Goal: Task Accomplishment & Management: Manage account settings

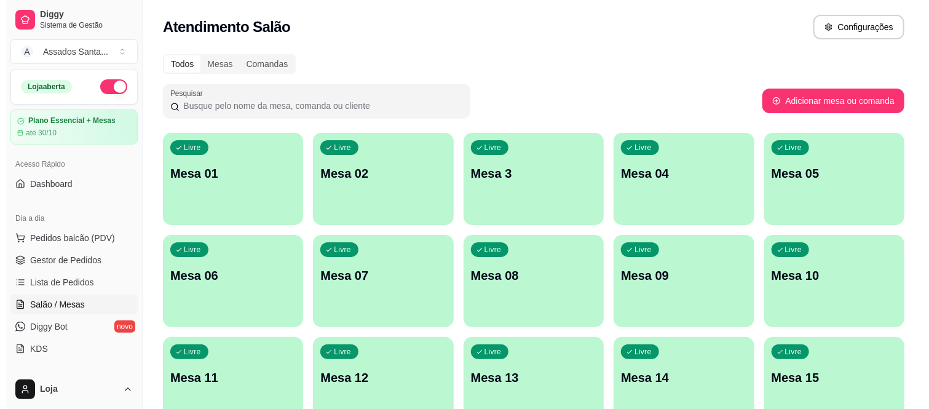
scroll to position [137, 0]
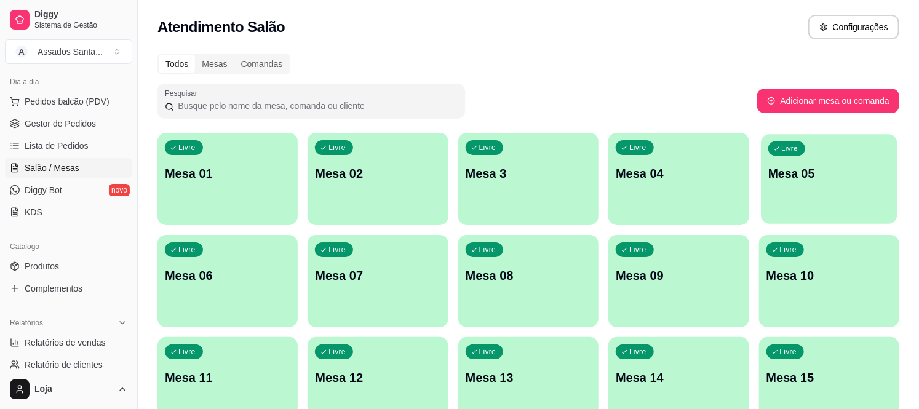
click at [828, 186] on div "Livre Mesa 05" at bounding box center [829, 171] width 137 height 75
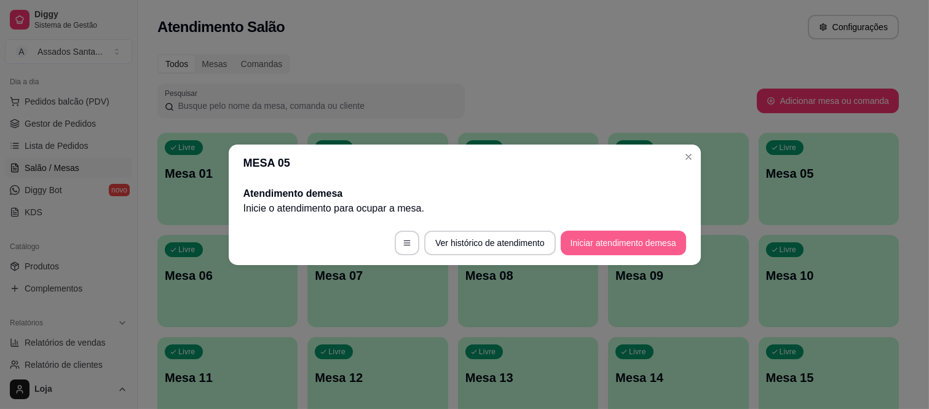
click at [610, 242] on button "Iniciar atendimento de mesa" at bounding box center [623, 243] width 125 height 25
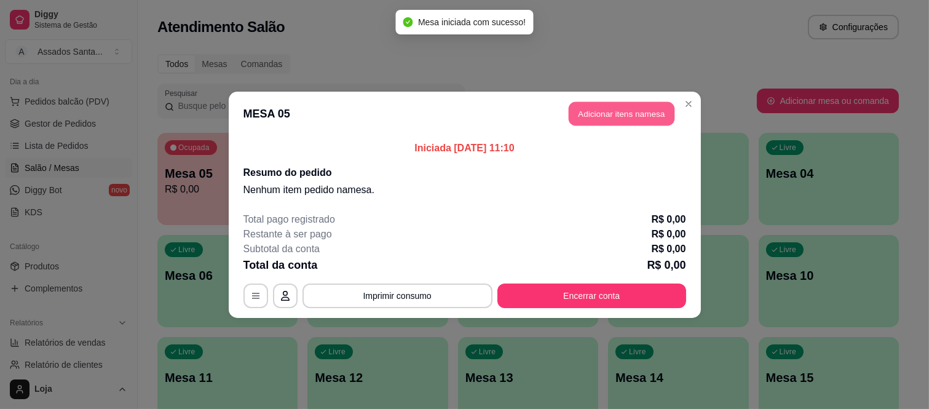
click at [629, 117] on button "Adicionar itens na mesa" at bounding box center [622, 113] width 106 height 24
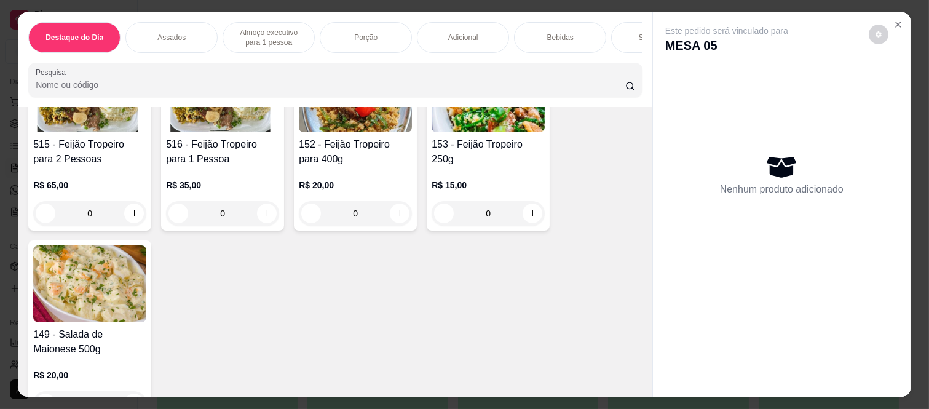
click at [125, 216] on div "0" at bounding box center [89, 213] width 113 height 25
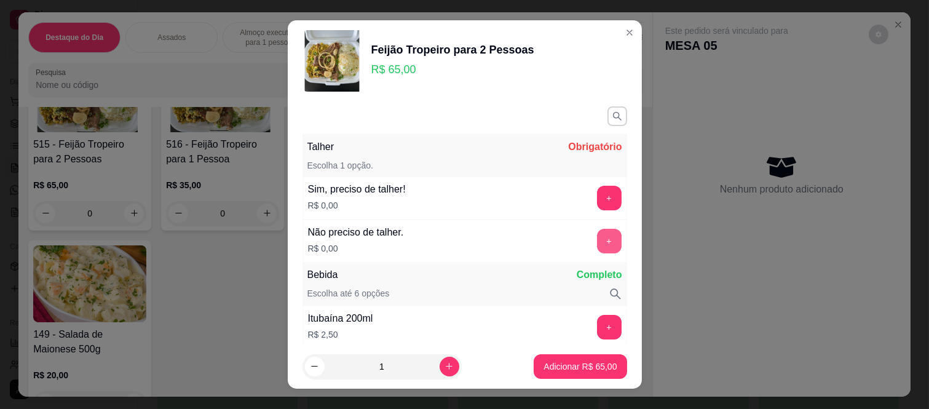
click at [597, 240] on button "+" at bounding box center [609, 241] width 25 height 25
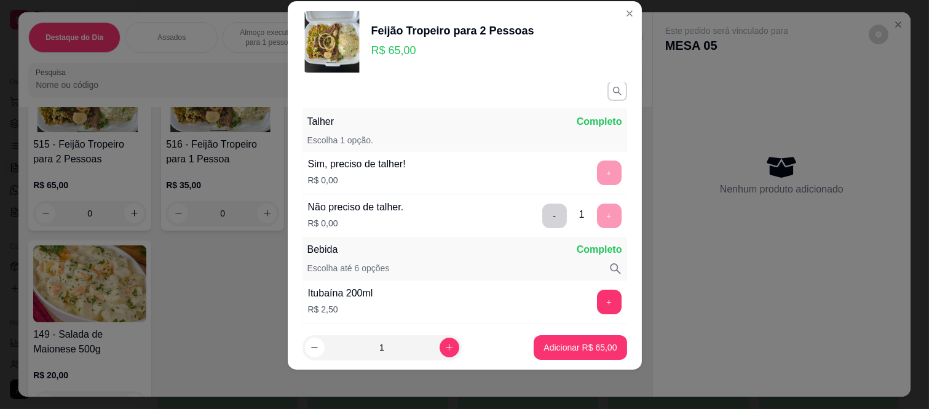
scroll to position [0, 0]
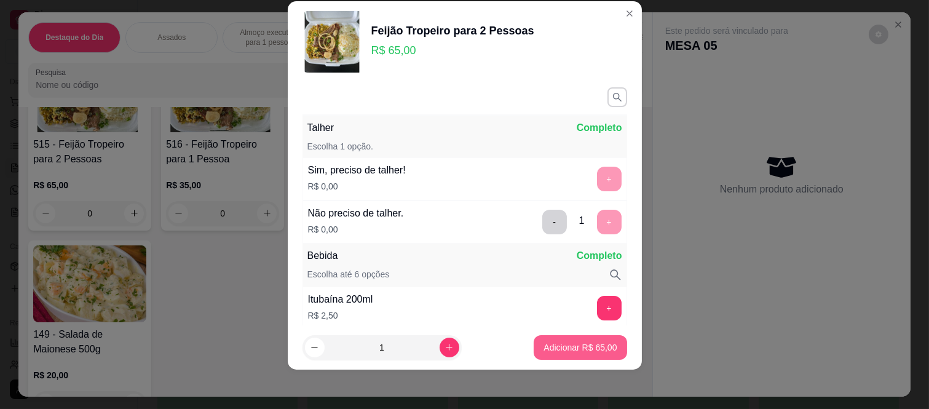
click at [547, 344] on p "Adicionar R$ 65,00" at bounding box center [580, 347] width 73 height 12
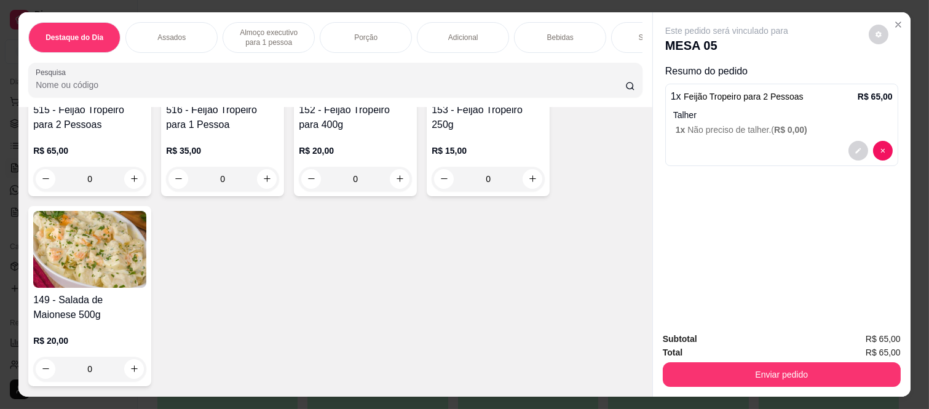
scroll to position [205, 0]
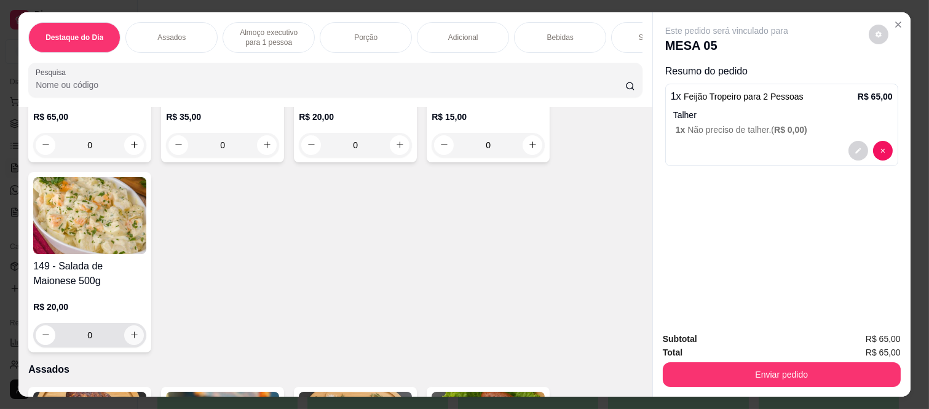
click at [130, 336] on icon "increase-product-quantity" at bounding box center [134, 334] width 9 height 9
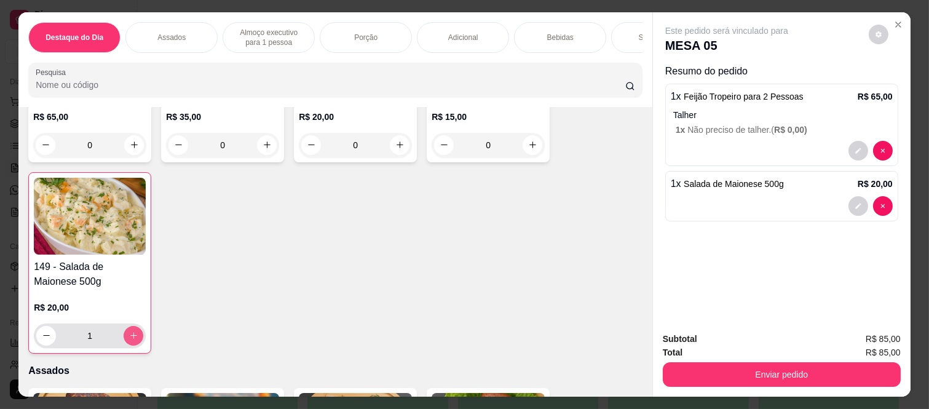
type input "1"
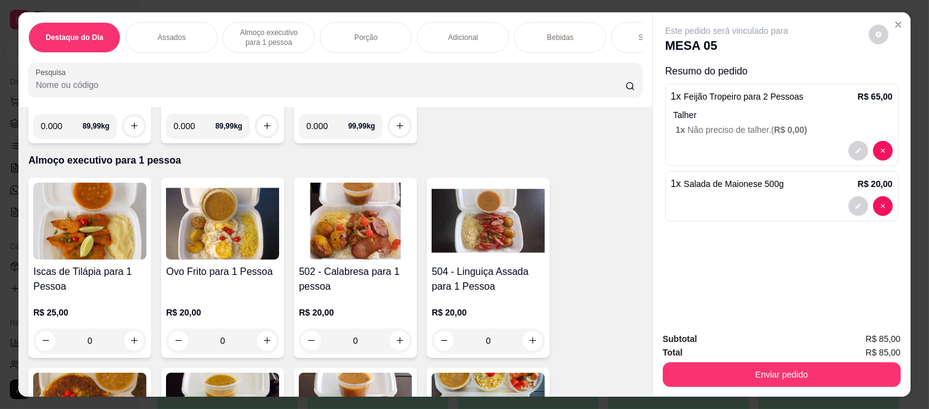
scroll to position [888, 0]
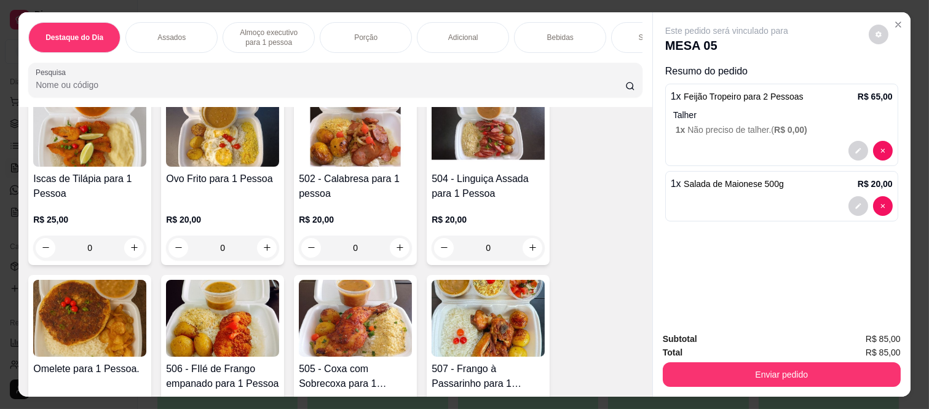
click at [527, 237] on div "0" at bounding box center [488, 248] width 113 height 25
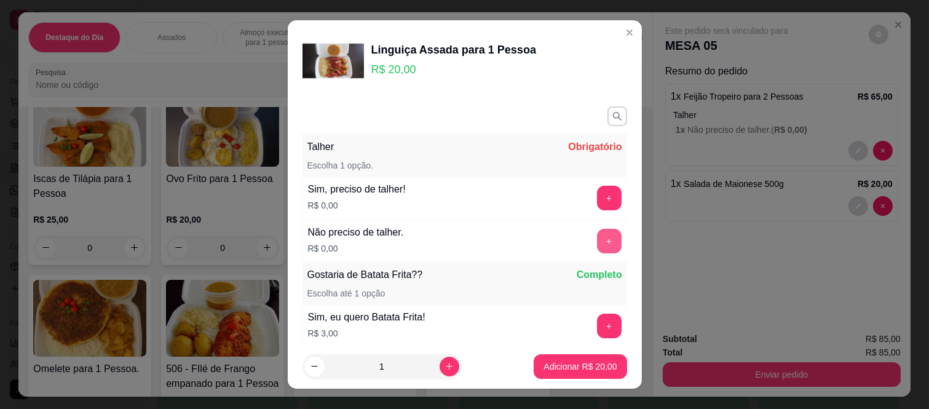
click at [597, 239] on button "+" at bounding box center [609, 241] width 25 height 25
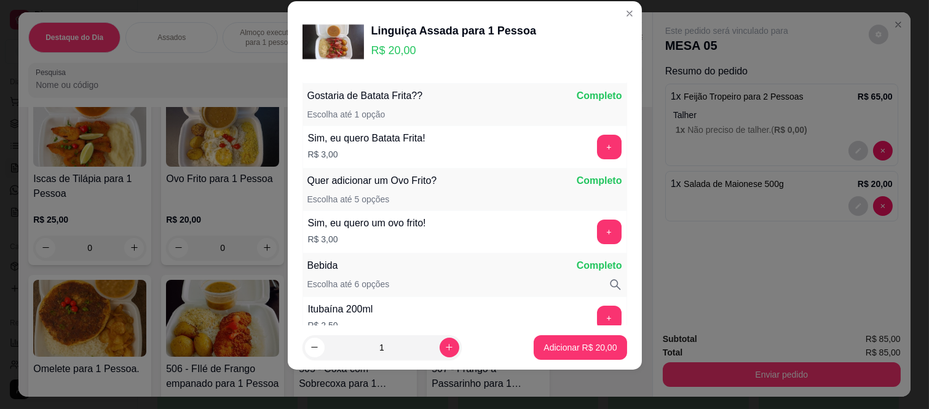
scroll to position [161, 0]
click at [549, 341] on p "Adicionar R$ 20,00" at bounding box center [580, 347] width 73 height 12
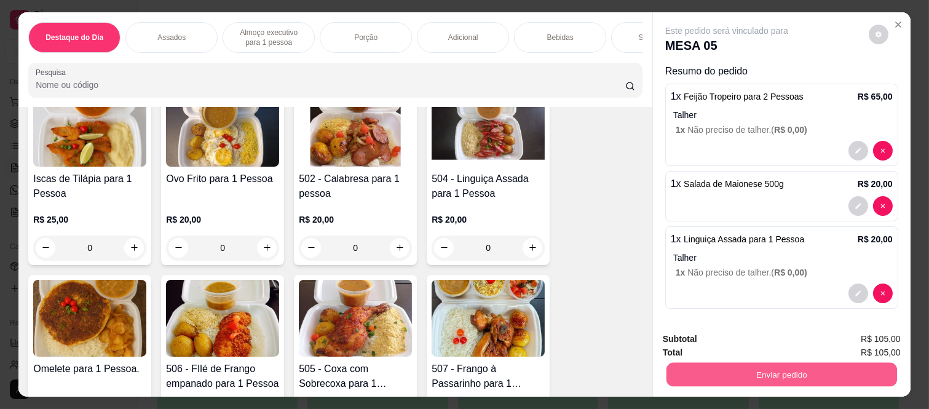
click at [703, 374] on button "Enviar pedido" at bounding box center [782, 375] width 231 height 24
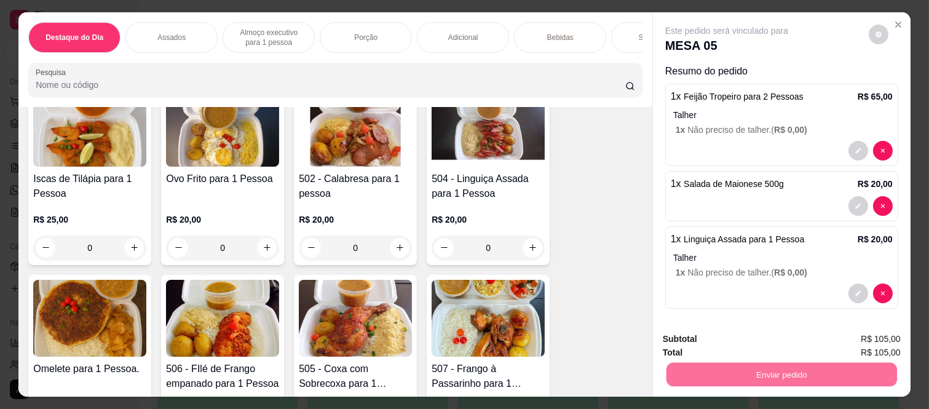
click at [857, 339] on button "Enviar pedido" at bounding box center [868, 339] width 69 height 23
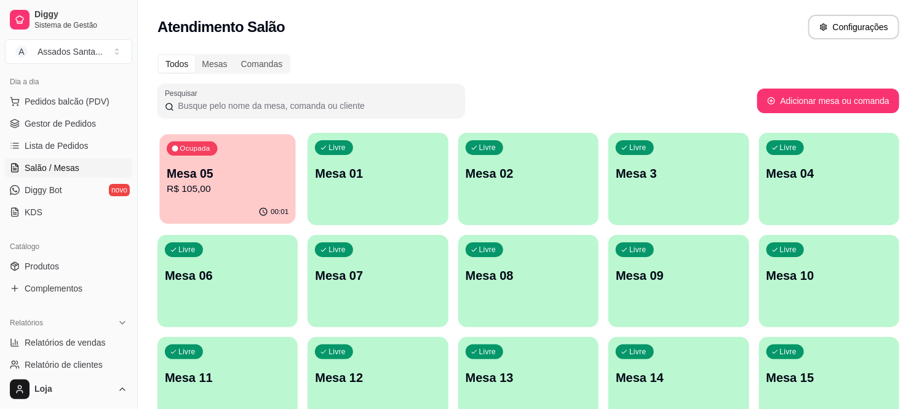
click at [180, 199] on div "Ocupada Mesa 05 R$ 105,00" at bounding box center [227, 167] width 137 height 66
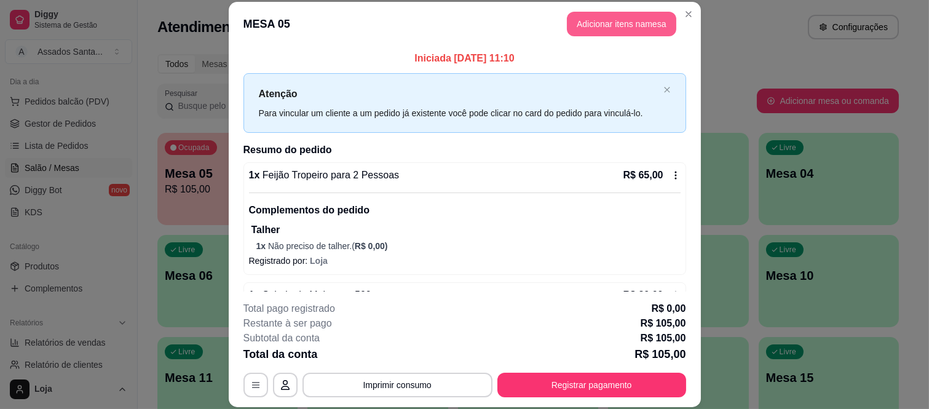
click at [635, 28] on button "Adicionar itens na mesa" at bounding box center [621, 24] width 109 height 25
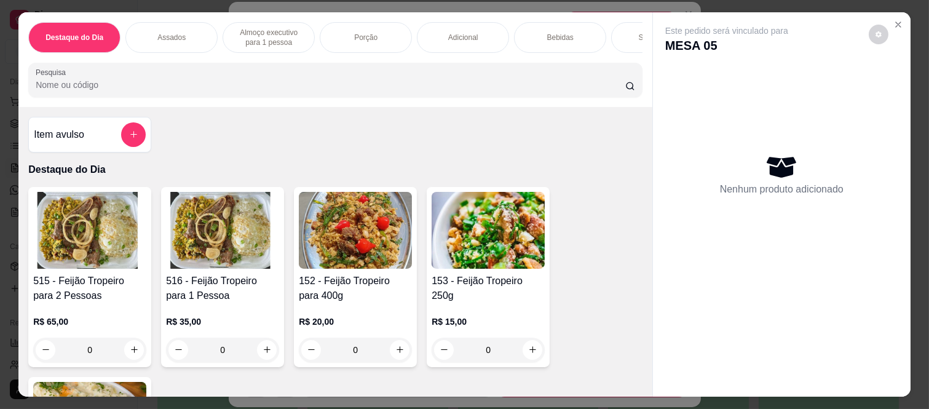
click at [557, 36] on p "Bebidas" at bounding box center [560, 38] width 26 height 10
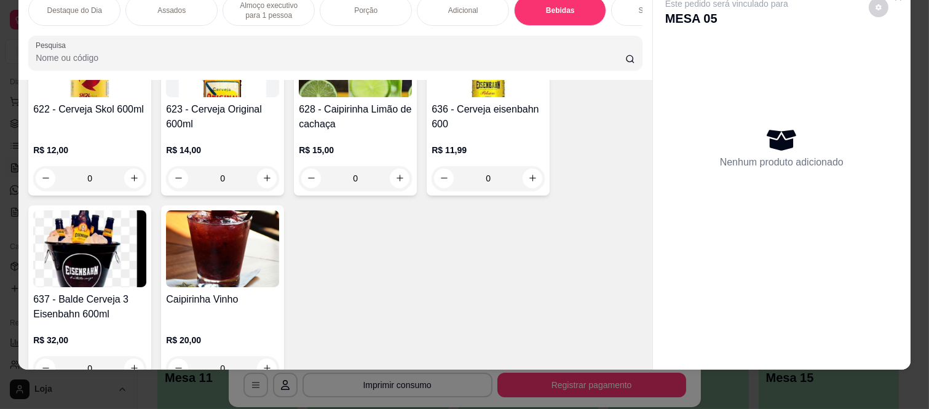
scroll to position [3688, 0]
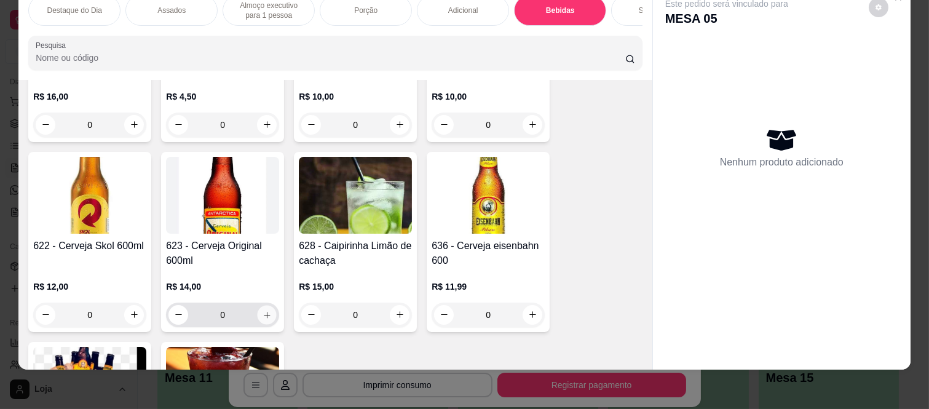
click at [263, 311] on icon "increase-product-quantity" at bounding box center [267, 315] width 9 height 9
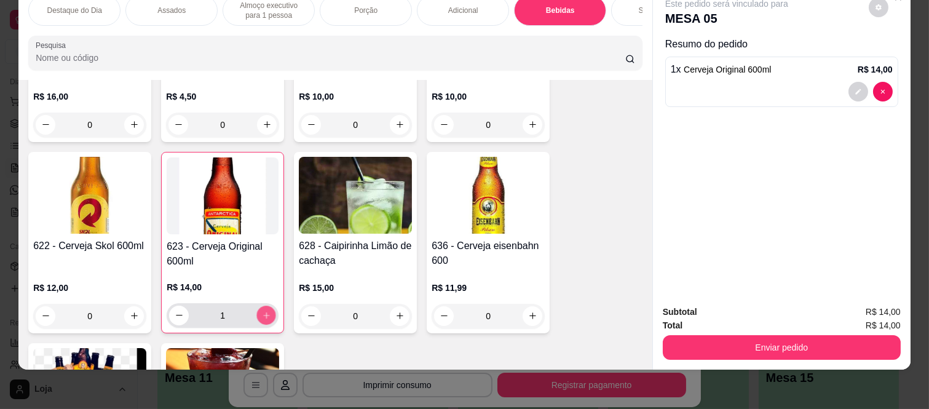
click at [262, 311] on icon "increase-product-quantity" at bounding box center [266, 315] width 9 height 9
type input "2"
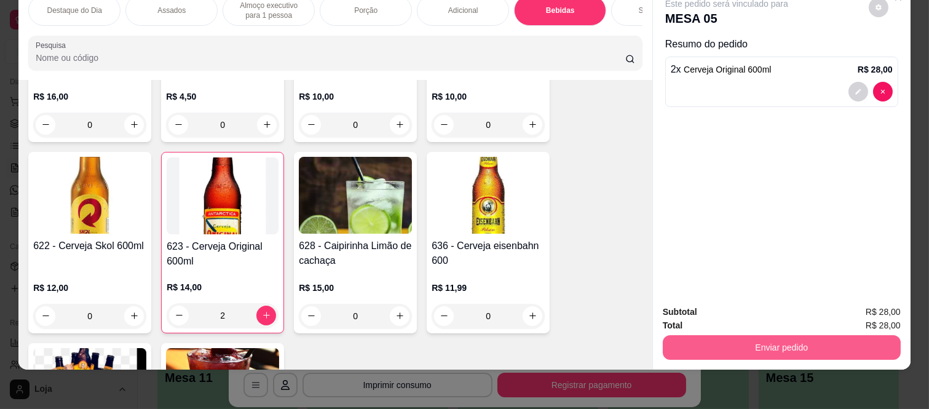
click at [685, 343] on button "Enviar pedido" at bounding box center [782, 347] width 238 height 25
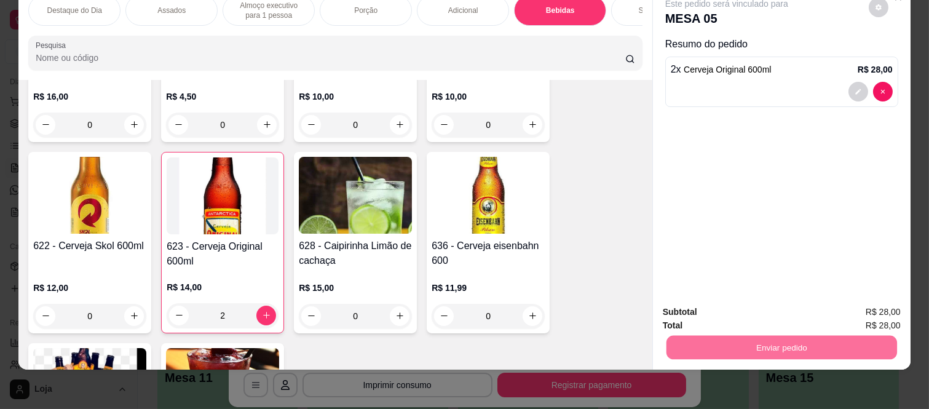
click at [840, 306] on button "Enviar pedido" at bounding box center [869, 307] width 68 height 23
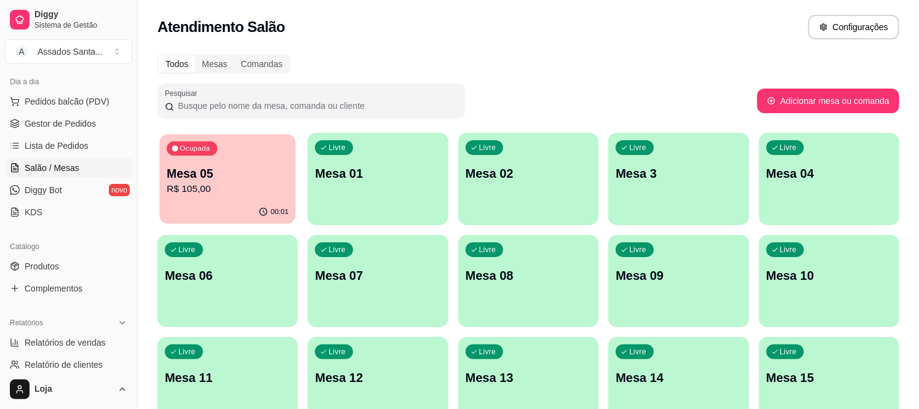
click at [212, 199] on div "Ocupada Mesa 05 R$ 105,00" at bounding box center [227, 167] width 137 height 66
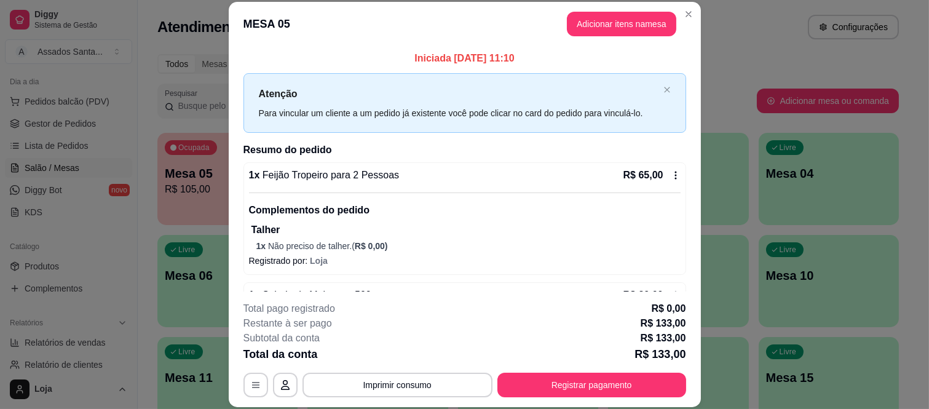
click at [489, 177] on div "1 x Feijão Tropeiro para 2 Pessoas R$ 65,00" at bounding box center [465, 175] width 432 height 15
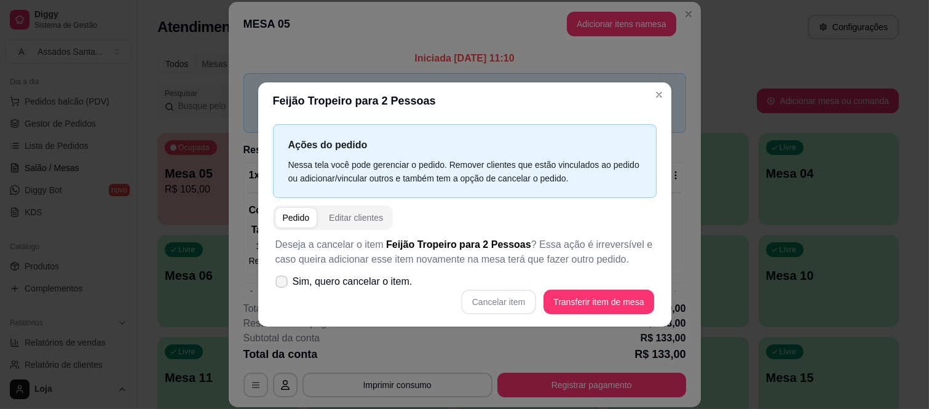
click at [271, 287] on label "Sim, quero cancelar o item." at bounding box center [344, 281] width 147 height 25
click at [275, 287] on input "Sim, quero cancelar o item." at bounding box center [279, 288] width 8 height 8
checkbox input "true"
click at [512, 306] on button "Cancelar item" at bounding box center [499, 302] width 73 height 24
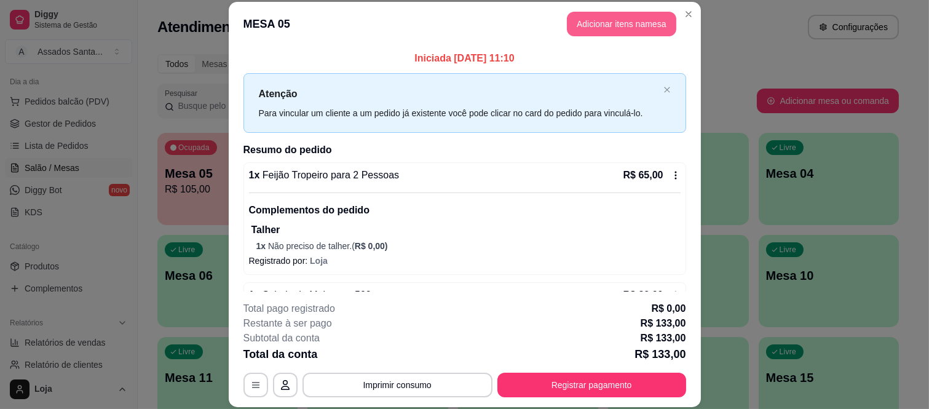
click at [604, 19] on button "Adicionar itens na mesa" at bounding box center [621, 24] width 109 height 25
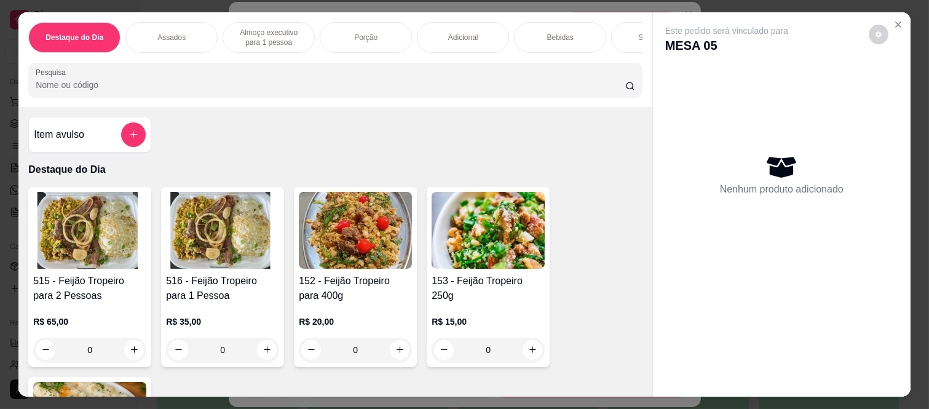
click at [121, 140] on button "add-separate-item" at bounding box center [133, 134] width 25 height 25
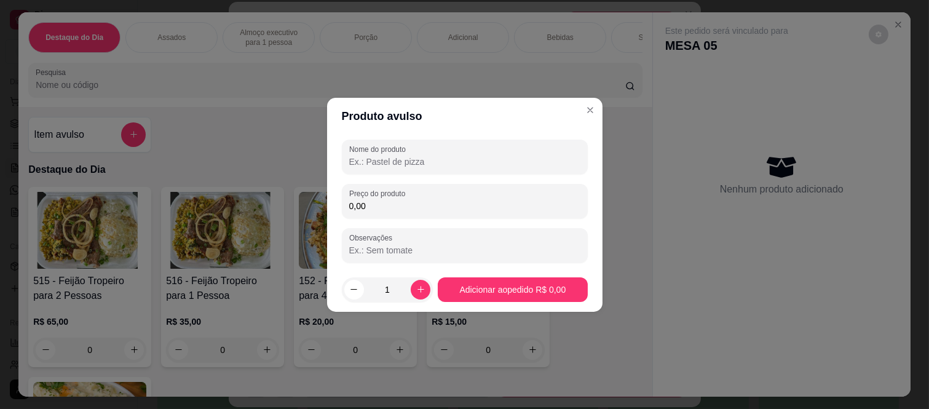
click at [339, 152] on div "Nome do produto Preço do produto 0,00 Observações" at bounding box center [465, 201] width 276 height 133
click at [367, 161] on input "Nome do produto" at bounding box center [464, 162] width 231 height 12
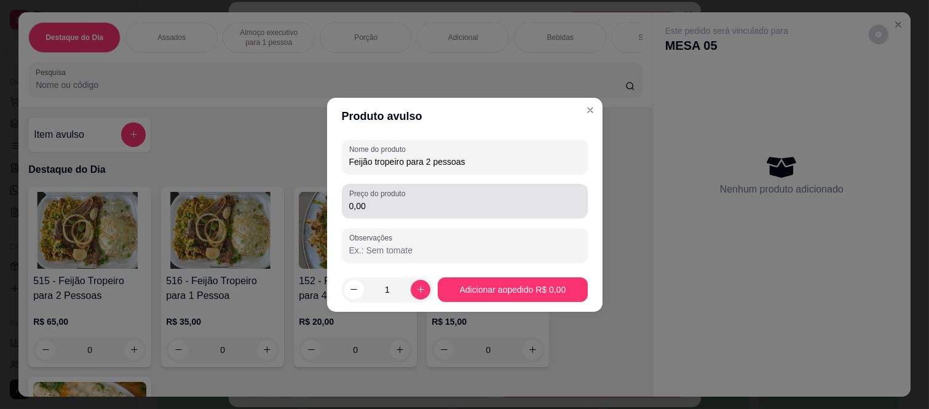
type input "Feijão tropeiro para 2 pessoas"
click at [365, 205] on input "0,00" at bounding box center [464, 206] width 231 height 12
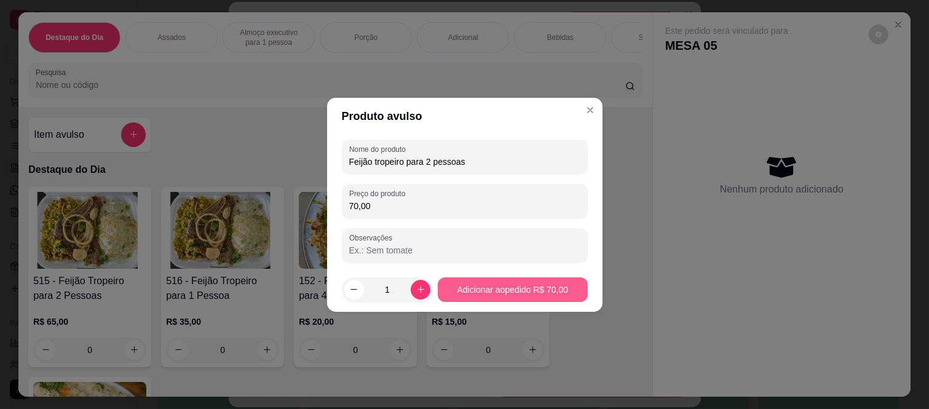
type input "70,00"
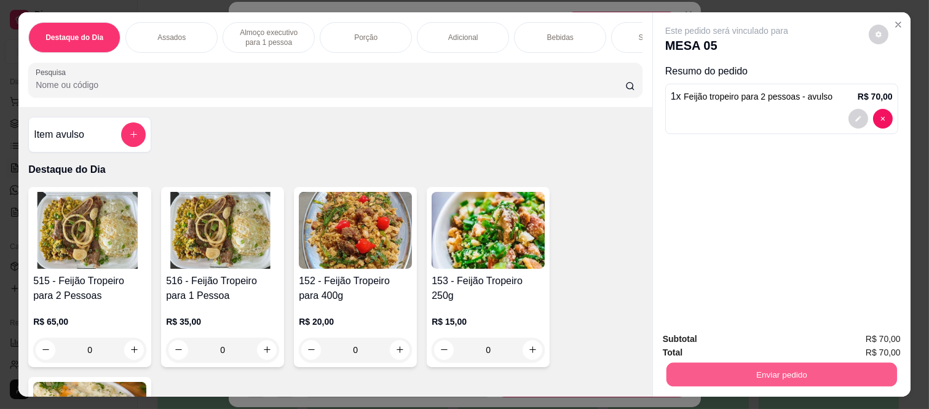
click at [701, 378] on button "Enviar pedido" at bounding box center [782, 375] width 231 height 24
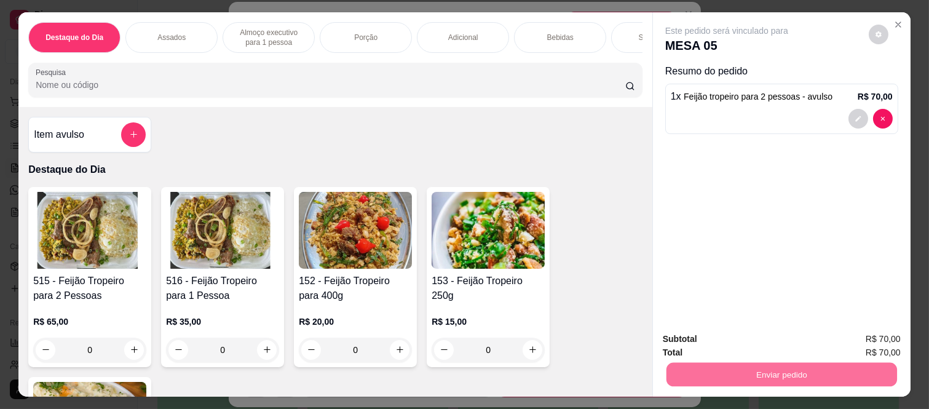
click at [873, 345] on button "Enviar pedido" at bounding box center [869, 339] width 68 height 23
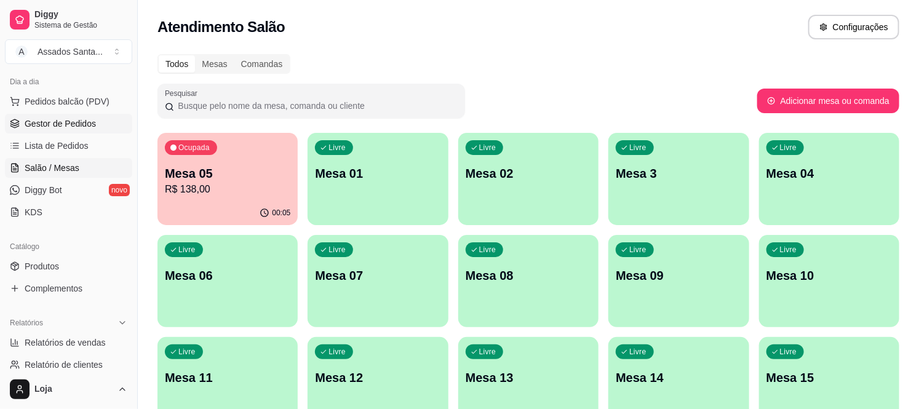
click at [60, 121] on span "Gestor de Pedidos" at bounding box center [60, 123] width 71 height 12
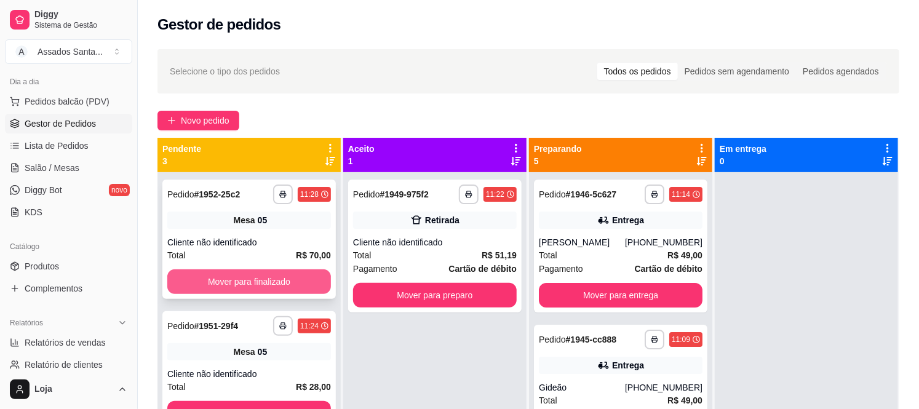
click at [232, 284] on button "Mover para finalizado" at bounding box center [249, 281] width 164 height 25
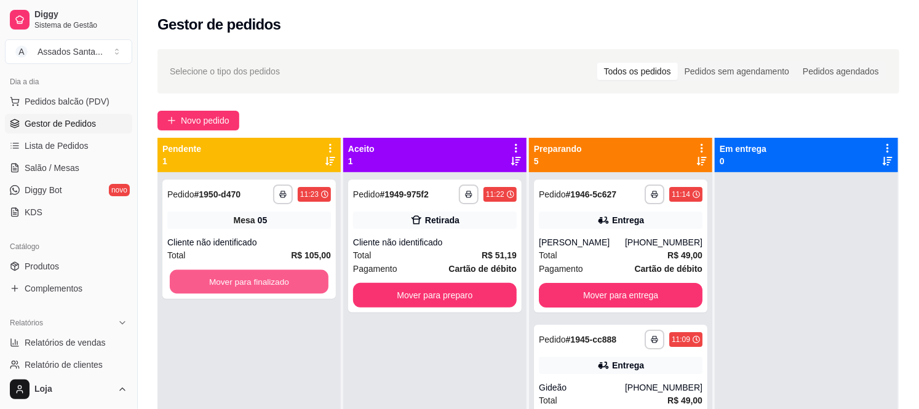
click at [232, 284] on button "Mover para finalizado" at bounding box center [249, 282] width 159 height 24
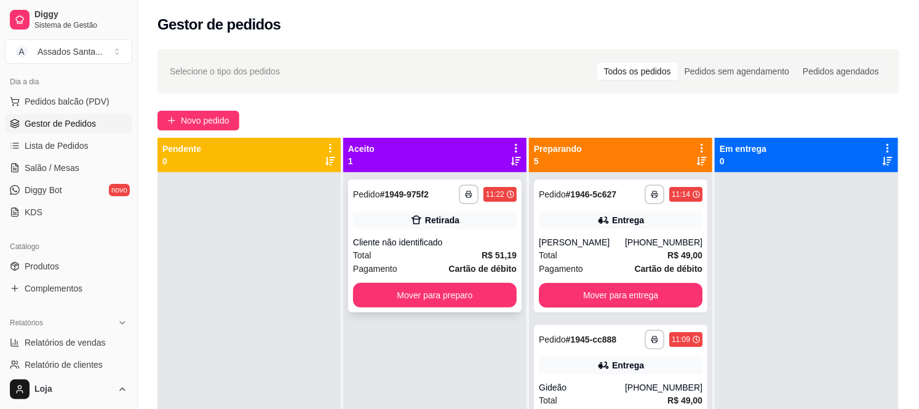
click at [394, 224] on div "Retirada" at bounding box center [435, 220] width 164 height 17
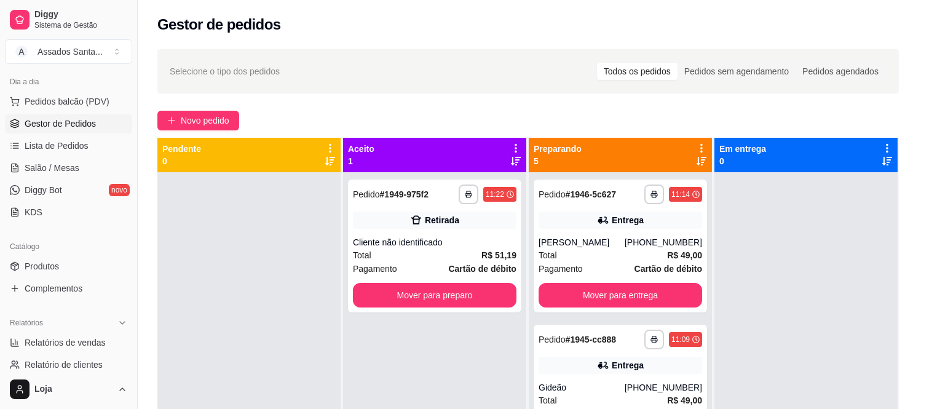
scroll to position [115, 0]
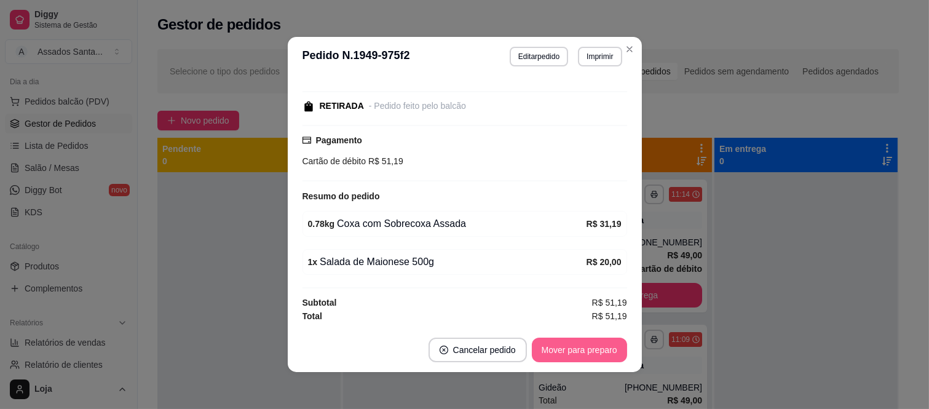
click at [547, 351] on button "Mover para preparo" at bounding box center [579, 350] width 95 height 25
click at [547, 351] on button "Mover para retirada disponível" at bounding box center [559, 350] width 136 height 25
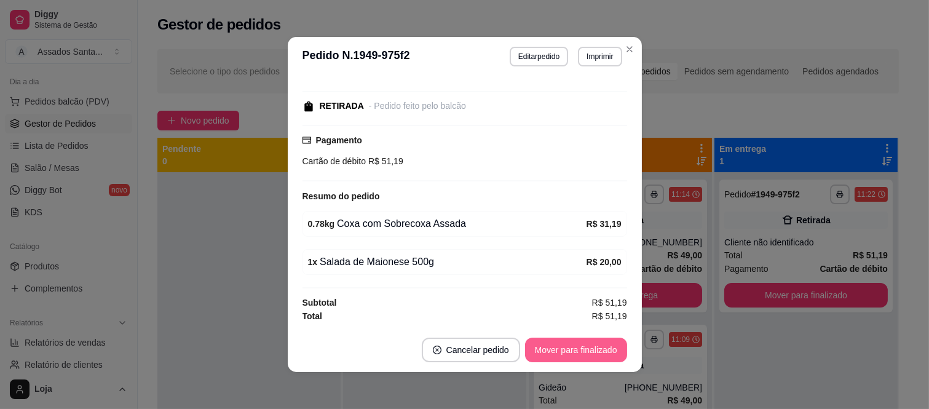
click at [547, 351] on button "Mover para finalizado" at bounding box center [576, 350] width 102 height 25
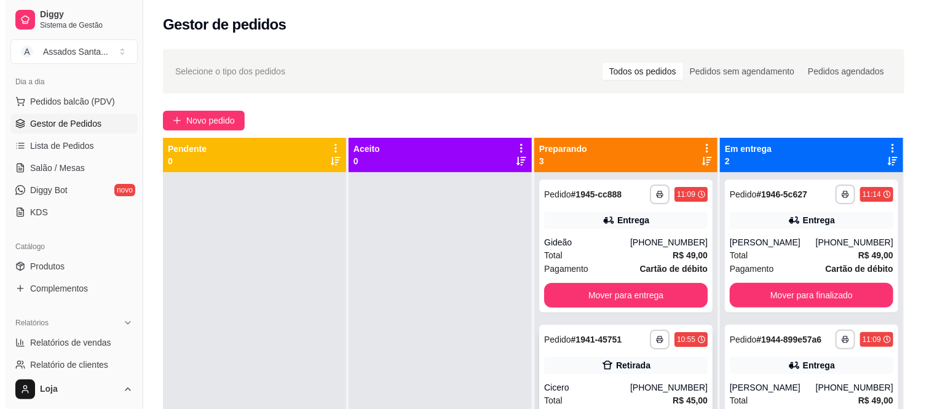
scroll to position [38, 0]
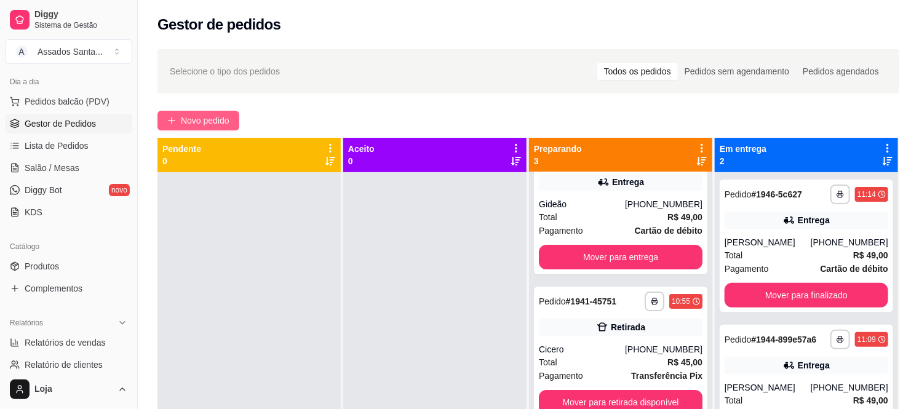
click at [185, 114] on span "Novo pedido" at bounding box center [205, 121] width 49 height 14
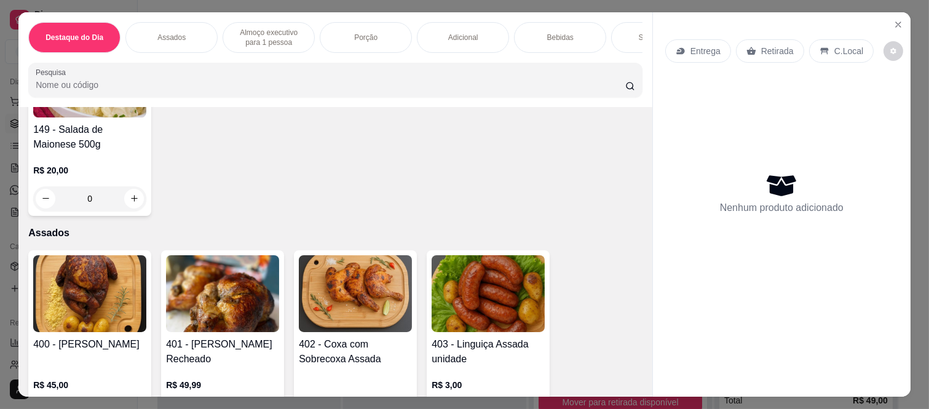
scroll to position [478, 0]
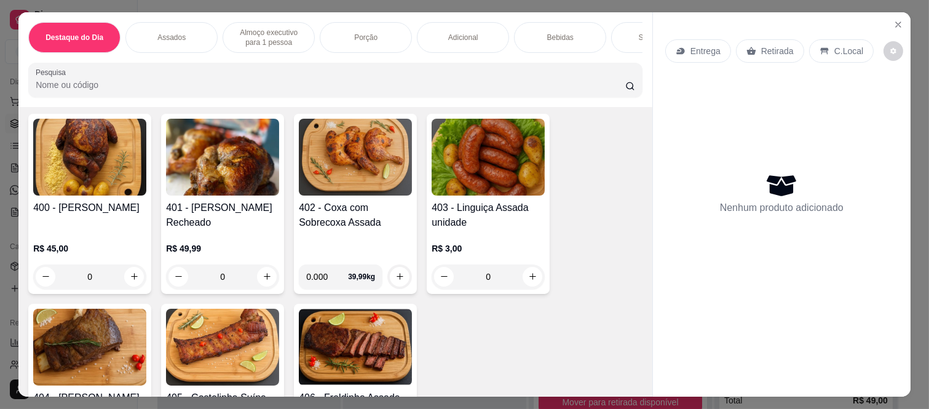
click at [261, 280] on div "0" at bounding box center [222, 276] width 113 height 25
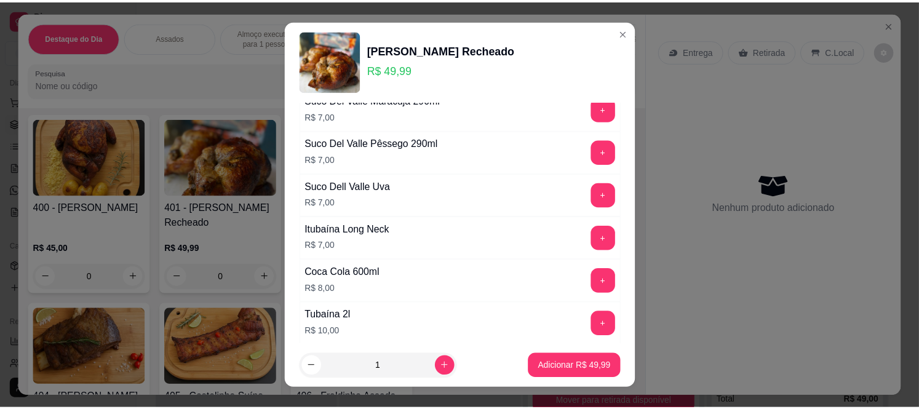
scroll to position [647, 0]
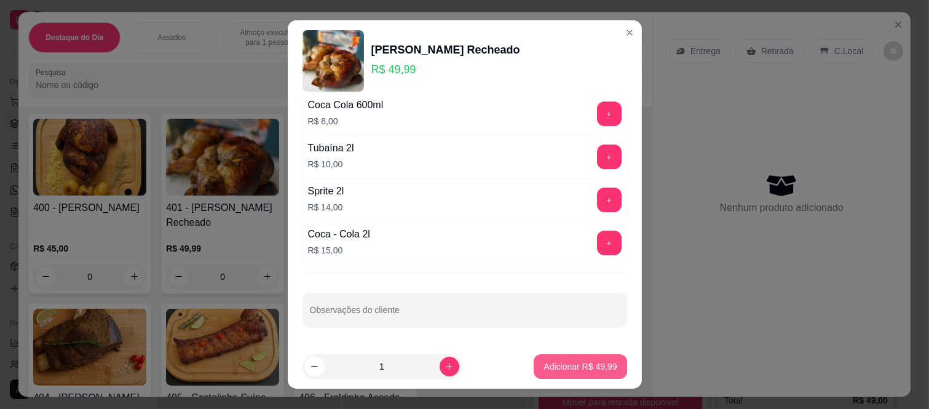
click at [534, 378] on button "Adicionar R$ 49,99" at bounding box center [580, 366] width 93 height 25
type input "1"
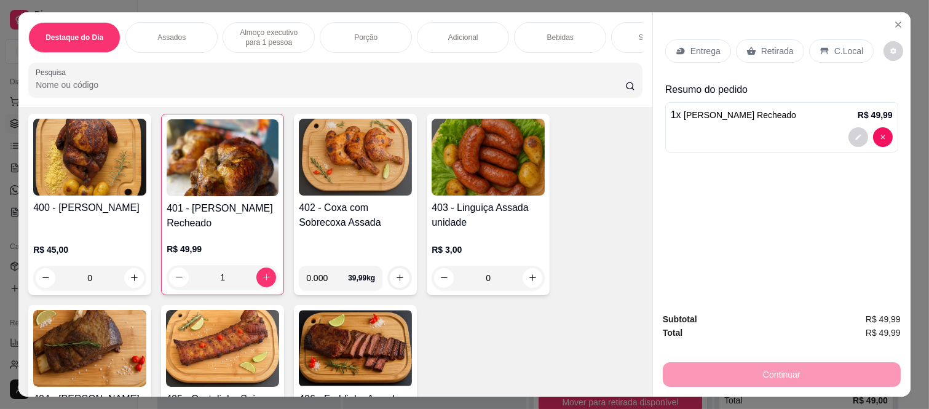
click at [698, 49] on p "Entrega" at bounding box center [706, 51] width 30 height 12
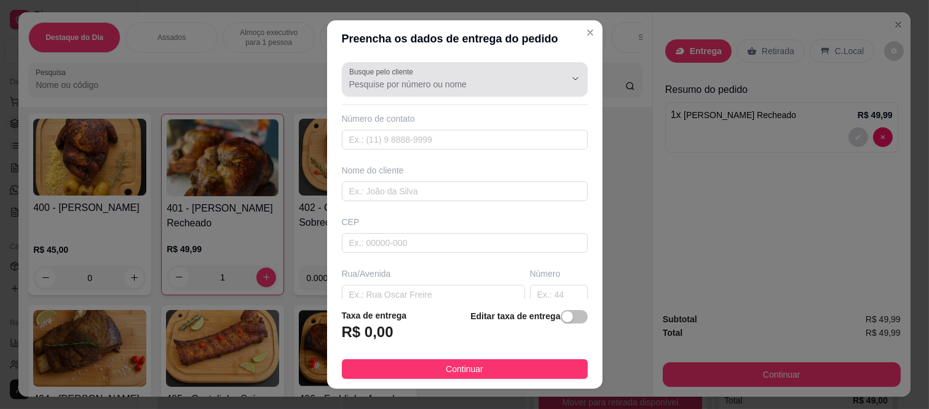
click at [499, 74] on div at bounding box center [464, 79] width 231 height 25
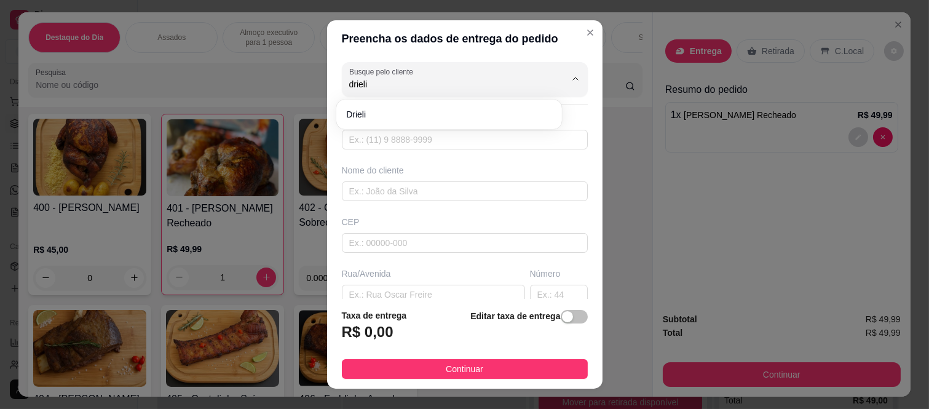
type input "drieli"
click at [359, 31] on header "Preencha os dados de entrega do pedido" at bounding box center [465, 38] width 276 height 37
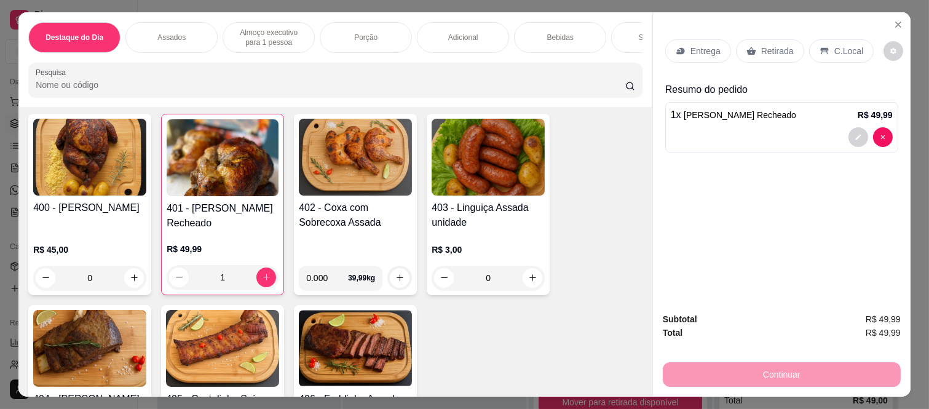
click at [0, 63] on div "Destaque do Dia Assados Almoço executivo para 1 pessoa Porção Adicional Bebidas…" at bounding box center [464, 204] width 929 height 409
click at [894, 20] on icon "Close" at bounding box center [899, 25] width 10 height 10
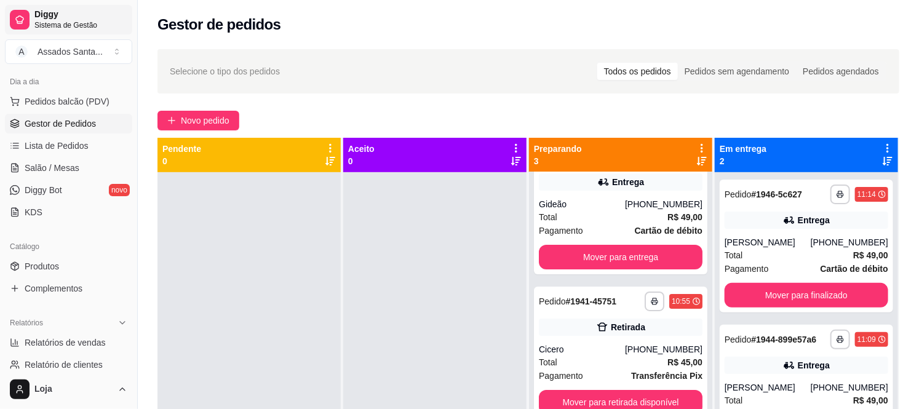
click at [15, 10] on div at bounding box center [20, 20] width 20 height 20
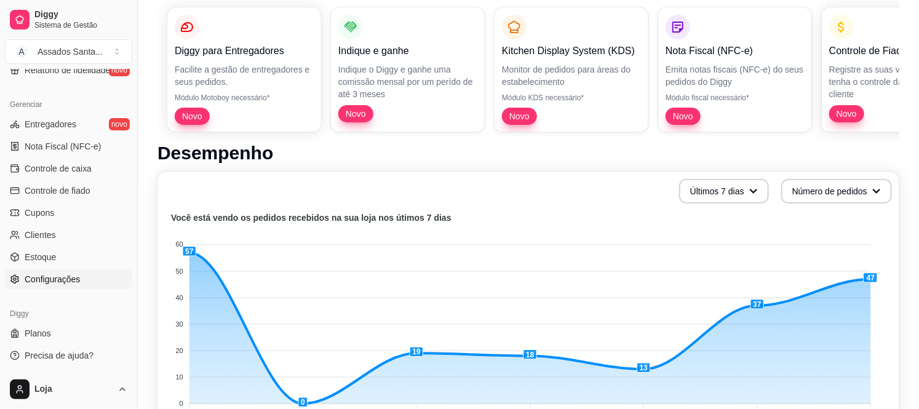
scroll to position [137, 0]
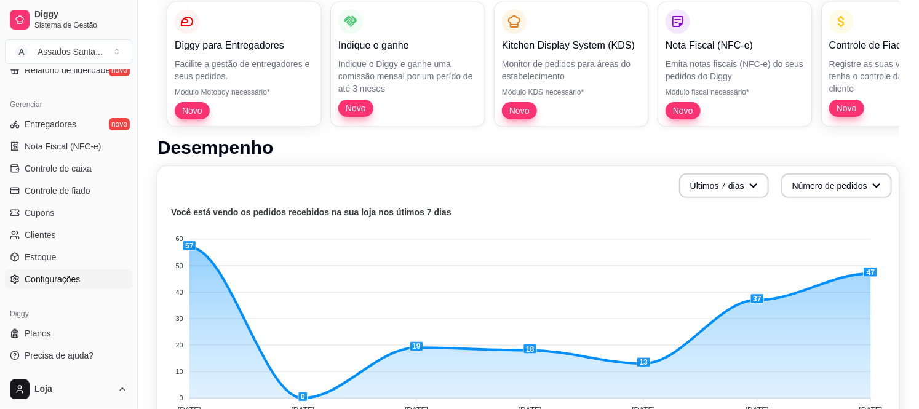
click at [68, 280] on span "Configurações" at bounding box center [52, 279] width 55 height 12
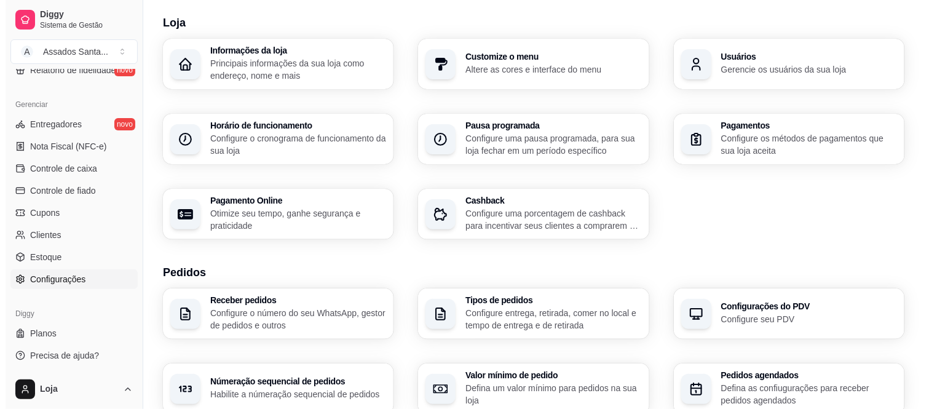
scroll to position [68, 0]
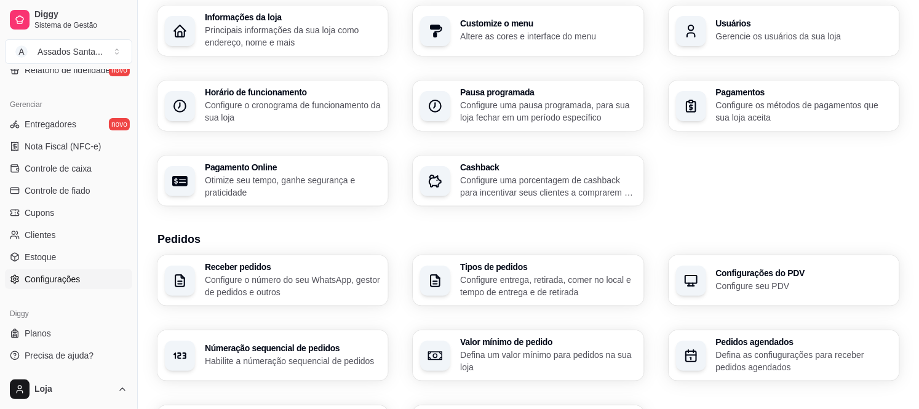
click at [742, 26] on h3 "Usuários" at bounding box center [804, 23] width 176 height 9
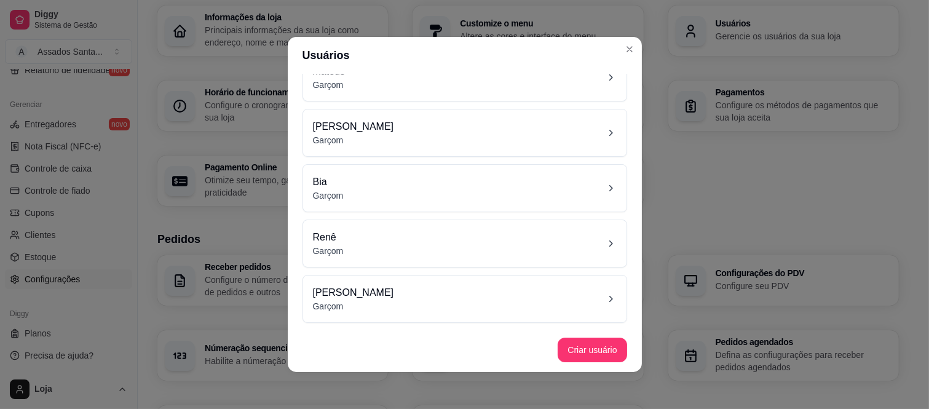
scroll to position [2, 0]
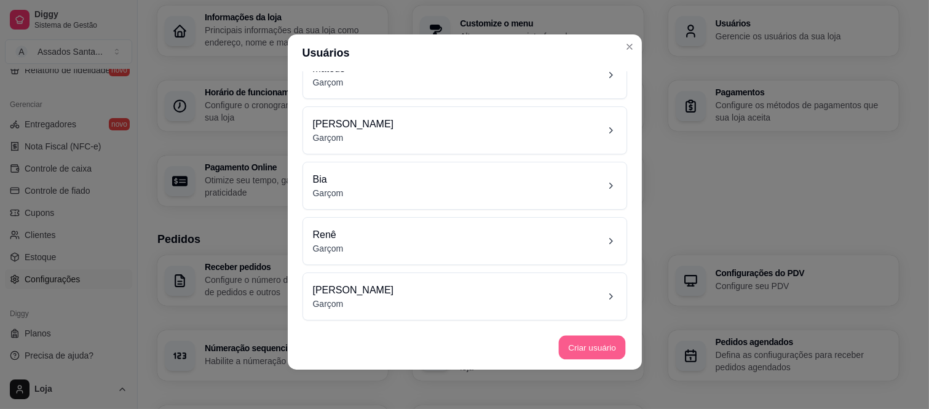
click at [581, 346] on button "Criar usuário" at bounding box center [592, 348] width 67 height 24
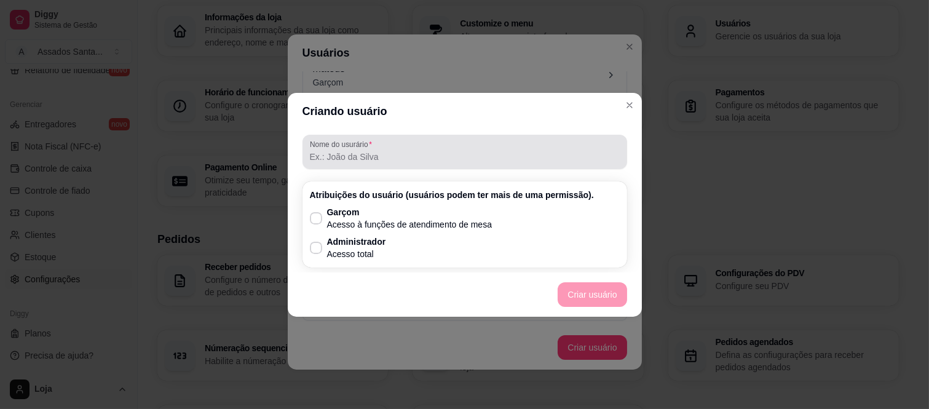
click at [426, 162] on input "Nome do usurário" at bounding box center [465, 157] width 310 height 12
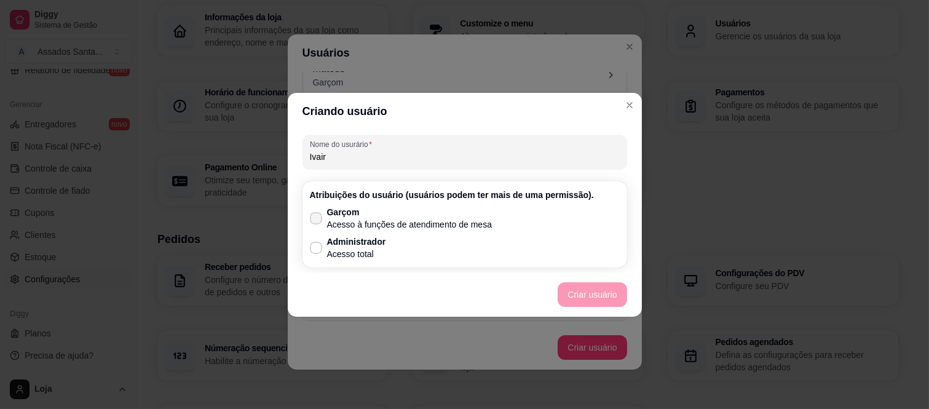
type input "Ivair"
click at [386, 226] on p "Acesso à funções de atendimento de mesa" at bounding box center [409, 224] width 165 height 12
click at [317, 226] on input "Garçom Acesso à funções de atendimento de mesa" at bounding box center [313, 224] width 8 height 8
checkbox input "true"
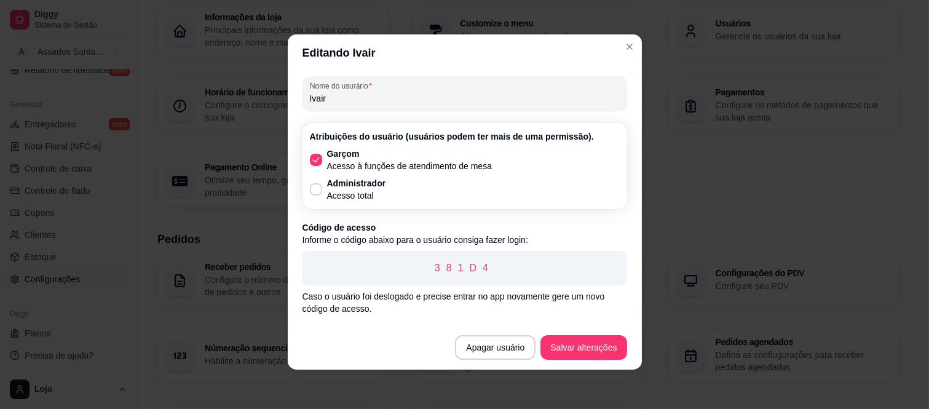
scroll to position [28, 0]
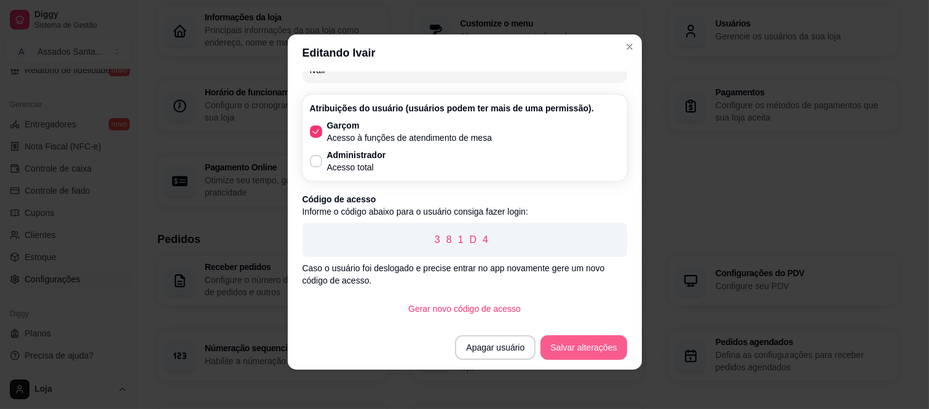
click at [568, 347] on button "Salvar alterações" at bounding box center [584, 347] width 86 height 25
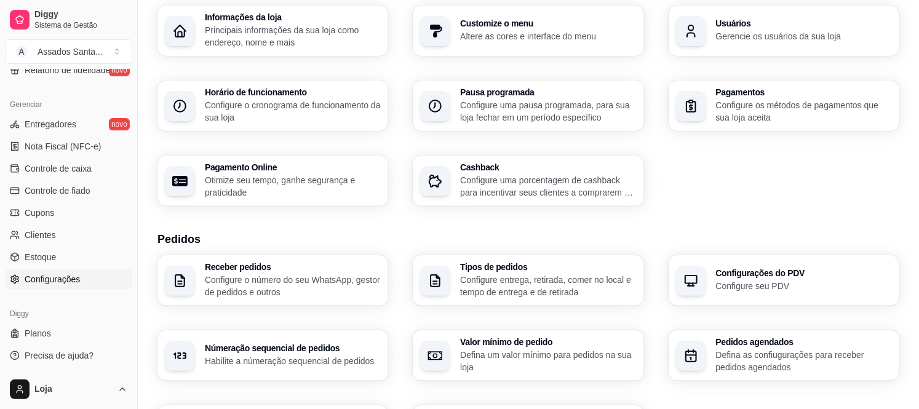
scroll to position [133, 0]
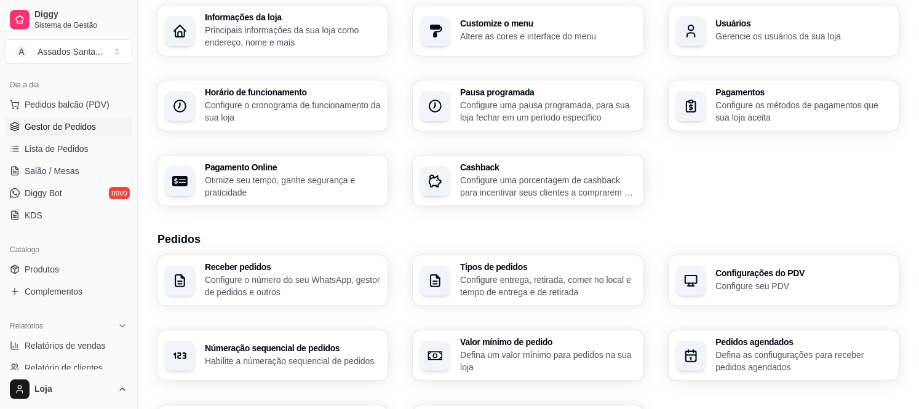
click at [89, 130] on span "Gestor de Pedidos" at bounding box center [60, 127] width 71 height 12
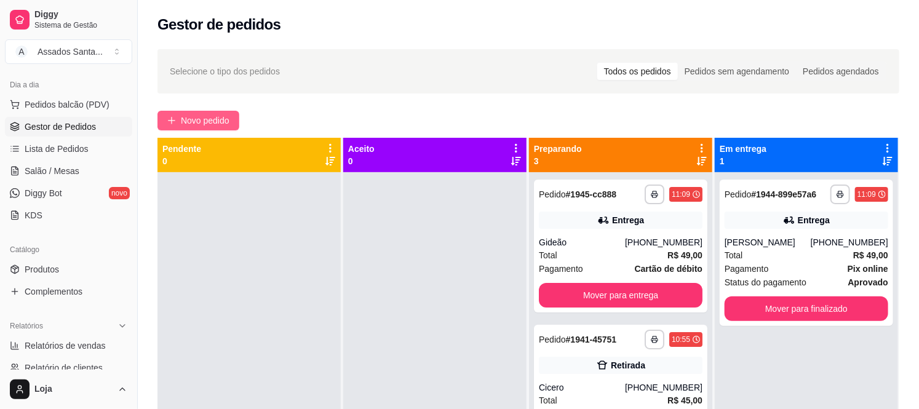
click at [195, 113] on button "Novo pedido" at bounding box center [198, 121] width 82 height 20
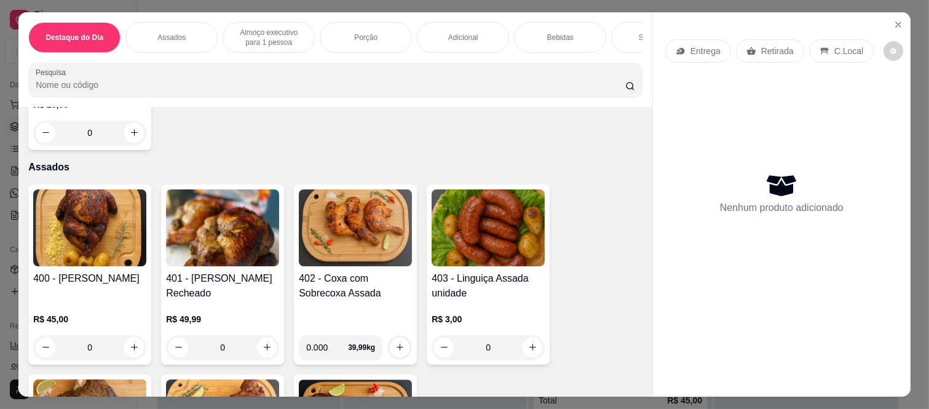
scroll to position [410, 0]
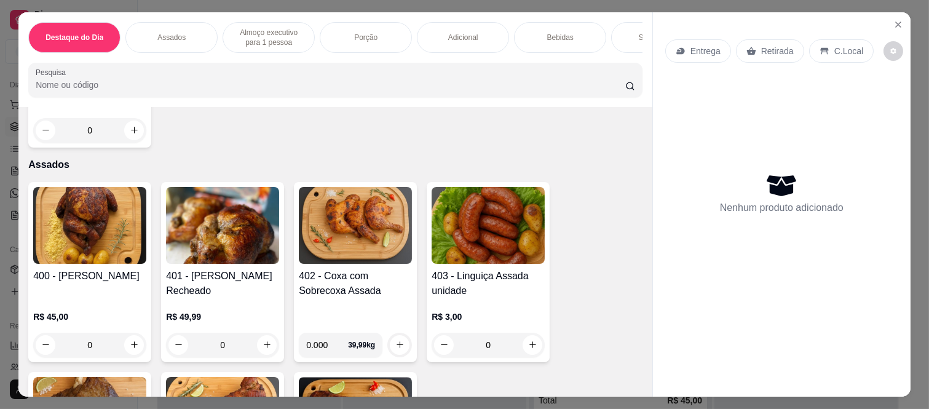
click at [125, 351] on div "0" at bounding box center [89, 345] width 113 height 25
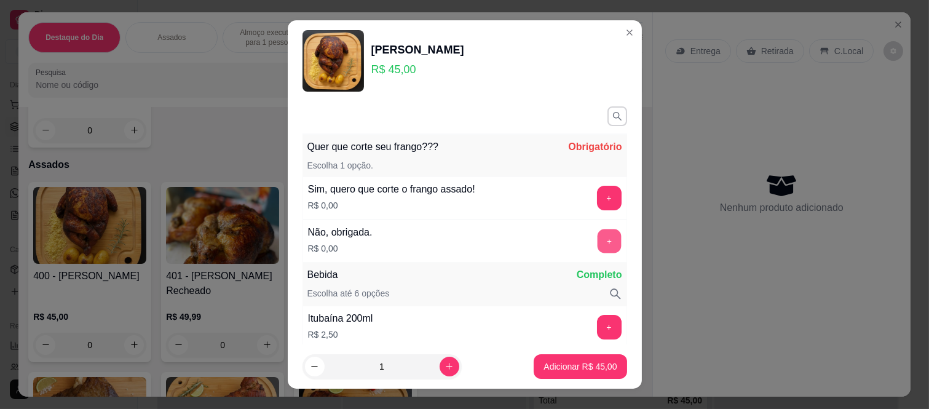
click at [597, 238] on button "+" at bounding box center [609, 241] width 24 height 24
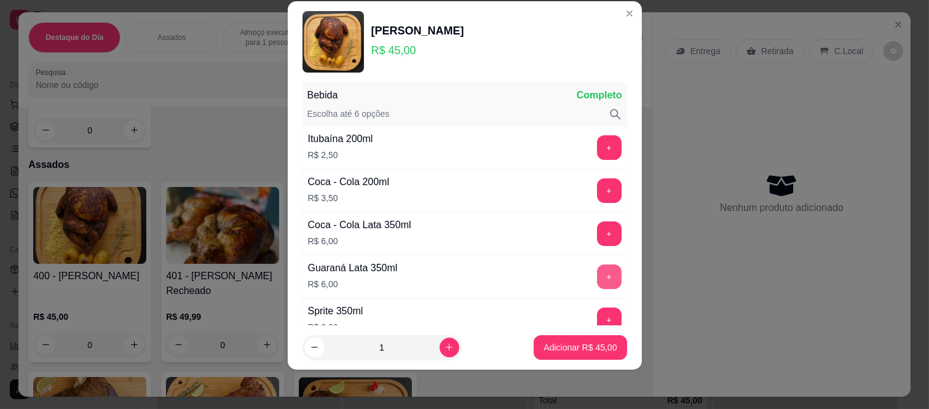
scroll to position [161, 0]
click at [562, 351] on p "Adicionar R$ 45,00" at bounding box center [580, 347] width 73 height 12
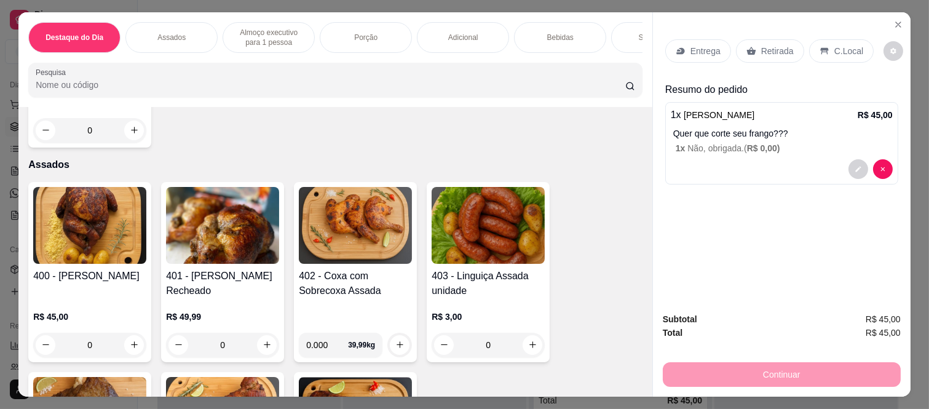
click at [678, 48] on icon at bounding box center [681, 51] width 8 height 7
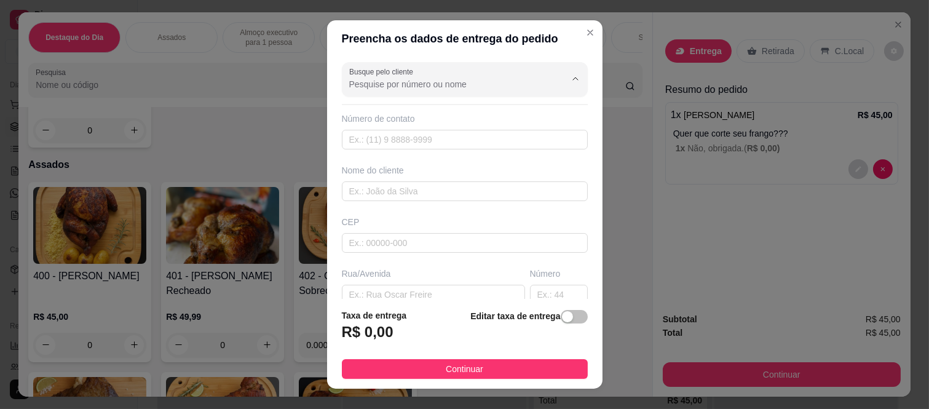
click at [445, 83] on input "Busque pelo cliente" at bounding box center [447, 84] width 197 height 12
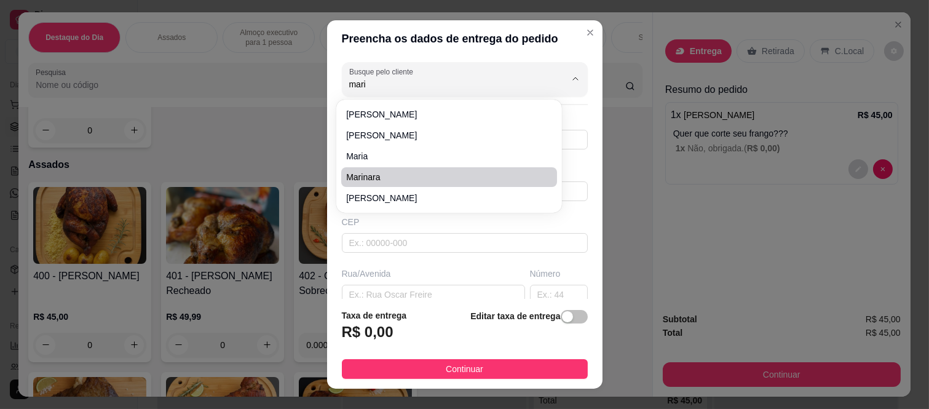
type input "maria"
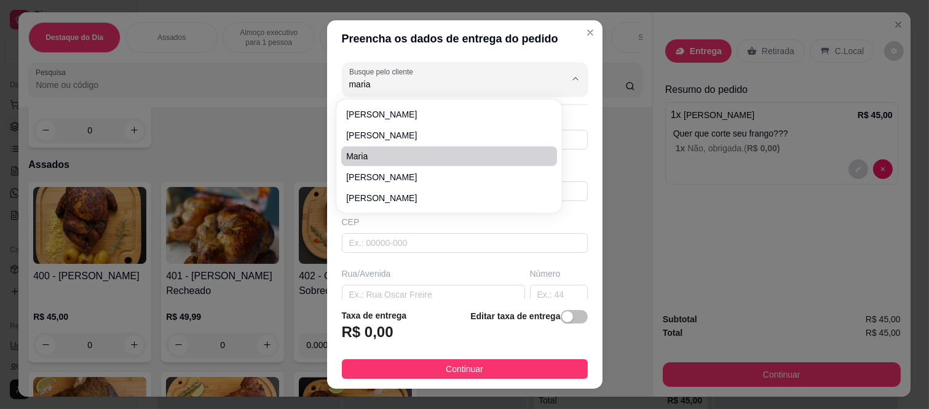
click at [459, 157] on span "maria" at bounding box center [443, 156] width 194 height 12
type input "11964675090"
type input "maria"
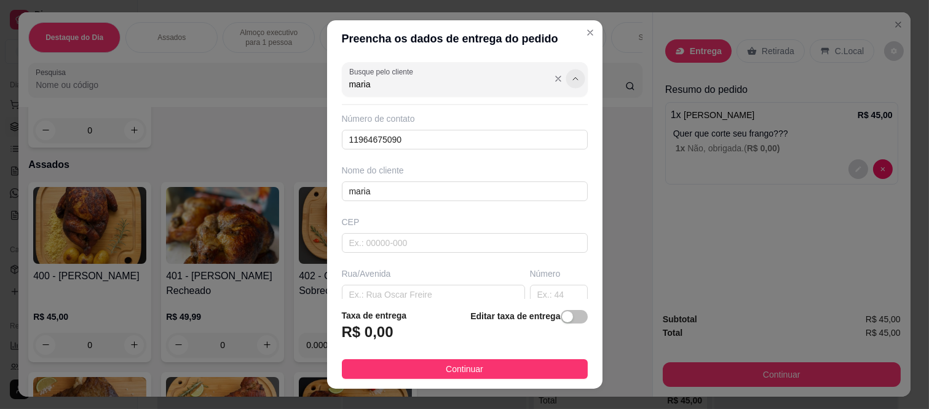
click at [566, 83] on button "Show suggestions" at bounding box center [575, 78] width 19 height 19
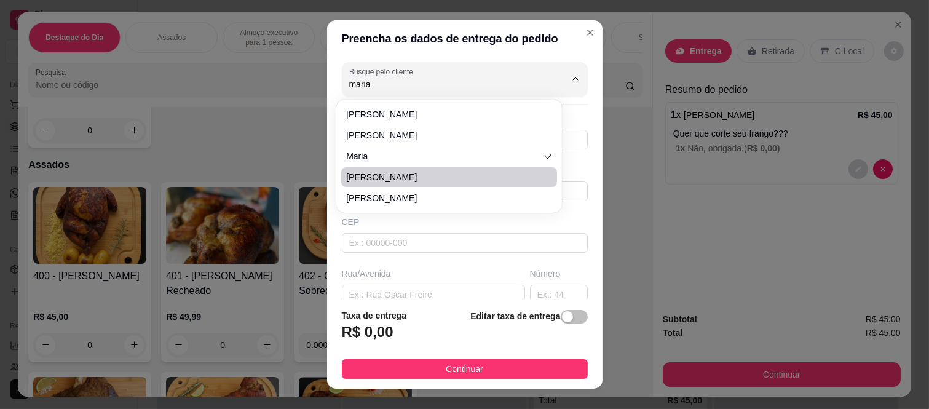
click at [440, 178] on span "Maria" at bounding box center [443, 177] width 194 height 12
type input "Maria"
type input "11985851040"
type input "Maria"
type input "08260220"
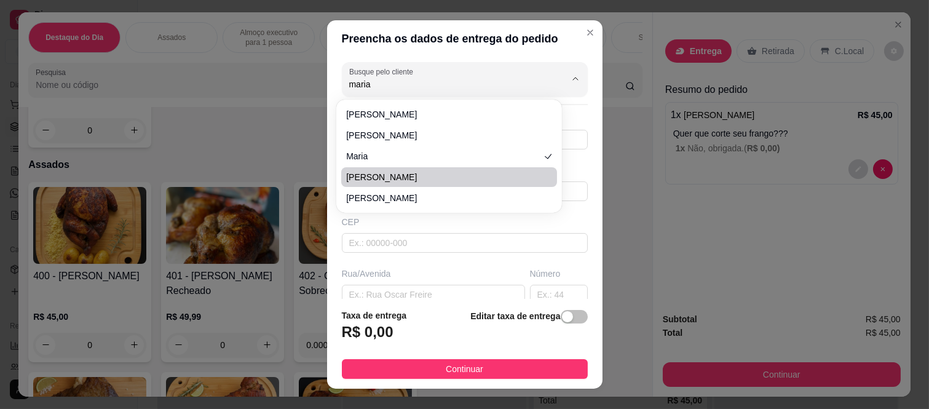
type input "Rua [PERSON_NAME]"
type input "50"
type input "[GEOGRAPHIC_DATA]"
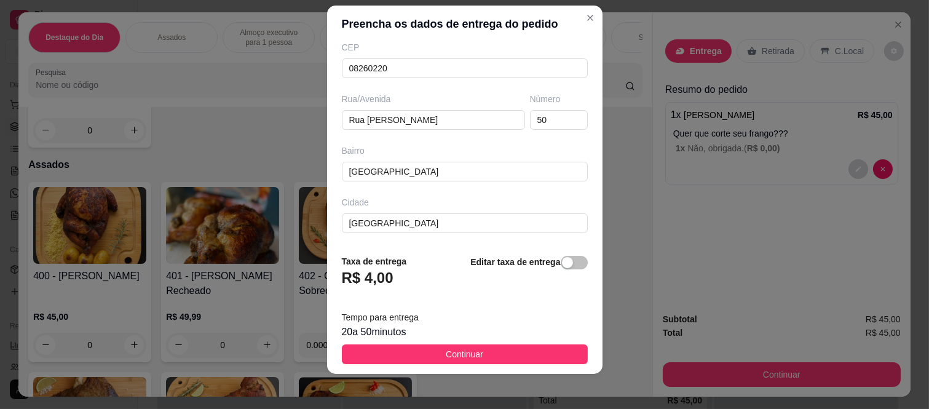
scroll to position [19, 0]
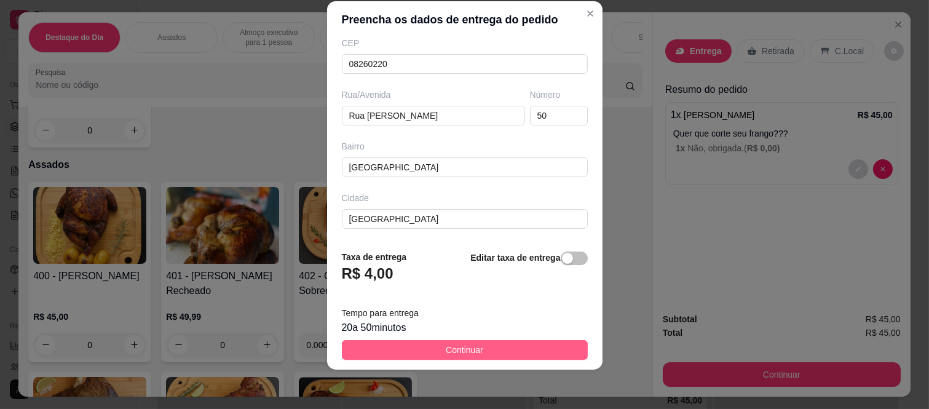
click at [426, 349] on button "Continuar" at bounding box center [465, 350] width 246 height 20
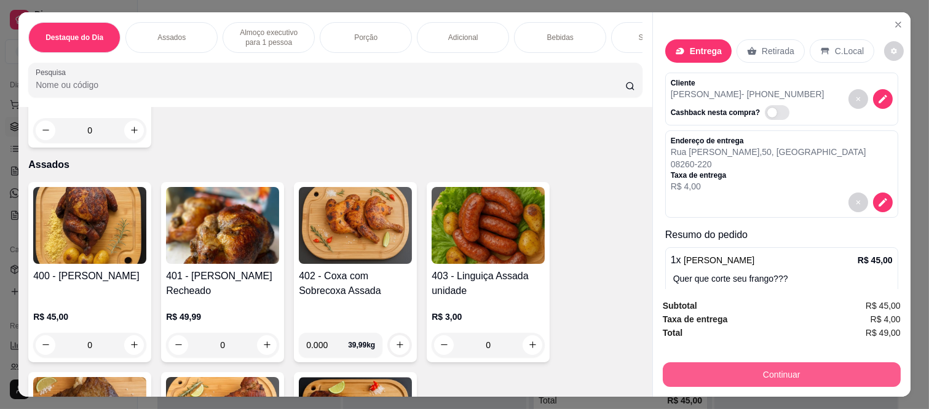
click at [706, 367] on button "Continuar" at bounding box center [782, 374] width 238 height 25
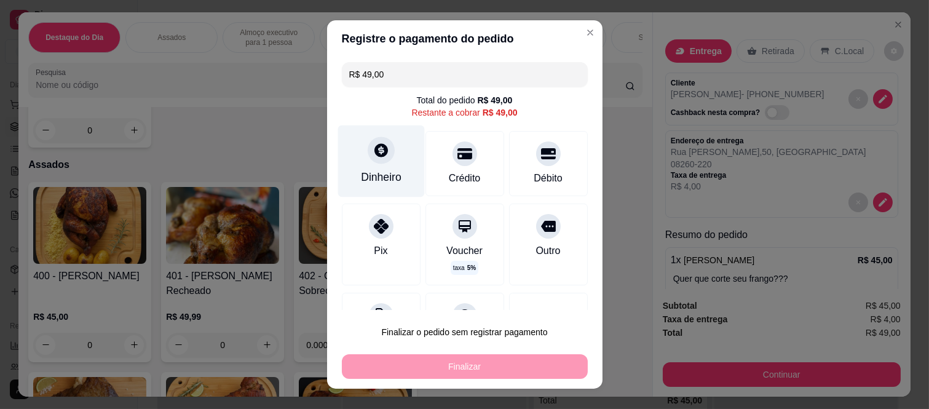
click at [376, 167] on div "Dinheiro" at bounding box center [381, 161] width 87 height 72
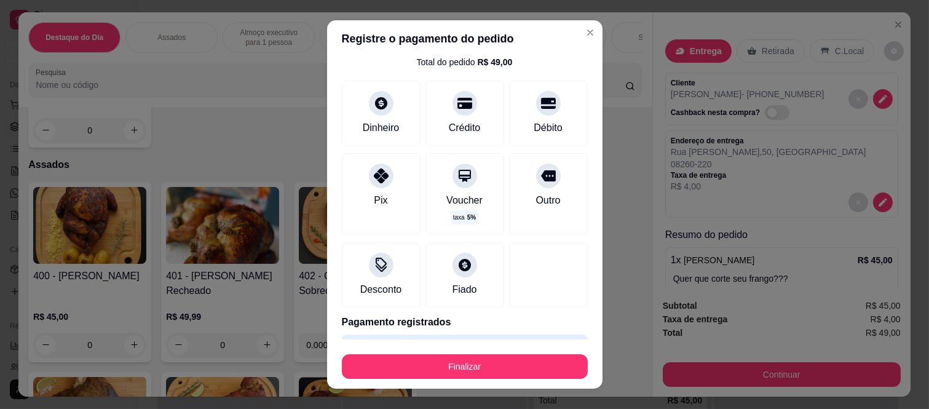
scroll to position [75, 0]
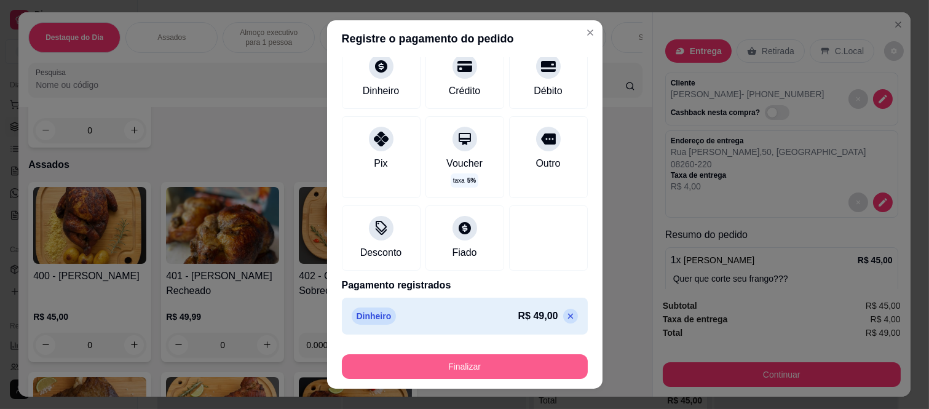
click at [447, 365] on button "Finalizar" at bounding box center [465, 366] width 246 height 25
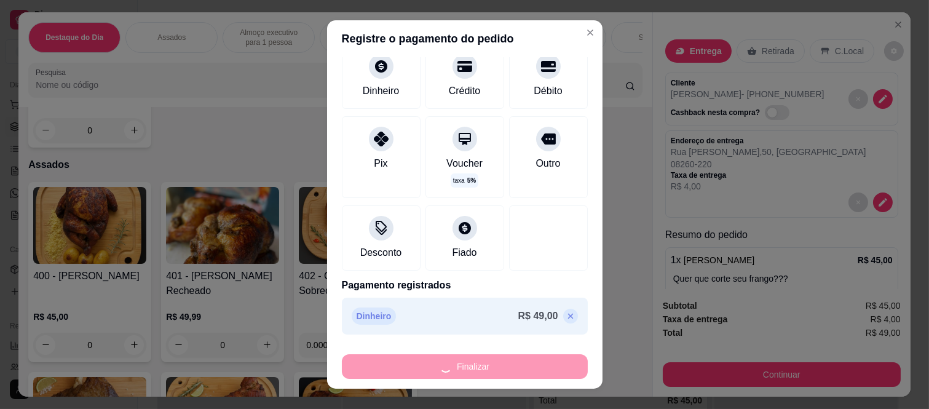
type input "-R$ 49,00"
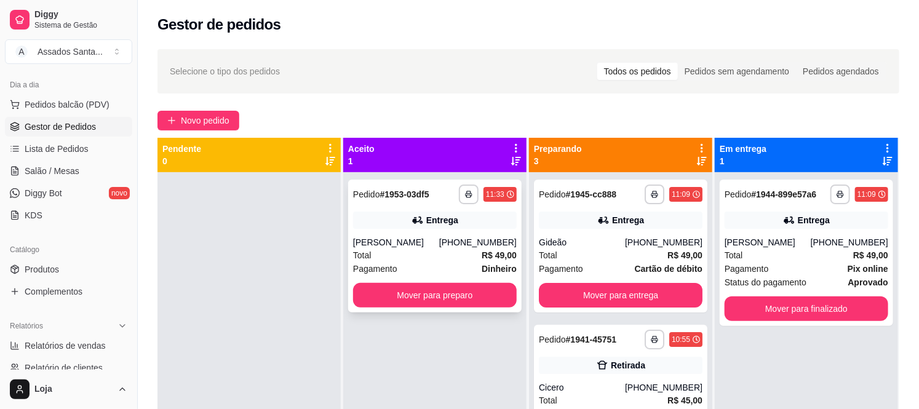
click at [385, 241] on div "[PERSON_NAME]" at bounding box center [396, 242] width 86 height 12
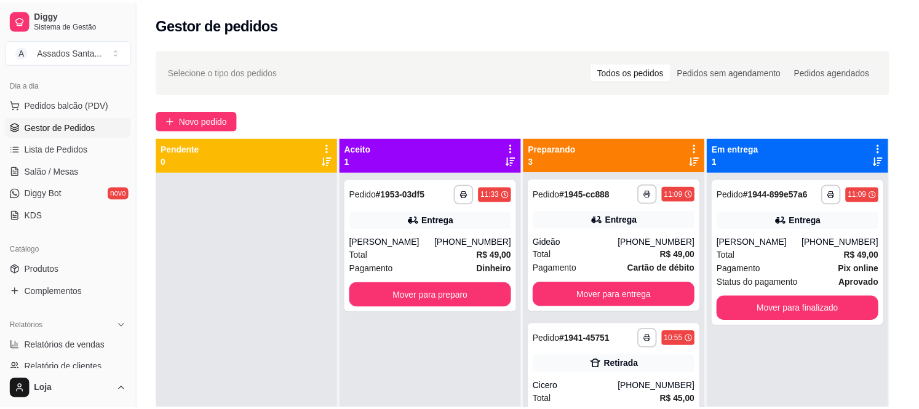
scroll to position [296, 0]
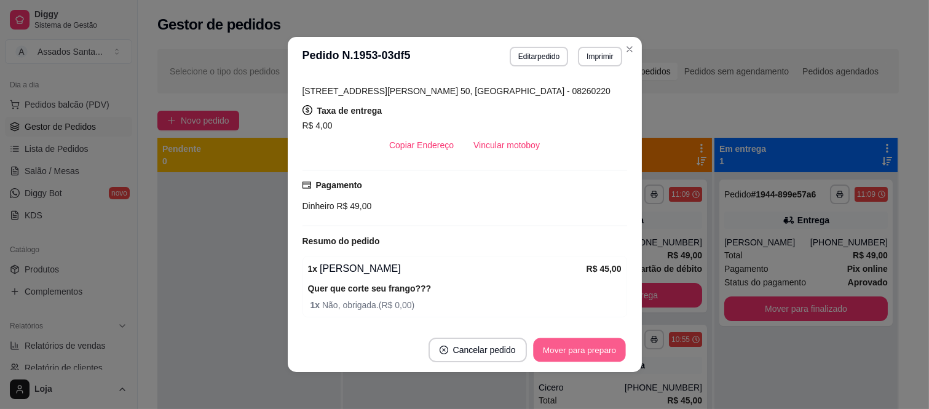
click at [573, 346] on button "Mover para preparo" at bounding box center [579, 350] width 92 height 24
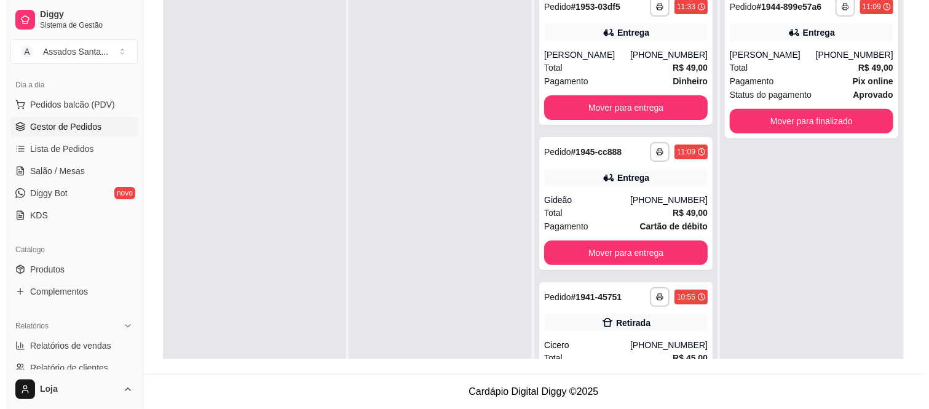
scroll to position [0, 0]
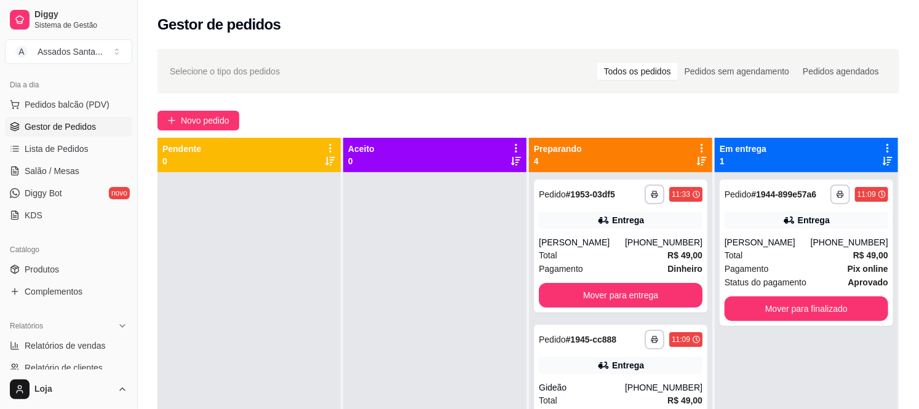
click at [221, 133] on div "**********" at bounding box center [528, 302] width 781 height 520
click at [220, 123] on span "Novo pedido" at bounding box center [205, 121] width 49 height 14
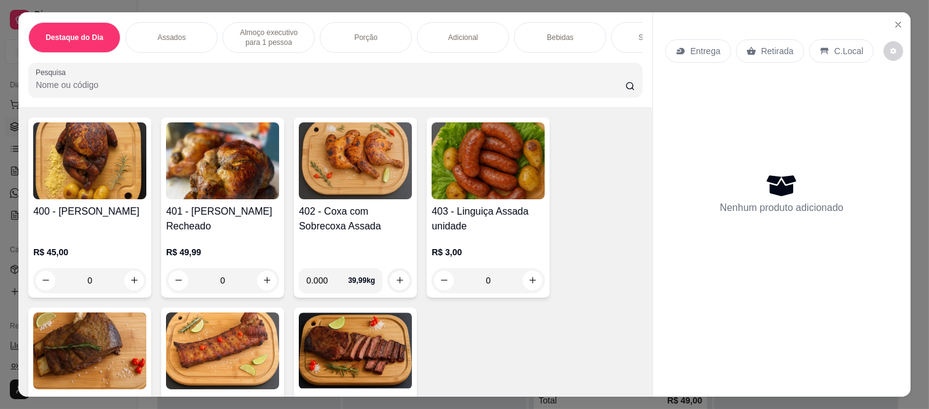
scroll to position [478, 0]
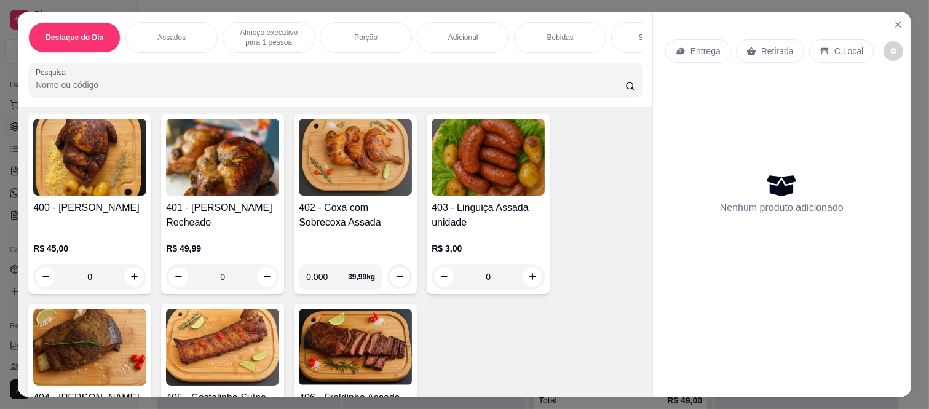
click at [125, 280] on div "0" at bounding box center [89, 276] width 113 height 25
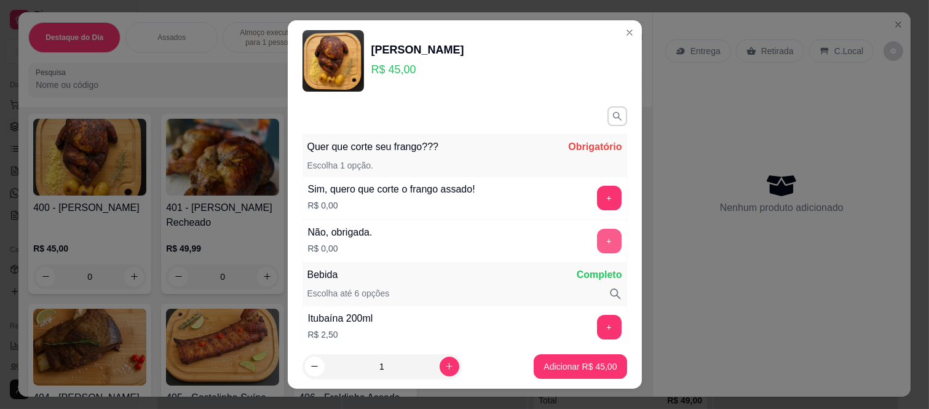
click at [597, 237] on button "+" at bounding box center [609, 241] width 25 height 25
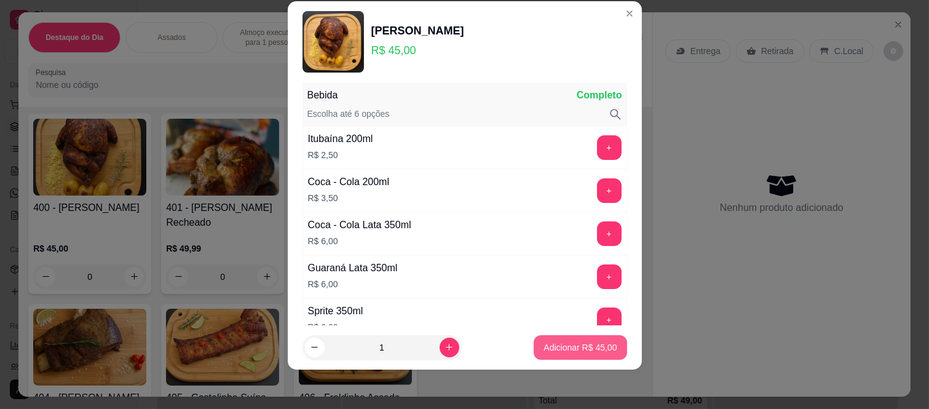
scroll to position [161, 0]
click at [562, 347] on p "Adicionar R$ 45,00" at bounding box center [580, 347] width 73 height 12
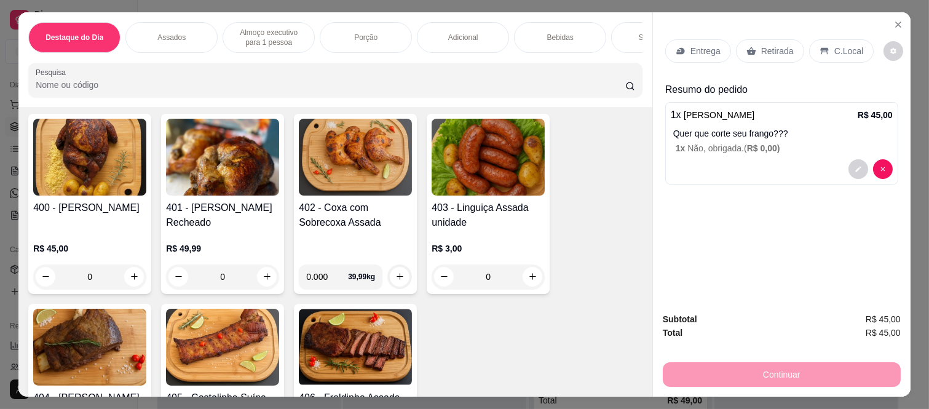
click at [768, 46] on p "Retirada" at bounding box center [777, 51] width 33 height 12
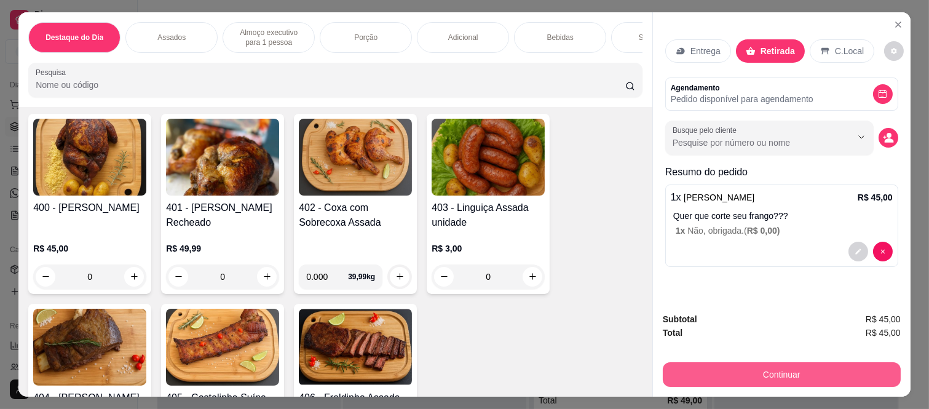
click at [721, 370] on button "Continuar" at bounding box center [782, 374] width 238 height 25
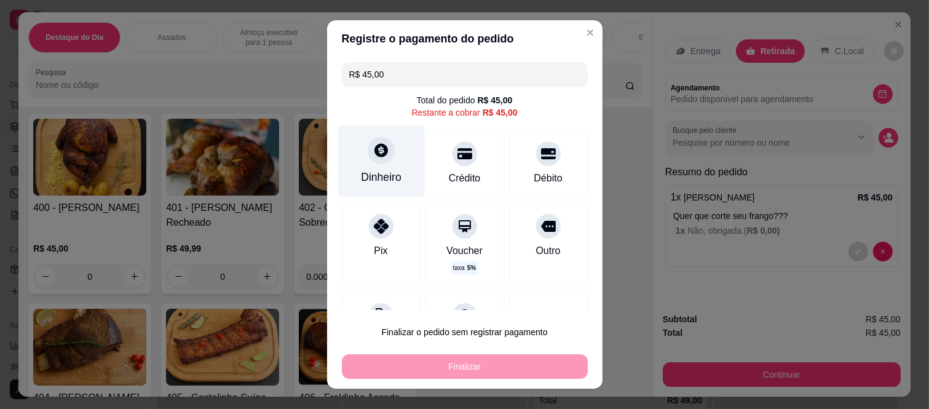
click at [381, 156] on div at bounding box center [381, 150] width 27 height 27
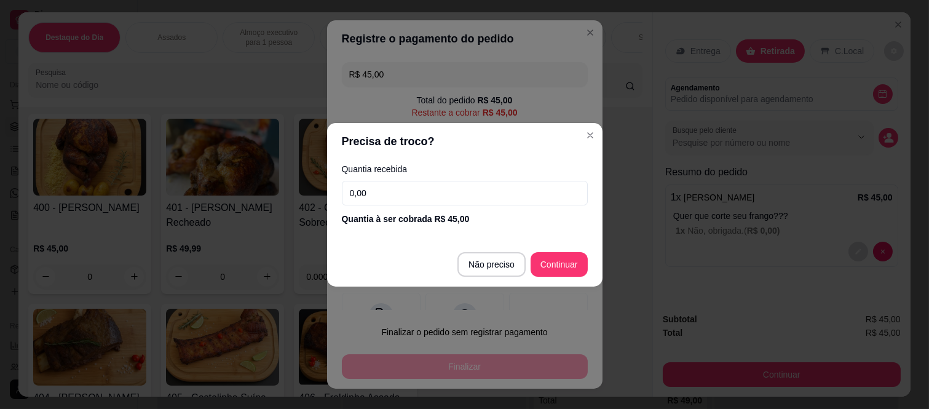
click at [431, 197] on input "0,00" at bounding box center [465, 193] width 246 height 25
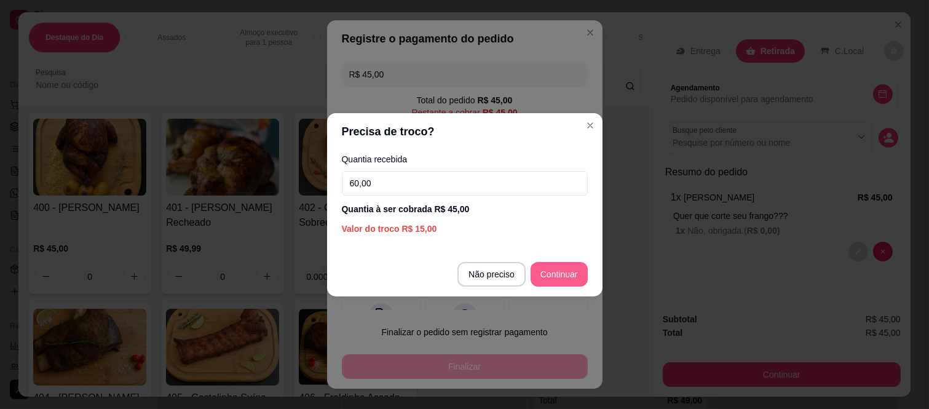
type input "60,00"
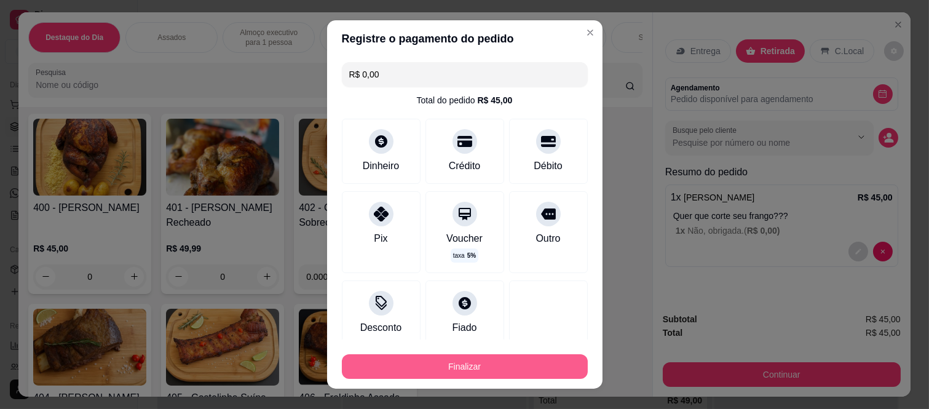
click at [470, 365] on button "Finalizar" at bounding box center [465, 366] width 246 height 25
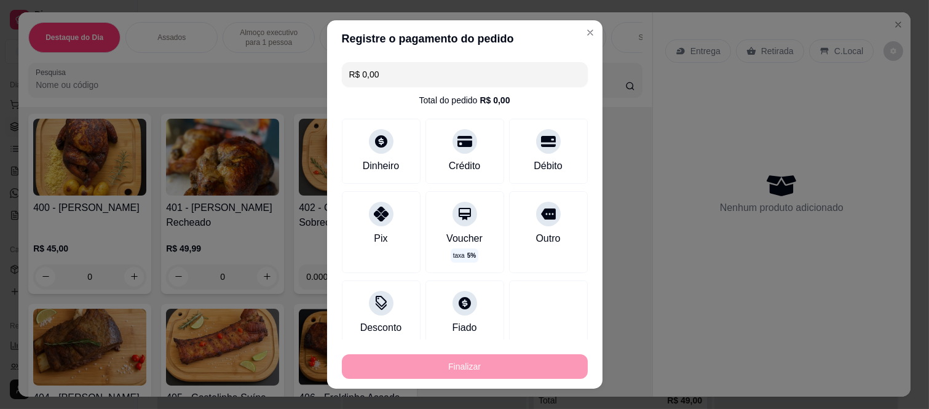
type input "-R$ 45,00"
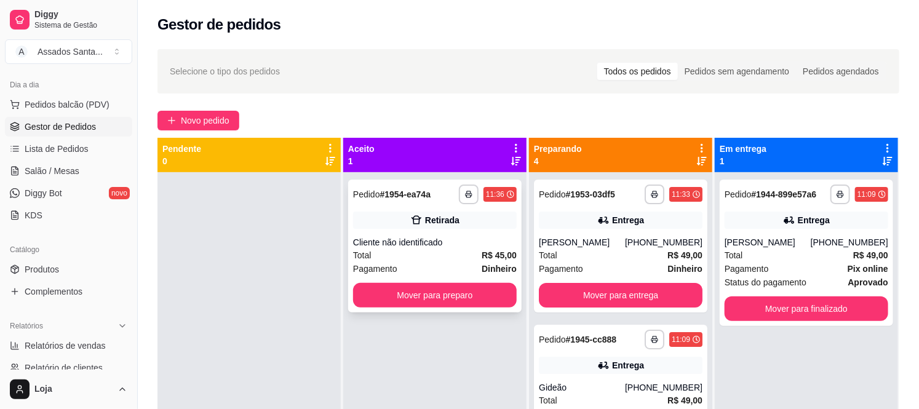
click at [472, 256] on div "Total R$ 45,00" at bounding box center [435, 255] width 164 height 14
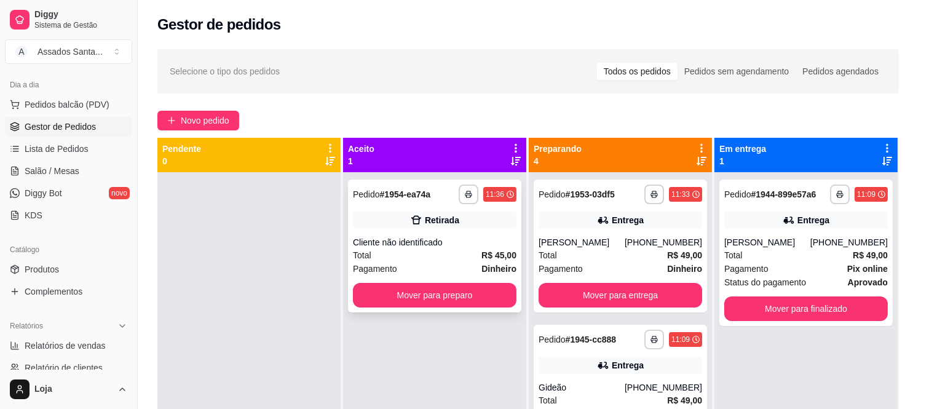
scroll to position [140, 0]
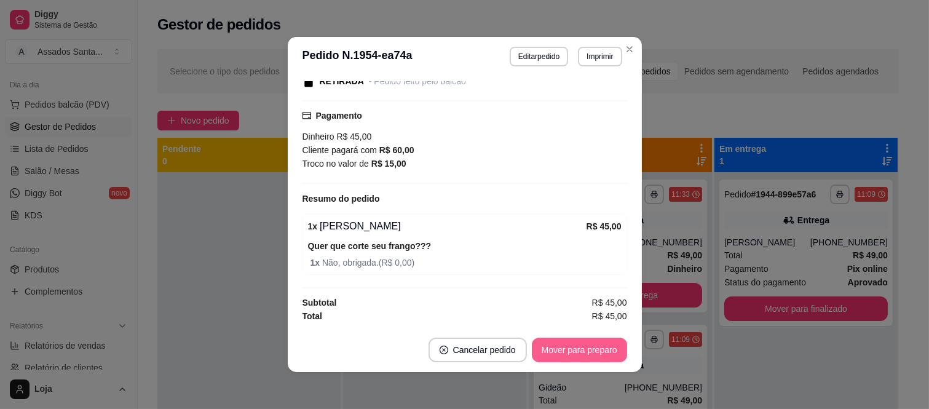
click at [554, 354] on button "Mover para preparo" at bounding box center [579, 350] width 95 height 25
click at [554, 354] on button "Mover para retirada disponível" at bounding box center [559, 350] width 136 height 25
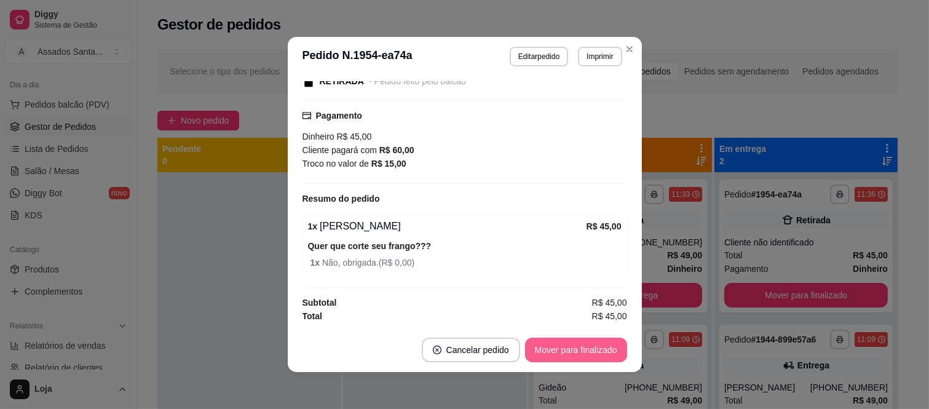
click at [554, 354] on button "Mover para finalizado" at bounding box center [576, 350] width 102 height 25
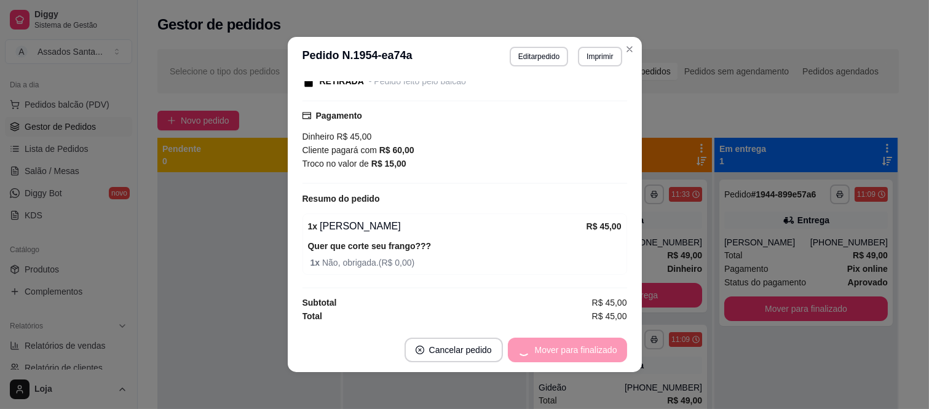
scroll to position [87, 0]
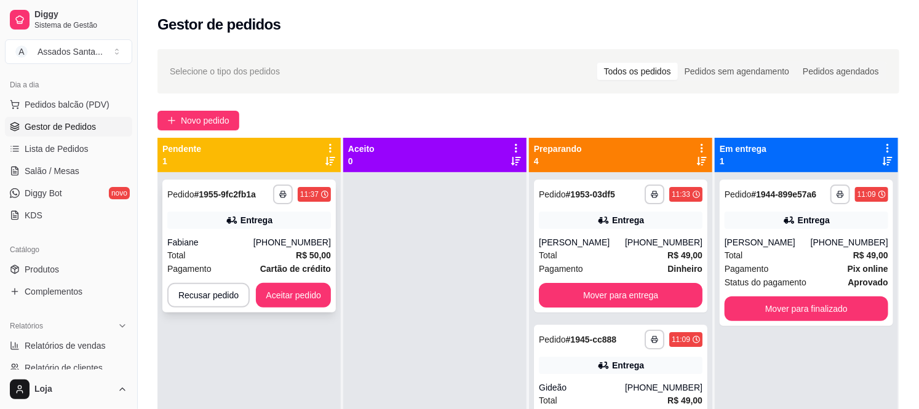
click at [276, 231] on div "**********" at bounding box center [248, 246] width 173 height 133
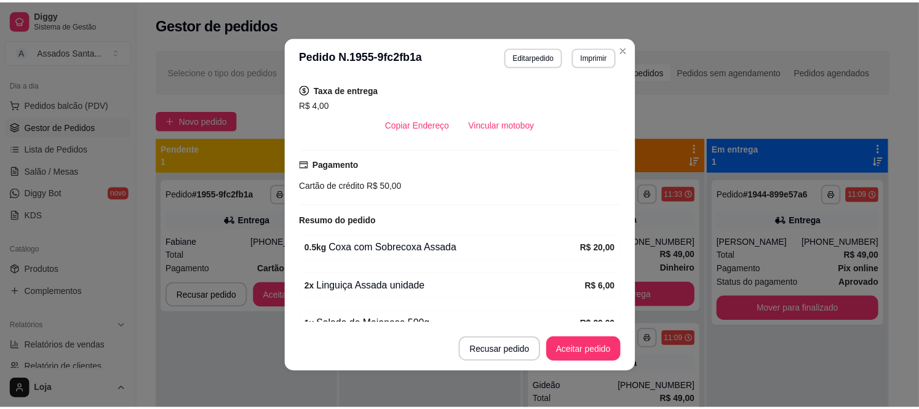
scroll to position [374, 0]
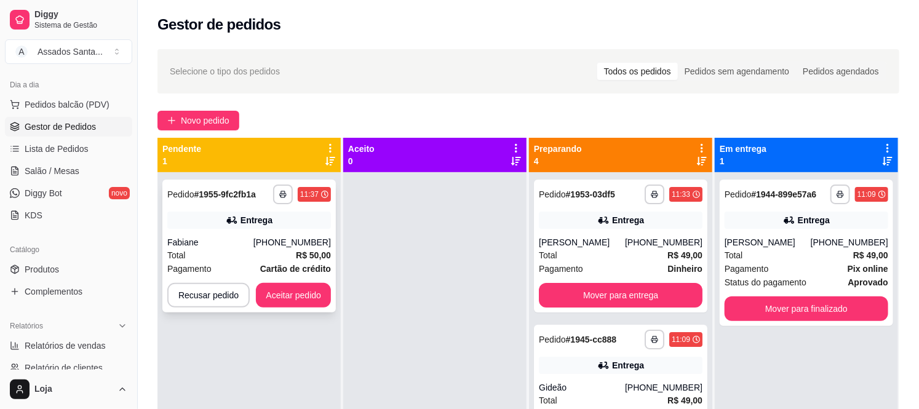
click at [291, 232] on div "**********" at bounding box center [248, 246] width 173 height 133
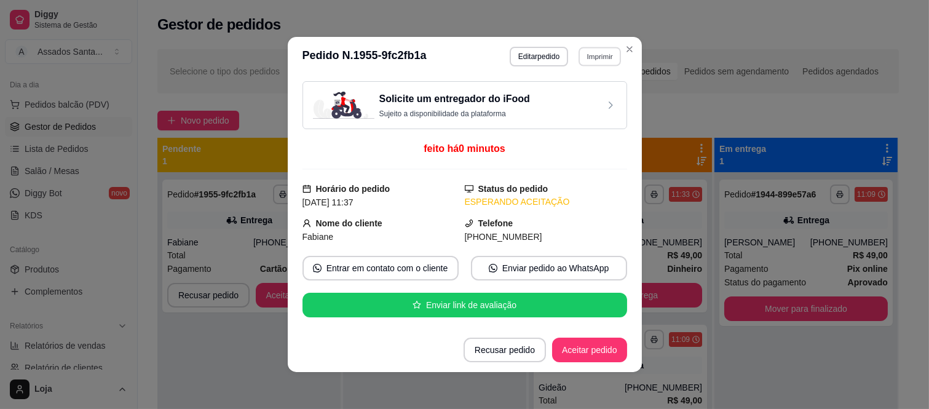
click at [600, 57] on button "Imprimir" at bounding box center [600, 56] width 42 height 19
click at [586, 103] on button "IMPRESSORA caixa" at bounding box center [573, 100] width 89 height 20
click at [573, 355] on button "Aceitar pedido" at bounding box center [589, 350] width 75 height 25
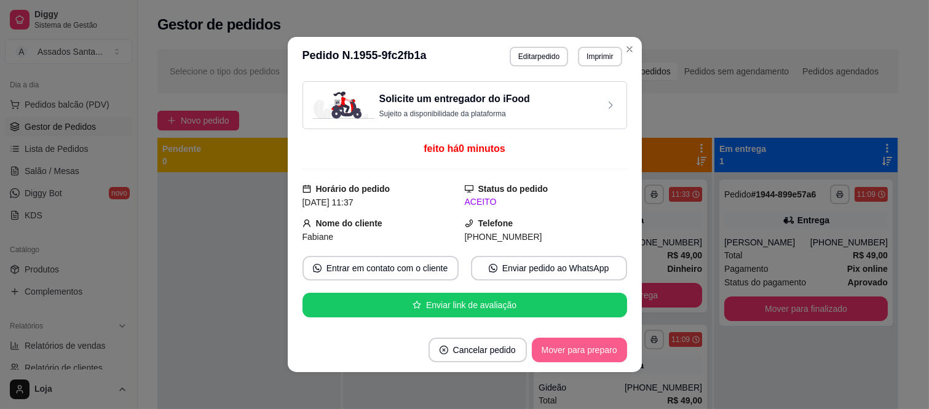
click at [573, 355] on button "Mover para preparo" at bounding box center [579, 350] width 95 height 25
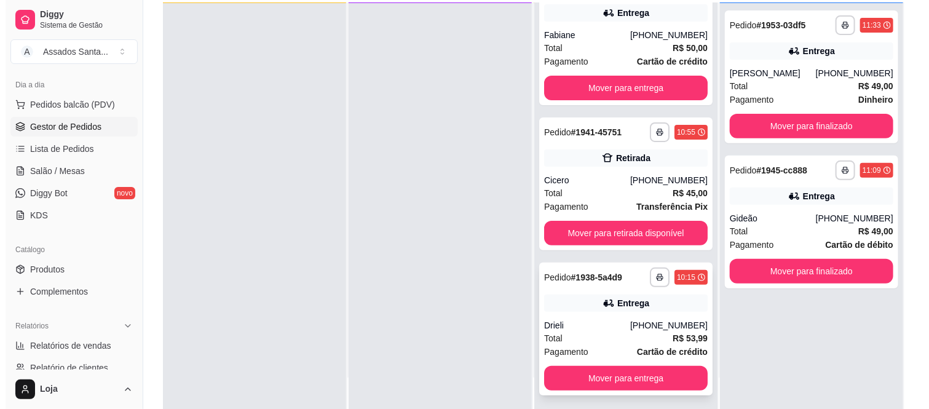
scroll to position [137, 0]
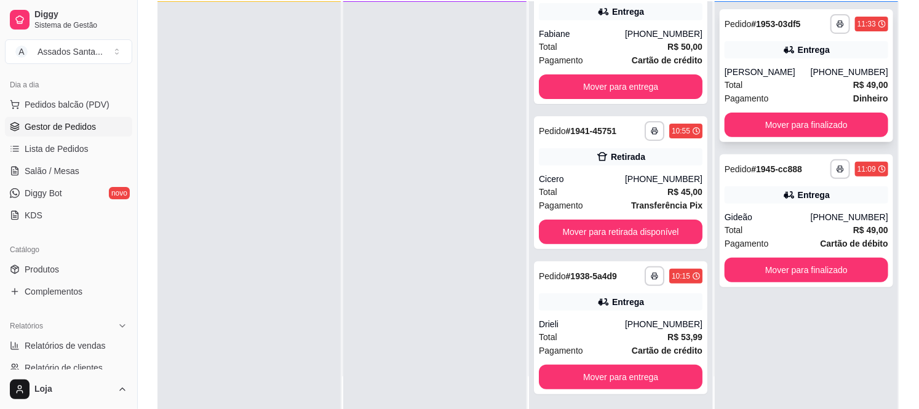
click at [785, 56] on div "Entrega" at bounding box center [807, 49] width 164 height 17
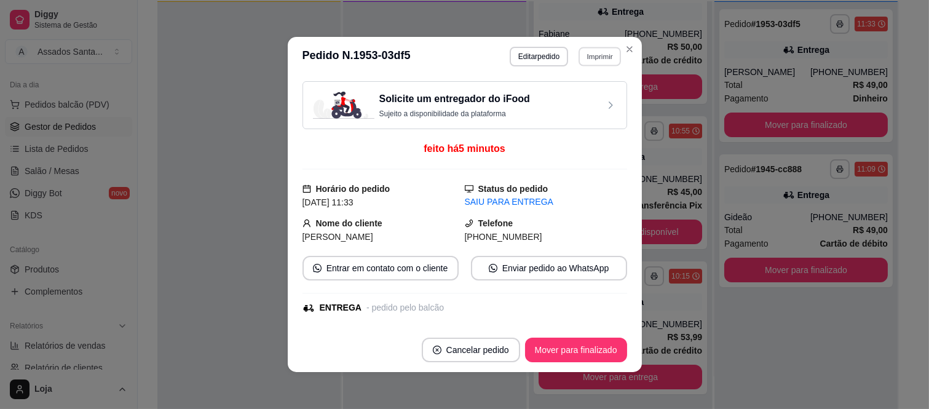
click at [603, 63] on button "Imprimir" at bounding box center [600, 56] width 42 height 19
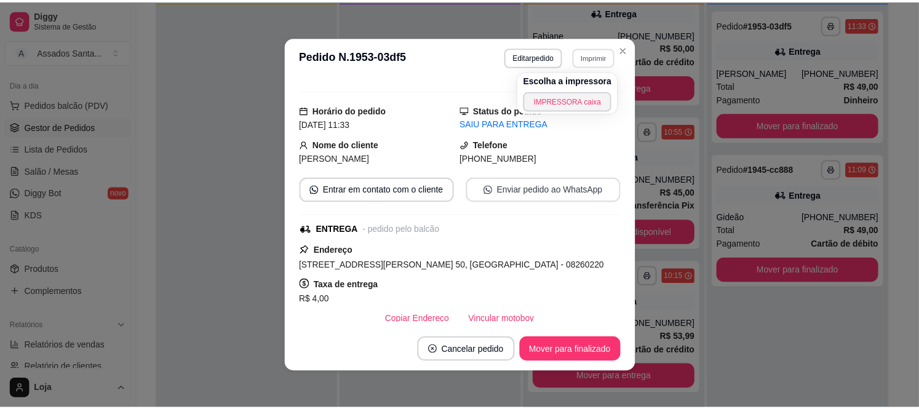
scroll to position [205, 0]
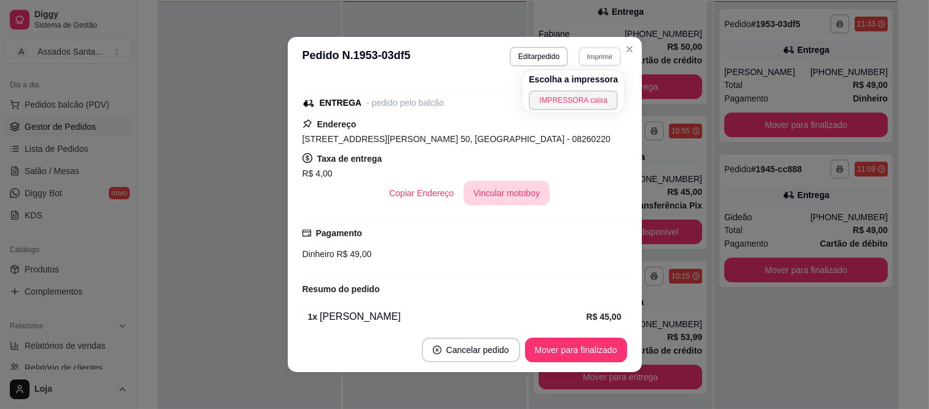
click at [490, 195] on button "Vincular motoboy" at bounding box center [507, 193] width 86 height 25
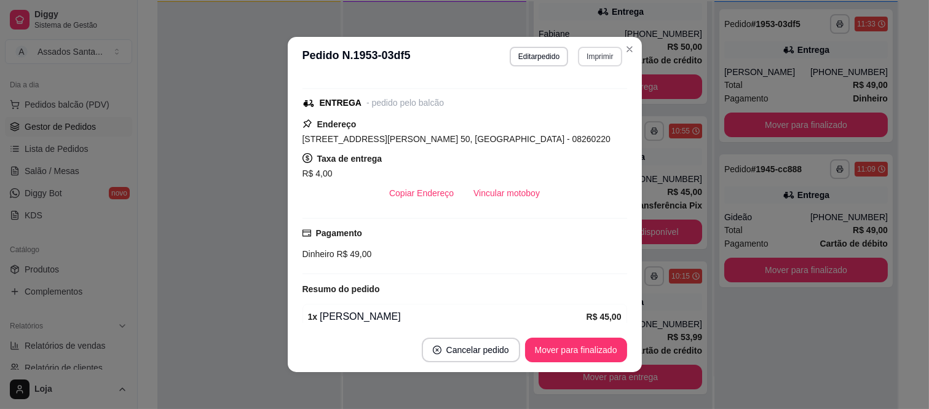
click at [586, 57] on button "Imprimir" at bounding box center [600, 57] width 44 height 20
click at [583, 98] on button "IMPRESSORA caixa" at bounding box center [573, 99] width 86 height 19
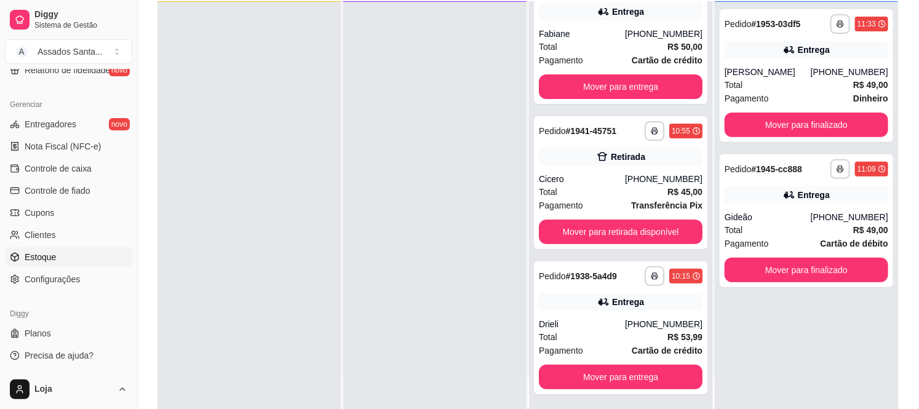
scroll to position [188, 0]
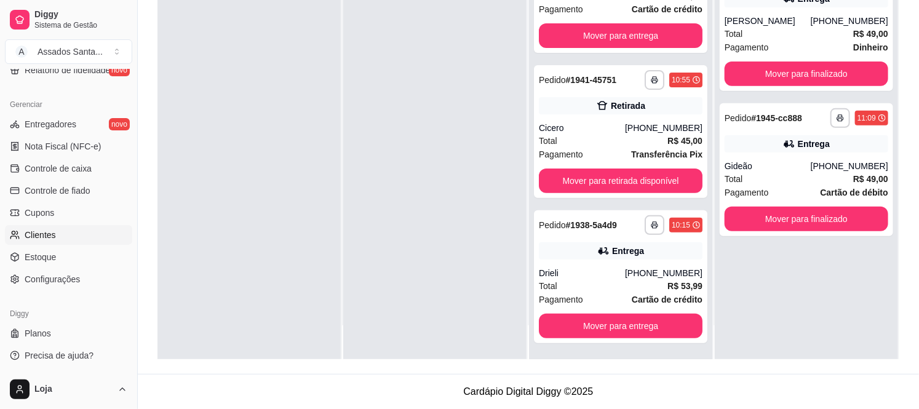
click at [65, 230] on link "Clientes" at bounding box center [68, 235] width 127 height 20
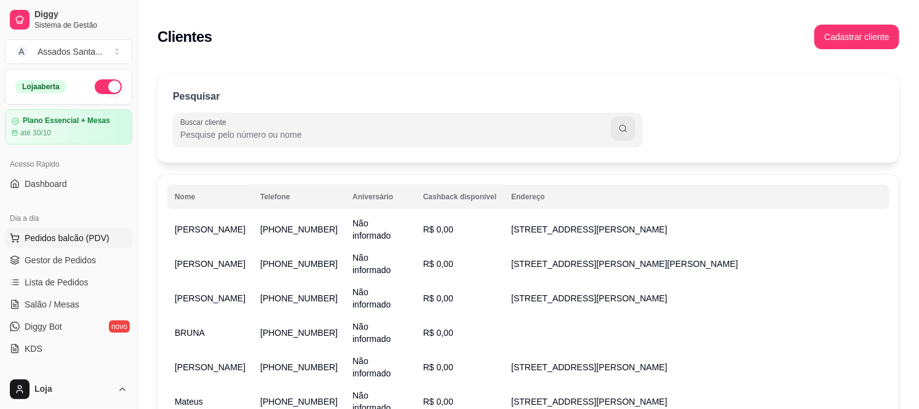
click at [53, 246] on button "Pedidos balcão (PDV)" at bounding box center [68, 238] width 127 height 20
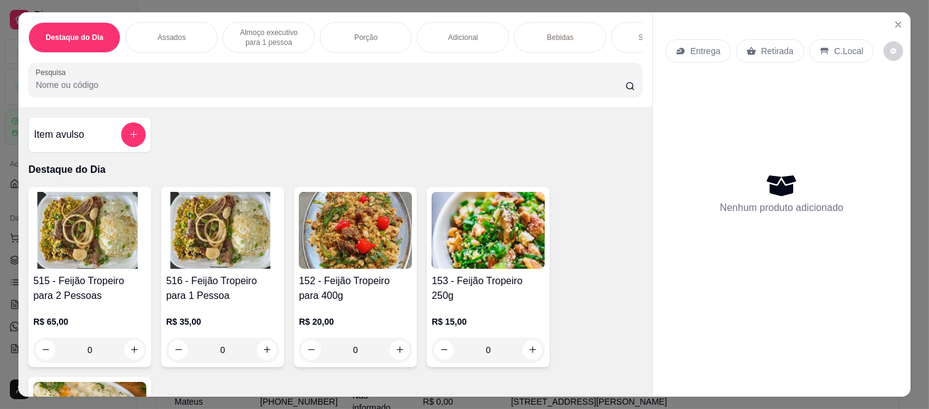
click at [0, 194] on div "Destaque do Dia Assados Almoço executivo para 1 pessoa Porção Adicional Bebidas…" at bounding box center [464, 204] width 929 height 409
click at [9, 247] on div "Destaque do Dia Assados Almoço executivo para 1 pessoa Porção Adicional Bebidas…" at bounding box center [464, 204] width 929 height 409
click at [889, 23] on button "Close" at bounding box center [899, 25] width 20 height 20
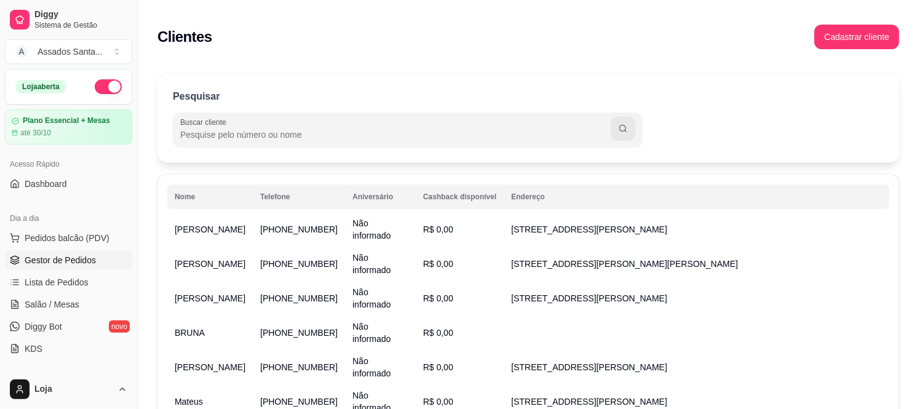
click at [102, 262] on link "Gestor de Pedidos" at bounding box center [68, 260] width 127 height 20
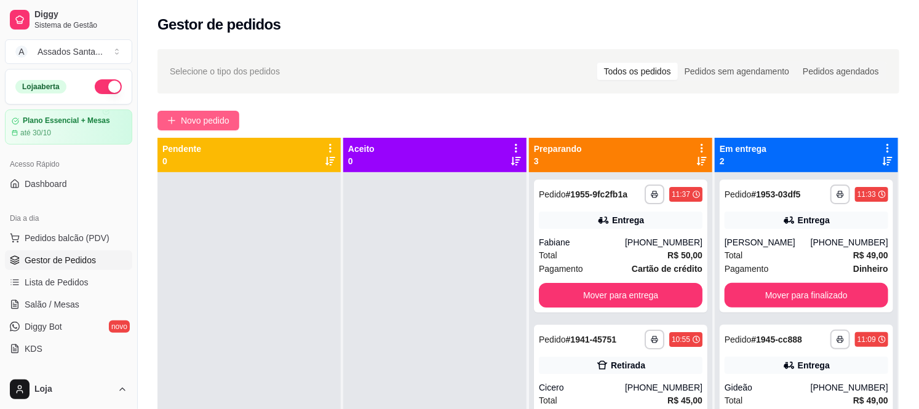
click at [207, 129] on button "Novo pedido" at bounding box center [198, 121] width 82 height 20
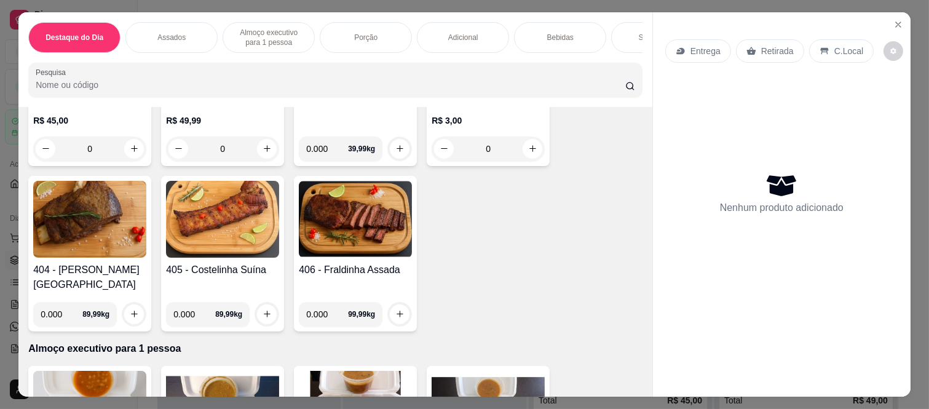
scroll to position [683, 0]
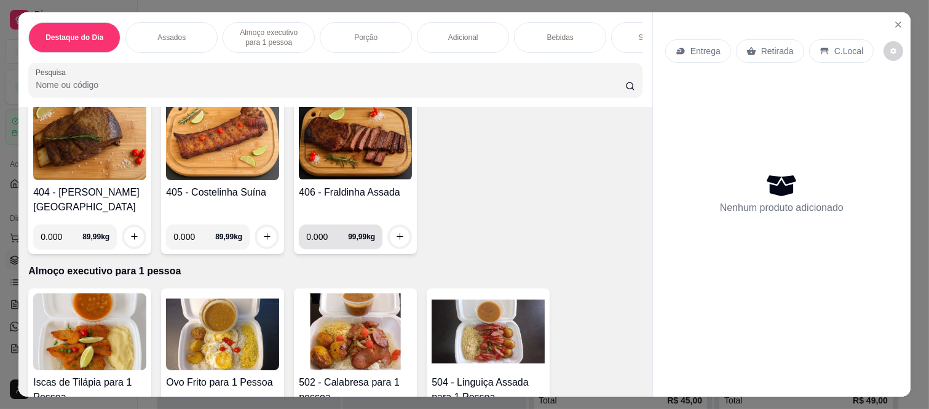
click at [326, 232] on input "0.000" at bounding box center [327, 236] width 42 height 25
click at [395, 232] on icon "increase-product-quantity" at bounding box center [399, 236] width 9 height 9
click at [333, 237] on input "0.300" at bounding box center [327, 236] width 42 height 25
type input "0.500"
click at [391, 231] on button "increase-product-quantity" at bounding box center [400, 236] width 19 height 19
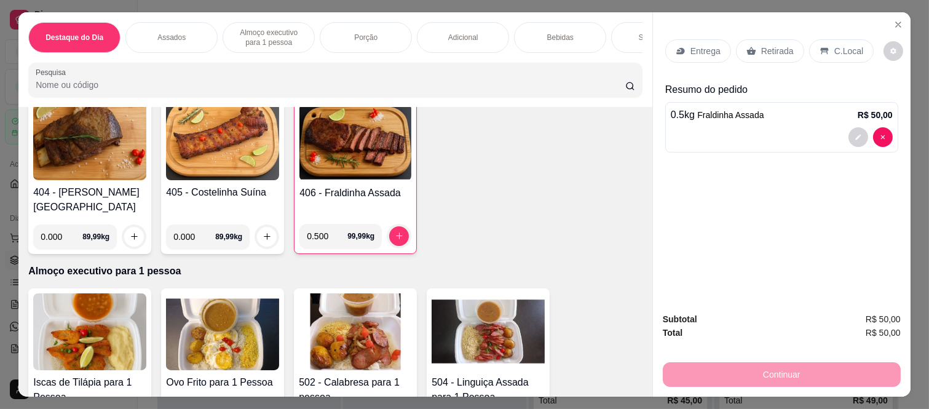
click at [701, 46] on p "Entrega" at bounding box center [706, 51] width 30 height 12
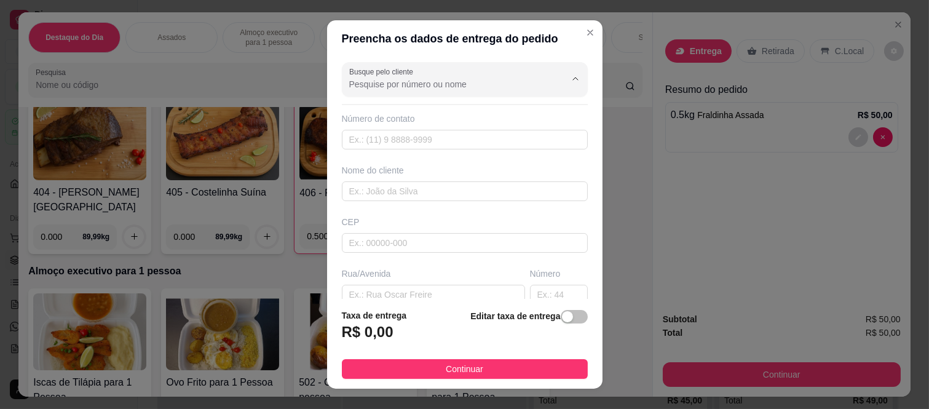
click at [484, 84] on input "Busque pelo cliente" at bounding box center [447, 84] width 197 height 12
type input "valdeir"
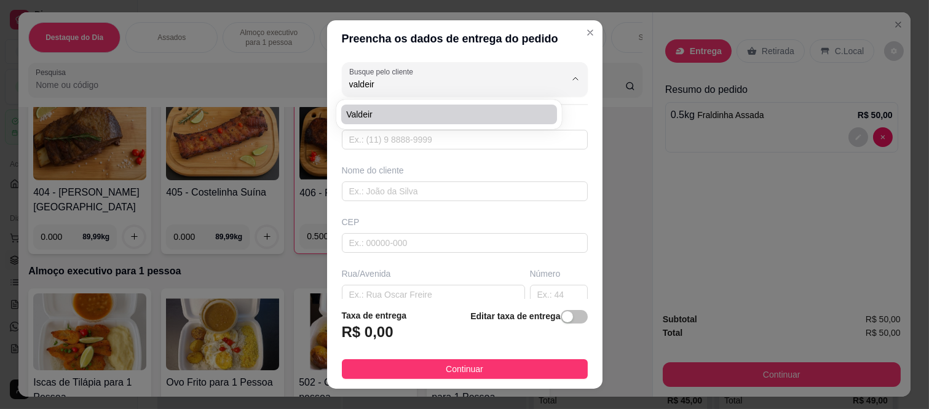
click at [408, 119] on span "valdeir" at bounding box center [443, 114] width 194 height 12
type input "11993814657"
type input "valdeir"
type input "08260290"
type input "Rua Choei Kasai"
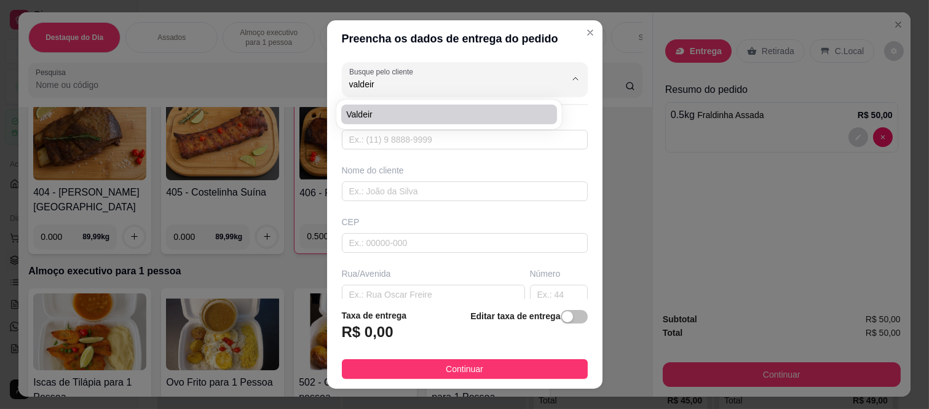
type input "186"
type input "Colônia (Zona Leste)"
type input "São Paulo"
type input "travessa do campo"
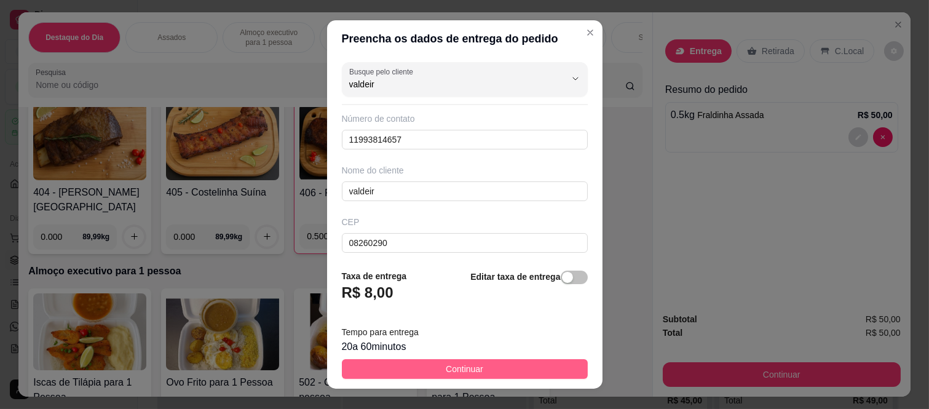
type input "valdeir"
click at [420, 367] on button "Continuar" at bounding box center [465, 369] width 246 height 20
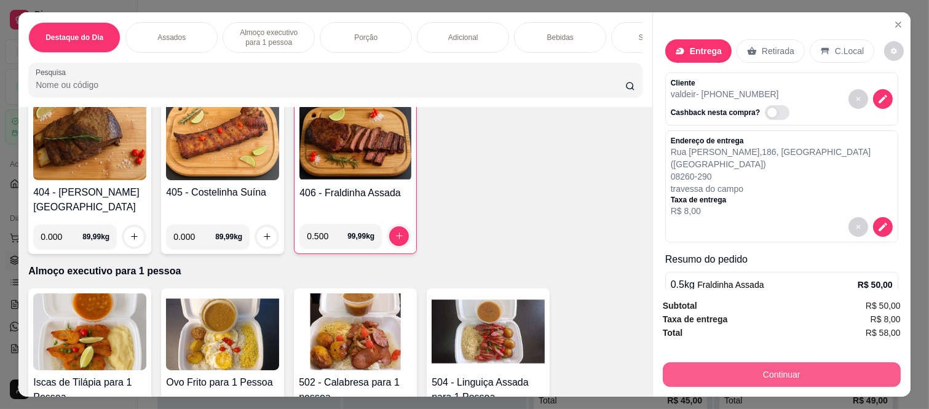
click at [665, 378] on button "Continuar" at bounding box center [782, 374] width 238 height 25
click at [701, 374] on button "Continuar" at bounding box center [782, 374] width 238 height 25
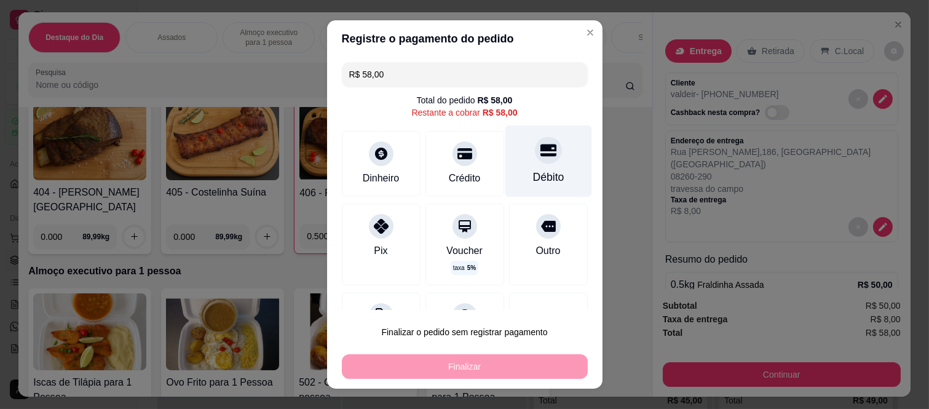
click at [540, 151] on icon at bounding box center [548, 150] width 16 height 16
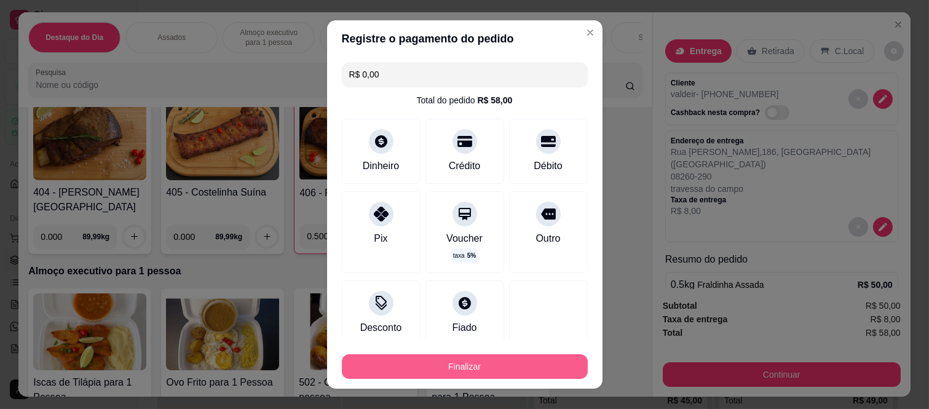
click at [504, 373] on button "Finalizar" at bounding box center [465, 366] width 246 height 25
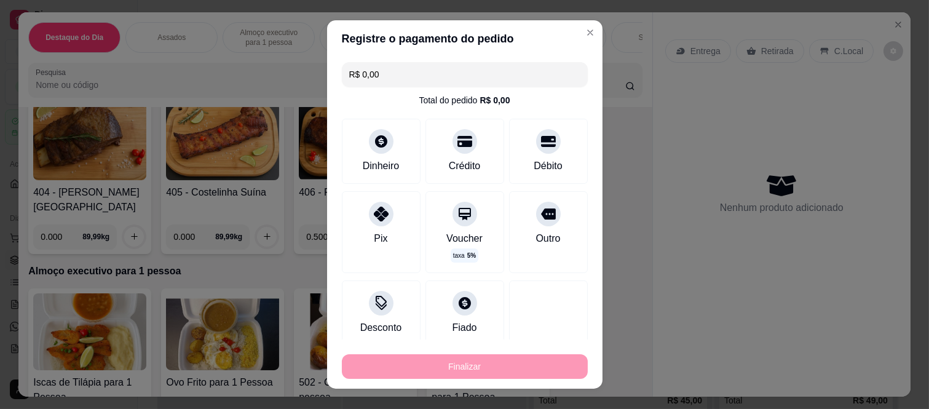
type input "-R$ 58,00"
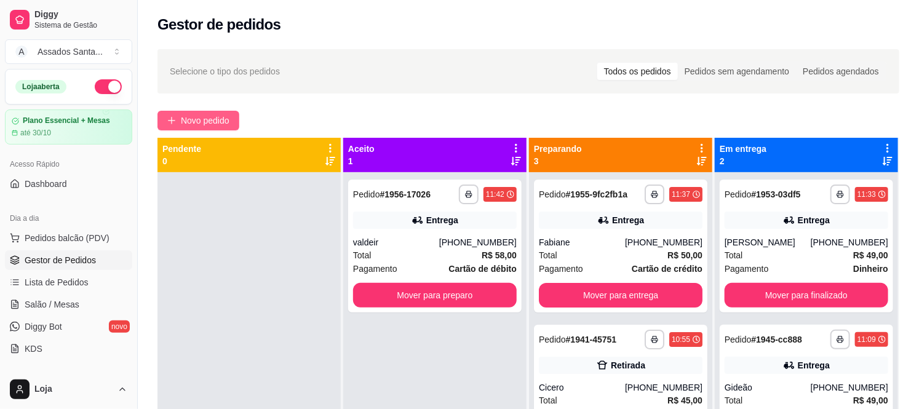
click at [198, 125] on span "Novo pedido" at bounding box center [205, 121] width 49 height 14
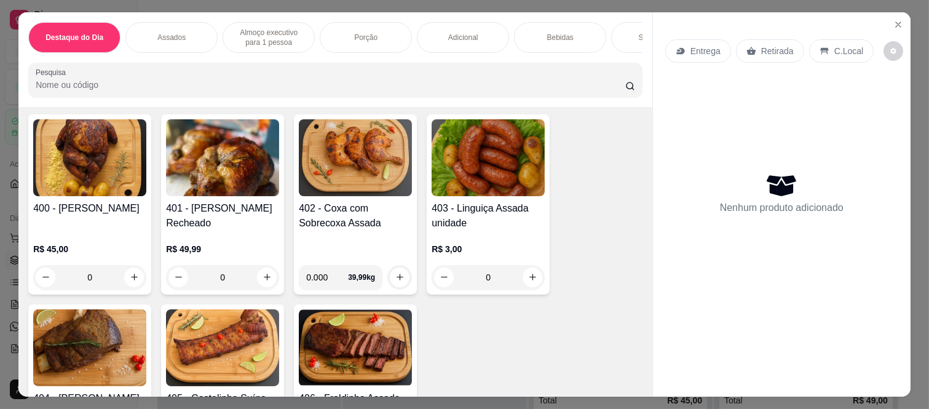
scroll to position [478, 0]
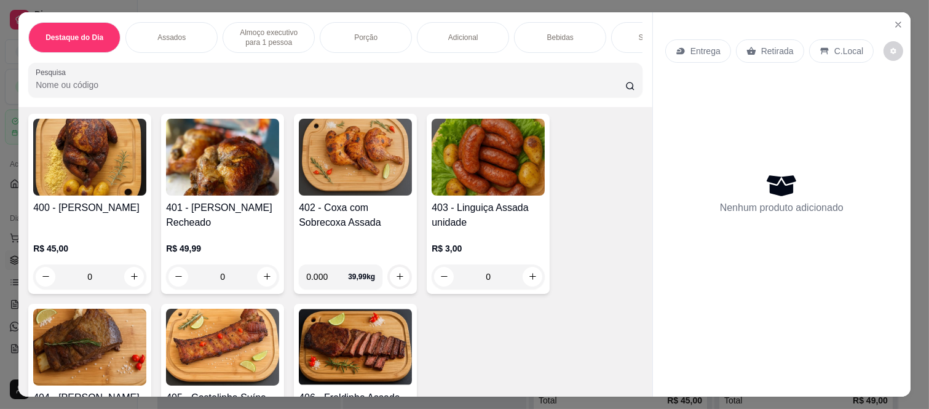
click at [128, 276] on div "0" at bounding box center [89, 276] width 113 height 25
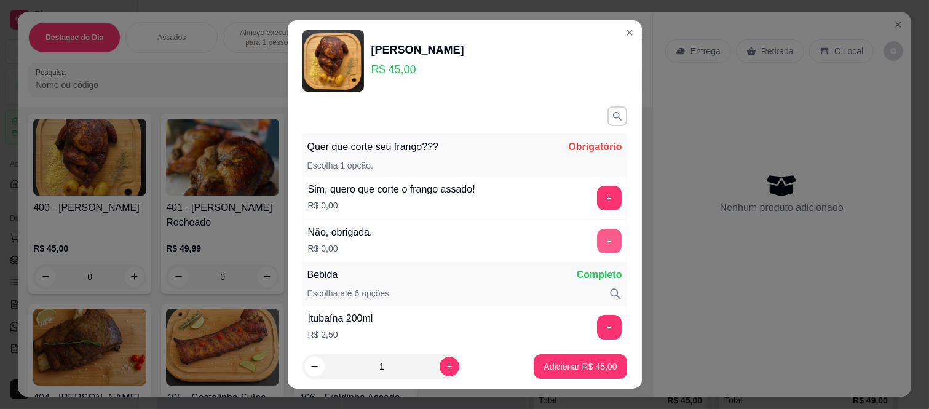
click at [597, 237] on button "+" at bounding box center [609, 241] width 25 height 25
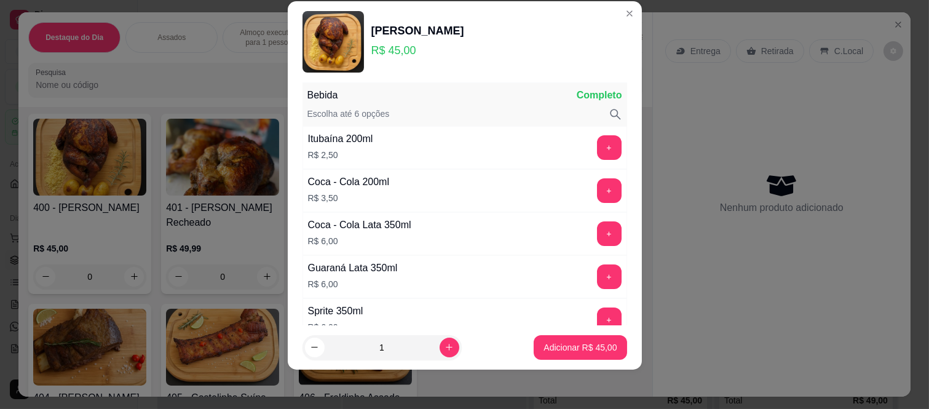
scroll to position [161, 0]
click at [563, 341] on p "Adicionar R$ 45,00" at bounding box center [580, 347] width 73 height 12
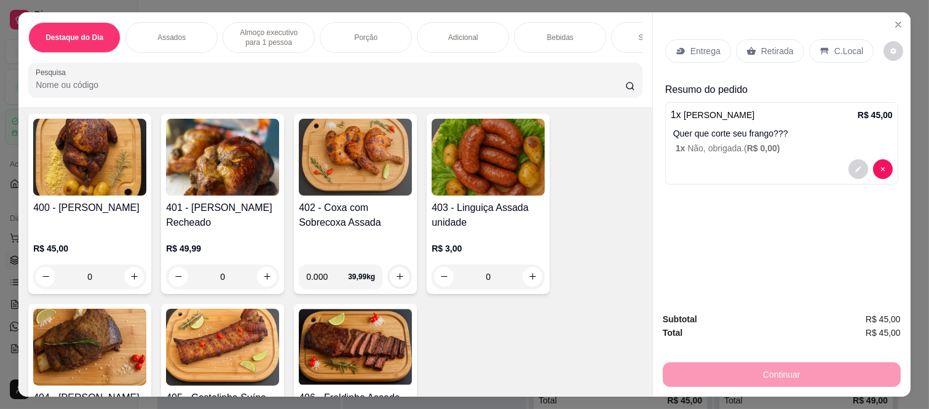
click at [761, 46] on p "Retirada" at bounding box center [777, 51] width 33 height 12
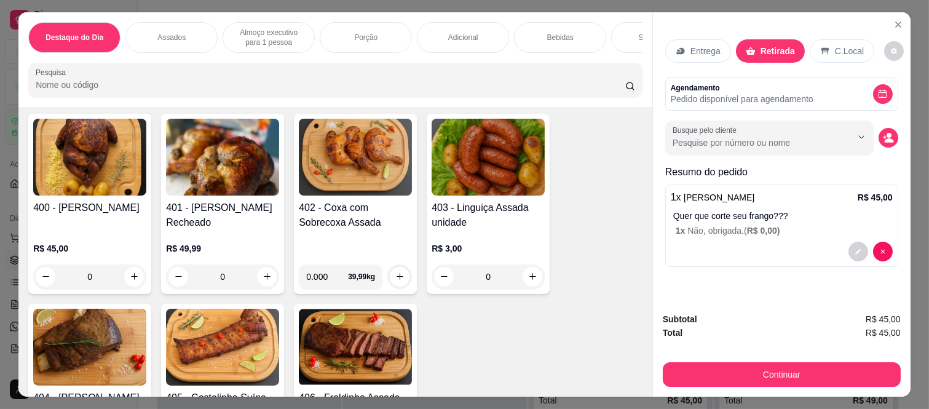
click at [899, 128] on div "Entrega Retirada C.Local Agendamento Pedido disponível para agendamento Busque …" at bounding box center [782, 157] width 258 height 290
click at [885, 138] on icon "decrease-product-quantity" at bounding box center [889, 140] width 9 height 4
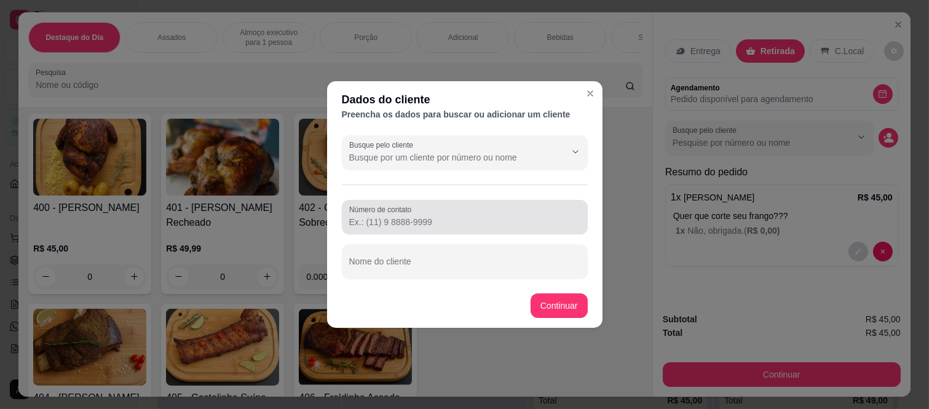
click at [415, 231] on div "Número de contato" at bounding box center [465, 217] width 246 height 34
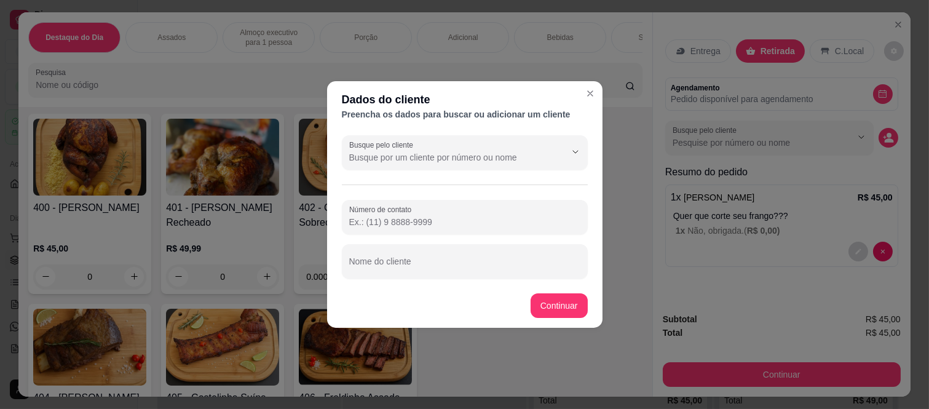
paste input "(11) 98516-5191"
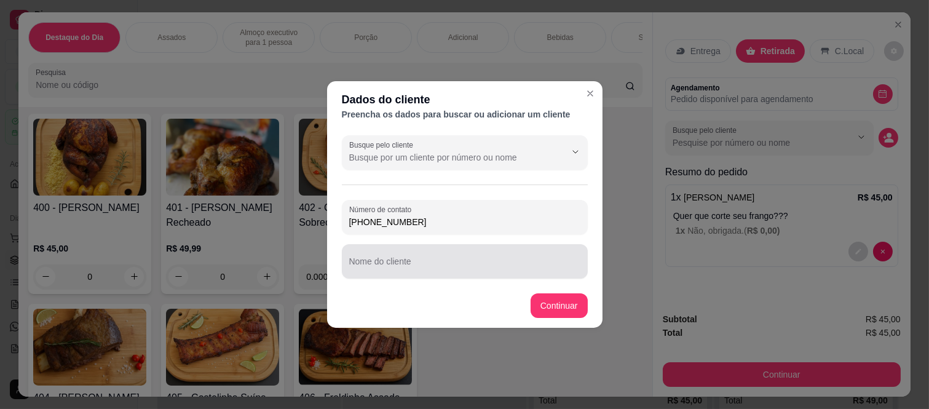
type input "(11) 98516-5191"
click at [418, 255] on div at bounding box center [464, 261] width 231 height 25
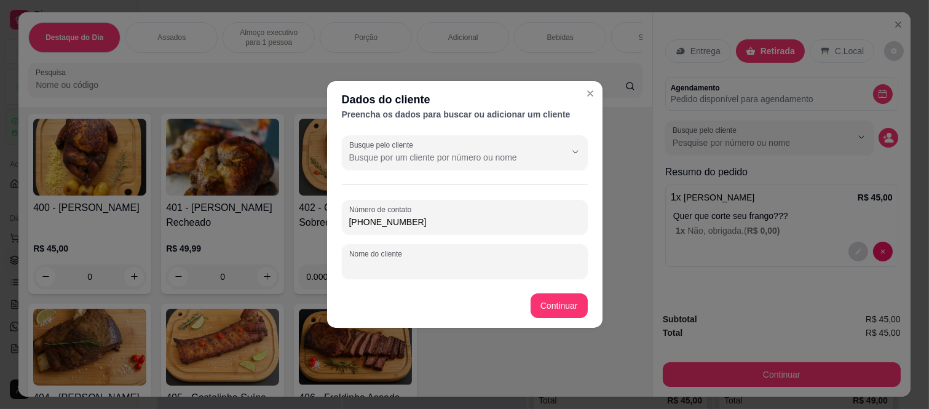
paste input "[PERSON_NAME]"
type input "[PERSON_NAME]"
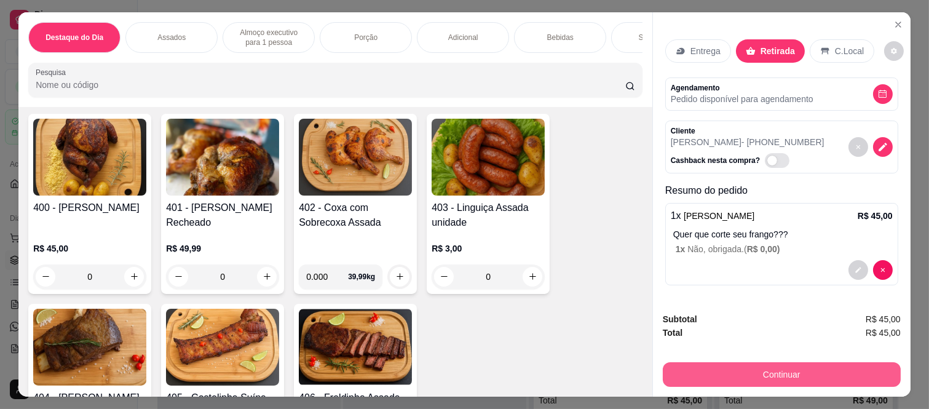
click at [672, 367] on button "Continuar" at bounding box center [782, 374] width 238 height 25
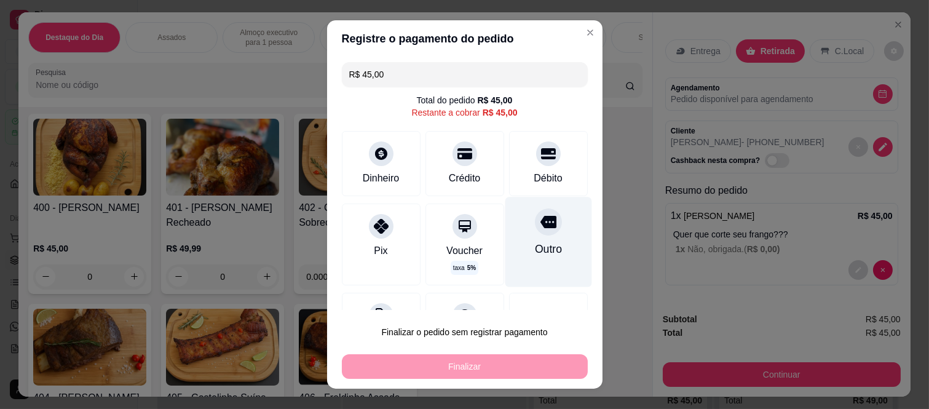
click at [537, 247] on div "Outro" at bounding box center [547, 249] width 27 height 16
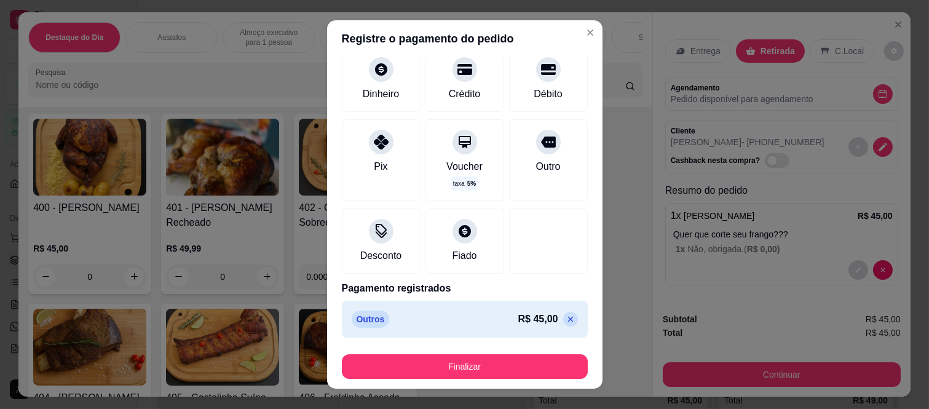
scroll to position [75, 0]
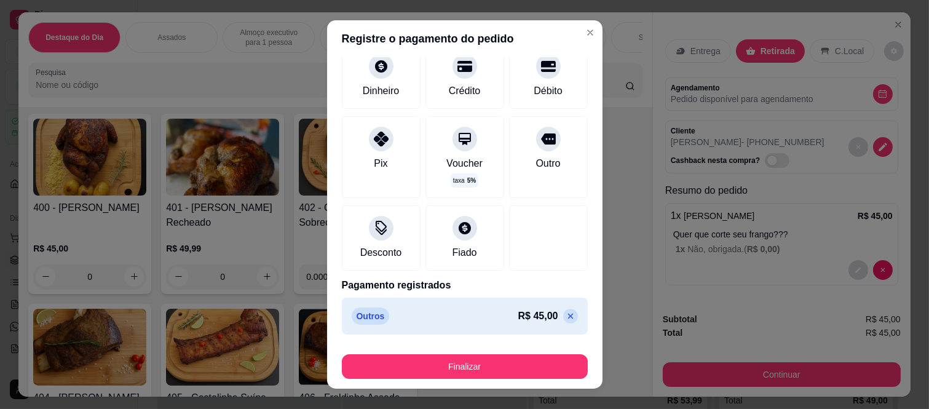
click at [566, 314] on icon at bounding box center [571, 316] width 10 height 10
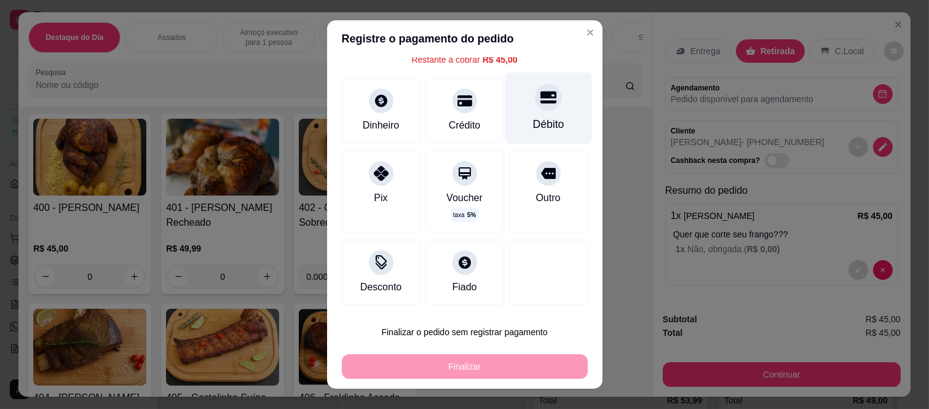
click at [512, 97] on div "Débito" at bounding box center [548, 109] width 87 height 72
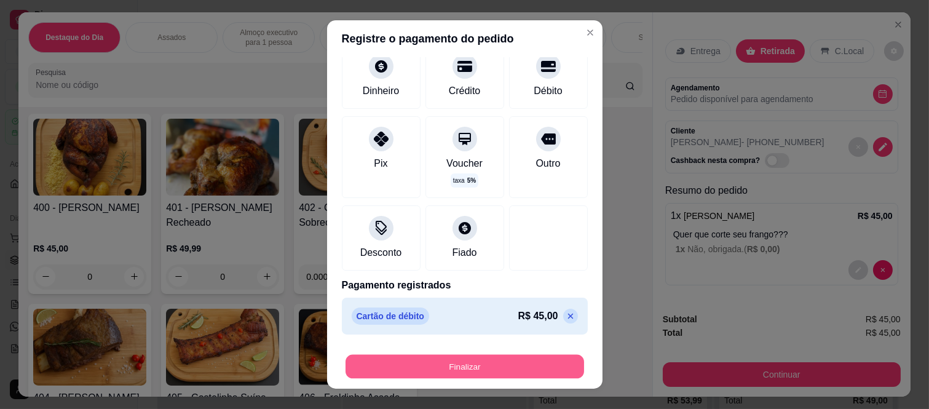
click at [535, 363] on button "Finalizar" at bounding box center [465, 366] width 239 height 24
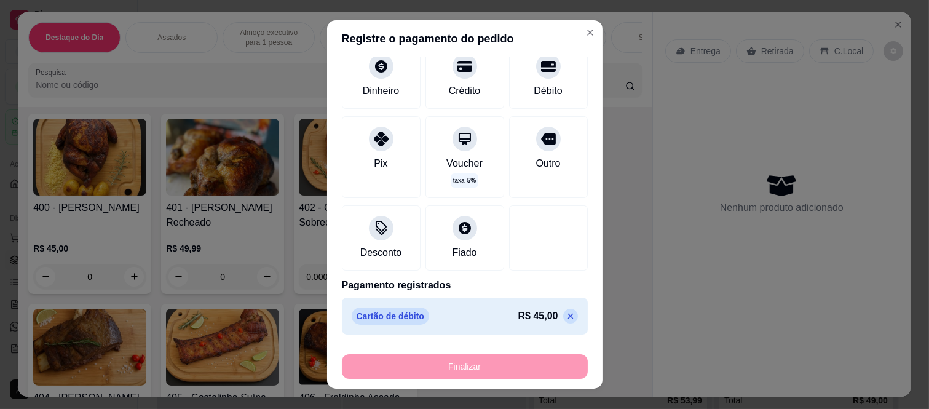
type input "-R$ 45,00"
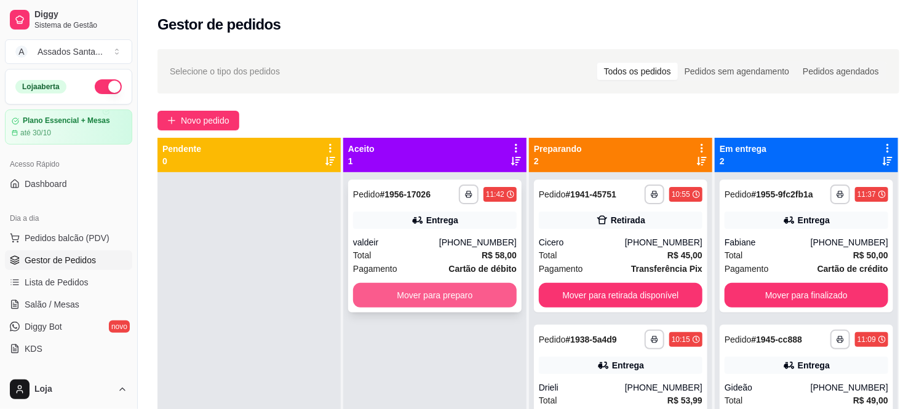
click at [454, 289] on button "Mover para preparo" at bounding box center [435, 295] width 164 height 25
click at [416, 298] on button "Mover para preparo" at bounding box center [434, 296] width 159 height 24
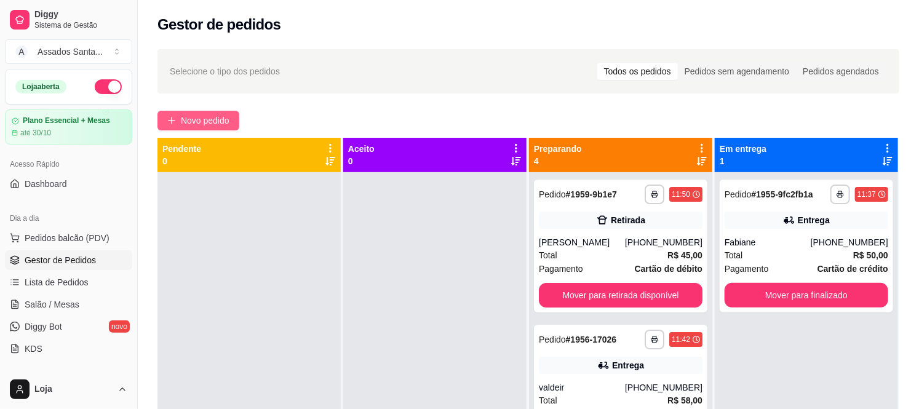
click at [178, 114] on button "Novo pedido" at bounding box center [198, 121] width 82 height 20
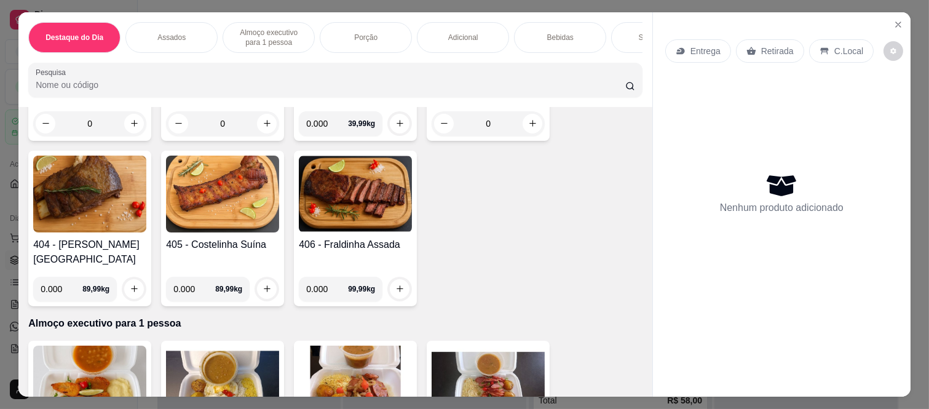
scroll to position [752, 0]
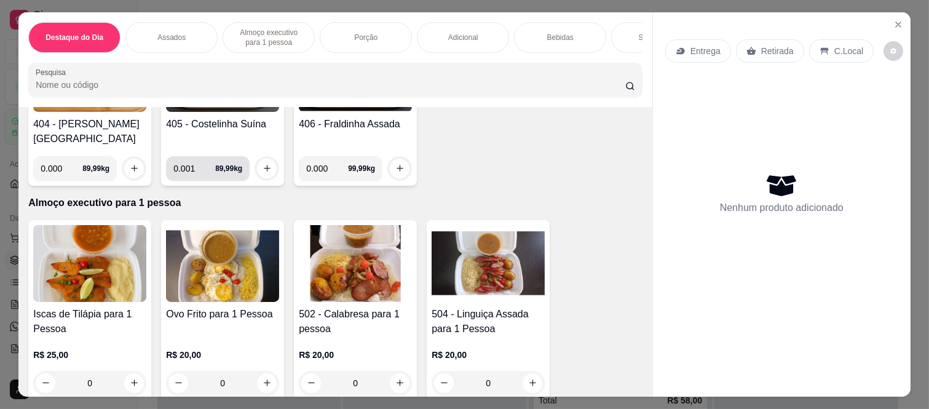
click at [199, 156] on input "0.001" at bounding box center [194, 168] width 42 height 25
type input "0.300"
click at [264, 164] on icon "increase-product-quantity" at bounding box center [267, 168] width 9 height 9
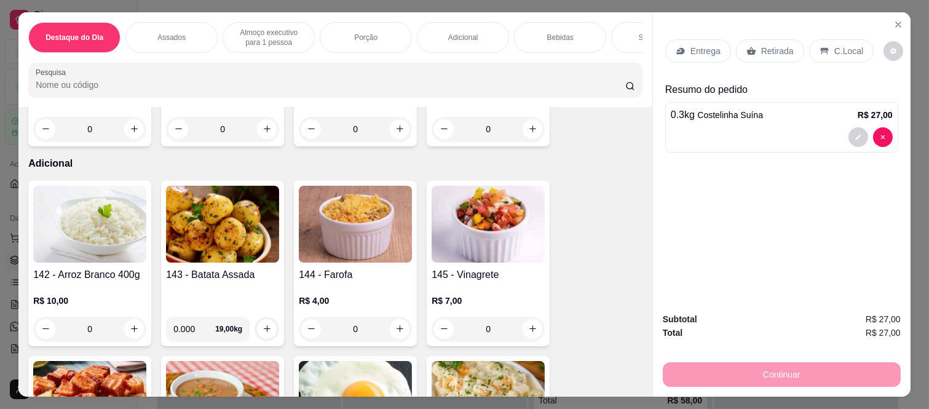
scroll to position [1982, 0]
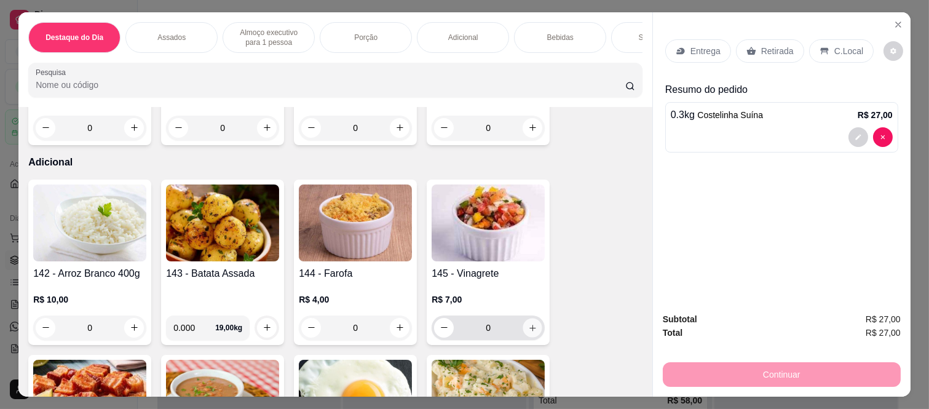
click at [528, 324] on icon "increase-product-quantity" at bounding box center [532, 328] width 9 height 9
type input "1"
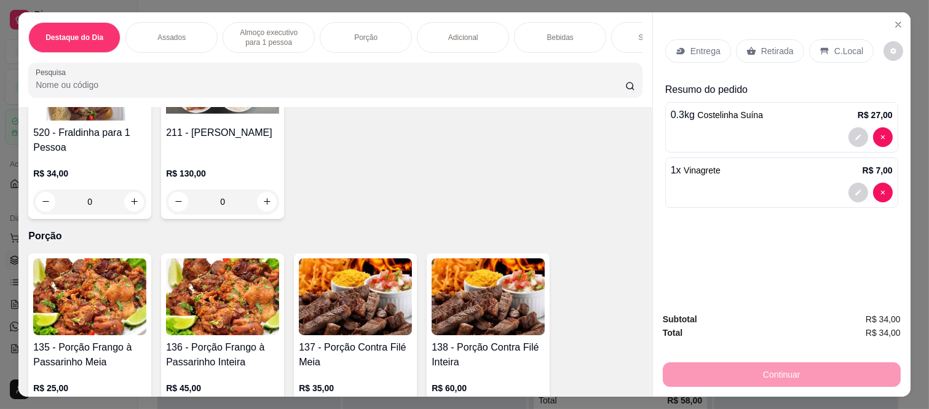
click at [180, 26] on div "Assados" at bounding box center [171, 37] width 92 height 31
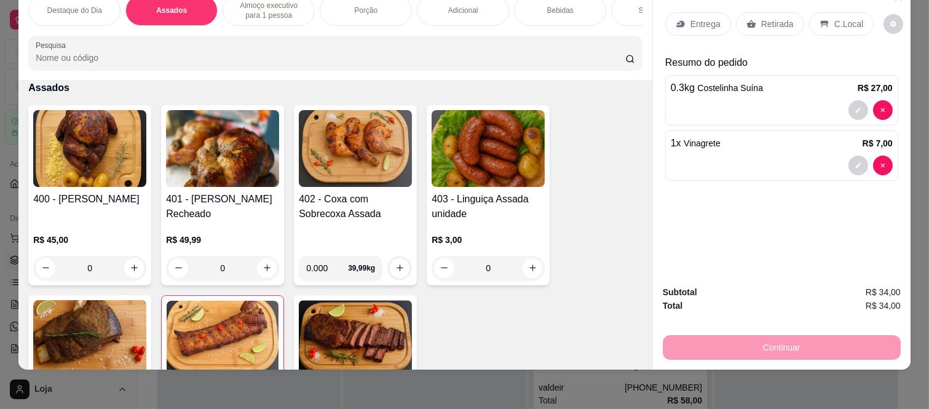
click at [325, 272] on input "0.000" at bounding box center [327, 268] width 42 height 25
type input "0.180"
click at [397, 272] on button "increase-product-quantity" at bounding box center [400, 268] width 20 height 20
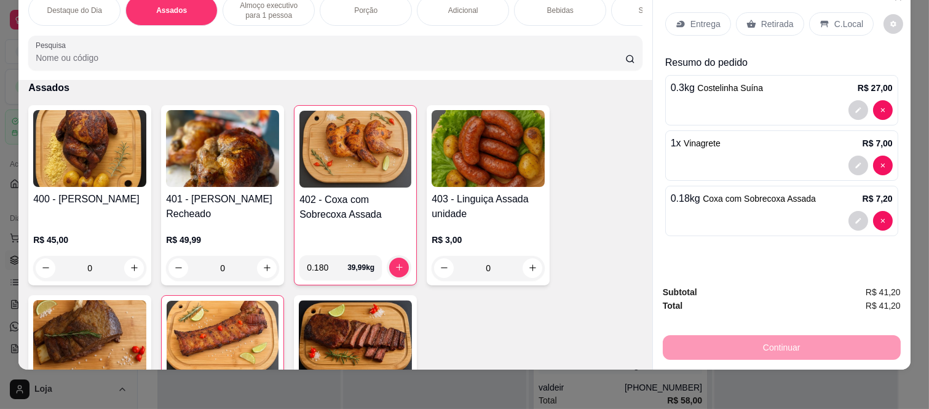
click at [697, 18] on p "Entrega" at bounding box center [706, 24] width 30 height 12
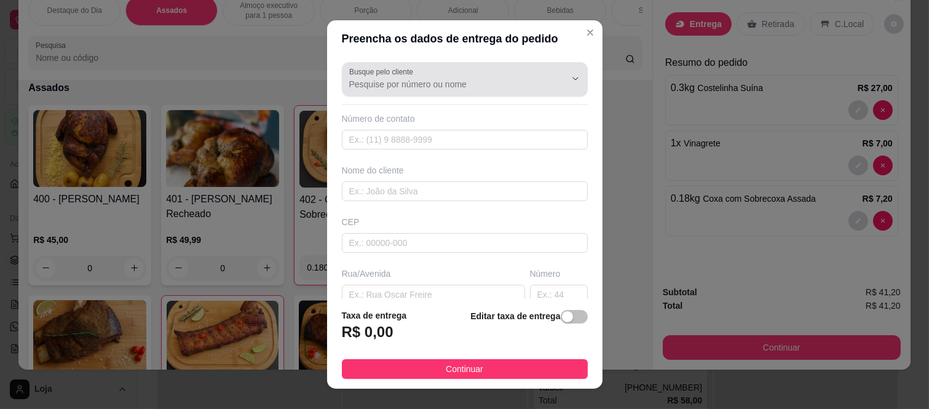
click at [365, 84] on input "Busque pelo cliente" at bounding box center [447, 84] width 197 height 12
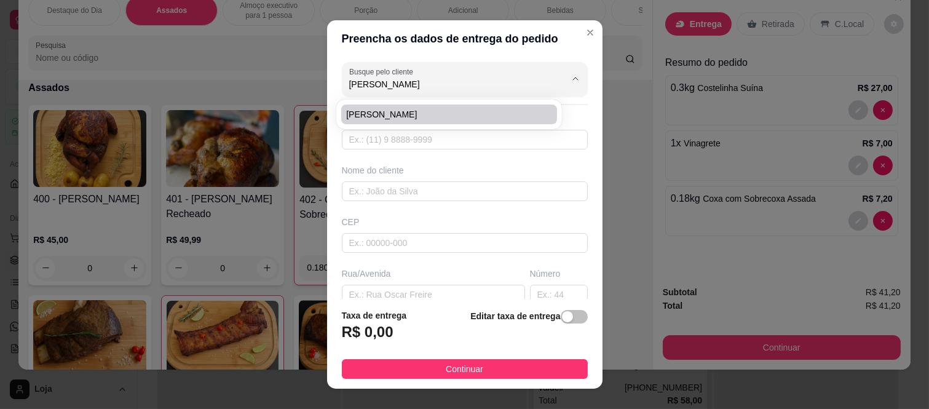
click at [391, 108] on li "[PERSON_NAME]" at bounding box center [449, 115] width 216 height 20
type input "[PERSON_NAME]"
type input "11963043603"
type input "[PERSON_NAME]"
type input "08260260"
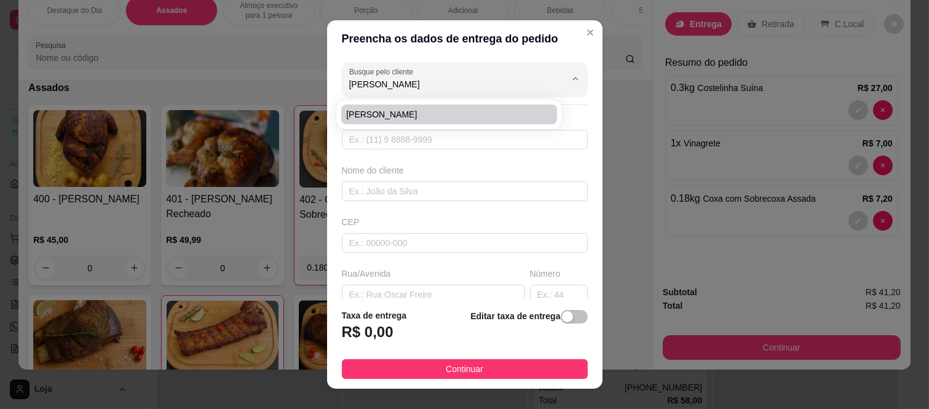
type input "Rua Go Sugaya"
type input "90"
type input "Colônia (Zona Leste)"
type input "São Paulo"
type input "motel karas"
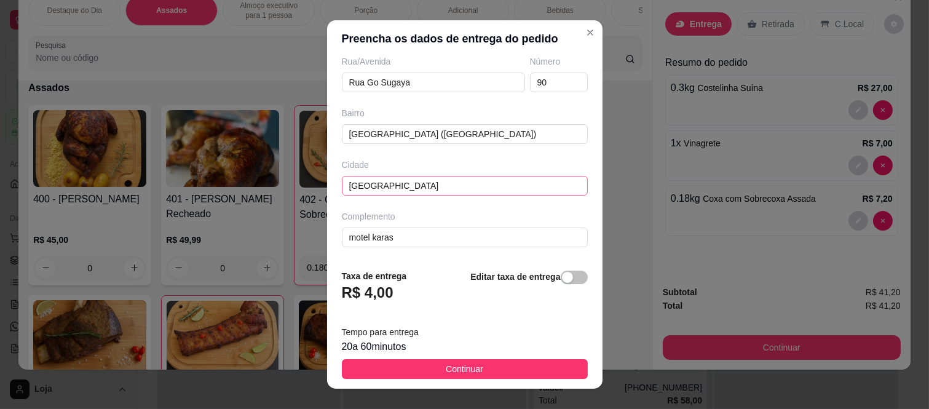
scroll to position [0, 0]
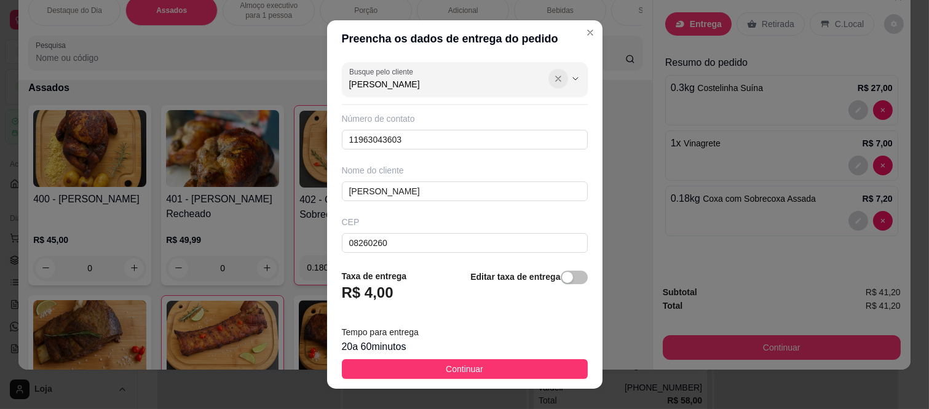
type input "[PERSON_NAME]"
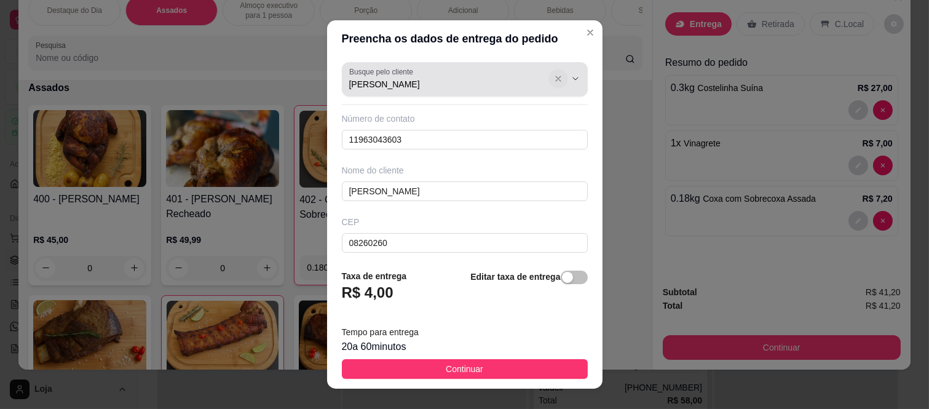
click at [554, 77] on icon "Show suggestions" at bounding box center [559, 79] width 10 height 10
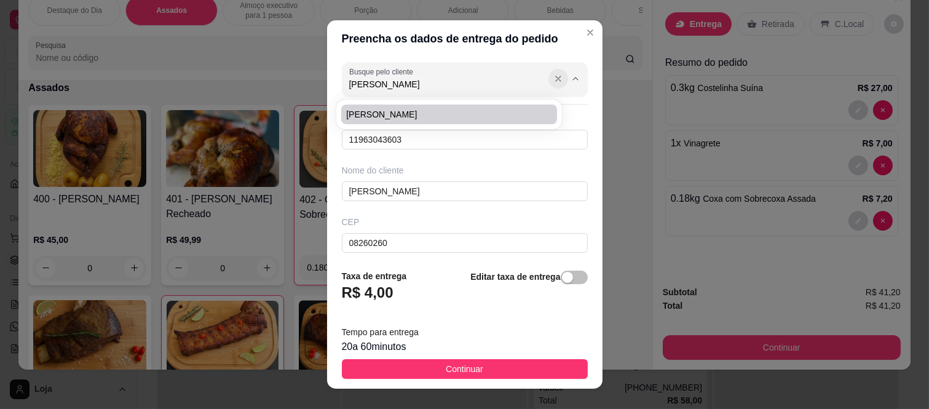
type input "paulo se"
click at [549, 80] on button "Show suggestions" at bounding box center [559, 79] width 20 height 20
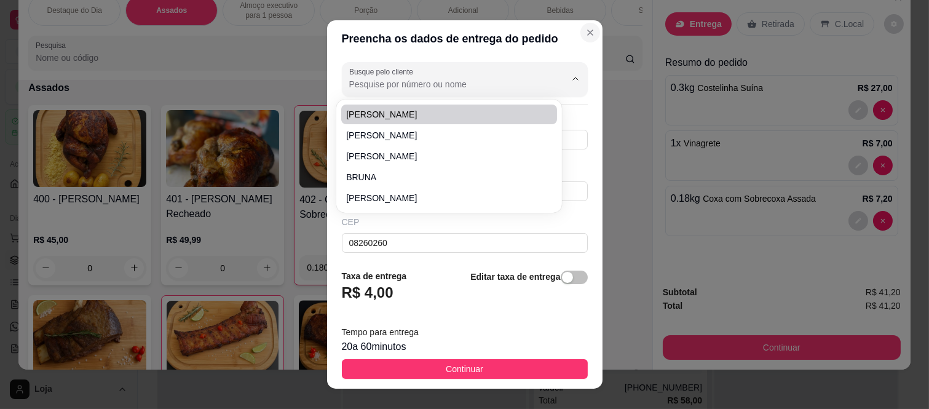
click at [586, 31] on icon "Close" at bounding box center [591, 33] width 10 height 10
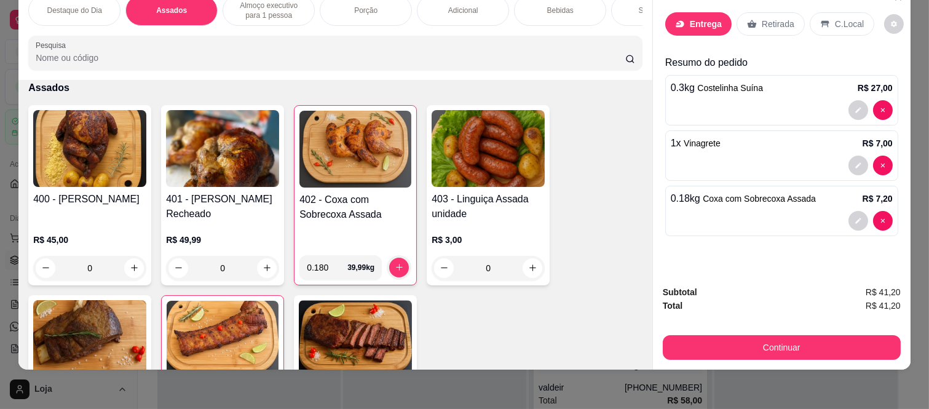
click at [683, 16] on div "Entrega" at bounding box center [698, 23] width 66 height 23
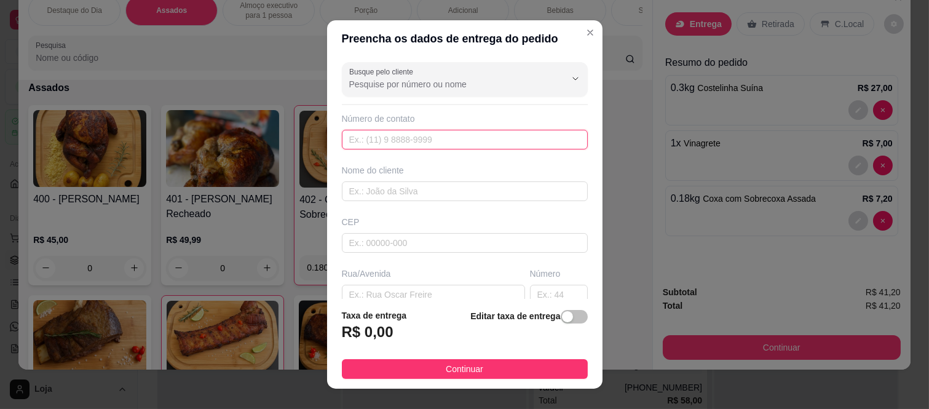
click at [360, 137] on input "text" at bounding box center [465, 140] width 246 height 20
paste input "(11) 97657-8325"
type input "(11) 97657-8325"
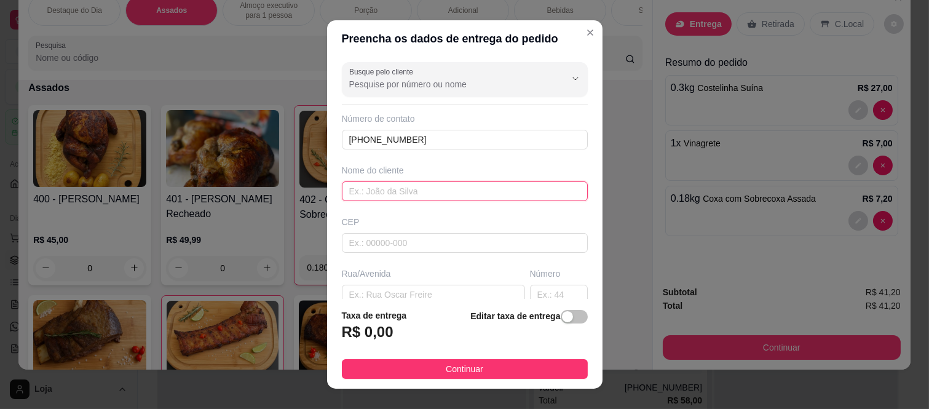
click at [431, 195] on input "text" at bounding box center [465, 191] width 246 height 20
type input "[PERSON_NAME]"
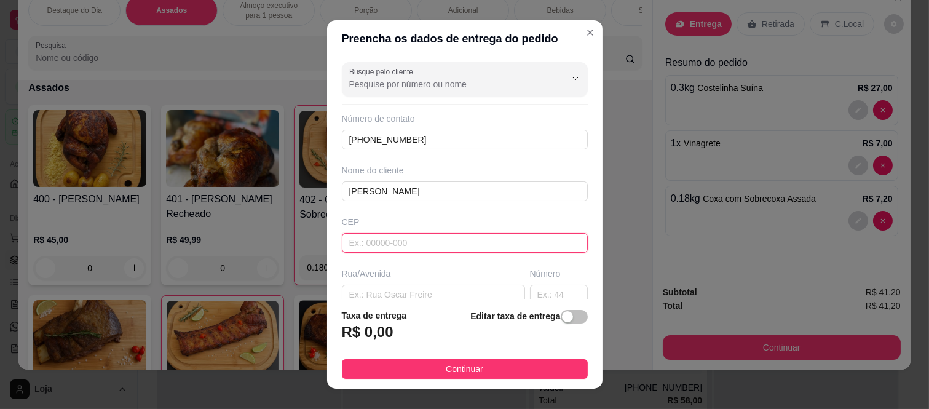
click at [439, 250] on input "text" at bounding box center [465, 243] width 246 height 20
paste input "08260140"
type input "08260140"
type input "Rua Tomoichi Shimizu"
type input "Colônia (Zona Leste)"
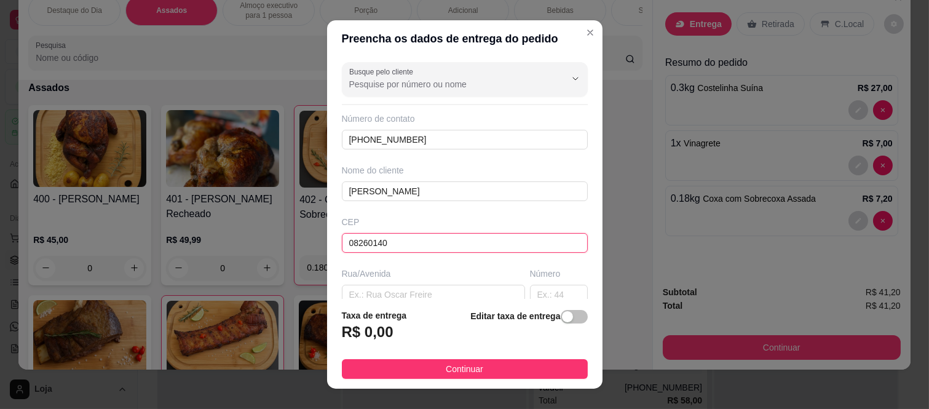
type input "São Paulo"
type input "08260140"
click at [546, 287] on input "text" at bounding box center [559, 295] width 58 height 20
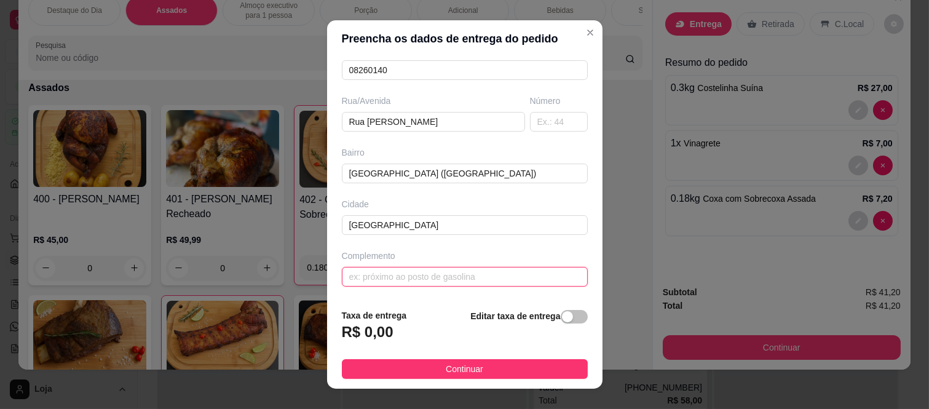
click at [501, 278] on input "text" at bounding box center [465, 277] width 246 height 20
type input "adega tomoichi"
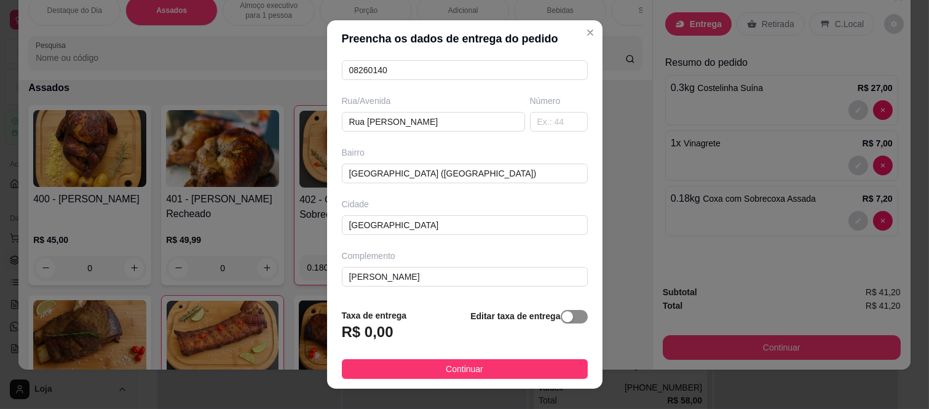
click at [562, 317] on div "button" at bounding box center [567, 316] width 11 height 11
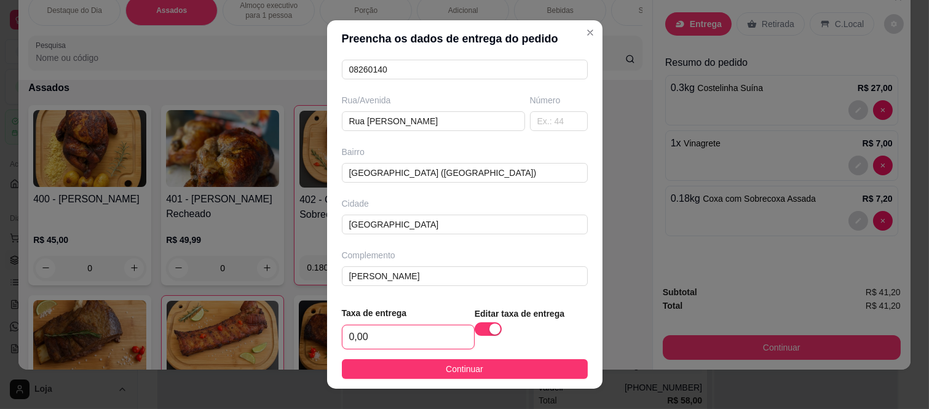
click at [370, 337] on input "0,00" at bounding box center [409, 336] width 132 height 23
type input "4,00"
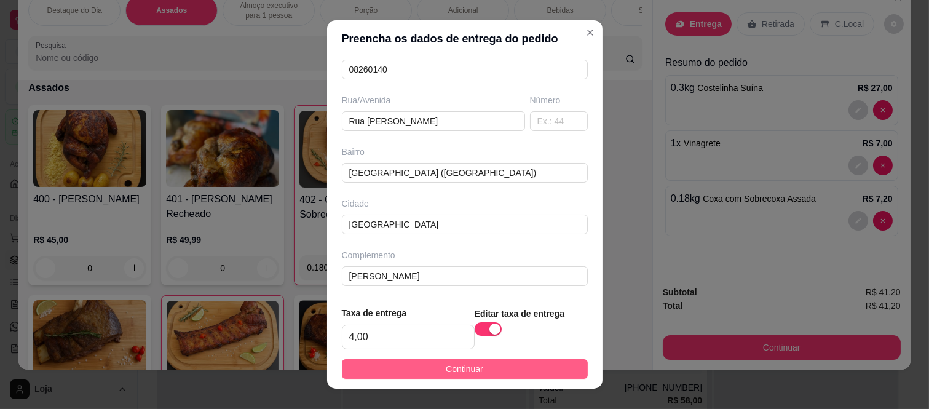
click at [503, 365] on button "Continuar" at bounding box center [465, 369] width 246 height 20
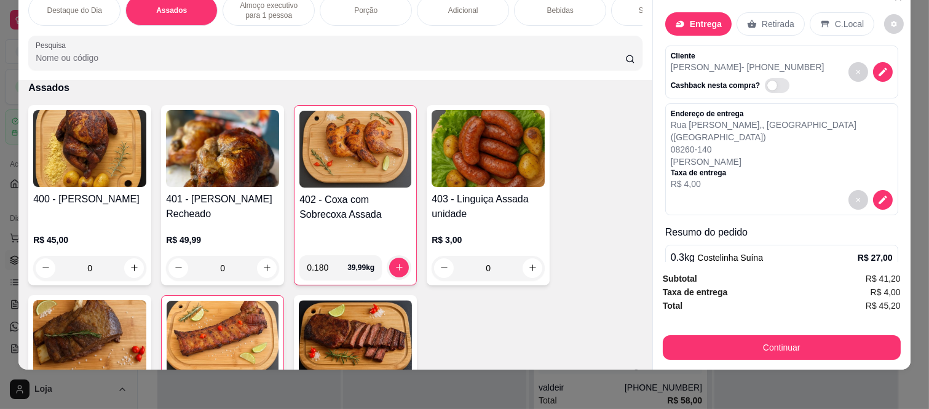
click at [754, 221] on div "Destaque do Dia Assados Almoço executivo para 1 pessoa Porção Adicional Bebidas…" at bounding box center [464, 177] width 892 height 384
click at [611, 142] on div "400 - Frango Assado R$ 45,00 0 401 - Frango Assado Recheado R$ 49,99 0 402 - Co…" at bounding box center [335, 278] width 614 height 346
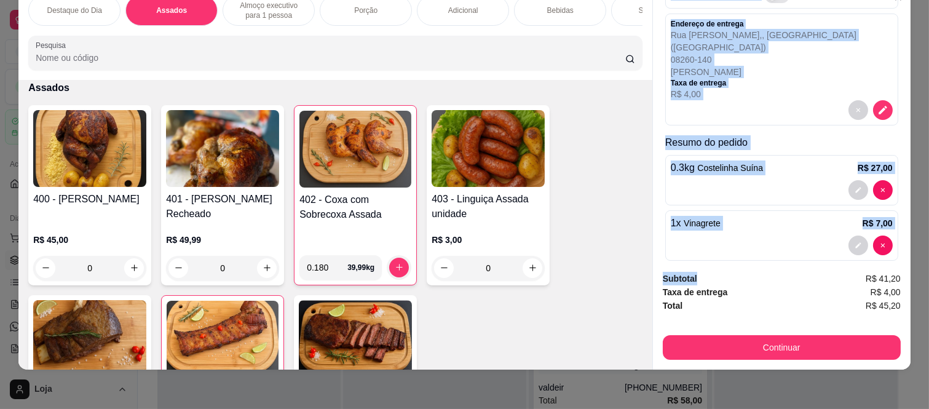
scroll to position [149, 0]
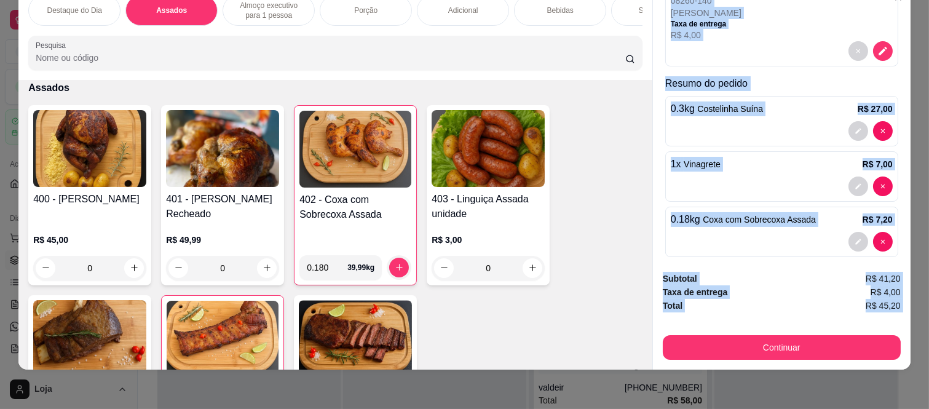
drag, startPoint x: 661, startPoint y: 46, endPoint x: 697, endPoint y: 316, distance: 272.3
click at [697, 316] on div "Entrega Retirada C.Local Cliente paulo sergio - (11) 97657-8325 Cashback nesta …" at bounding box center [782, 177] width 258 height 384
copy div "Cliente paulo sergio - (11) 97657-8325 Cashback nesta compra? Endereço de entre…"
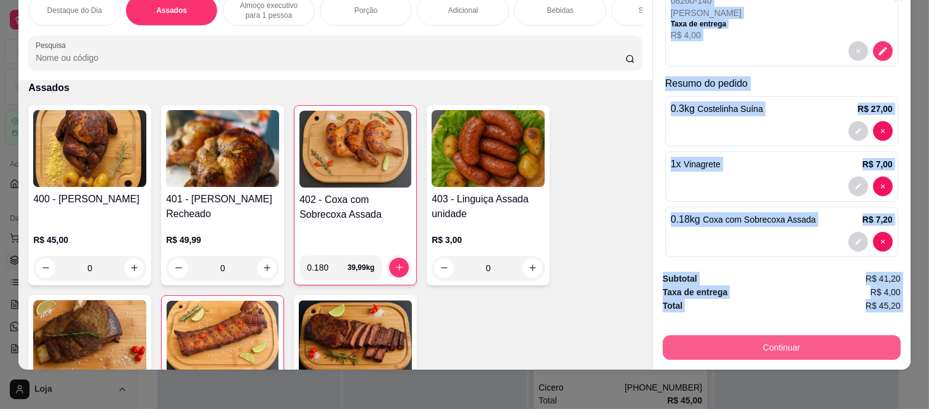
click at [702, 349] on button "Continuar" at bounding box center [782, 347] width 238 height 25
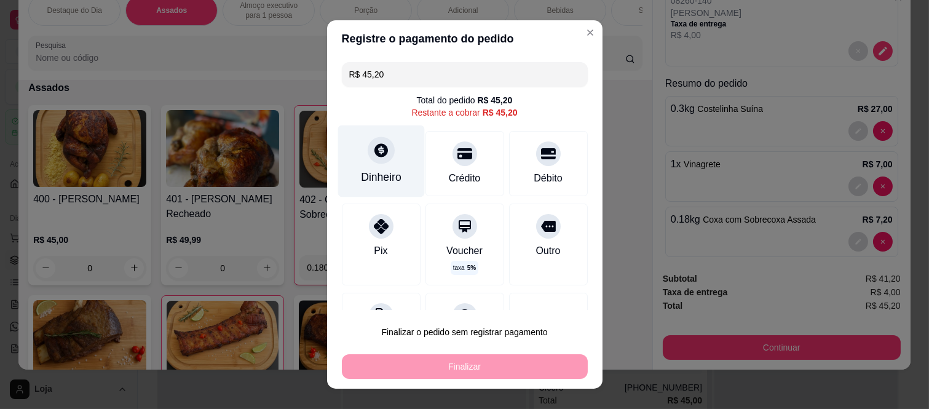
click at [363, 168] on div "Dinheiro" at bounding box center [381, 161] width 87 height 72
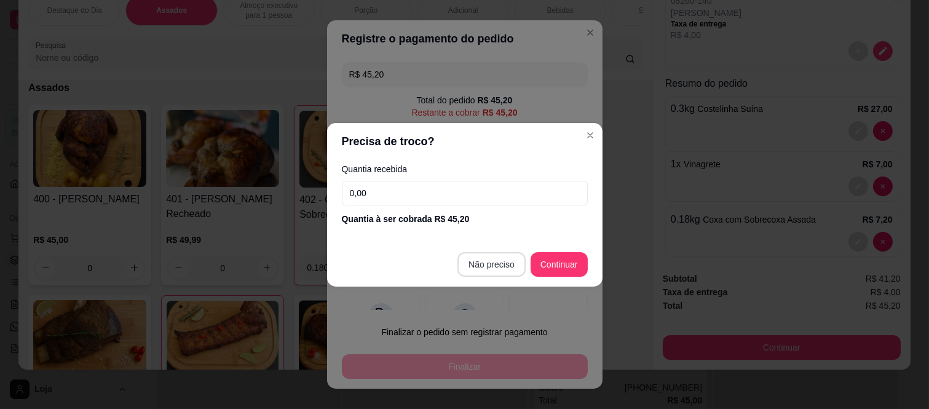
type input "R$ 0,00"
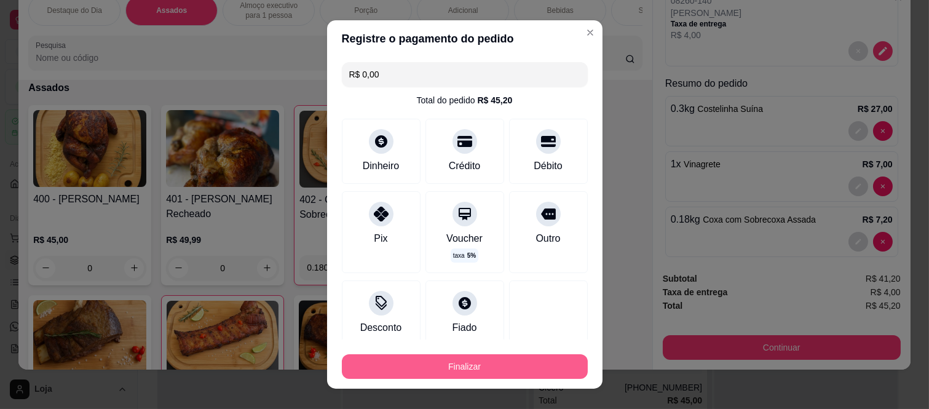
click at [447, 372] on button "Finalizar" at bounding box center [465, 366] width 246 height 25
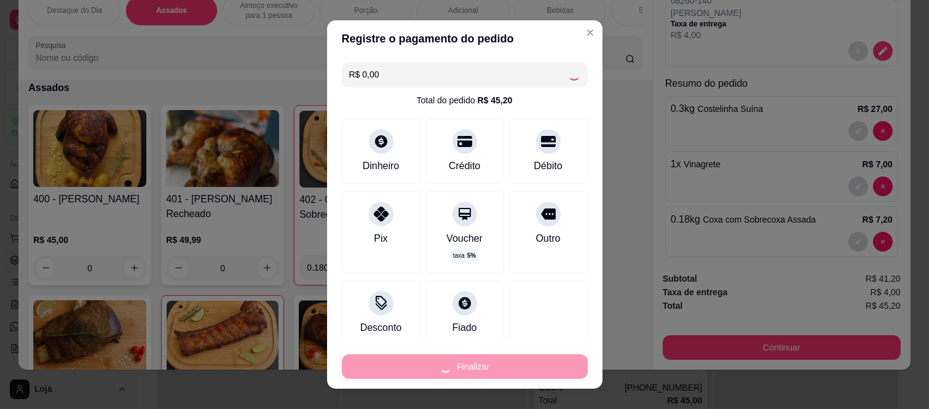
type input "0"
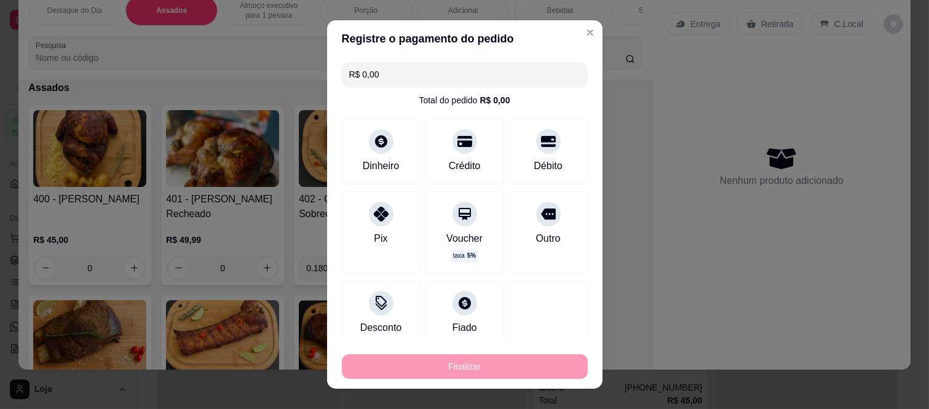
type input "-R$ 45,20"
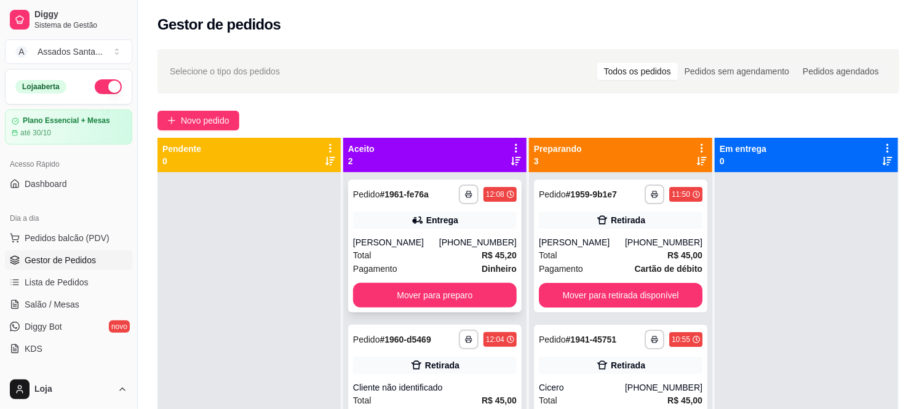
click at [395, 228] on div "Entrega" at bounding box center [435, 220] width 164 height 17
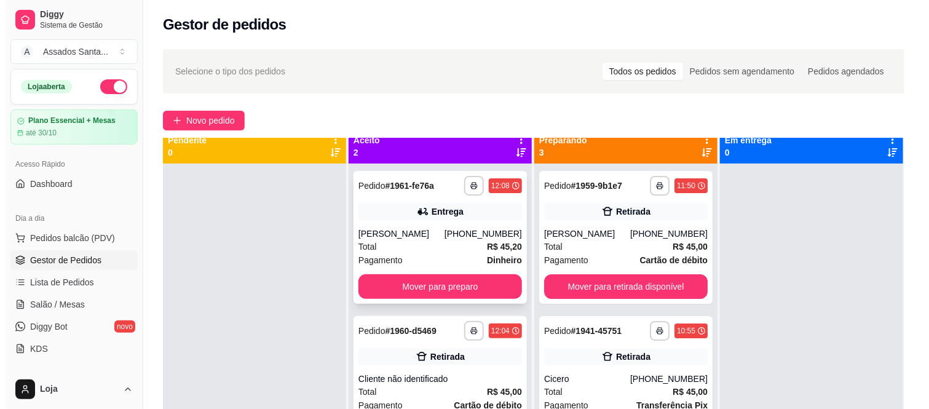
scroll to position [34, 0]
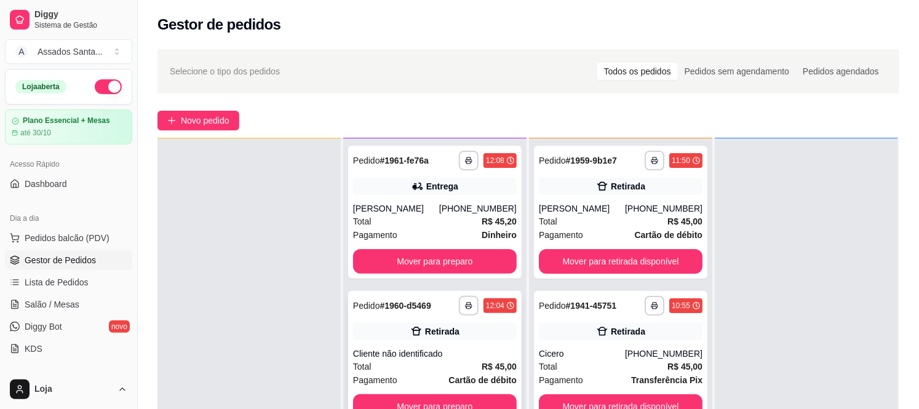
click at [419, 332] on icon at bounding box center [416, 331] width 12 height 12
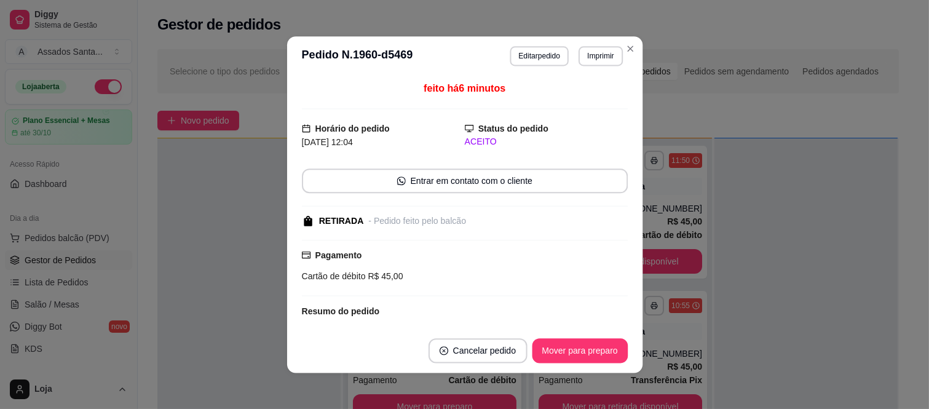
scroll to position [2, 0]
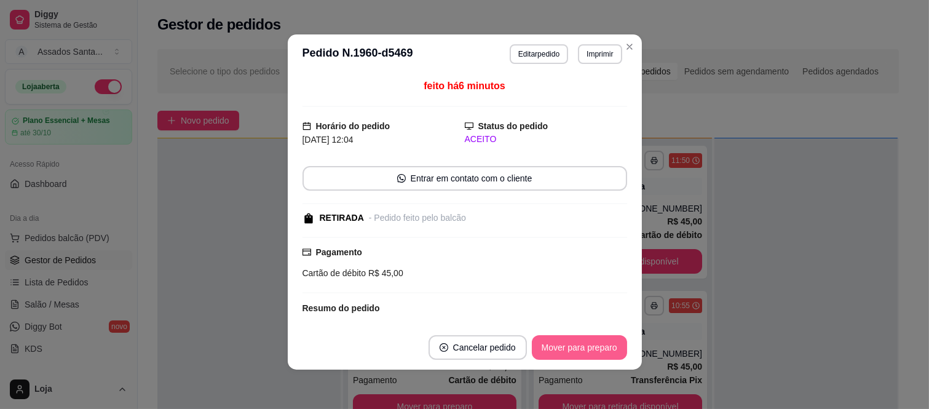
click at [561, 349] on button "Mover para preparo" at bounding box center [579, 347] width 95 height 25
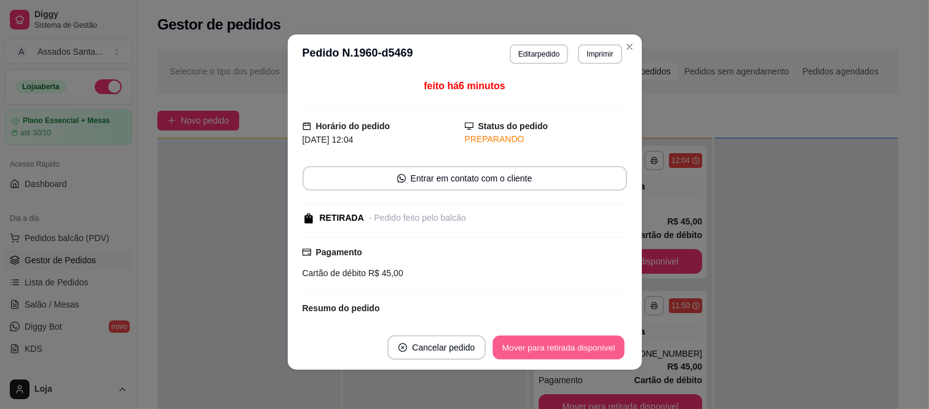
click at [561, 349] on button "Mover para retirada disponível" at bounding box center [559, 348] width 132 height 24
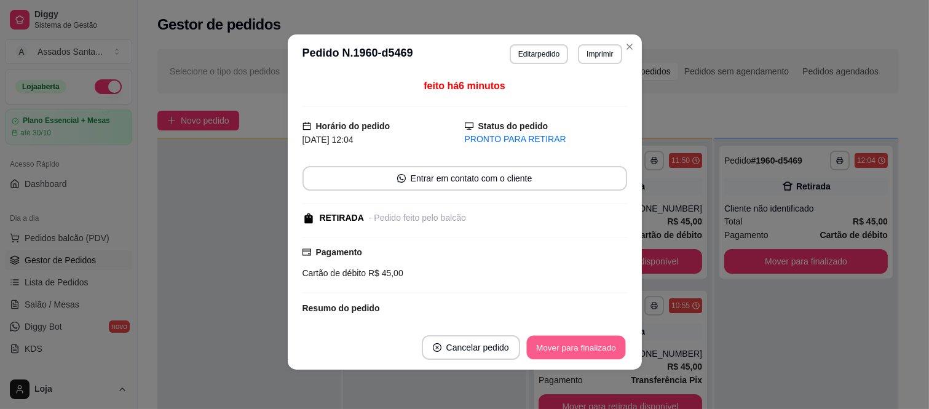
click at [561, 349] on button "Mover para finalizado" at bounding box center [575, 348] width 99 height 24
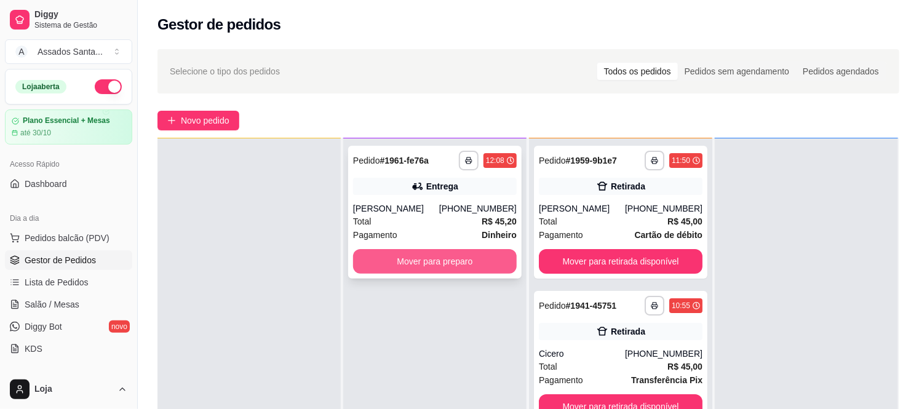
click at [391, 262] on button "Mover para preparo" at bounding box center [435, 261] width 164 height 25
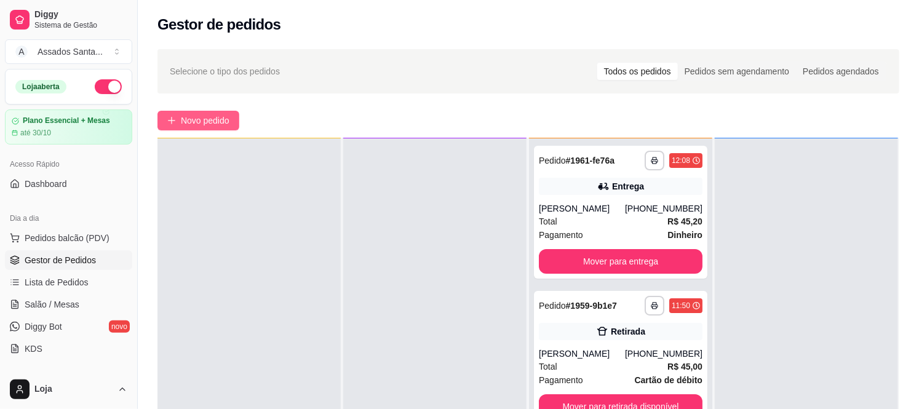
click at [202, 125] on span "Novo pedido" at bounding box center [205, 121] width 49 height 14
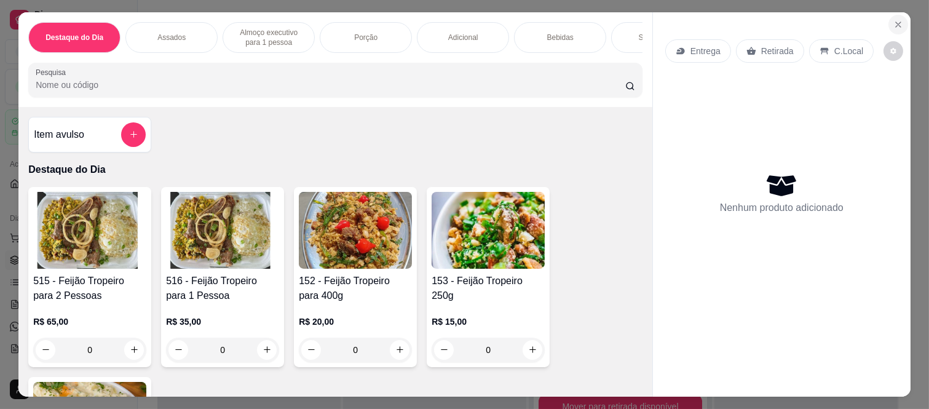
click at [897, 22] on icon "Close" at bounding box center [899, 25] width 10 height 10
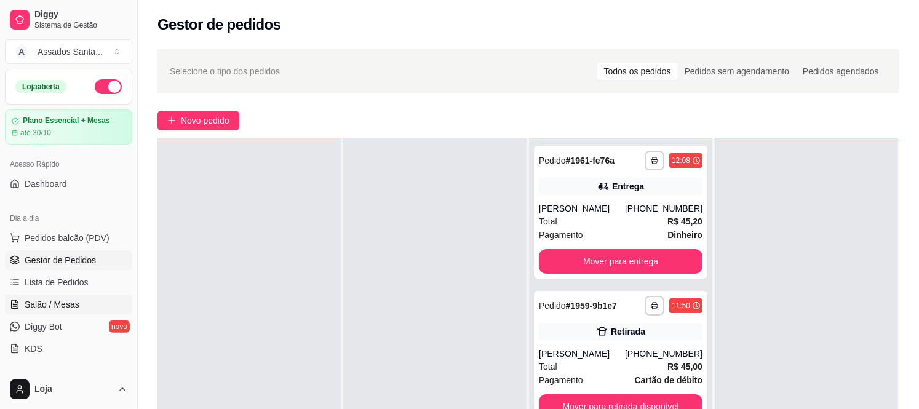
click at [43, 305] on span "Salão / Mesas" at bounding box center [52, 304] width 55 height 12
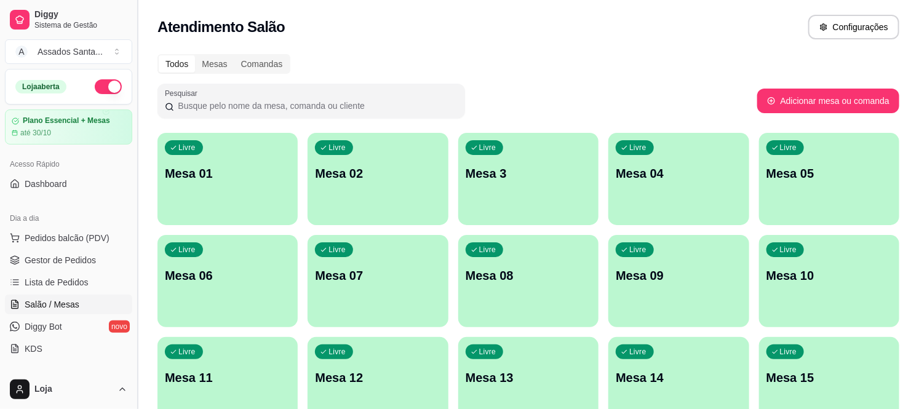
click at [141, 309] on button "Toggle Sidebar" at bounding box center [137, 204] width 10 height 409
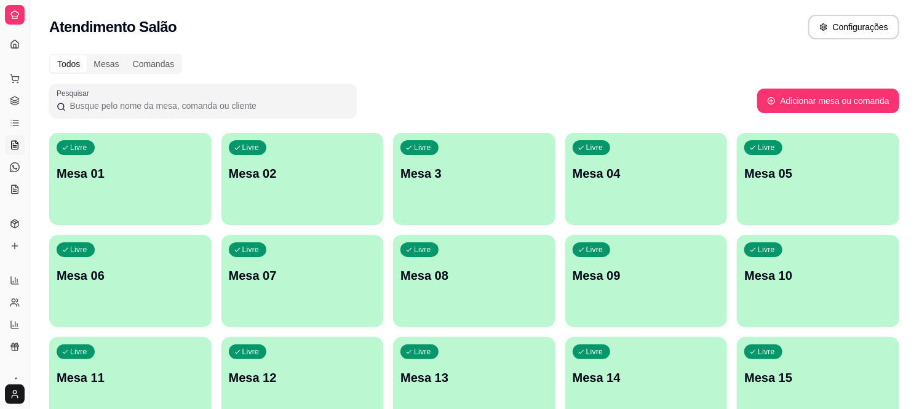
click at [174, 299] on div "Livre Mesa 06" at bounding box center [130, 273] width 162 height 77
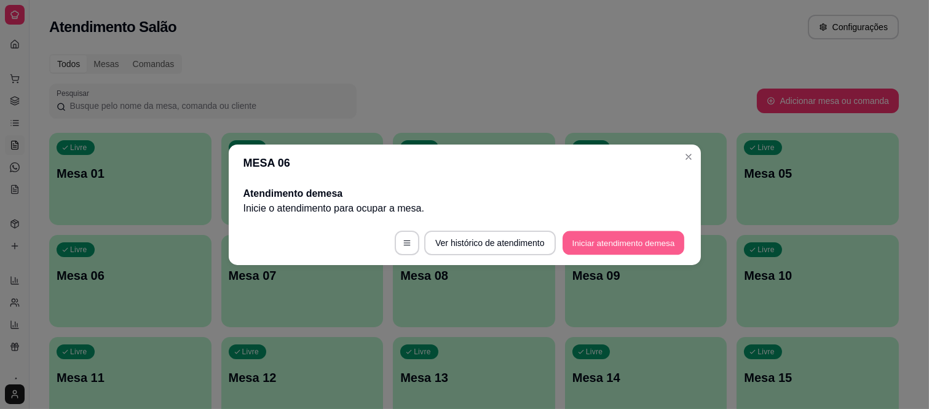
click at [611, 244] on button "Iniciar atendimento de mesa" at bounding box center [624, 243] width 122 height 24
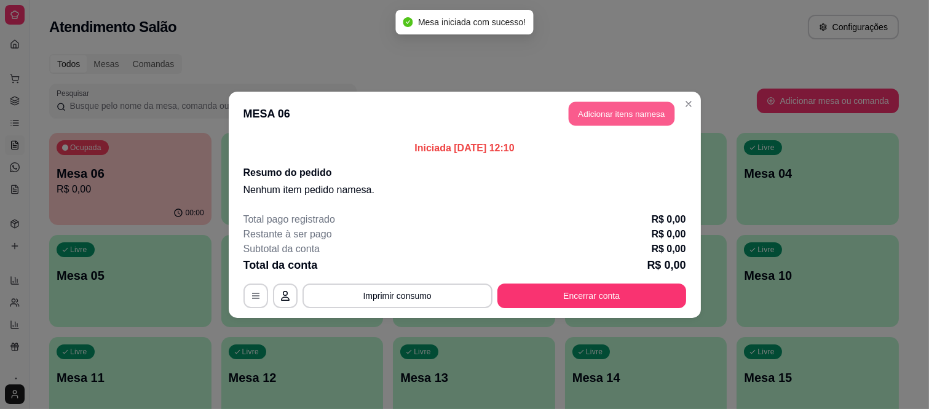
click at [668, 122] on button "Adicionar itens na mesa" at bounding box center [622, 113] width 106 height 24
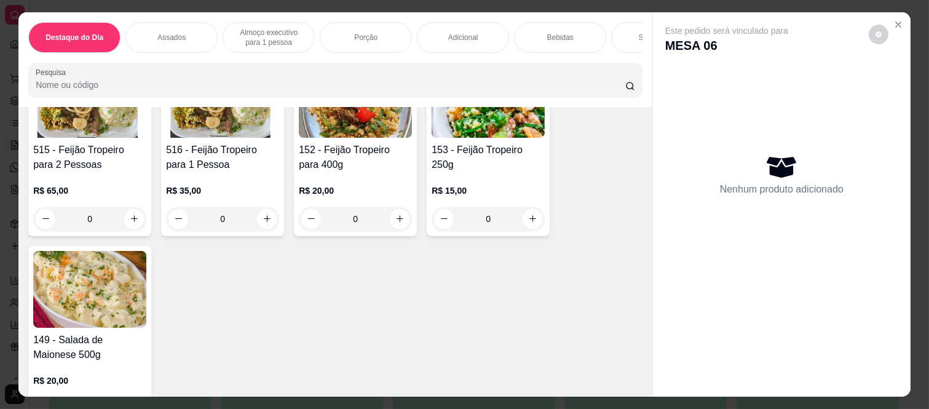
scroll to position [137, 0]
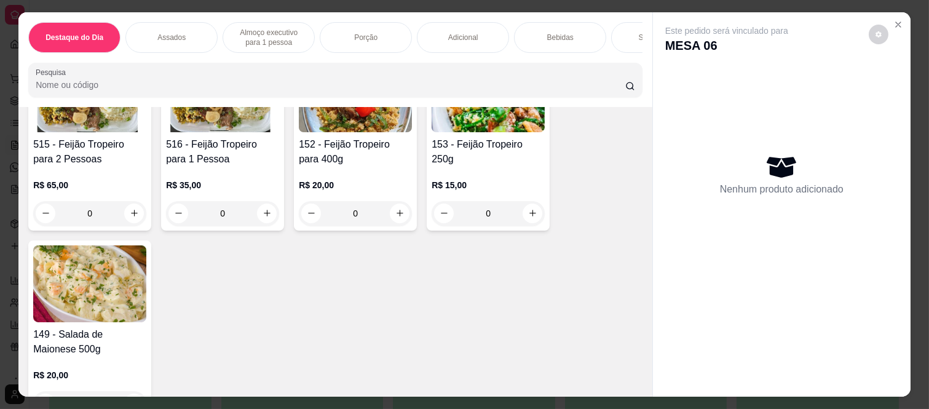
click at [265, 22] on div "Almoço executivo para 1 pessoa" at bounding box center [269, 37] width 92 height 31
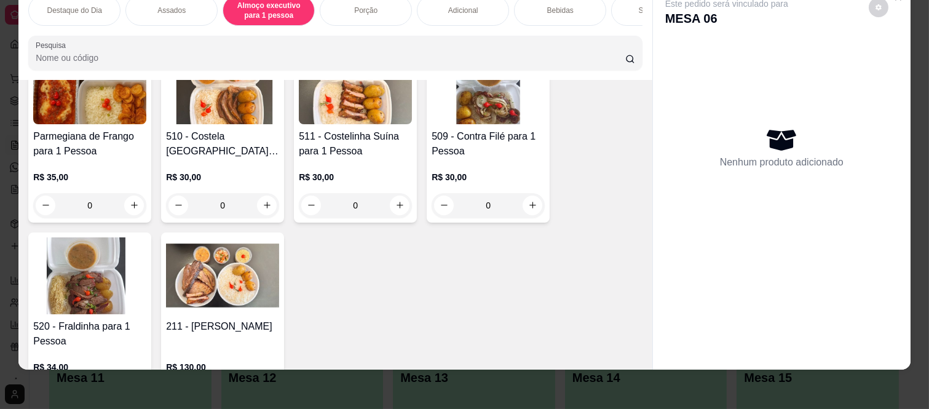
scroll to position [1372, 0]
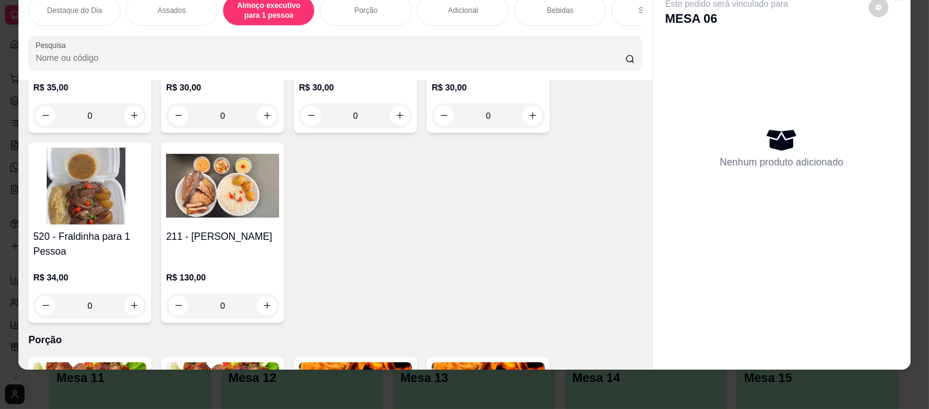
click at [134, 293] on div "0" at bounding box center [89, 305] width 113 height 25
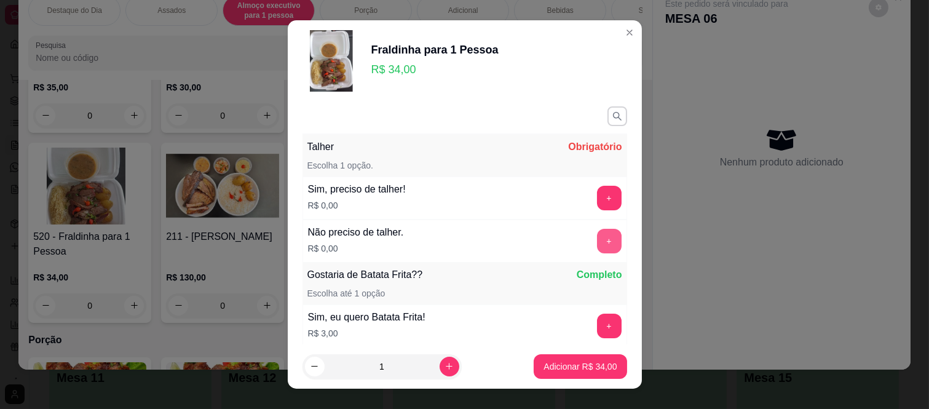
click at [597, 251] on button "+" at bounding box center [609, 241] width 25 height 25
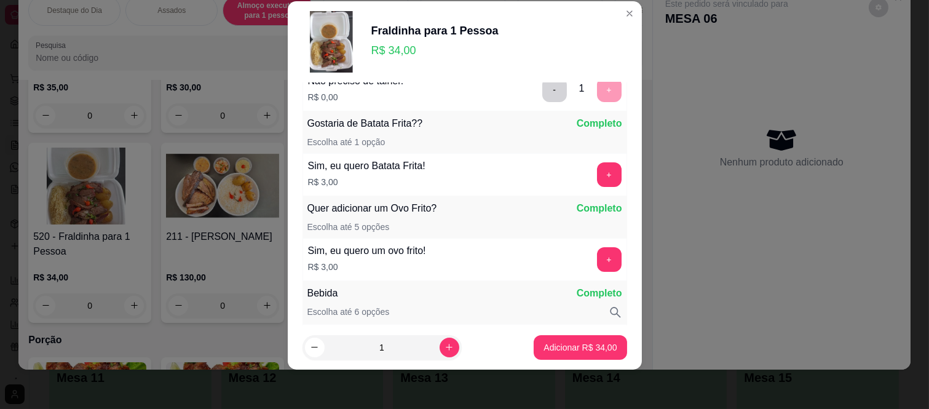
scroll to position [161, 0]
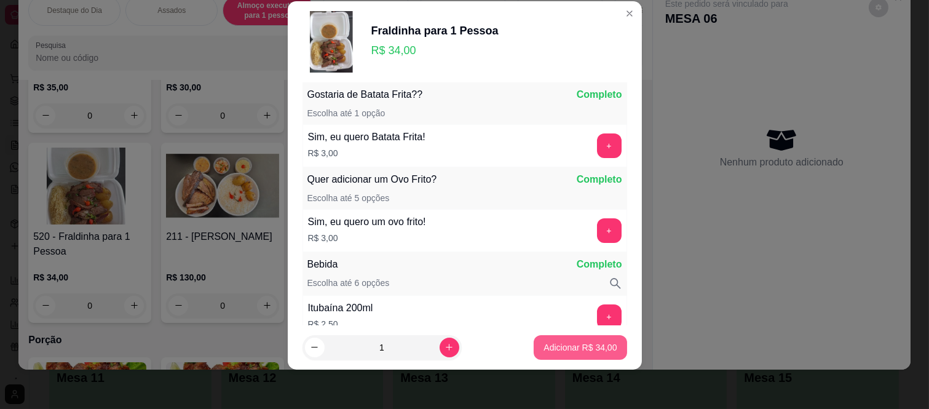
click at [595, 347] on p "Adicionar R$ 34,00" at bounding box center [580, 347] width 73 height 12
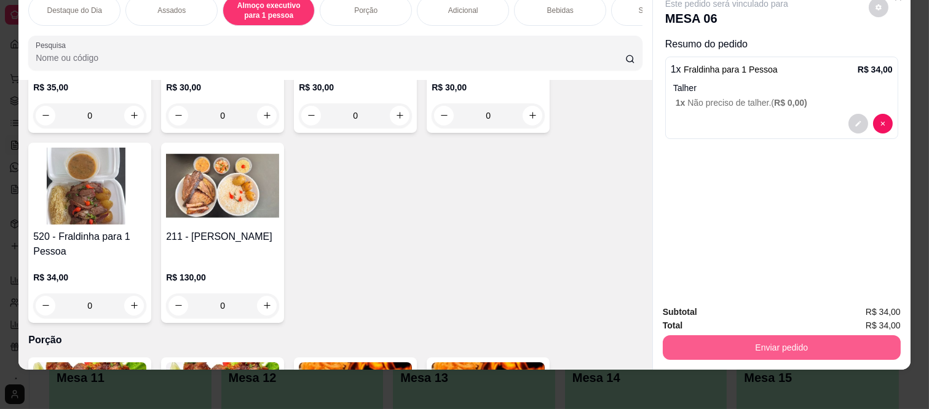
click at [760, 343] on button "Enviar pedido" at bounding box center [782, 347] width 238 height 25
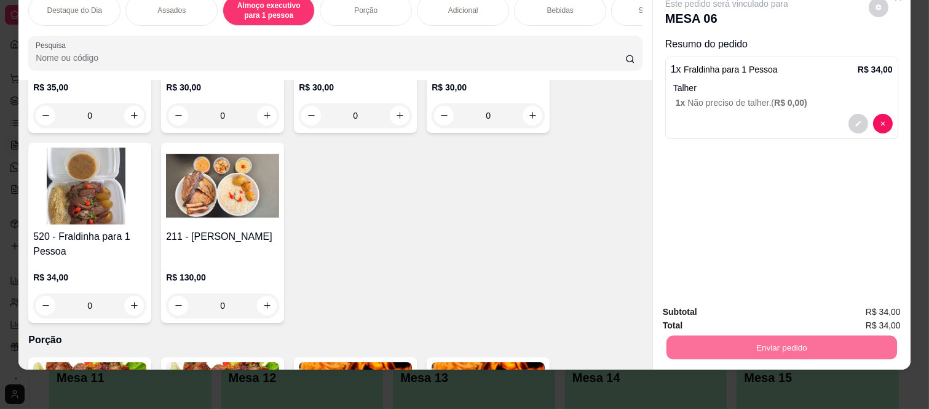
click at [852, 303] on button "Enviar pedido" at bounding box center [868, 307] width 69 height 23
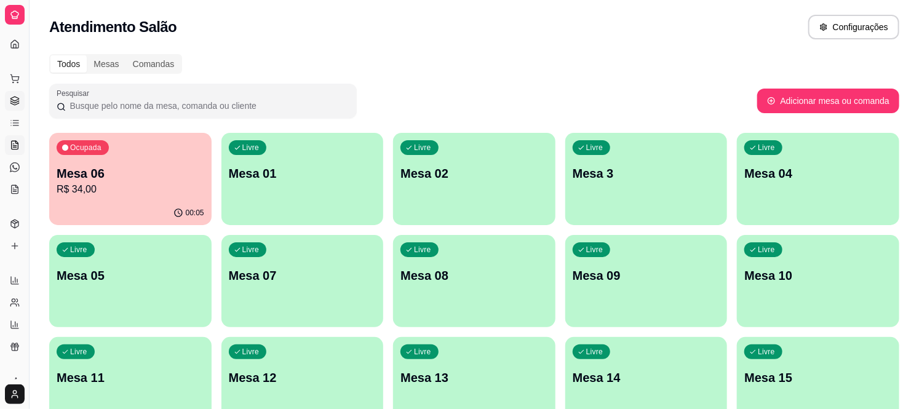
click at [10, 103] on icon at bounding box center [15, 101] width 10 height 10
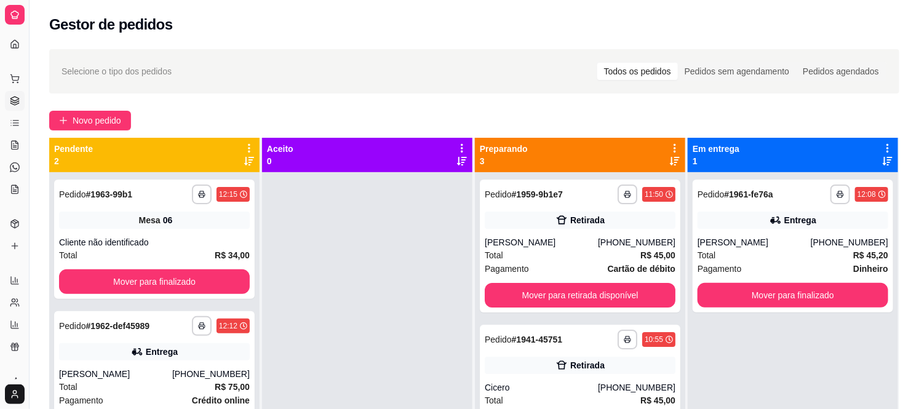
drag, startPoint x: 25, startPoint y: 165, endPoint x: 66, endPoint y: 161, distance: 40.8
click at [66, 161] on div "**********" at bounding box center [459, 298] width 919 height 597
click at [28, 156] on button "Toggle Sidebar" at bounding box center [29, 204] width 10 height 409
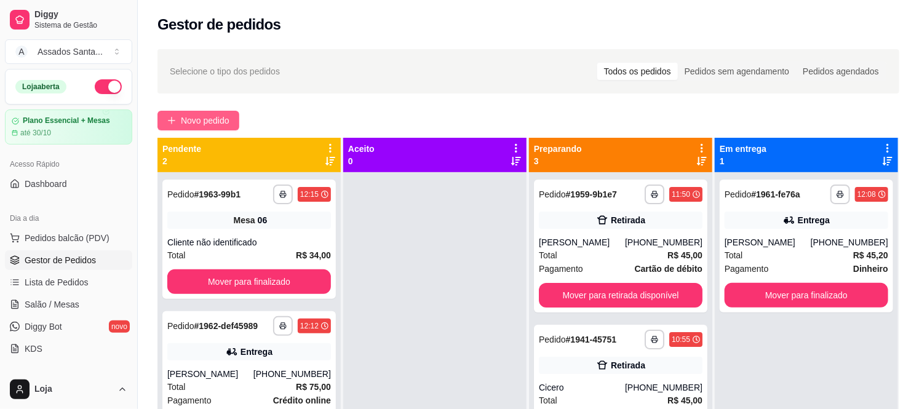
click at [239, 119] on button "Novo pedido" at bounding box center [198, 121] width 82 height 20
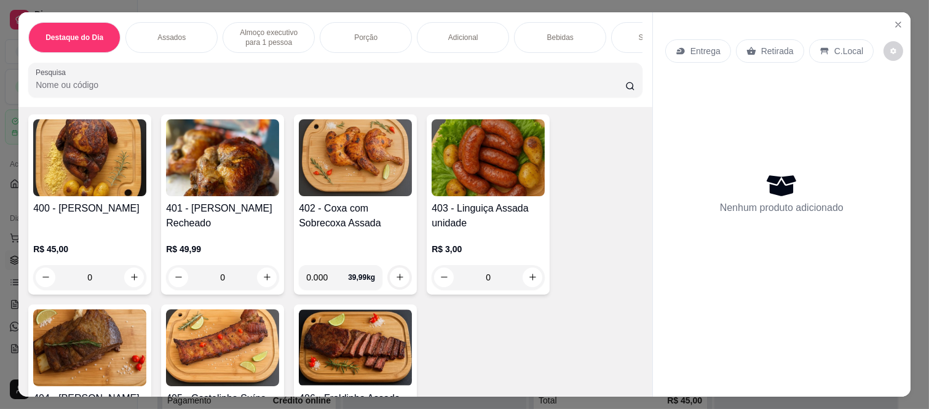
scroll to position [478, 0]
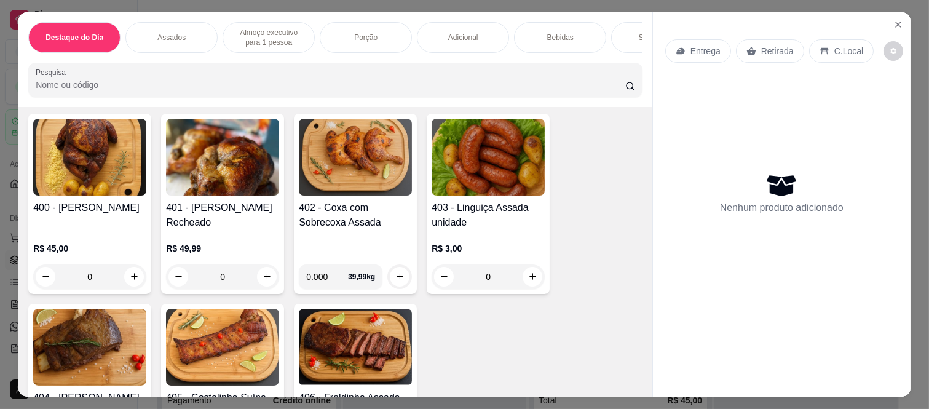
click at [131, 281] on div "0" at bounding box center [89, 276] width 113 height 25
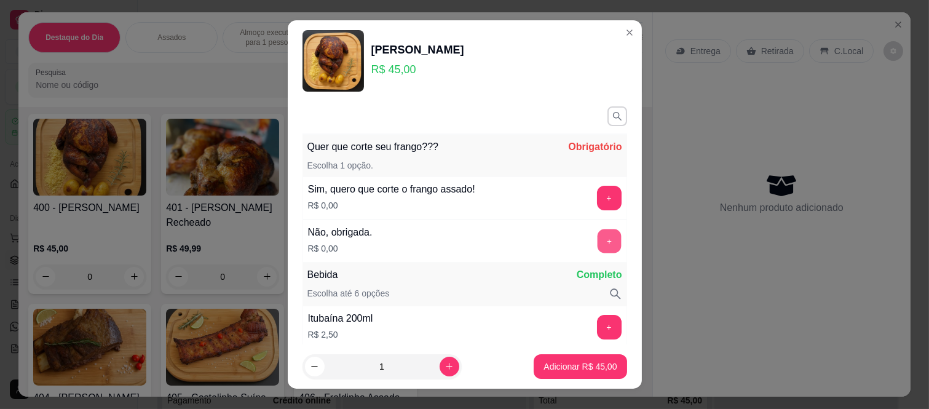
click at [597, 238] on button "+" at bounding box center [609, 241] width 24 height 24
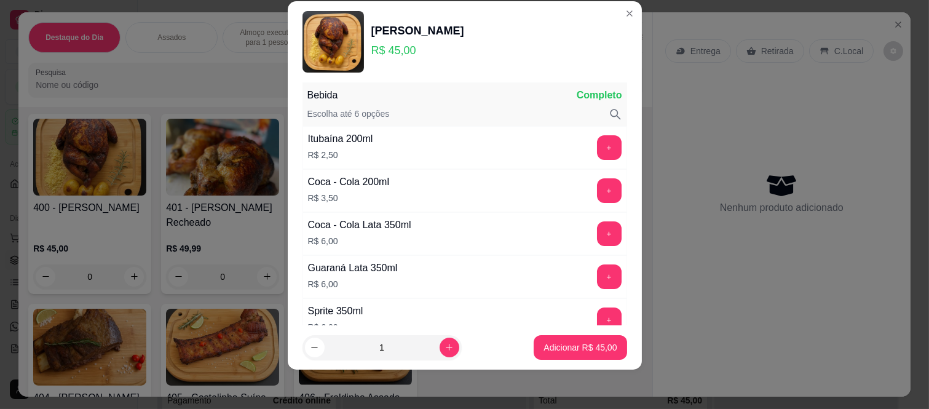
scroll to position [161, 0]
click at [558, 349] on p "Adicionar R$ 45,00" at bounding box center [580, 347] width 73 height 12
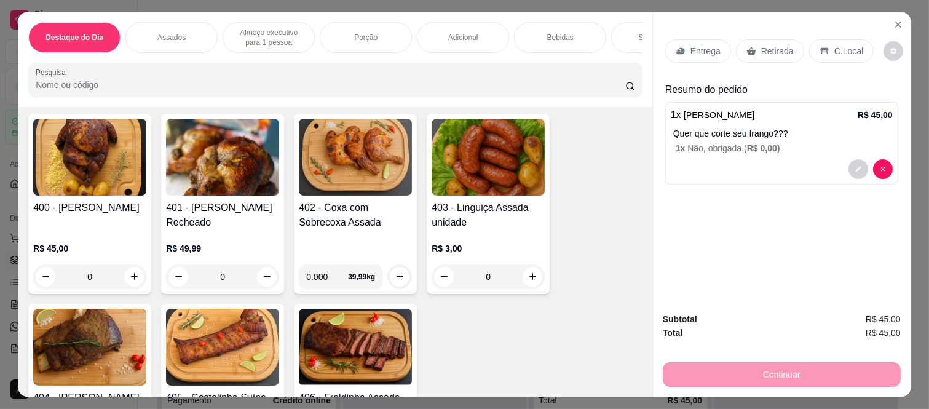
click at [700, 39] on div "Entrega" at bounding box center [698, 50] width 66 height 23
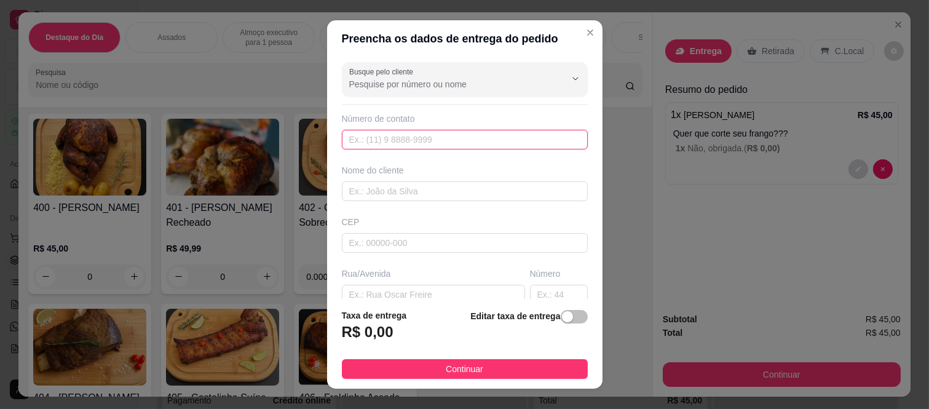
click at [426, 143] on input "text" at bounding box center [465, 140] width 246 height 20
paste input "(11) 97725-5704"
type input "(11) 97725-5704"
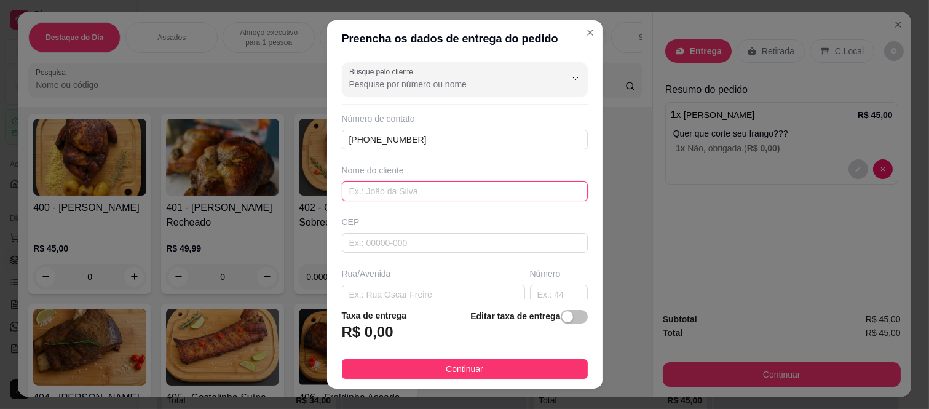
click at [380, 198] on input "text" at bounding box center [465, 191] width 246 height 20
paste input "[DEMOGRAPHIC_DATA][PERSON_NAME]"
type input "[DEMOGRAPHIC_DATA][PERSON_NAME]"
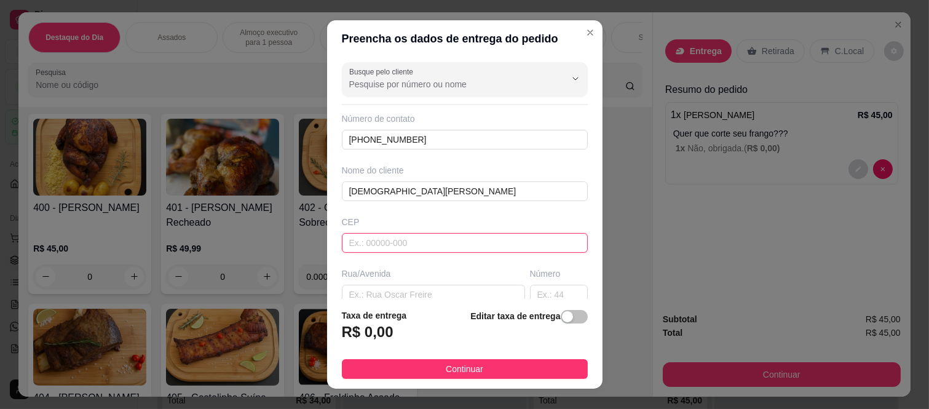
click at [379, 240] on input "text" at bounding box center [465, 243] width 246 height 20
paste input "08260140"
type input "08260140"
type input "Rua Tomoichi Shimizu"
type input "Colônia (Zona Leste)"
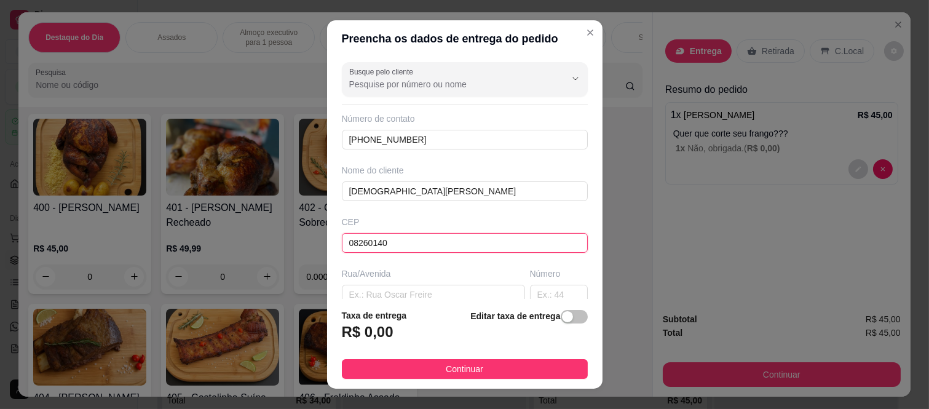
type input "São Paulo"
type input "08260140"
click at [530, 290] on input "text" at bounding box center [559, 295] width 58 height 20
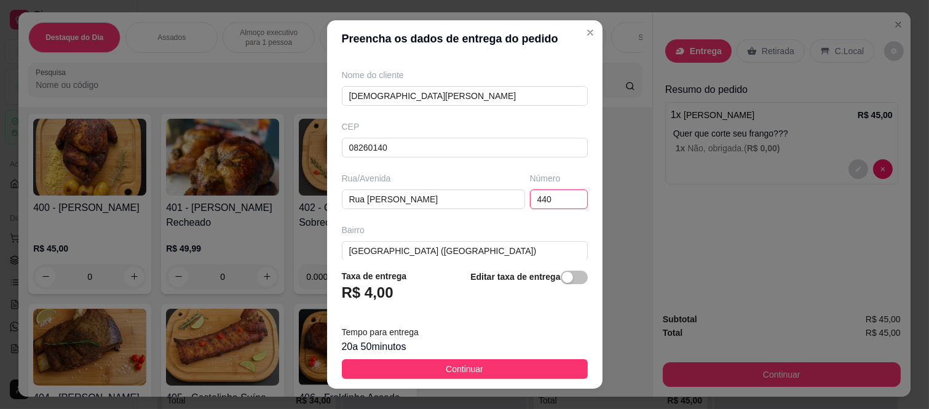
scroll to position [213, 0]
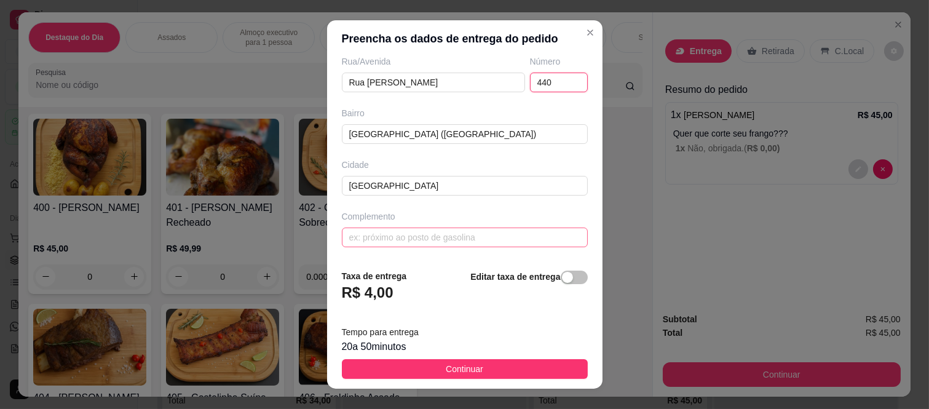
type input "440"
click at [367, 243] on input "text" at bounding box center [465, 238] width 246 height 20
paste input "707 torre 2"
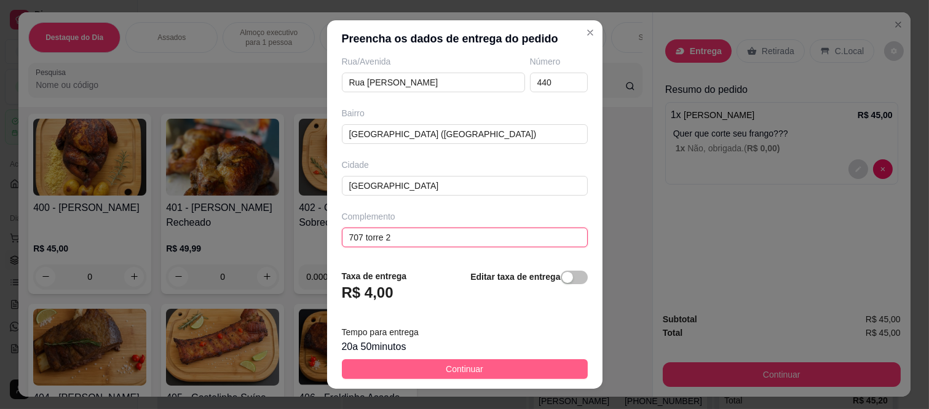
type input "707 torre 2"
click at [391, 369] on button "Continuar" at bounding box center [465, 369] width 246 height 20
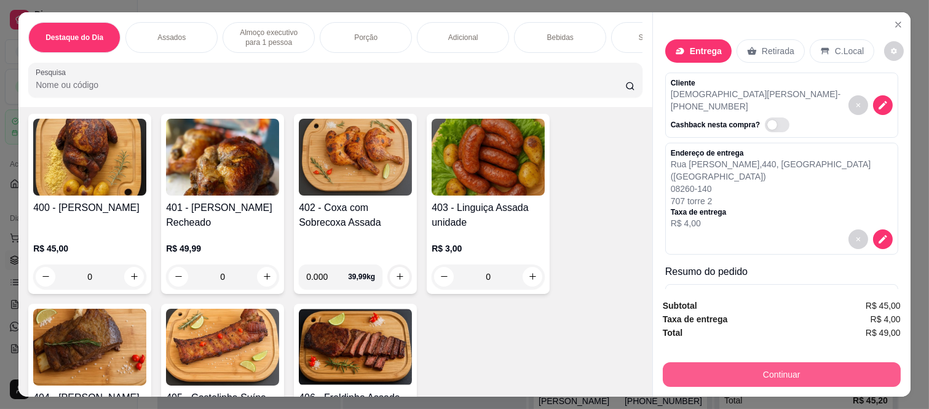
click at [753, 368] on button "Continuar" at bounding box center [782, 374] width 238 height 25
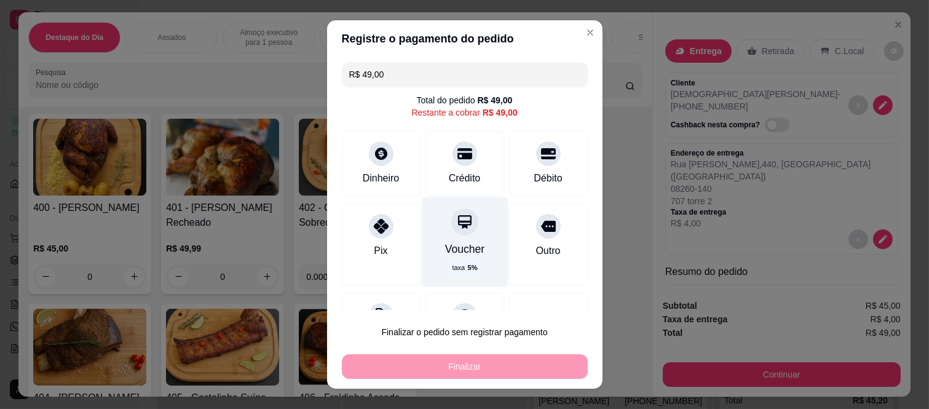
click at [450, 247] on div "Voucher" at bounding box center [465, 249] width 40 height 16
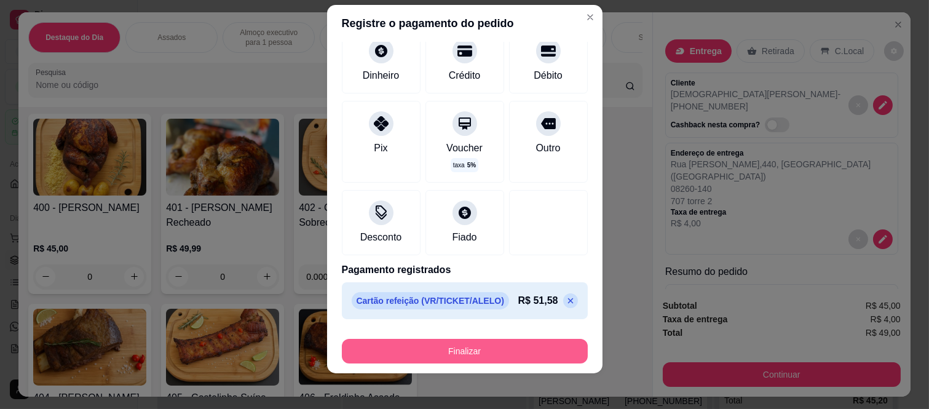
scroll to position [19, 0]
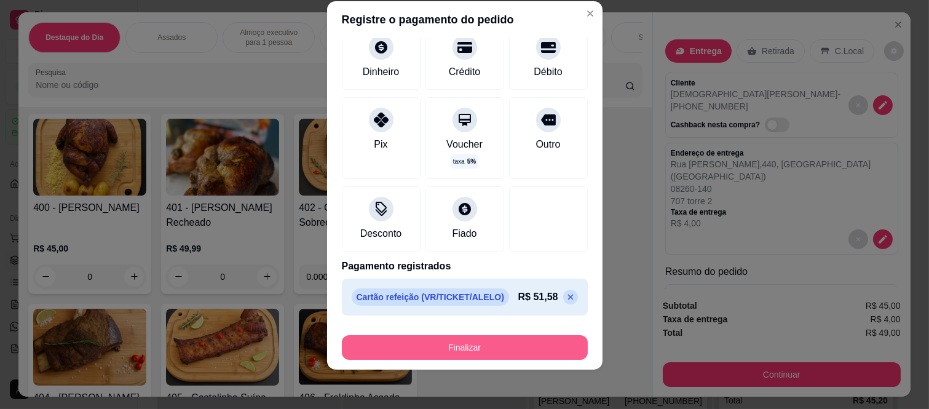
click at [439, 343] on button "Finalizar" at bounding box center [465, 347] width 246 height 25
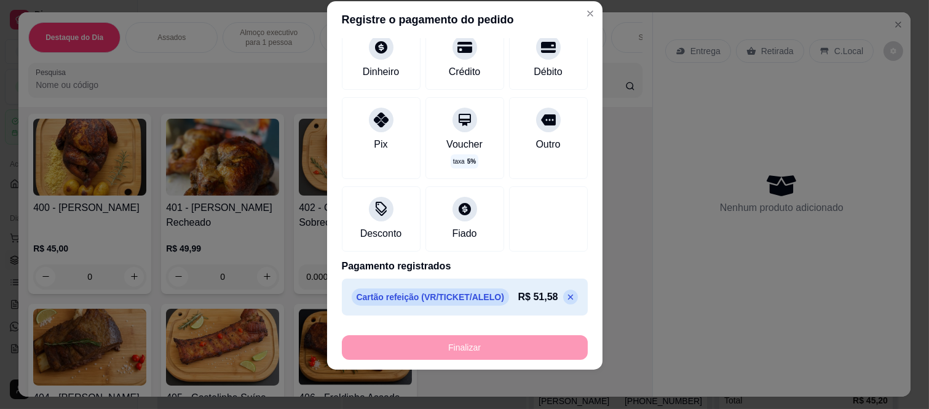
type input "-R$ 49,00"
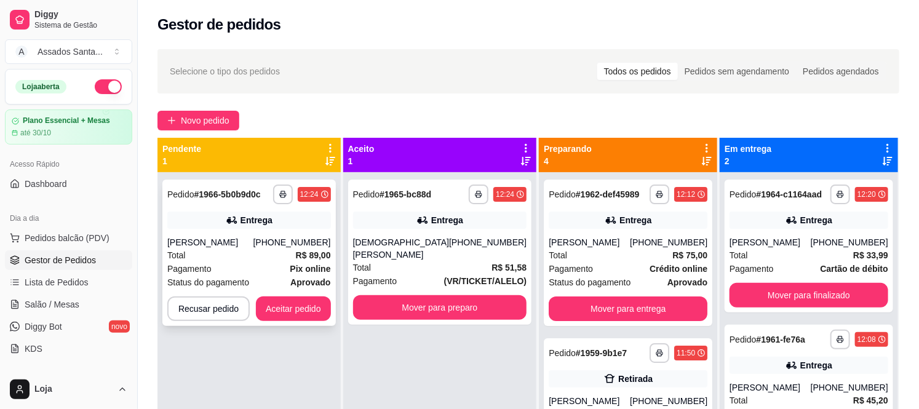
click at [274, 244] on div "(16) 99269-1473" at bounding box center [291, 242] width 77 height 12
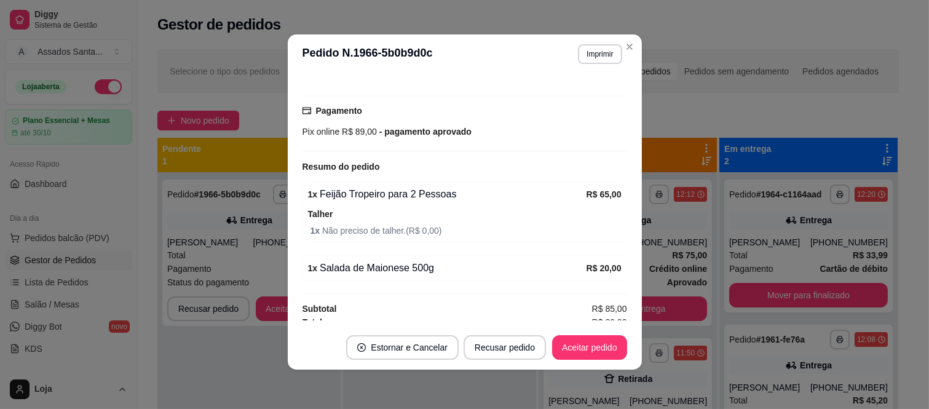
scroll to position [386, 0]
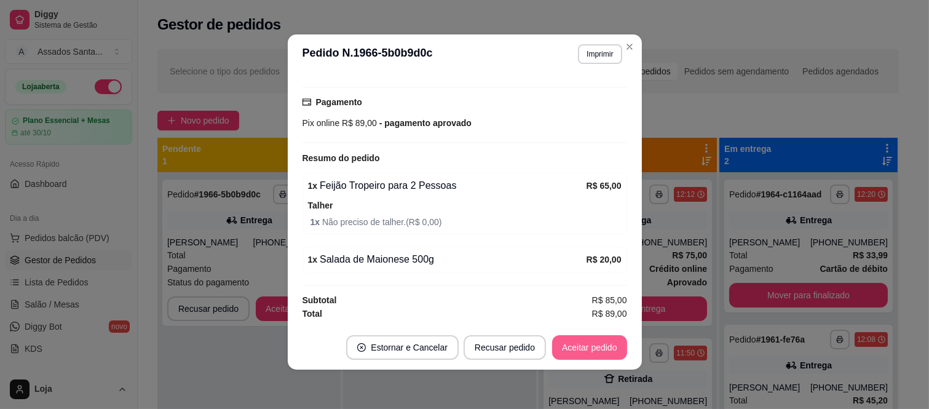
click at [570, 351] on button "Aceitar pedido" at bounding box center [589, 347] width 75 height 25
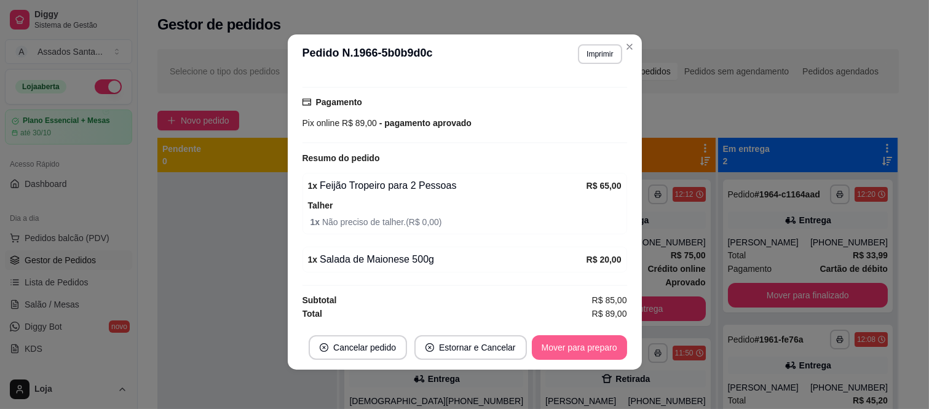
click at [592, 351] on button "Mover para preparo" at bounding box center [579, 347] width 95 height 25
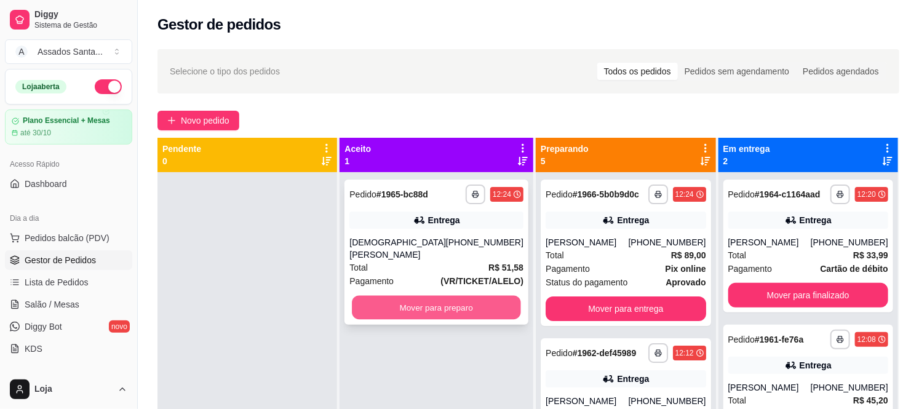
click at [405, 296] on button "Mover para preparo" at bounding box center [436, 308] width 169 height 24
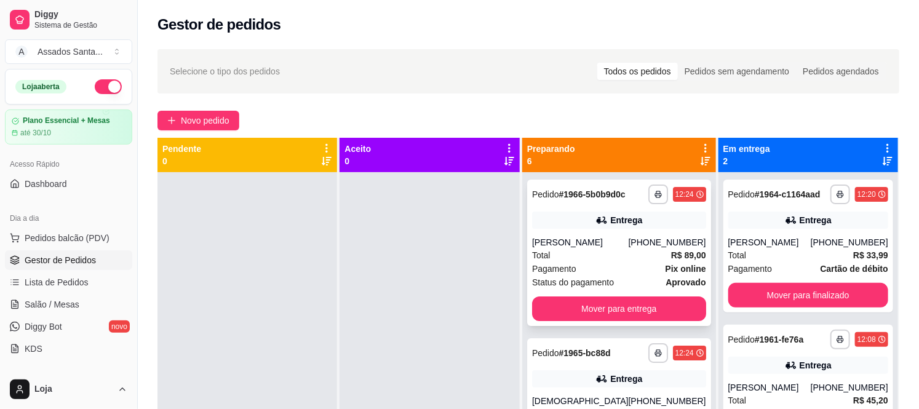
click at [582, 253] on div "Total R$ 89,00" at bounding box center [619, 255] width 174 height 14
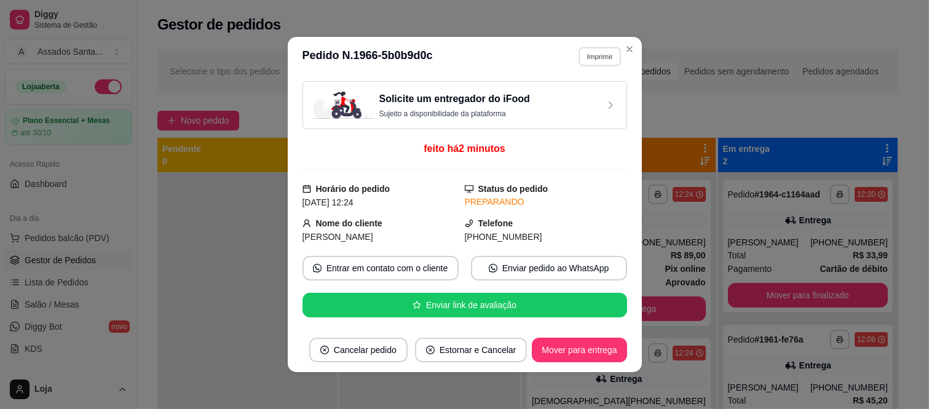
click at [598, 57] on button "Imprimir" at bounding box center [600, 56] width 42 height 19
click at [591, 102] on button "IMPRESSORA caixa" at bounding box center [574, 99] width 86 height 19
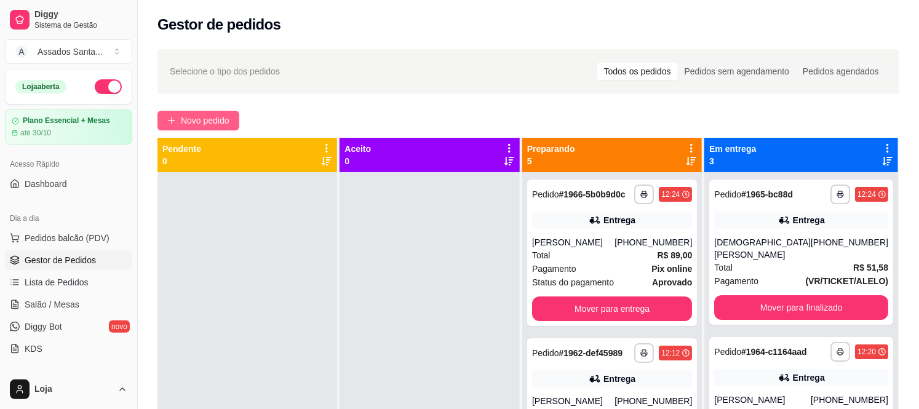
click at [188, 119] on span "Novo pedido" at bounding box center [205, 121] width 49 height 14
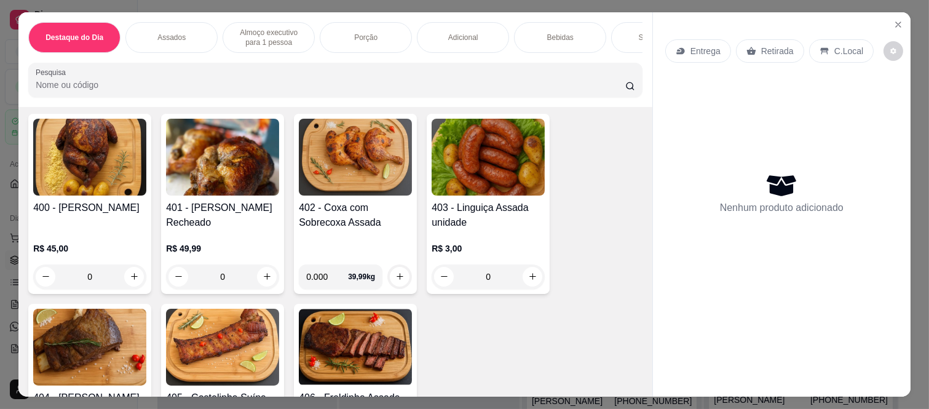
scroll to position [546, 0]
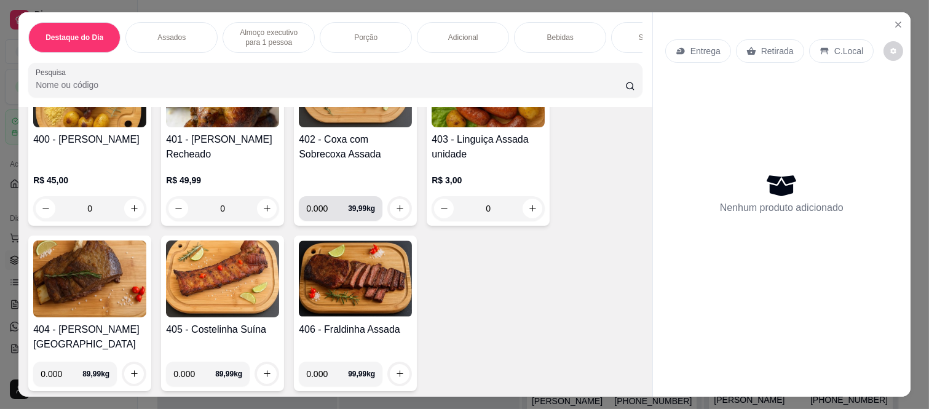
click at [327, 213] on input "0.000" at bounding box center [327, 208] width 42 height 25
type input "0.410"
click at [394, 207] on button "increase-product-quantity" at bounding box center [400, 209] width 20 height 20
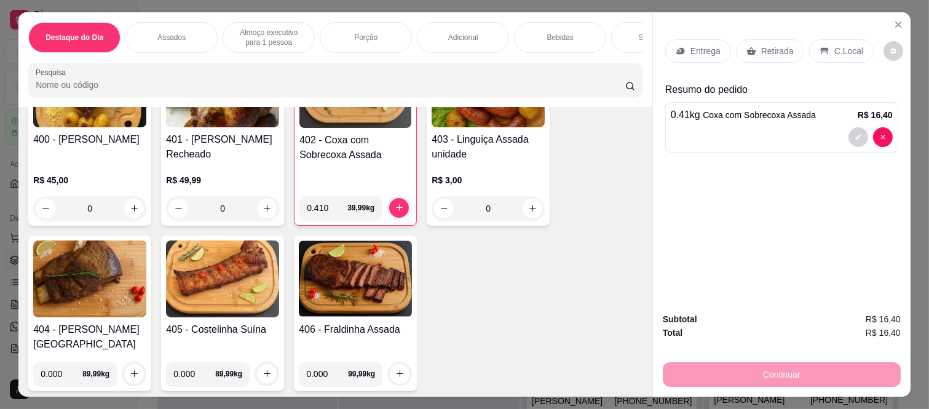
click at [691, 49] on p "Entrega" at bounding box center [706, 51] width 30 height 12
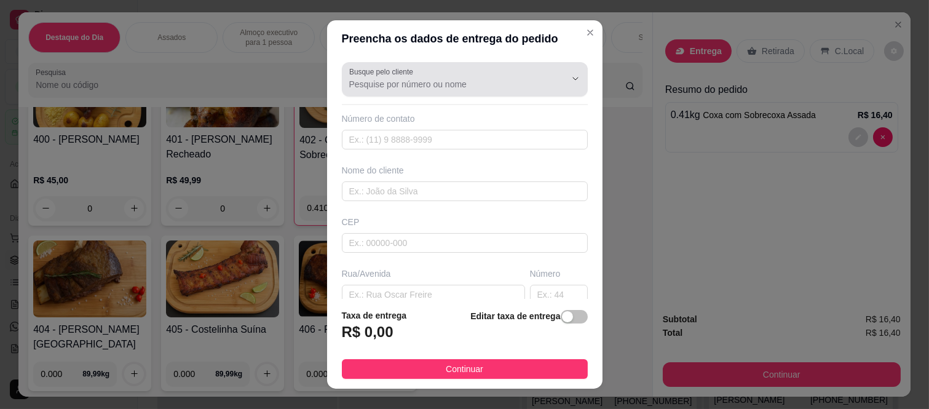
click at [424, 76] on div at bounding box center [464, 79] width 231 height 25
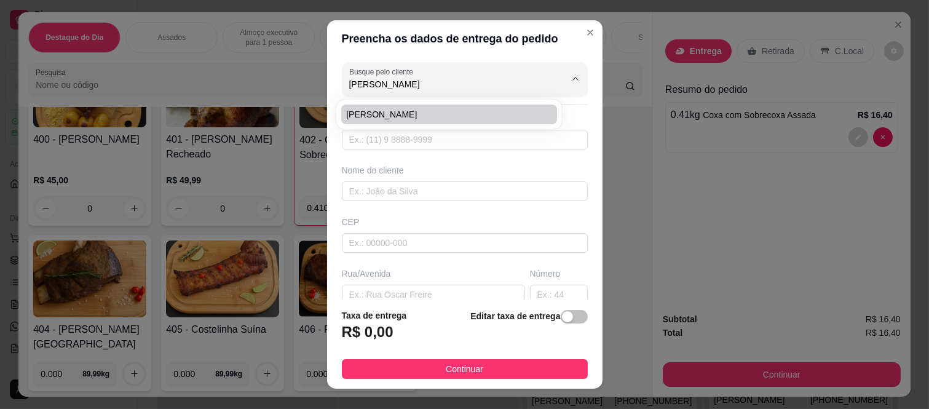
click at [383, 111] on span "[PERSON_NAME]" at bounding box center [443, 114] width 194 height 12
type input "[PERSON_NAME]"
type input "11951536694"
type input "[PERSON_NAME]"
type input "08260140"
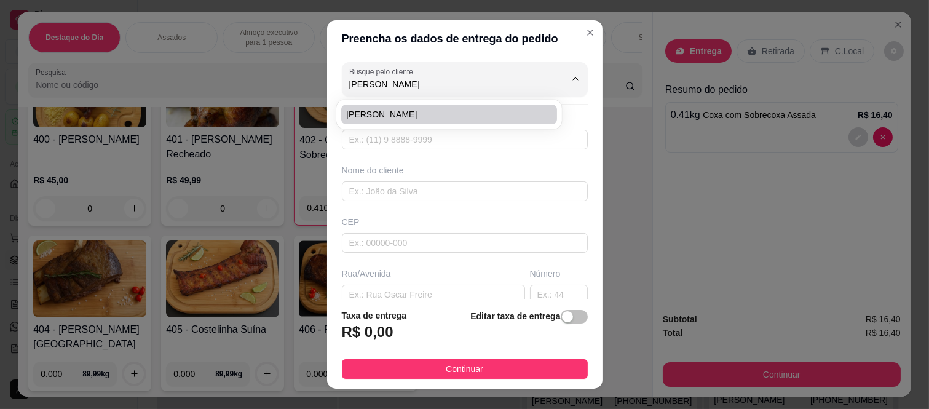
type input "Rua Tomoichi Shimizu"
type input "191"
type input "Colônia (Zona Leste)"
type input "São Paulo"
type input "Torre A, Ap 2001"
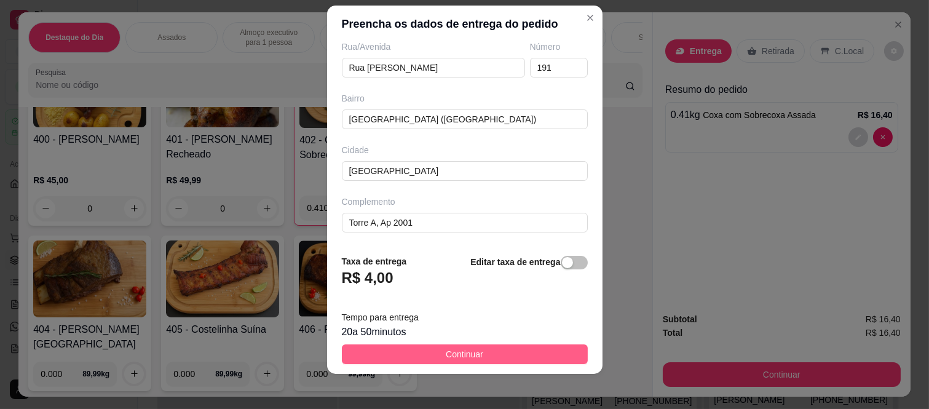
scroll to position [19, 0]
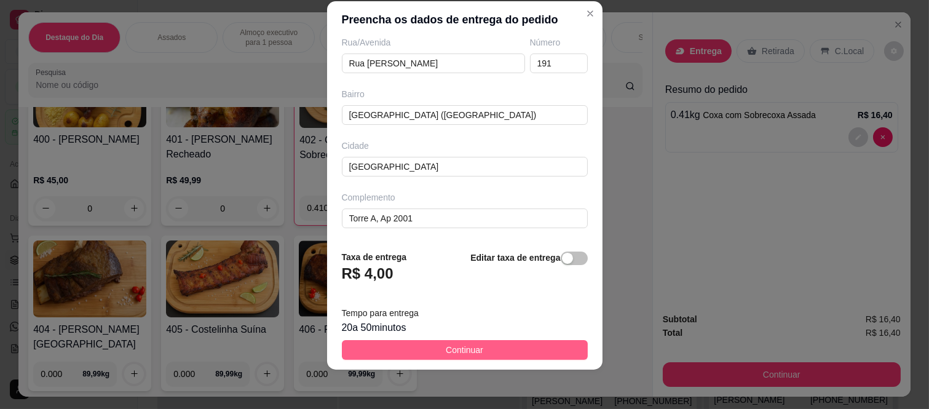
type input "[PERSON_NAME]"
click at [427, 343] on button "Continuar" at bounding box center [465, 350] width 246 height 20
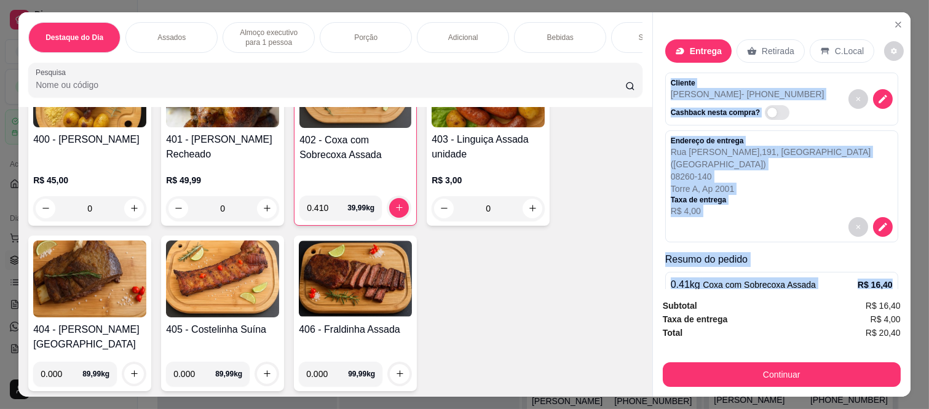
scroll to position [38, 0]
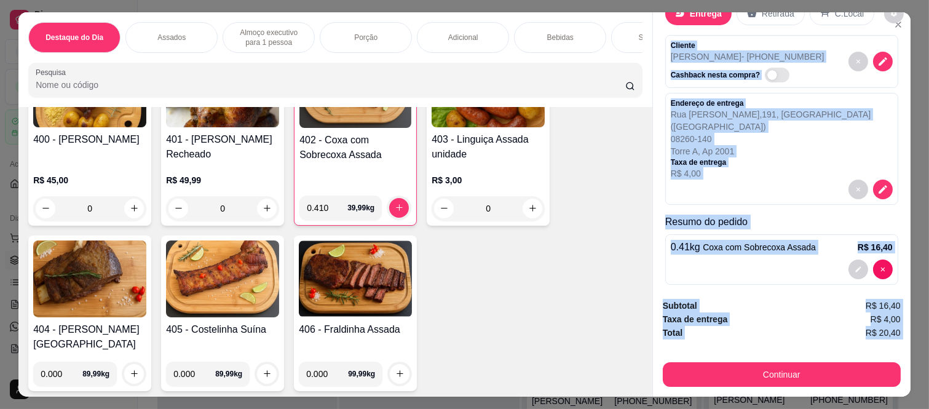
drag, startPoint x: 664, startPoint y: 79, endPoint x: 691, endPoint y: 339, distance: 262.2
click at [691, 339] on div "Entrega Retirada C.Local Cliente Davi Silva - (11) 95153-6694 Cashback nesta co…" at bounding box center [782, 204] width 258 height 384
copy div "Cliente Davi Silva - (11) 95153-6694 Cashback nesta compra? Endereço de entrega…"
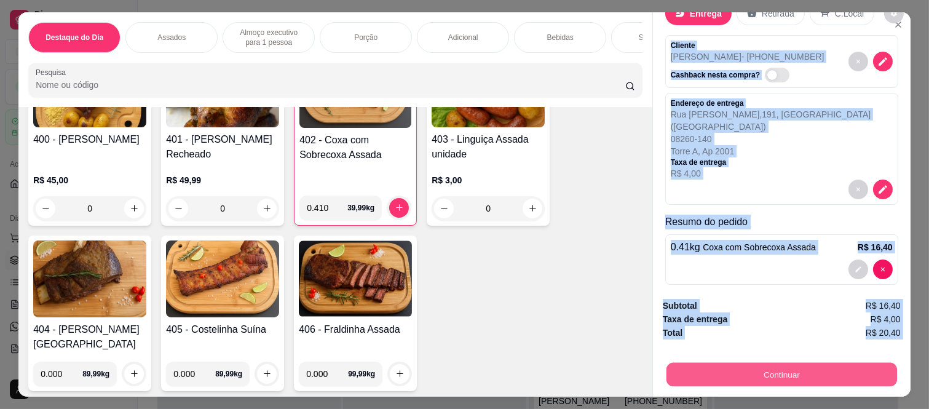
click at [693, 378] on button "Continuar" at bounding box center [782, 375] width 231 height 24
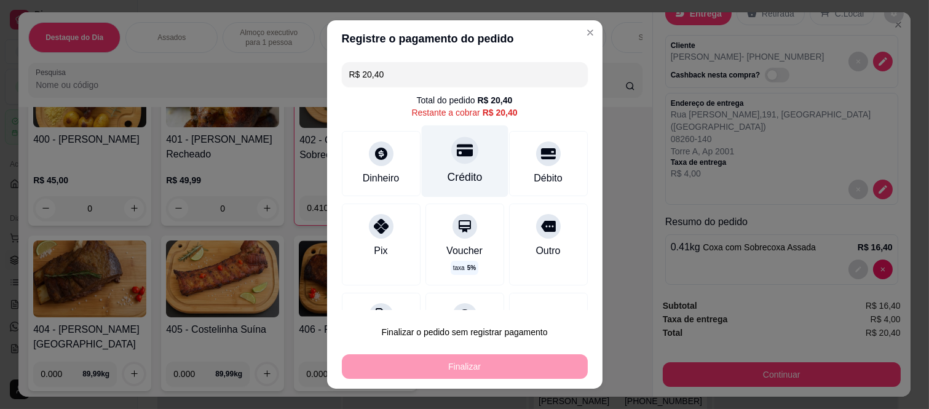
click at [447, 170] on div "Crédito" at bounding box center [464, 177] width 35 height 16
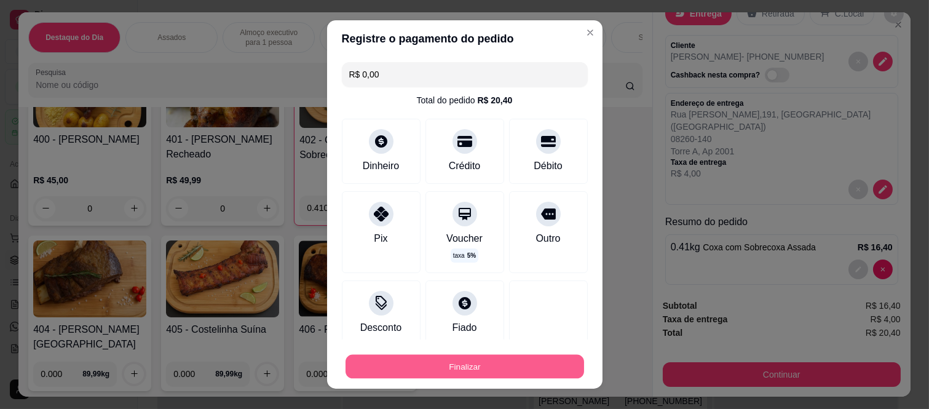
click at [451, 367] on button "Finalizar" at bounding box center [465, 366] width 239 height 24
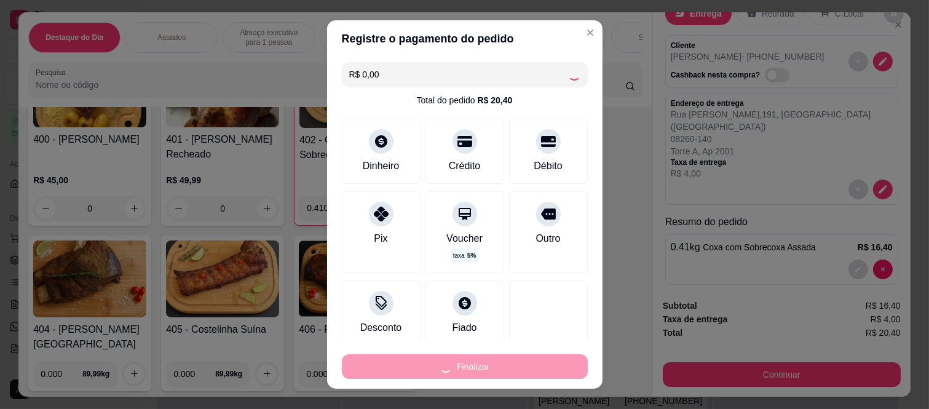
type input "-R$ 20,40"
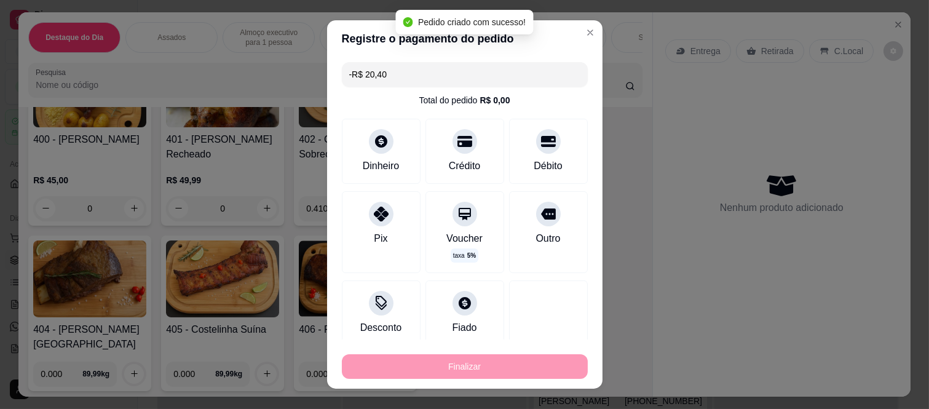
scroll to position [0, 0]
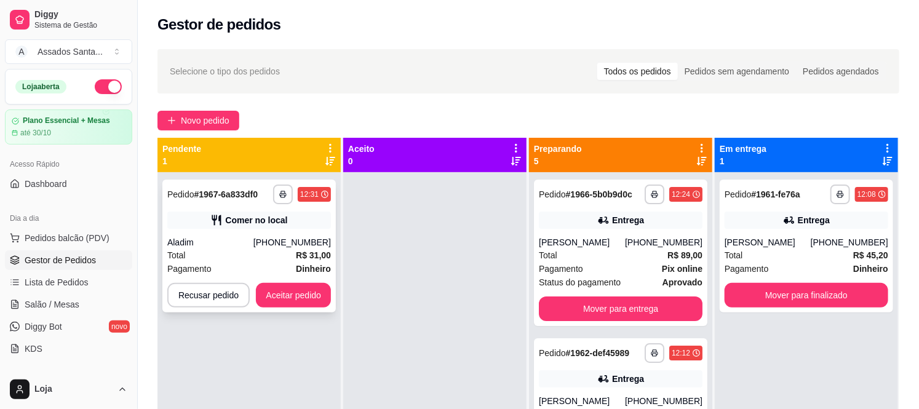
click at [277, 311] on div "**********" at bounding box center [248, 246] width 173 height 133
click at [274, 295] on button "Aceitar pedido" at bounding box center [293, 295] width 75 height 25
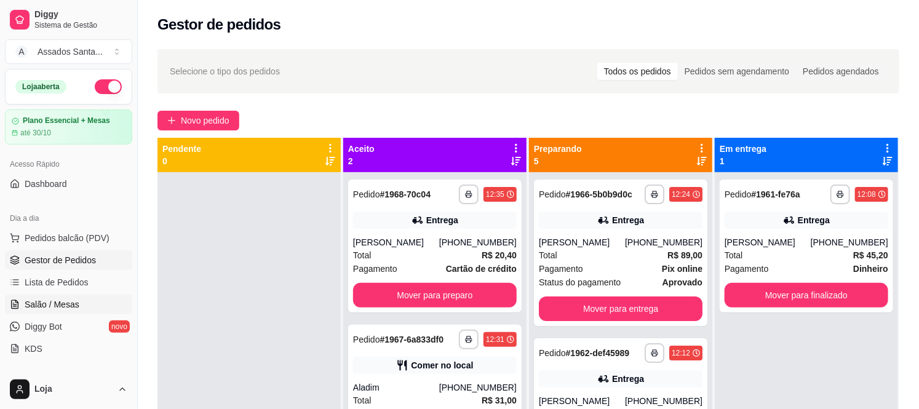
click at [60, 304] on span "Salão / Mesas" at bounding box center [52, 304] width 55 height 12
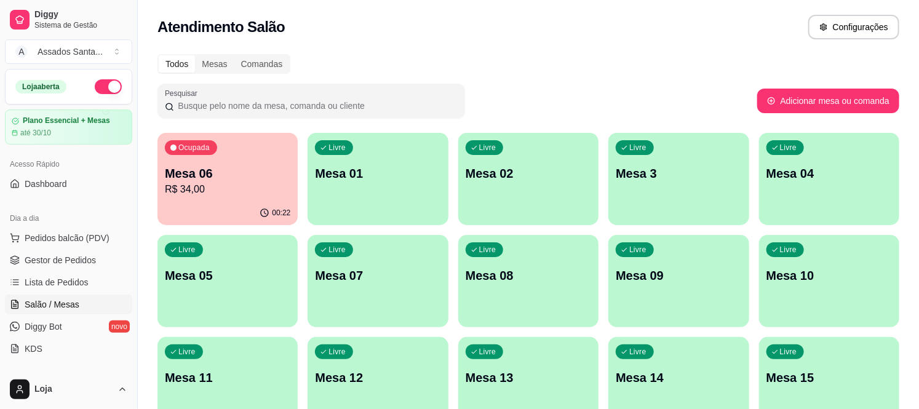
click at [205, 177] on p "Mesa 06" at bounding box center [227, 173] width 125 height 17
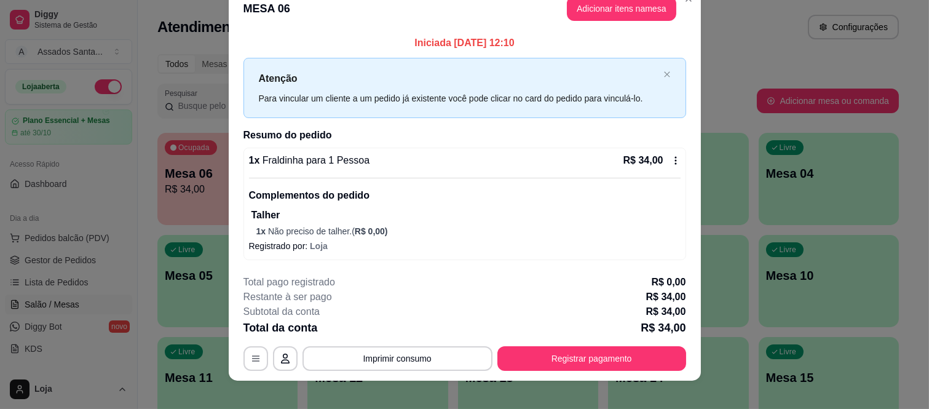
scroll to position [31, 0]
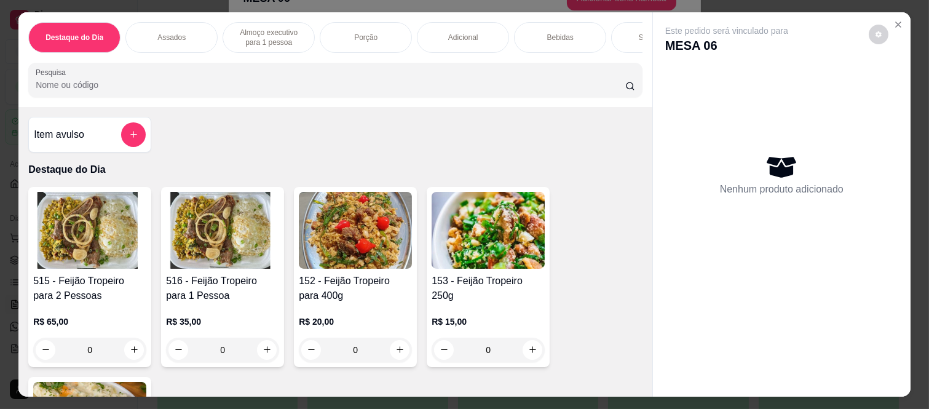
click at [548, 34] on p "Bebidas" at bounding box center [560, 38] width 26 height 10
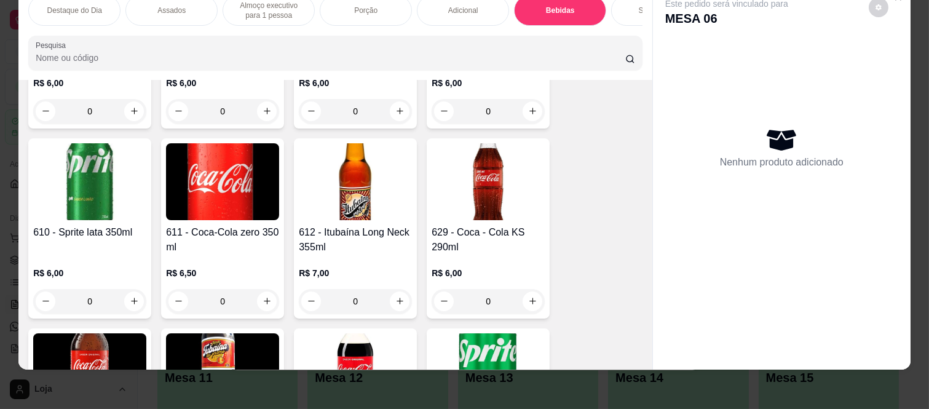
scroll to position [3278, 0]
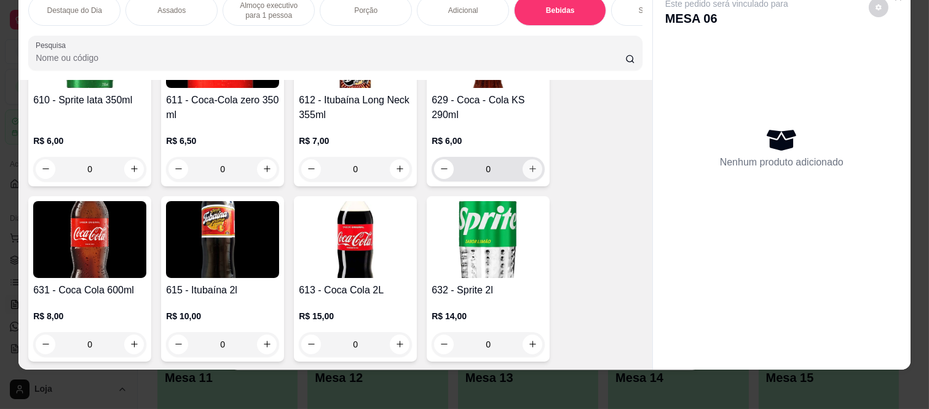
click at [528, 164] on icon "increase-product-quantity" at bounding box center [532, 168] width 9 height 9
type input "1"
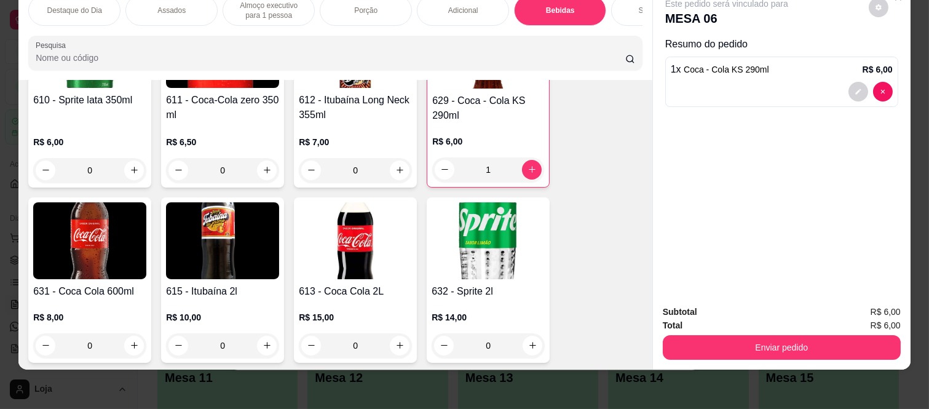
click at [685, 332] on div "Enviar pedido" at bounding box center [782, 346] width 238 height 28
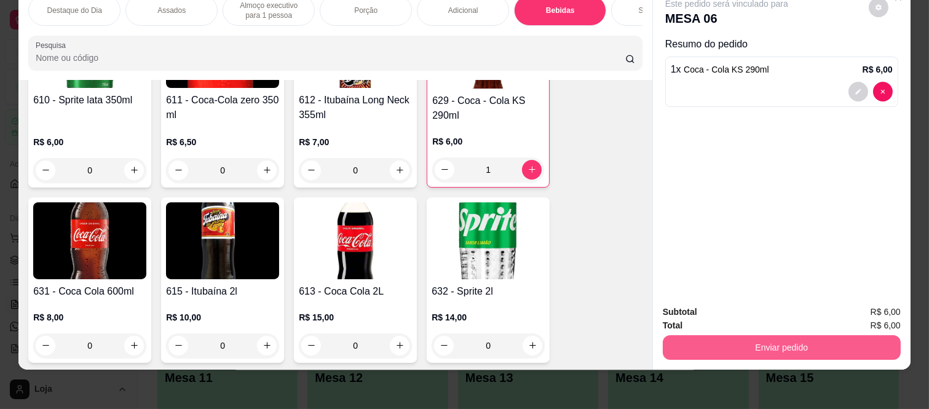
click at [689, 341] on button "Enviar pedido" at bounding box center [782, 347] width 238 height 25
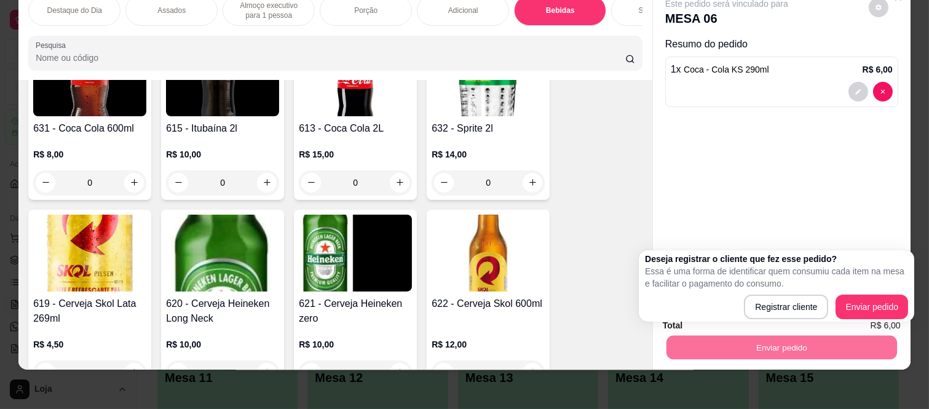
scroll to position [3483, 0]
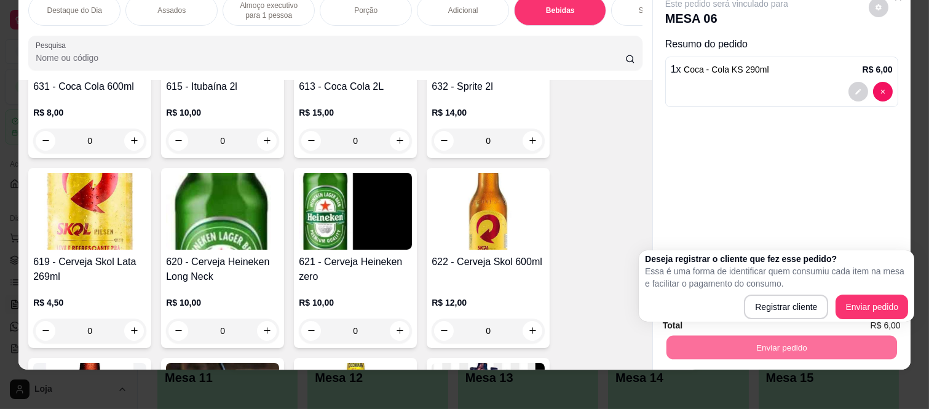
click at [889, 332] on div "Enviar pedido" at bounding box center [782, 346] width 238 height 28
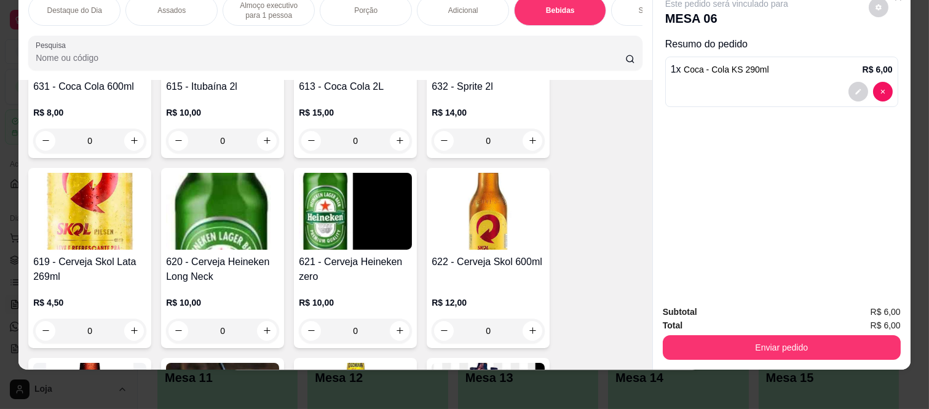
click at [871, 332] on div "Enviar pedido" at bounding box center [782, 346] width 238 height 28
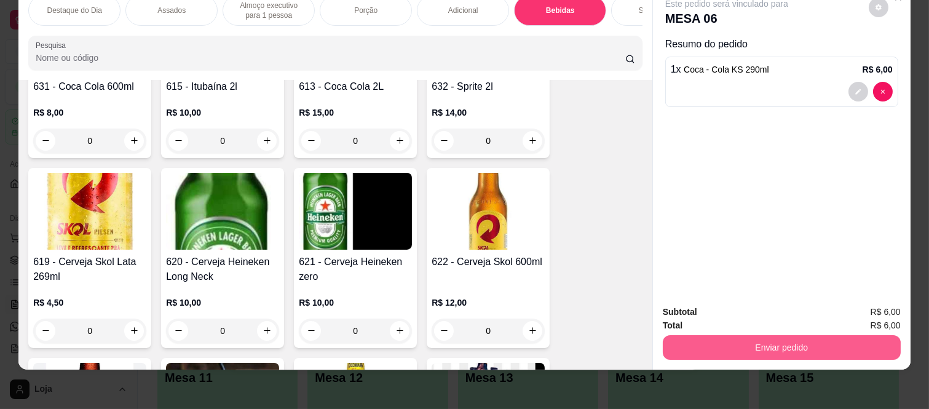
click at [868, 335] on button "Enviar pedido" at bounding box center [782, 347] width 238 height 25
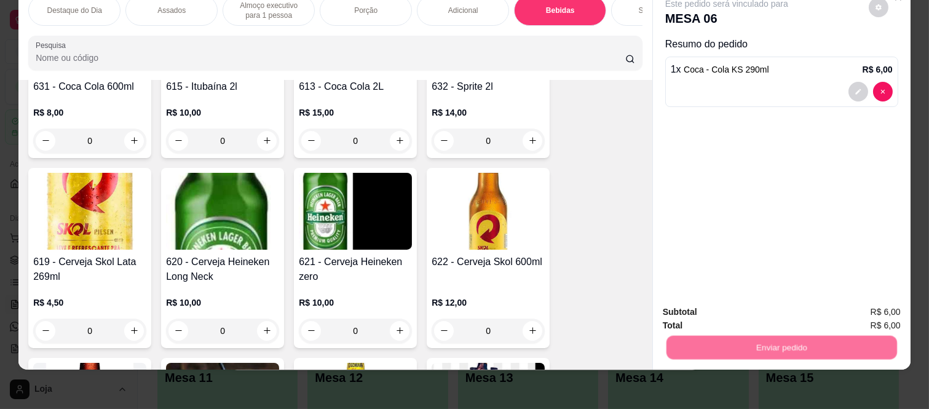
click at [866, 300] on button "Enviar pedido" at bounding box center [868, 307] width 69 height 23
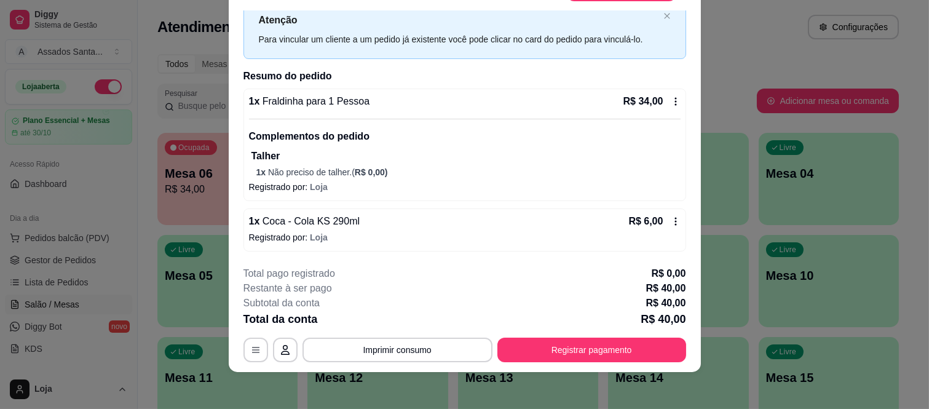
scroll to position [38, 0]
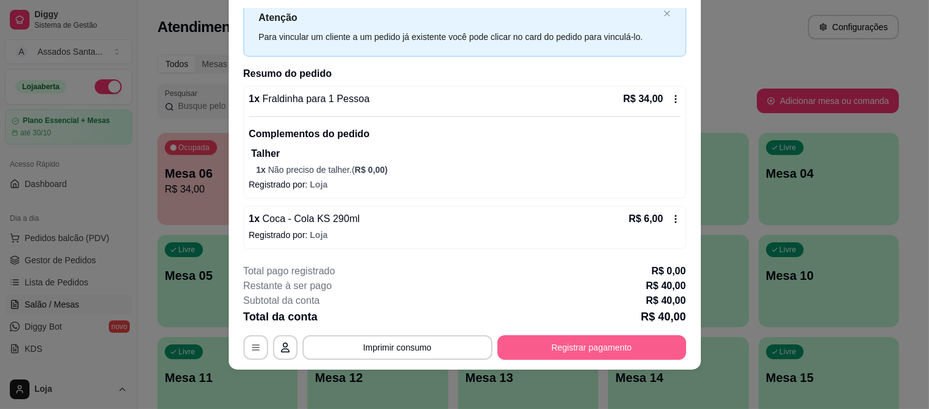
click at [566, 349] on button "Registrar pagamento" at bounding box center [592, 347] width 189 height 25
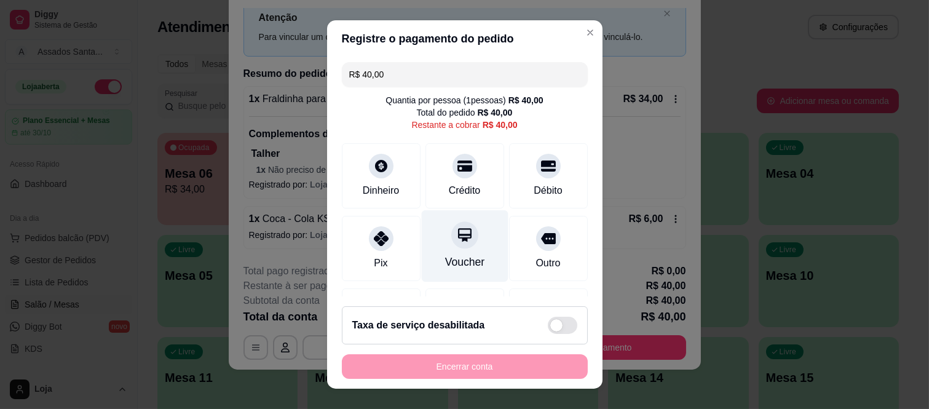
click at [456, 245] on div at bounding box center [464, 235] width 27 height 27
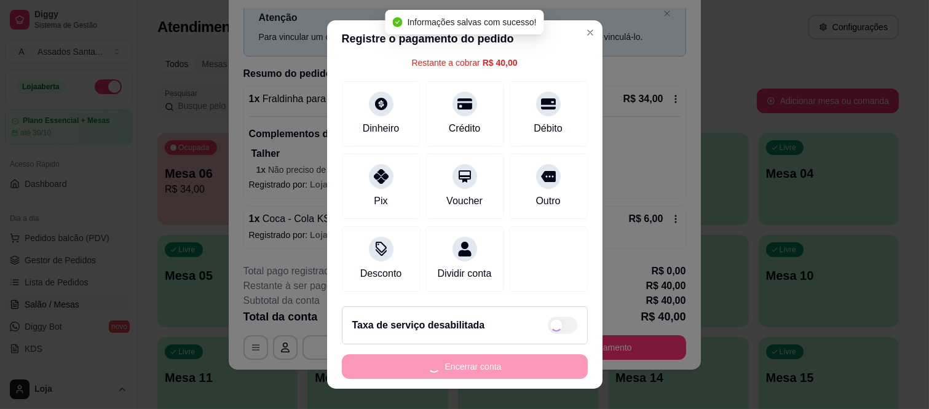
type input "R$ 0,00"
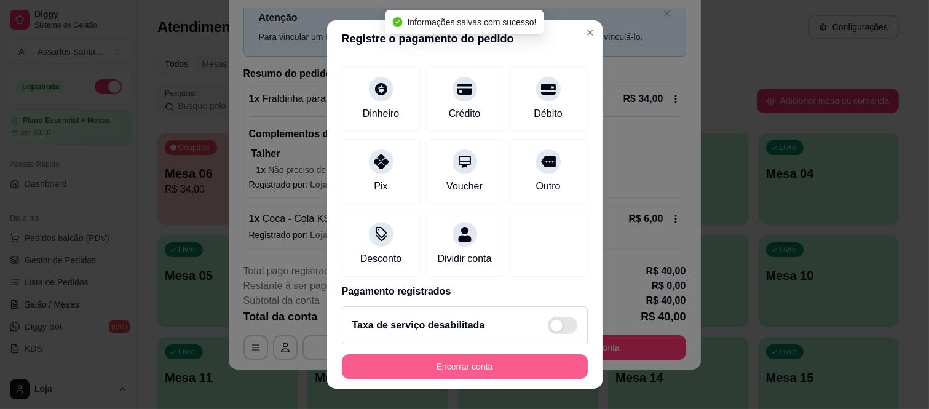
click at [433, 363] on button "Encerrar conta" at bounding box center [465, 366] width 246 height 25
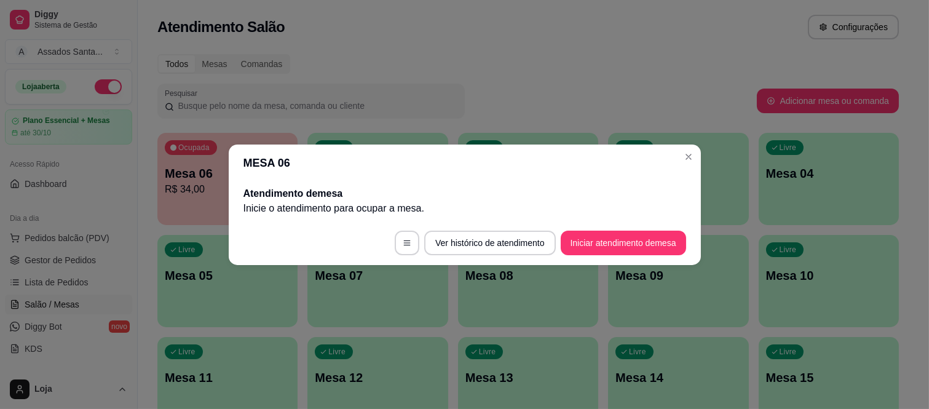
scroll to position [0, 0]
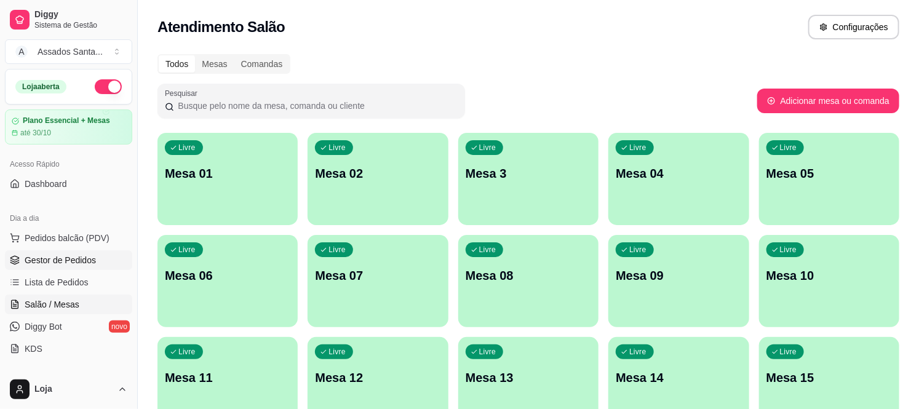
click at [71, 252] on link "Gestor de Pedidos" at bounding box center [68, 260] width 127 height 20
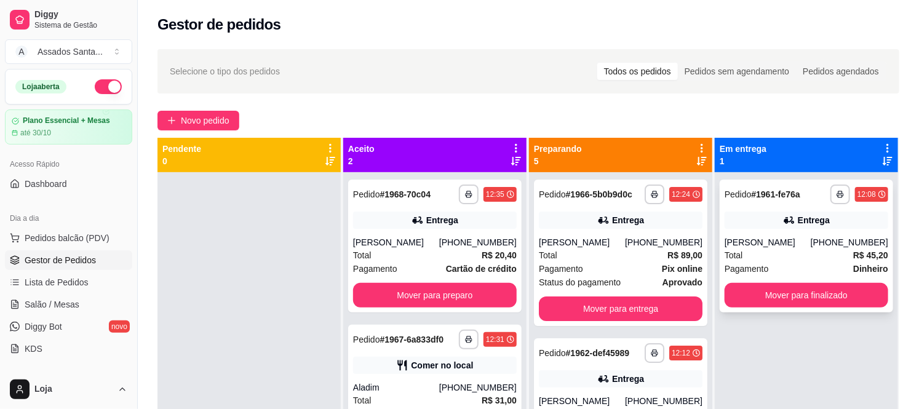
click at [804, 229] on div "**********" at bounding box center [806, 246] width 173 height 133
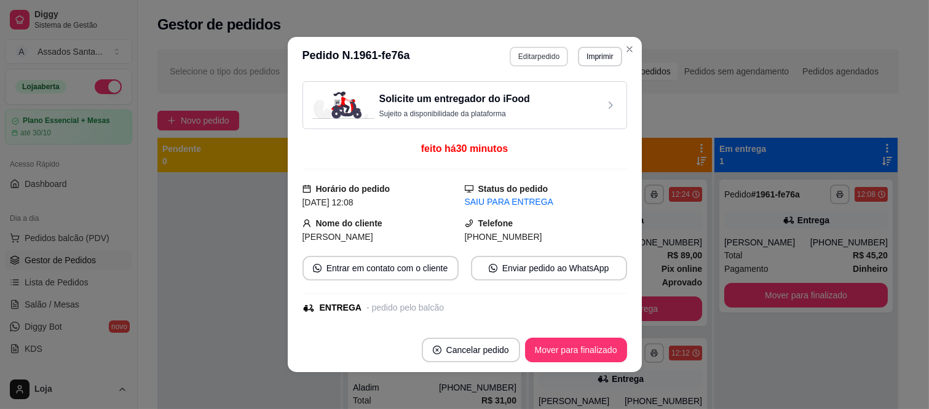
click at [551, 58] on button "Editar pedido" at bounding box center [539, 57] width 58 height 20
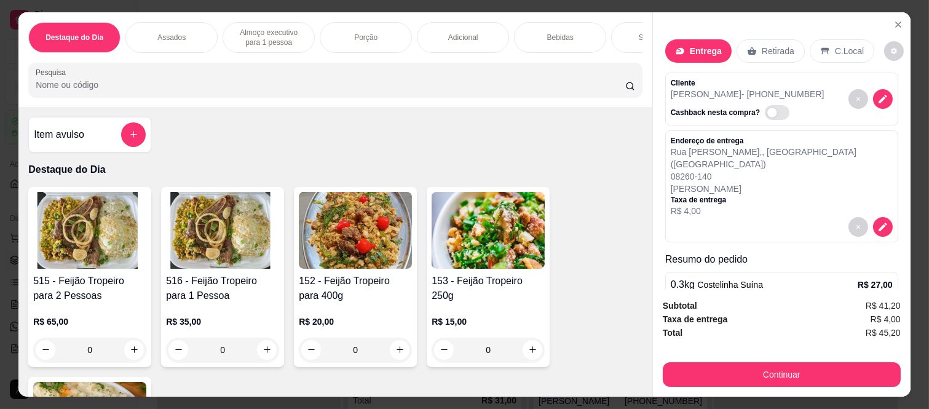
click at [804, 217] on div at bounding box center [782, 227] width 222 height 20
click at [873, 217] on button "decrease-product-quantity" at bounding box center [883, 227] width 20 height 20
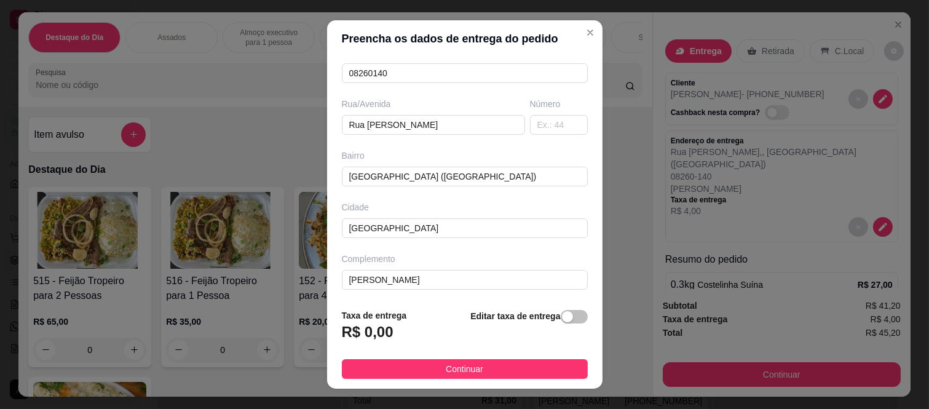
scroll to position [173, 0]
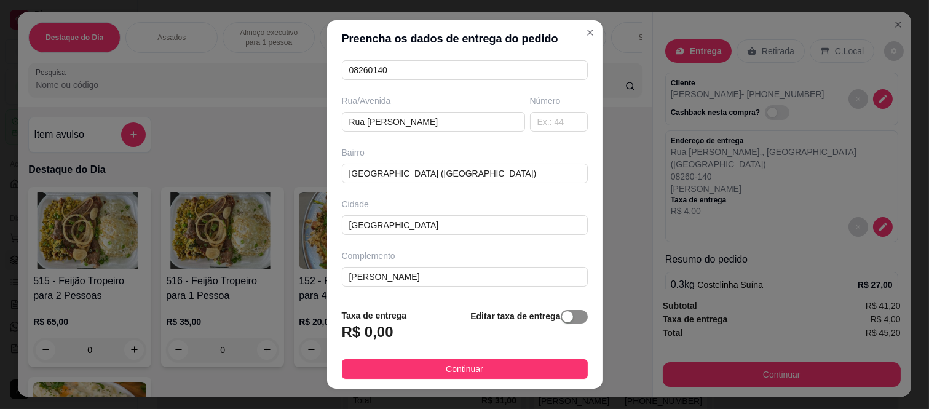
click at [561, 311] on span "button" at bounding box center [574, 317] width 27 height 14
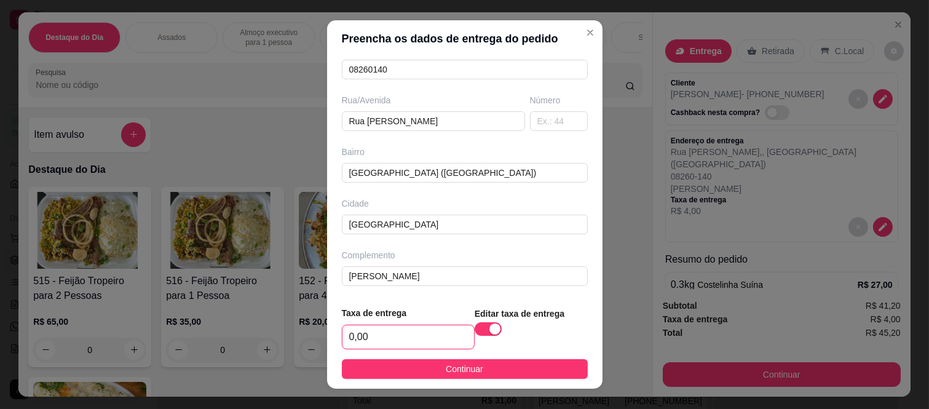
click at [415, 345] on input "0,00" at bounding box center [409, 336] width 132 height 23
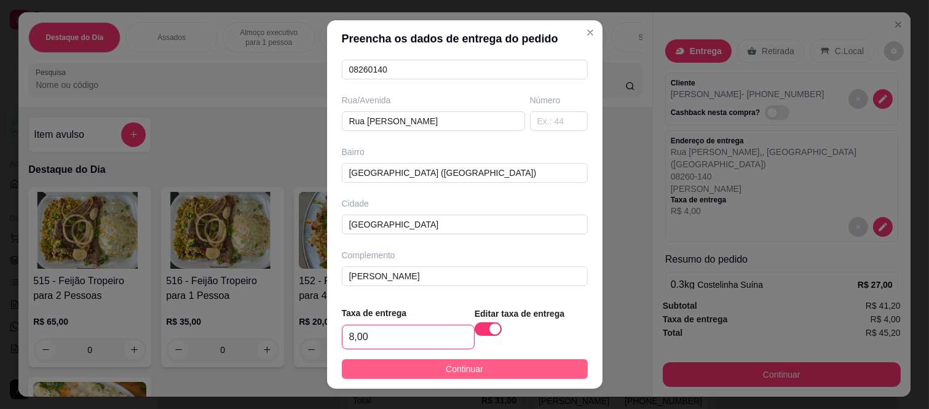
type input "8,00"
click at [427, 372] on button "Continuar" at bounding box center [465, 369] width 246 height 20
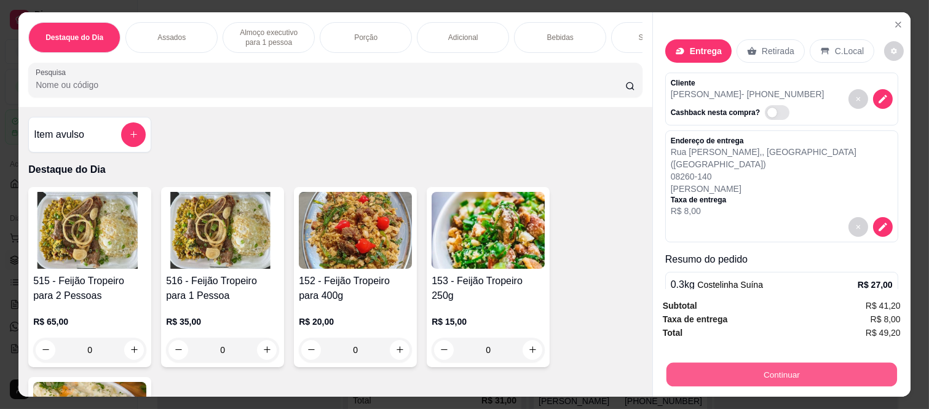
click at [735, 366] on button "Continuar" at bounding box center [782, 375] width 231 height 24
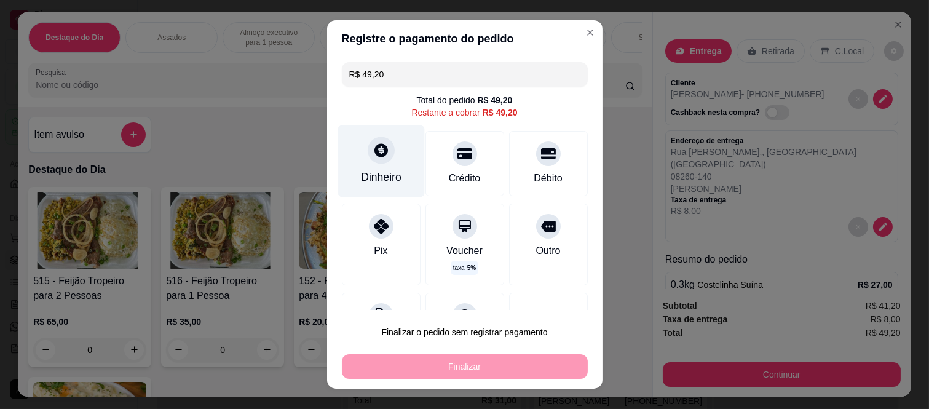
click at [365, 167] on div "Dinheiro" at bounding box center [381, 161] width 87 height 72
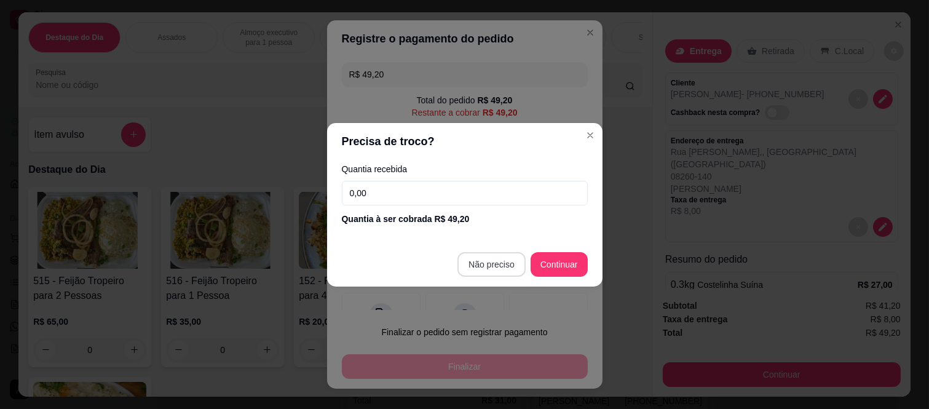
type input "R$ 0,00"
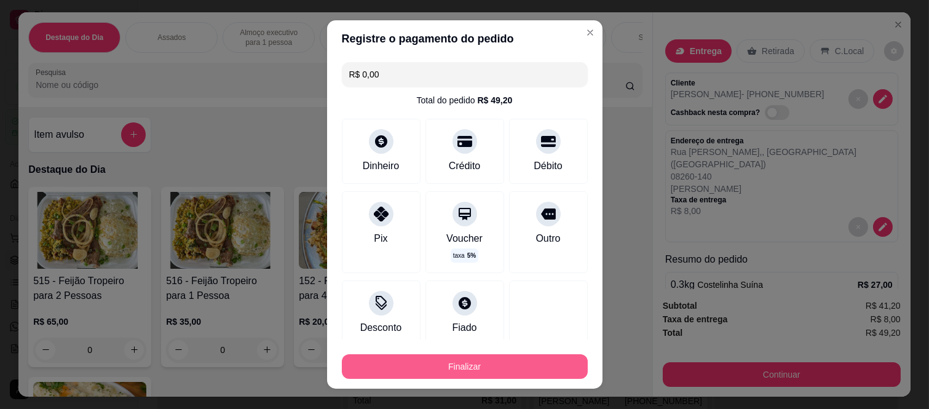
click at [470, 369] on button "Finalizar" at bounding box center [465, 366] width 246 height 25
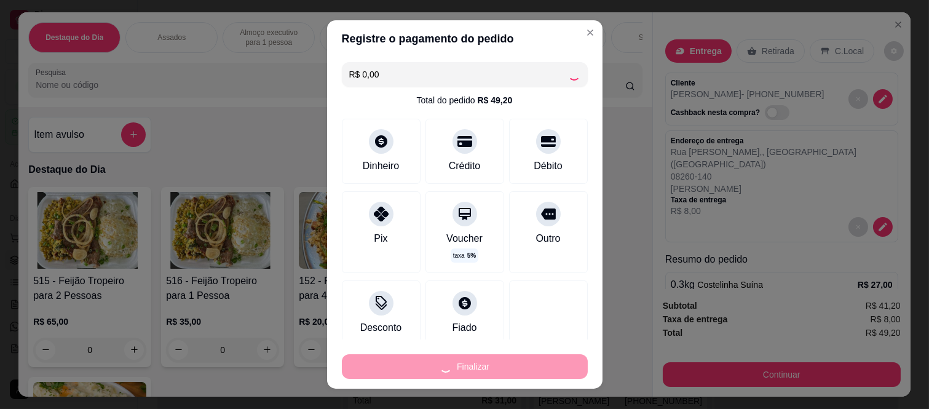
type input "0"
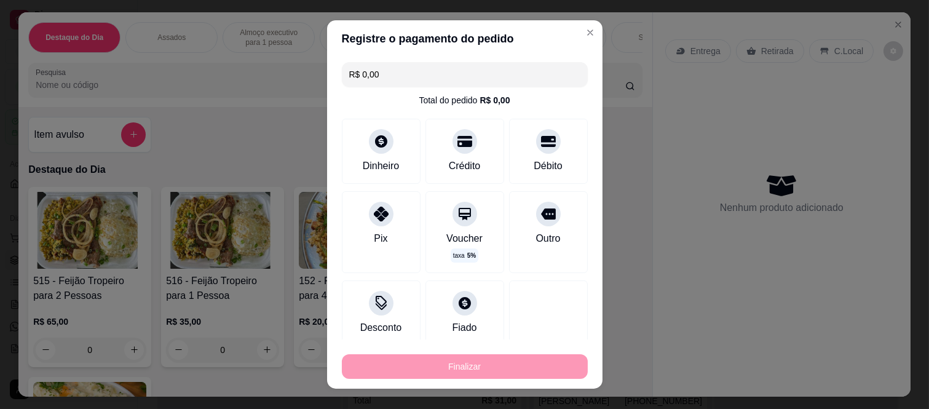
type input "-R$ 49,20"
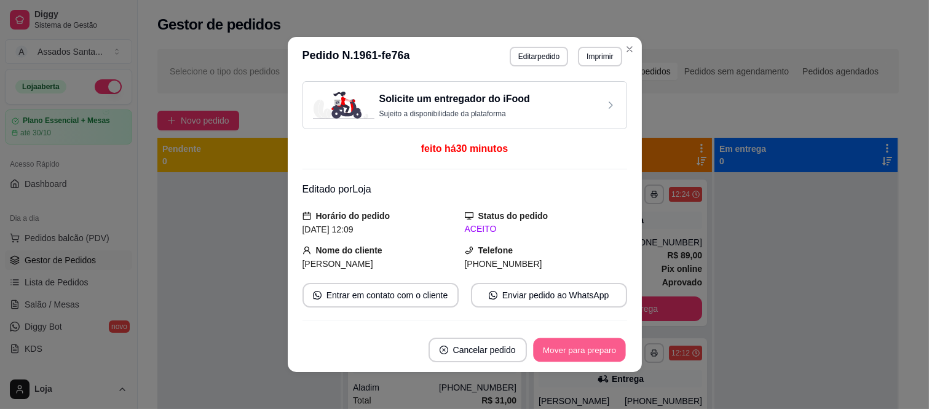
click at [568, 340] on button "Mover para preparo" at bounding box center [579, 350] width 92 height 24
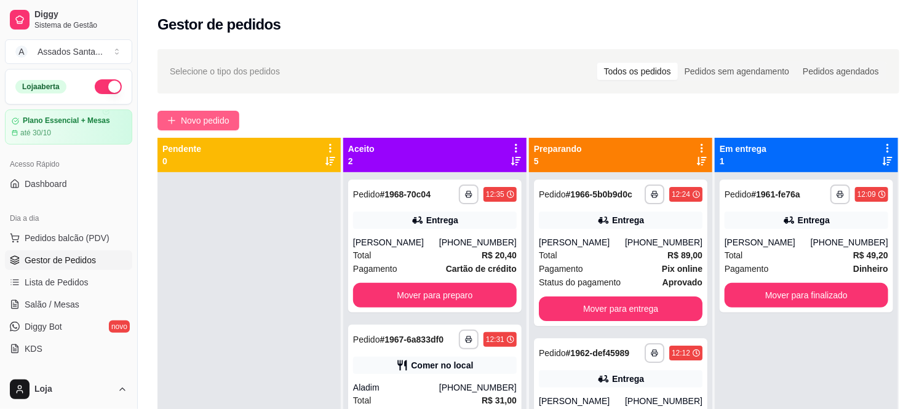
click at [187, 119] on span "Novo pedido" at bounding box center [205, 121] width 49 height 14
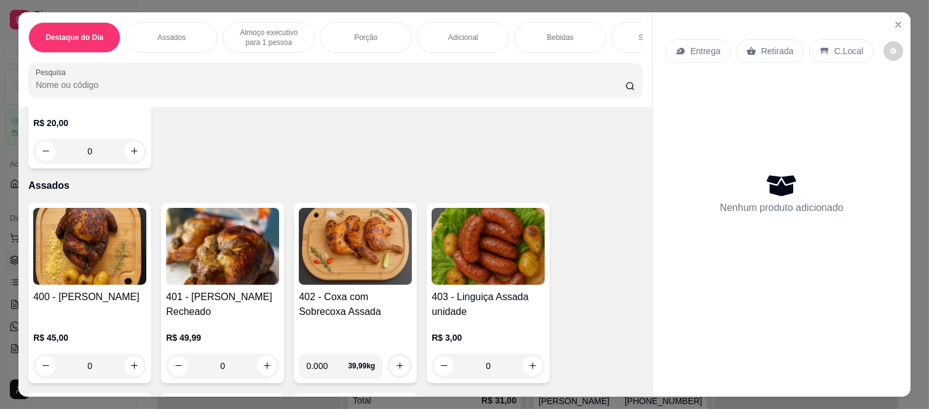
scroll to position [478, 0]
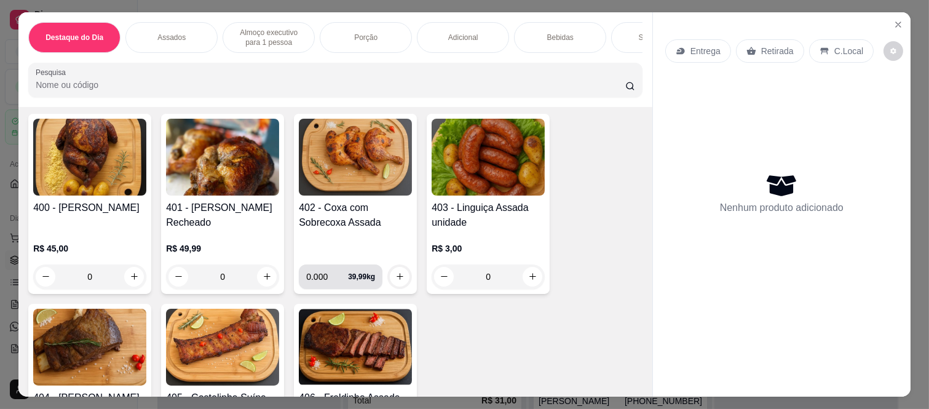
click at [321, 287] on input "0.000" at bounding box center [327, 276] width 42 height 25
type input "0.740"
click at [395, 280] on icon "increase-product-quantity" at bounding box center [399, 276] width 9 height 9
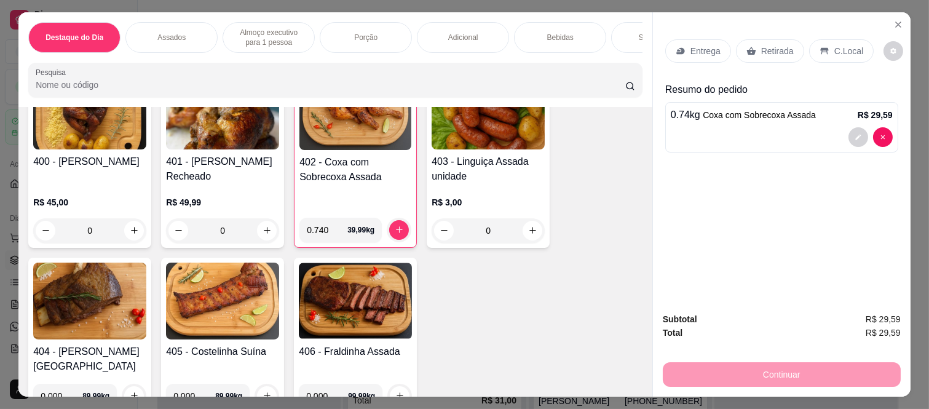
scroll to position [546, 0]
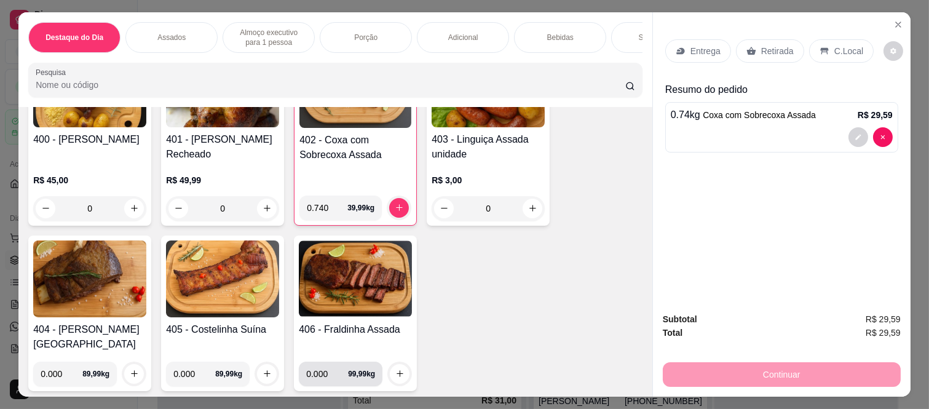
click at [322, 362] on input "0.000" at bounding box center [327, 374] width 42 height 25
type input "0.410"
click at [395, 369] on icon "increase-product-quantity" at bounding box center [399, 373] width 9 height 9
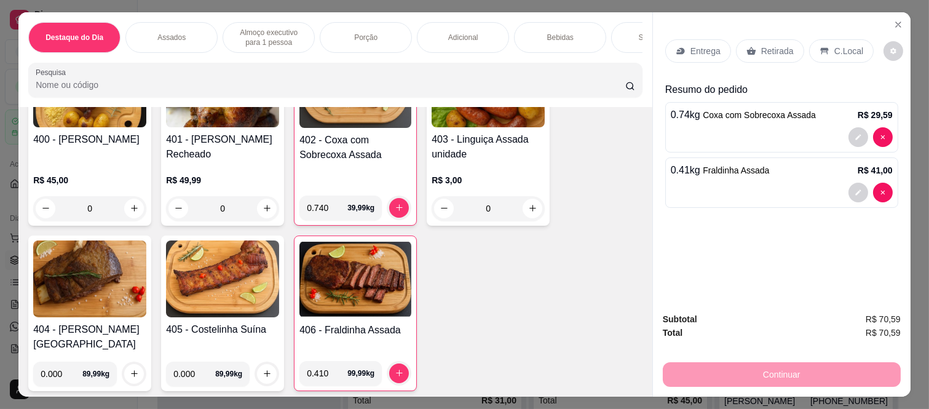
click at [747, 39] on div "Retirada" at bounding box center [770, 50] width 68 height 23
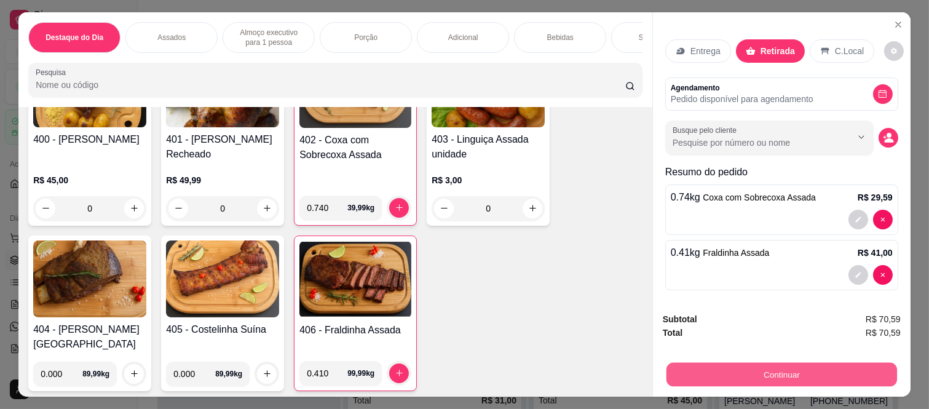
click at [669, 375] on button "Continuar" at bounding box center [782, 375] width 231 height 24
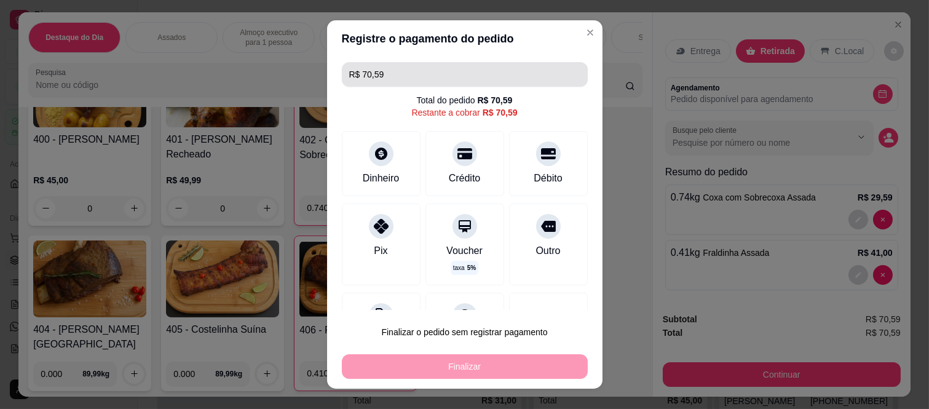
click at [385, 76] on input "R$ 70,59" at bounding box center [464, 74] width 231 height 25
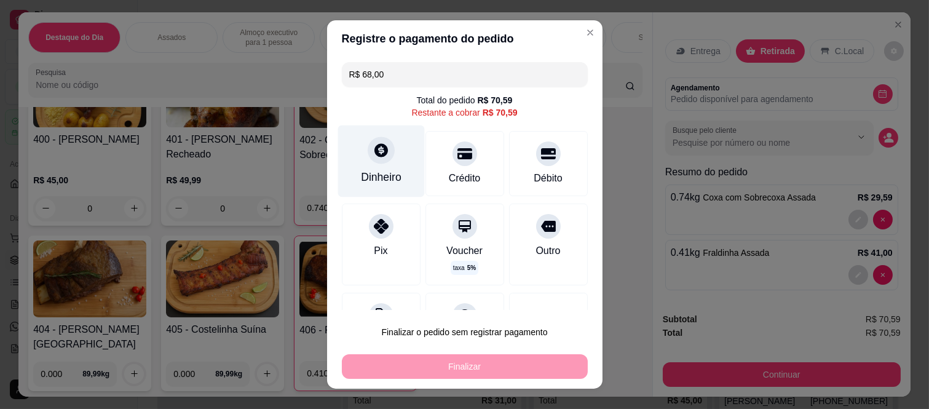
click at [386, 169] on div "Dinheiro" at bounding box center [381, 161] width 87 height 72
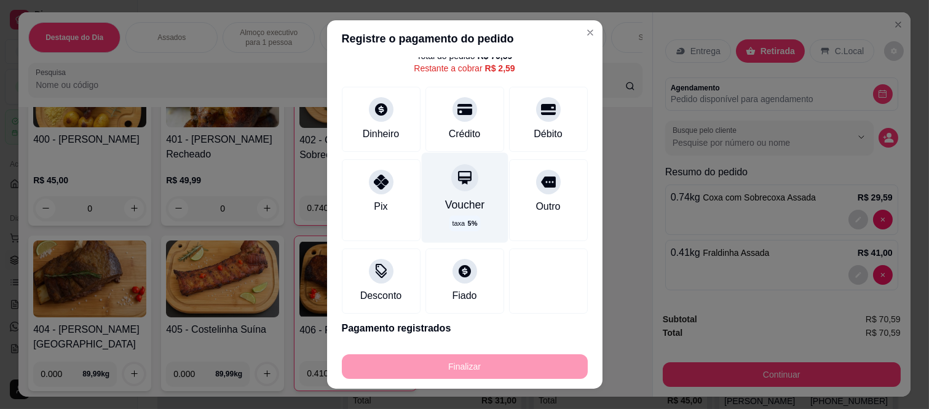
scroll to position [68, 0]
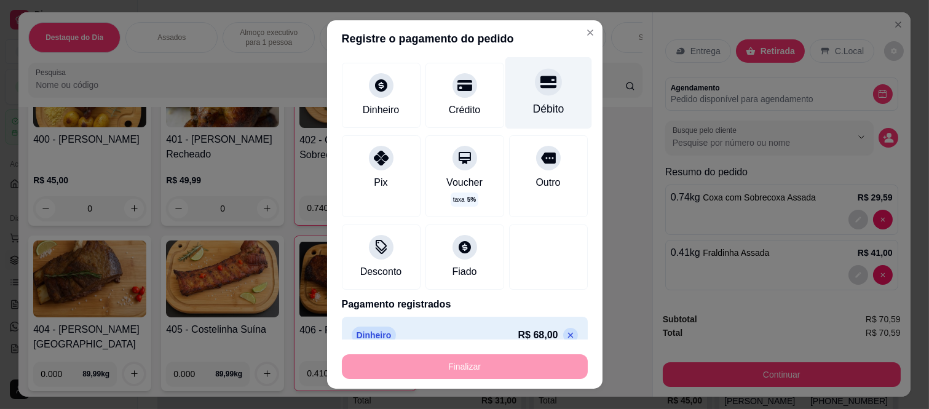
click at [505, 96] on div "Débito" at bounding box center [548, 93] width 87 height 72
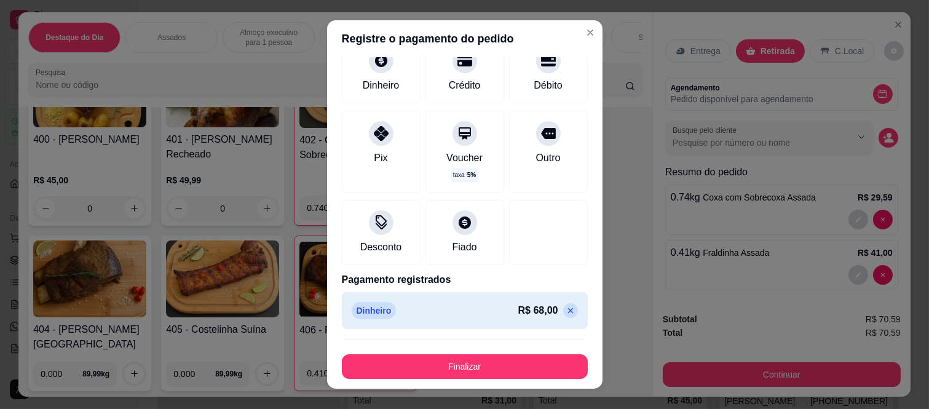
scroll to position [122, 0]
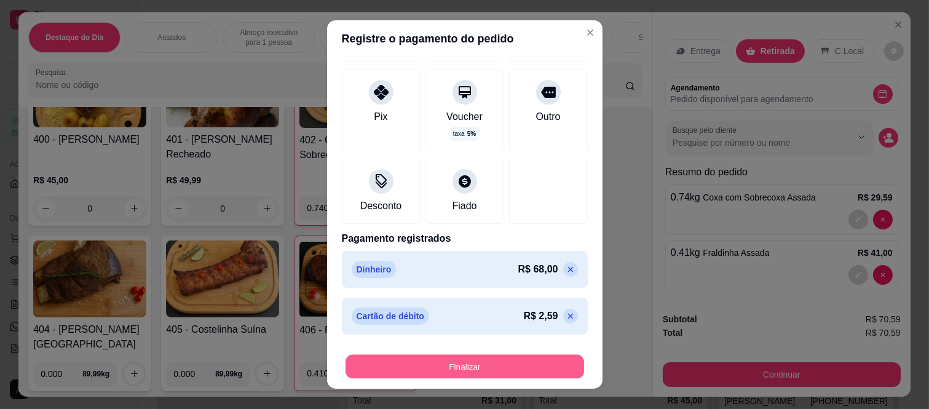
click at [375, 355] on button "Finalizar" at bounding box center [465, 366] width 239 height 24
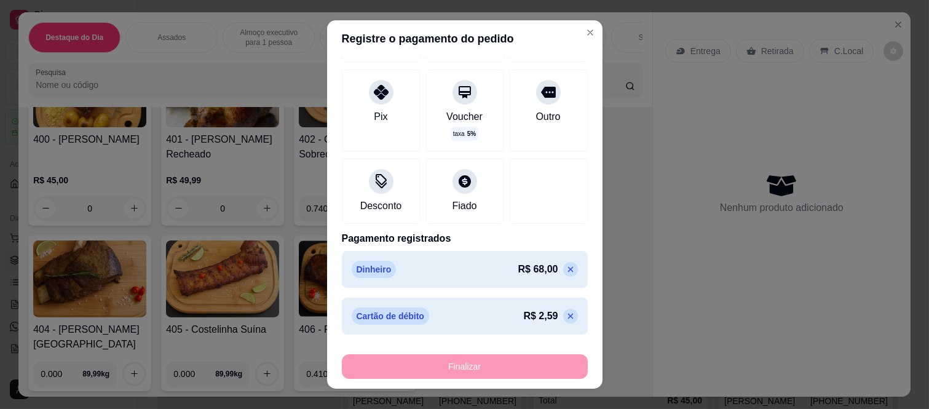
type input "-R$ 70,59"
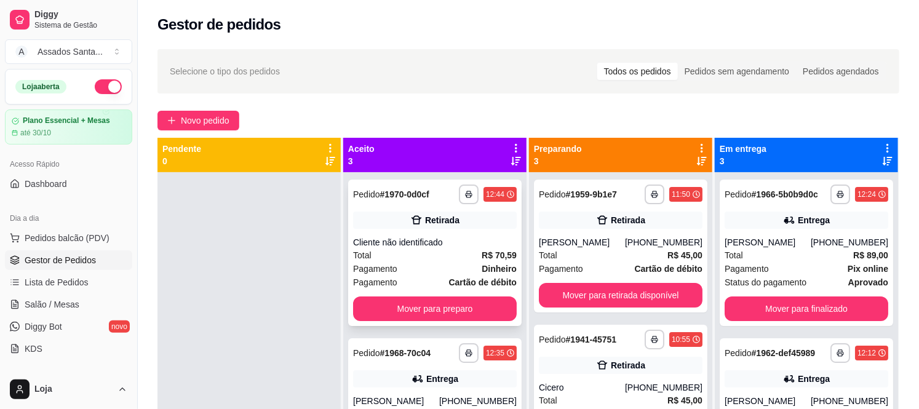
click at [385, 223] on div "Retirada" at bounding box center [435, 220] width 164 height 17
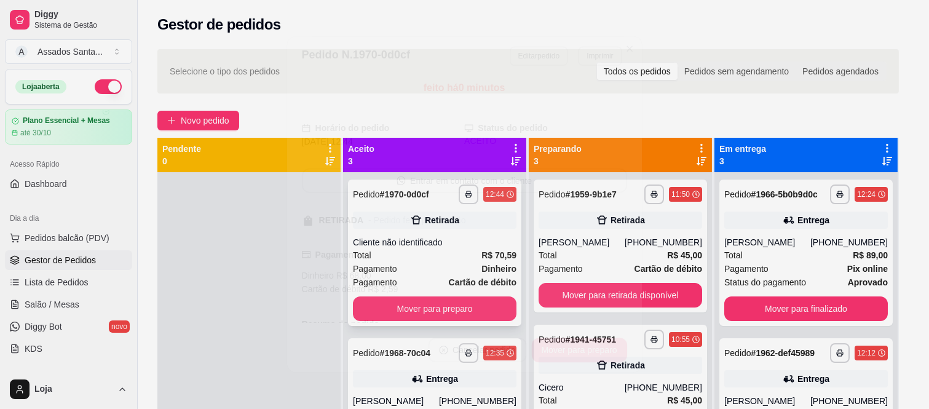
scroll to position [129, 0]
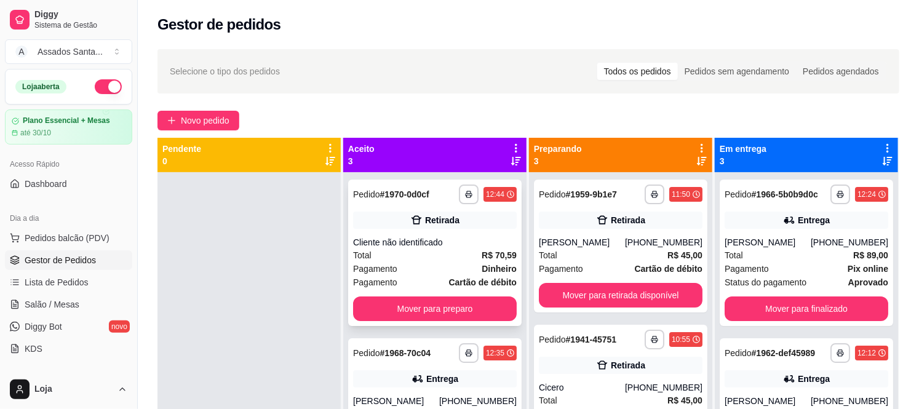
click at [380, 215] on div "Retirada" at bounding box center [435, 220] width 164 height 17
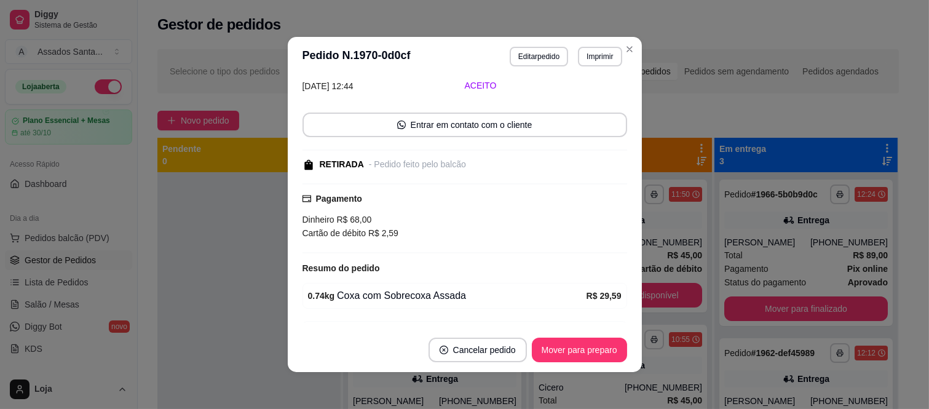
scroll to position [0, 0]
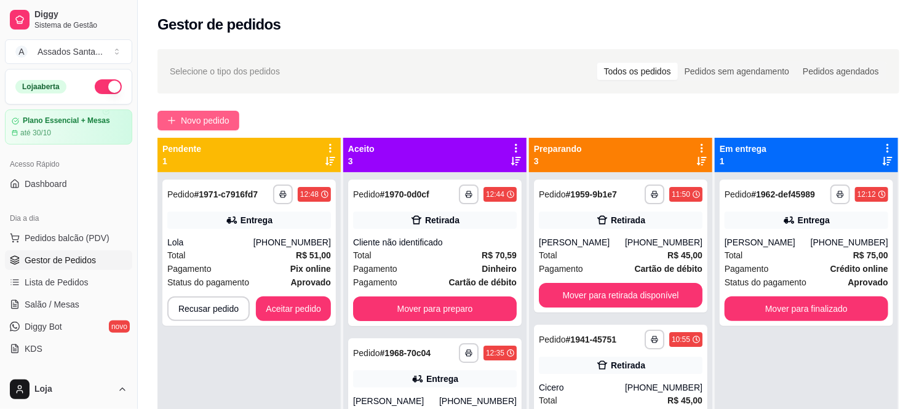
click at [212, 114] on span "Novo pedido" at bounding box center [205, 121] width 49 height 14
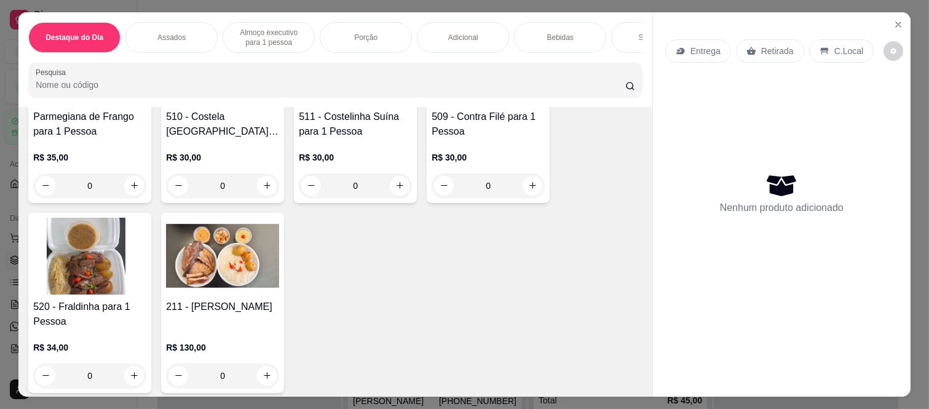
scroll to position [1298, 0]
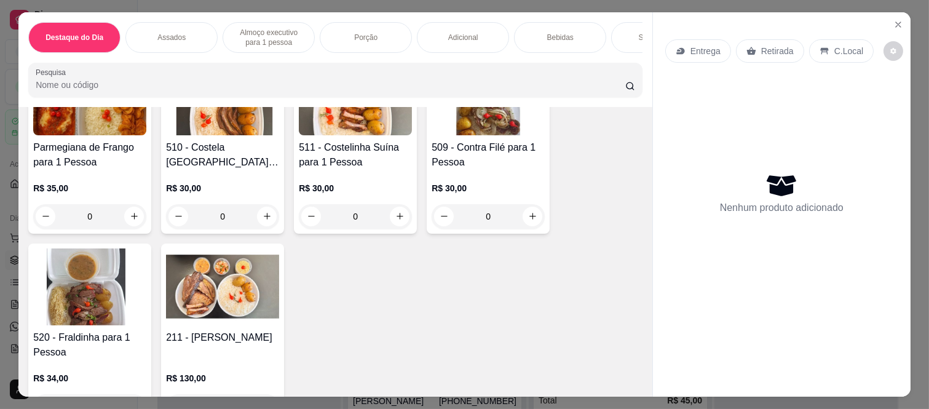
click at [260, 204] on div "0" at bounding box center [222, 216] width 113 height 25
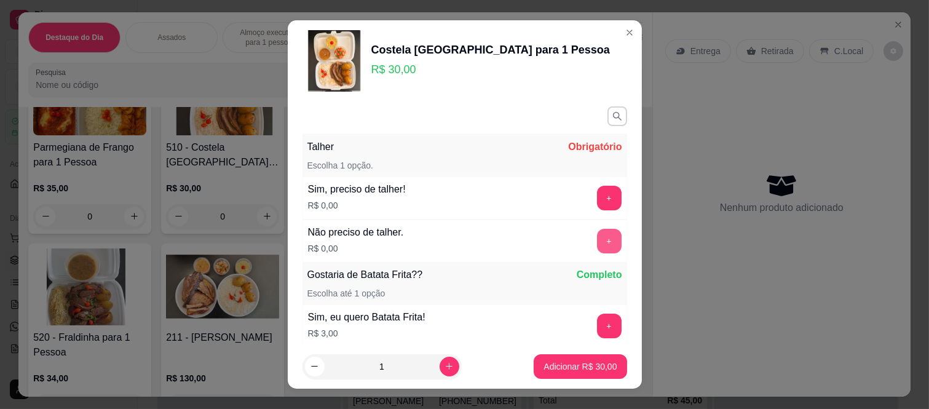
click at [597, 234] on button "+" at bounding box center [609, 241] width 25 height 25
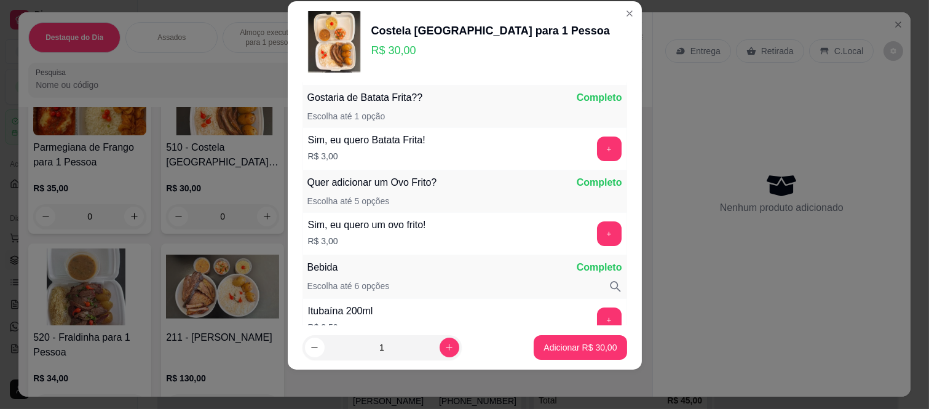
scroll to position [161, 0]
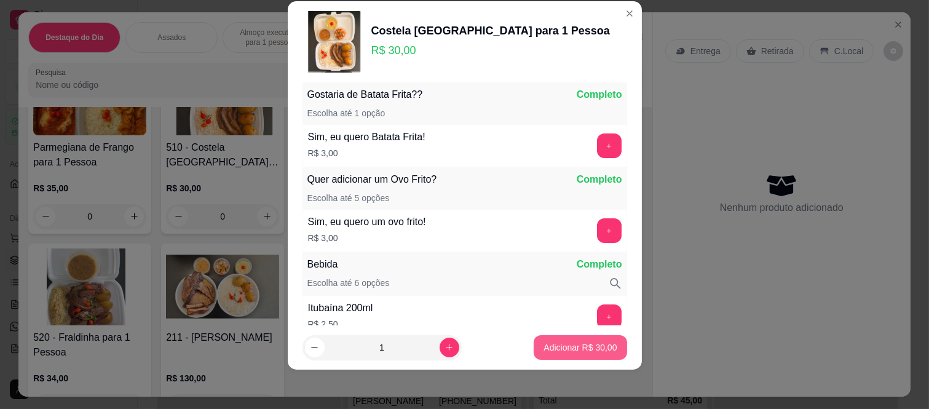
click at [564, 339] on button "Adicionar R$ 30,00" at bounding box center [580, 347] width 93 height 25
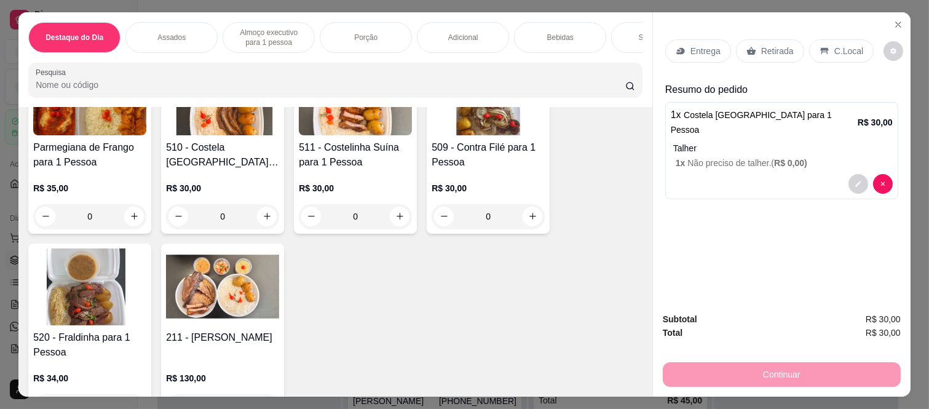
click at [681, 53] on div "Entrega" at bounding box center [698, 50] width 66 height 23
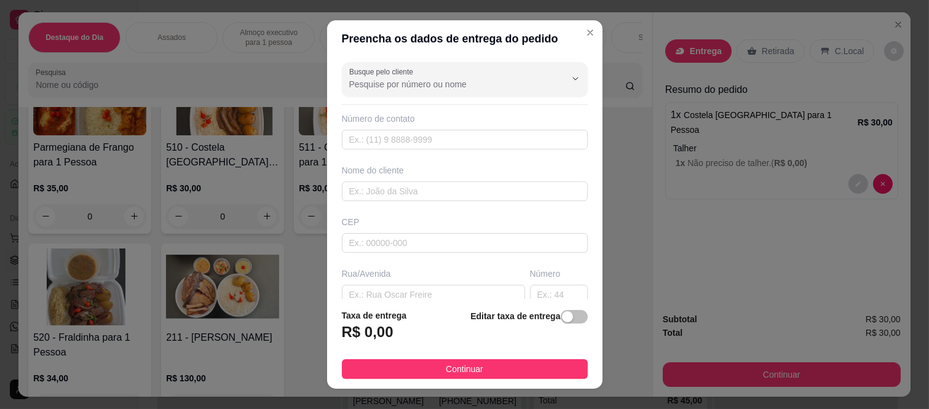
click at [488, 97] on div "Busque pelo cliente Número de contato Nome do cliente CEP Rua/Avenida Número Ba…" at bounding box center [465, 178] width 276 height 242
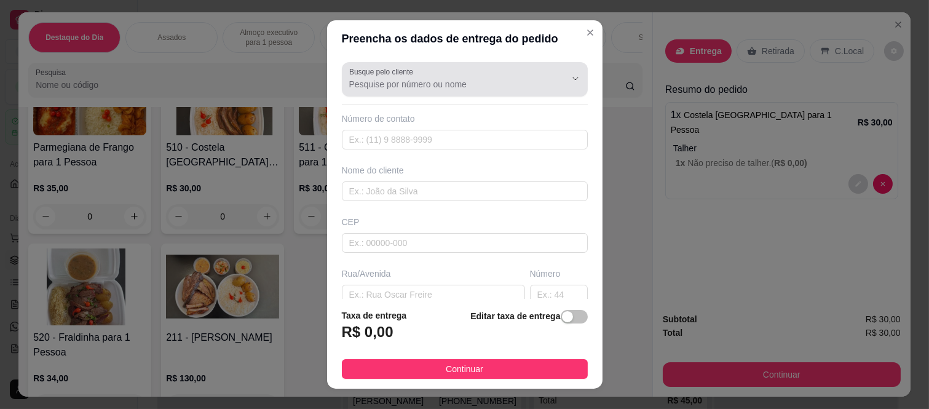
click at [469, 92] on div "Busque pelo cliente" at bounding box center [465, 79] width 246 height 34
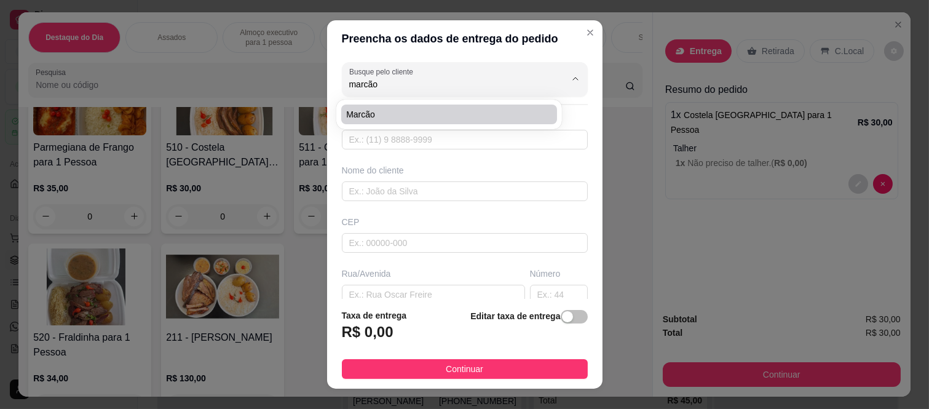
click at [447, 117] on span "Marcão" at bounding box center [443, 114] width 194 height 12
type input "Marcão"
type input "11943437369"
type input "Marcão"
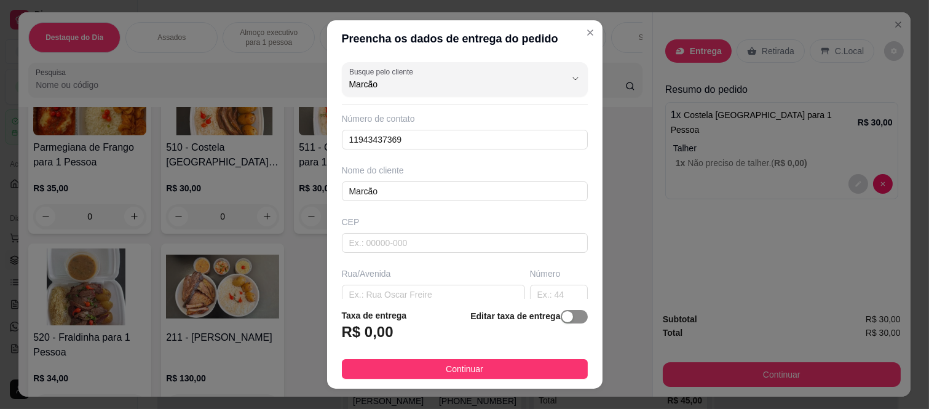
type input "Marcão"
click at [566, 317] on span "button" at bounding box center [574, 317] width 27 height 14
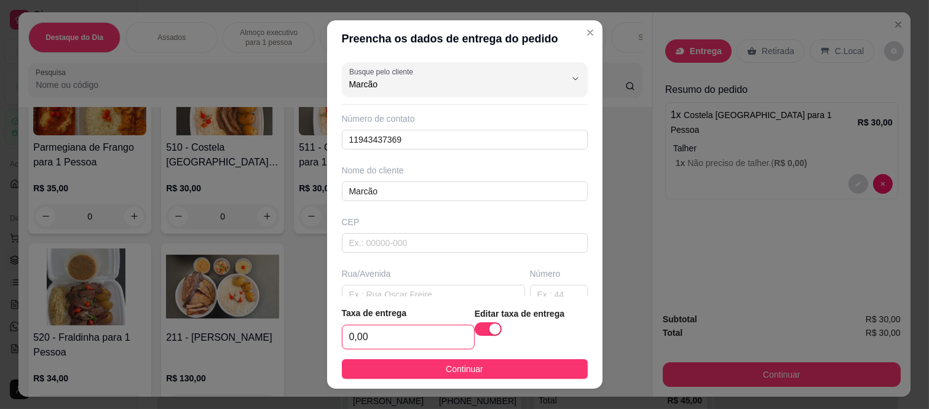
click at [399, 332] on input "0,00" at bounding box center [409, 336] width 132 height 23
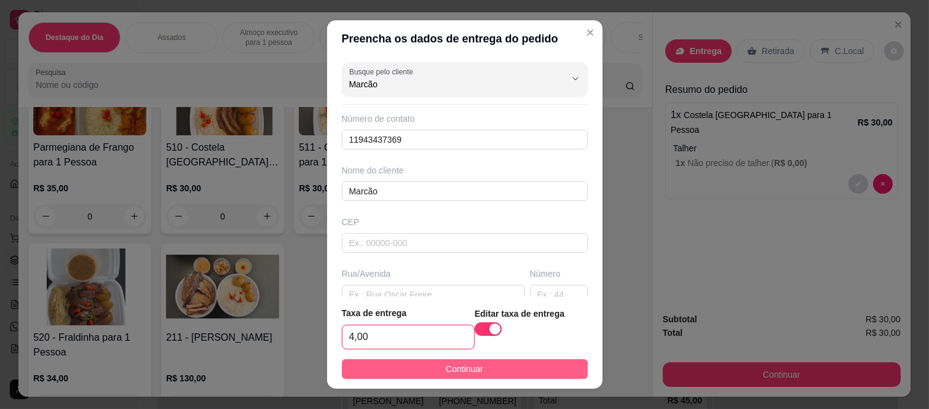
type input "4,00"
click at [423, 367] on button "Continuar" at bounding box center [465, 369] width 246 height 20
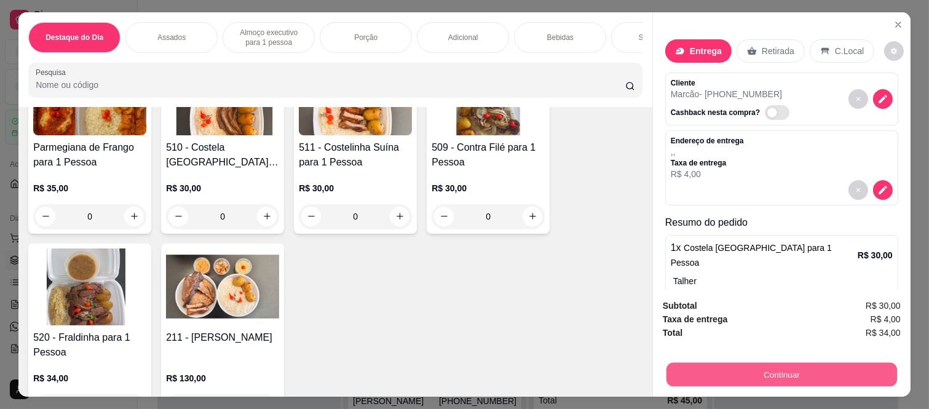
click at [729, 370] on button "Continuar" at bounding box center [782, 375] width 231 height 24
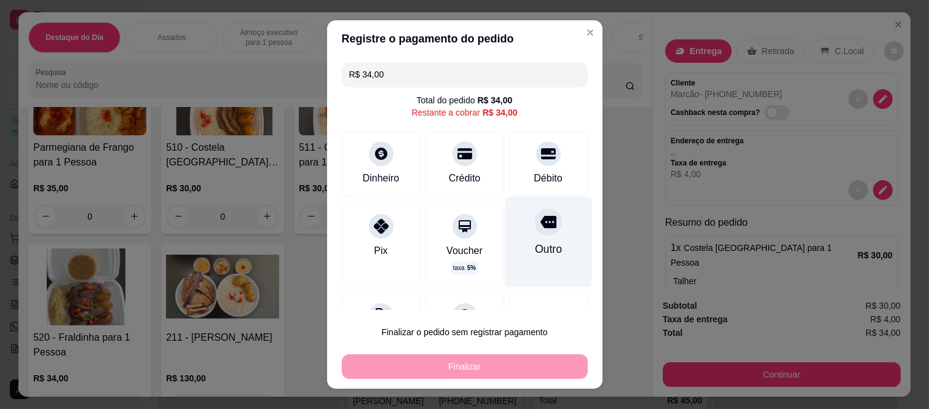
click at [534, 247] on div "Outro" at bounding box center [547, 249] width 27 height 16
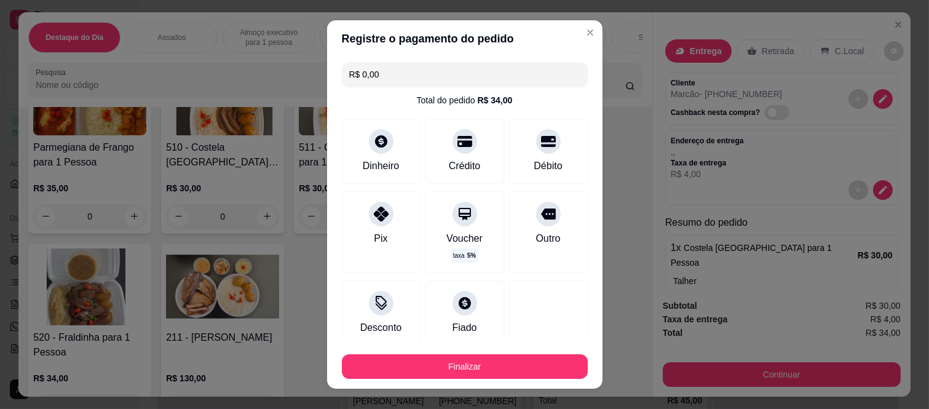
click at [499, 382] on footer "Finalizar" at bounding box center [465, 363] width 276 height 49
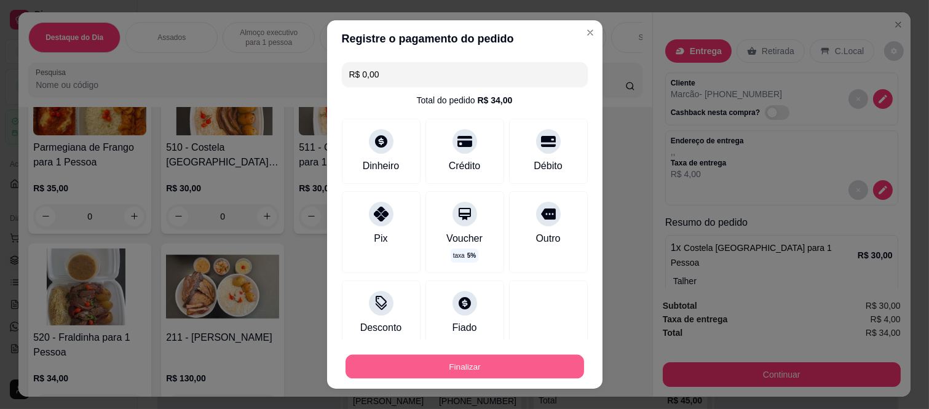
click at [497, 365] on button "Finalizar" at bounding box center [465, 366] width 239 height 24
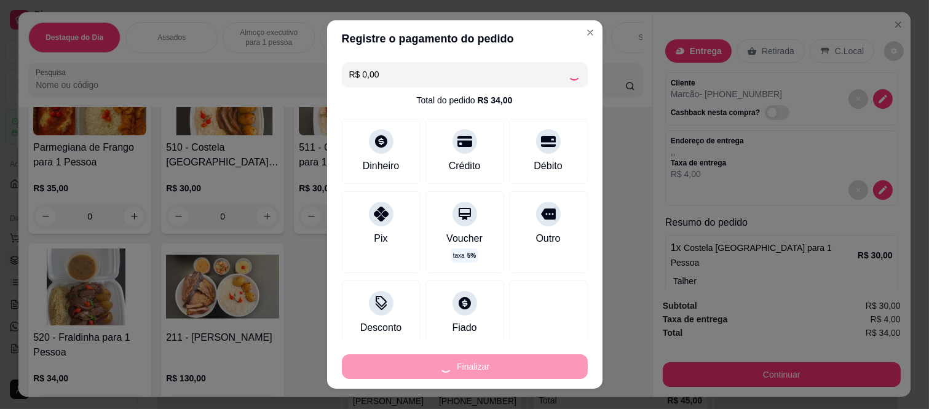
type input "-R$ 34,00"
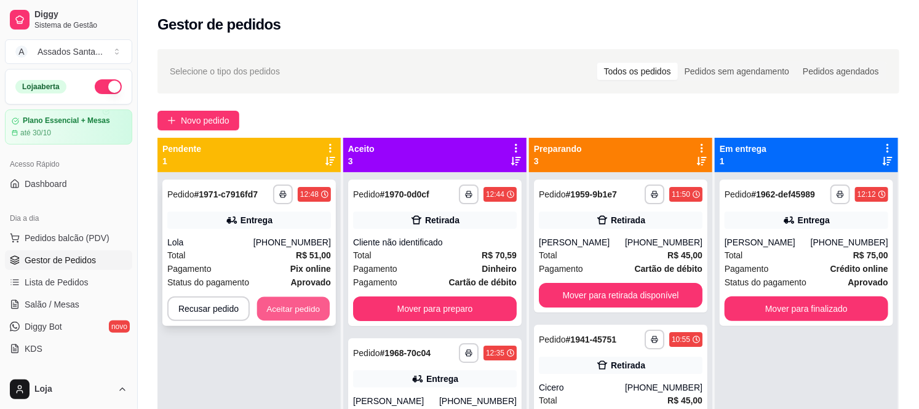
click at [303, 311] on button "Aceitar pedido" at bounding box center [293, 309] width 73 height 24
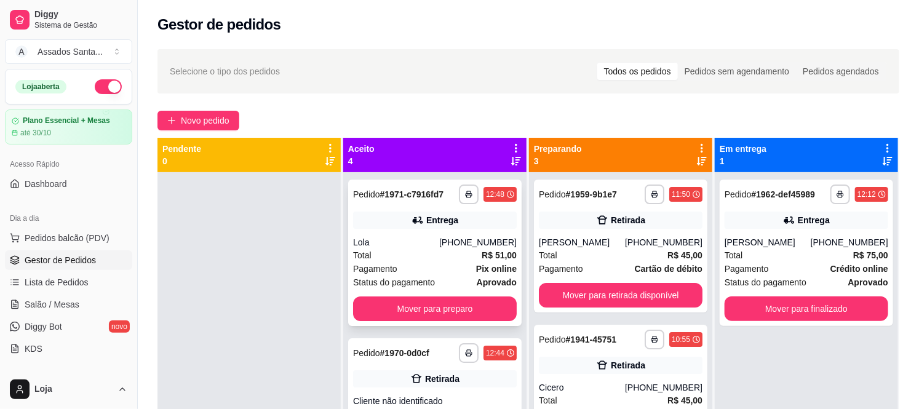
click at [405, 234] on div "**********" at bounding box center [434, 253] width 173 height 146
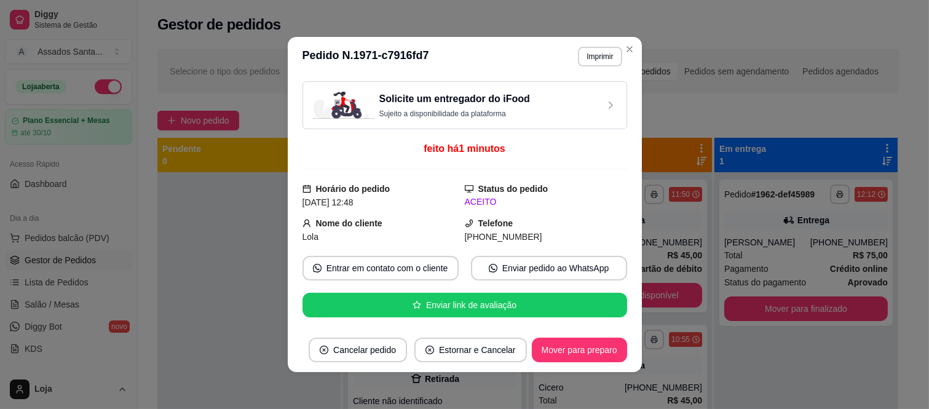
scroll to position [334, 0]
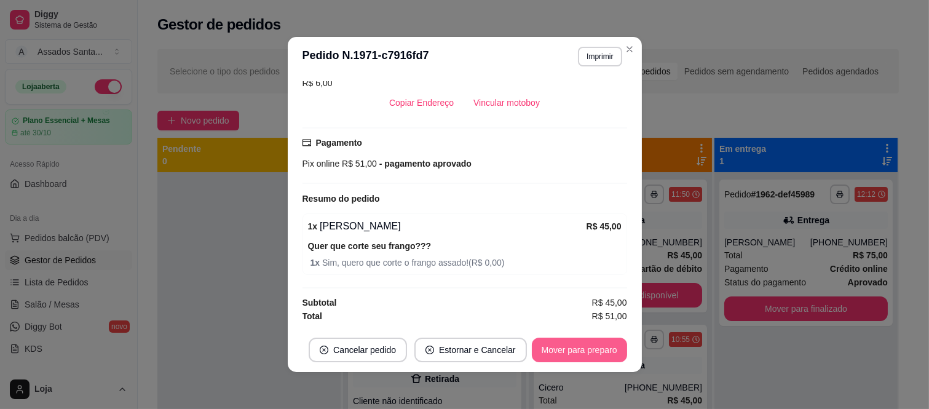
click at [546, 344] on button "Mover para preparo" at bounding box center [579, 350] width 95 height 25
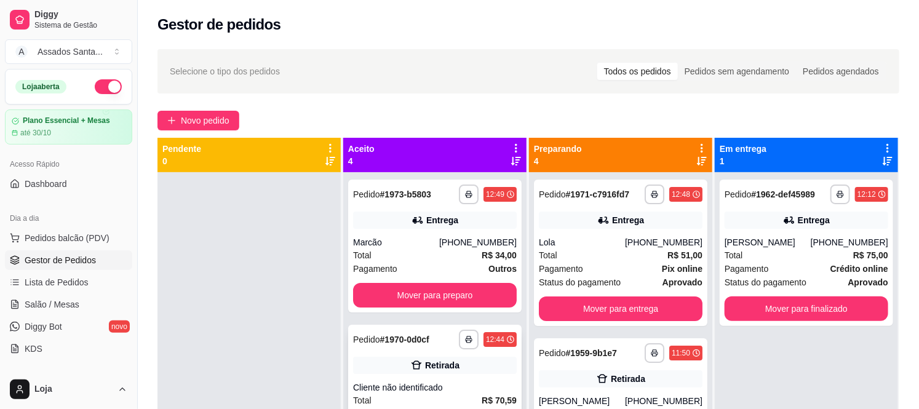
click at [404, 263] on div "Pagamento Outros" at bounding box center [435, 269] width 164 height 14
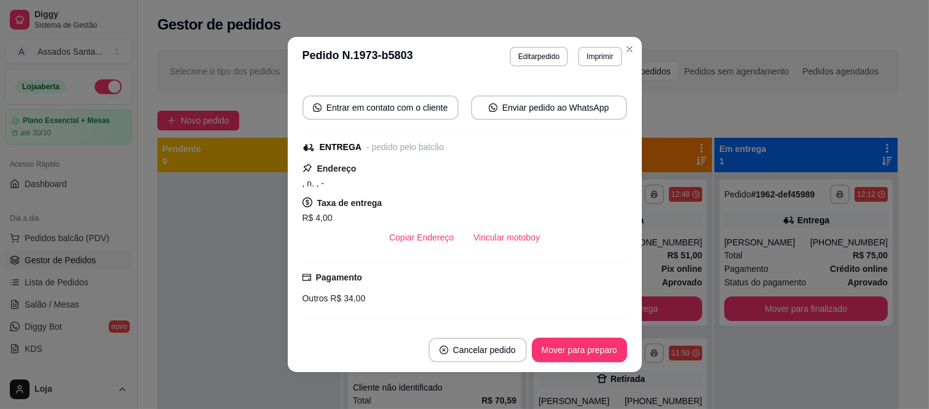
scroll to position [296, 0]
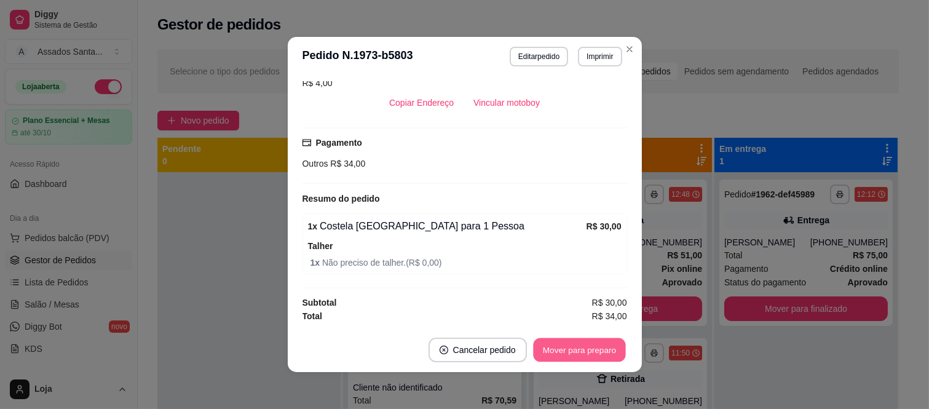
click at [560, 343] on button "Mover para preparo" at bounding box center [579, 350] width 92 height 24
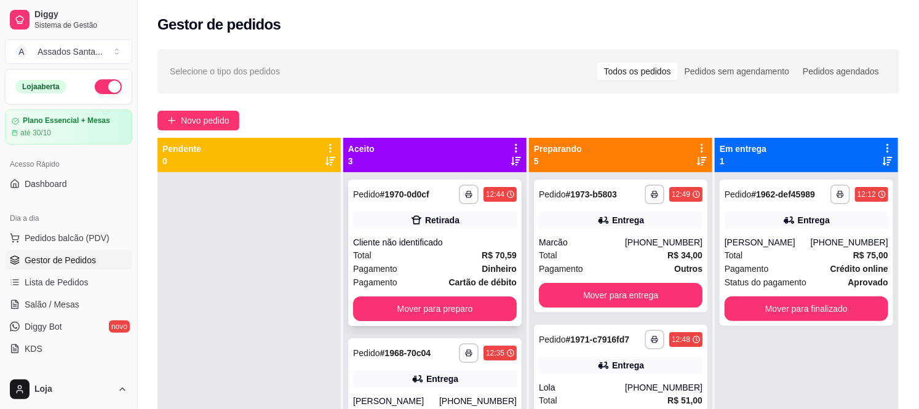
click at [410, 253] on div "Total R$ 70,59" at bounding box center [435, 255] width 164 height 14
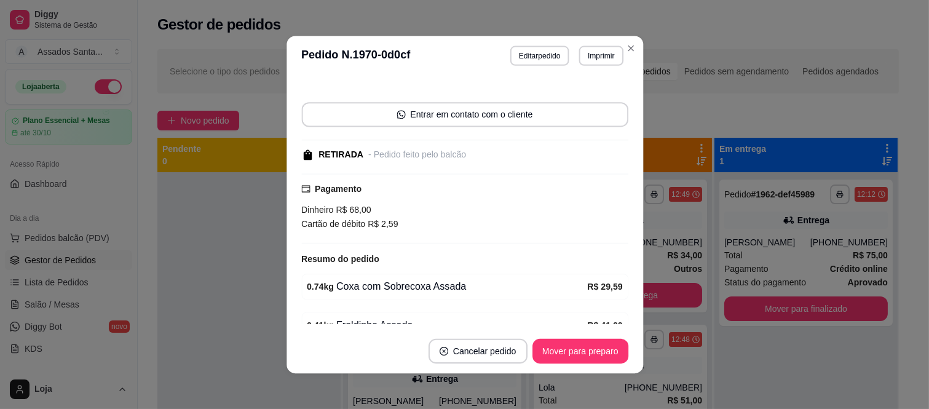
scroll to position [129, 0]
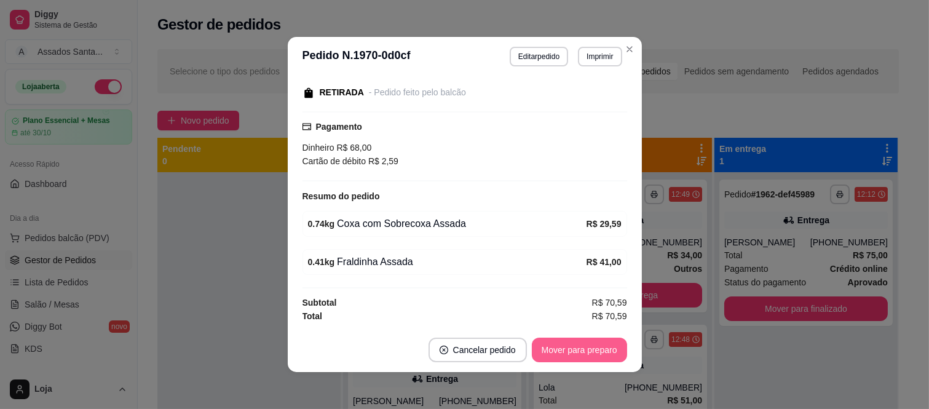
click at [534, 343] on button "Mover para preparo" at bounding box center [579, 350] width 95 height 25
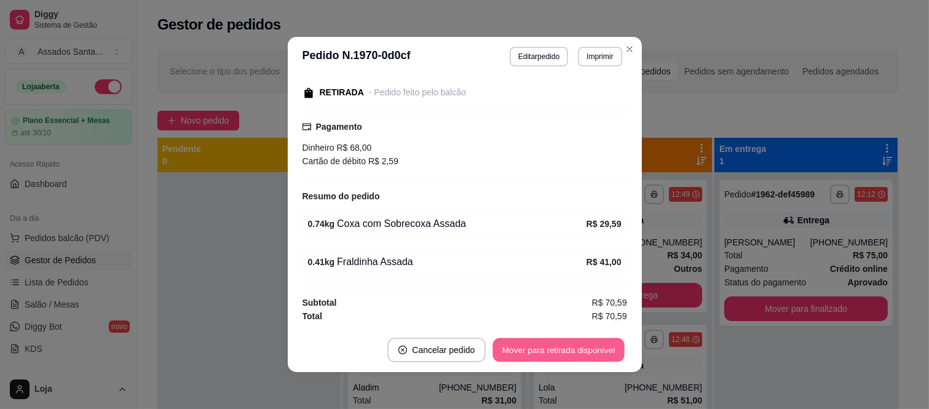
click at [534, 343] on button "Mover para retirada disponível" at bounding box center [559, 350] width 132 height 24
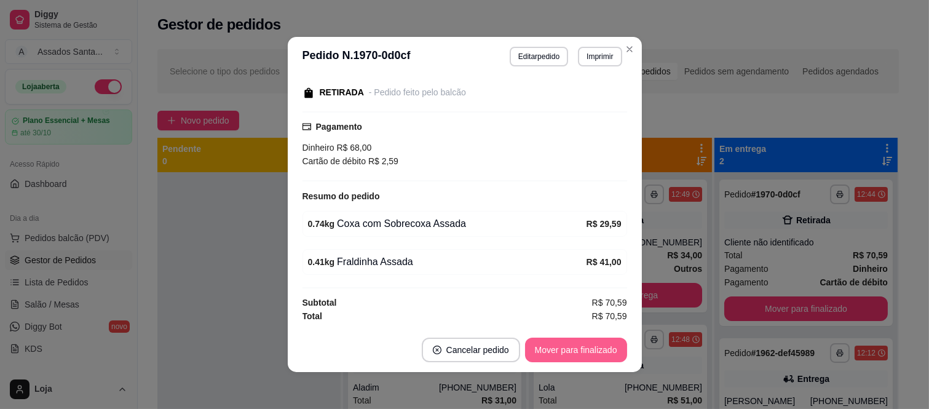
click at [534, 343] on button "Mover para finalizado" at bounding box center [576, 350] width 102 height 25
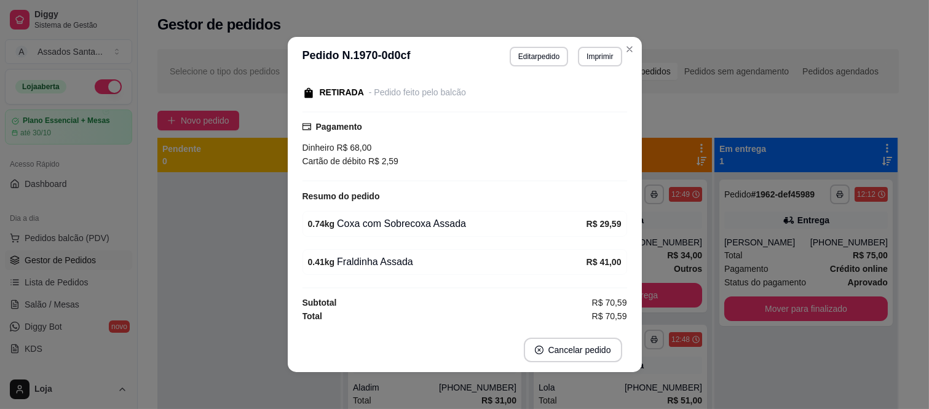
scroll to position [76, 0]
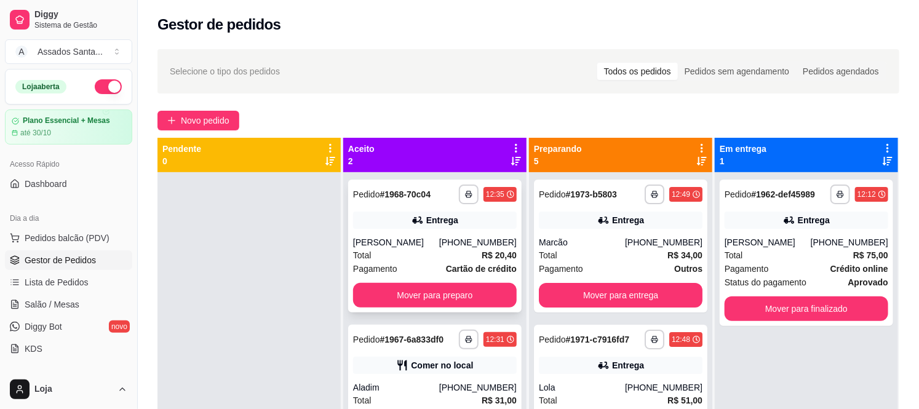
click at [395, 281] on div "**********" at bounding box center [434, 246] width 173 height 133
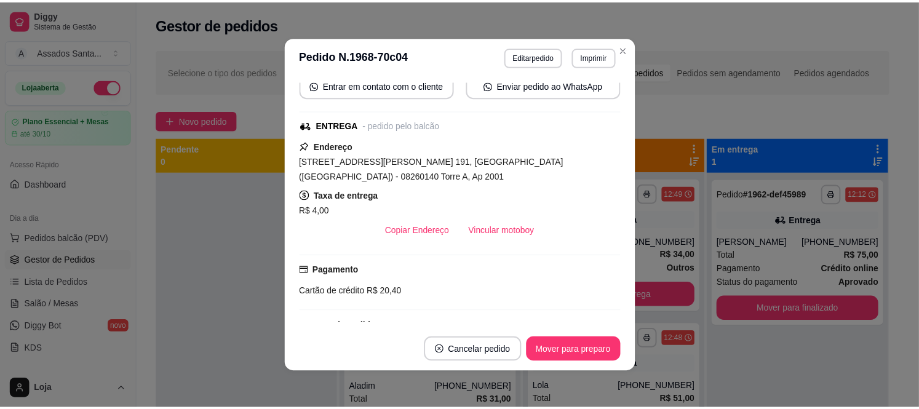
scroll to position [261, 0]
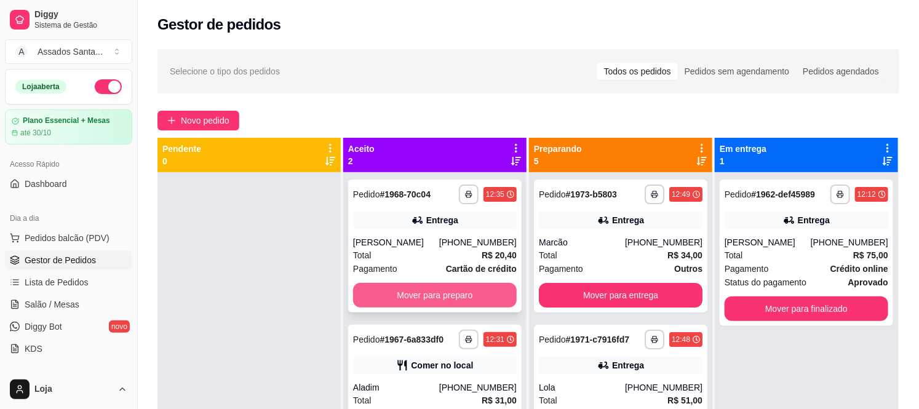
click at [426, 296] on button "Mover para preparo" at bounding box center [435, 295] width 164 height 25
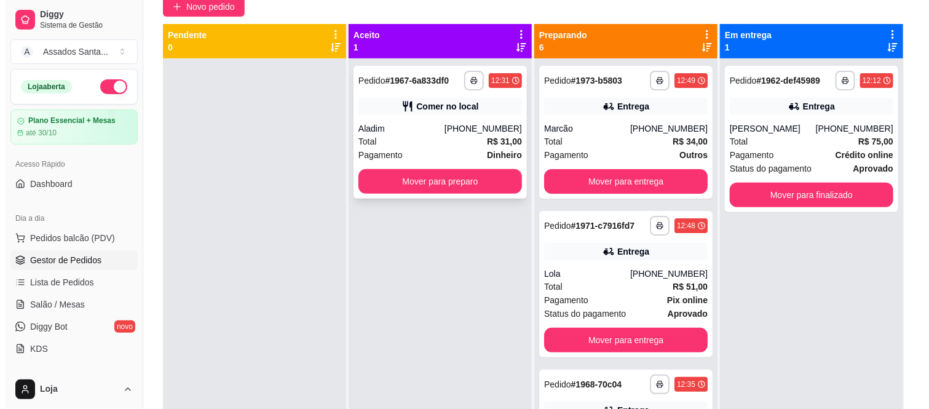
scroll to position [0, 0]
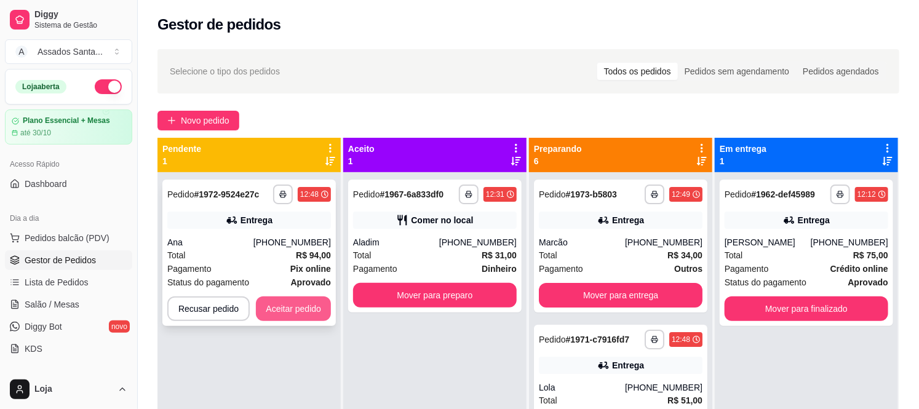
click at [261, 305] on button "Aceitar pedido" at bounding box center [293, 308] width 75 height 25
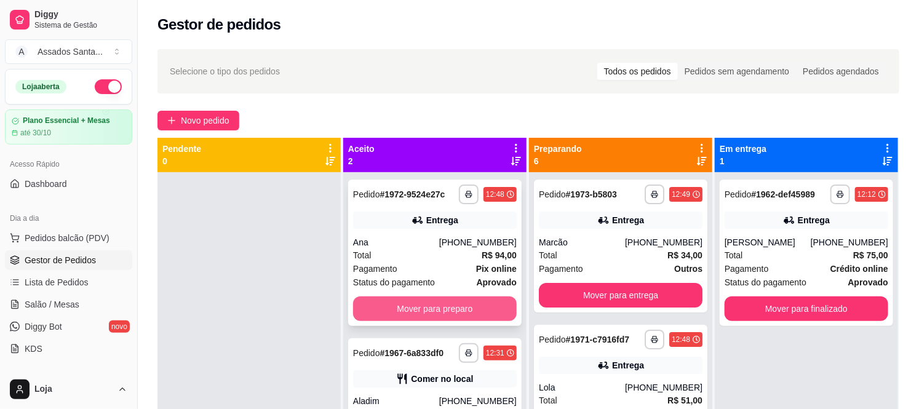
click at [408, 299] on button "Mover para preparo" at bounding box center [435, 308] width 164 height 25
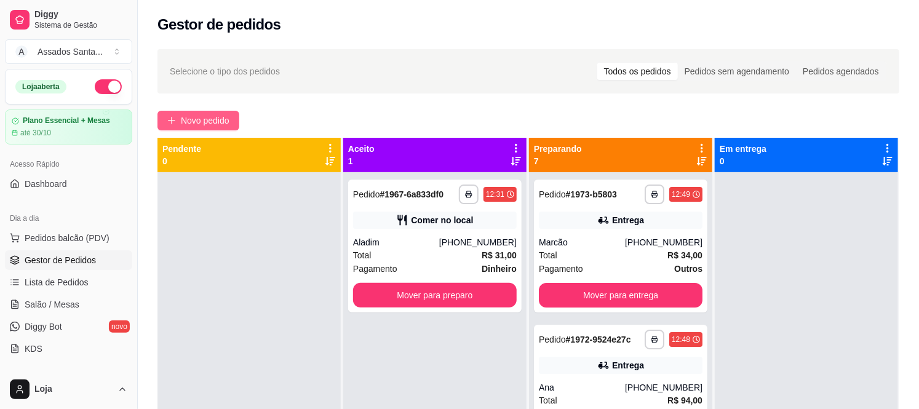
click at [204, 120] on span "Novo pedido" at bounding box center [205, 121] width 49 height 14
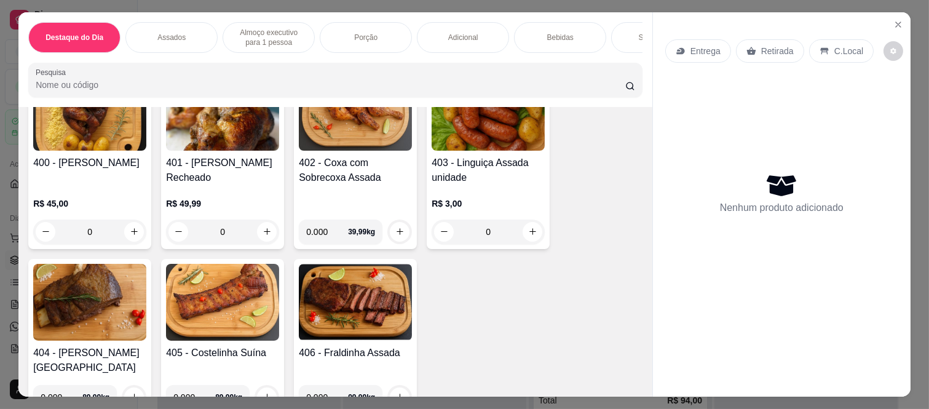
scroll to position [546, 0]
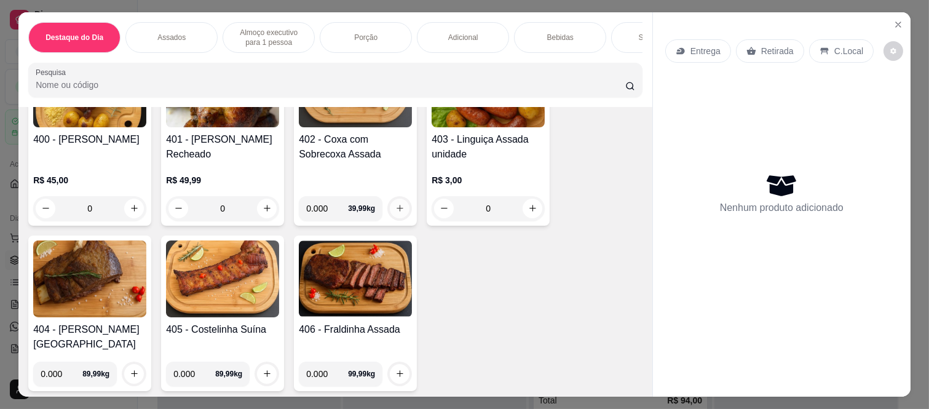
click at [395, 213] on icon "increase-product-quantity" at bounding box center [399, 208] width 9 height 9
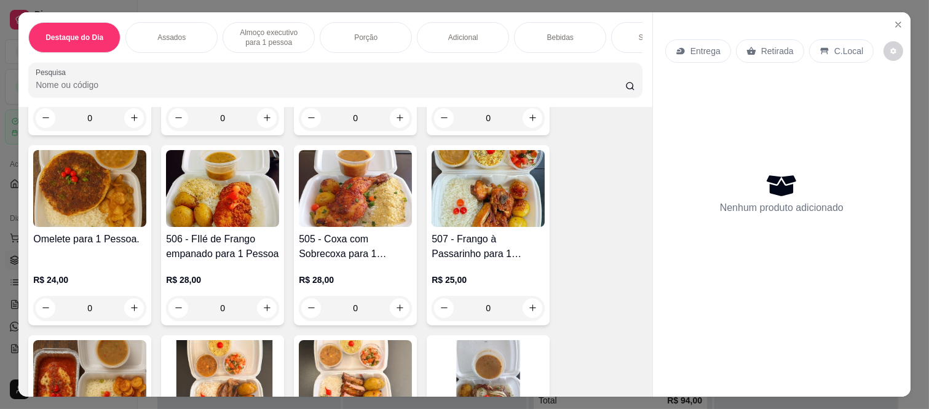
scroll to position [1025, 0]
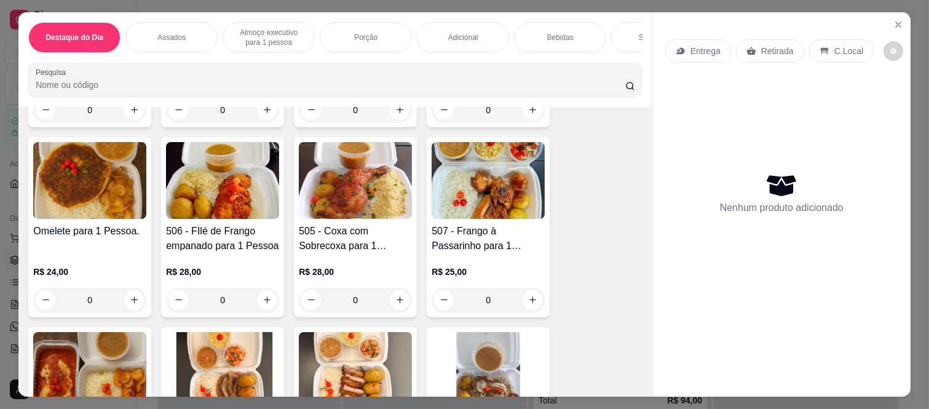
click at [394, 290] on div "0" at bounding box center [355, 300] width 113 height 25
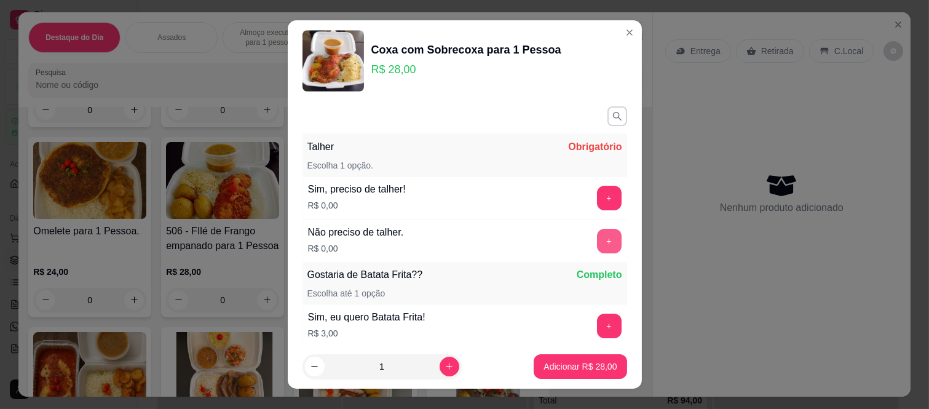
click at [597, 238] on button "+" at bounding box center [609, 241] width 25 height 25
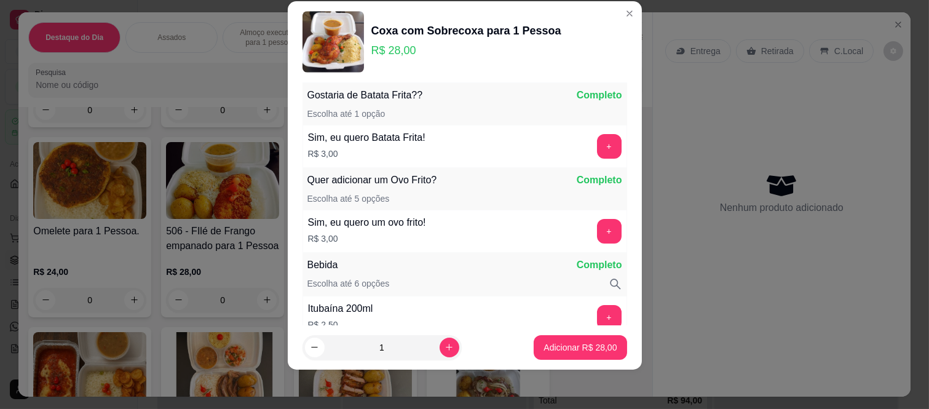
scroll to position [161, 0]
click at [579, 339] on button "Adicionar R$ 28,00" at bounding box center [580, 347] width 93 height 25
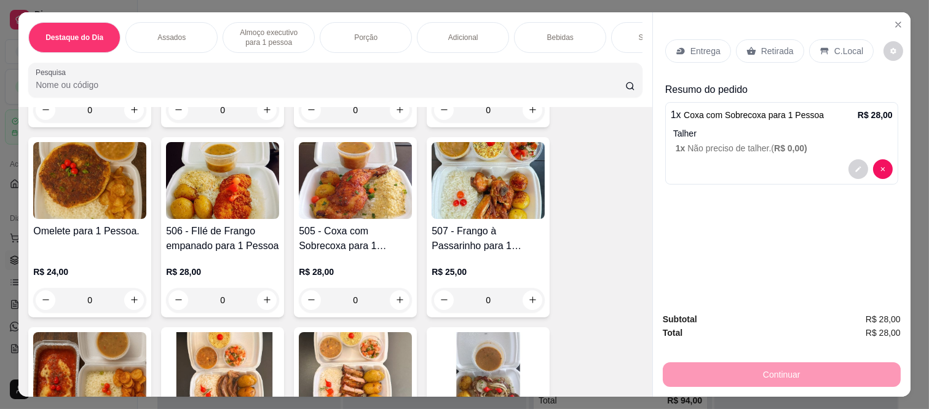
click at [679, 59] on div "Entrega Retirada C.Local" at bounding box center [781, 51] width 233 height 43
click at [679, 48] on icon at bounding box center [681, 51] width 10 height 10
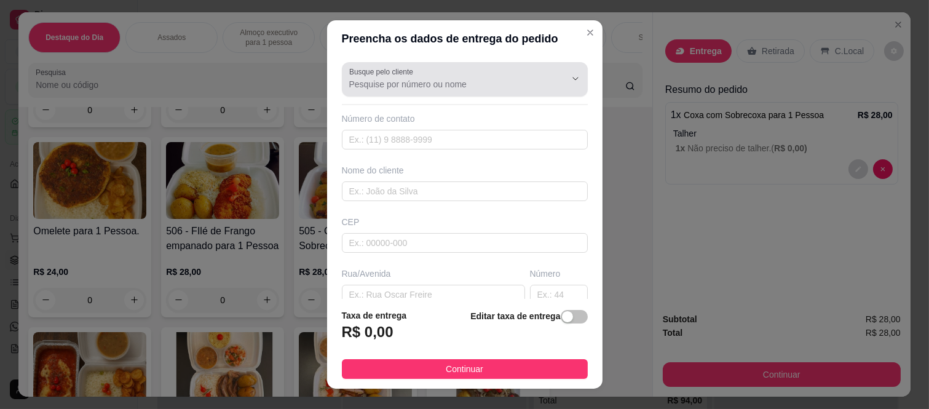
click at [485, 90] on div at bounding box center [464, 79] width 231 height 25
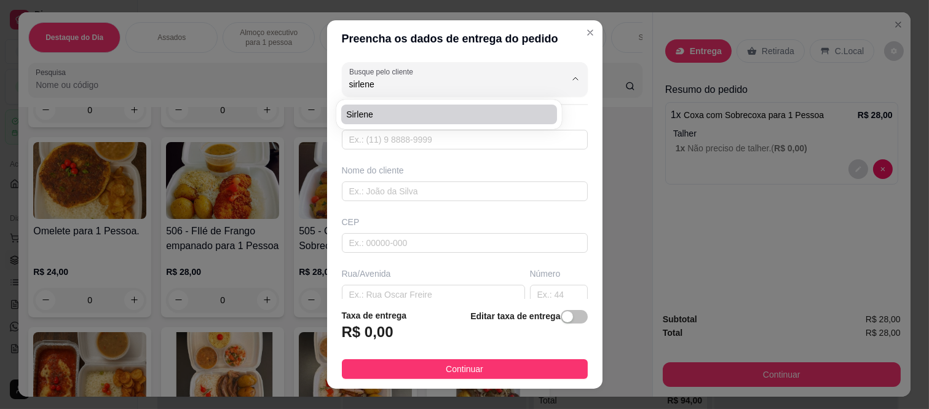
click at [528, 116] on span "Sirlene" at bounding box center [443, 114] width 194 height 12
type input "Sirlene"
type input "11962433119"
type input "Sirlene"
type input "08260220"
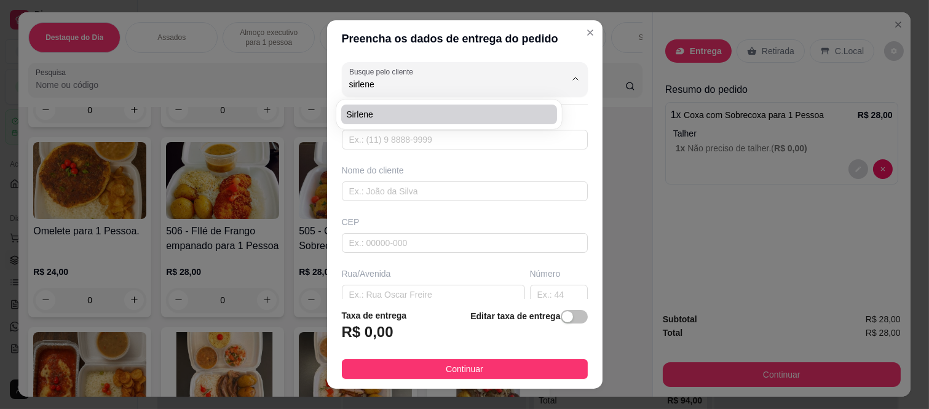
type input "Rua Alfredo Catalani"
type input "77"
type input "Jardim Cibele"
type input "São Paulo"
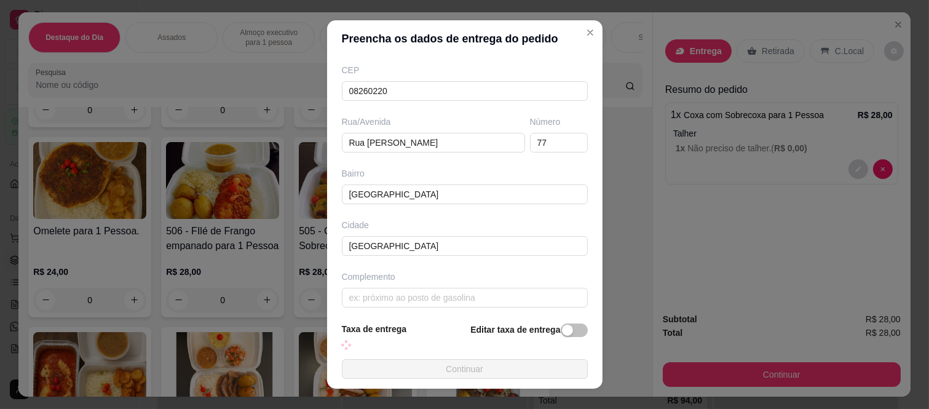
scroll to position [160, 0]
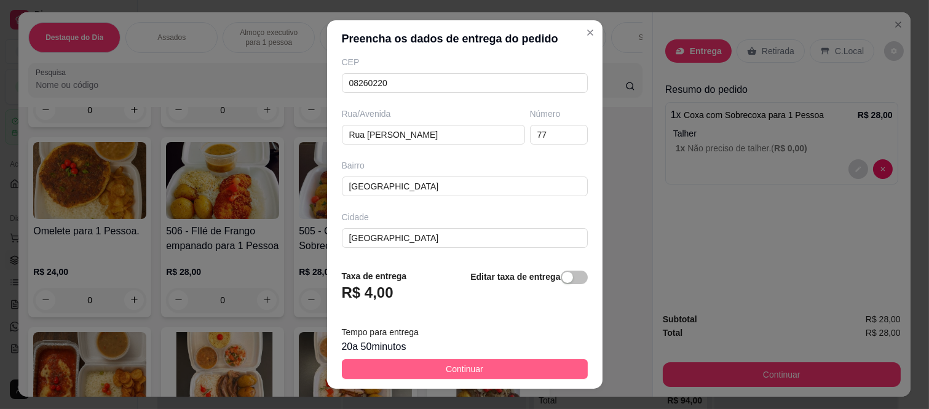
type input "Sirlene"
click at [446, 375] on span "Continuar" at bounding box center [465, 369] width 38 height 14
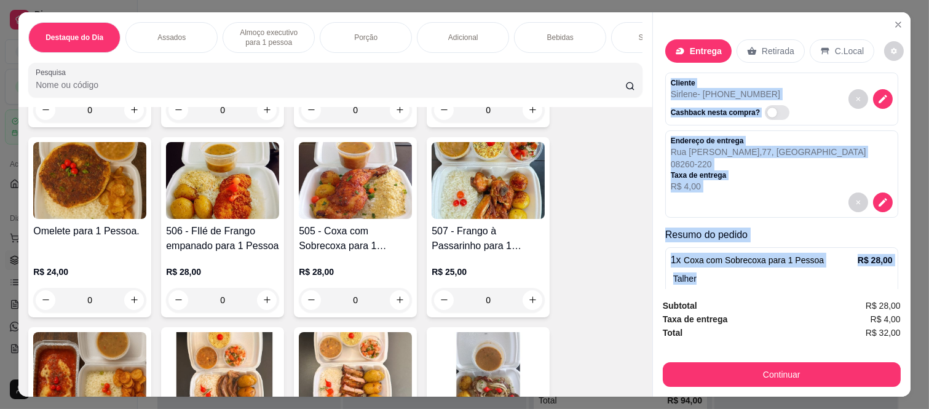
scroll to position [57, 0]
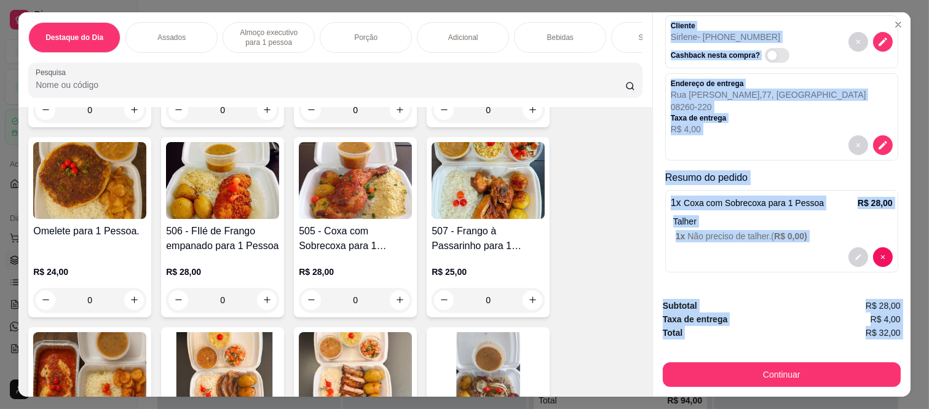
drag, startPoint x: 663, startPoint y: 77, endPoint x: 710, endPoint y: 336, distance: 263.7
click at [710, 336] on div "Entrega Retirada C.Local Cliente Sirlene - (11) 96243-3119 Cashback nesta compr…" at bounding box center [782, 204] width 258 height 384
copy div "Cliente Sirlene - (11) 96243-3119 Cashback nesta compra? Endereço de entrega Ru…"
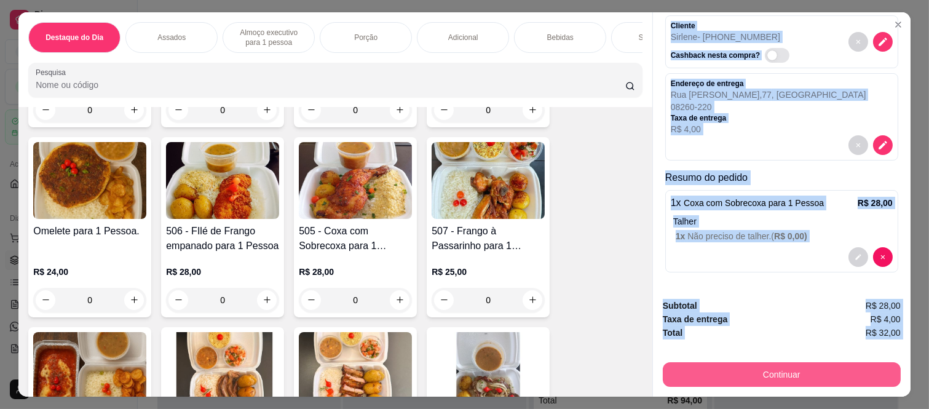
click at [663, 372] on div "Continuar" at bounding box center [782, 373] width 238 height 28
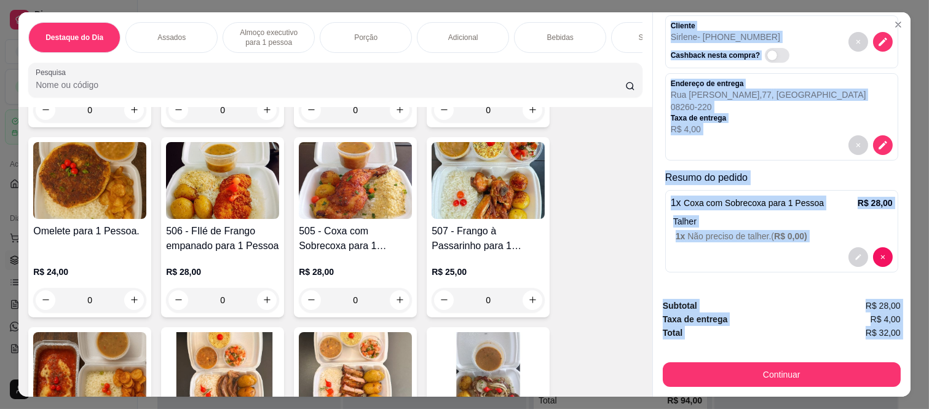
click at [696, 367] on button "Continuar" at bounding box center [782, 374] width 238 height 25
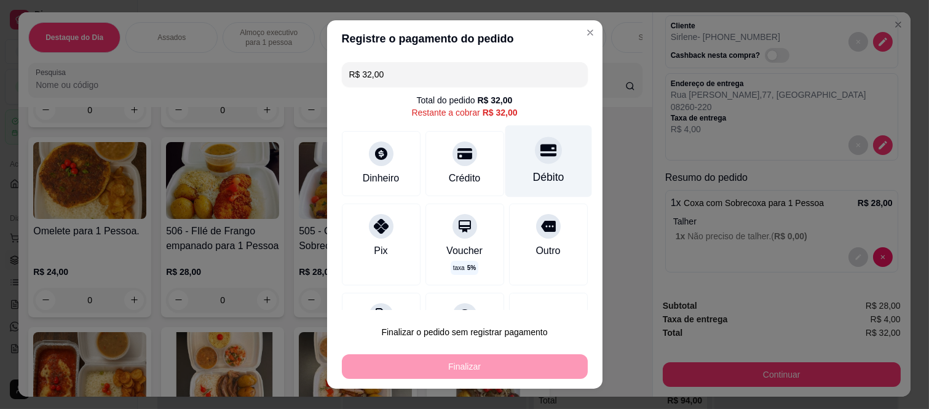
click at [533, 175] on div "Débito" at bounding box center [548, 177] width 31 height 16
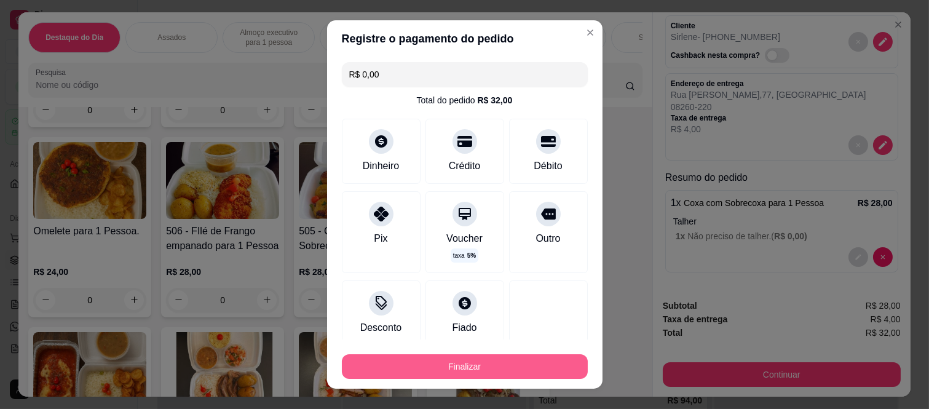
click at [514, 359] on button "Finalizar" at bounding box center [465, 366] width 246 height 25
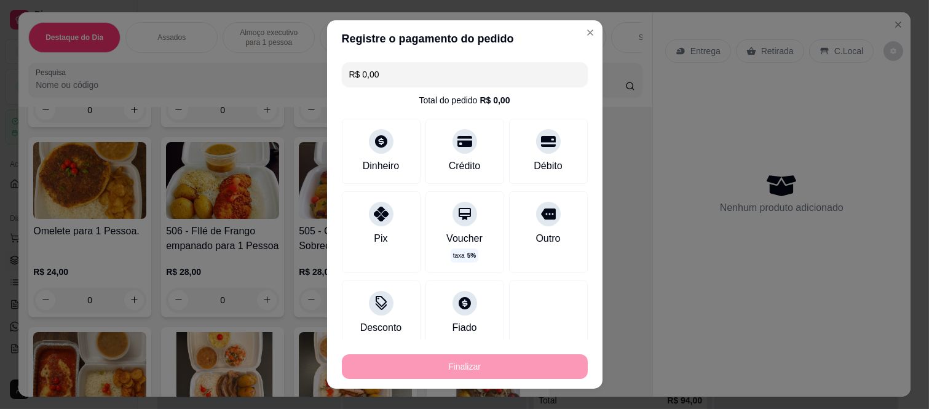
type input "-R$ 32,00"
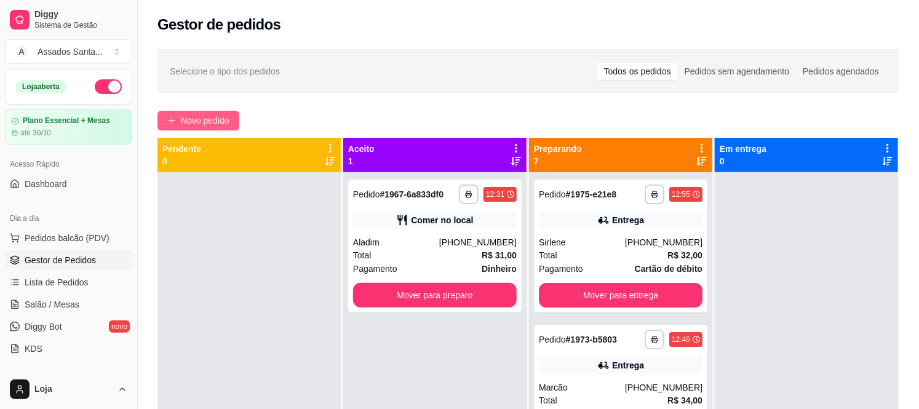
click at [234, 119] on button "Novo pedido" at bounding box center [198, 121] width 82 height 20
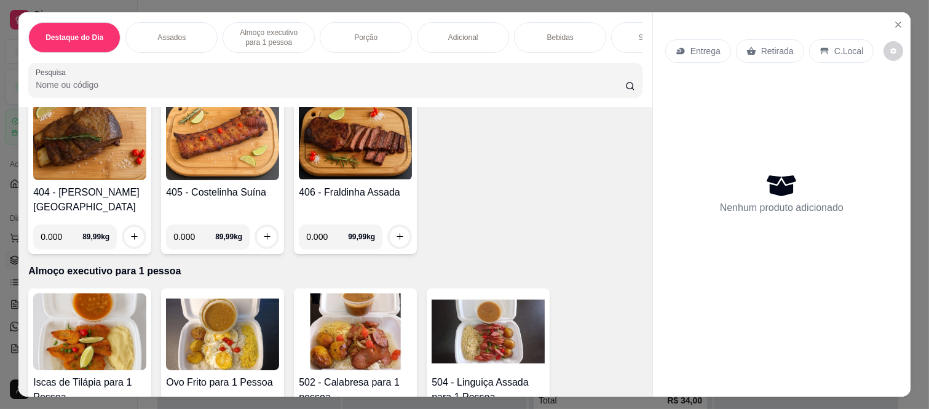
scroll to position [752, 0]
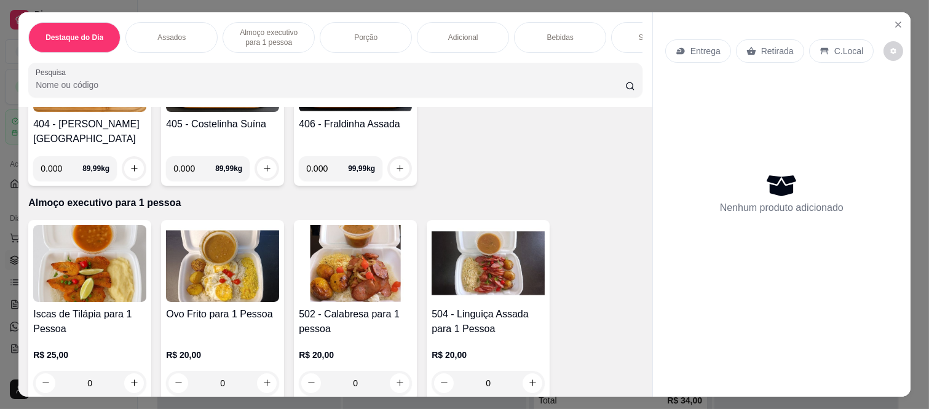
click at [533, 371] on div "0" at bounding box center [488, 383] width 113 height 25
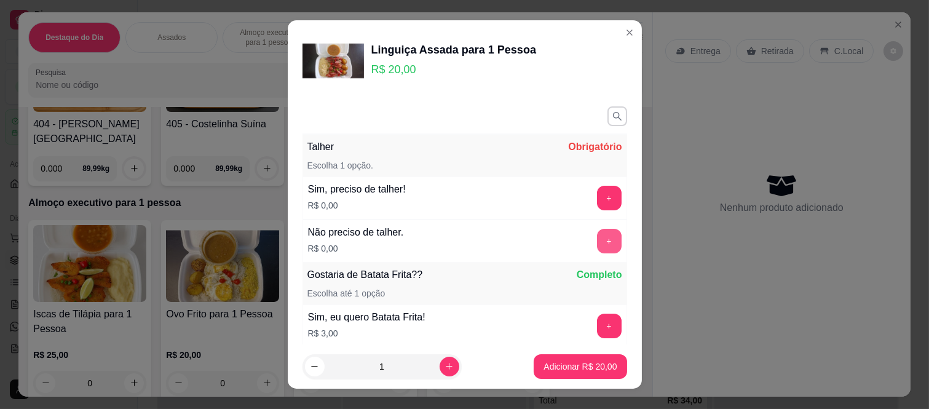
click at [597, 242] on button "+" at bounding box center [609, 241] width 25 height 25
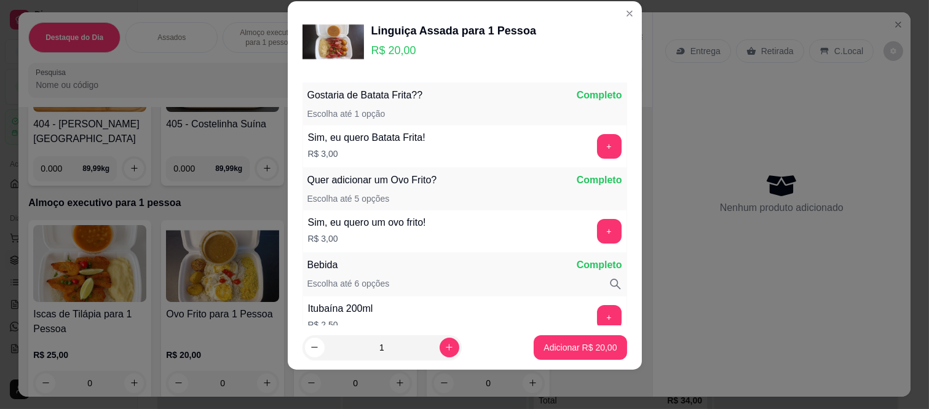
scroll to position [161, 0]
click at [445, 351] on icon "increase-product-quantity" at bounding box center [449, 347] width 9 height 9
type input "2"
click at [597, 146] on button "+" at bounding box center [609, 146] width 24 height 24
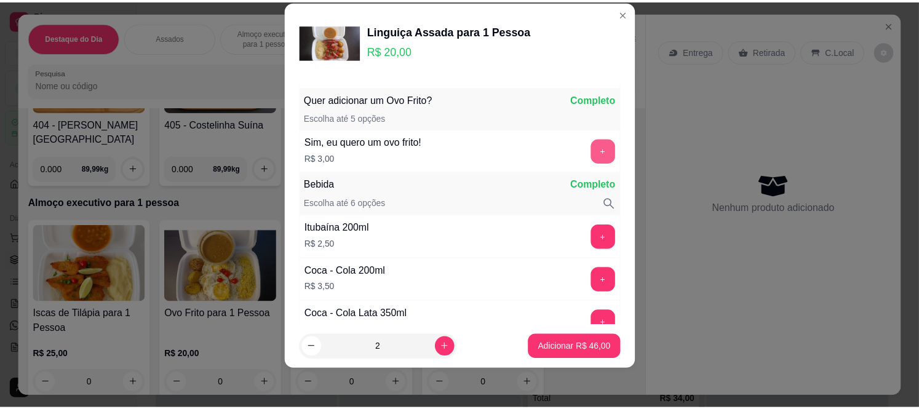
scroll to position [247, 0]
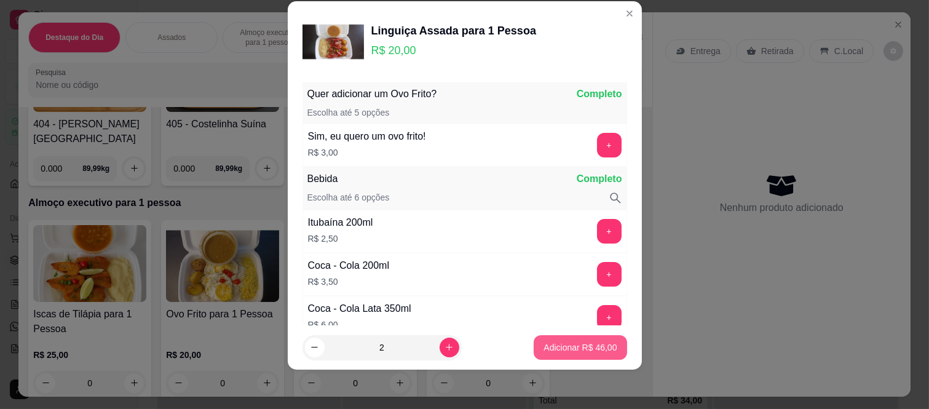
click at [534, 341] on button "Adicionar R$ 46,00" at bounding box center [580, 347] width 93 height 25
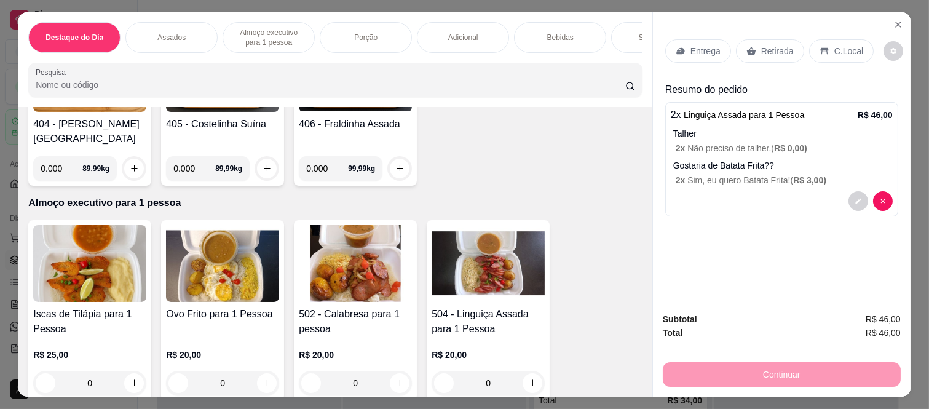
click at [761, 48] on p "Retirada" at bounding box center [777, 51] width 33 height 12
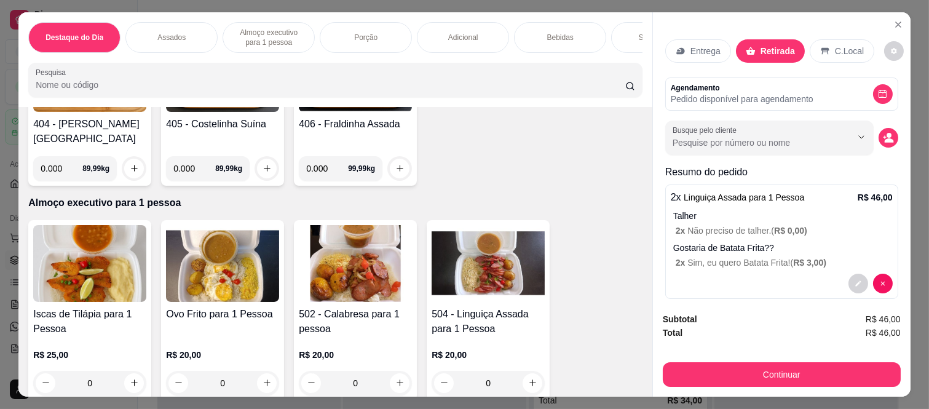
click at [874, 121] on div "Busque pelo cliente" at bounding box center [781, 138] width 233 height 34
click at [883, 132] on icon "decrease-product-quantity" at bounding box center [888, 137] width 11 height 11
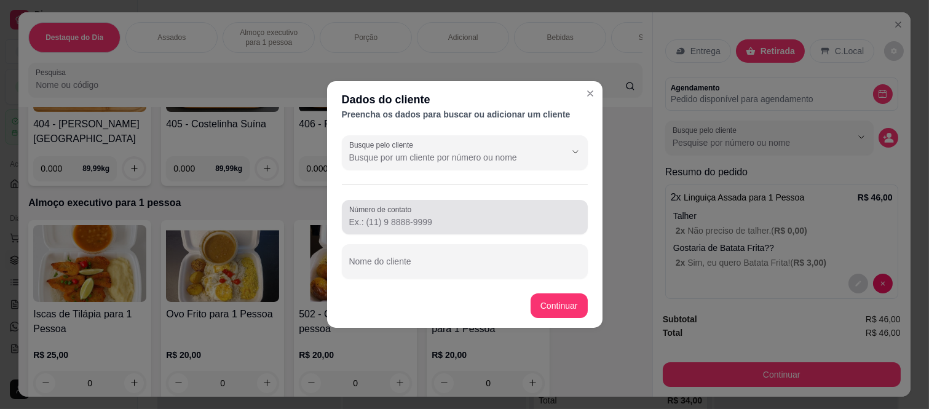
click at [355, 228] on input "Número de contato" at bounding box center [464, 222] width 231 height 12
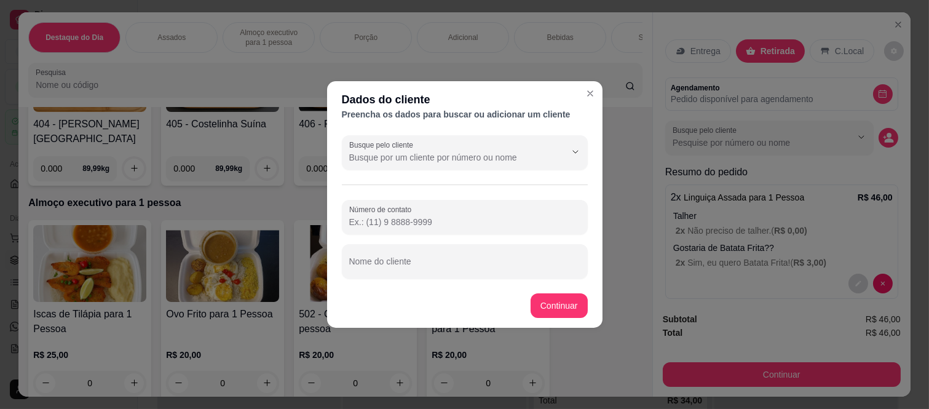
paste input "(11) 98112-5376"
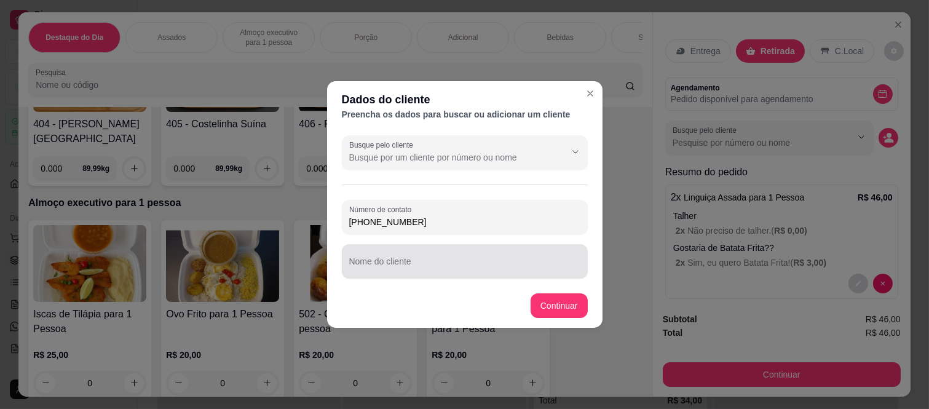
type input "(11) 98112-5376"
click at [488, 251] on div at bounding box center [464, 261] width 231 height 25
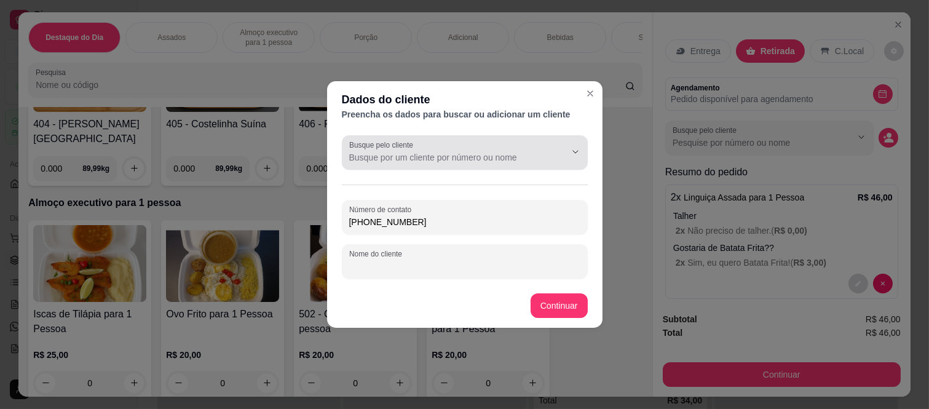
paste input "Wilker Cabral"
type input "Wilker Cabral"
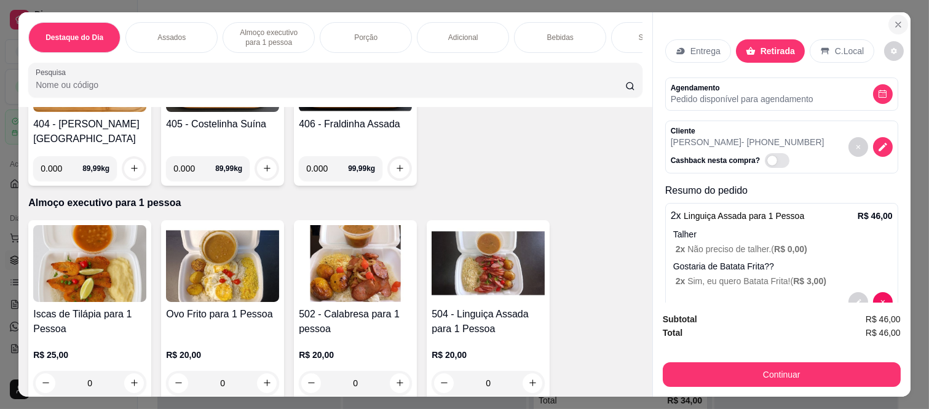
click at [897, 20] on icon "Close" at bounding box center [899, 25] width 10 height 10
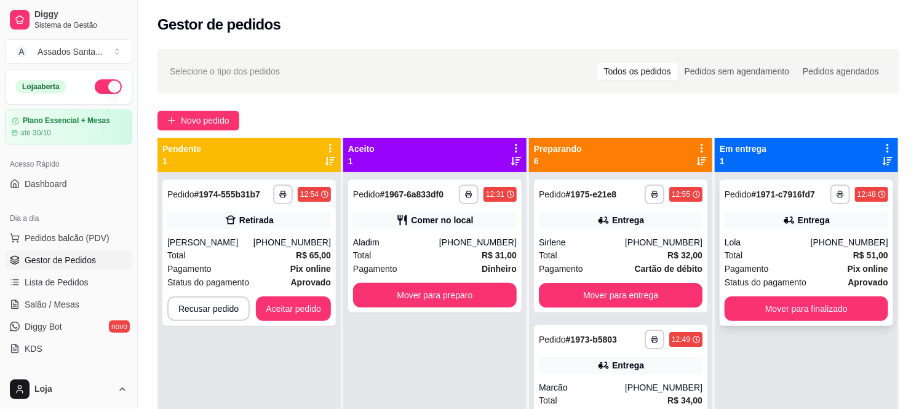
click at [797, 238] on div "Lola" at bounding box center [768, 242] width 86 height 12
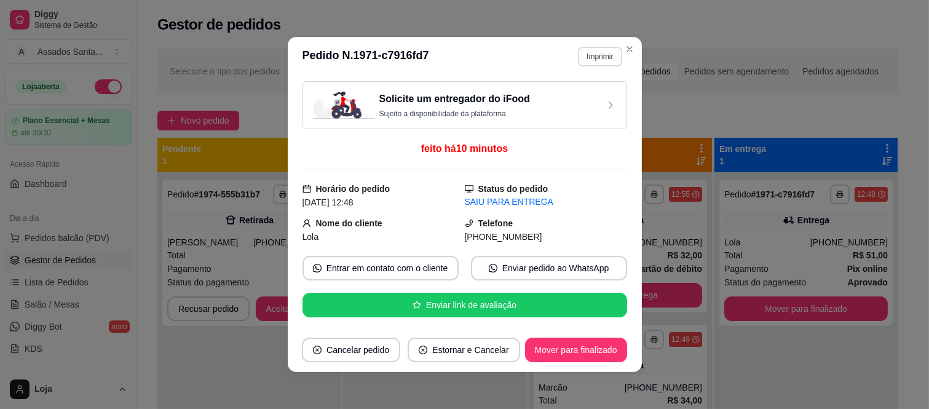
click at [586, 54] on button "Imprimir" at bounding box center [600, 57] width 44 height 20
click at [576, 95] on button "IMPRESSORA caixa" at bounding box center [573, 100] width 89 height 20
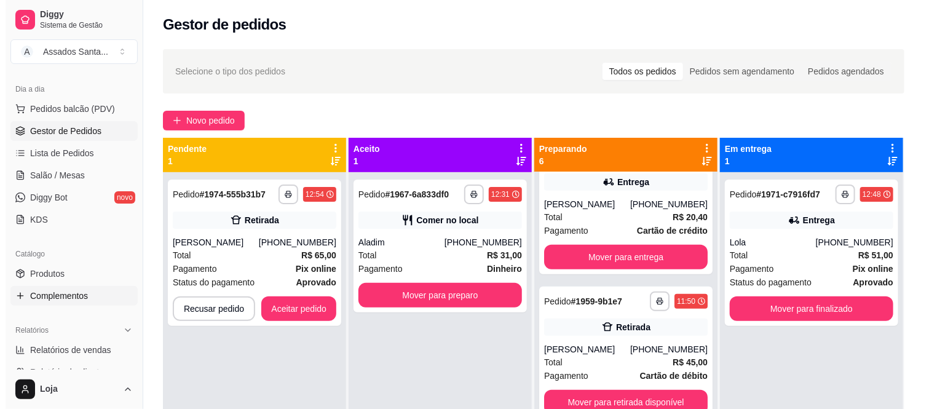
scroll to position [137, 0]
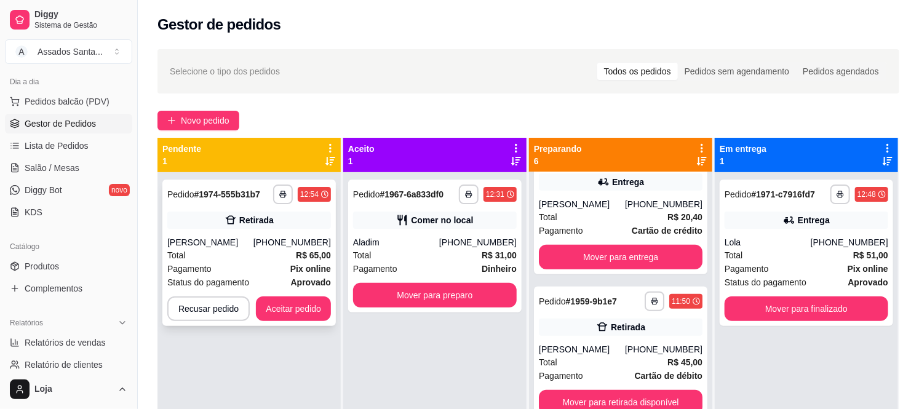
click at [295, 231] on div "**********" at bounding box center [248, 253] width 173 height 146
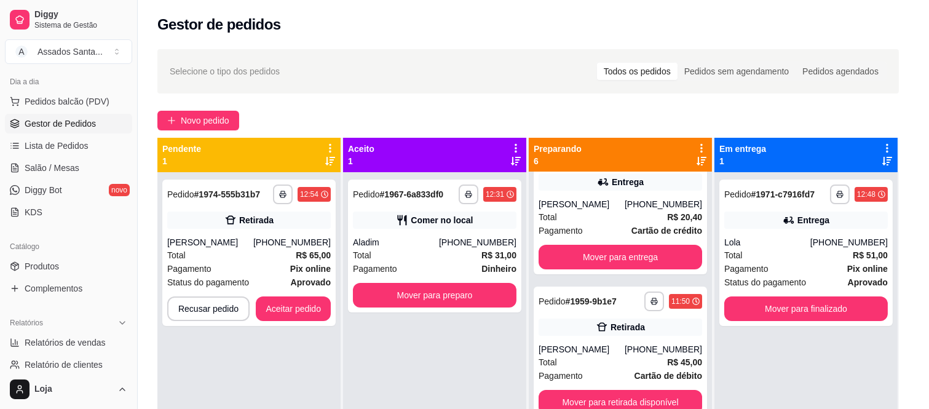
scroll to position [177, 0]
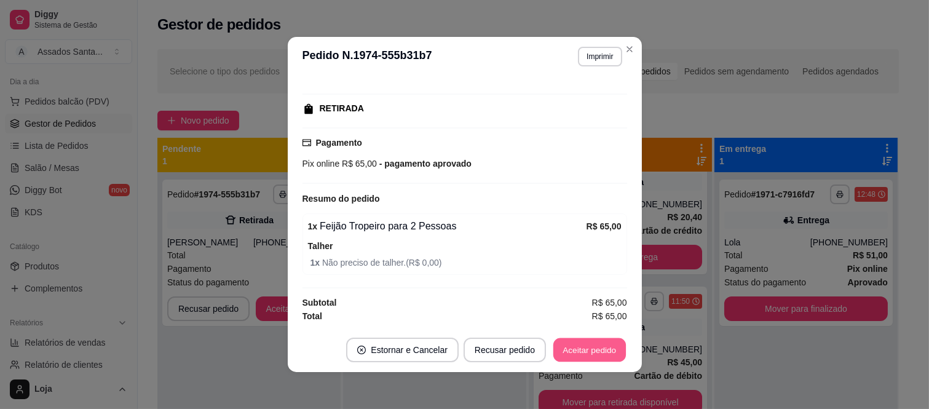
click at [597, 346] on button "Aceitar pedido" at bounding box center [590, 350] width 73 height 24
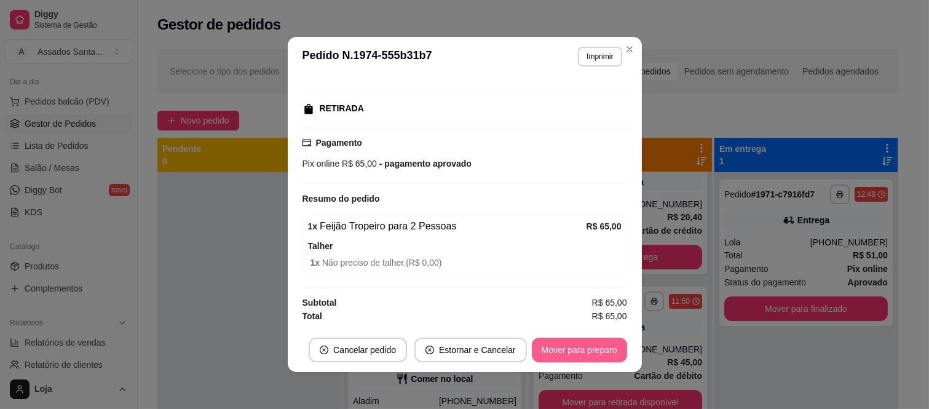
click at [570, 352] on button "Mover para preparo" at bounding box center [579, 350] width 95 height 25
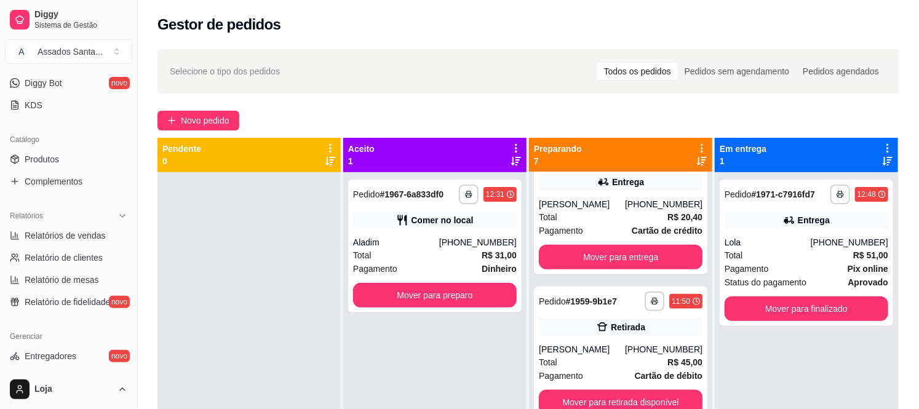
scroll to position [273, 0]
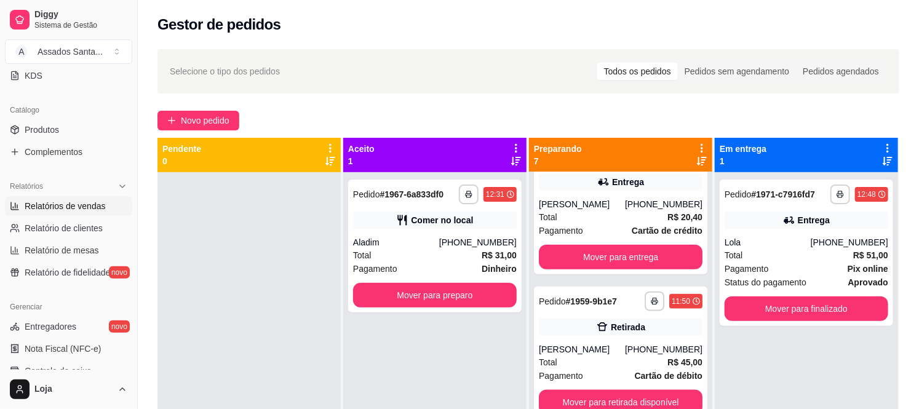
click at [55, 203] on span "Relatórios de vendas" at bounding box center [65, 206] width 81 height 12
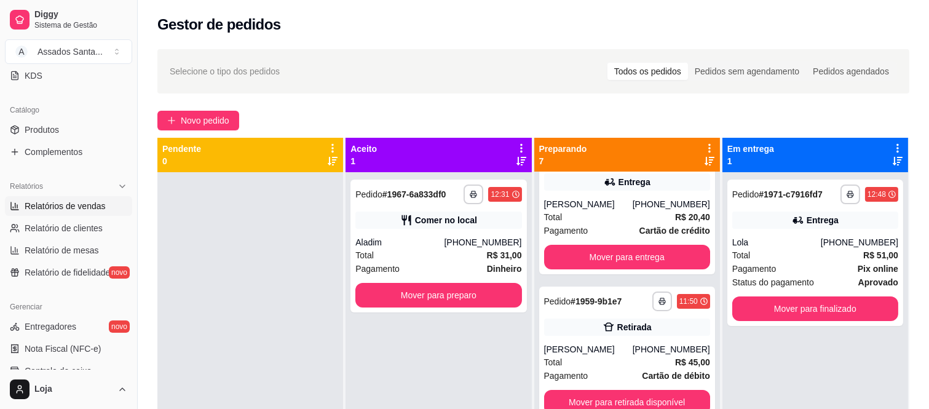
select select "ALL"
select select "0"
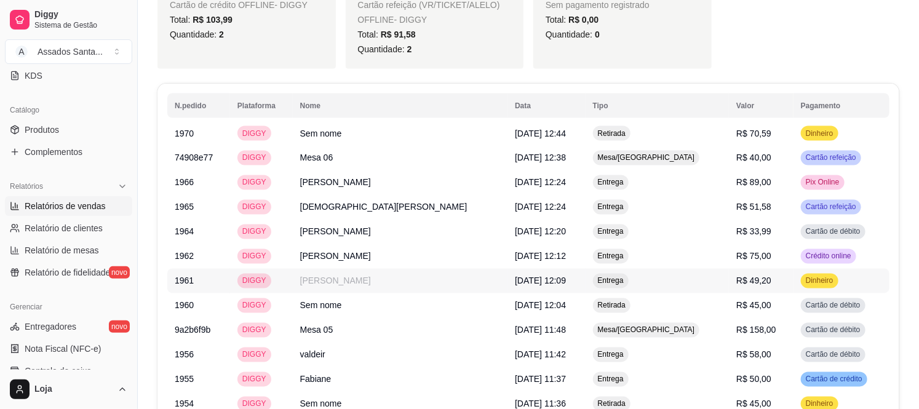
scroll to position [862, 0]
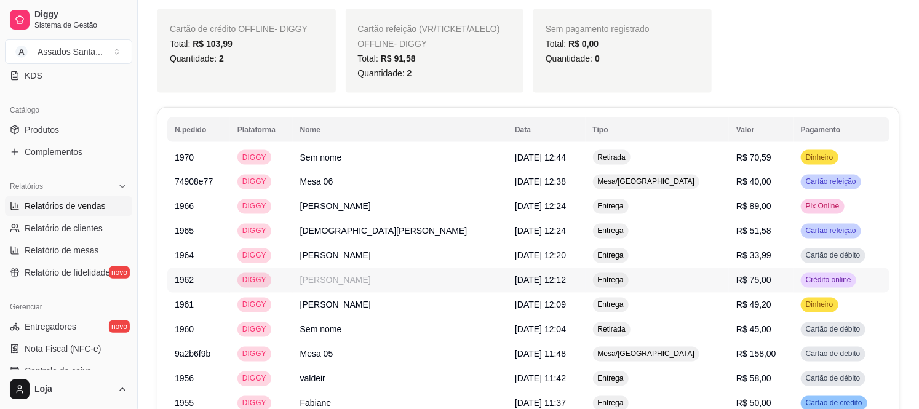
click at [333, 268] on td "[PERSON_NAME]" at bounding box center [400, 280] width 215 height 25
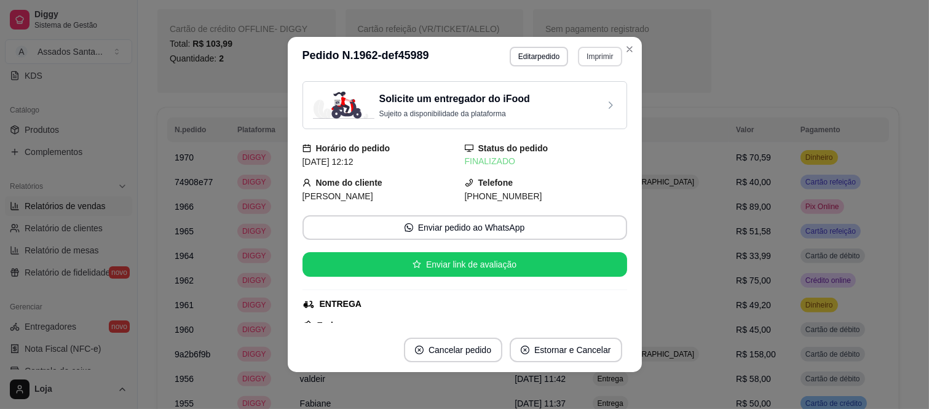
click at [581, 54] on button "Imprimir" at bounding box center [600, 57] width 44 height 20
click at [571, 108] on button "IMPRESSORA caixa" at bounding box center [573, 100] width 89 height 20
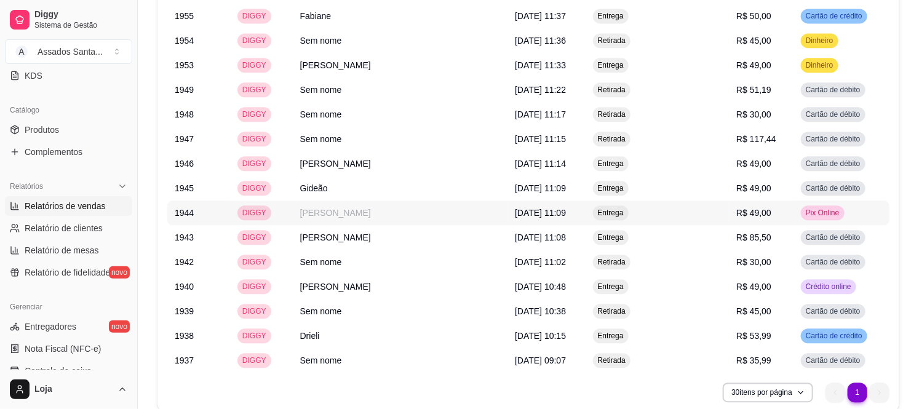
scroll to position [1271, 0]
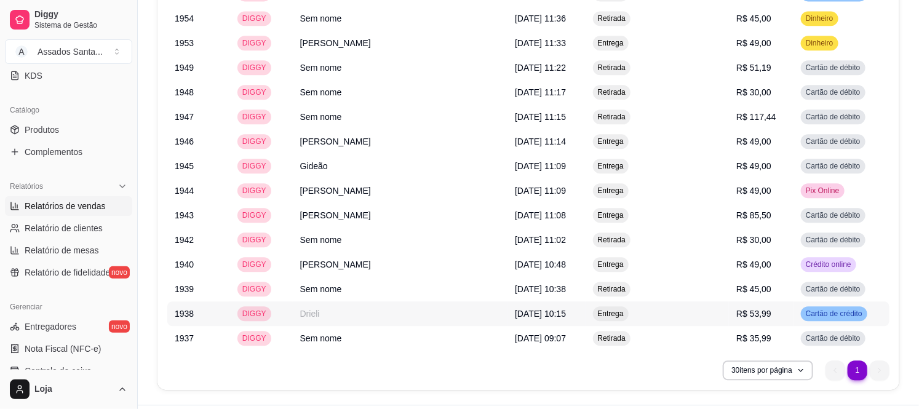
click at [349, 301] on td "Drieli" at bounding box center [400, 313] width 215 height 25
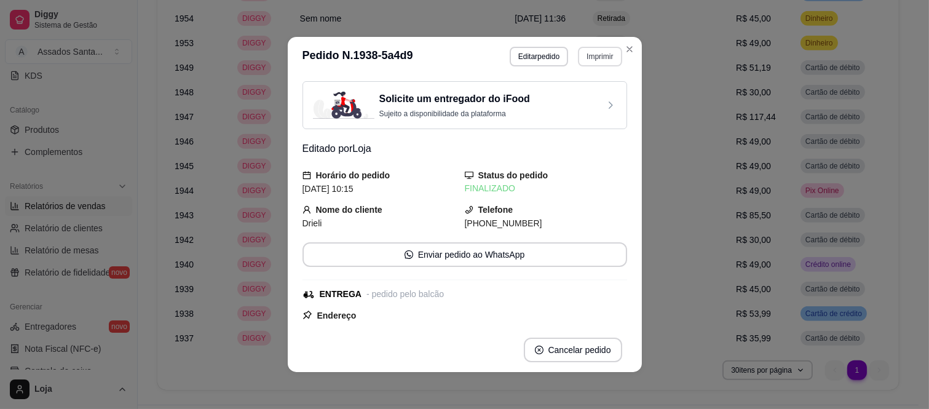
click at [607, 54] on button "Imprimir" at bounding box center [600, 57] width 44 height 20
click at [569, 96] on button "IMPRESSORA caixa" at bounding box center [574, 101] width 89 height 20
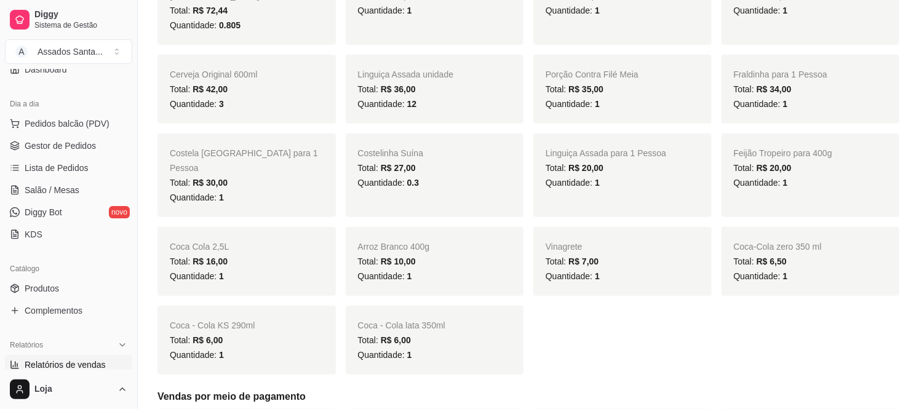
scroll to position [0, 0]
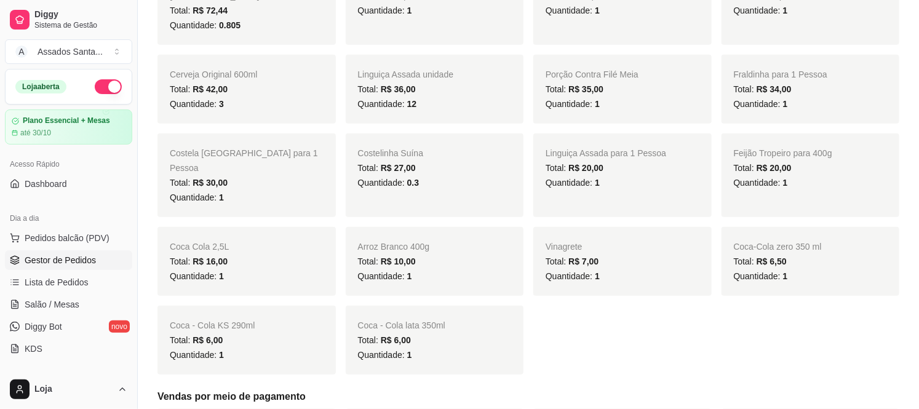
click at [77, 263] on span "Gestor de Pedidos" at bounding box center [60, 260] width 71 height 12
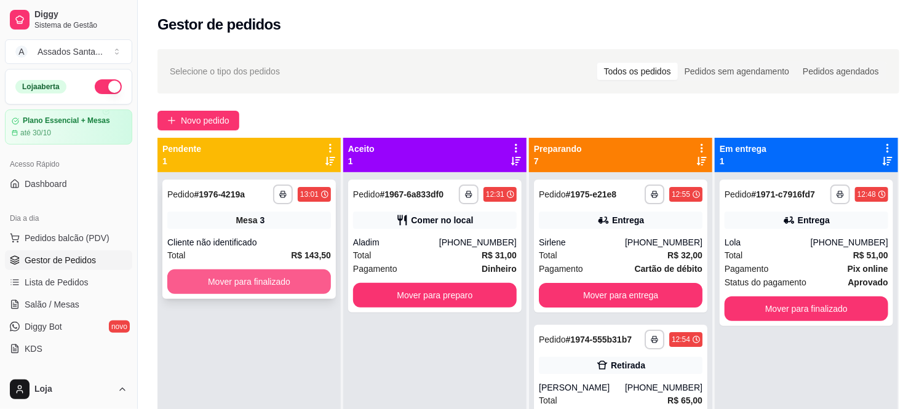
click at [267, 291] on button "Mover para finalizado" at bounding box center [249, 281] width 164 height 25
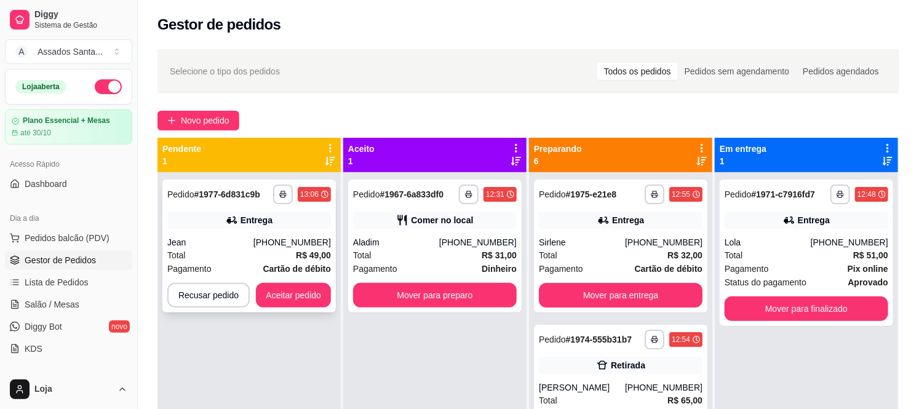
click at [265, 256] on div "Total R$ 49,00" at bounding box center [249, 255] width 164 height 14
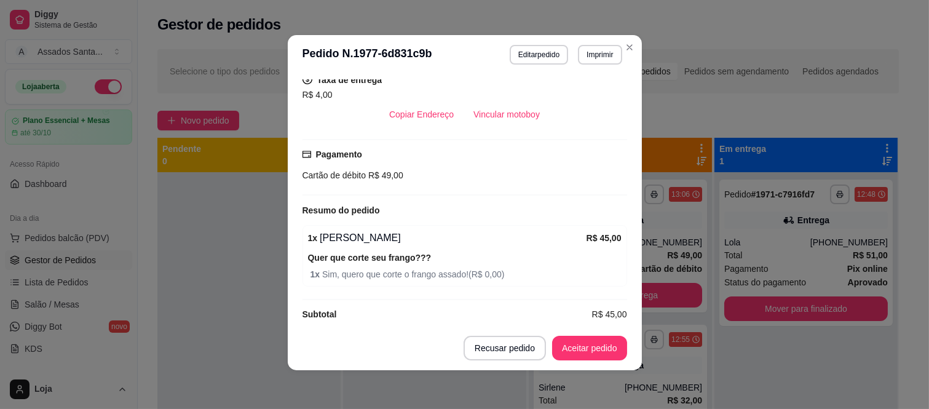
scroll to position [2, 0]
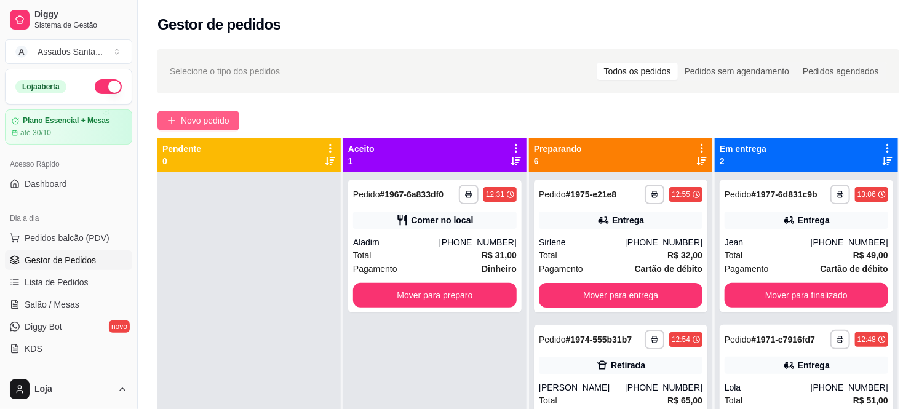
click at [210, 117] on span "Novo pedido" at bounding box center [205, 121] width 49 height 14
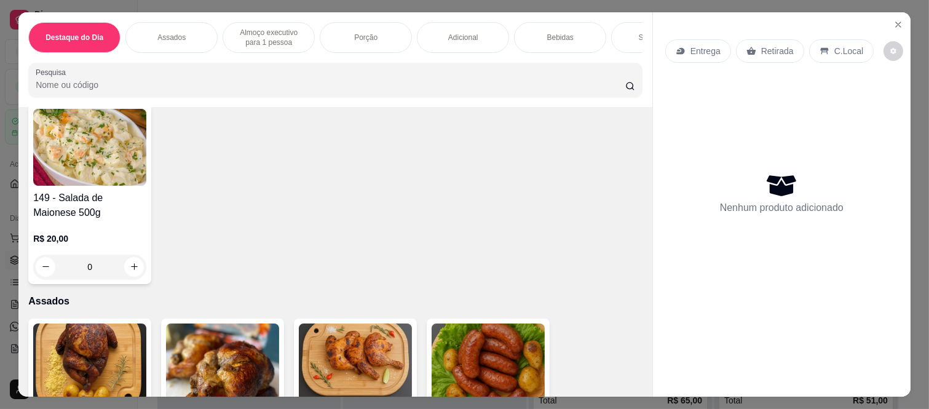
scroll to position [410, 0]
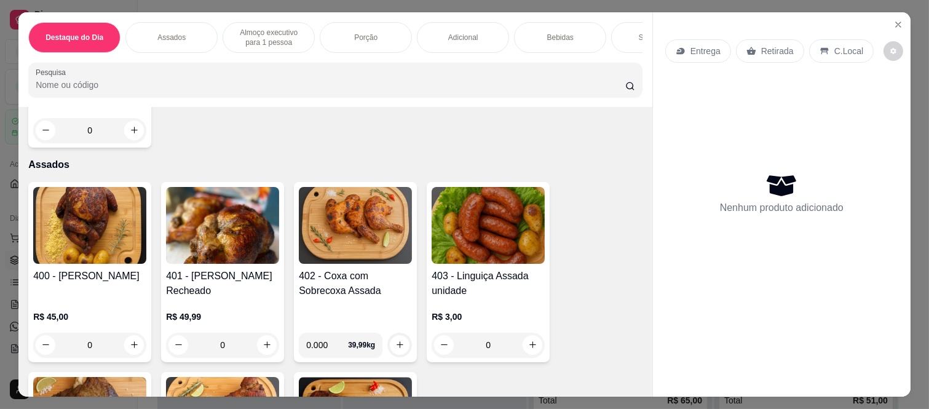
click at [130, 349] on div "0" at bounding box center [89, 345] width 113 height 25
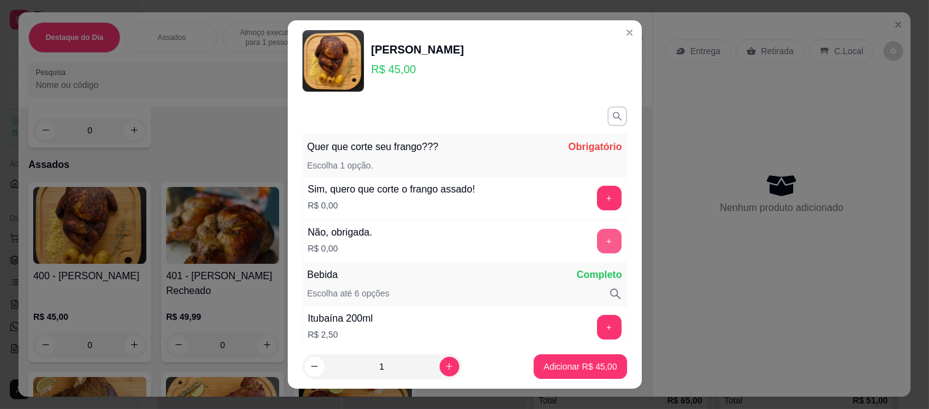
click at [597, 245] on button "+" at bounding box center [609, 241] width 25 height 25
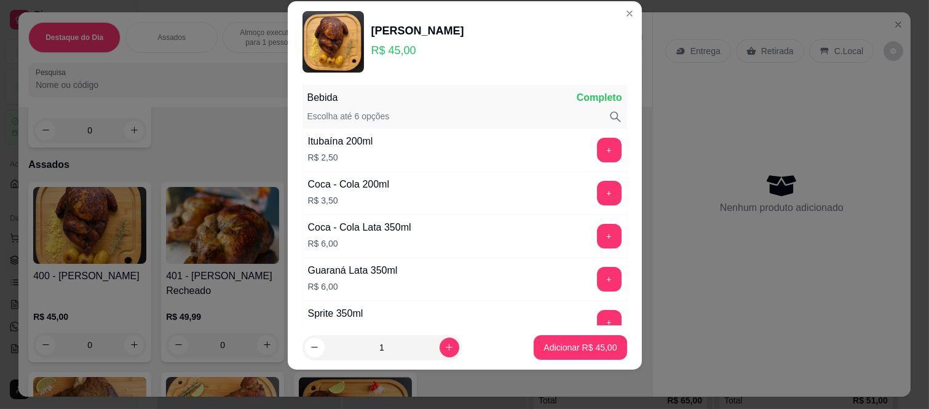
scroll to position [161, 0]
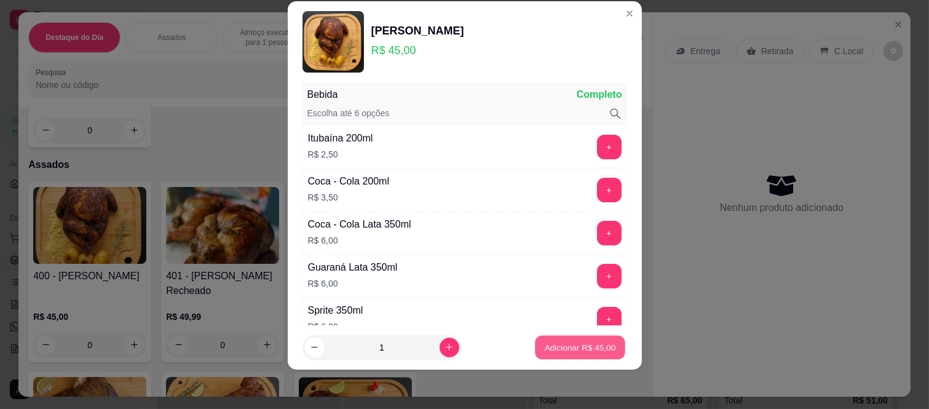
click at [565, 335] on button "Adicionar R$ 45,00" at bounding box center [581, 347] width 90 height 24
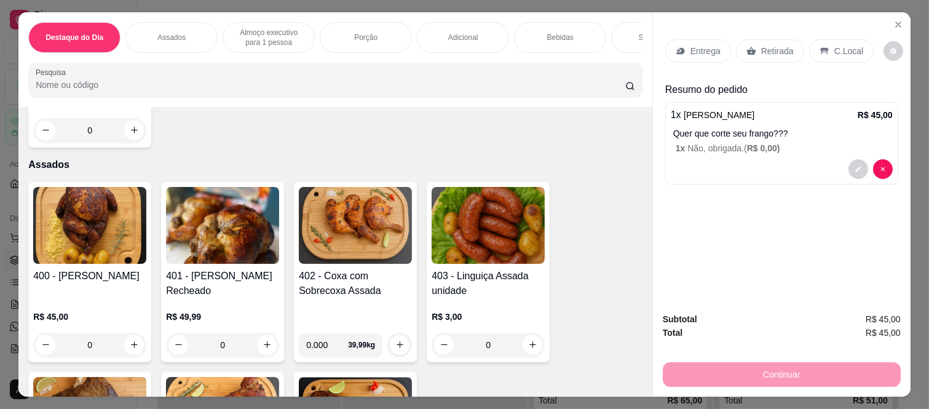
click at [710, 47] on p "Entrega" at bounding box center [706, 51] width 30 height 12
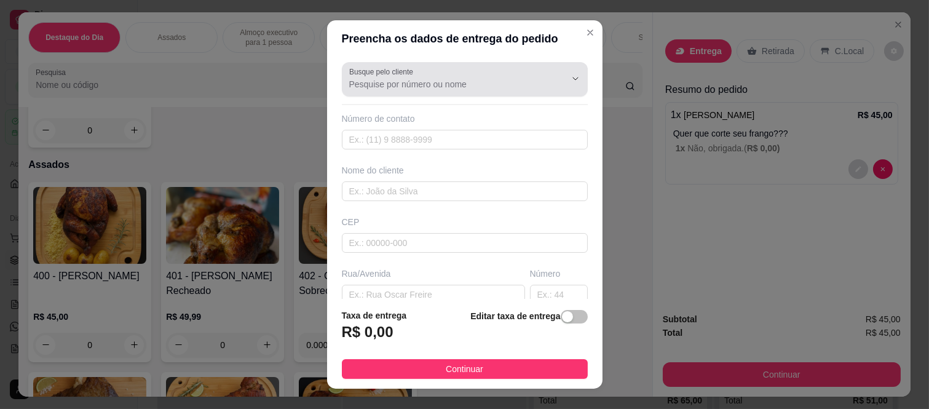
click at [355, 76] on label "Busque pelo cliente" at bounding box center [383, 71] width 68 height 10
click at [355, 78] on input "Busque pelo cliente" at bounding box center [447, 84] width 197 height 12
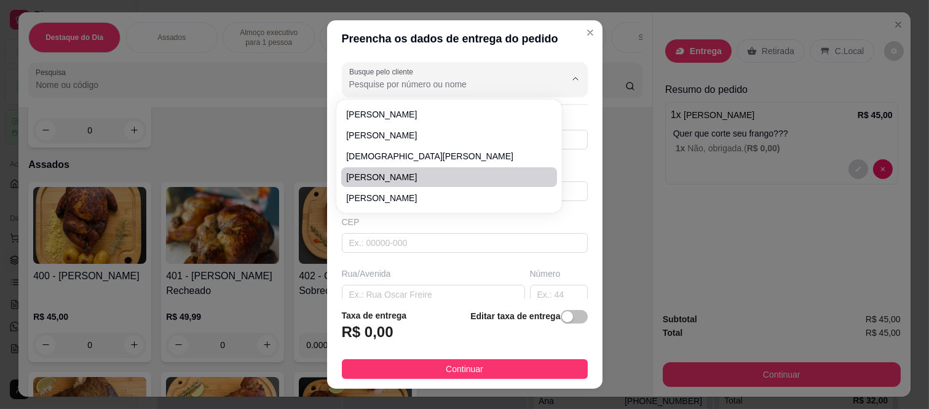
type input "x"
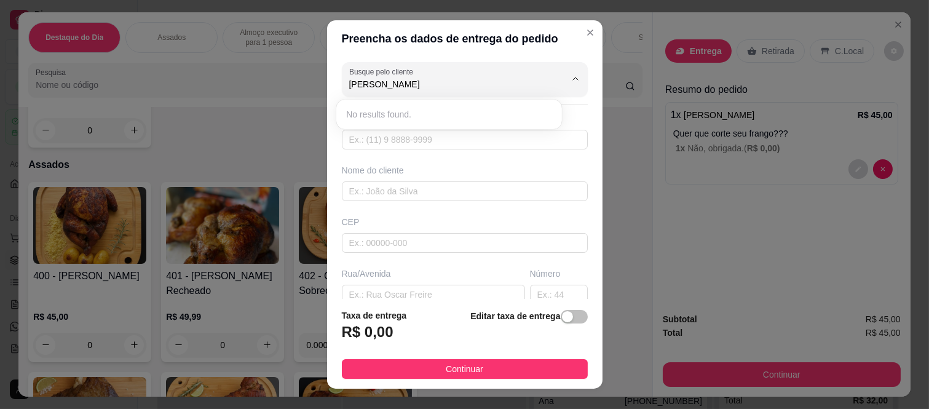
type input "claudia r"
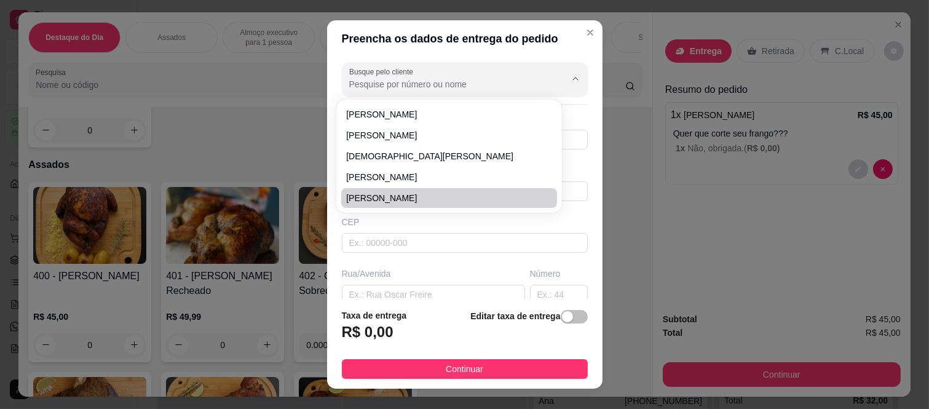
click at [339, 272] on div "Rua/Avenida" at bounding box center [433, 286] width 188 height 37
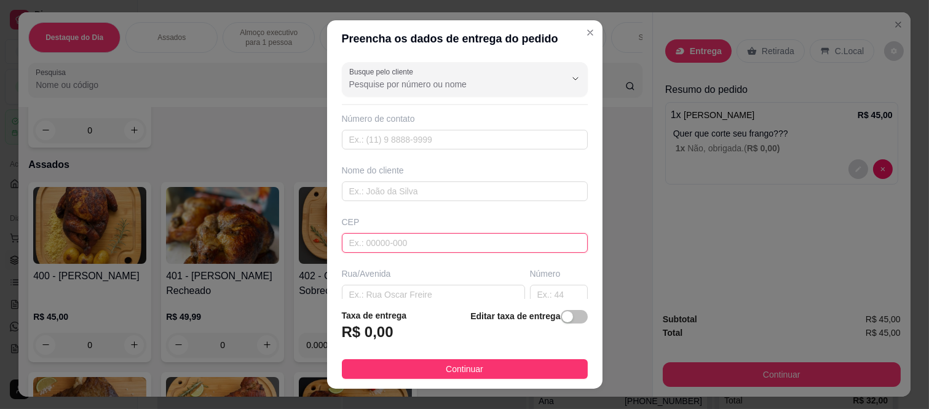
click at [344, 248] on input "text" at bounding box center [465, 243] width 246 height 20
paste input "08260140"
type input "08260140"
type input "Rua Tomoichi Shimizu"
type input "Colônia (Zona Leste)"
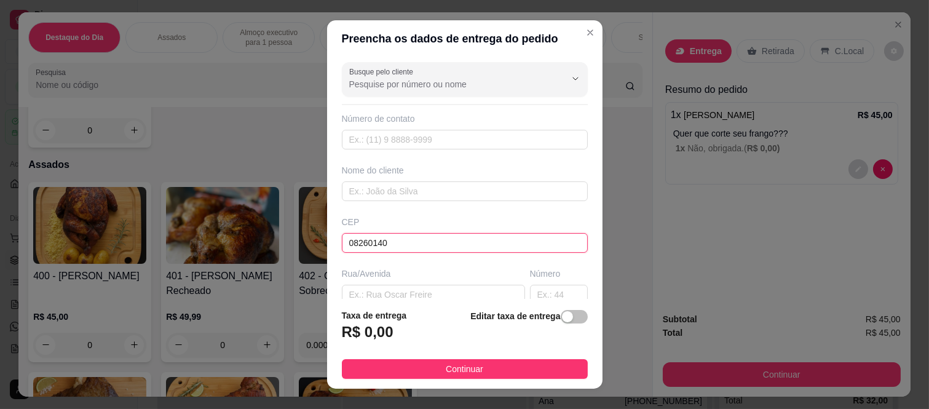
type input "São Paulo"
type input "08260140"
click at [530, 293] on input "text" at bounding box center [559, 295] width 58 height 20
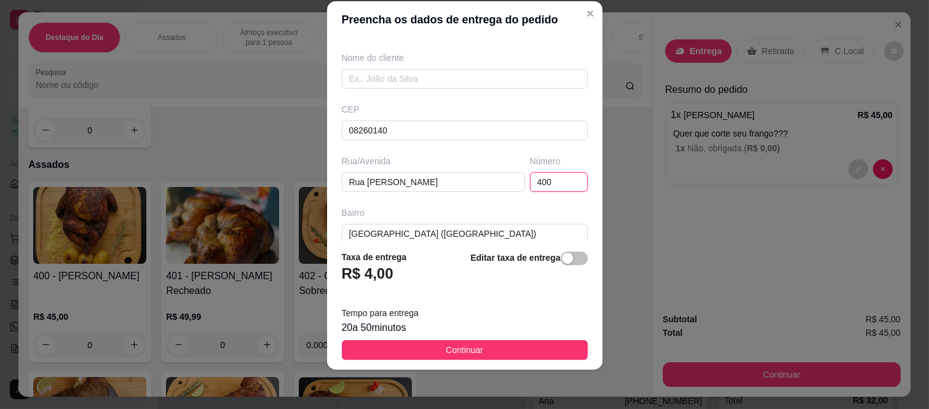
scroll to position [213, 0]
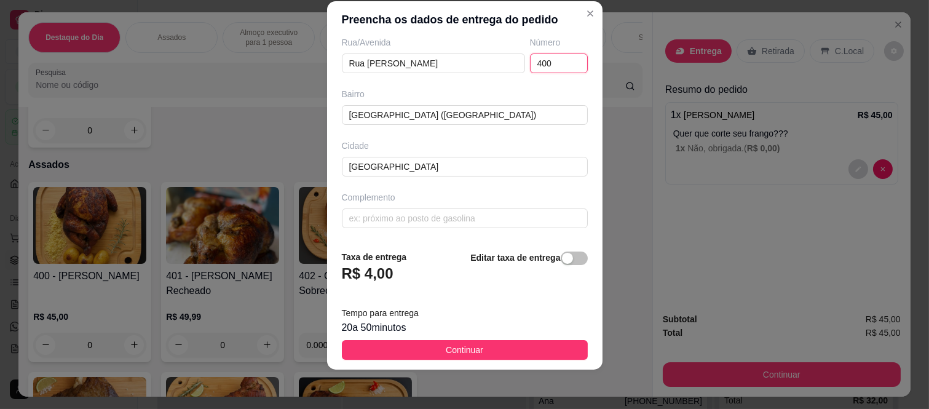
type input "400"
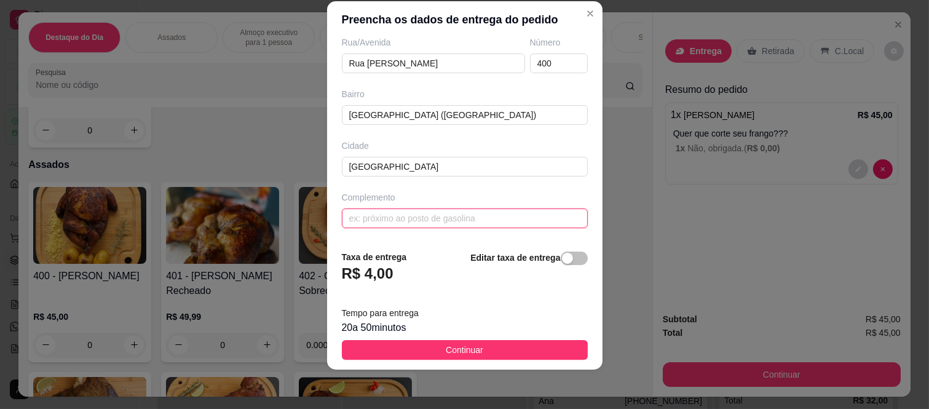
click at [389, 224] on input "text" at bounding box center [465, 218] width 246 height 20
paste input "Apto 1408 torre 1"
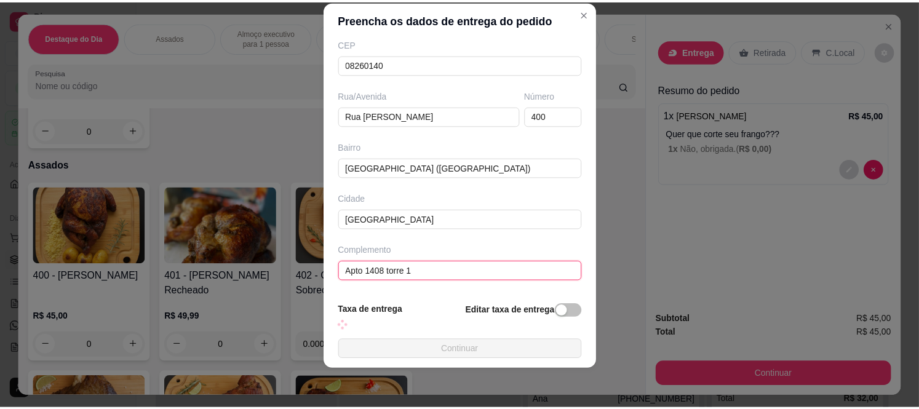
scroll to position [0, 0]
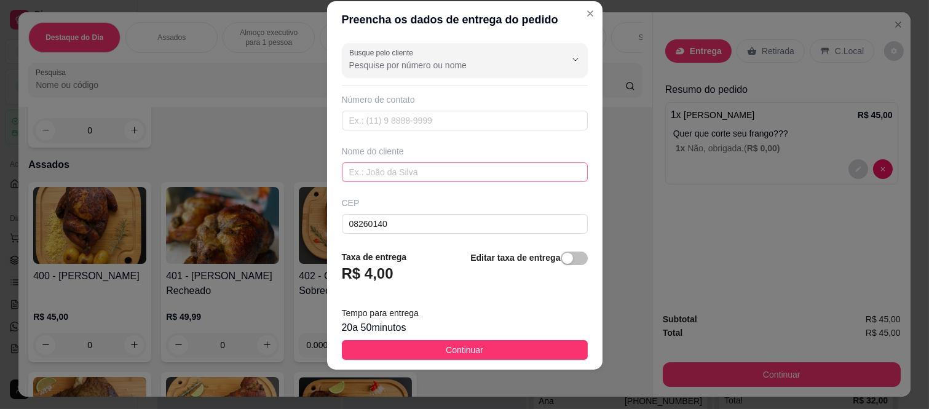
type input "Apto 1408 torre 1"
click at [373, 168] on input "text" at bounding box center [465, 172] width 246 height 20
paste input "[PERSON_NAME]"
type input "[PERSON_NAME]"
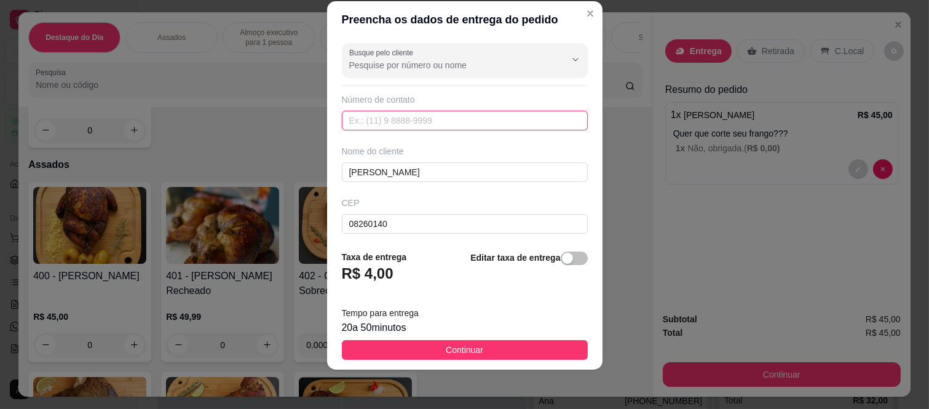
click at [359, 124] on input "text" at bounding box center [465, 121] width 246 height 20
paste input "(11) 99025-3732"
type input "(11) 99025-3732"
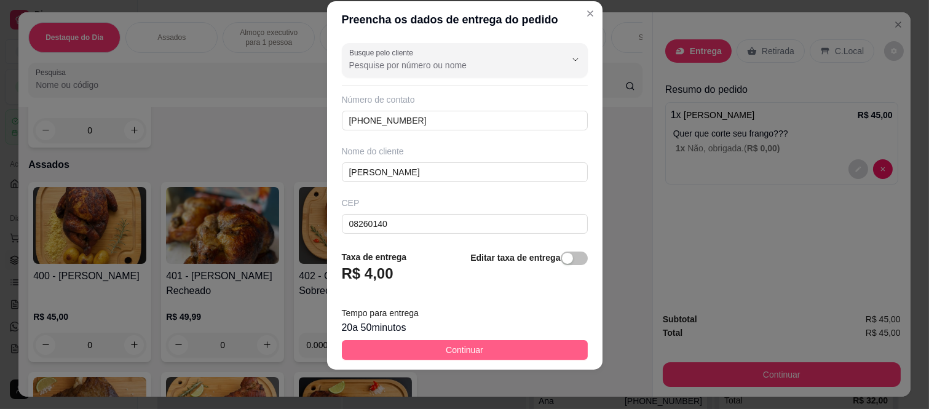
click at [429, 349] on button "Continuar" at bounding box center [465, 350] width 246 height 20
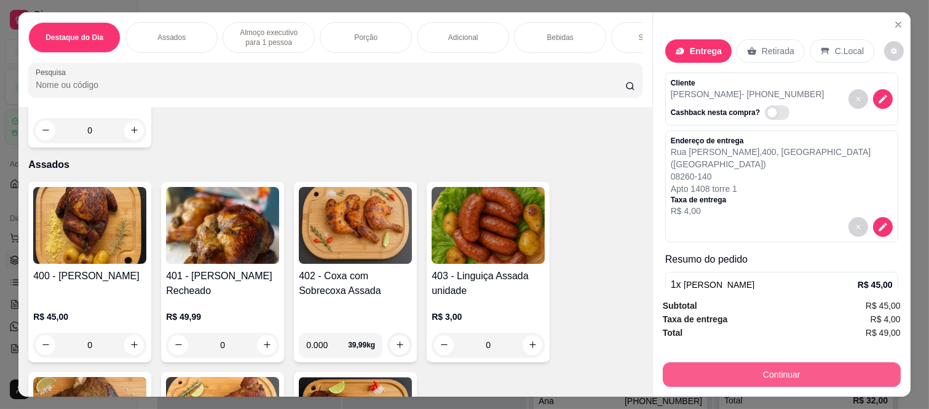
click at [707, 380] on button "Continuar" at bounding box center [782, 374] width 238 height 25
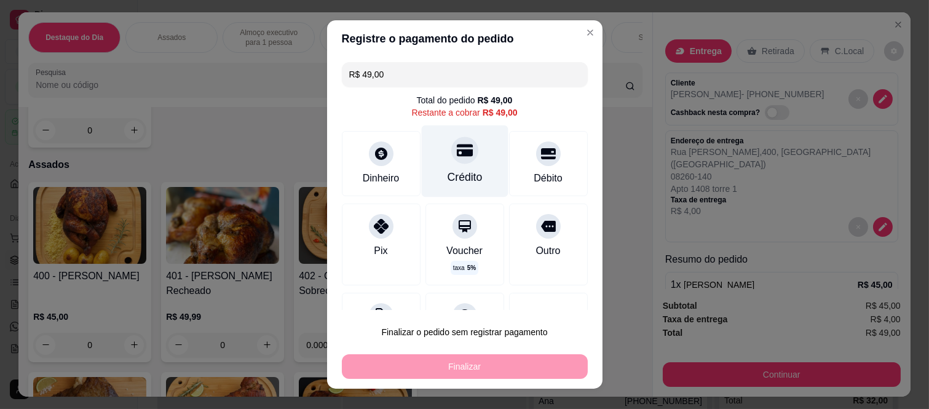
click at [432, 169] on div "Crédito" at bounding box center [464, 161] width 87 height 72
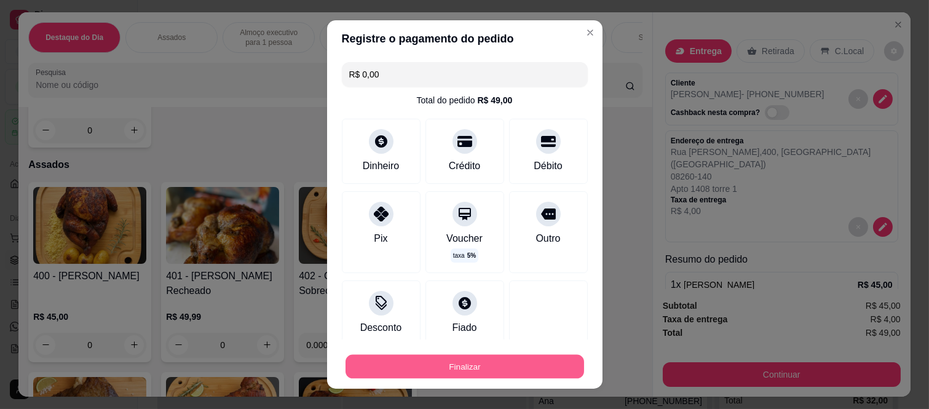
click at [442, 371] on button "Finalizar" at bounding box center [465, 366] width 239 height 24
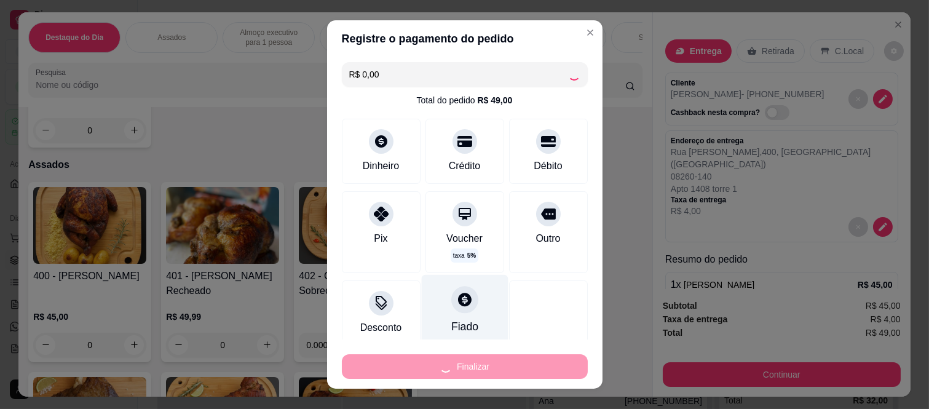
type input "-R$ 49,00"
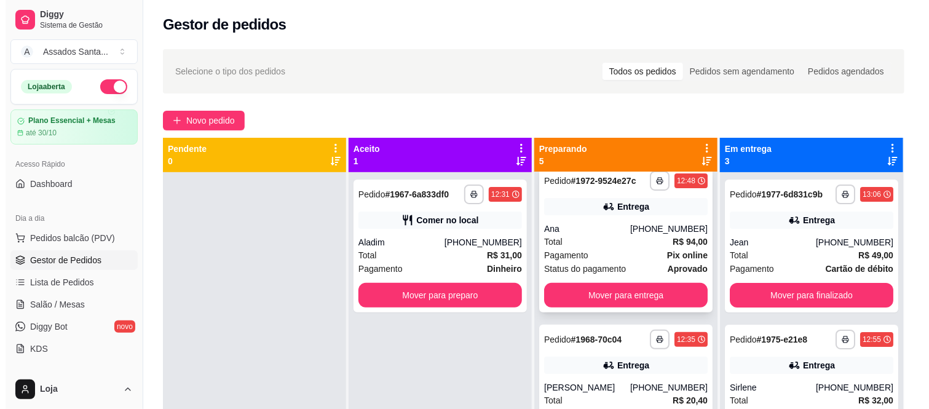
scroll to position [205, 0]
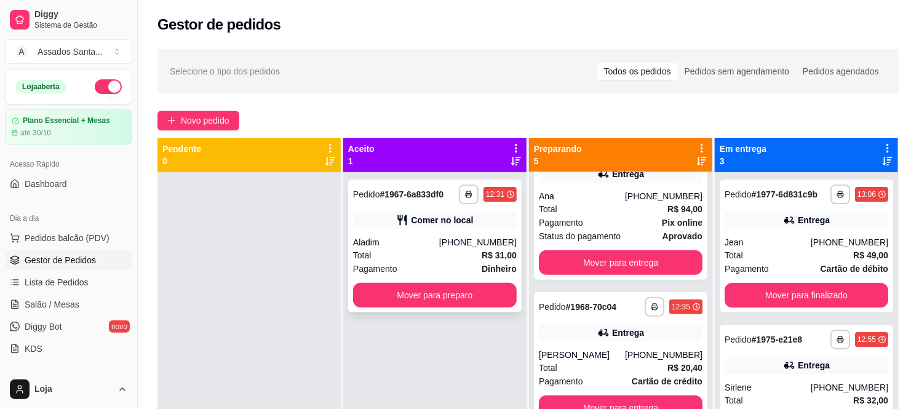
click at [387, 234] on div "**********" at bounding box center [434, 246] width 173 height 133
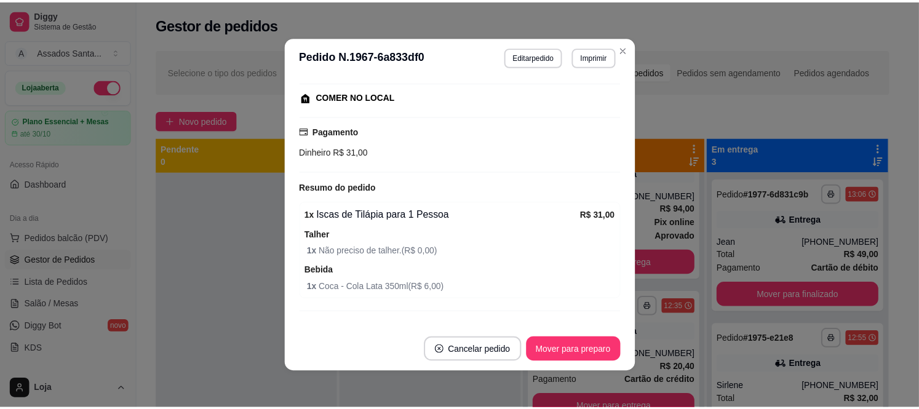
scroll to position [176, 0]
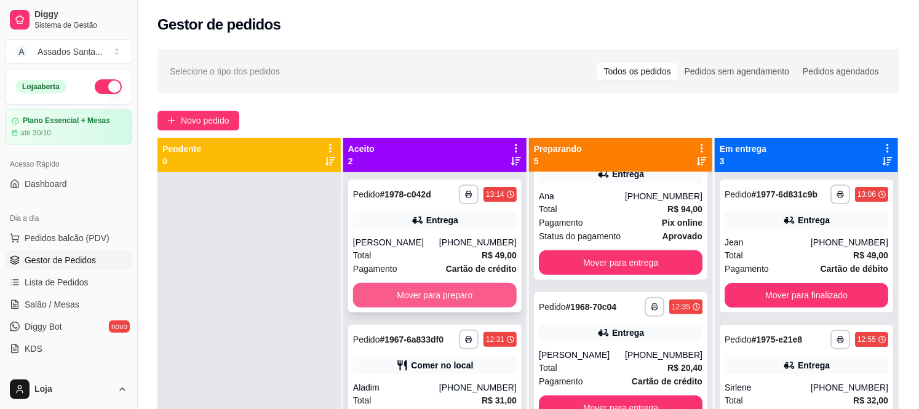
click at [471, 300] on button "Mover para preparo" at bounding box center [435, 295] width 164 height 25
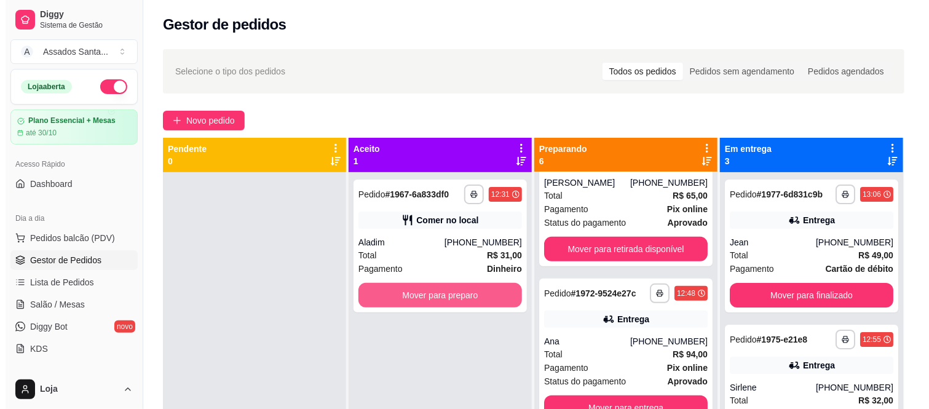
scroll to position [351, 0]
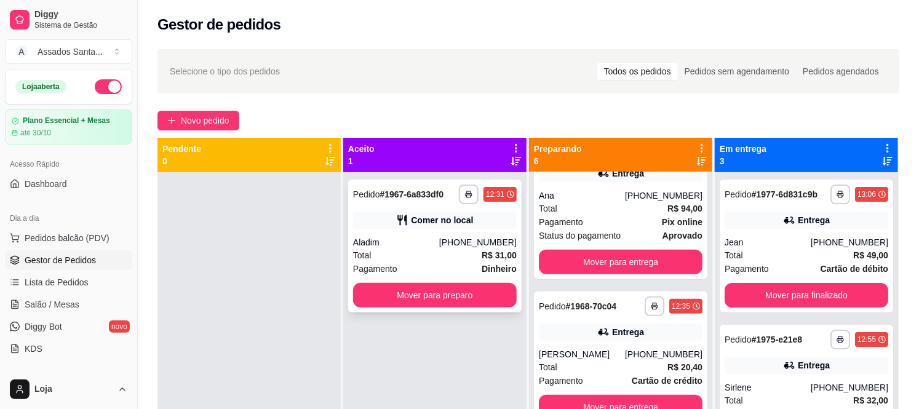
click at [466, 253] on div "Total R$ 31,00" at bounding box center [435, 255] width 164 height 14
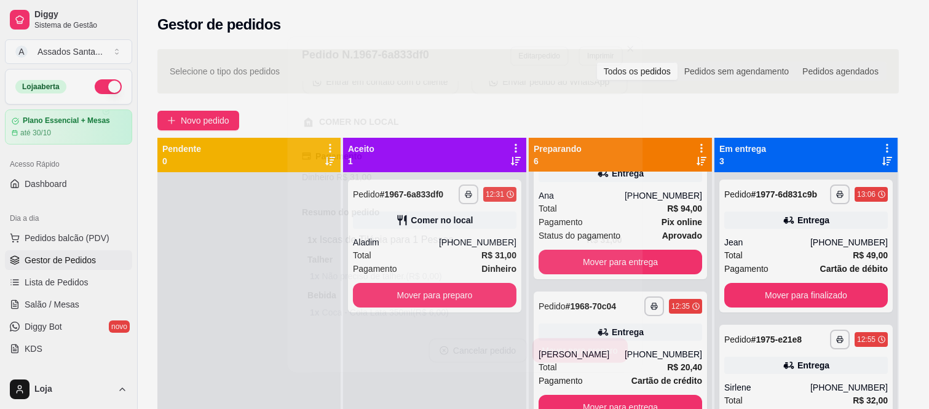
scroll to position [176, 0]
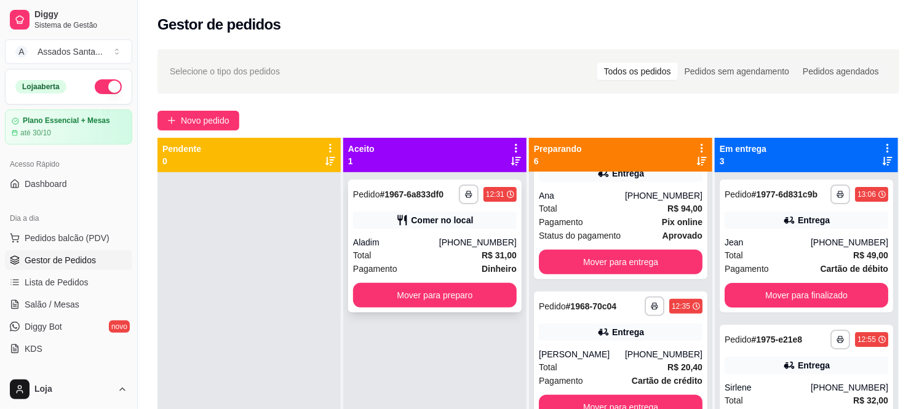
click at [418, 216] on div "Comer no local" at bounding box center [442, 220] width 62 height 12
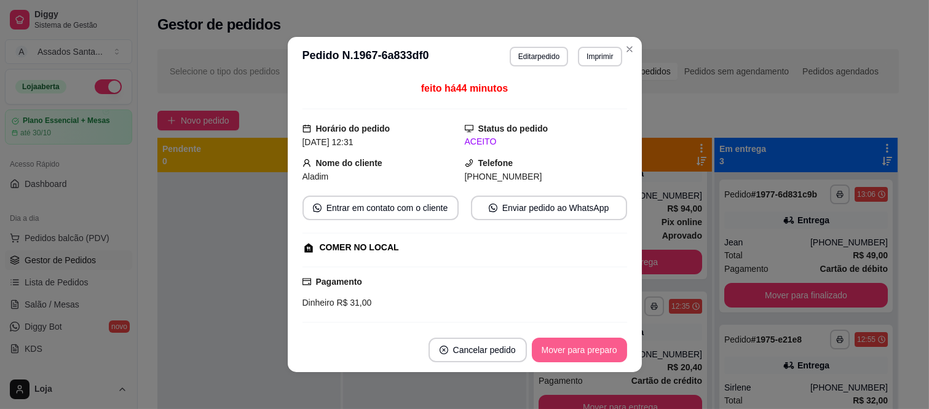
click at [597, 355] on button "Mover para preparo" at bounding box center [579, 350] width 95 height 25
click at [597, 355] on button "Mover para retirada disponível" at bounding box center [559, 350] width 136 height 25
click at [597, 355] on button "Mover para finalizado" at bounding box center [576, 350] width 102 height 25
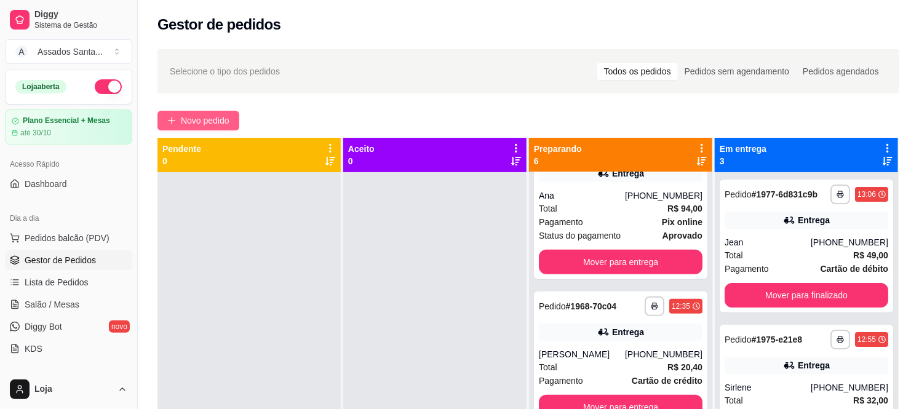
click at [195, 123] on span "Novo pedido" at bounding box center [205, 121] width 49 height 14
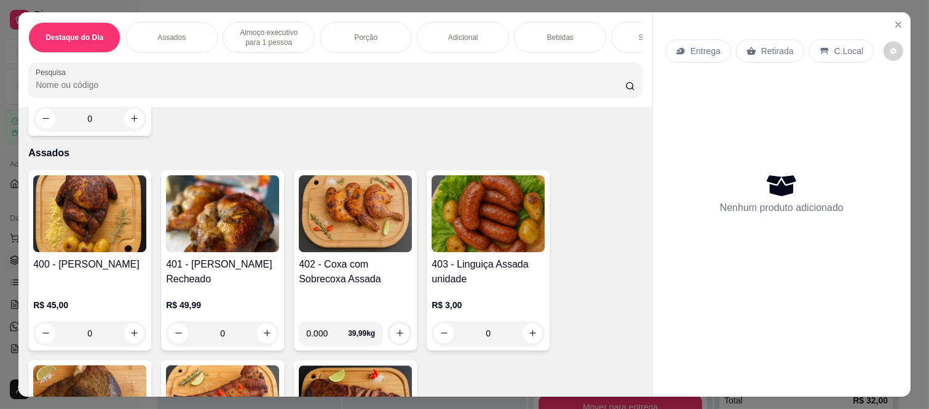
scroll to position [478, 0]
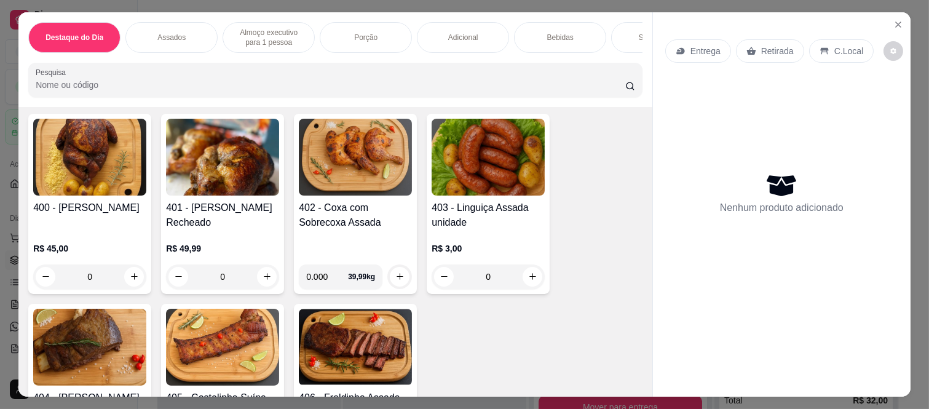
click at [132, 275] on div "0" at bounding box center [89, 276] width 113 height 25
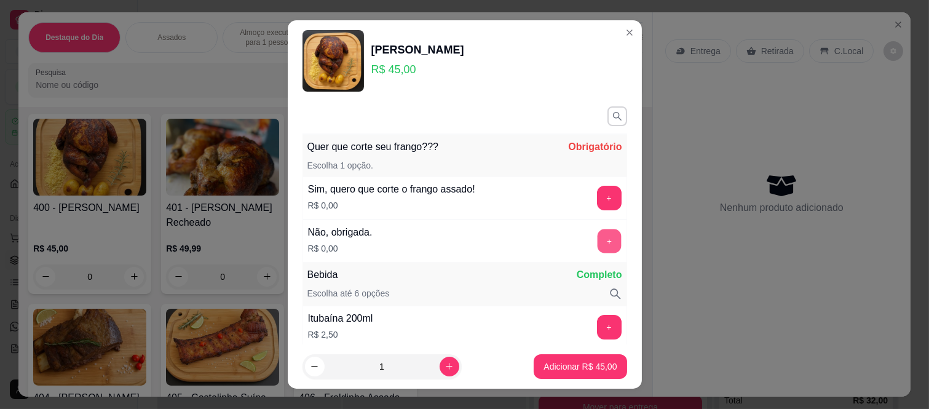
click at [597, 235] on button "+" at bounding box center [609, 241] width 24 height 24
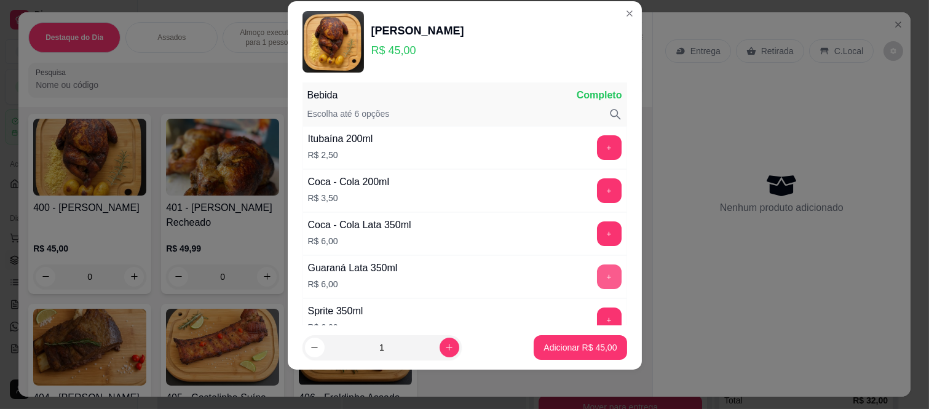
scroll to position [161, 0]
click at [568, 349] on p "Adicionar R$ 45,00" at bounding box center [580, 347] width 73 height 12
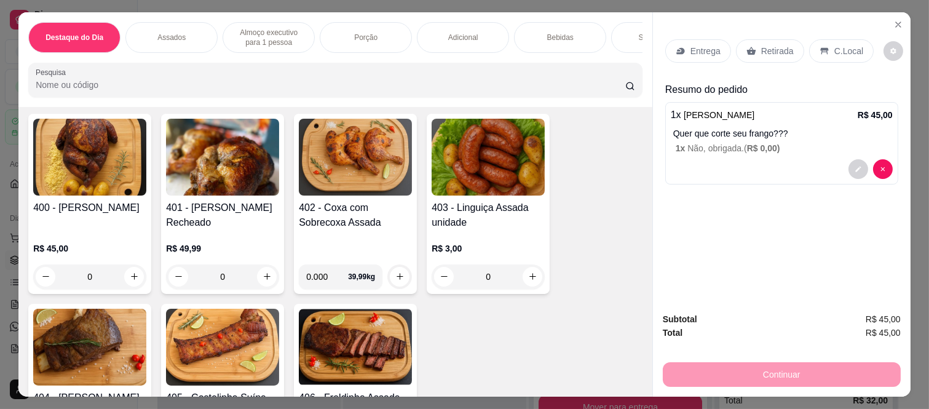
click at [761, 47] on p "Retirada" at bounding box center [777, 51] width 33 height 12
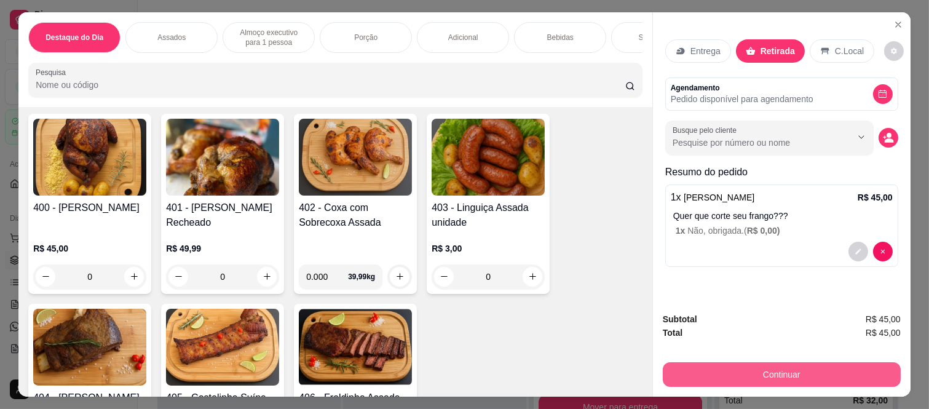
click at [696, 384] on div "Subtotal R$ 45,00 Total R$ 45,00 Continuar" at bounding box center [782, 350] width 258 height 94
click at [702, 373] on button "Continuar" at bounding box center [782, 374] width 238 height 25
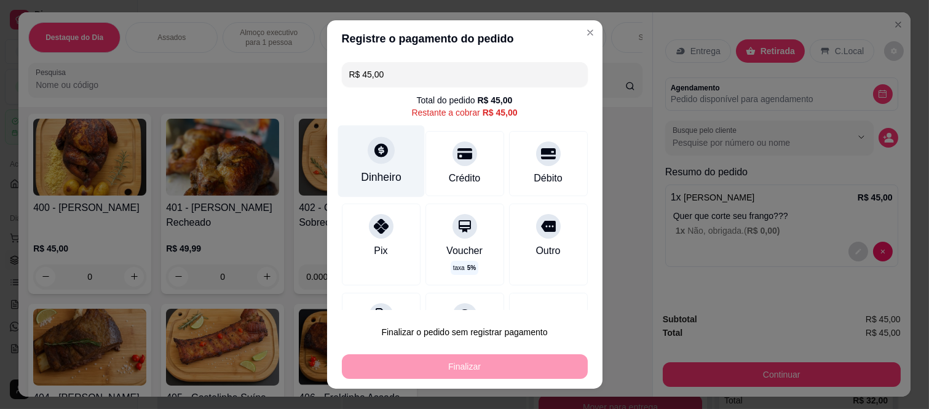
click at [379, 169] on div "Dinheiro" at bounding box center [381, 177] width 41 height 16
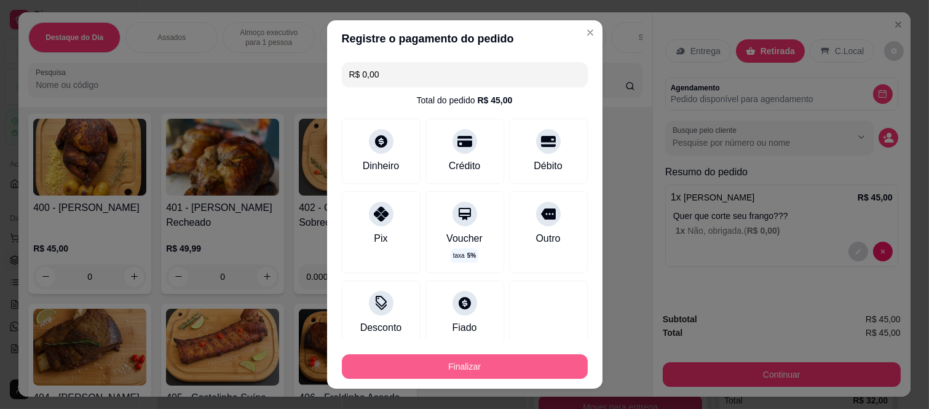
click at [507, 357] on button "Finalizar" at bounding box center [465, 366] width 246 height 25
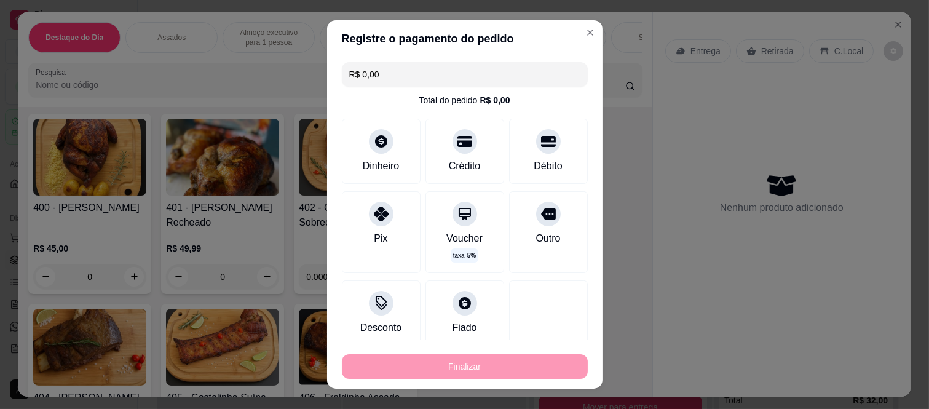
type input "-R$ 45,00"
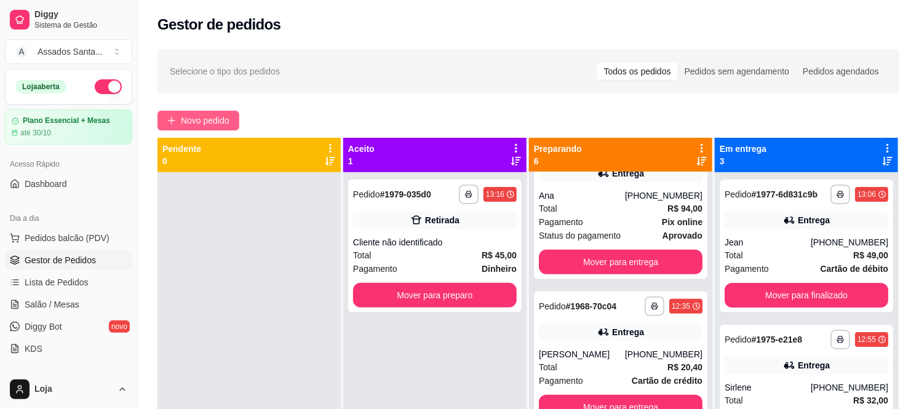
click at [216, 123] on span "Novo pedido" at bounding box center [205, 121] width 49 height 14
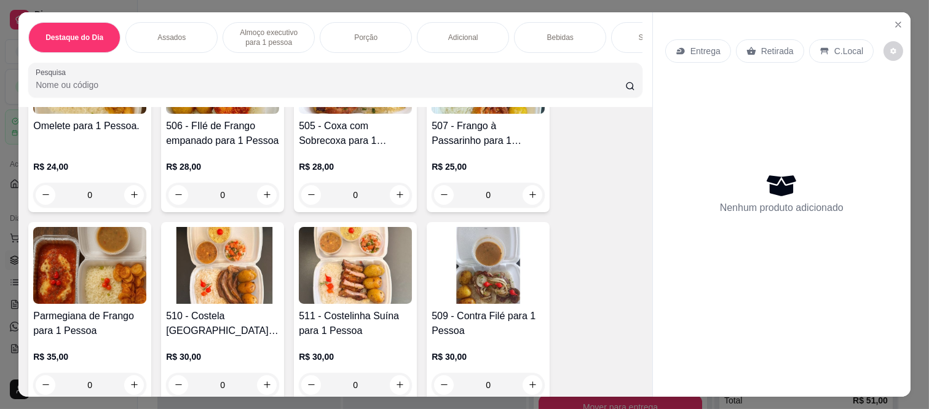
scroll to position [1161, 0]
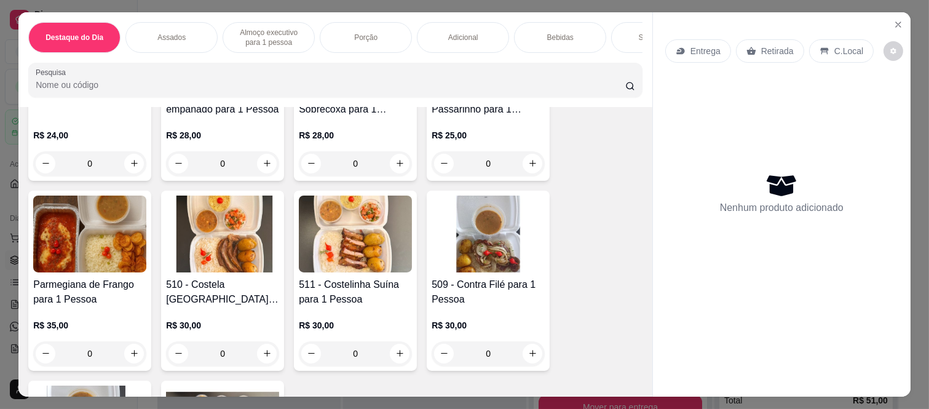
click at [390, 347] on div "0" at bounding box center [355, 353] width 113 height 25
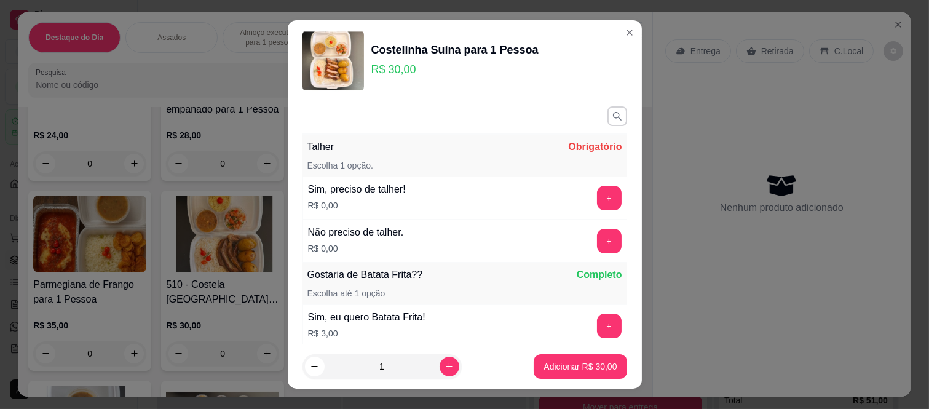
click at [592, 250] on div "+" at bounding box center [609, 241] width 34 height 25
click at [597, 245] on button "+" at bounding box center [609, 241] width 24 height 24
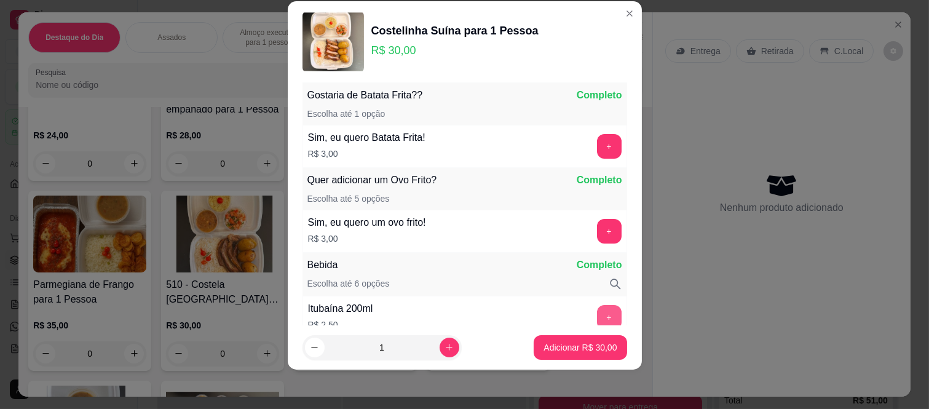
scroll to position [161, 0]
click at [546, 339] on button "Adicionar R$ 30,00" at bounding box center [580, 347] width 93 height 25
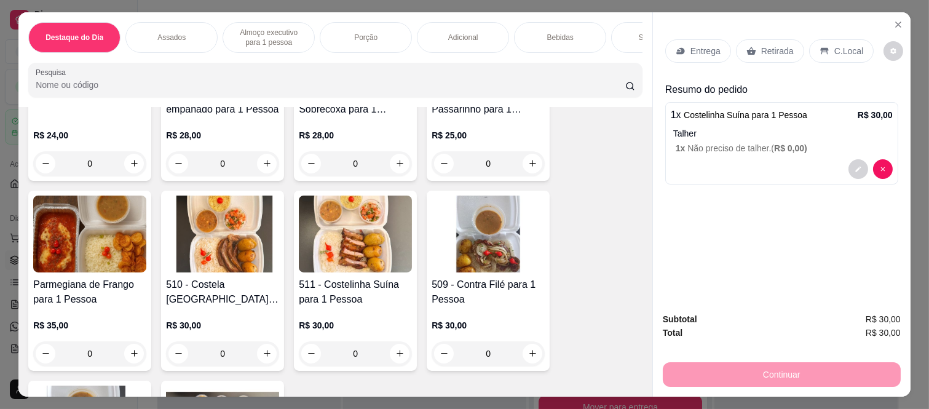
click at [571, 39] on div "Bebidas" at bounding box center [560, 37] width 92 height 31
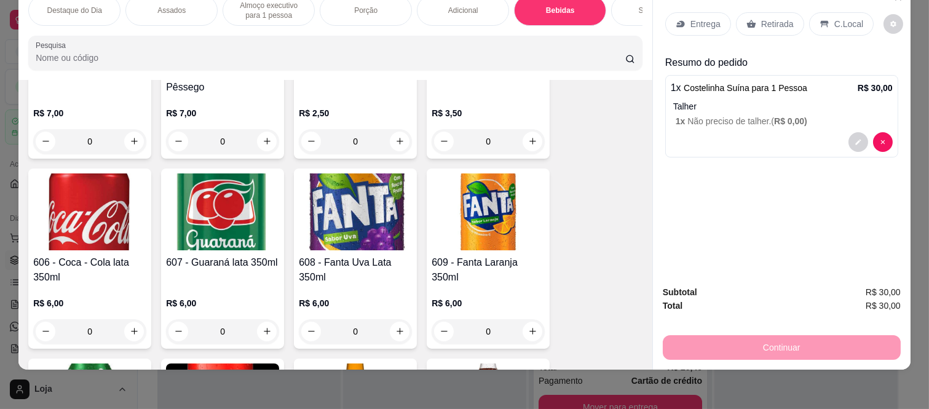
scroll to position [3004, 0]
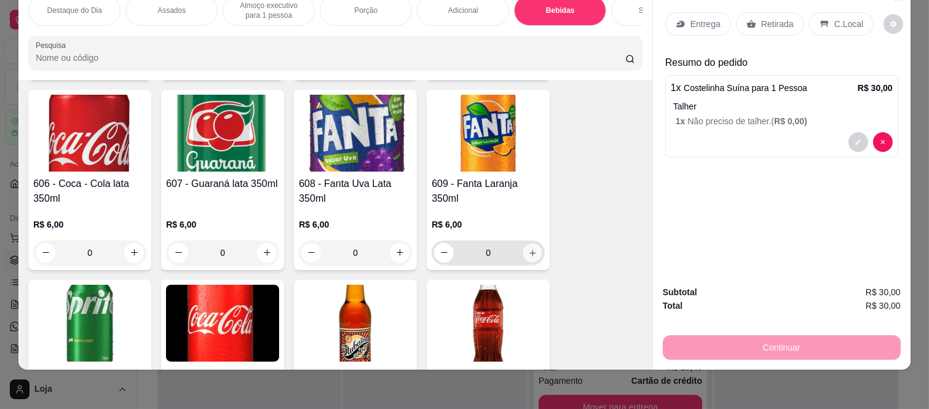
click at [528, 248] on icon "increase-product-quantity" at bounding box center [532, 252] width 9 height 9
type input "1"
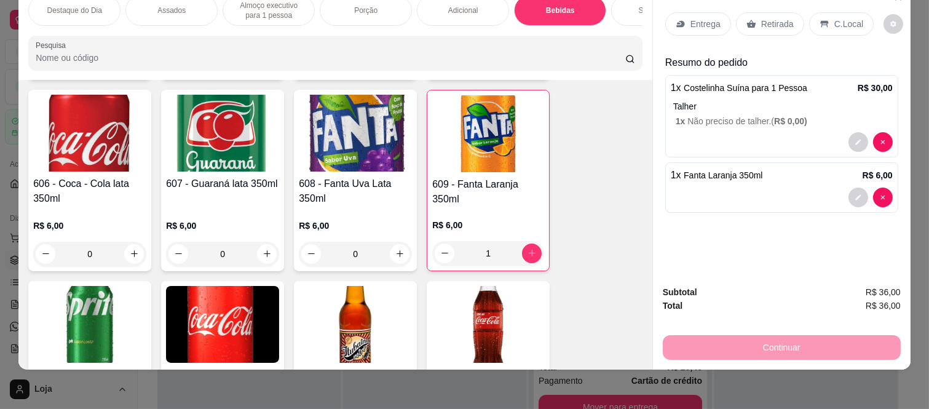
drag, startPoint x: 767, startPoint y: 9, endPoint x: 749, endPoint y: 29, distance: 27.0
click at [767, 18] on p "Retirada" at bounding box center [777, 24] width 33 height 12
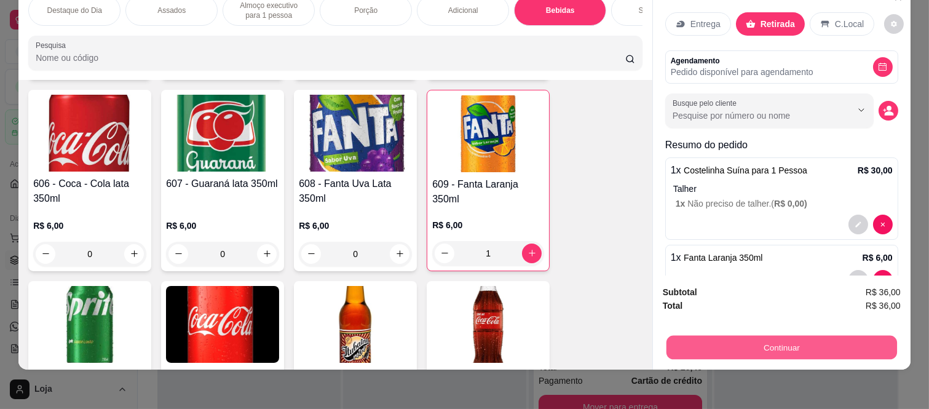
click at [702, 336] on button "Continuar" at bounding box center [782, 348] width 231 height 24
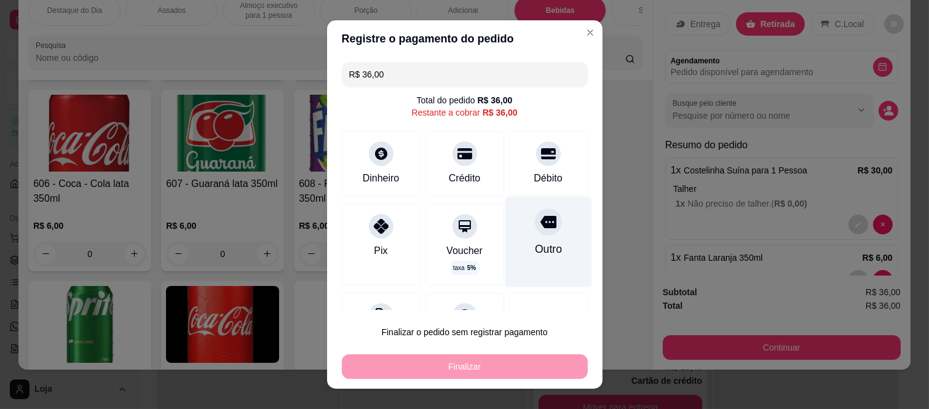
scroll to position [53, 0]
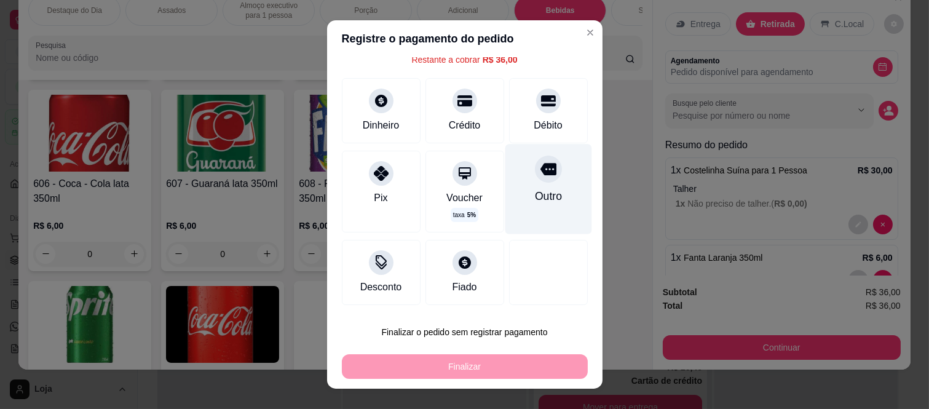
click at [534, 193] on div "Outro" at bounding box center [547, 196] width 27 height 16
type input "R$ 0,00"
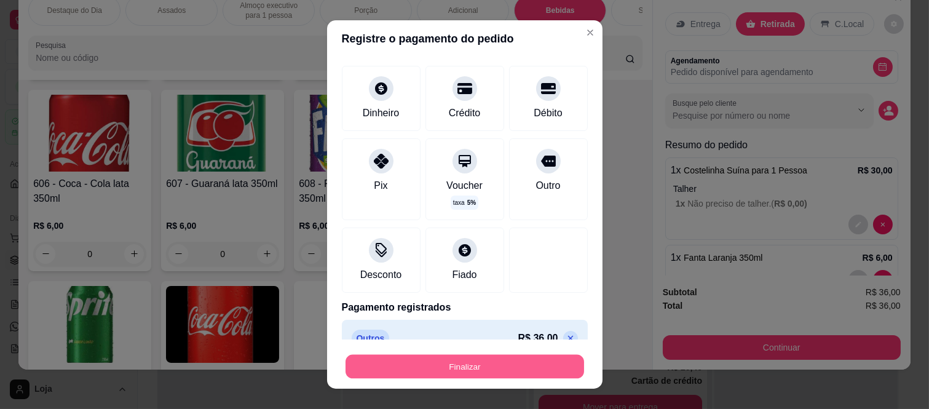
click at [474, 373] on button "Finalizar" at bounding box center [465, 366] width 239 height 24
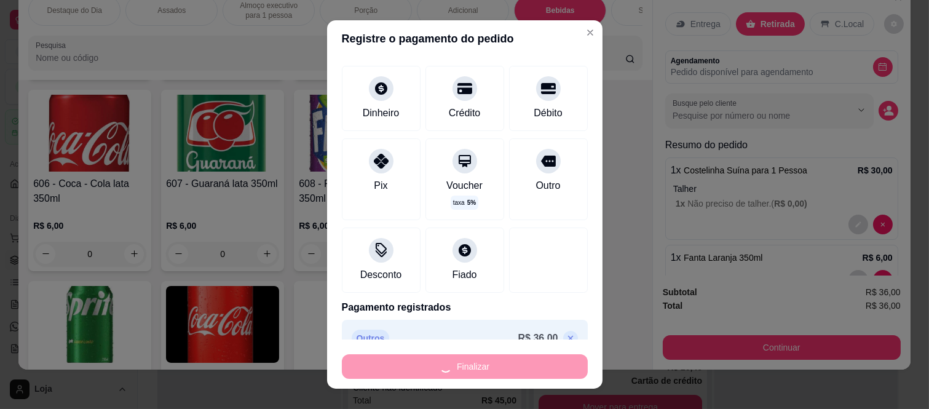
type input "0"
type input "-R$ 36,00"
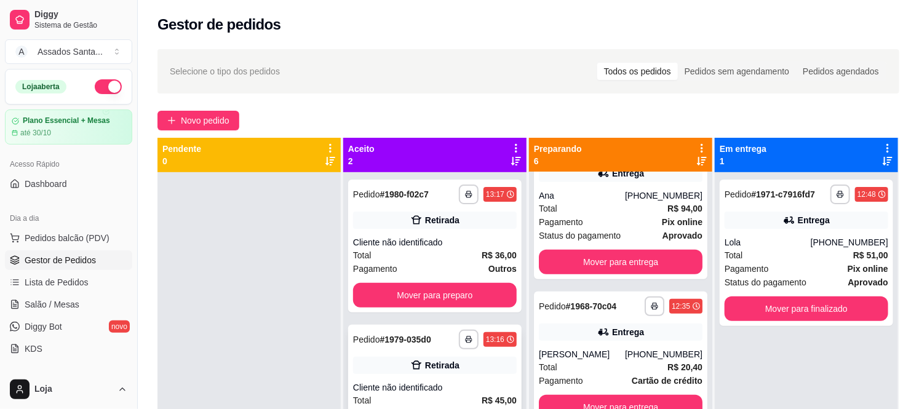
click at [373, 346] on div "Pedido # 1979-035d0" at bounding box center [392, 339] width 78 height 15
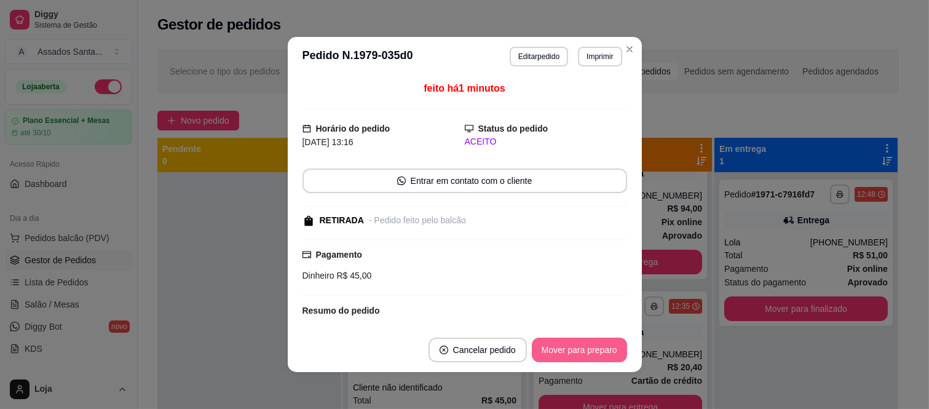
click at [579, 349] on button "Mover para preparo" at bounding box center [579, 350] width 95 height 25
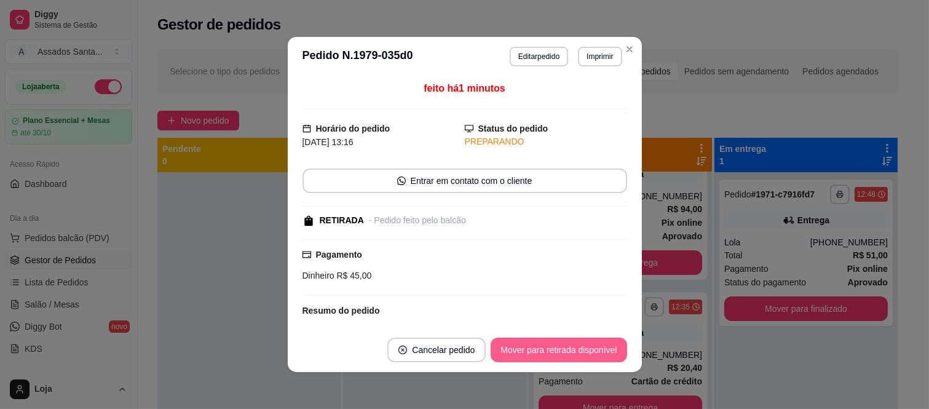
click at [579, 349] on button "Mover para retirada disponível" at bounding box center [559, 350] width 136 height 25
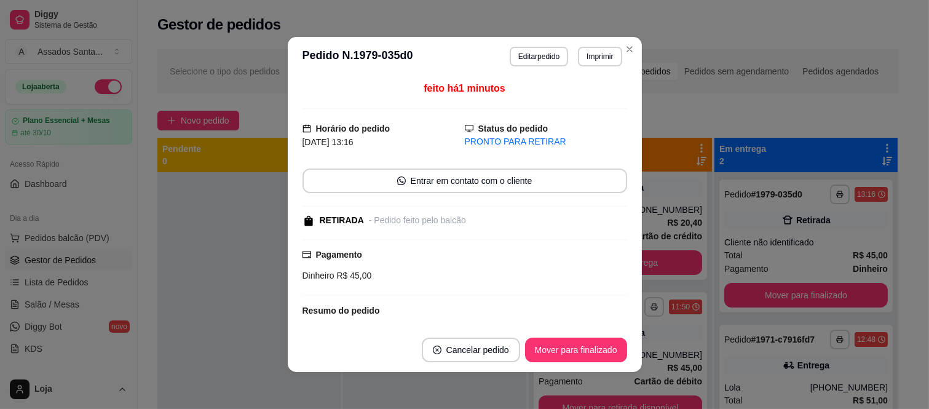
scroll to position [351, 0]
click at [579, 349] on button "Mover para finalizado" at bounding box center [576, 350] width 102 height 25
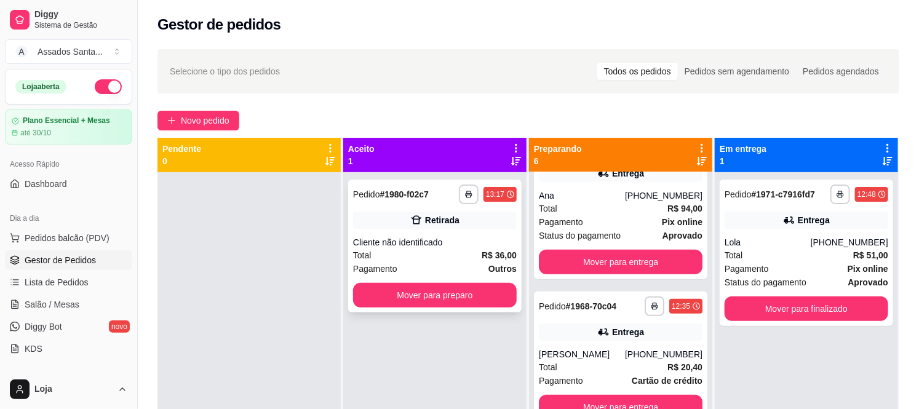
click at [387, 242] on div "Cliente não identificado" at bounding box center [435, 242] width 164 height 12
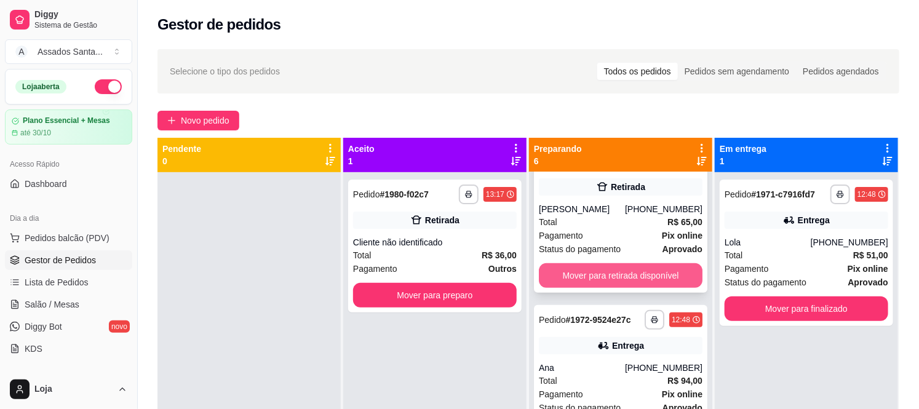
scroll to position [137, 0]
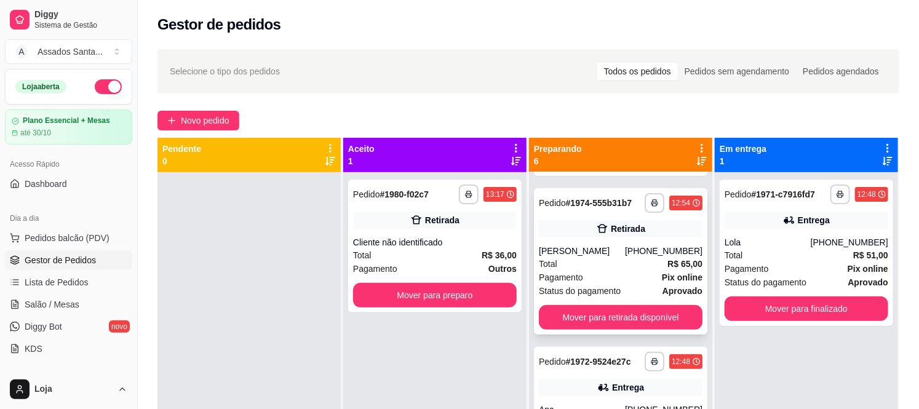
click at [587, 237] on div "**********" at bounding box center [620, 261] width 173 height 146
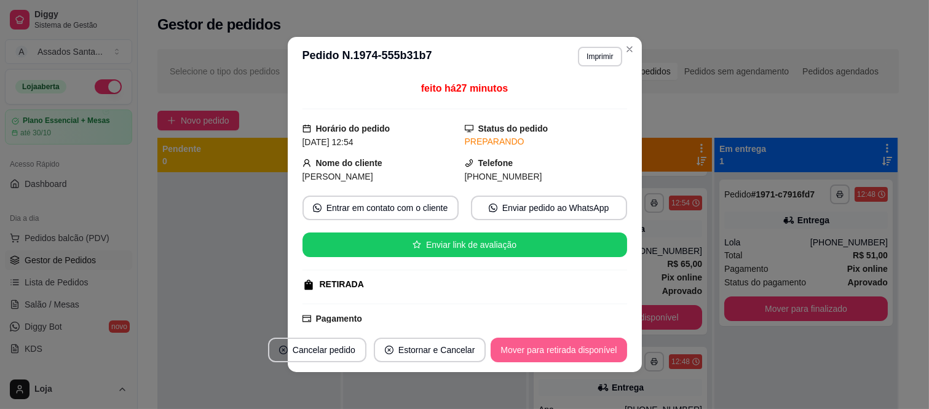
click at [566, 351] on button "Mover para retirada disponível" at bounding box center [559, 350] width 136 height 25
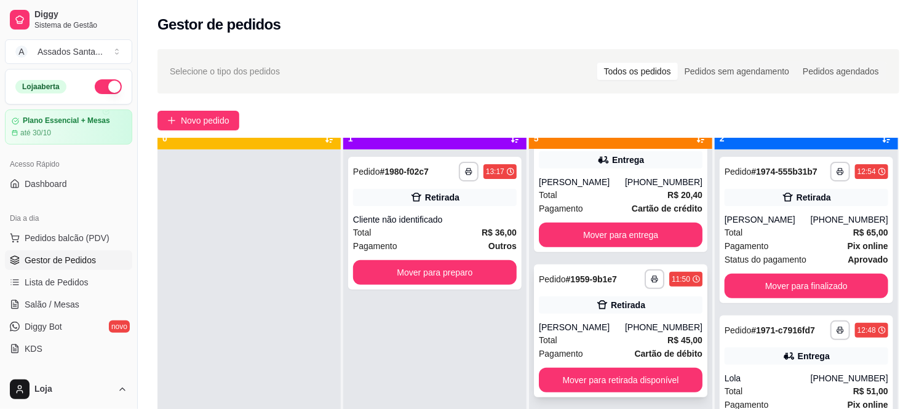
scroll to position [34, 0]
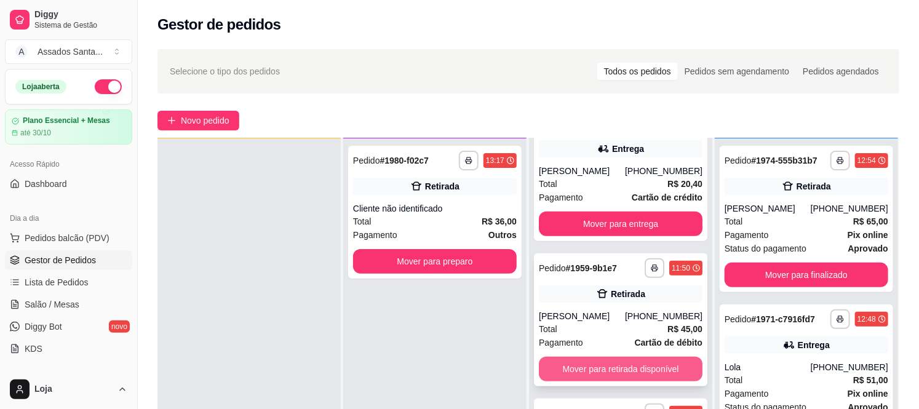
click at [606, 365] on button "Mover para retirada disponível" at bounding box center [621, 369] width 164 height 25
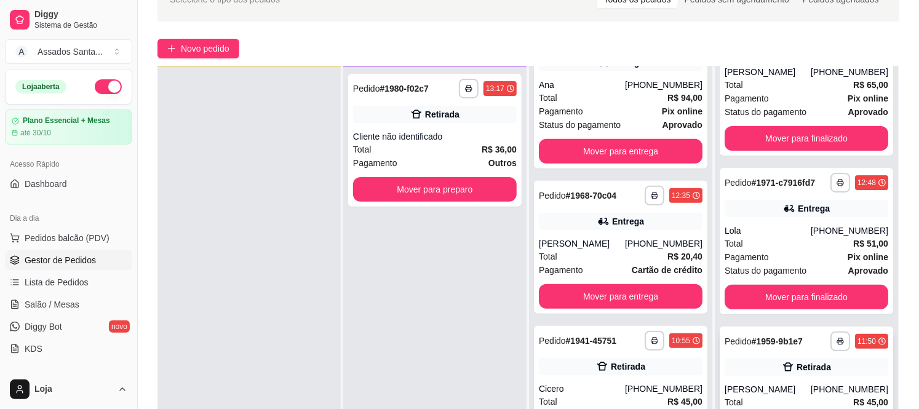
scroll to position [137, 0]
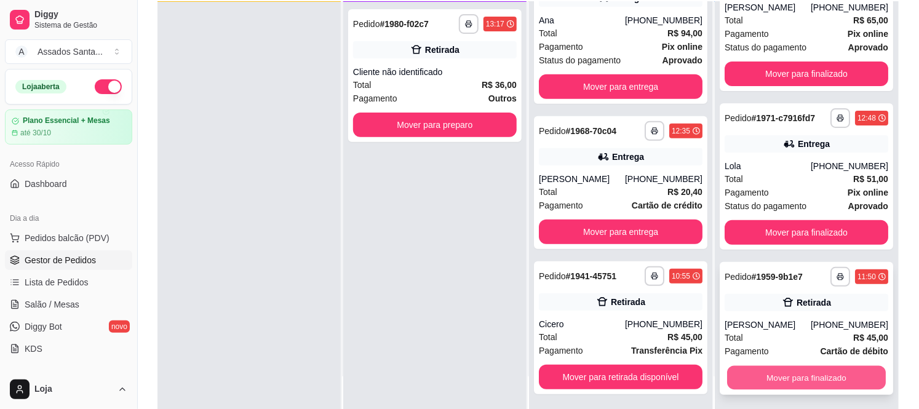
click at [779, 379] on button "Mover para finalizado" at bounding box center [806, 378] width 159 height 24
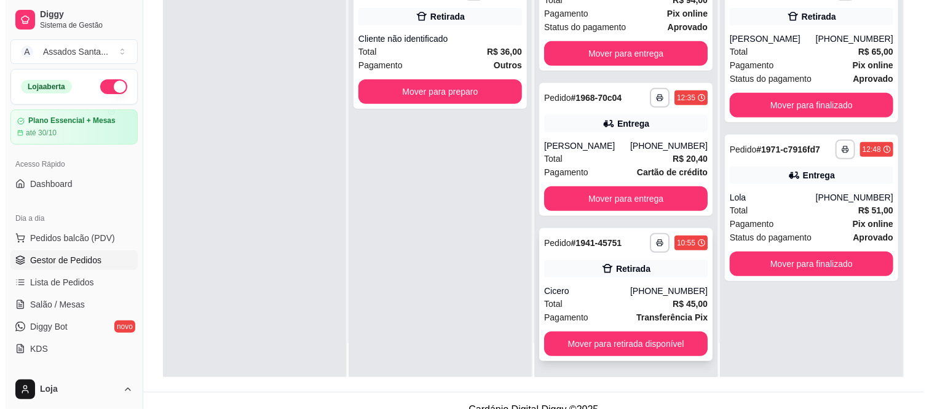
scroll to position [188, 0]
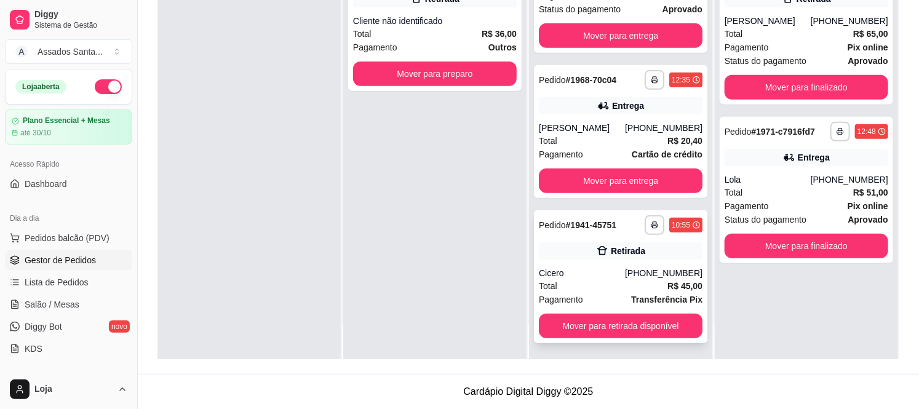
click at [596, 250] on icon at bounding box center [602, 251] width 12 height 12
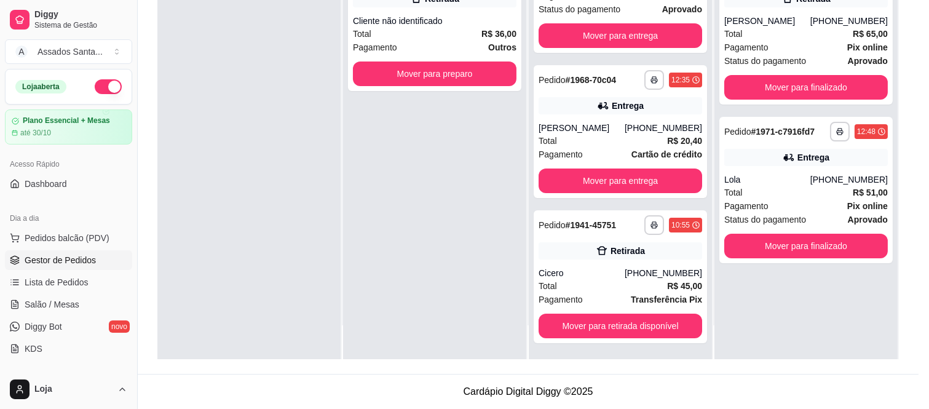
scroll to position [140, 0]
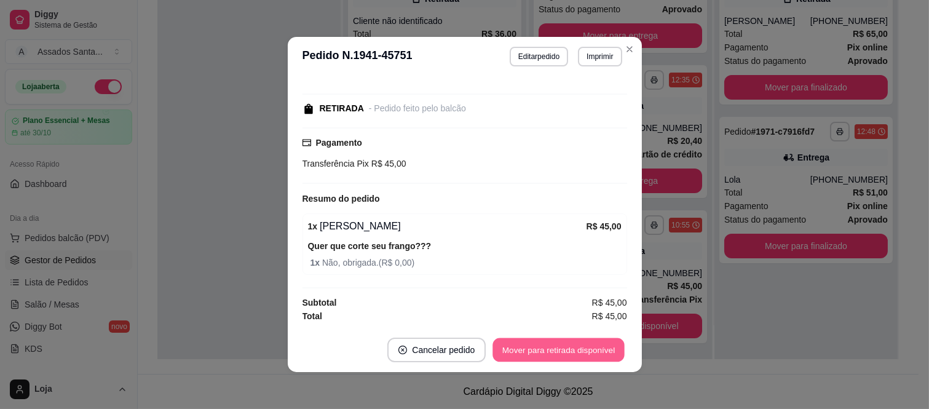
click at [574, 341] on button "Mover para retirada disponível" at bounding box center [559, 350] width 132 height 24
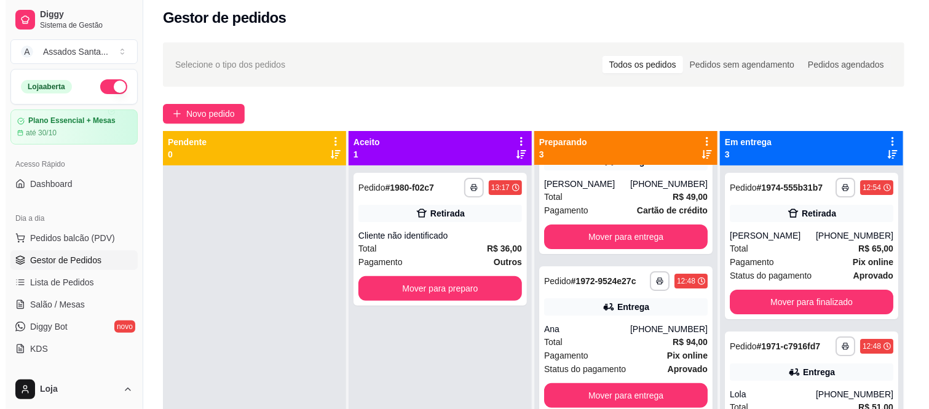
scroll to position [0, 0]
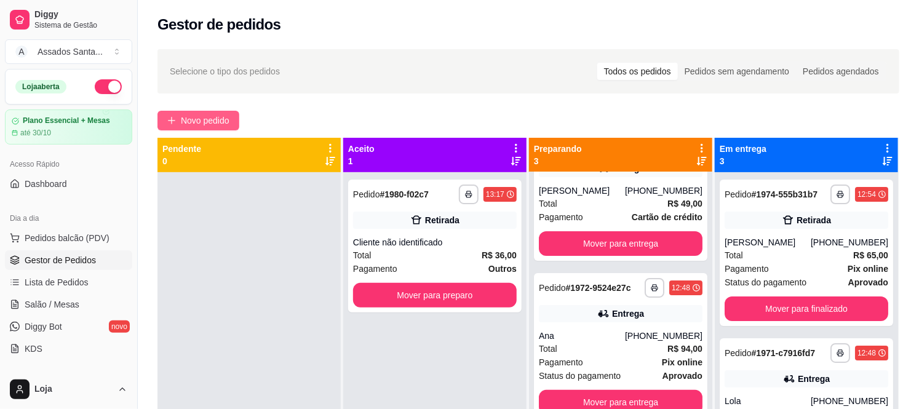
click at [198, 125] on span "Novo pedido" at bounding box center [205, 121] width 49 height 14
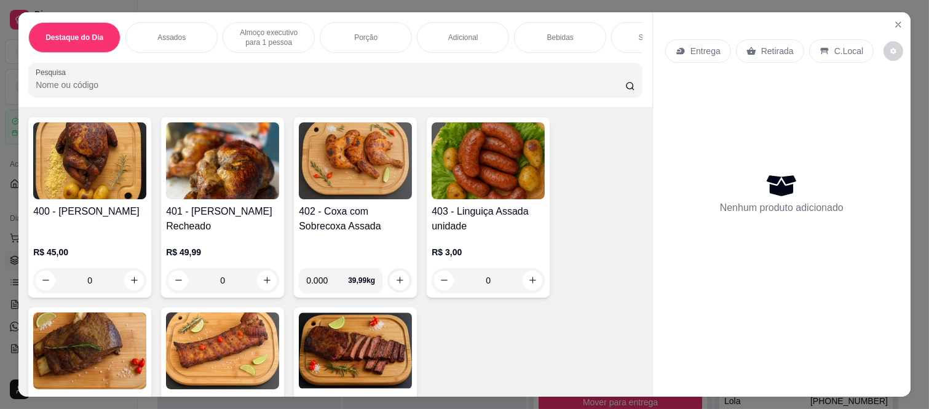
scroll to position [478, 0]
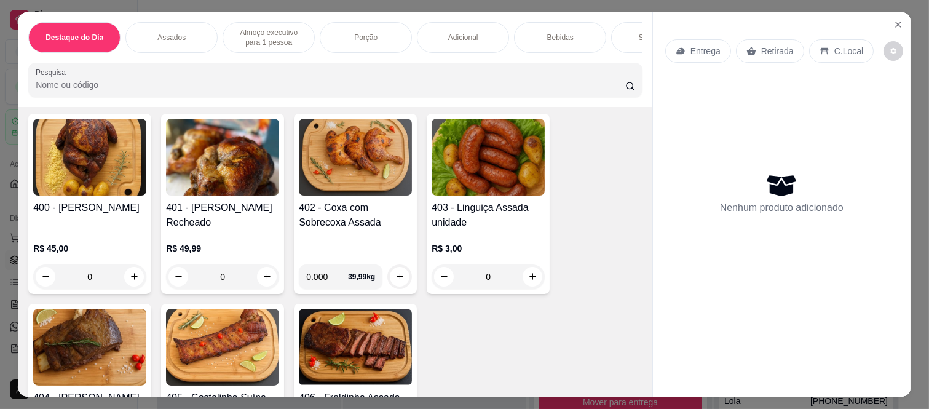
click at [125, 278] on div "0" at bounding box center [89, 276] width 113 height 25
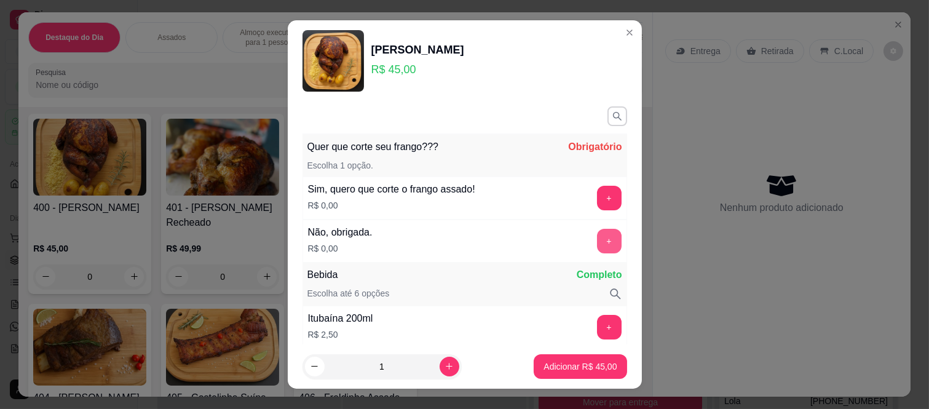
click at [597, 243] on button "+" at bounding box center [609, 241] width 25 height 25
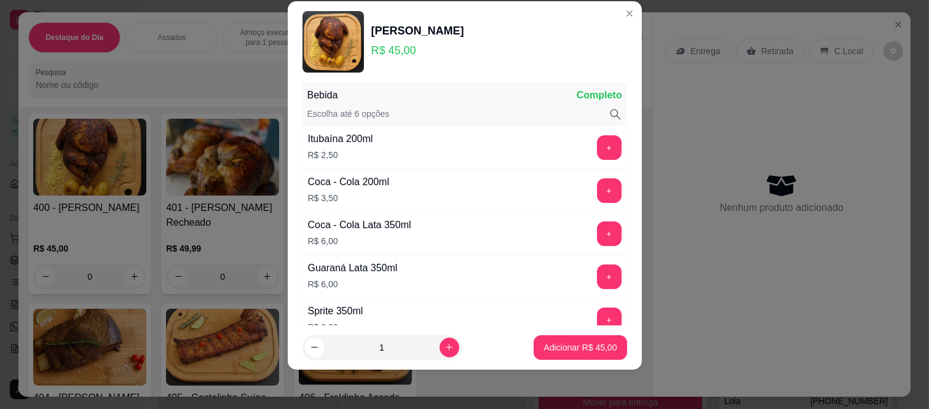
scroll to position [0, 0]
click at [566, 343] on p "Adicionar R$ 45,00" at bounding box center [580, 347] width 73 height 12
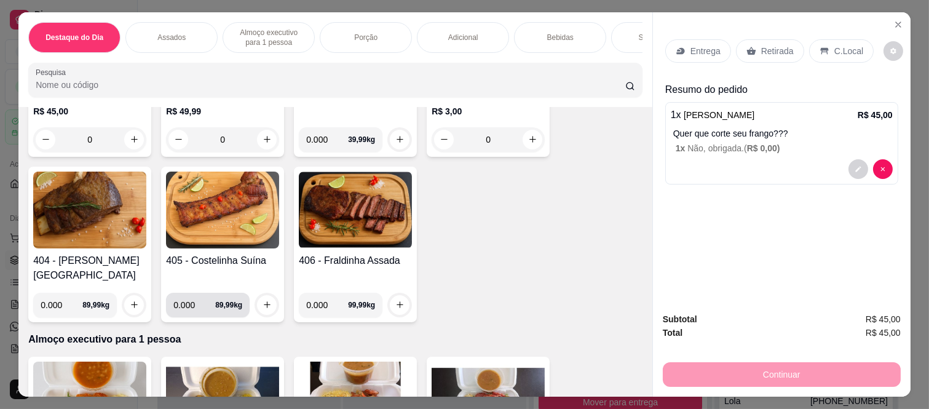
click at [193, 293] on input "0.000" at bounding box center [194, 305] width 42 height 25
type input "0.395"
click at [265, 301] on icon "increase-product-quantity" at bounding box center [267, 305] width 9 height 9
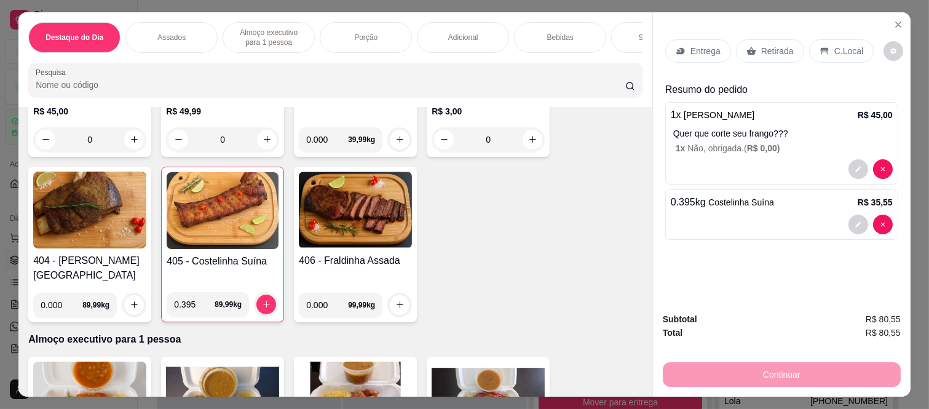
click at [784, 45] on p "Retirada" at bounding box center [777, 51] width 33 height 12
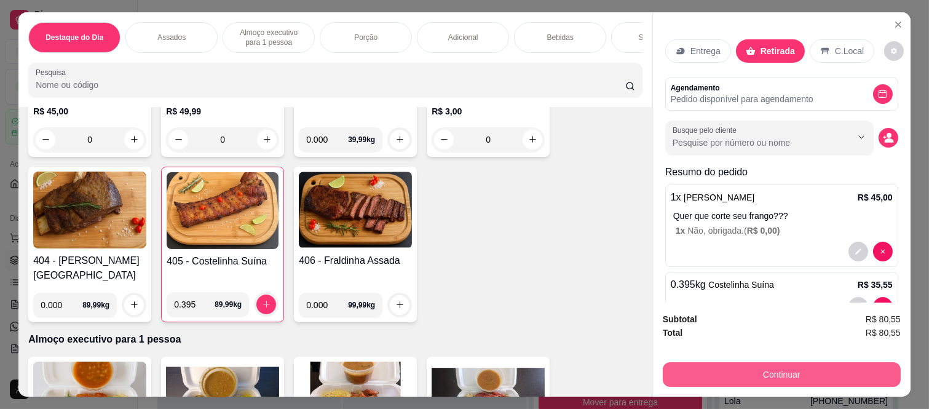
click at [788, 367] on button "Continuar" at bounding box center [782, 374] width 238 height 25
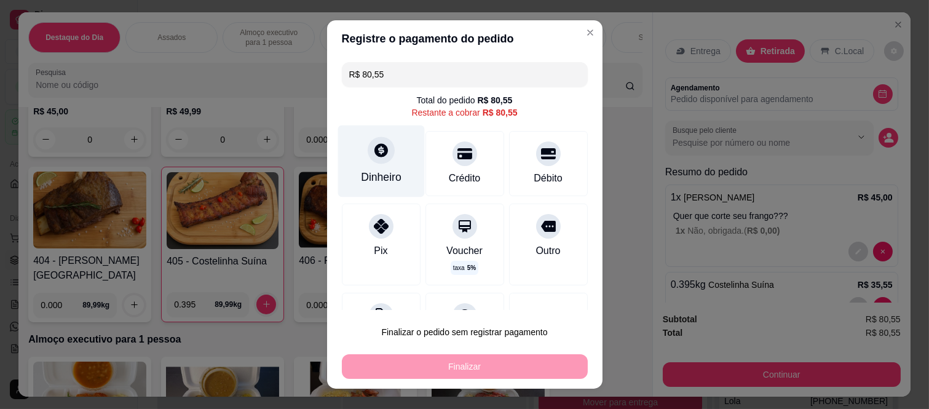
click at [389, 160] on div "Dinheiro" at bounding box center [381, 161] width 87 height 72
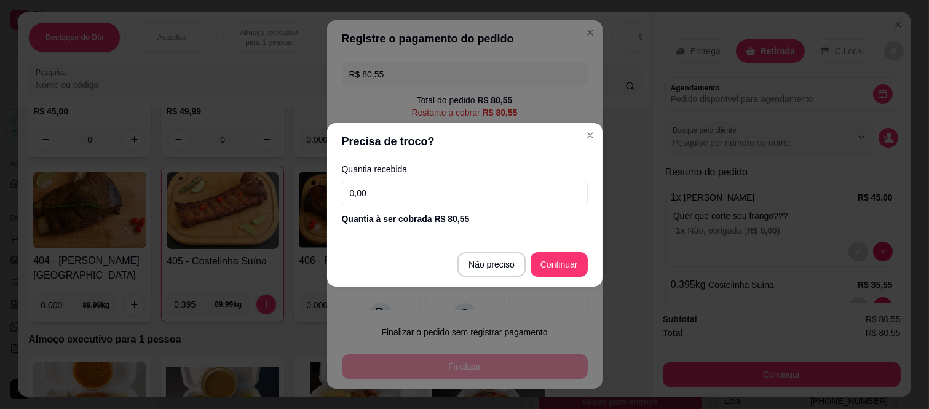
click at [389, 175] on div "Quantia recebida 0,00 Quantia à ser cobrada R$ 80,55" at bounding box center [465, 195] width 276 height 70
click at [396, 194] on input "0,00" at bounding box center [465, 193] width 246 height 25
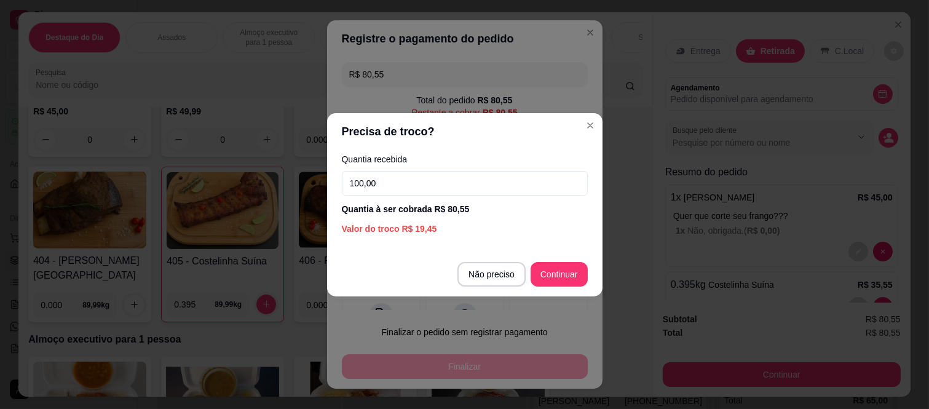
type input "100,00"
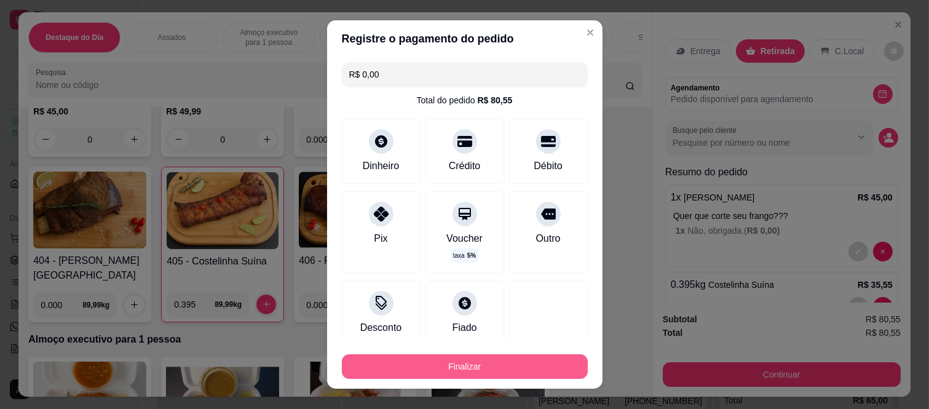
click at [518, 374] on button "Finalizar" at bounding box center [465, 366] width 246 height 25
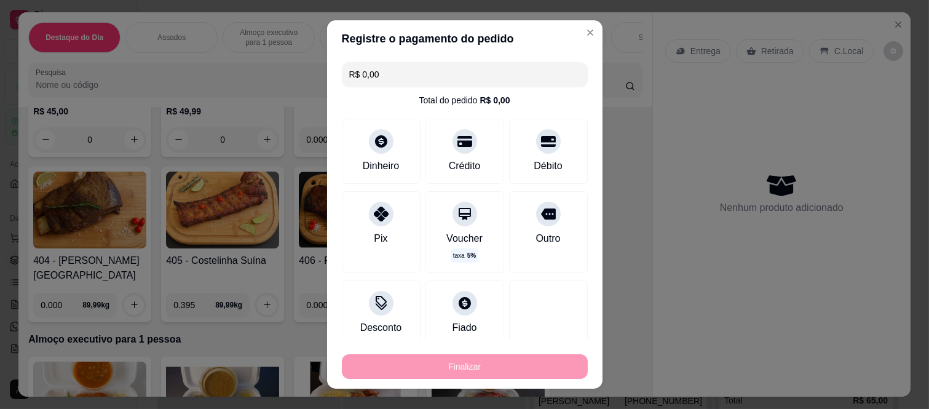
type input "-R$ 80,55"
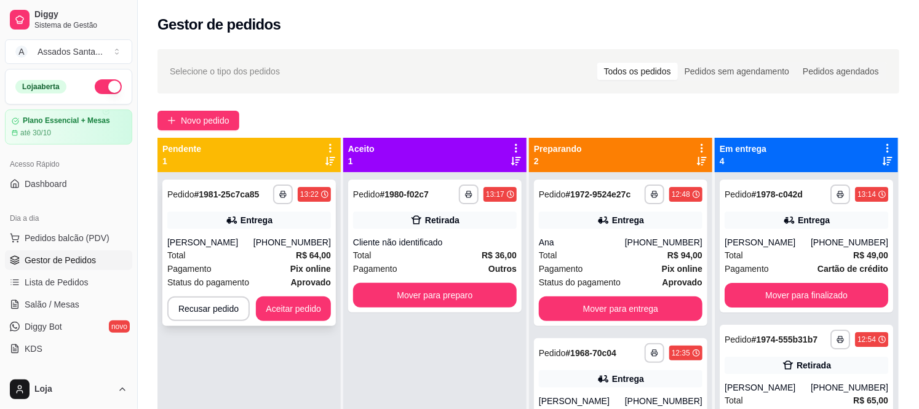
click at [245, 232] on div "**********" at bounding box center [248, 253] width 173 height 146
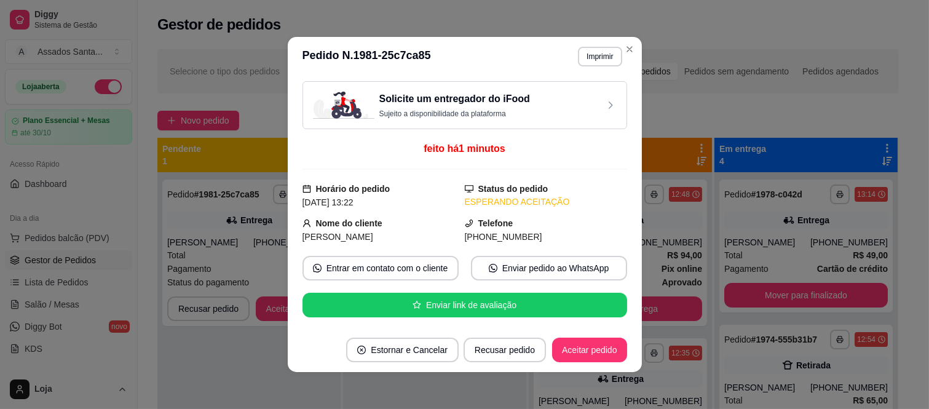
scroll to position [341, 0]
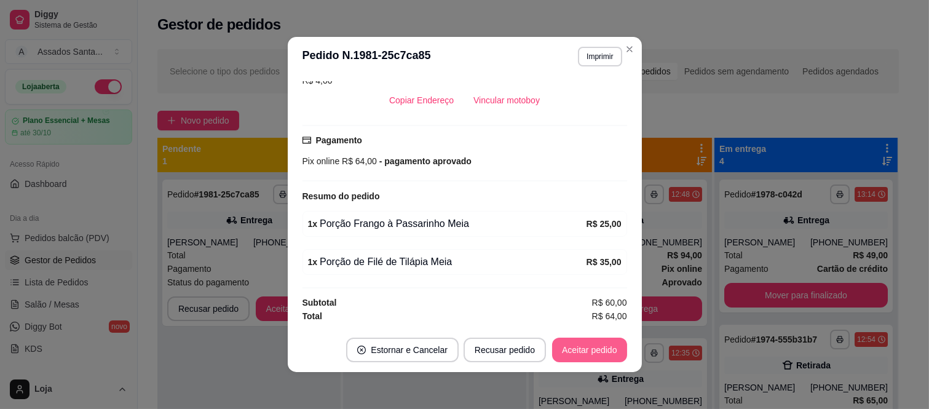
click at [573, 351] on button "Aceitar pedido" at bounding box center [589, 350] width 75 height 25
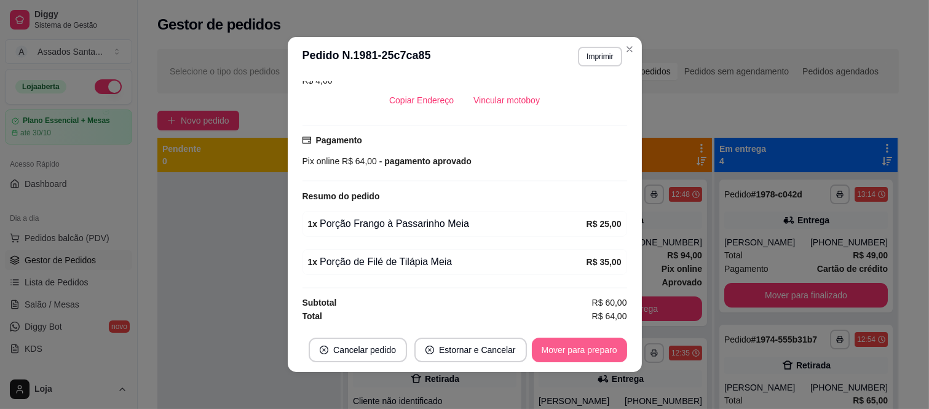
click at [573, 351] on button "Mover para preparo" at bounding box center [579, 350] width 95 height 25
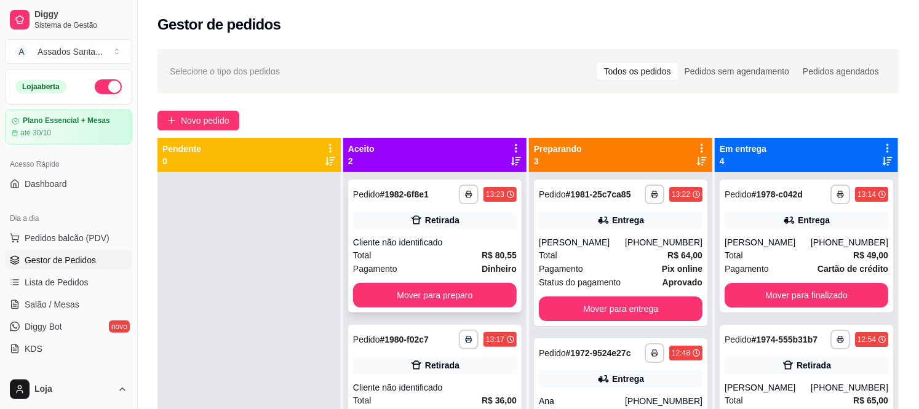
click at [422, 244] on div "Cliente não identificado" at bounding box center [435, 242] width 164 height 12
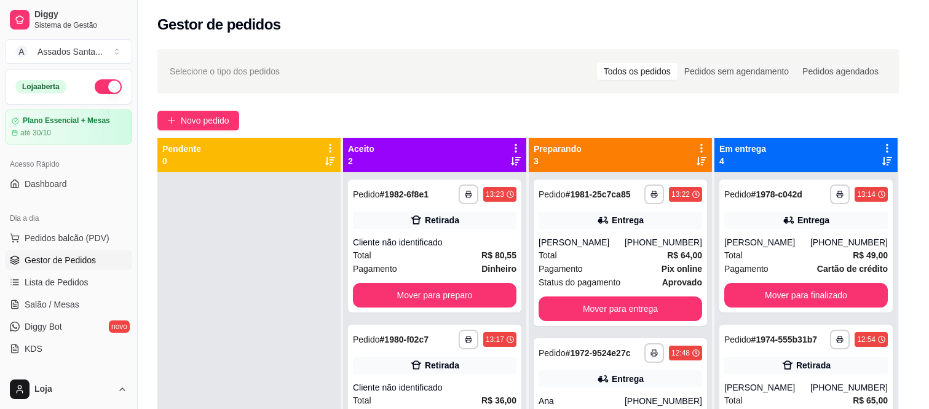
scroll to position [178, 0]
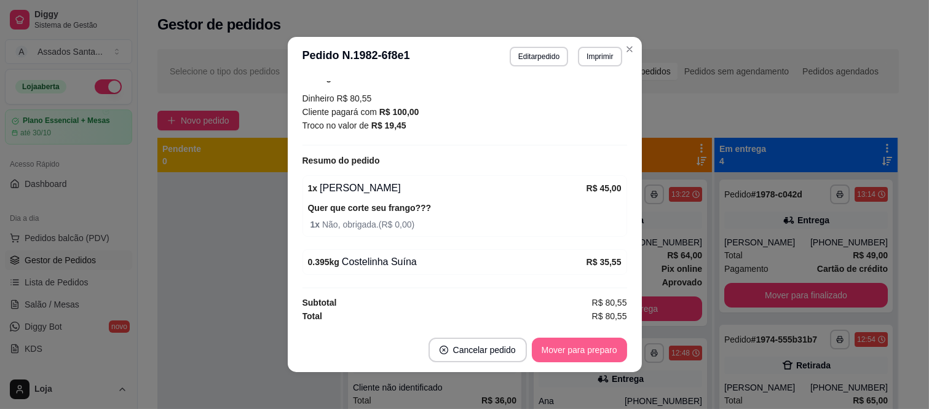
click at [571, 344] on button "Mover para preparo" at bounding box center [579, 350] width 95 height 25
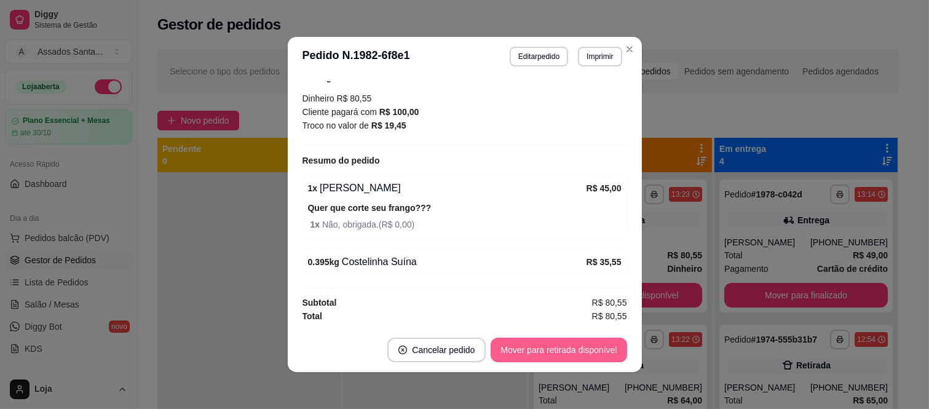
click at [573, 347] on button "Mover para retirada disponível" at bounding box center [559, 350] width 136 height 25
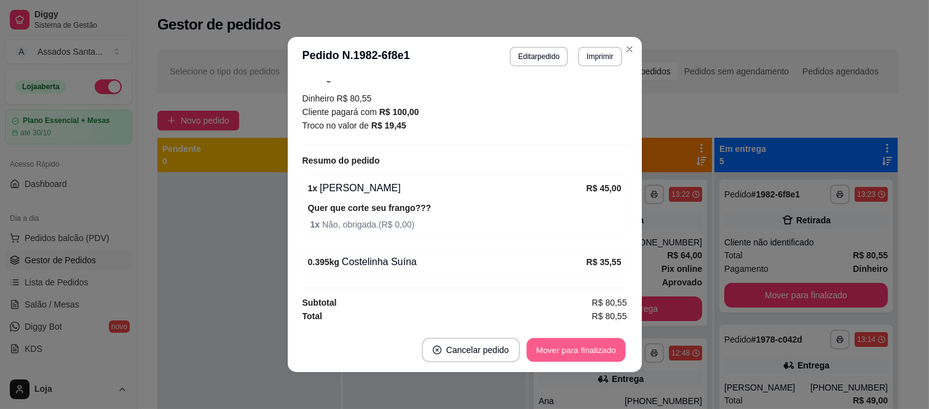
click at [574, 347] on button "Mover para finalizado" at bounding box center [575, 350] width 99 height 24
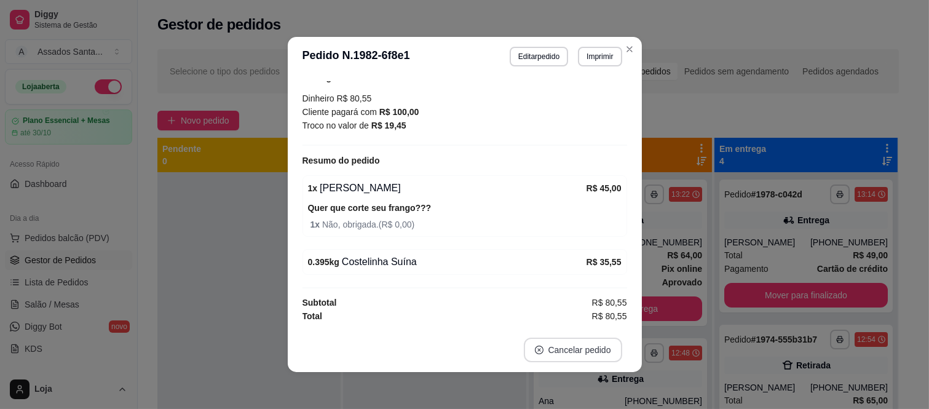
scroll to position [125, 0]
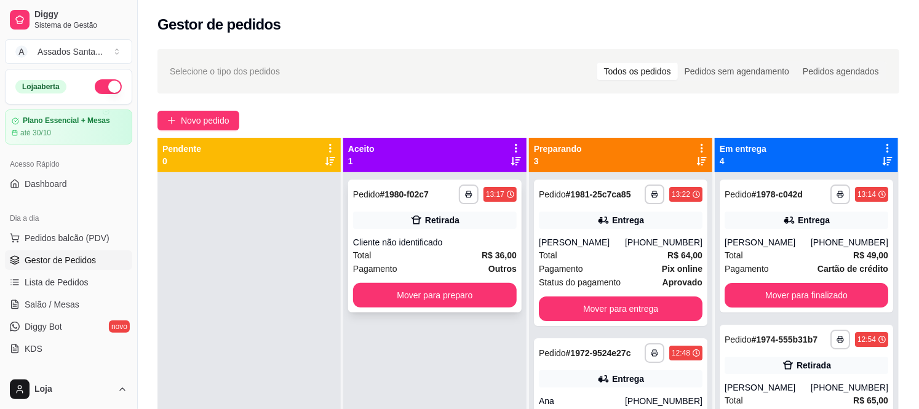
click at [441, 229] on div "**********" at bounding box center [434, 246] width 173 height 133
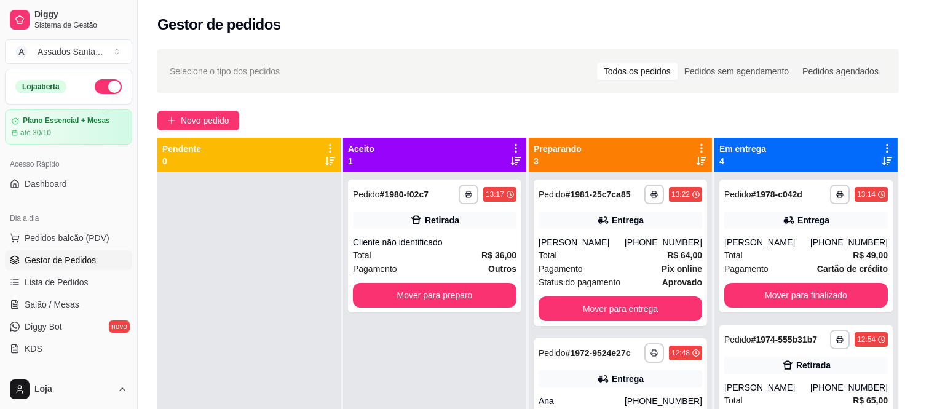
scroll to position [151, 0]
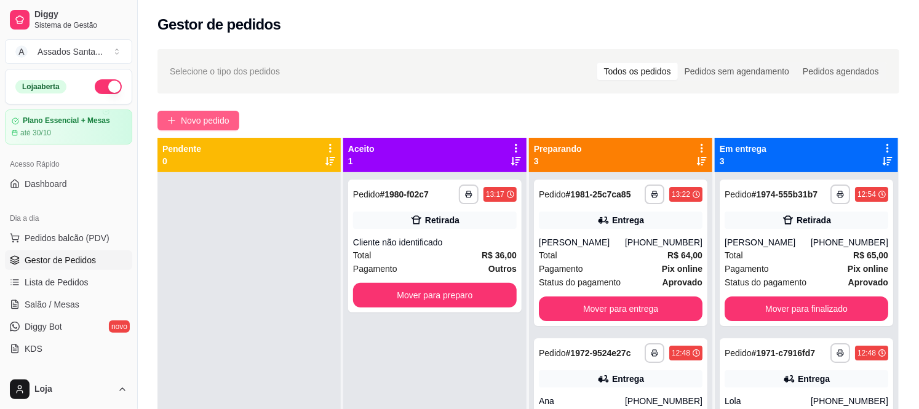
click at [189, 124] on span "Novo pedido" at bounding box center [205, 121] width 49 height 14
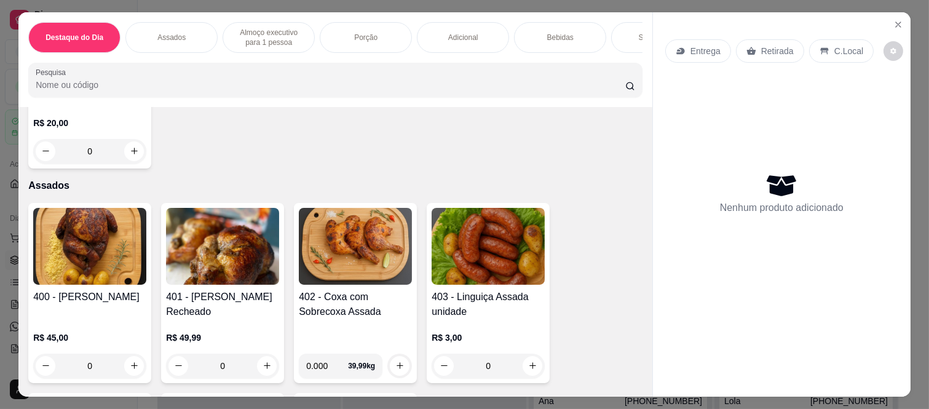
scroll to position [410, 0]
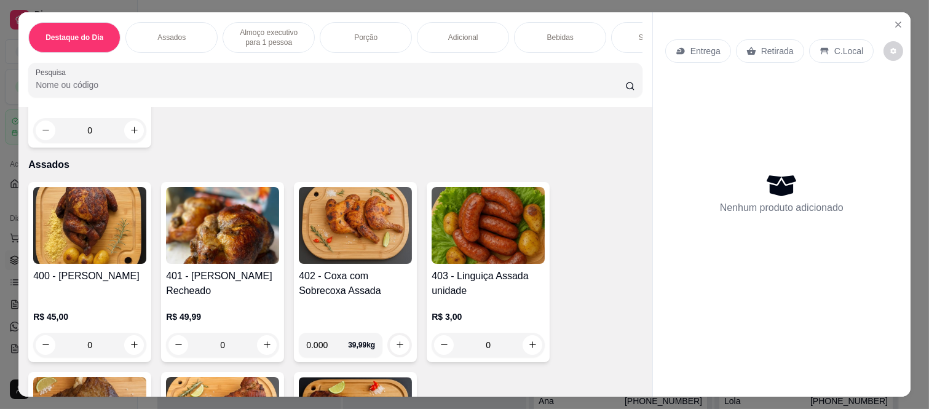
click at [132, 346] on div "0" at bounding box center [89, 345] width 113 height 25
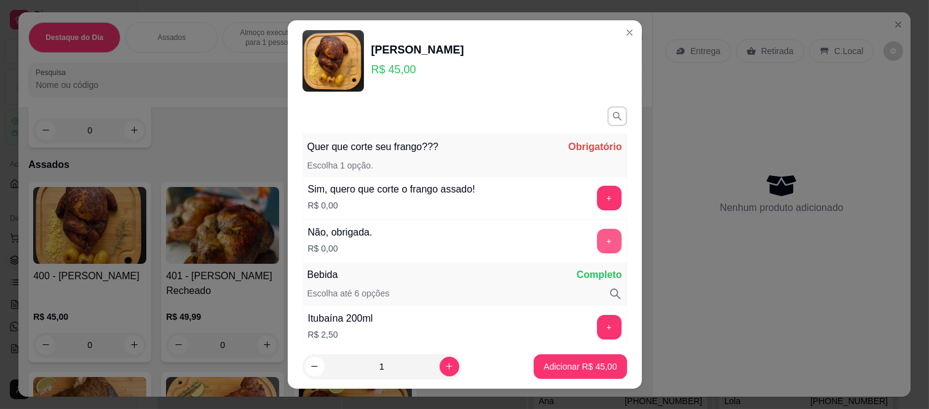
click at [597, 243] on button "+" at bounding box center [609, 241] width 25 height 25
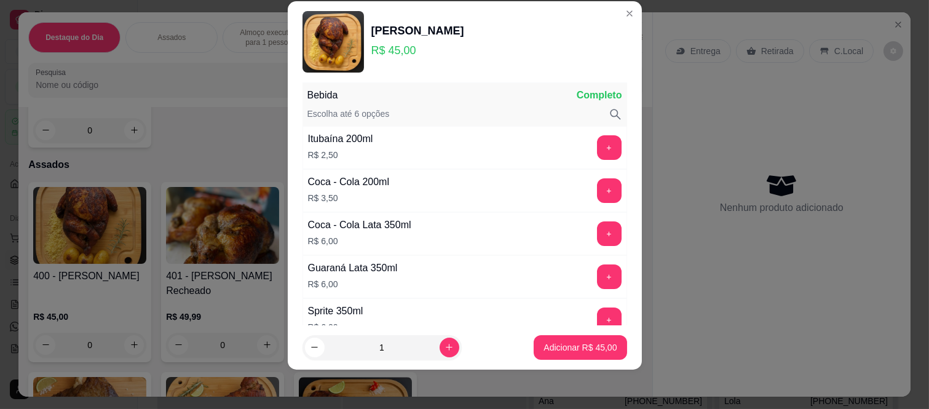
scroll to position [161, 0]
click at [544, 347] on p "Adicionar R$ 45,00" at bounding box center [580, 347] width 73 height 12
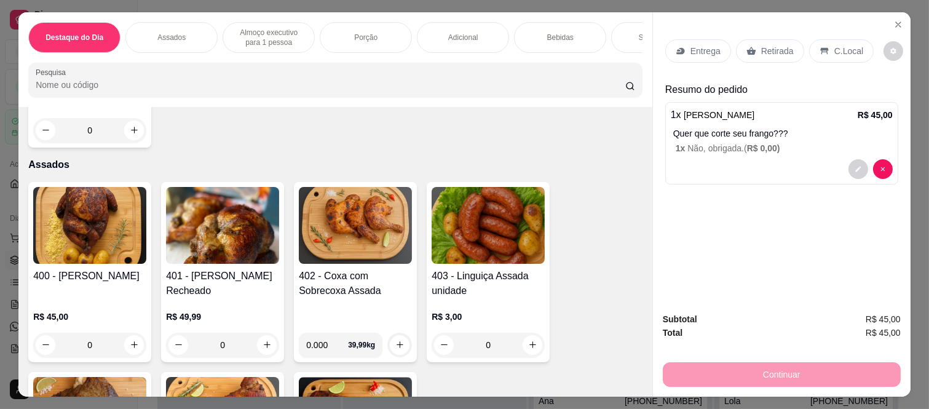
click at [754, 47] on div "Retirada" at bounding box center [770, 50] width 68 height 23
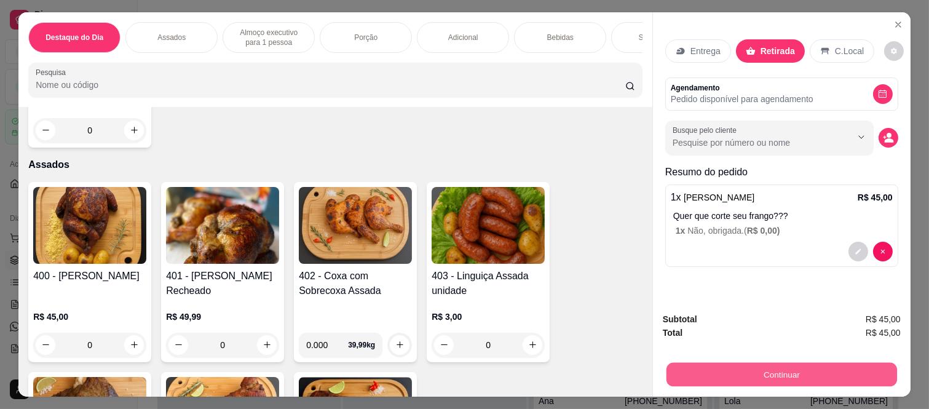
click at [667, 367] on button "Continuar" at bounding box center [782, 375] width 231 height 24
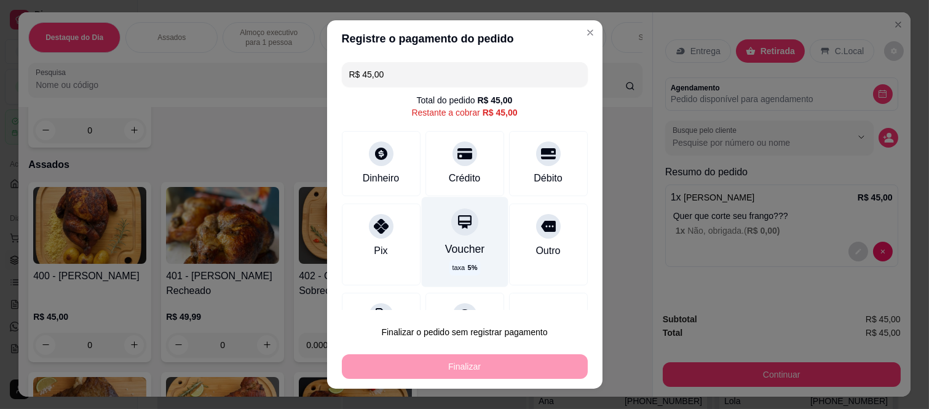
click at [440, 237] on div "Voucher taxa 5 %" at bounding box center [464, 242] width 87 height 90
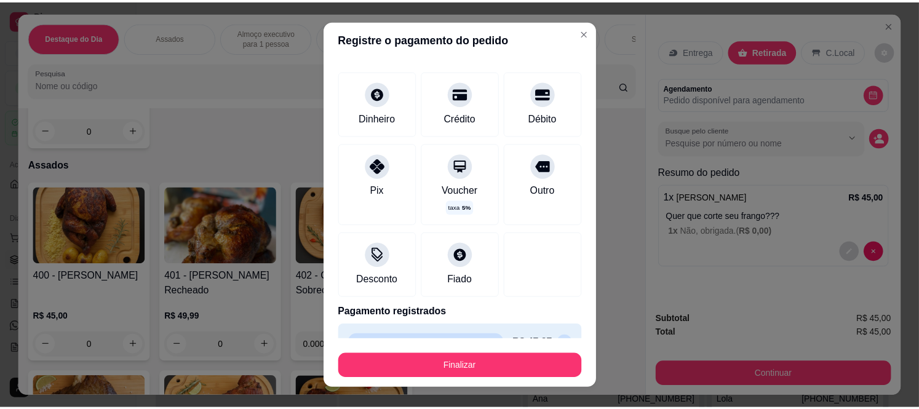
scroll to position [75, 0]
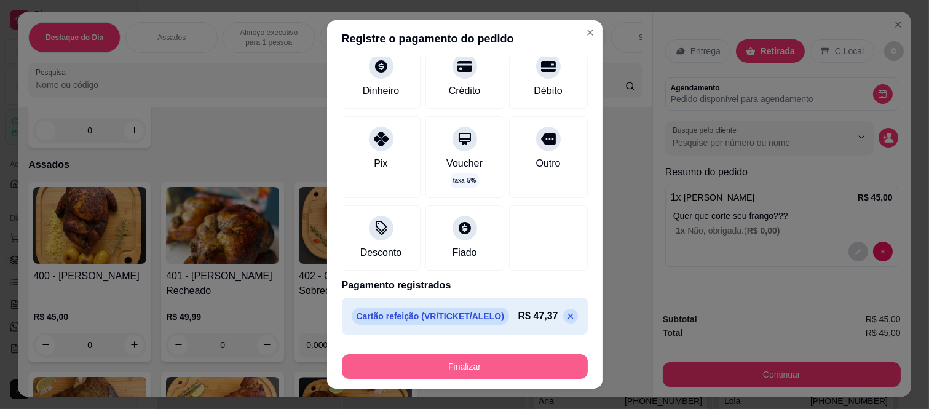
click at [428, 373] on button "Finalizar" at bounding box center [465, 366] width 246 height 25
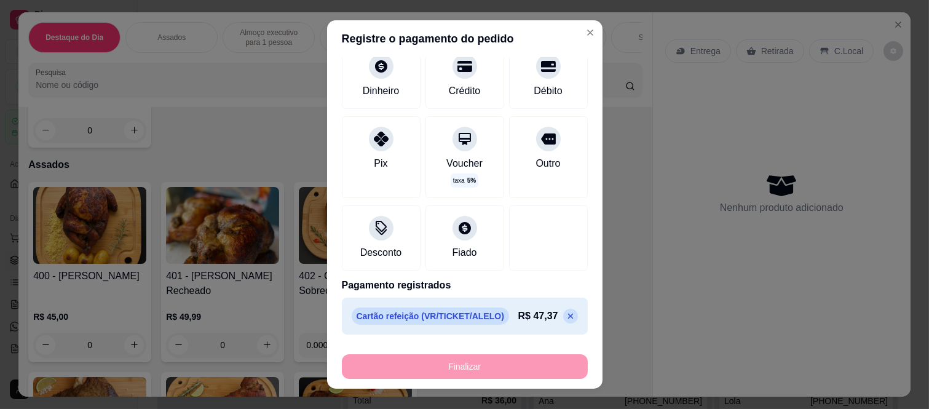
type input "-R$ 45,00"
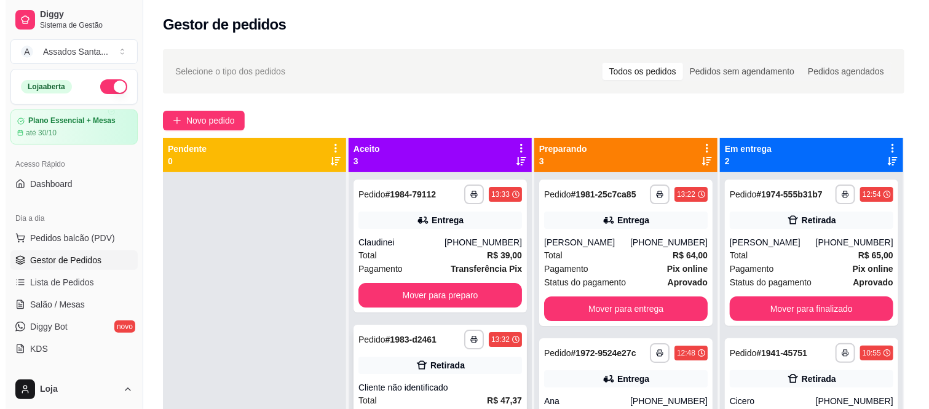
scroll to position [38, 0]
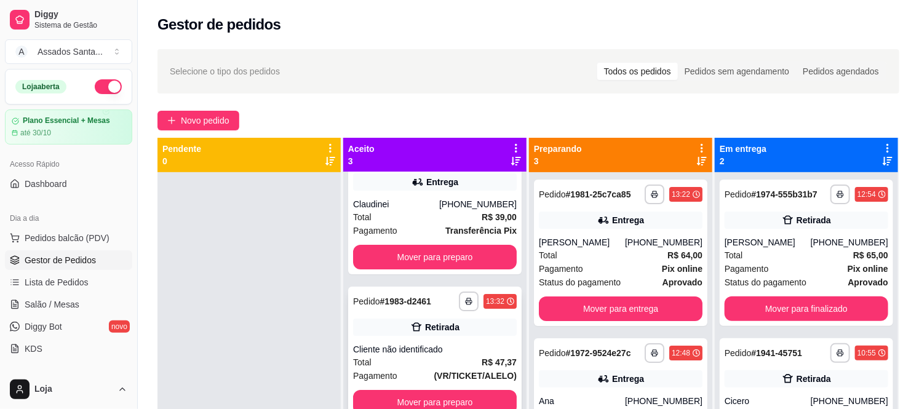
click at [417, 312] on div "**********" at bounding box center [434, 353] width 173 height 133
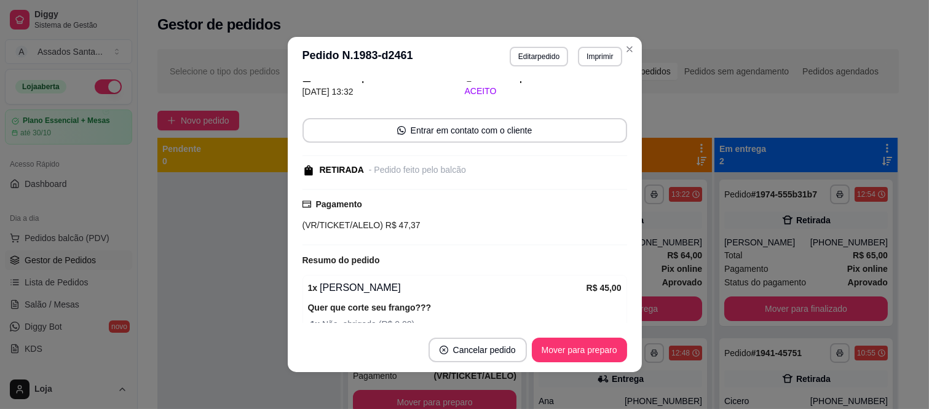
scroll to position [113, 0]
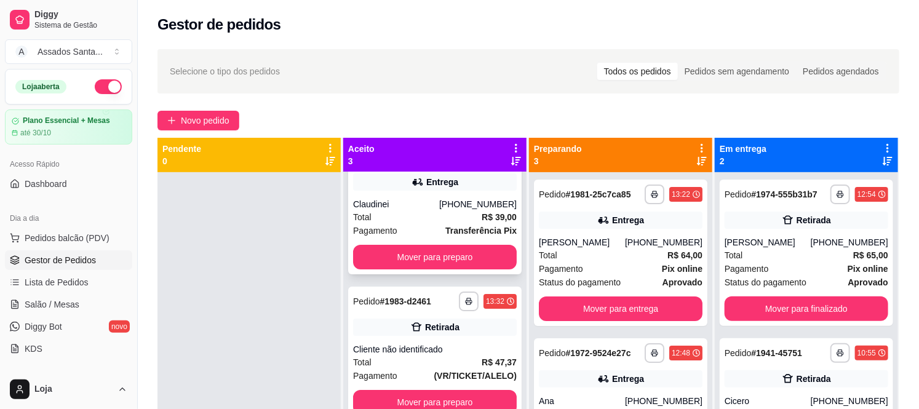
click at [368, 228] on span "Pagamento" at bounding box center [375, 231] width 44 height 14
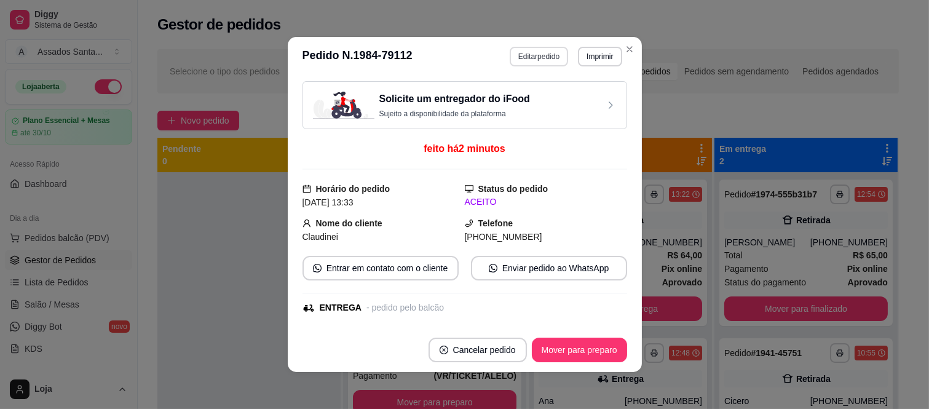
click at [518, 55] on button "Editar pedido" at bounding box center [539, 57] width 58 height 20
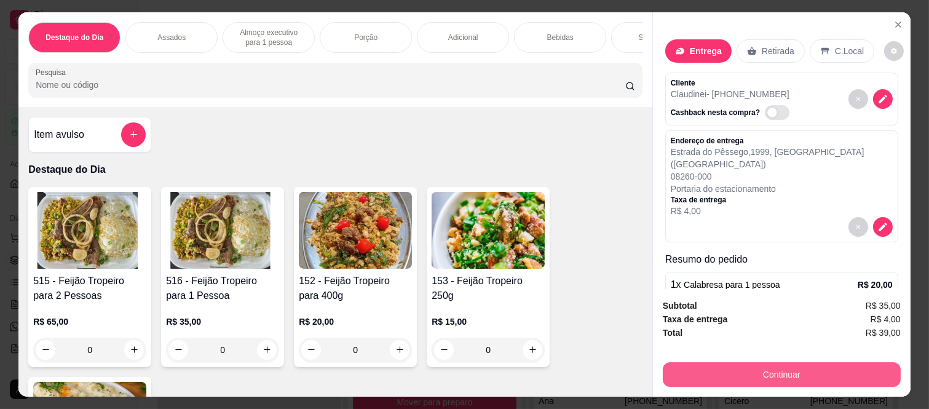
click at [708, 365] on button "Continuar" at bounding box center [782, 374] width 238 height 25
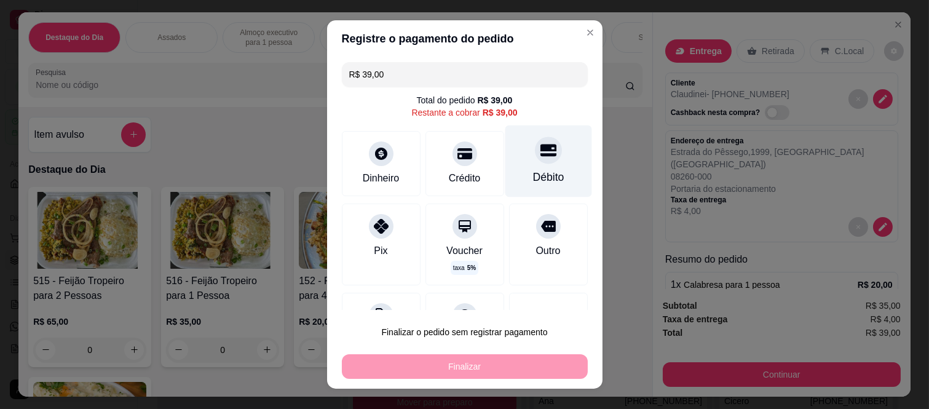
click at [540, 158] on icon at bounding box center [548, 150] width 16 height 16
type input "R$ 0,00"
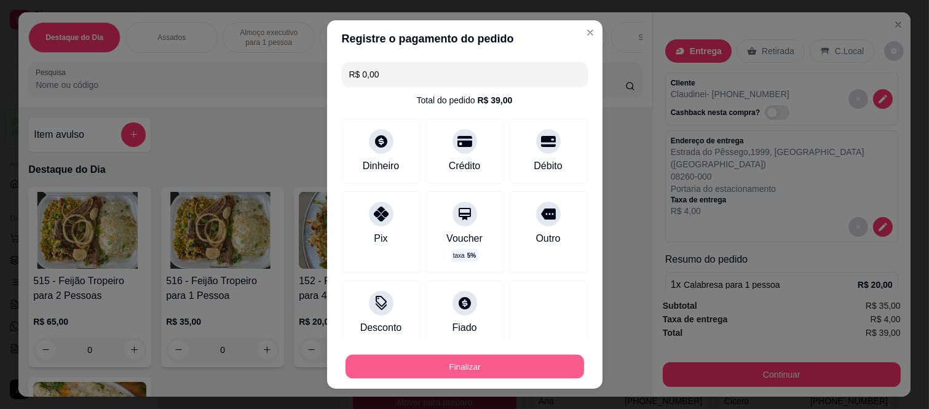
click at [509, 364] on button "Finalizar" at bounding box center [465, 366] width 239 height 24
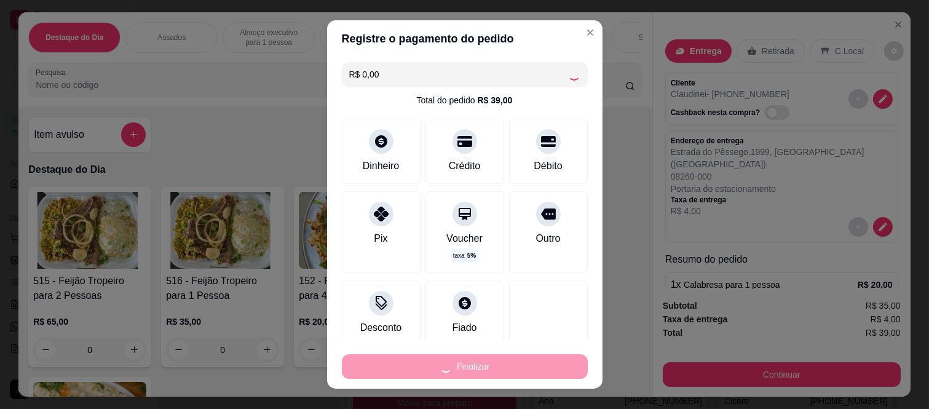
type input "0"
type input "-R$ 39,00"
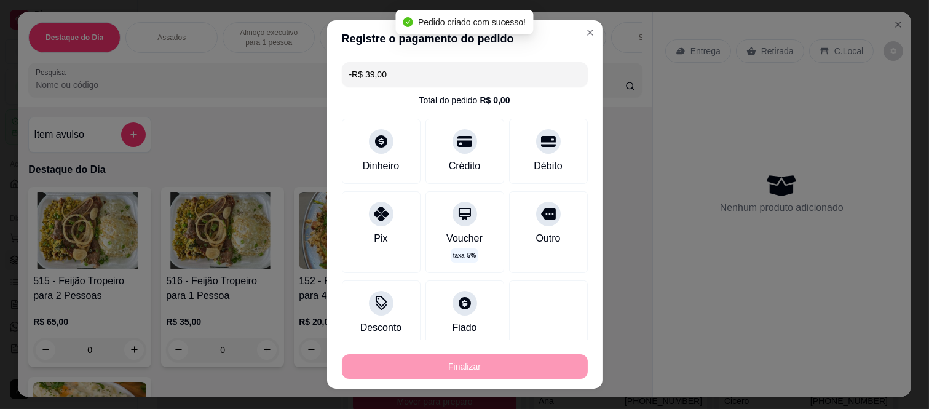
scroll to position [38, 0]
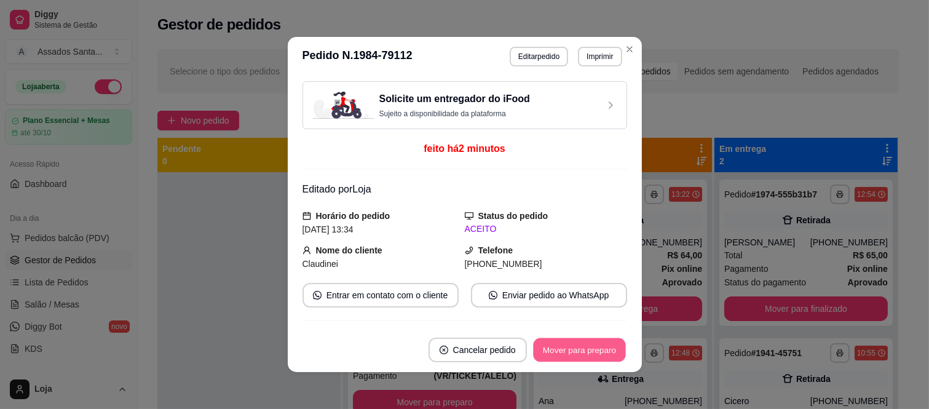
click at [544, 348] on button "Mover para preparo" at bounding box center [579, 350] width 92 height 24
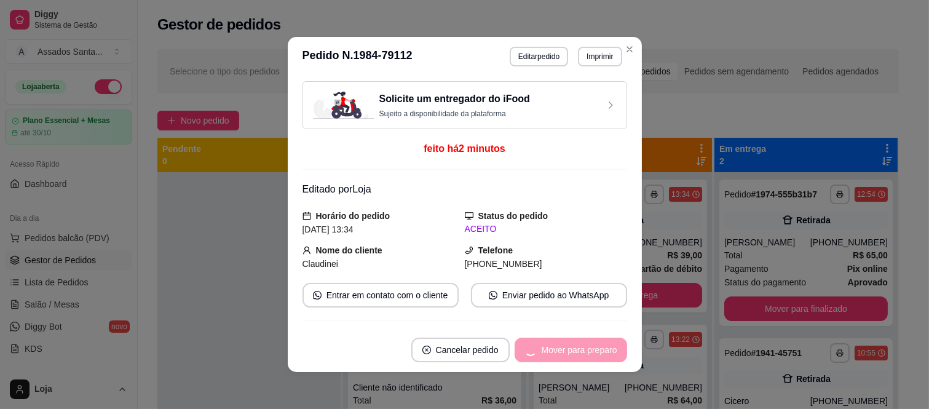
scroll to position [0, 0]
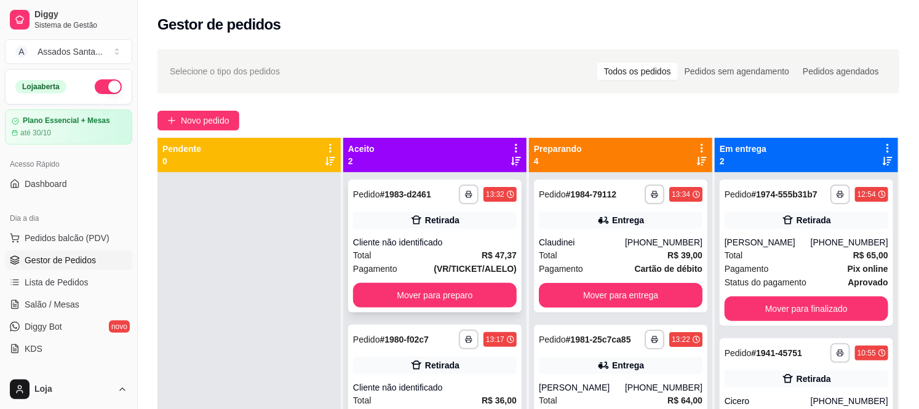
click at [397, 235] on div "**********" at bounding box center [434, 246] width 173 height 133
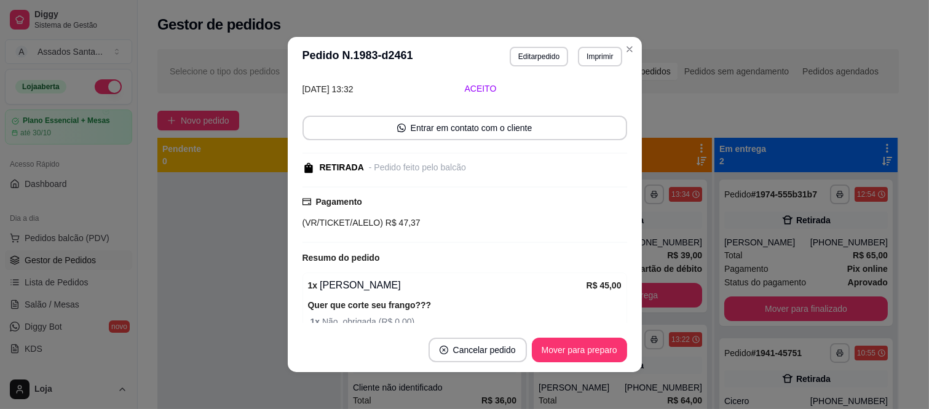
scroll to position [113, 0]
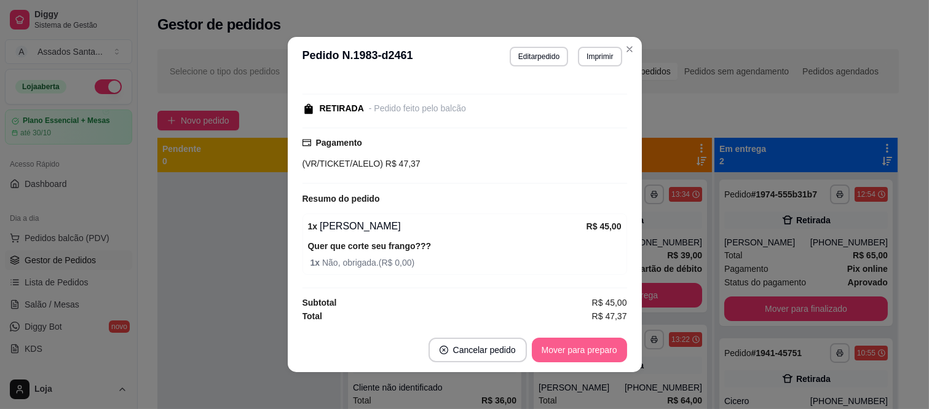
click at [564, 355] on button "Mover para preparo" at bounding box center [579, 350] width 95 height 25
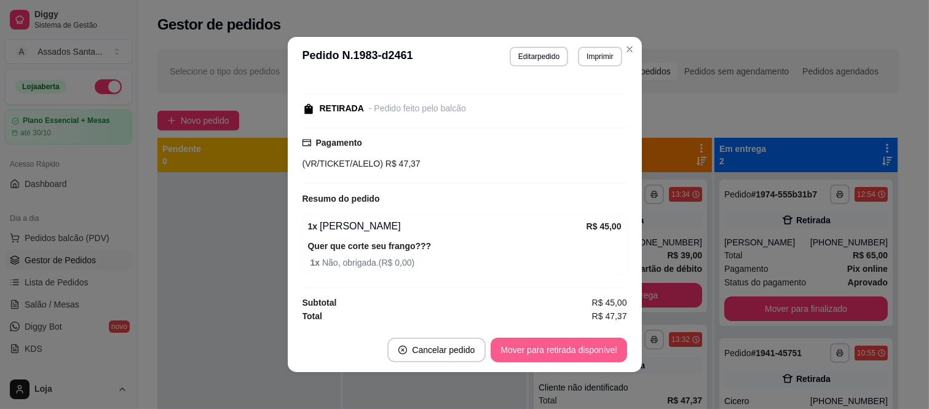
click at [564, 355] on button "Mover para retirada disponível" at bounding box center [559, 350] width 136 height 25
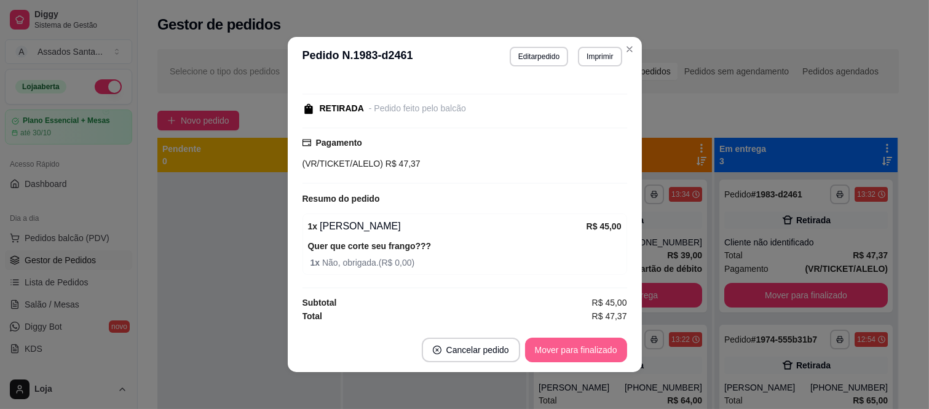
click at [564, 355] on button "Mover para finalizado" at bounding box center [576, 350] width 102 height 25
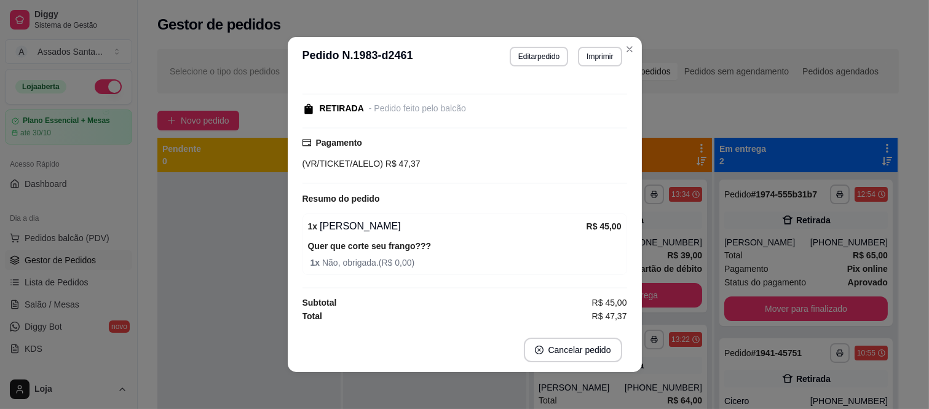
scroll to position [60, 0]
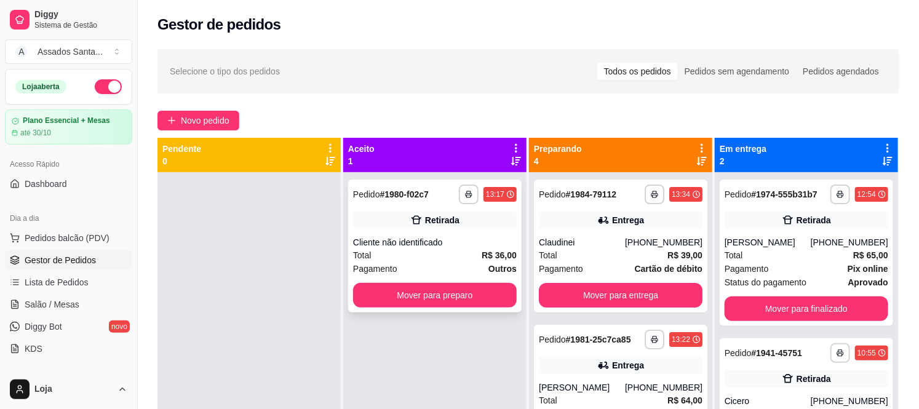
click at [365, 242] on div "Cliente não identificado" at bounding box center [435, 242] width 164 height 12
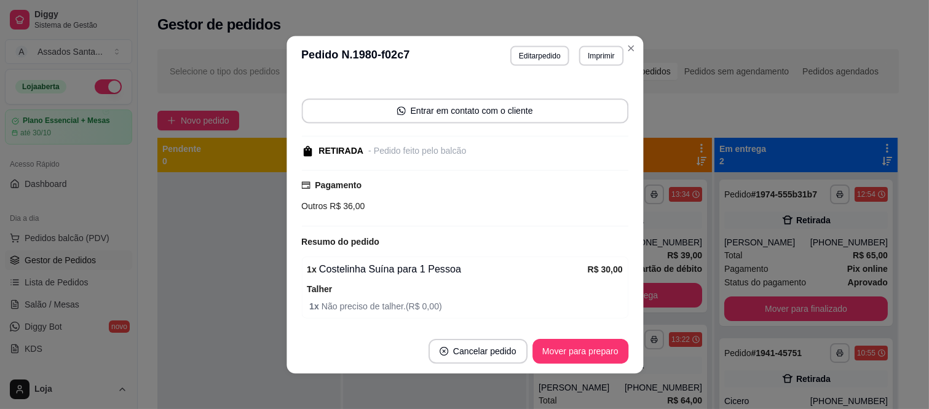
scroll to position [151, 0]
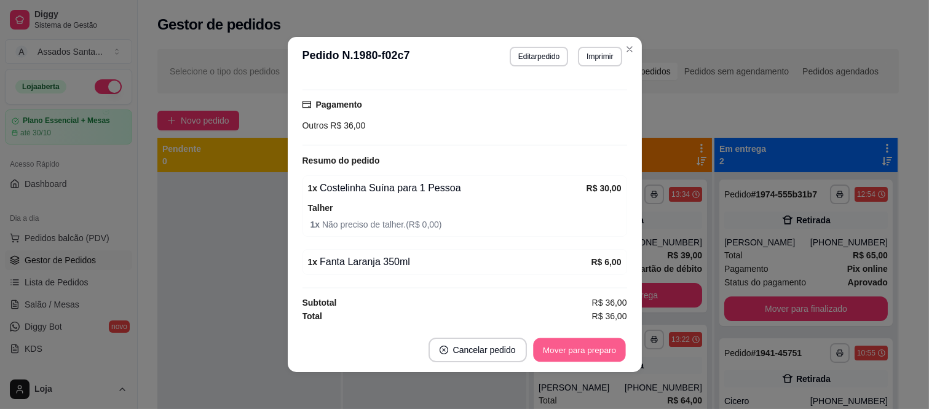
click at [551, 361] on button "Mover para preparo" at bounding box center [579, 350] width 92 height 24
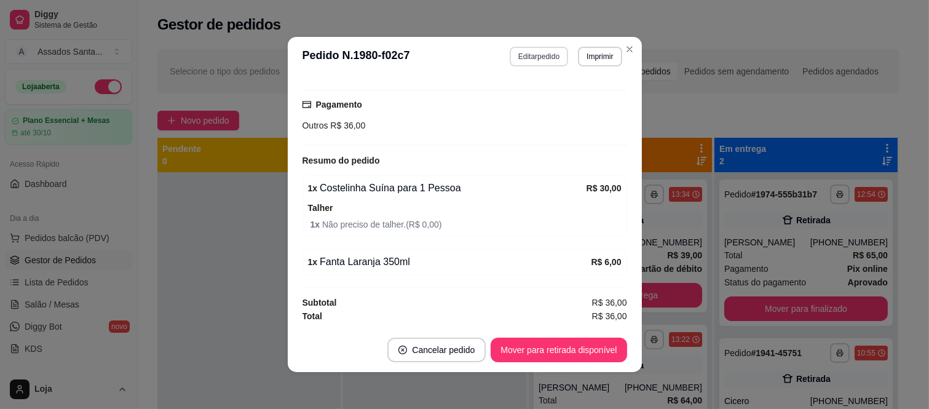
click at [529, 60] on button "Editar pedido" at bounding box center [539, 57] width 58 height 20
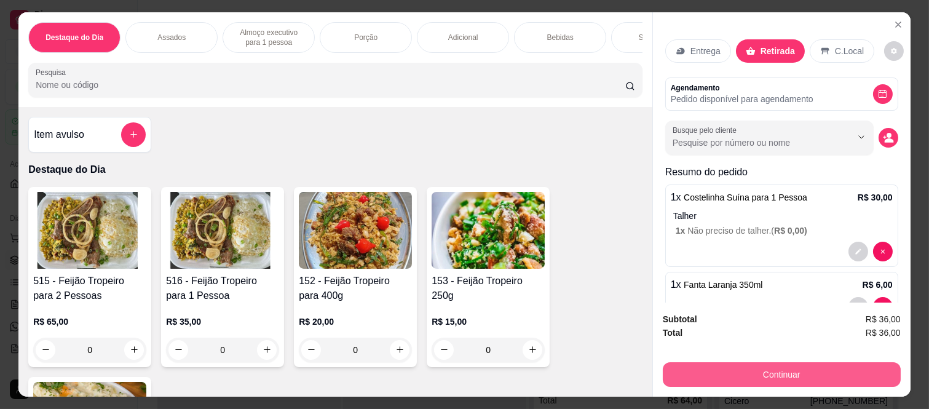
click at [704, 371] on button "Continuar" at bounding box center [782, 374] width 238 height 25
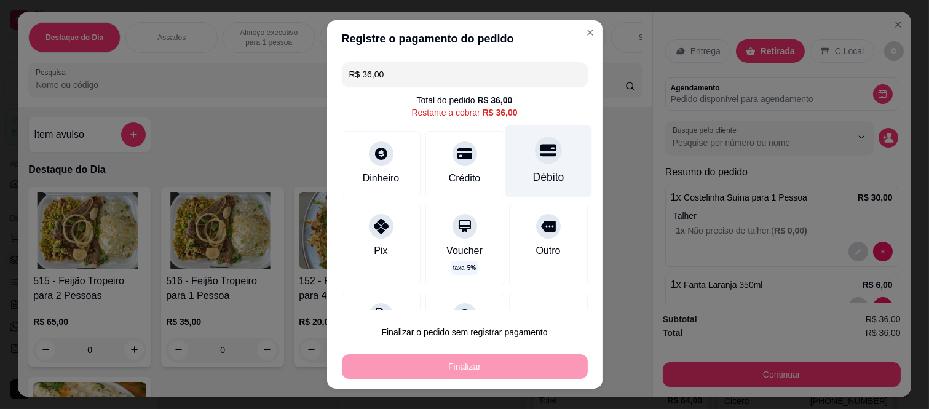
click at [512, 169] on div "Débito" at bounding box center [548, 161] width 87 height 72
type input "R$ 0,00"
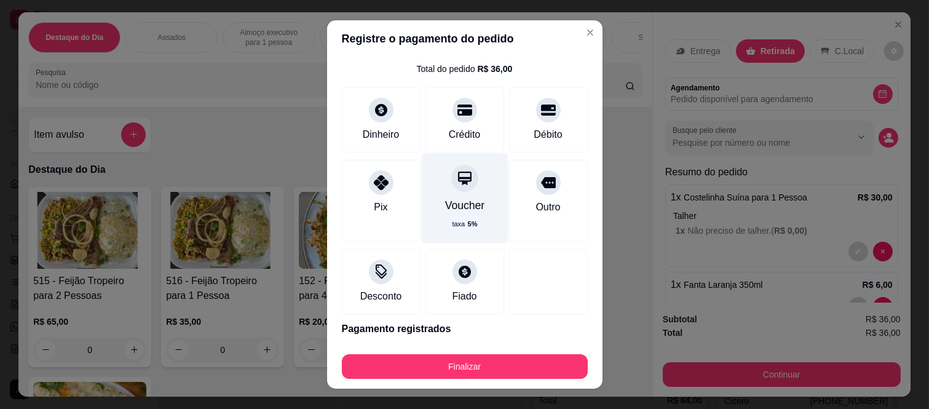
scroll to position [75, 0]
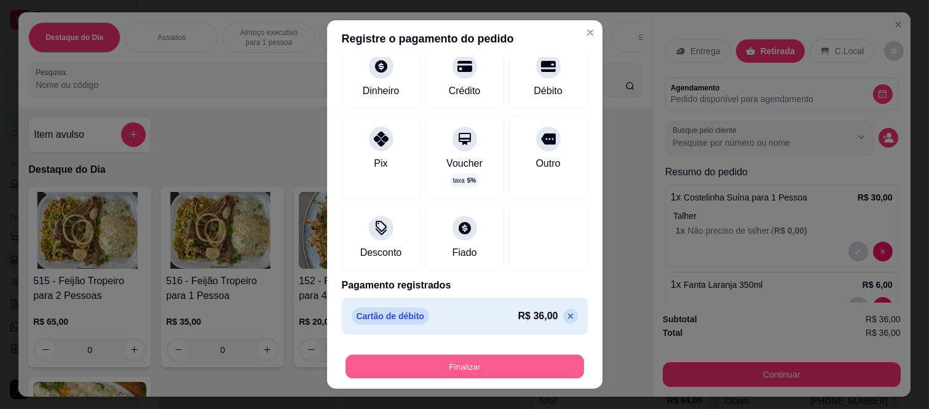
click at [447, 358] on button "Finalizar" at bounding box center [465, 366] width 239 height 24
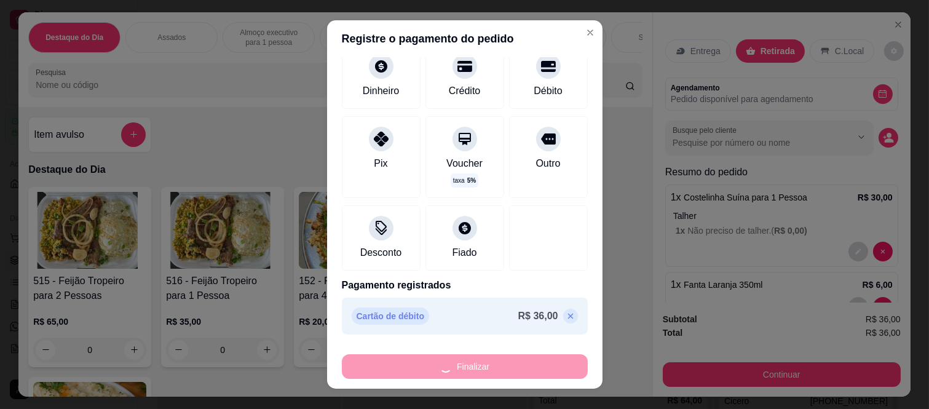
type input "0"
type input "-R$ 36,00"
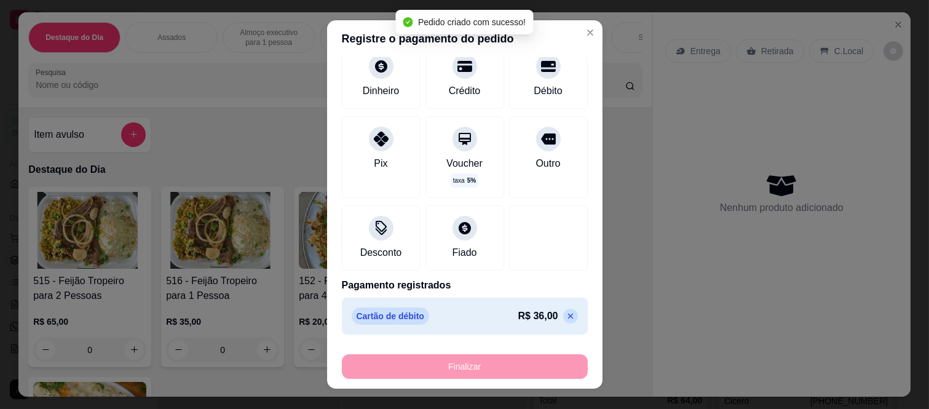
scroll to position [178, 0]
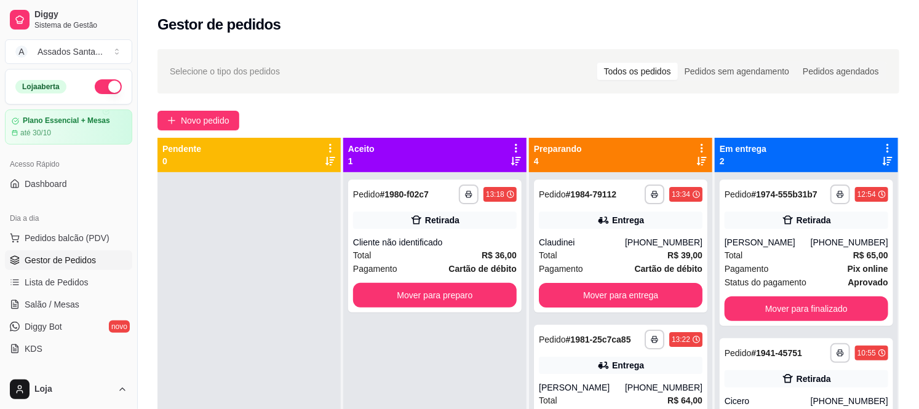
click at [179, 90] on div "Selecione o tipo dos pedidos Todos os pedidos Pedidos sem agendamento Pedidos a…" at bounding box center [528, 71] width 742 height 44
click at [181, 121] on span "Novo pedido" at bounding box center [205, 121] width 49 height 14
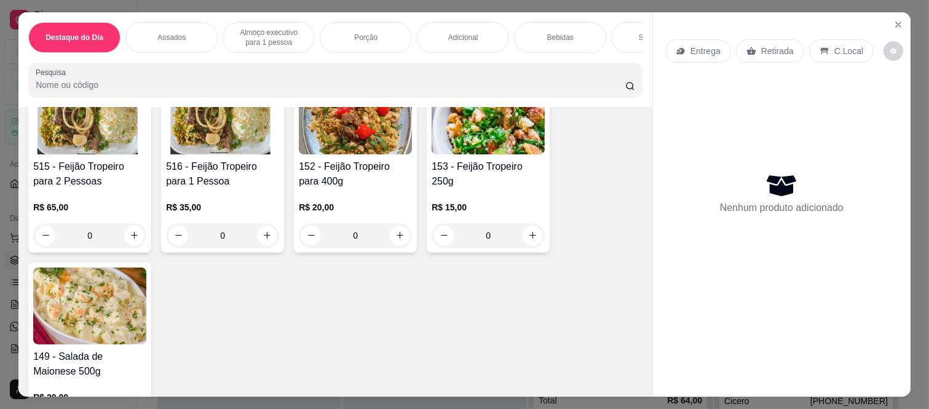
scroll to position [137, 0]
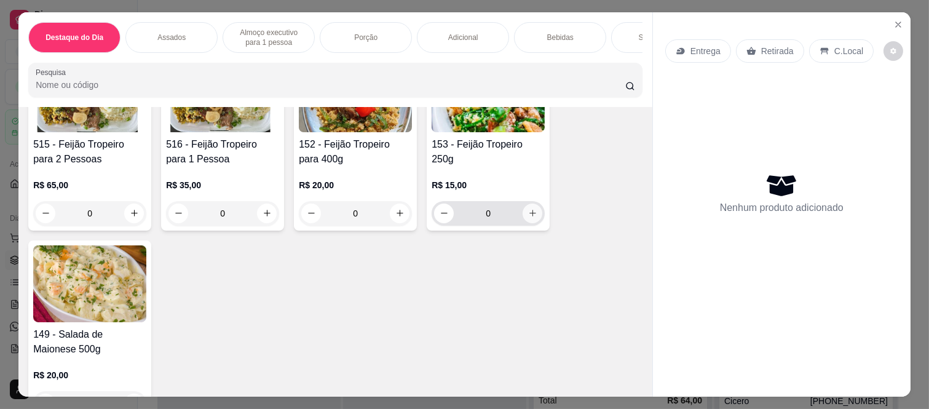
click at [528, 218] on icon "increase-product-quantity" at bounding box center [532, 212] width 9 height 9
type input "1"
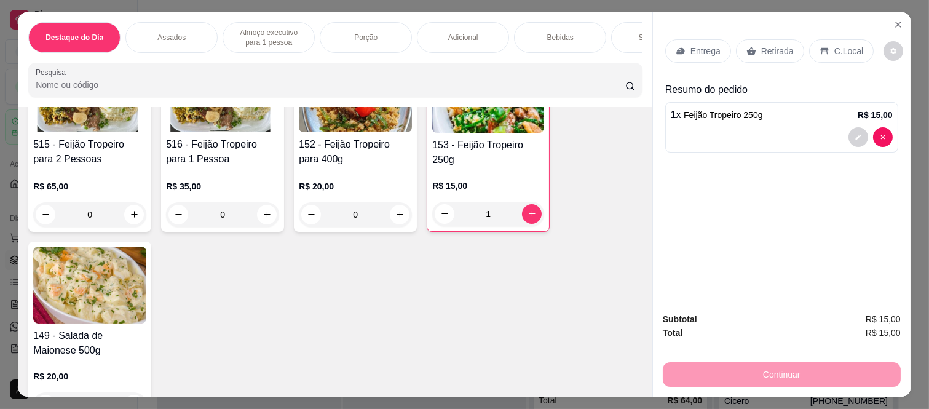
click at [387, 32] on div "Porção" at bounding box center [366, 37] width 92 height 31
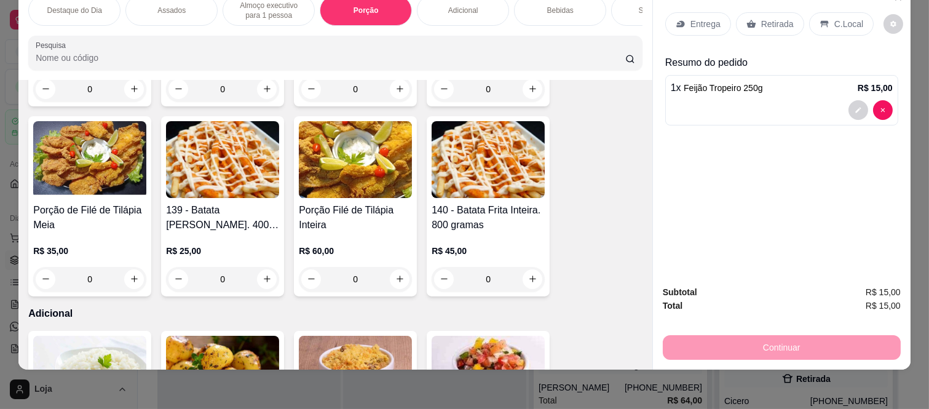
scroll to position [1816, 0]
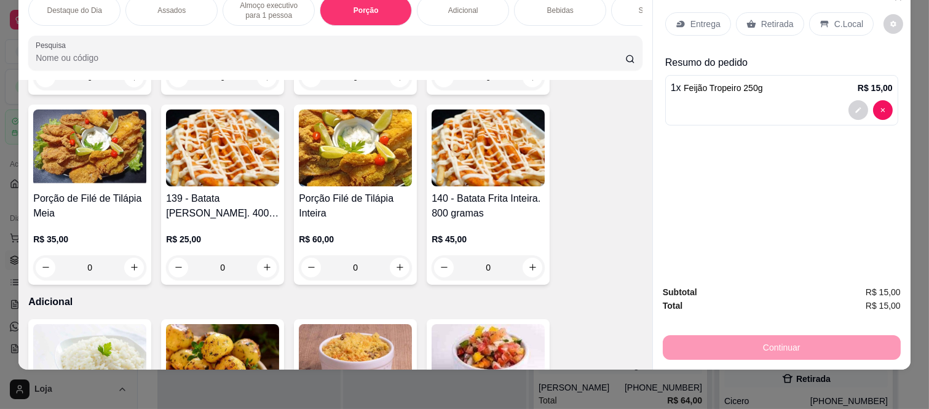
click at [257, 255] on div "0" at bounding box center [222, 267] width 113 height 25
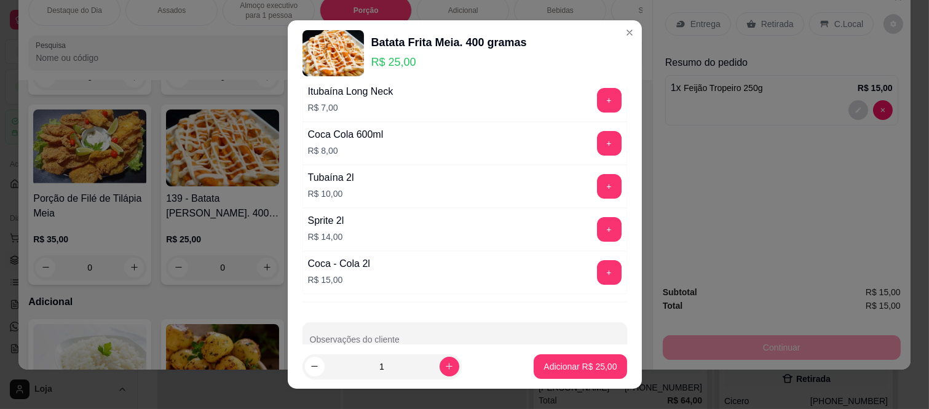
scroll to position [615, 0]
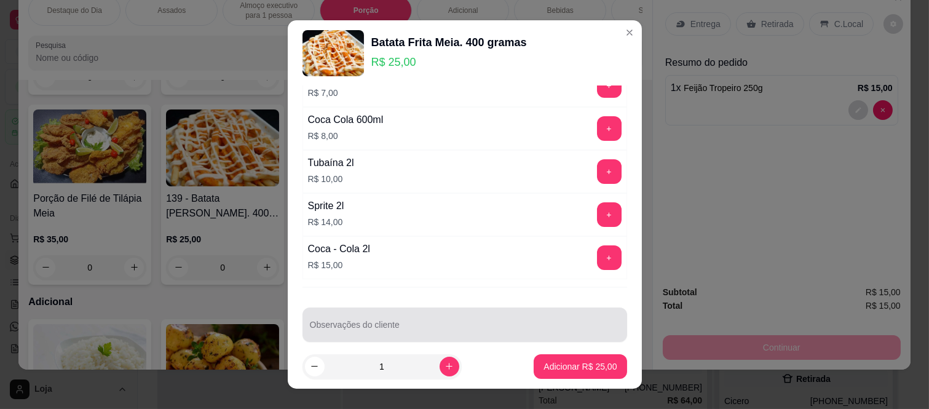
click at [371, 326] on div "Observações do cliente" at bounding box center [465, 325] width 325 height 34
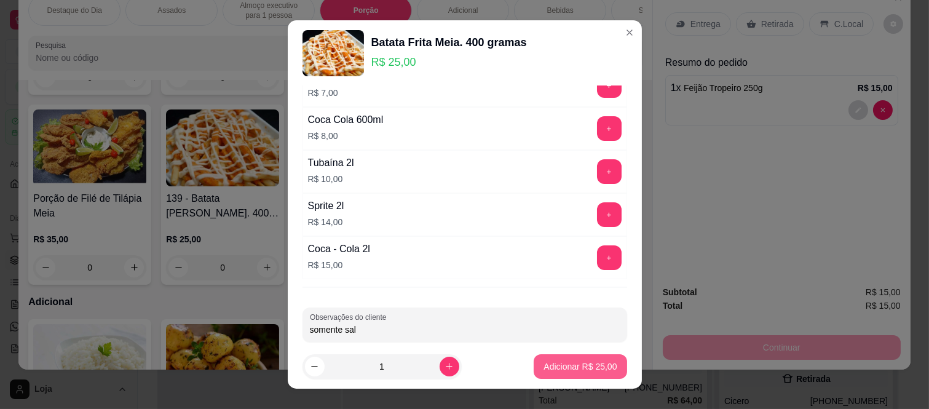
type input "somente sal"
click at [544, 367] on p "Adicionar R$ 25,00" at bounding box center [580, 366] width 73 height 12
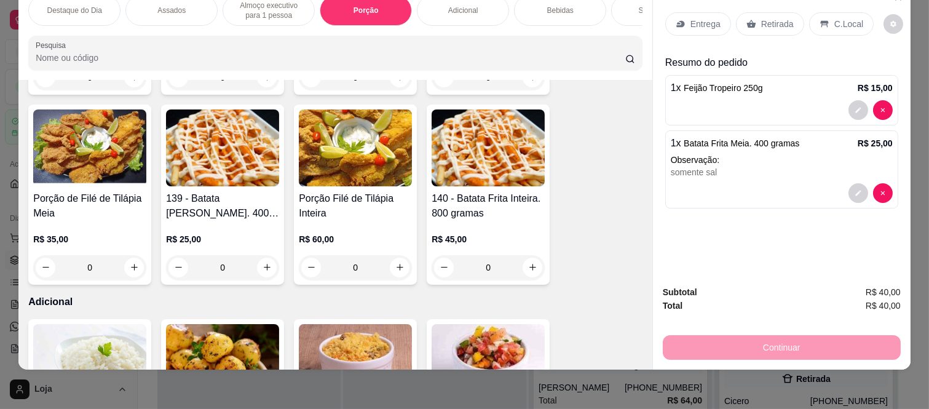
click at [703, 18] on p "Entrega" at bounding box center [706, 24] width 30 height 12
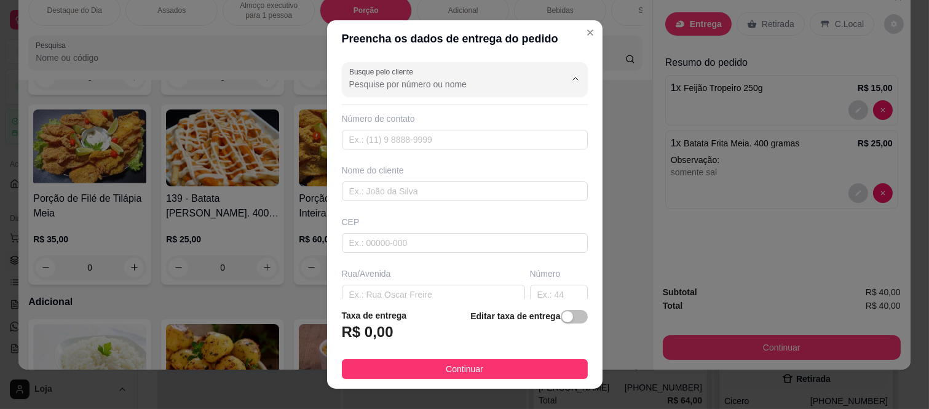
click at [497, 81] on input "Busque pelo cliente" at bounding box center [447, 84] width 197 height 12
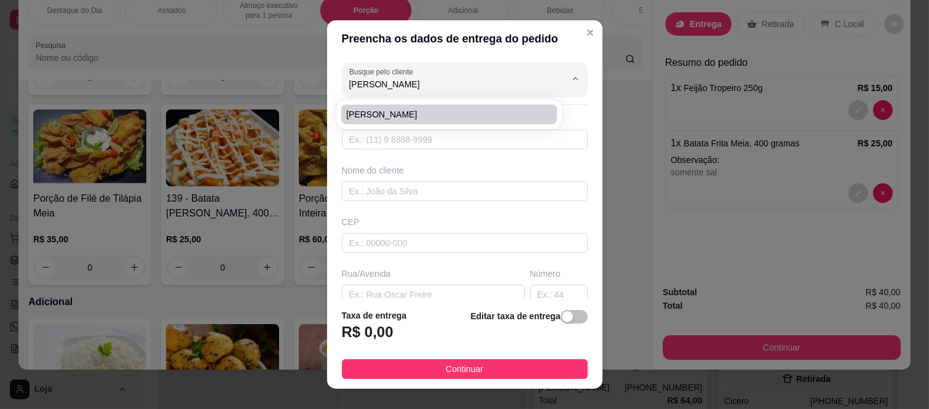
click at [485, 111] on span "pedro almeida" at bounding box center [443, 114] width 194 height 12
type input "pedro almeida"
type input "11947491452"
type input "pedro almeida"
type input "08260200"
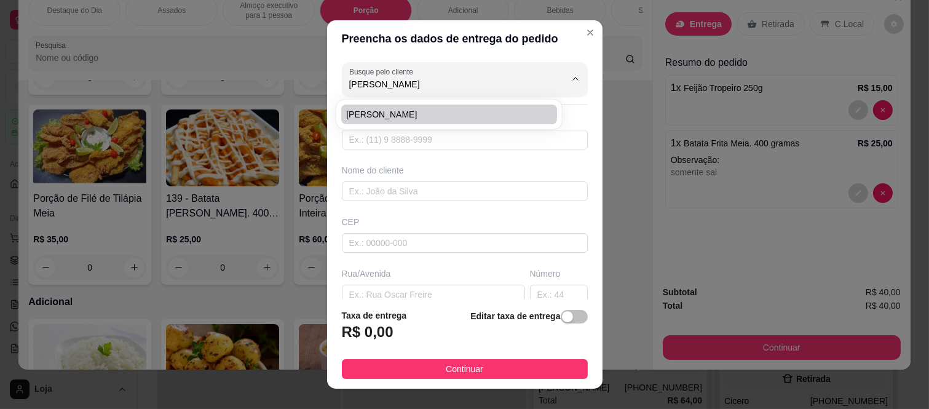
type input "Rua Augusto Enna"
type input "79"
type input "Jardim Cibele"
type input "São Paulo"
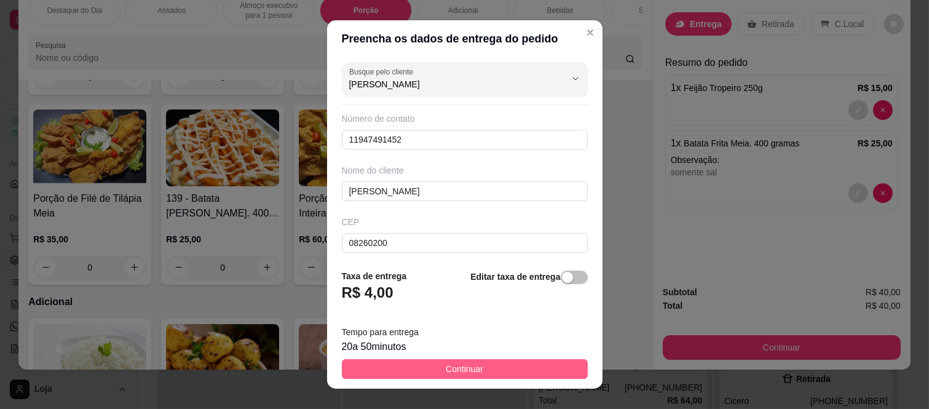
type input "pedro almeida"
click at [518, 367] on button "Continuar" at bounding box center [465, 369] width 246 height 20
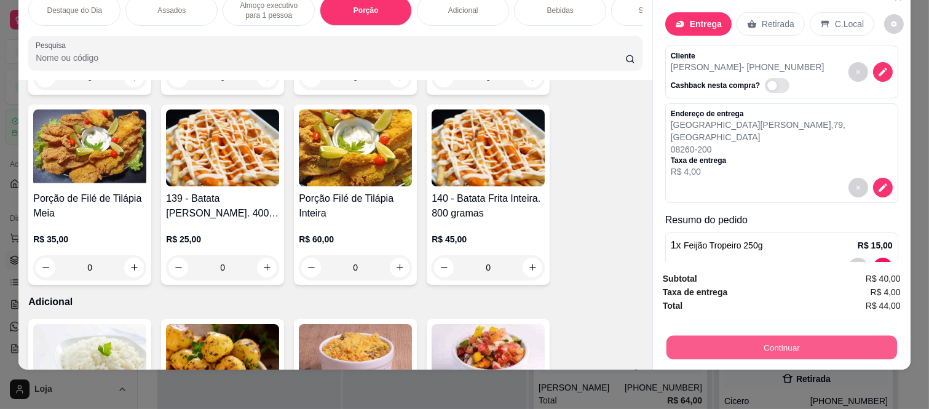
click at [715, 336] on button "Continuar" at bounding box center [782, 348] width 231 height 24
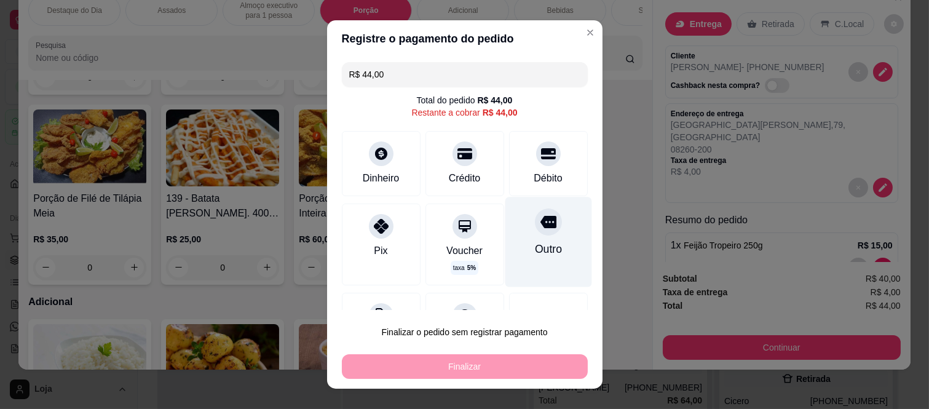
click at [534, 247] on div "Outro" at bounding box center [547, 249] width 27 height 16
type input "R$ 0,00"
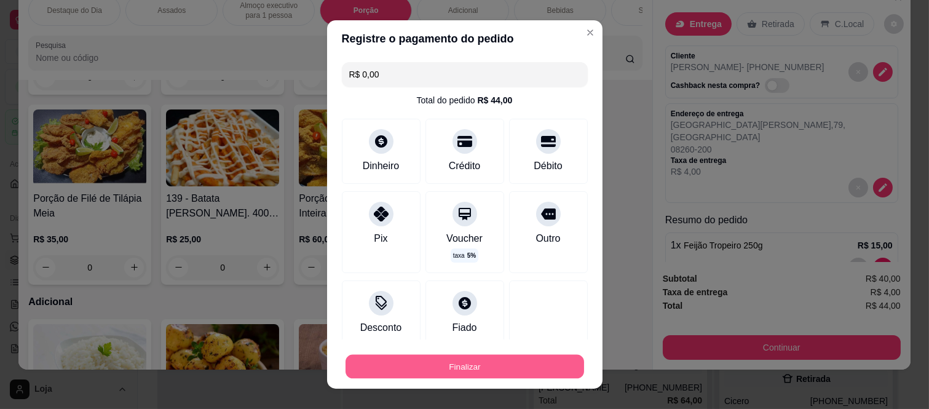
click at [524, 359] on button "Finalizar" at bounding box center [465, 366] width 239 height 24
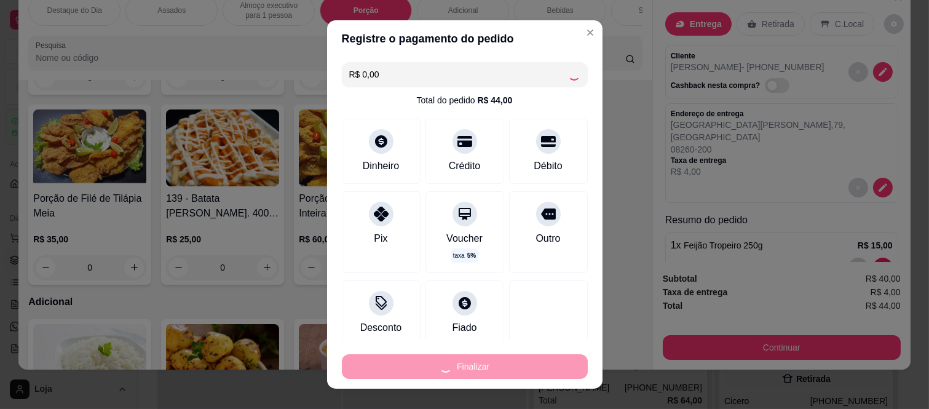
type input "0"
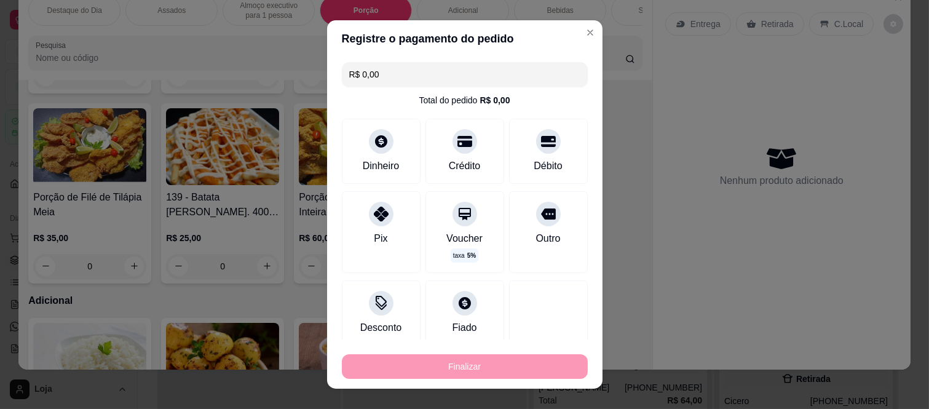
type input "-R$ 44,00"
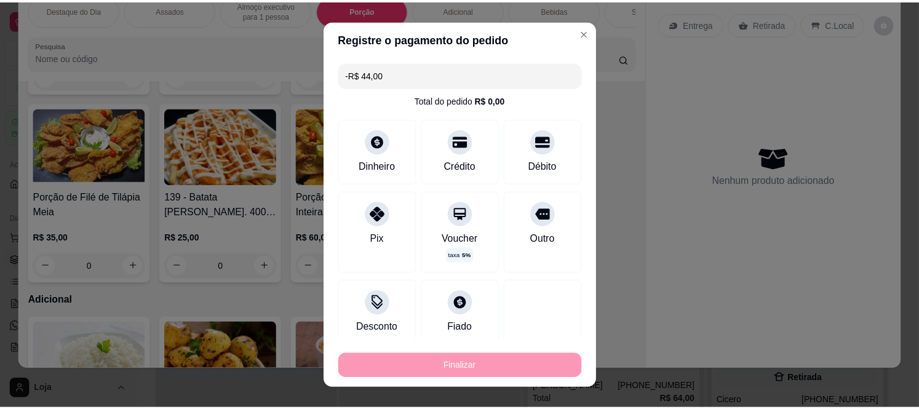
scroll to position [1815, 0]
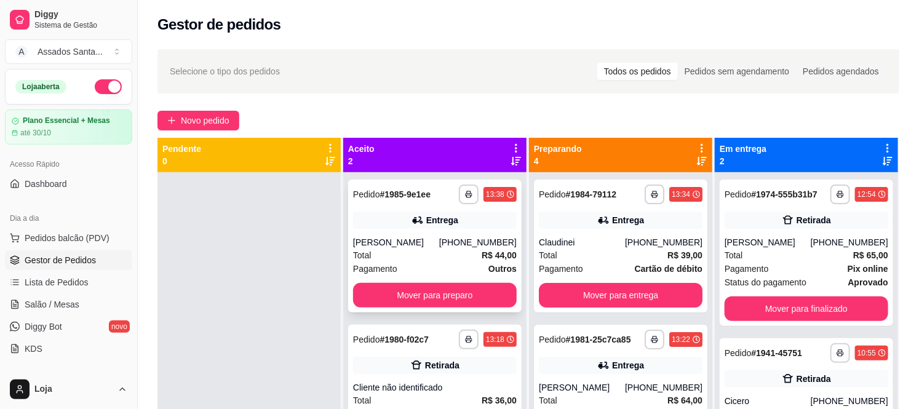
click at [396, 256] on div "Total R$ 44,00" at bounding box center [435, 255] width 164 height 14
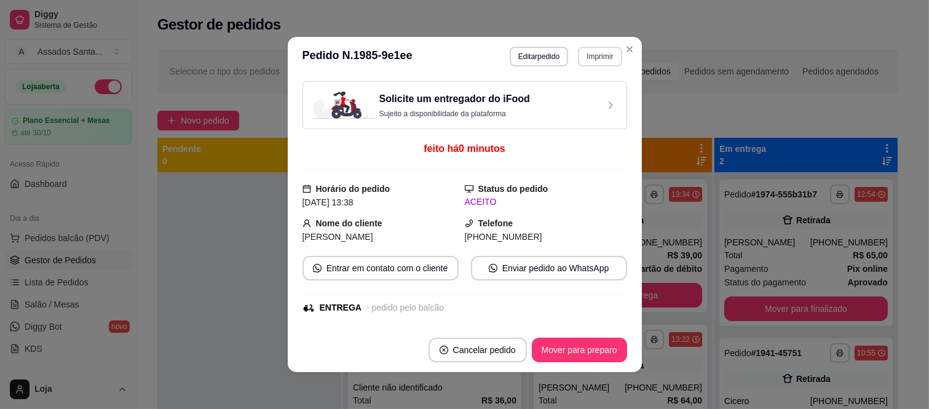
click at [587, 57] on button "Imprimir" at bounding box center [600, 57] width 44 height 20
click at [588, 98] on button "IMPRESSORA caixa" at bounding box center [573, 100] width 89 height 20
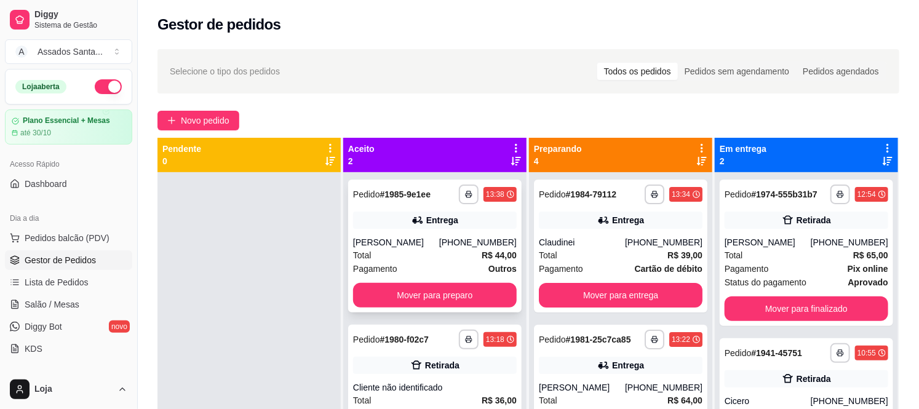
click at [388, 308] on div "**********" at bounding box center [434, 246] width 173 height 133
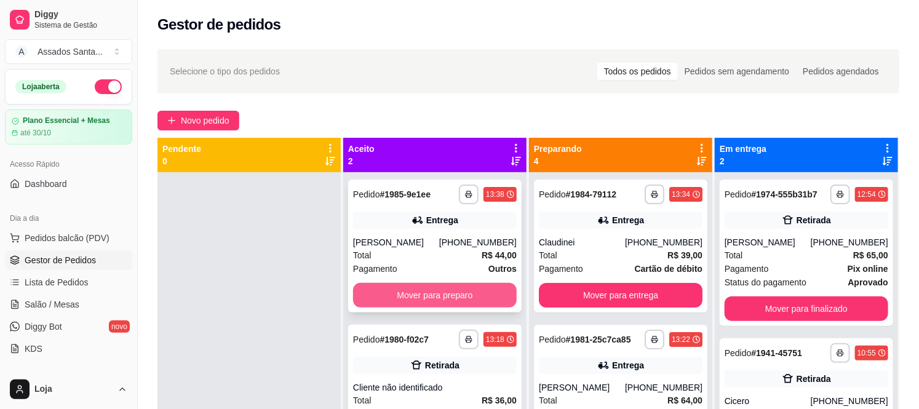
click at [359, 292] on button "Mover para preparo" at bounding box center [435, 295] width 164 height 25
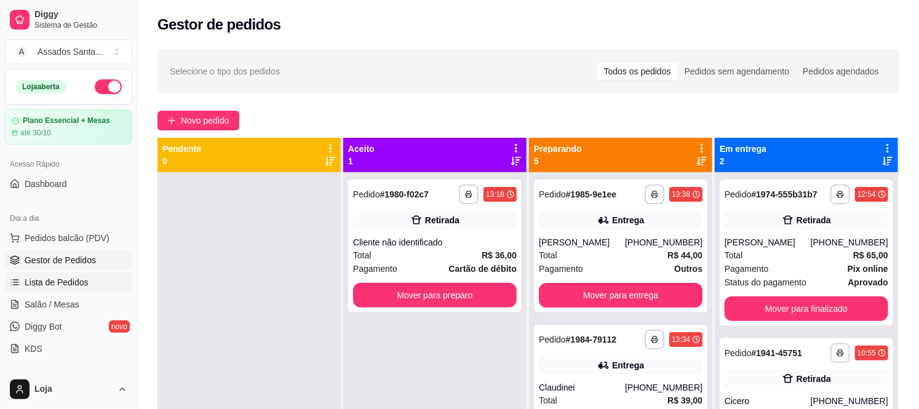
click at [89, 287] on link "Lista de Pedidos" at bounding box center [68, 282] width 127 height 20
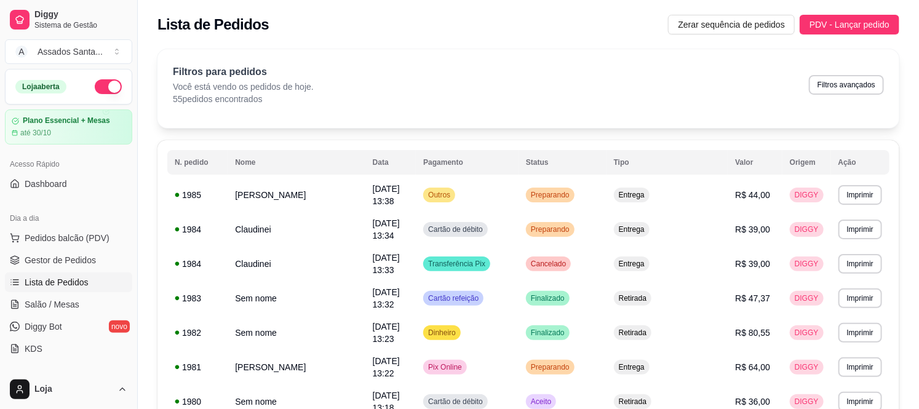
click at [221, 93] on p "55 pedidos encontrados" at bounding box center [243, 99] width 141 height 12
click at [820, 86] on button "Filtros avançados" at bounding box center [846, 85] width 75 height 20
select select "0"
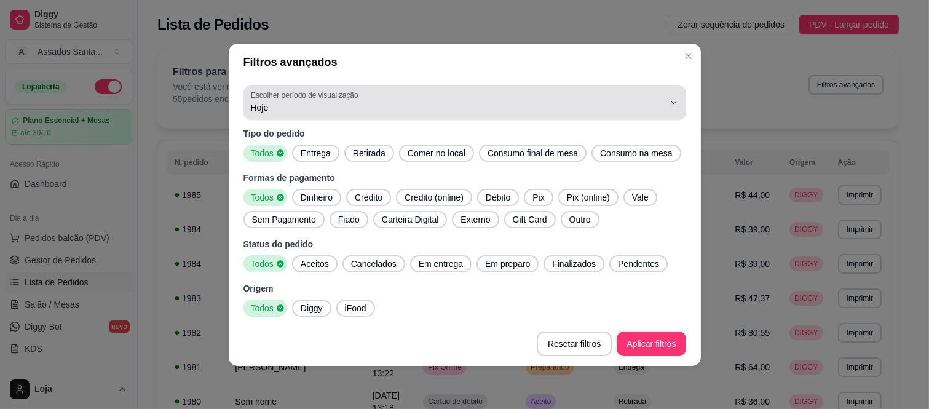
click at [320, 105] on span "Hoje" at bounding box center [457, 107] width 413 height 12
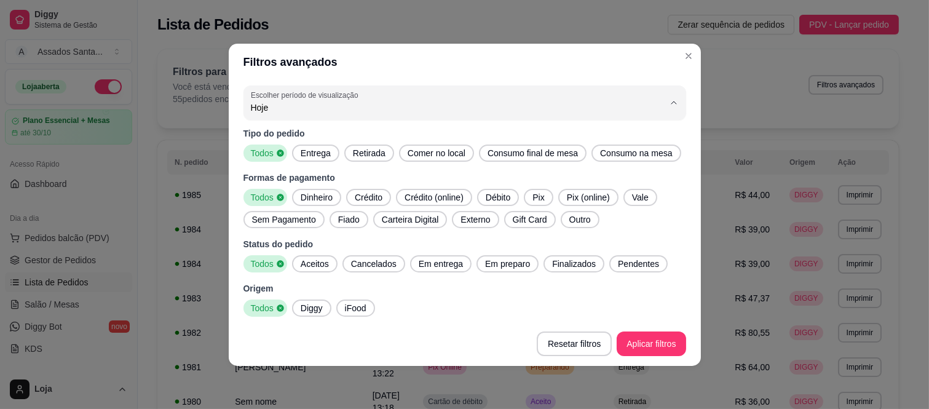
click at [355, 158] on span "Ontem" at bounding box center [458, 157] width 394 height 12
type input "1"
select select "1"
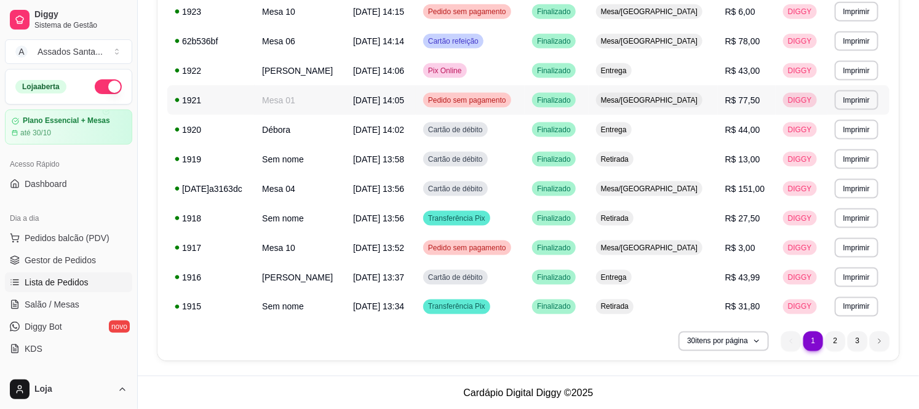
scroll to position [742, 0]
click at [833, 341] on li "2" at bounding box center [835, 341] width 20 height 20
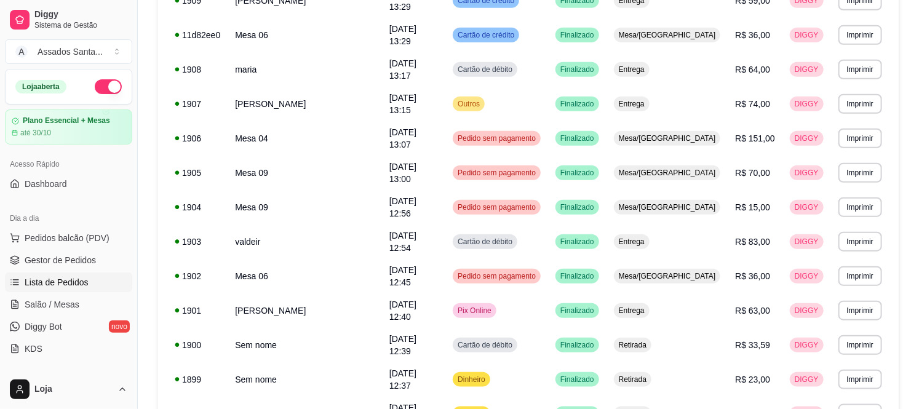
scroll to position [333, 0]
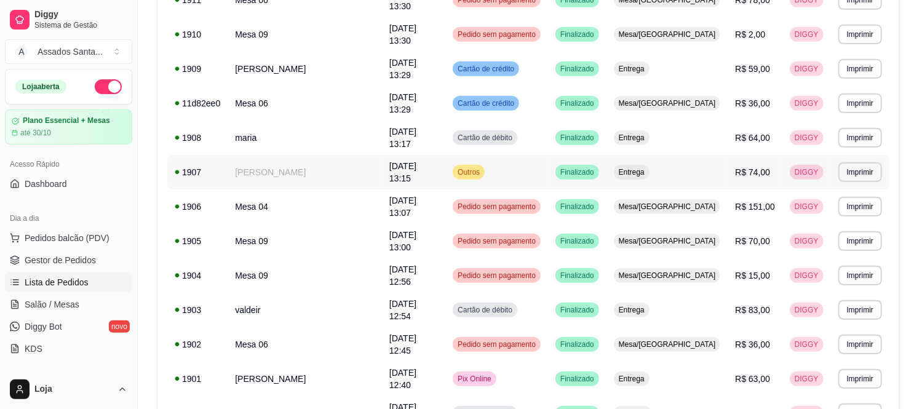
click at [310, 155] on td "pedro almeida" at bounding box center [305, 172] width 154 height 34
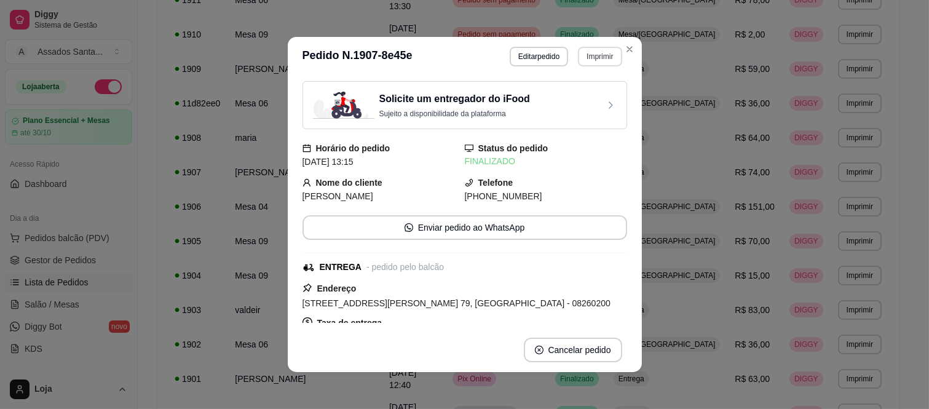
click at [591, 47] on button "Imprimir" at bounding box center [600, 57] width 44 height 20
click at [595, 103] on button "IMPRESSORA caixa" at bounding box center [574, 99] width 86 height 19
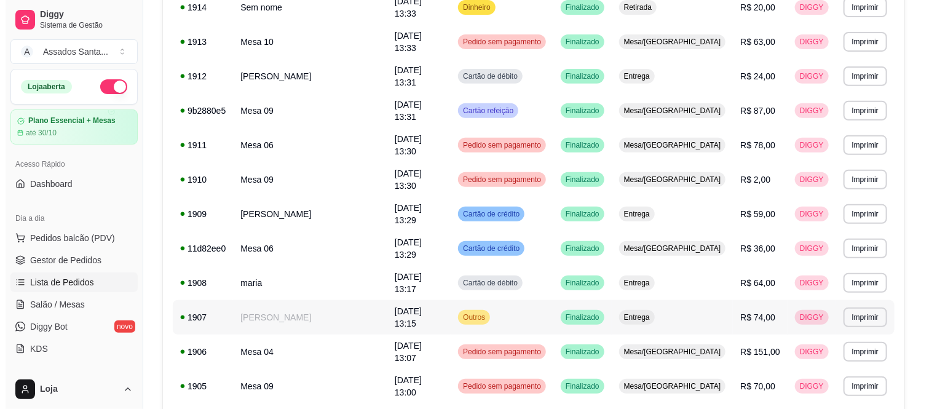
scroll to position [0, 0]
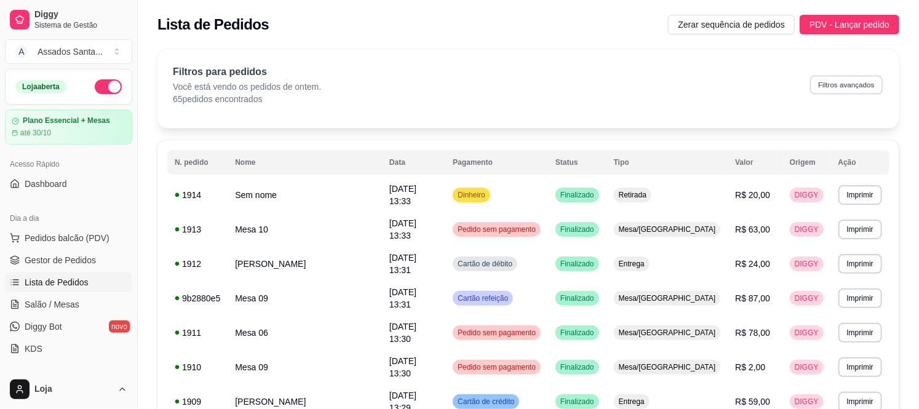
click at [866, 93] on button "Filtros avançados" at bounding box center [846, 84] width 73 height 19
select select "1"
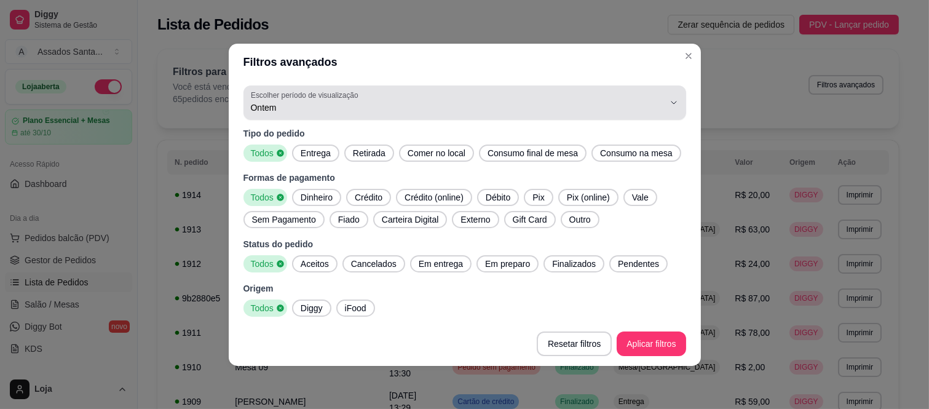
click at [432, 85] on button "Escolher período de visualização Ontem" at bounding box center [465, 102] width 443 height 34
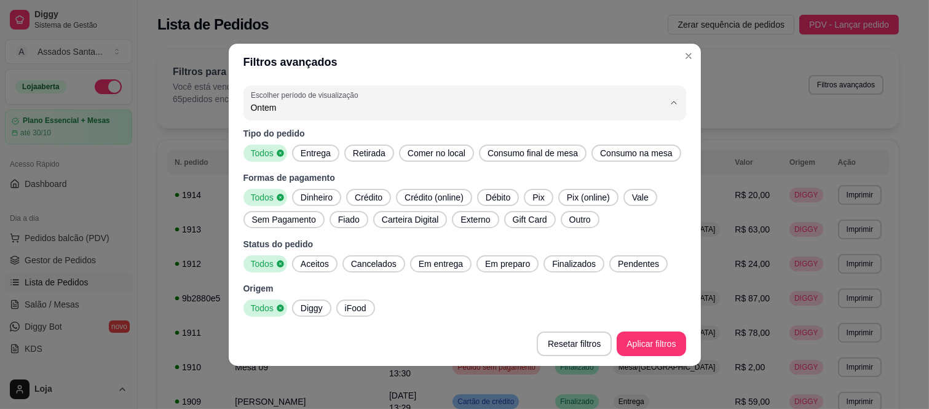
click at [306, 140] on span "Hoje" at bounding box center [458, 136] width 394 height 12
type input "0"
select select "0"
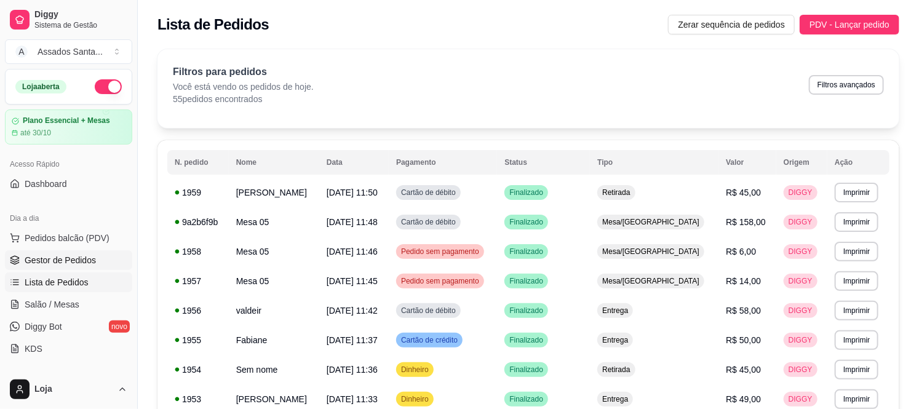
click at [7, 264] on link "Gestor de Pedidos" at bounding box center [68, 260] width 127 height 20
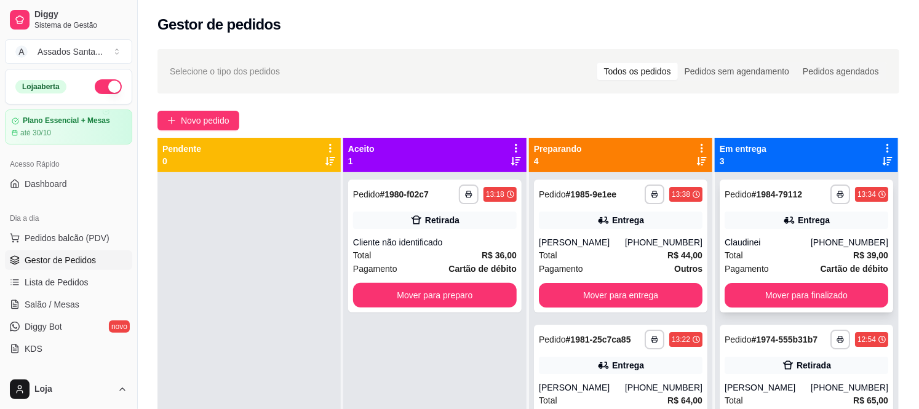
click at [725, 226] on div "Entrega" at bounding box center [807, 220] width 164 height 17
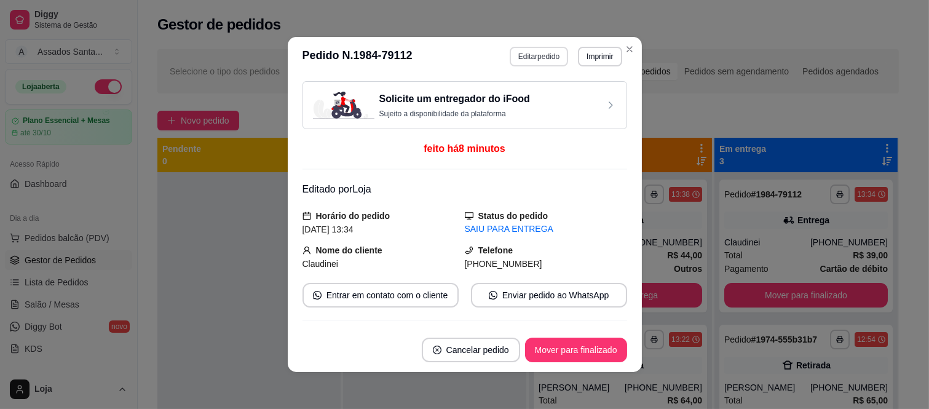
click at [546, 54] on button "Editar pedido" at bounding box center [539, 57] width 58 height 20
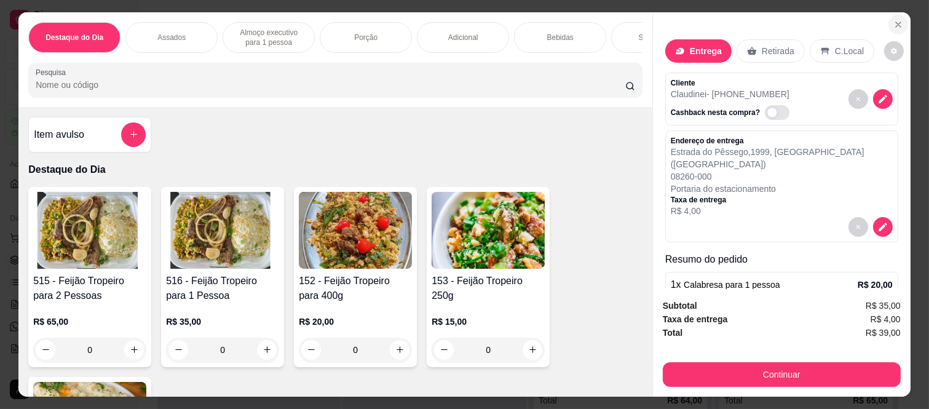
click at [889, 16] on button "Close" at bounding box center [899, 25] width 20 height 20
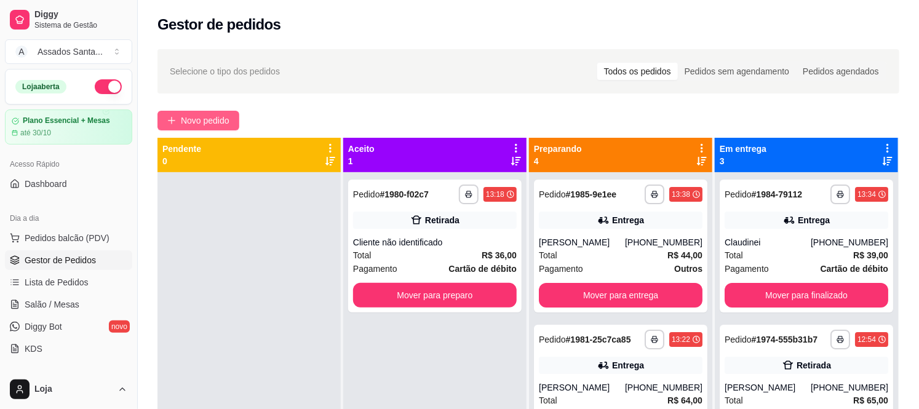
click at [220, 118] on span "Novo pedido" at bounding box center [205, 121] width 49 height 14
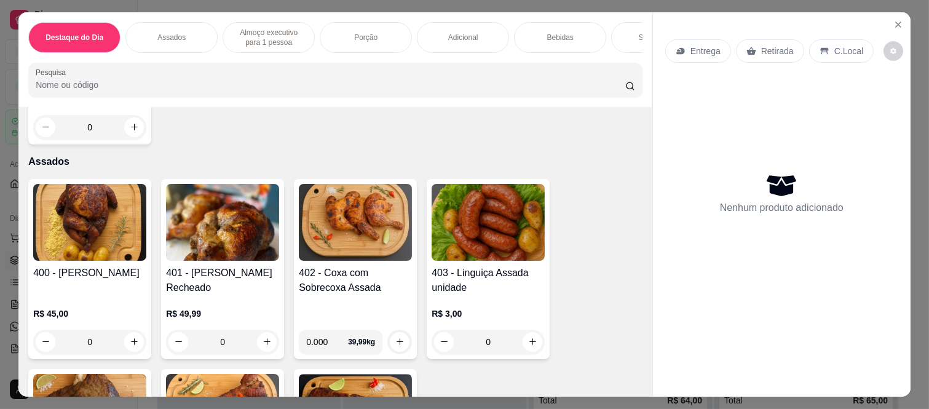
scroll to position [478, 0]
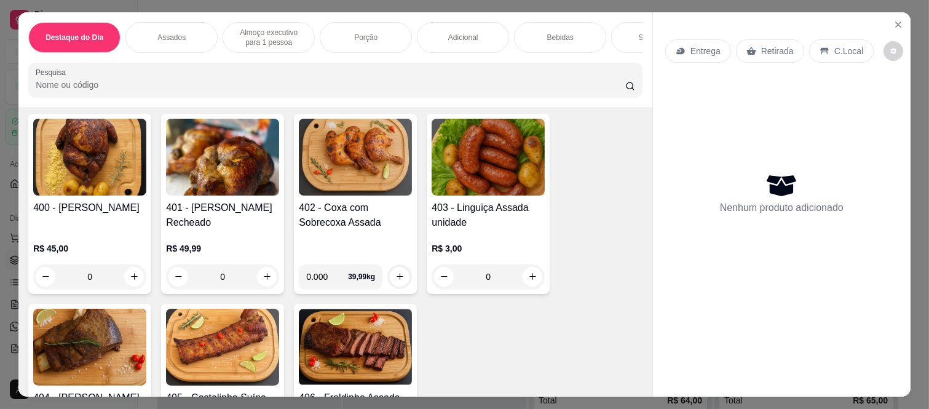
click at [127, 277] on div "0" at bounding box center [89, 276] width 113 height 25
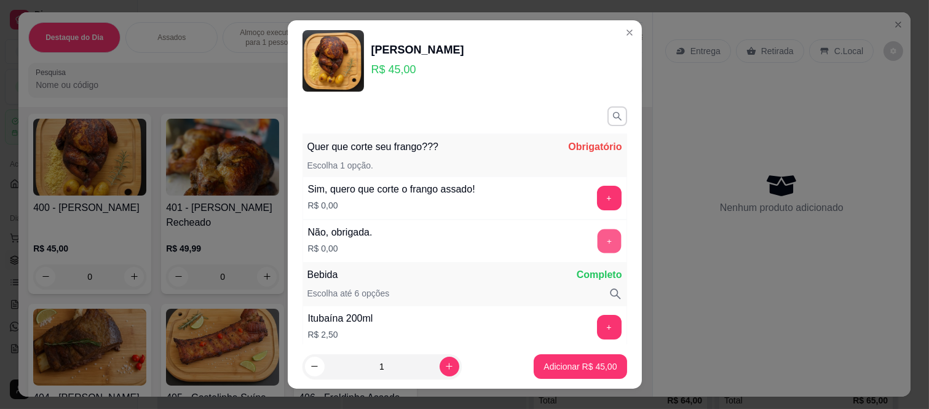
click at [597, 247] on button "+" at bounding box center [609, 241] width 24 height 24
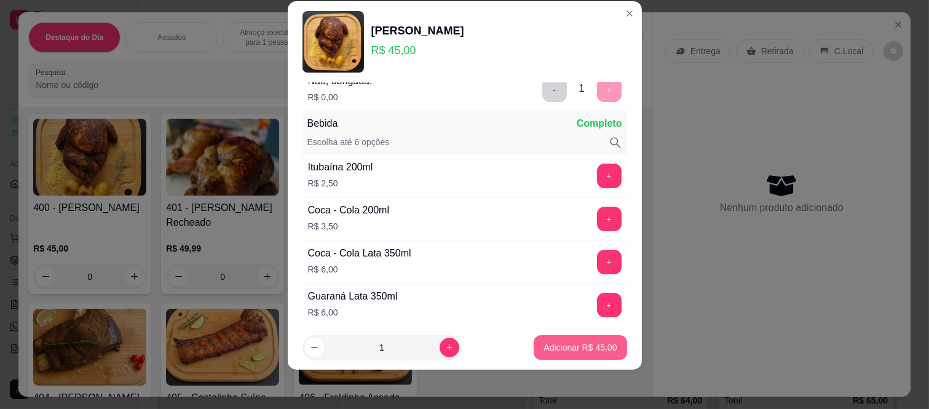
scroll to position [161, 0]
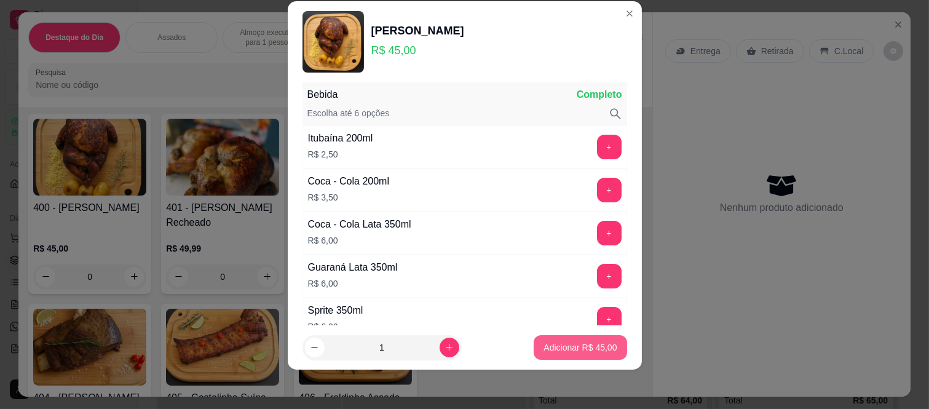
click at [544, 352] on p "Adicionar R$ 45,00" at bounding box center [580, 347] width 73 height 12
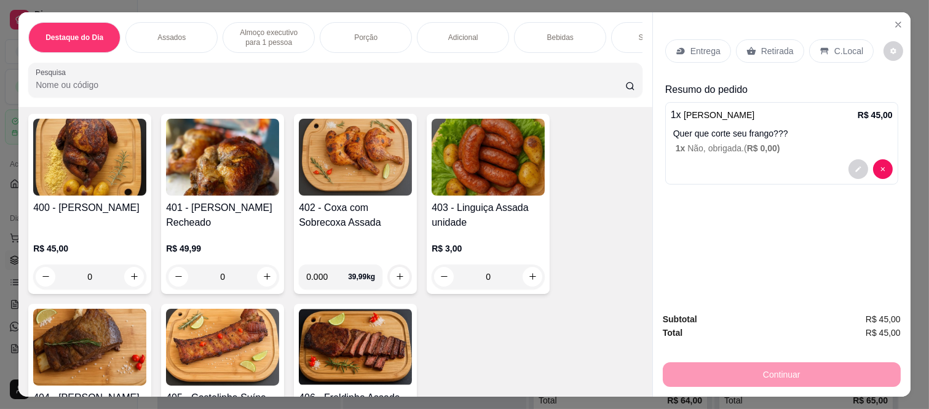
click at [747, 46] on icon at bounding box center [752, 51] width 10 height 10
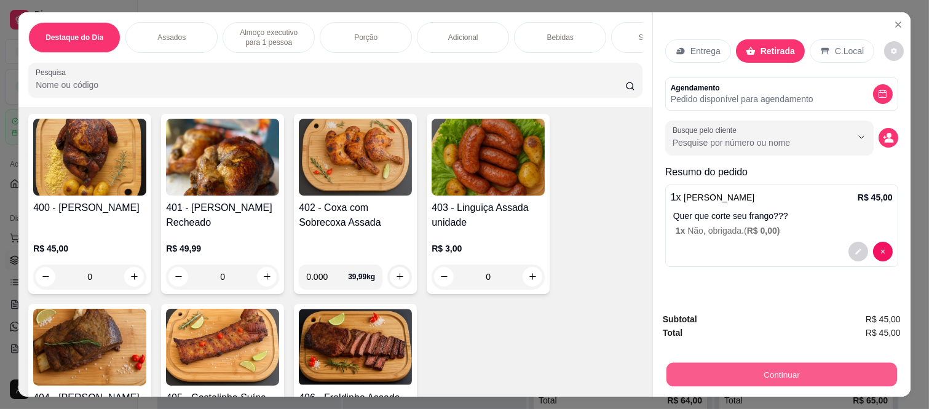
click at [733, 382] on div "Continuar" at bounding box center [782, 373] width 238 height 28
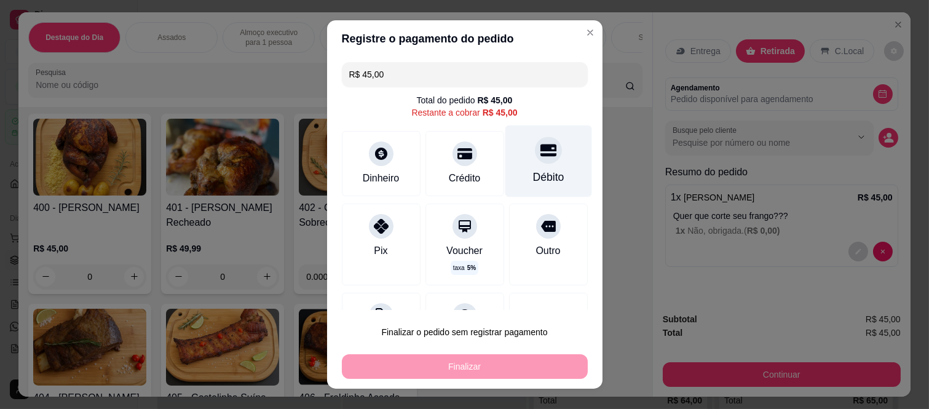
click at [542, 173] on div "Débito" at bounding box center [548, 161] width 87 height 72
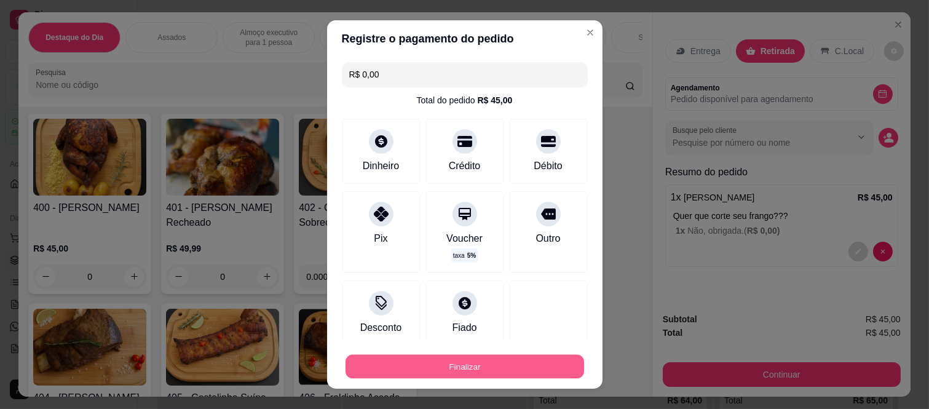
click at [521, 363] on button "Finalizar" at bounding box center [465, 366] width 239 height 24
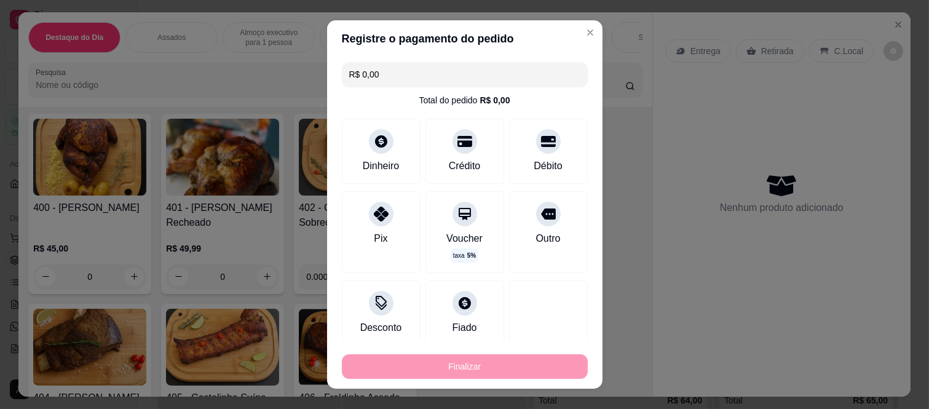
type input "-R$ 45,00"
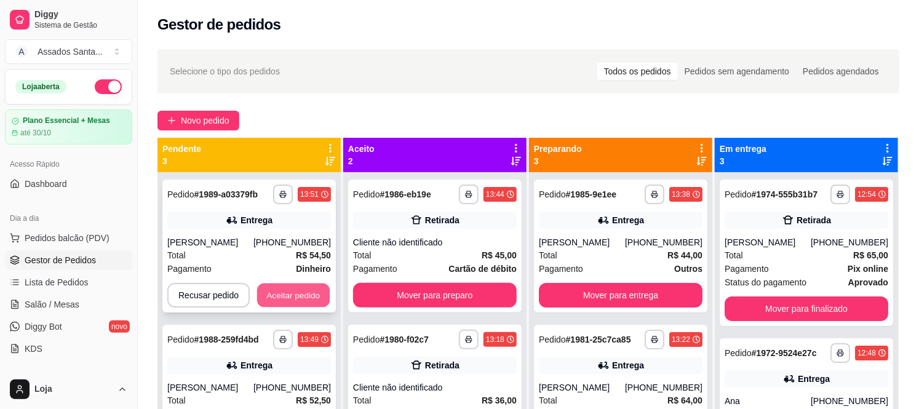
click at [284, 303] on button "Aceitar pedido" at bounding box center [293, 296] width 73 height 24
click at [284, 303] on button "Aceitar pedido" at bounding box center [293, 295] width 75 height 25
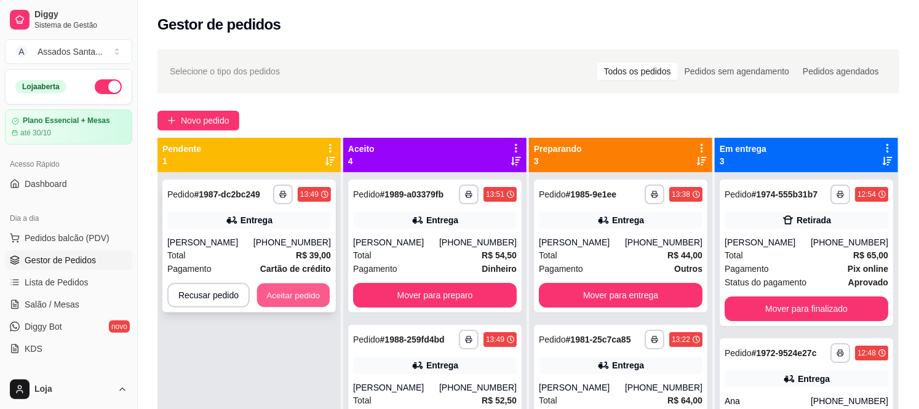
click at [302, 298] on button "Aceitar pedido" at bounding box center [293, 296] width 73 height 24
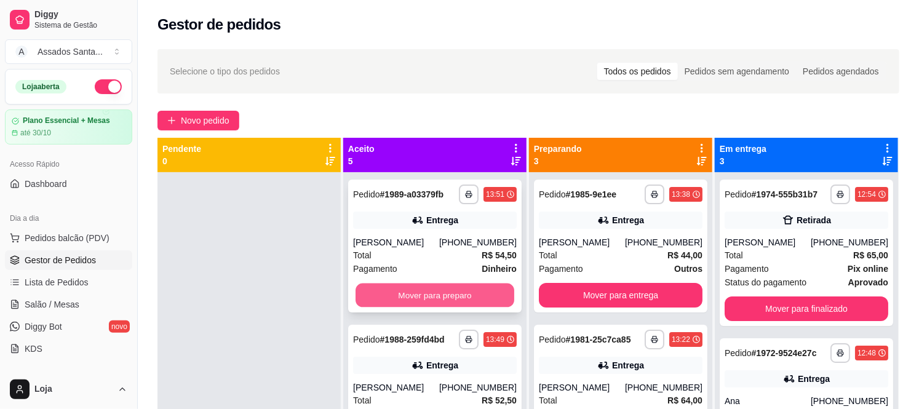
click at [380, 297] on button "Mover para preparo" at bounding box center [434, 296] width 159 height 24
click at [380, 297] on button "Mover para preparo" at bounding box center [435, 295] width 164 height 25
click at [380, 297] on button "Mover para preparo" at bounding box center [434, 296] width 159 height 24
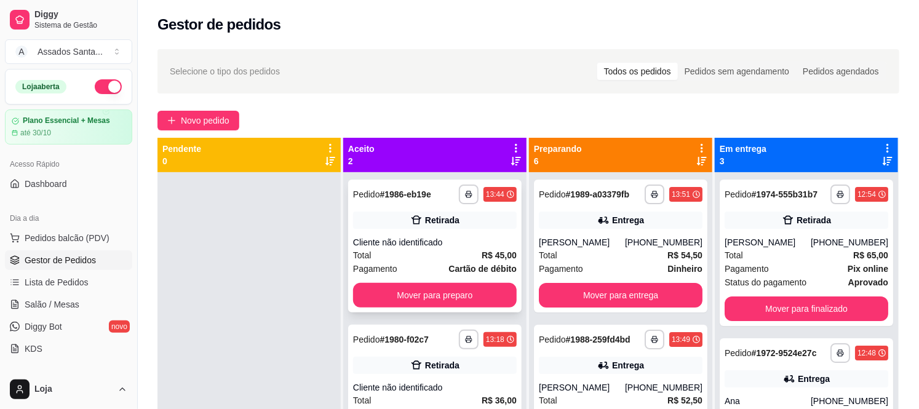
click at [379, 209] on div "**********" at bounding box center [434, 246] width 173 height 133
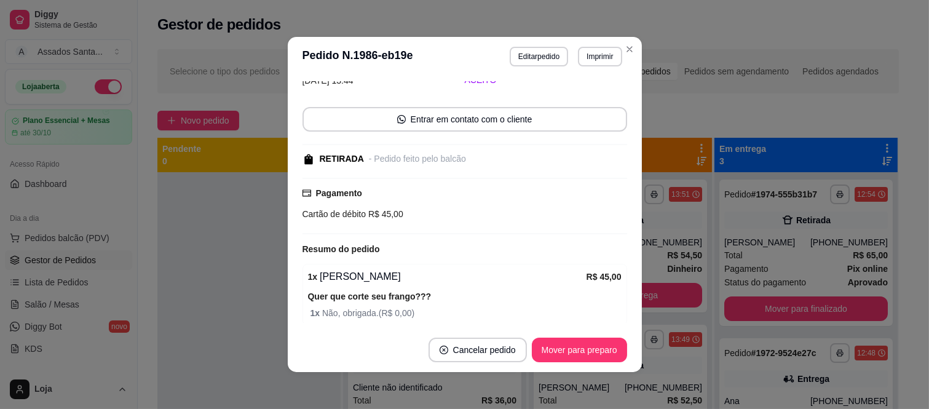
scroll to position [113, 0]
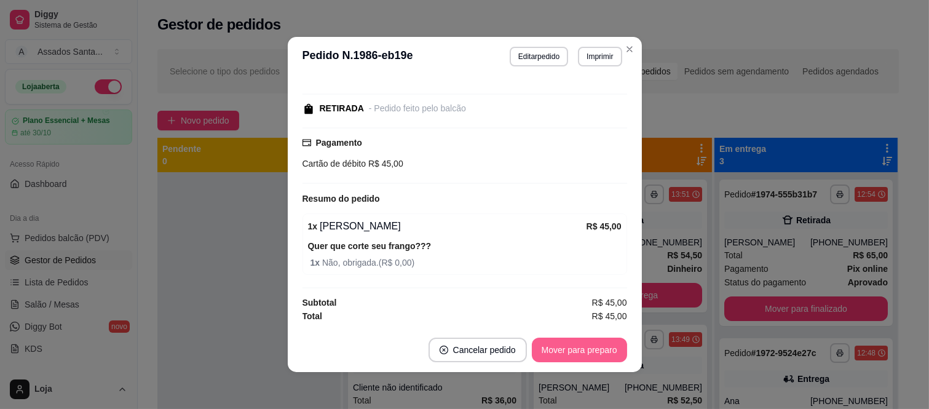
click at [574, 359] on button "Mover para preparo" at bounding box center [579, 350] width 95 height 25
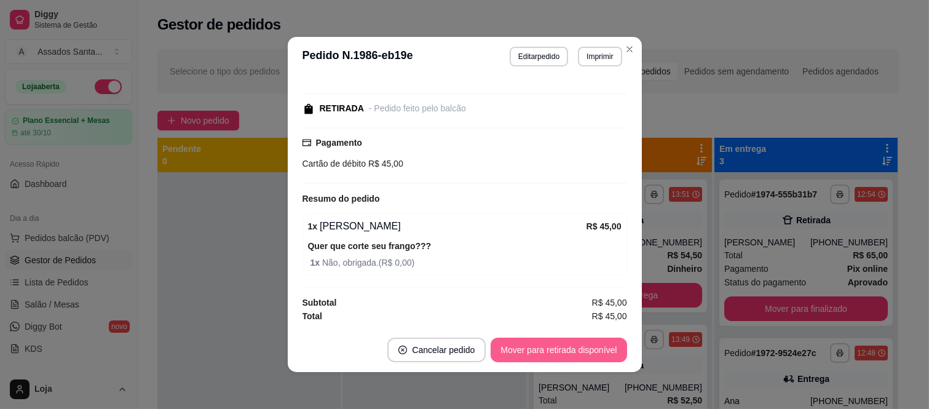
click at [573, 357] on button "Mover para retirada disponível" at bounding box center [559, 350] width 136 height 25
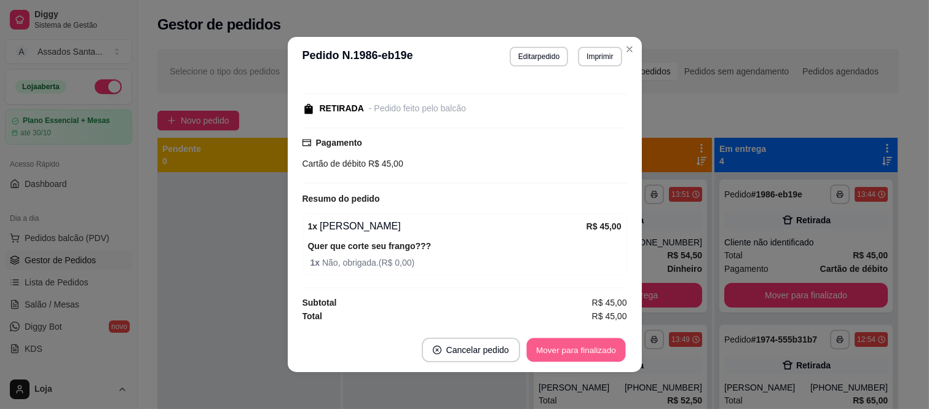
click at [573, 357] on button "Mover para finalizado" at bounding box center [575, 350] width 99 height 24
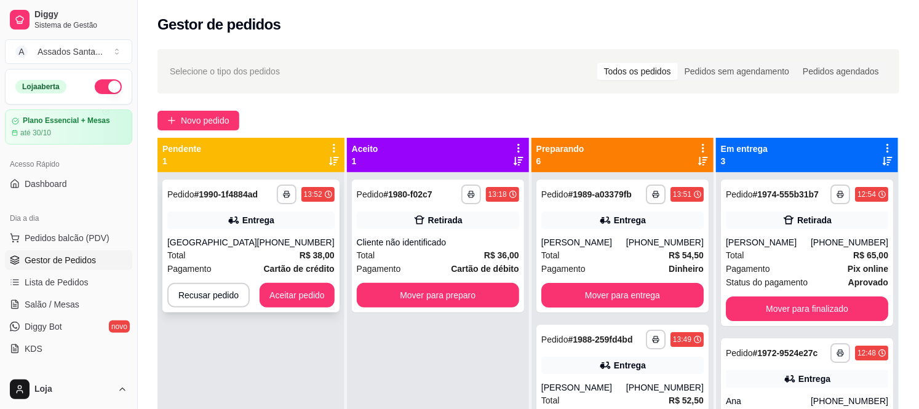
click at [264, 264] on strong "Cartão de crédito" at bounding box center [299, 269] width 71 height 10
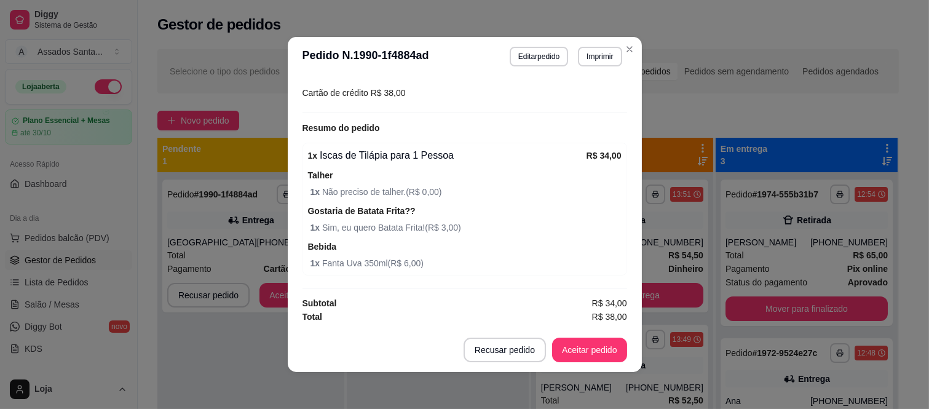
scroll to position [404, 0]
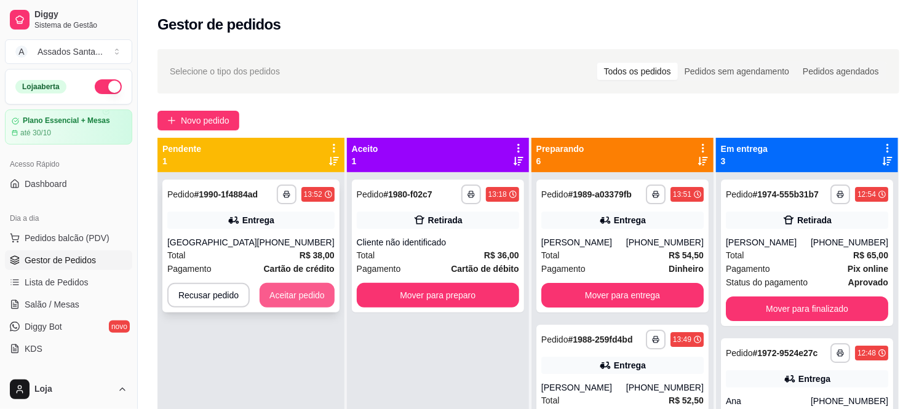
click at [303, 297] on button "Aceitar pedido" at bounding box center [297, 295] width 75 height 25
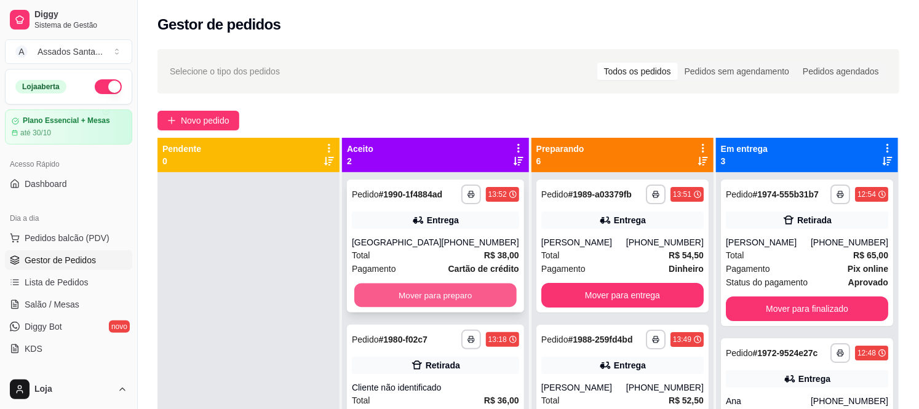
click at [379, 293] on button "Mover para preparo" at bounding box center [435, 296] width 162 height 24
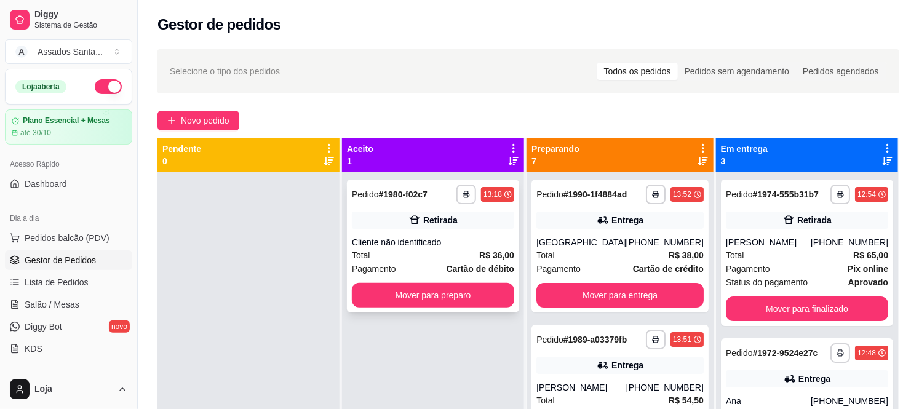
click at [385, 238] on div "Cliente não identificado" at bounding box center [433, 242] width 162 height 12
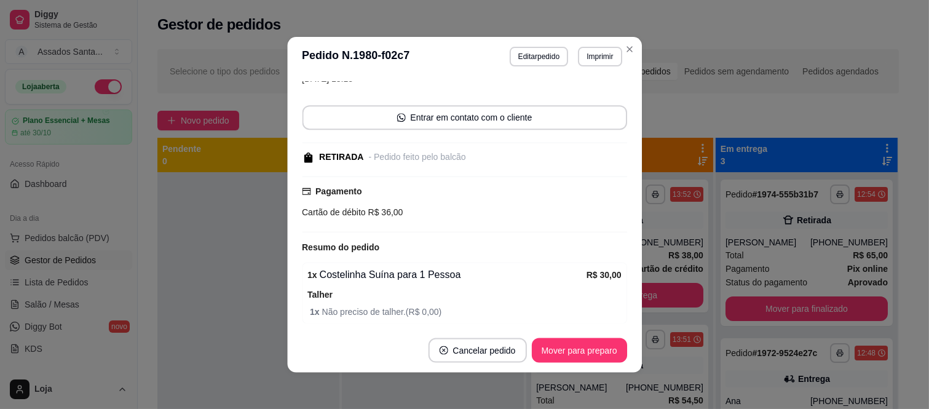
scroll to position [178, 0]
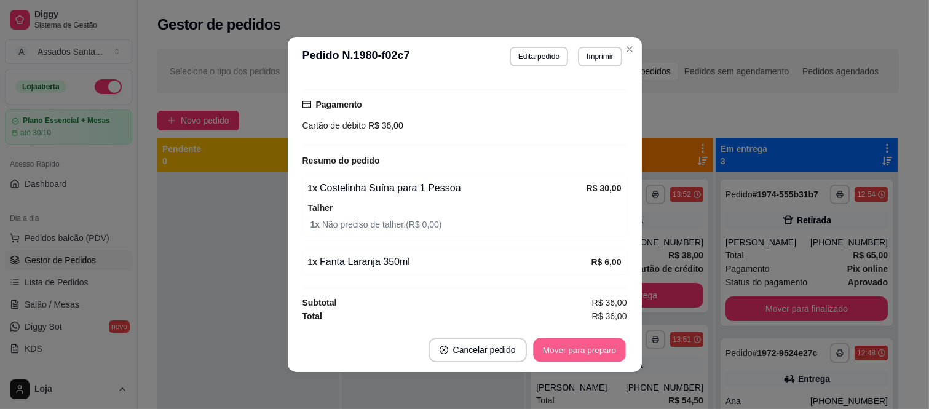
click at [558, 354] on button "Mover para preparo" at bounding box center [579, 350] width 92 height 24
click at [558, 354] on button "Mover para retirada disponível" at bounding box center [559, 350] width 136 height 25
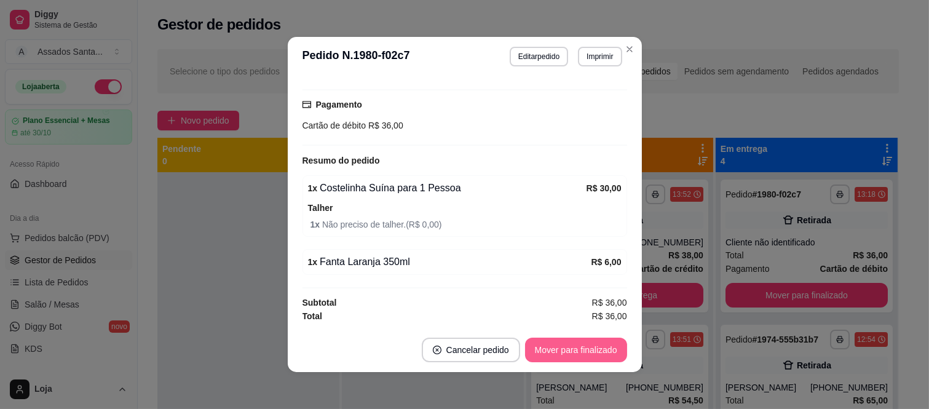
click at [558, 354] on button "Mover para finalizado" at bounding box center [576, 350] width 102 height 25
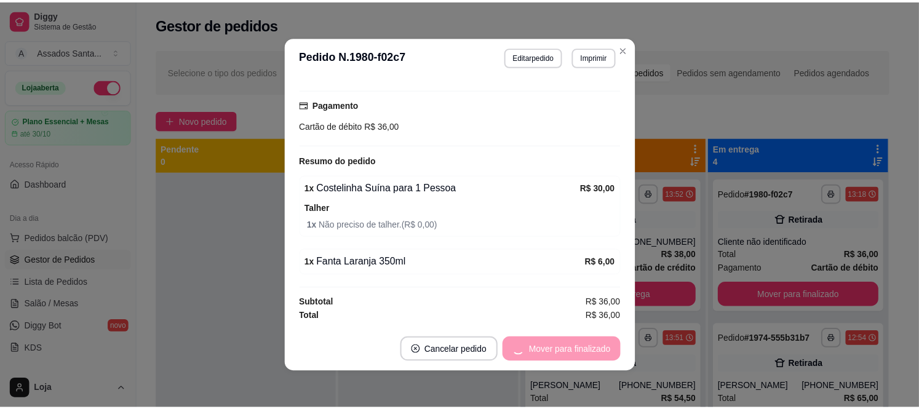
scroll to position [113, 0]
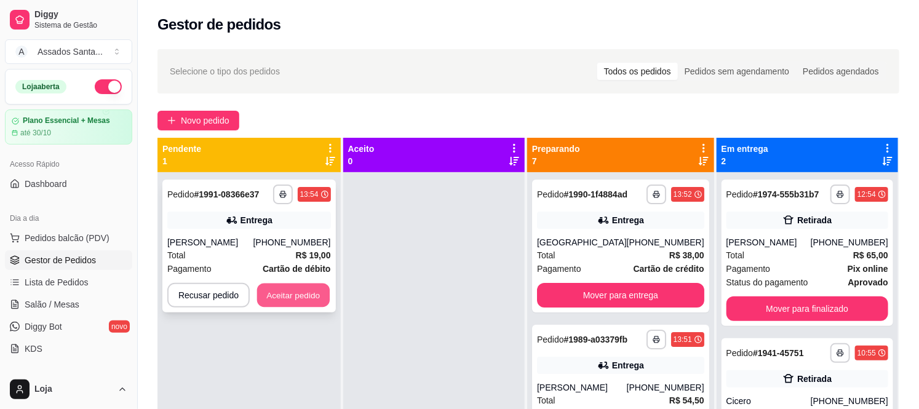
click at [312, 302] on button "Aceitar pedido" at bounding box center [293, 296] width 73 height 24
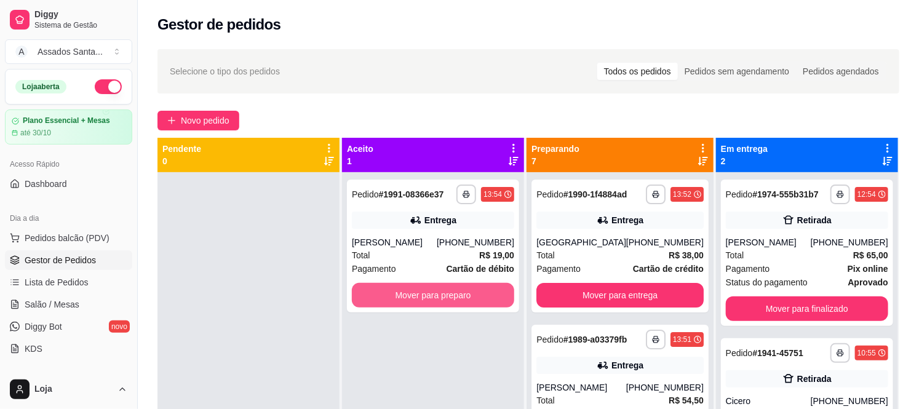
click at [442, 303] on button "Mover para preparo" at bounding box center [433, 295] width 162 height 25
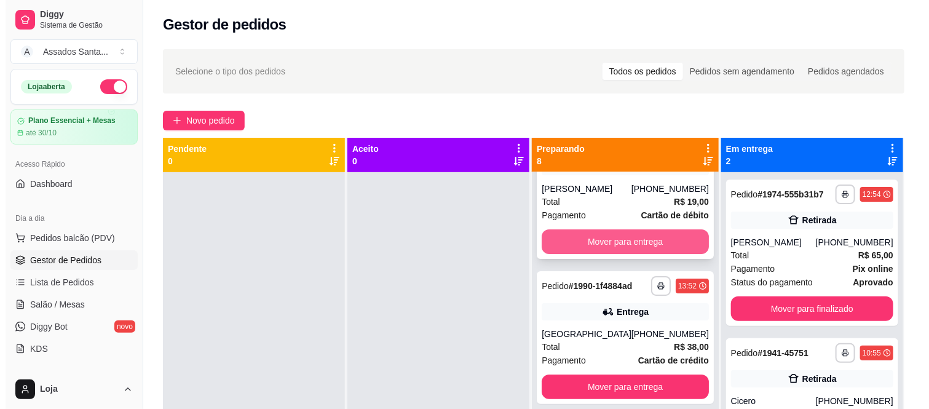
scroll to position [68, 0]
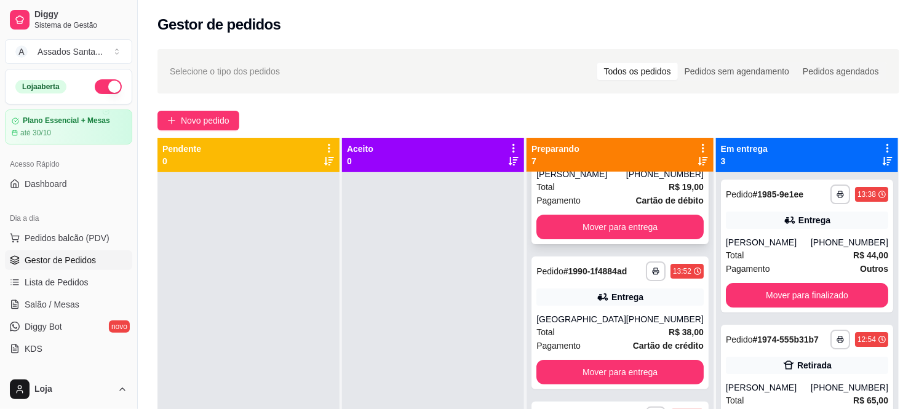
click at [611, 186] on div "Total R$ 19,00" at bounding box center [619, 187] width 167 height 14
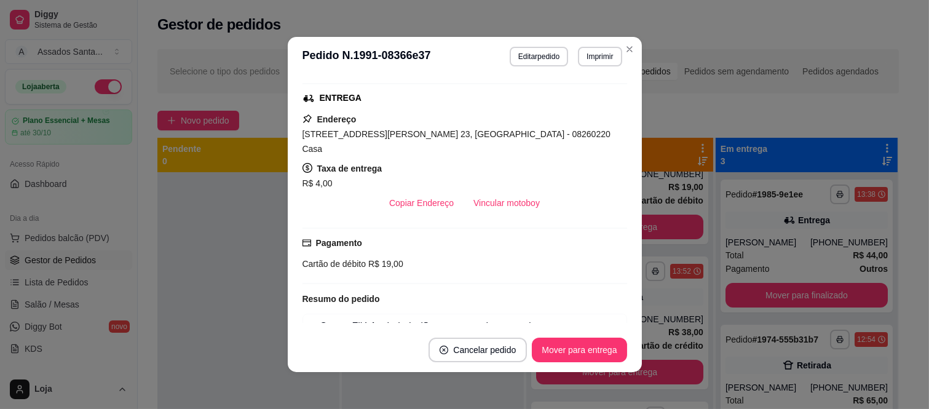
scroll to position [298, 0]
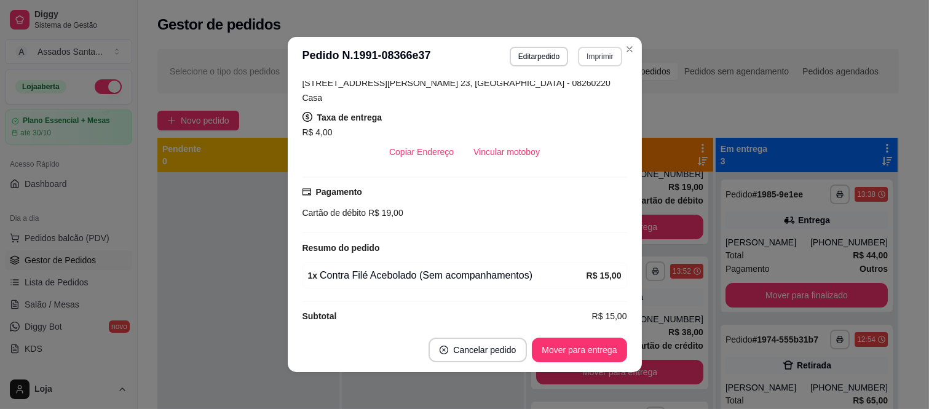
click at [593, 56] on button "Imprimir" at bounding box center [600, 57] width 44 height 20
click at [586, 95] on button "IMPRESSORA caixa" at bounding box center [574, 99] width 86 height 19
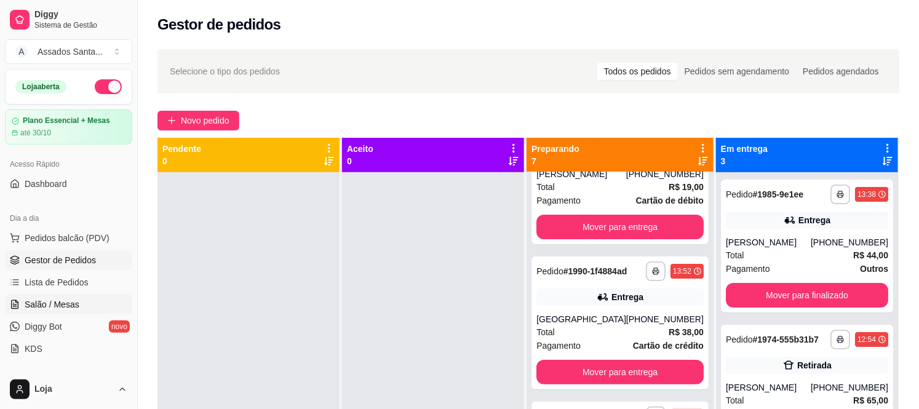
click at [33, 308] on span "Salão / Mesas" at bounding box center [52, 304] width 55 height 12
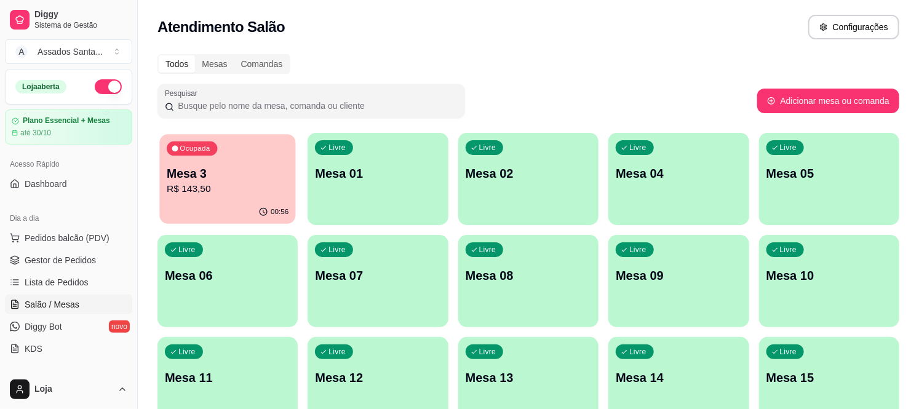
click at [247, 192] on p "R$ 143,50" at bounding box center [228, 189] width 122 height 14
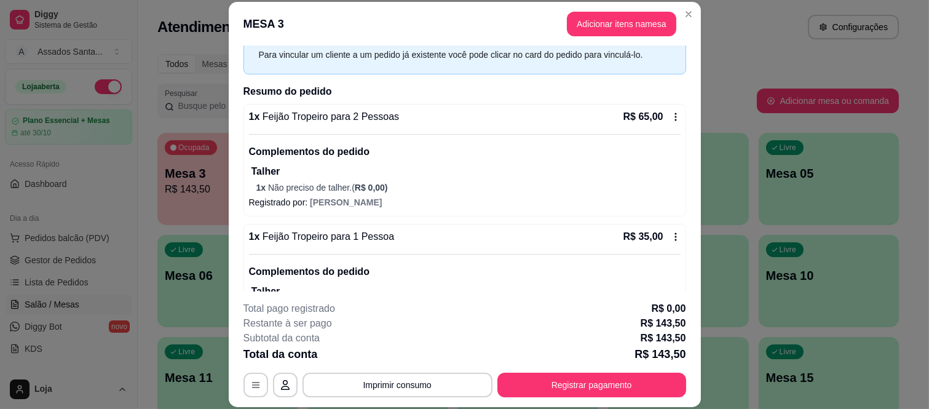
scroll to position [137, 0]
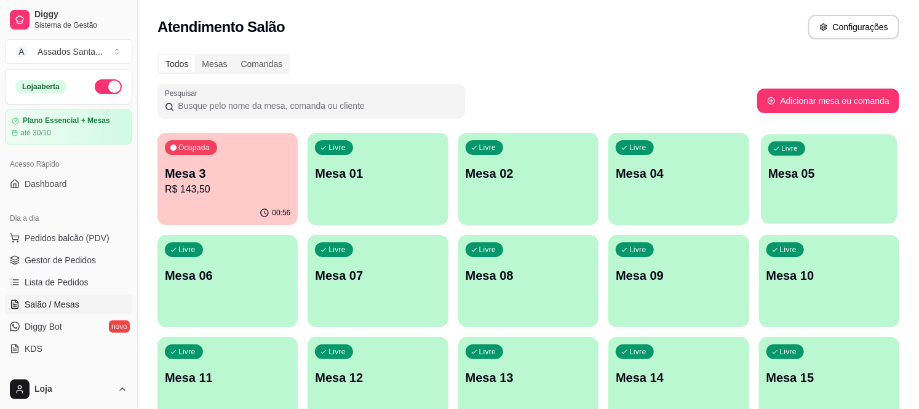
click at [798, 200] on div "Livre Mesa 05" at bounding box center [829, 171] width 137 height 75
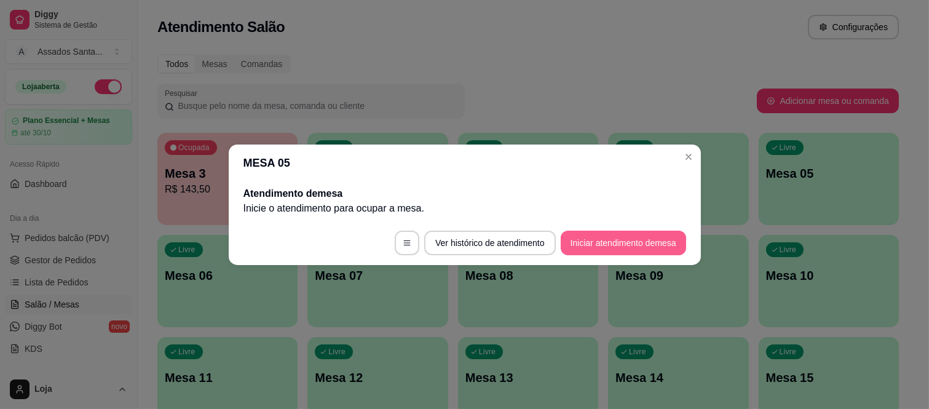
click at [597, 231] on button "Iniciar atendimento de mesa" at bounding box center [623, 243] width 125 height 25
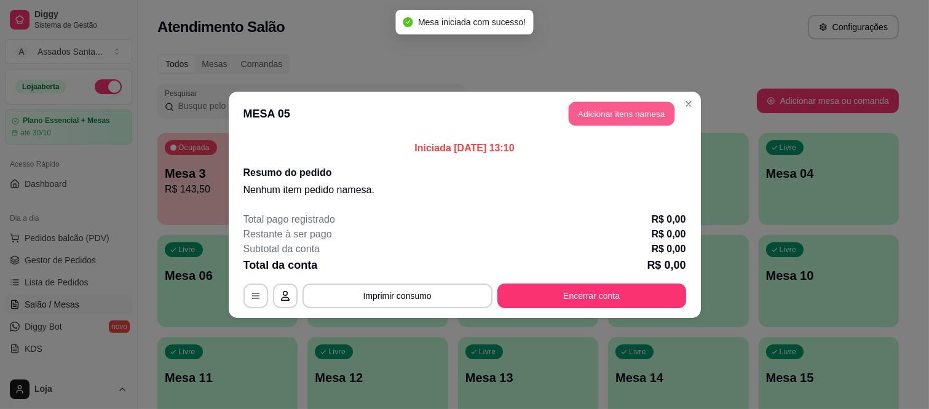
click at [611, 114] on button "Adicionar itens na mesa" at bounding box center [622, 113] width 106 height 24
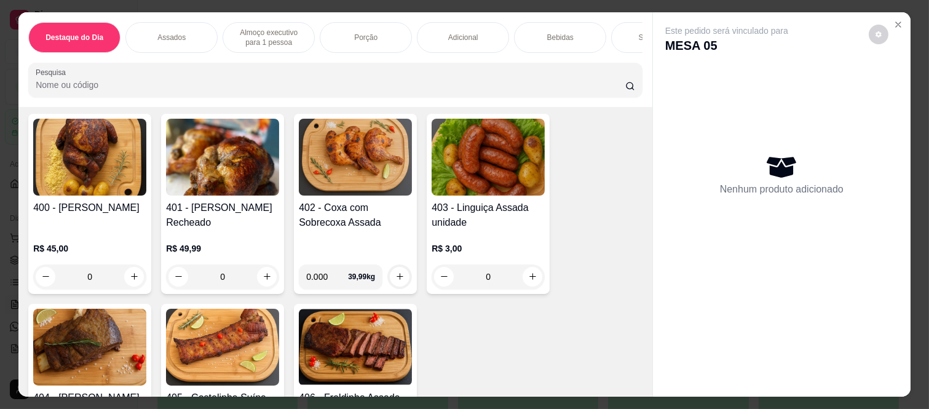
scroll to position [546, 0]
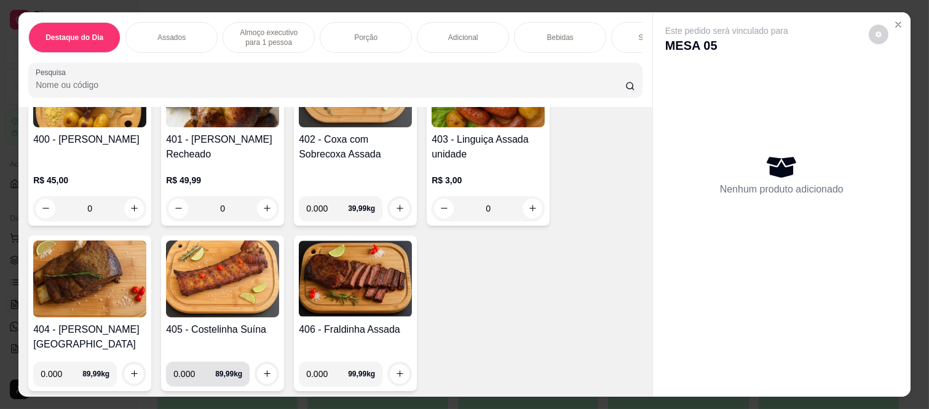
click at [193, 373] on input "0.000" at bounding box center [194, 374] width 42 height 25
type input "0.400"
click at [263, 370] on icon "increase-product-quantity" at bounding box center [267, 374] width 9 height 9
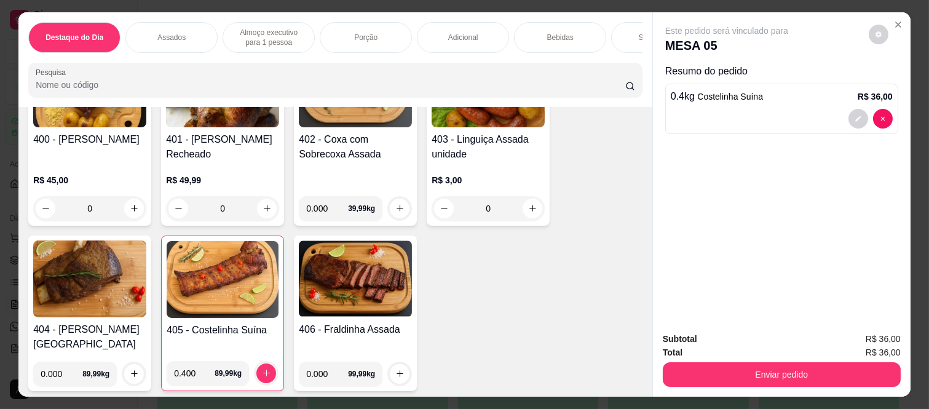
click at [582, 33] on div "Bebidas" at bounding box center [560, 37] width 92 height 31
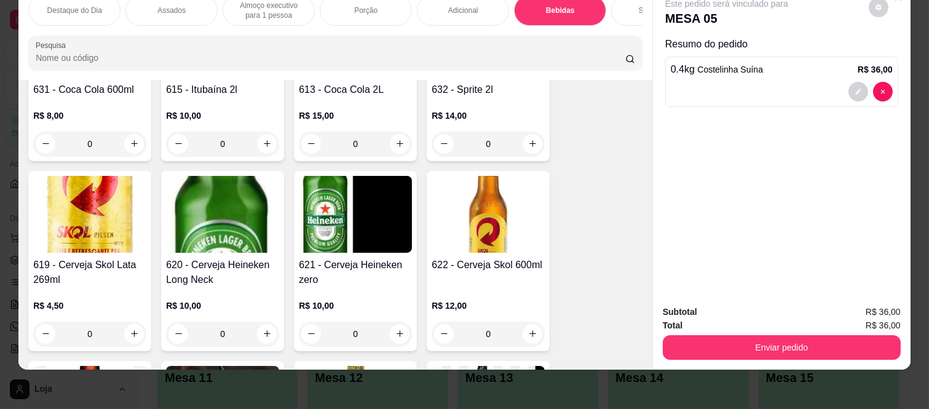
scroll to position [3484, 0]
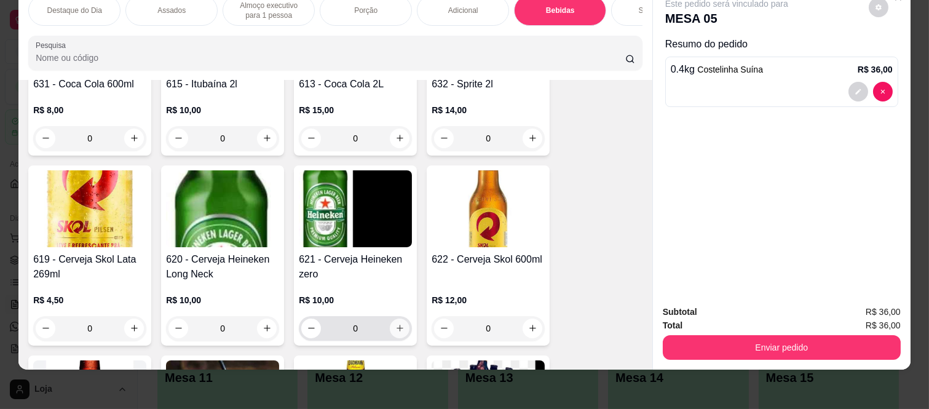
click at [395, 324] on icon "increase-product-quantity" at bounding box center [399, 328] width 9 height 9
type input "1"
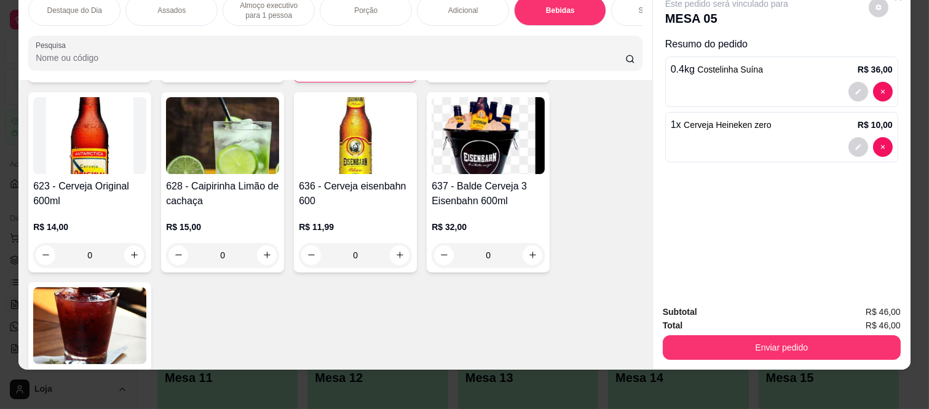
scroll to position [3758, 0]
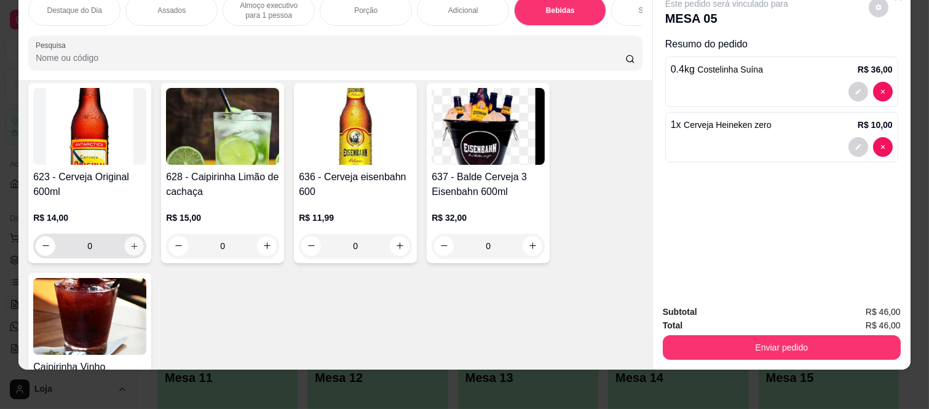
click at [133, 242] on icon "increase-product-quantity" at bounding box center [134, 246] width 9 height 9
type input "1"
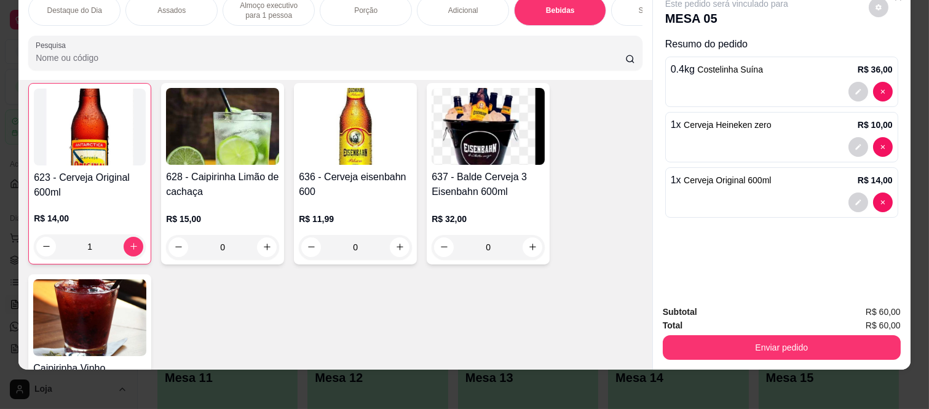
scroll to position [3758, 0]
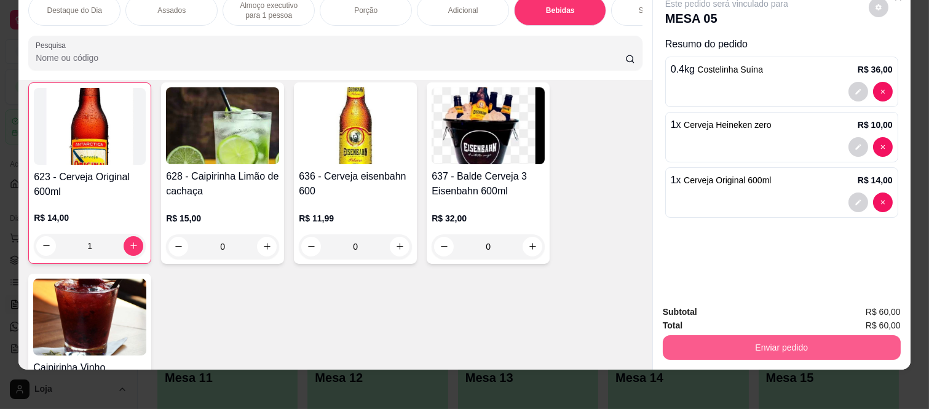
click at [729, 343] on button "Enviar pedido" at bounding box center [782, 347] width 238 height 25
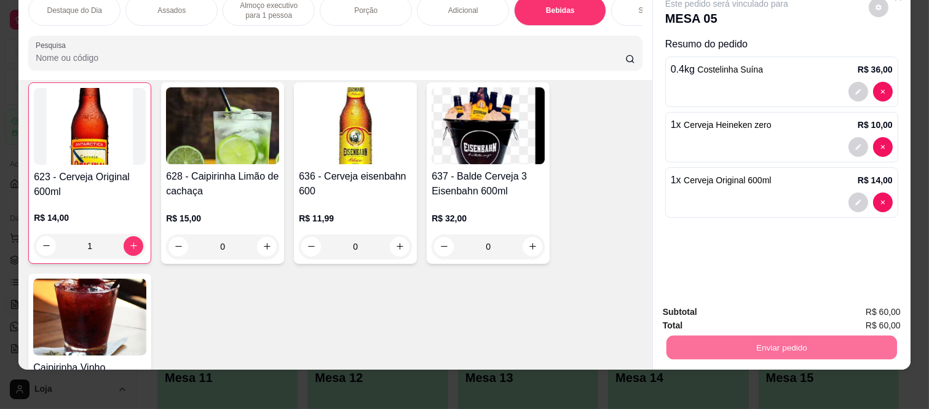
click at [882, 299] on button "Enviar pedido" at bounding box center [868, 307] width 69 height 23
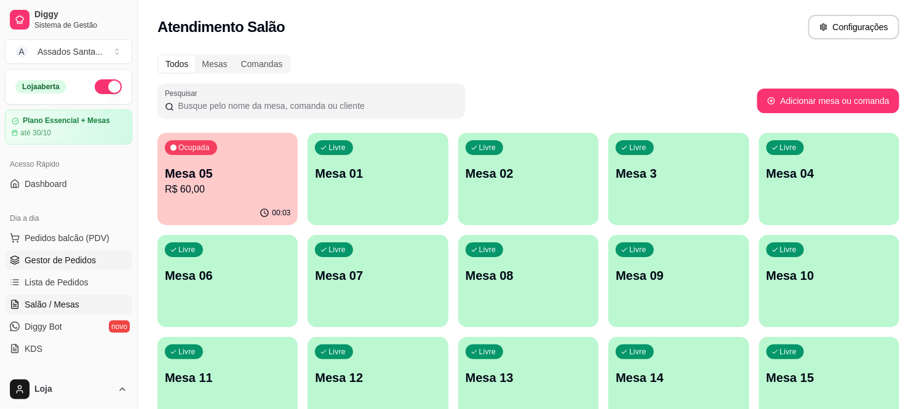
click at [60, 255] on span "Gestor de Pedidos" at bounding box center [60, 260] width 71 height 12
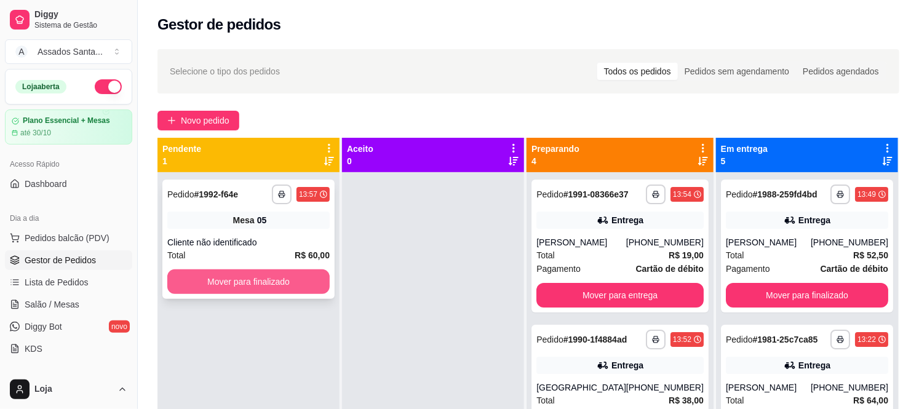
click at [253, 274] on button "Mover para finalizado" at bounding box center [248, 281] width 162 height 25
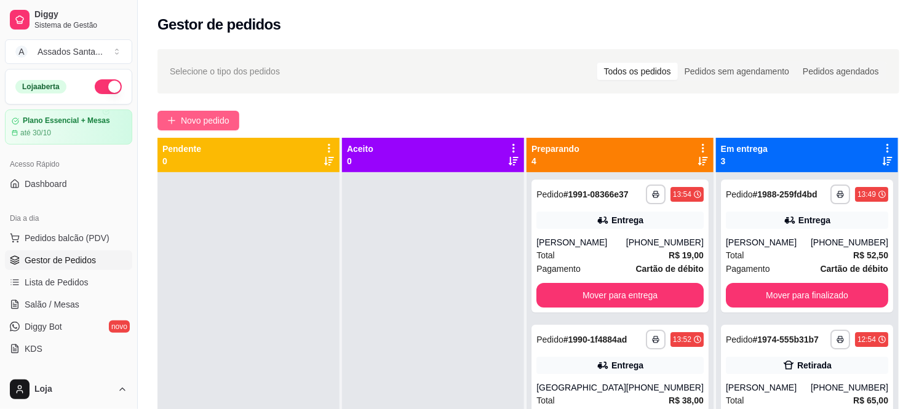
click at [207, 119] on span "Novo pedido" at bounding box center [205, 121] width 49 height 14
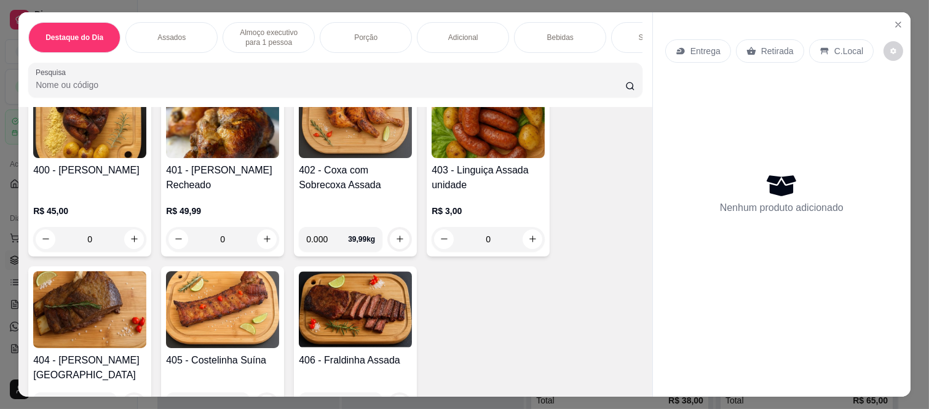
scroll to position [546, 0]
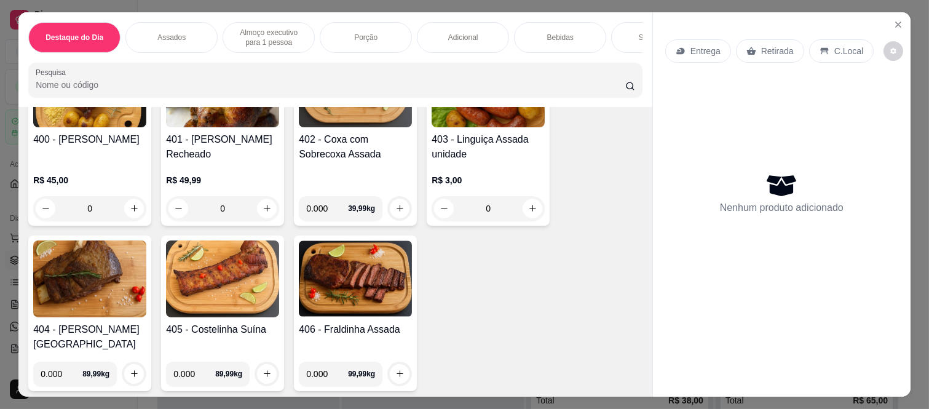
click at [126, 212] on div "0" at bounding box center [89, 208] width 113 height 25
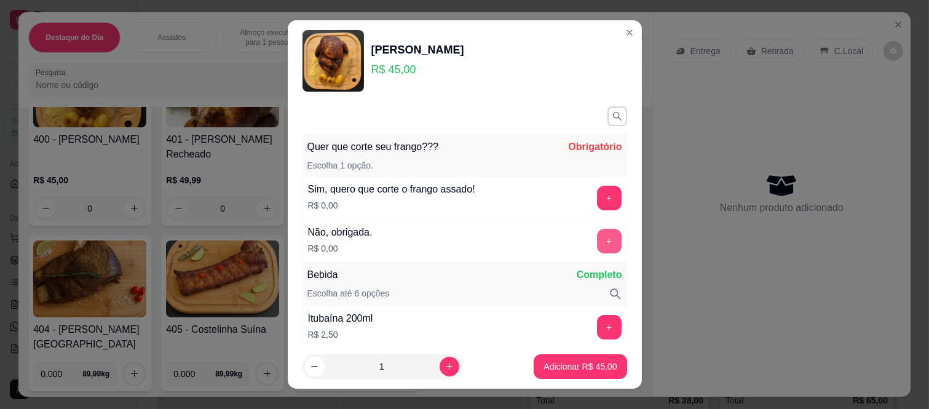
click at [597, 241] on button "+" at bounding box center [609, 241] width 25 height 25
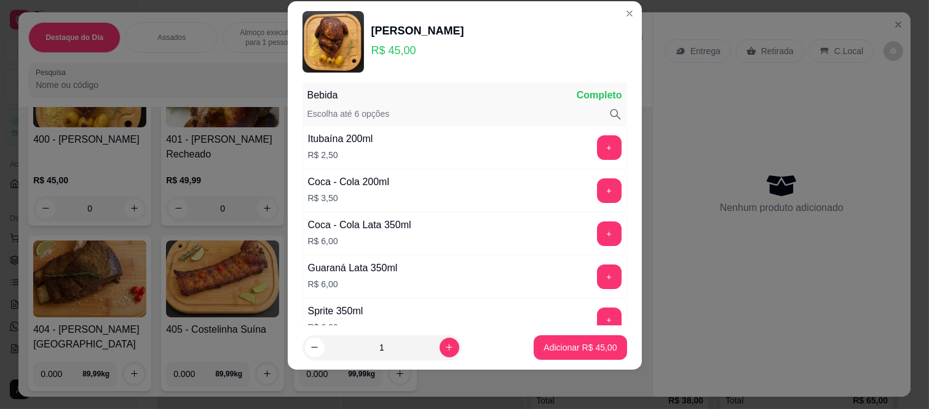
scroll to position [161, 0]
click at [549, 354] on button "Adicionar R$ 45,00" at bounding box center [581, 347] width 90 height 24
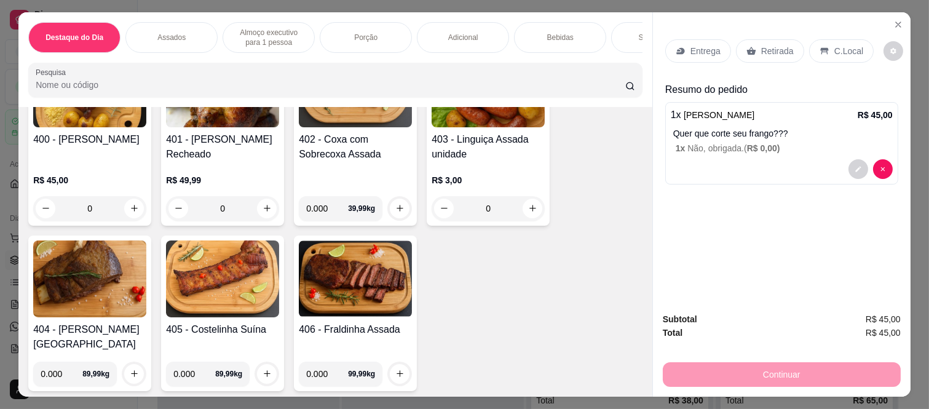
click at [740, 39] on div "Retirada" at bounding box center [770, 50] width 68 height 23
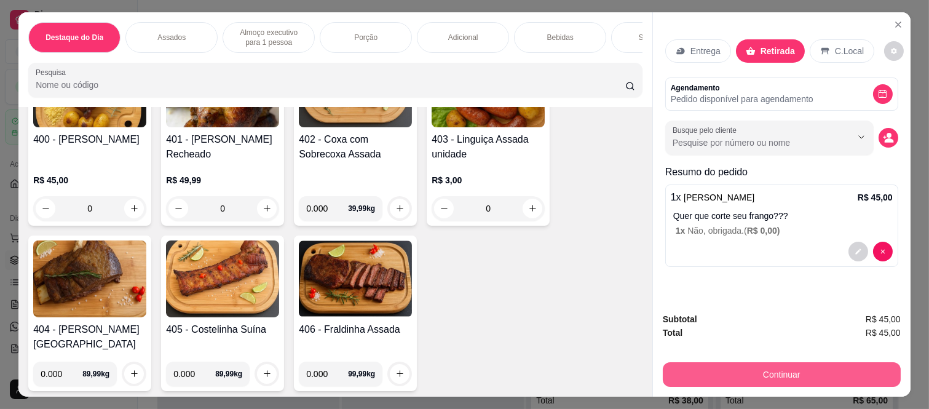
click at [748, 375] on button "Continuar" at bounding box center [782, 374] width 238 height 25
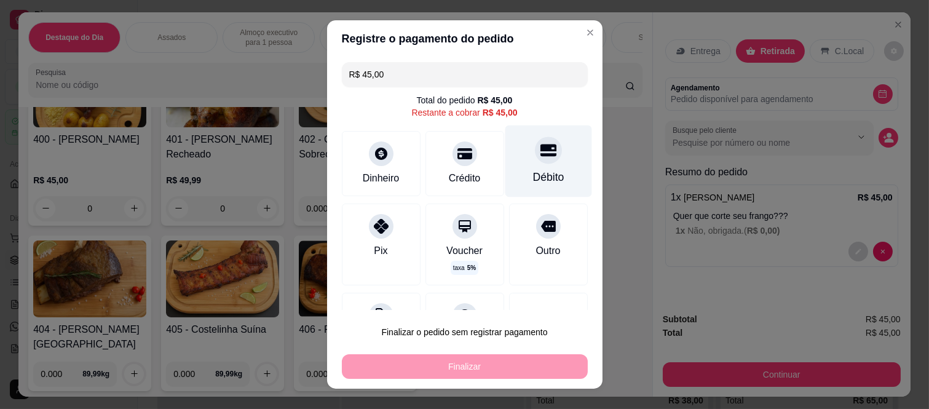
click at [531, 166] on div "Débito" at bounding box center [548, 161] width 87 height 72
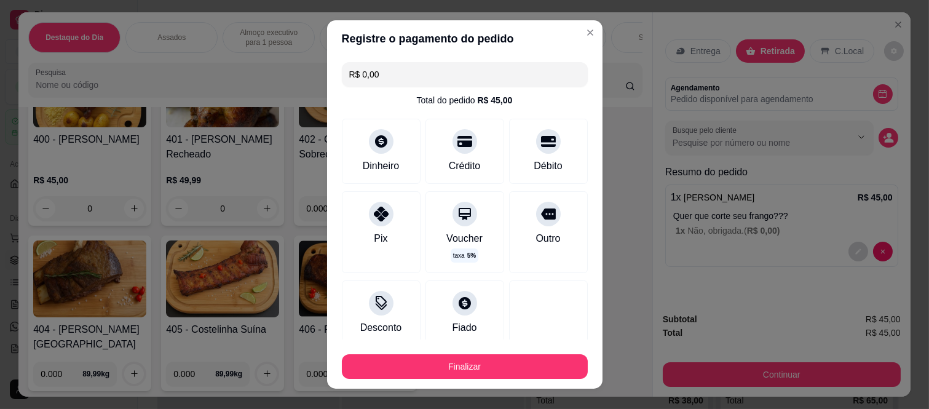
click at [519, 379] on footer "Finalizar" at bounding box center [465, 363] width 276 height 49
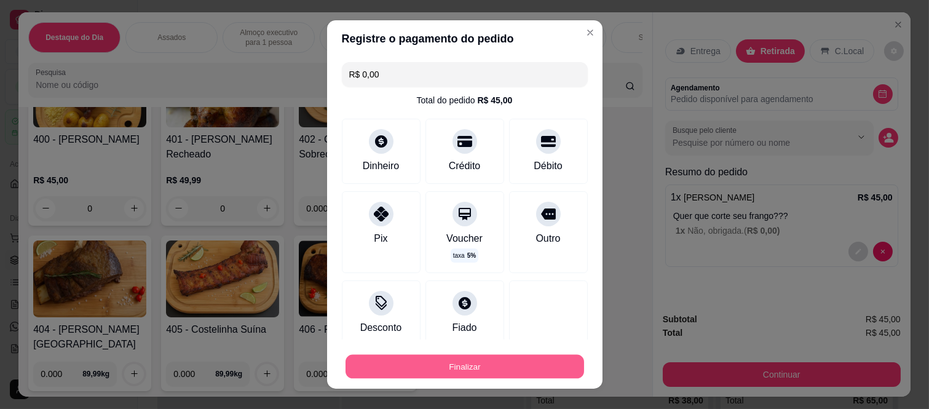
click at [515, 378] on button "Finalizar" at bounding box center [465, 366] width 239 height 24
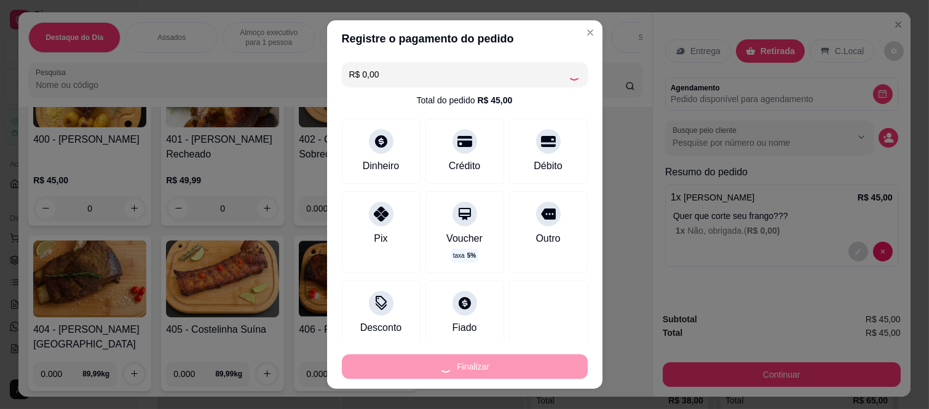
type input "-R$ 45,00"
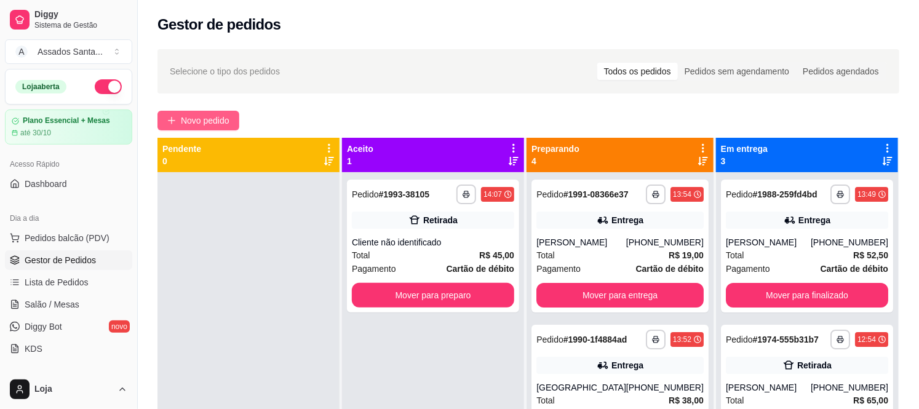
click at [207, 125] on span "Novo pedido" at bounding box center [205, 121] width 49 height 14
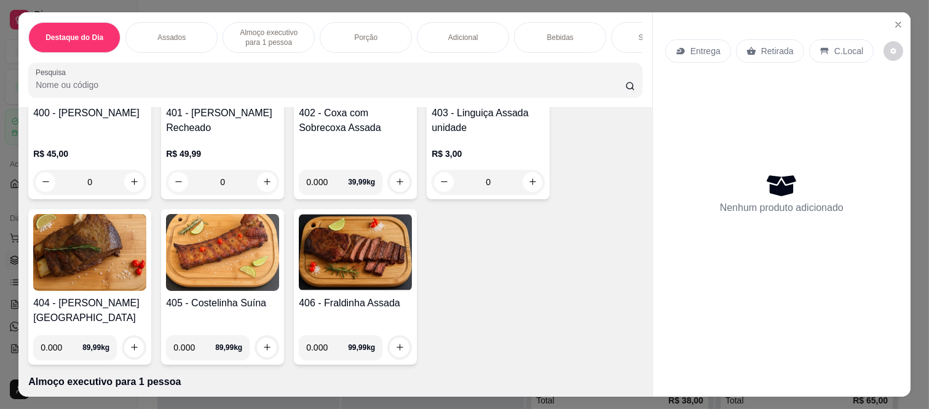
scroll to position [615, 0]
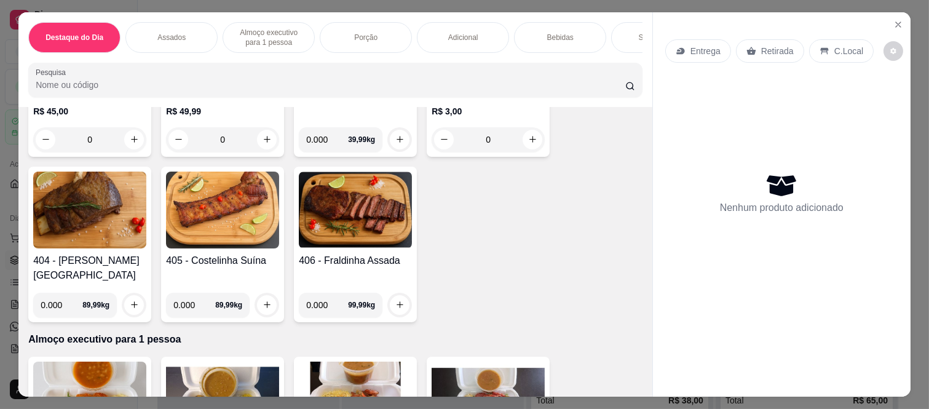
click at [327, 297] on input "0.000" at bounding box center [327, 305] width 42 height 25
type input "1.000"
click at [395, 300] on icon "increase-product-quantity" at bounding box center [399, 304] width 9 height 9
drag, startPoint x: 884, startPoint y: 11, endPoint x: 624, endPoint y: 15, distance: 260.2
click at [884, 17] on section "Destaque do Dia Assados Almoço executivo para 1 pessoa Porção Adicional Bebidas…" at bounding box center [464, 204] width 892 height 384
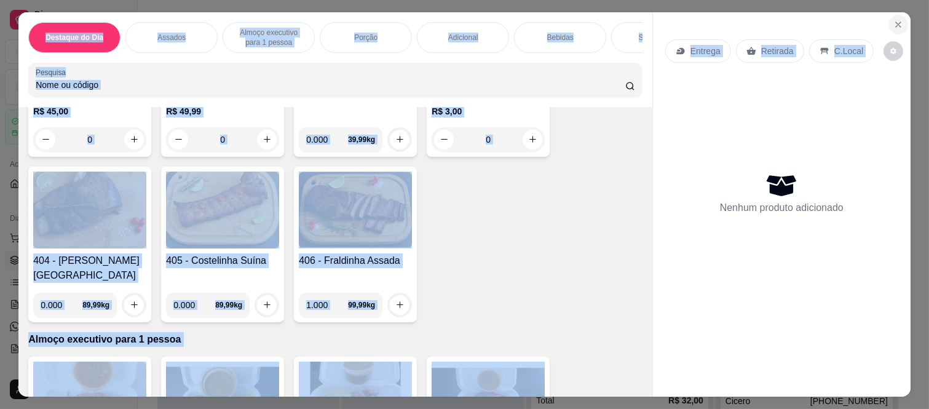
click at [894, 20] on icon "Close" at bounding box center [899, 25] width 10 height 10
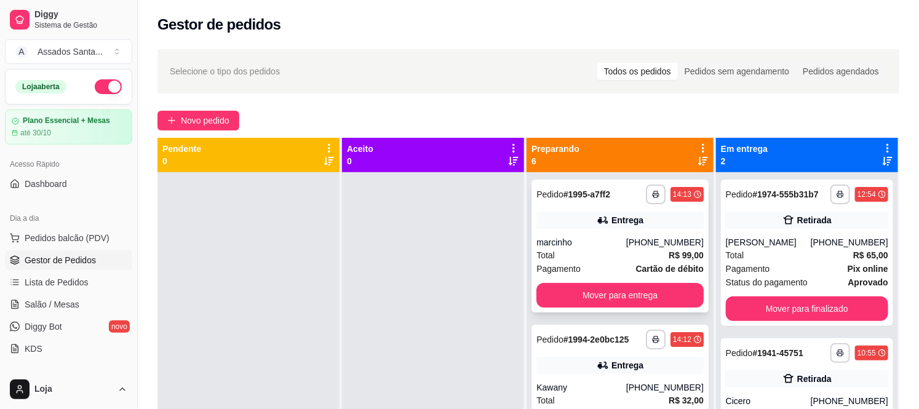
click at [565, 224] on div "Entrega" at bounding box center [619, 220] width 167 height 17
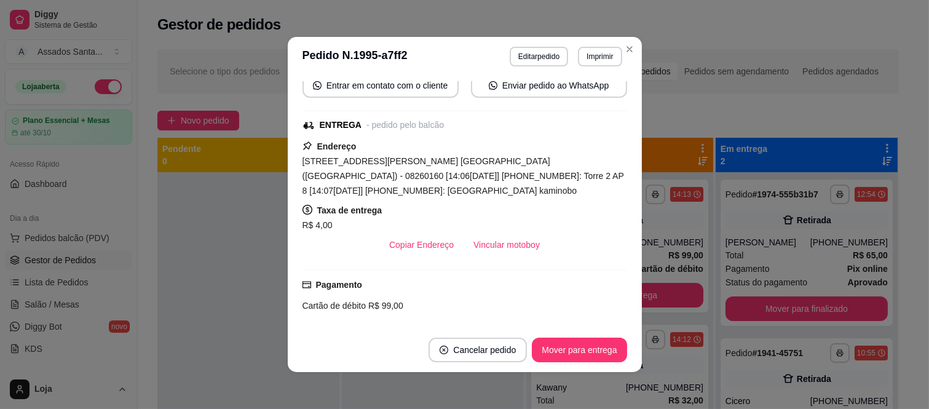
scroll to position [159, 0]
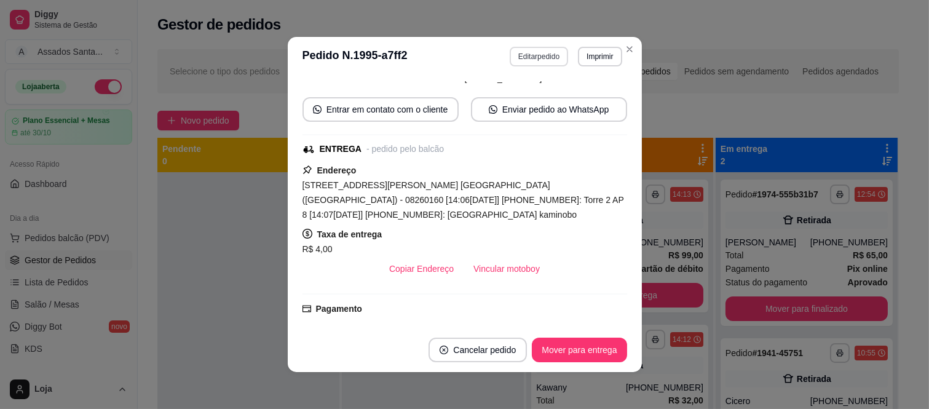
click at [542, 57] on button "Editar pedido" at bounding box center [539, 57] width 58 height 20
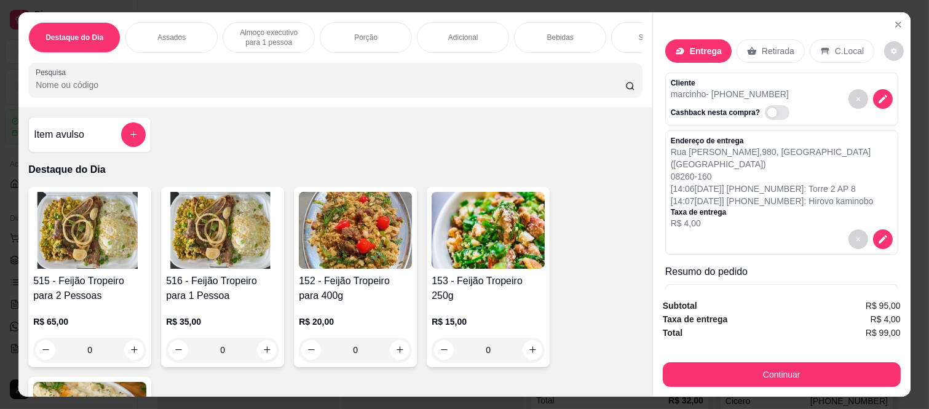
click at [720, 170] on p "08260-160" at bounding box center [782, 176] width 222 height 12
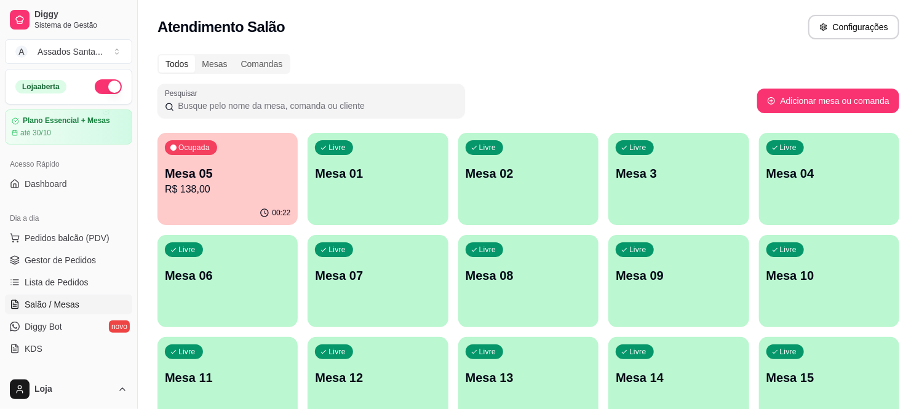
click at [226, 185] on p "R$ 138,00" at bounding box center [227, 189] width 125 height 15
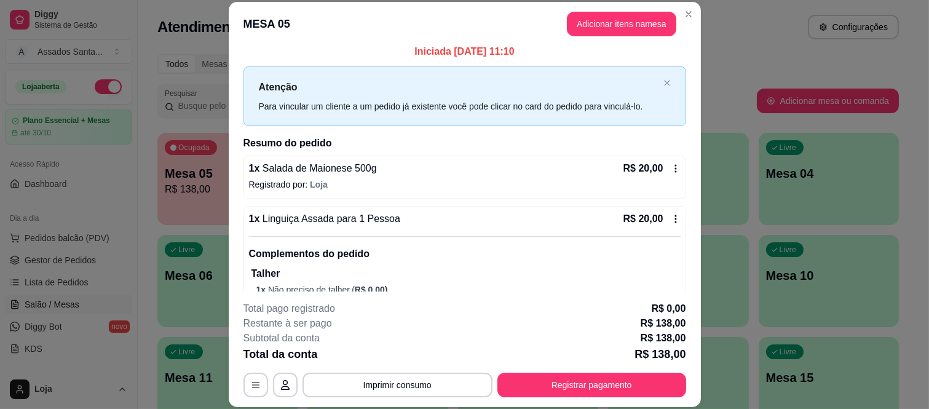
scroll to position [280, 0]
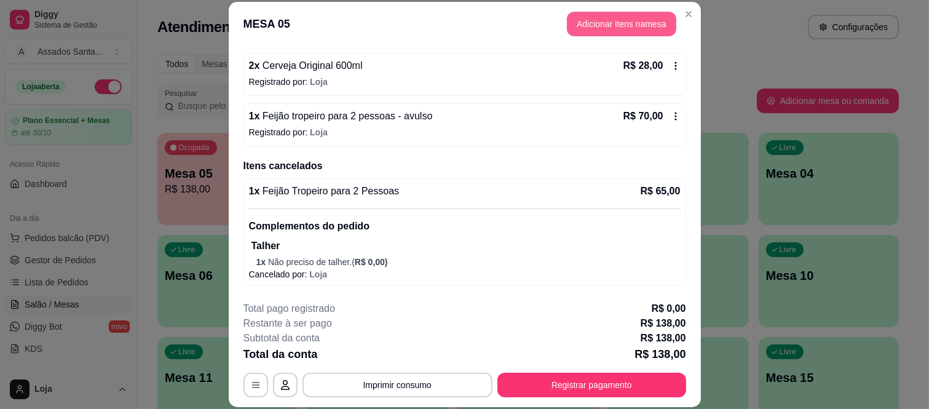
click at [603, 31] on button "Adicionar itens na mesa" at bounding box center [621, 24] width 109 height 25
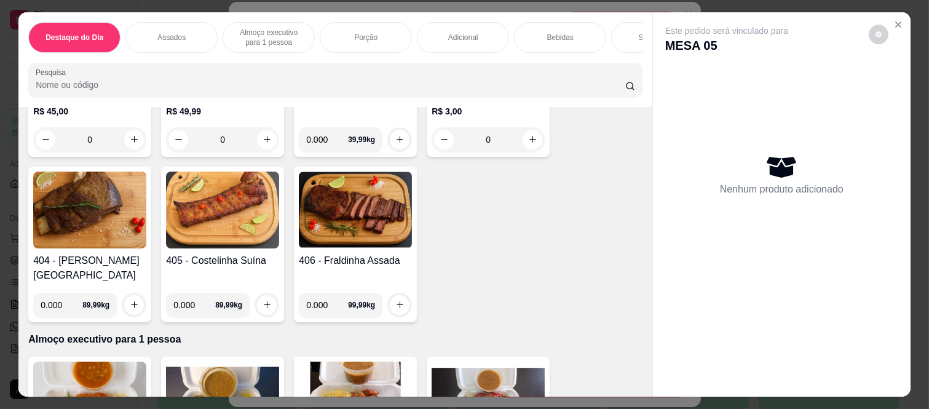
click at [547, 33] on p "Bebidas" at bounding box center [560, 38] width 26 height 10
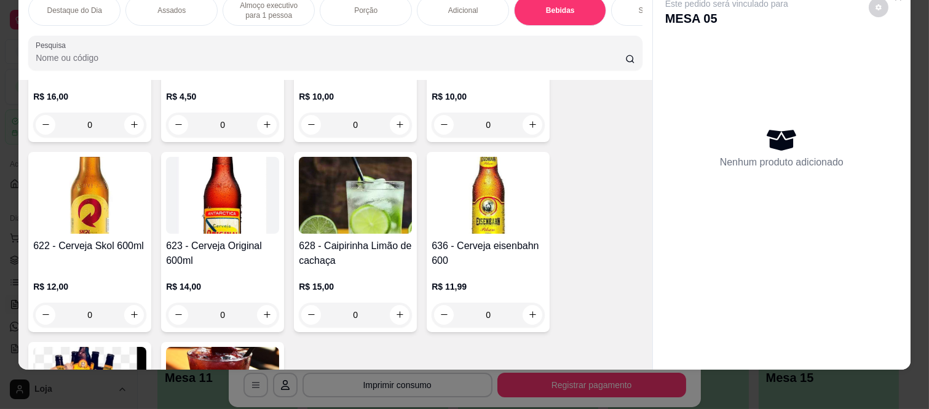
scroll to position [3756, 0]
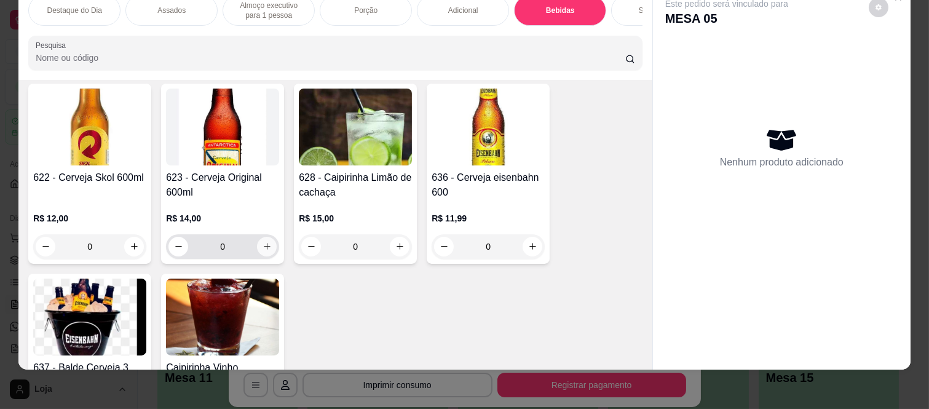
click at [260, 237] on button "increase-product-quantity" at bounding box center [267, 247] width 20 height 20
type input "1"
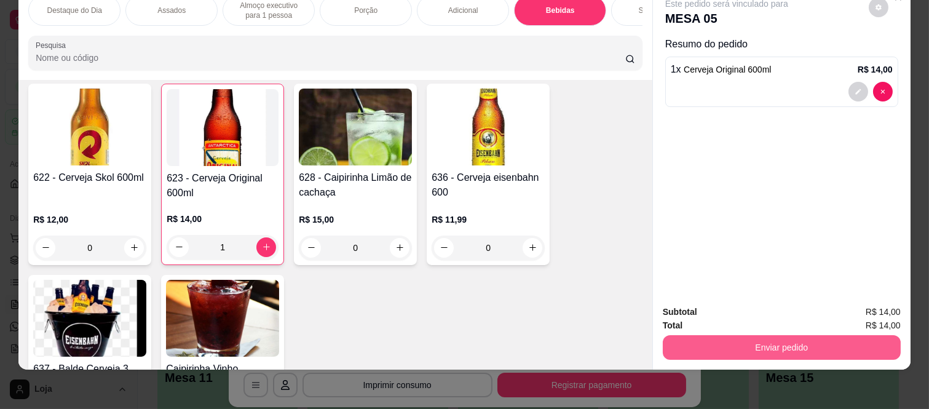
click at [691, 344] on button "Enviar pedido" at bounding box center [782, 347] width 238 height 25
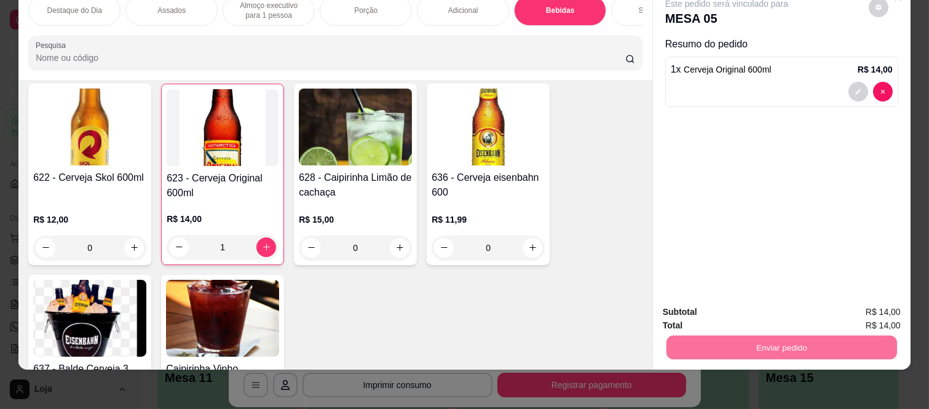
click at [853, 299] on button "Enviar pedido" at bounding box center [868, 307] width 69 height 23
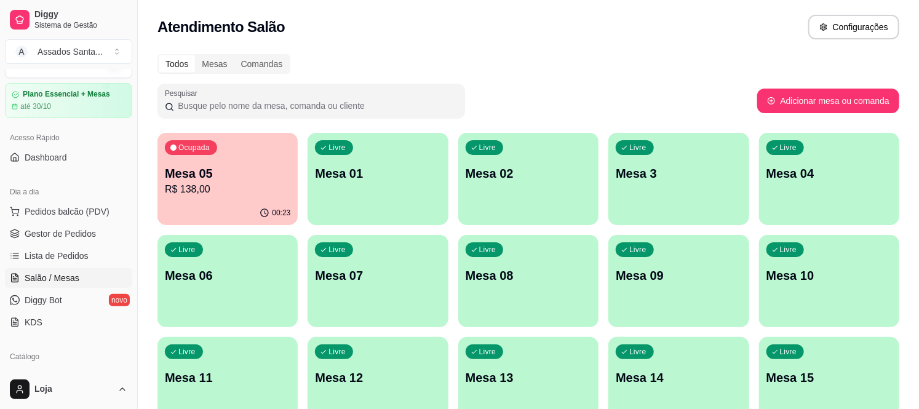
scroll to position [68, 0]
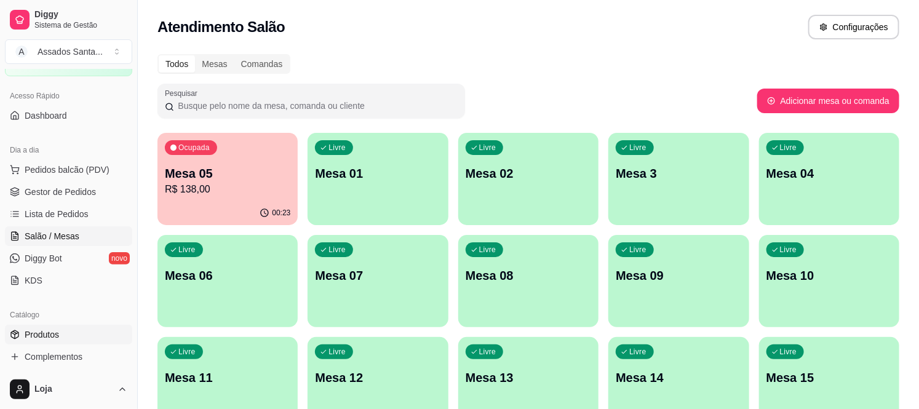
click at [95, 340] on link "Produtos" at bounding box center [68, 335] width 127 height 20
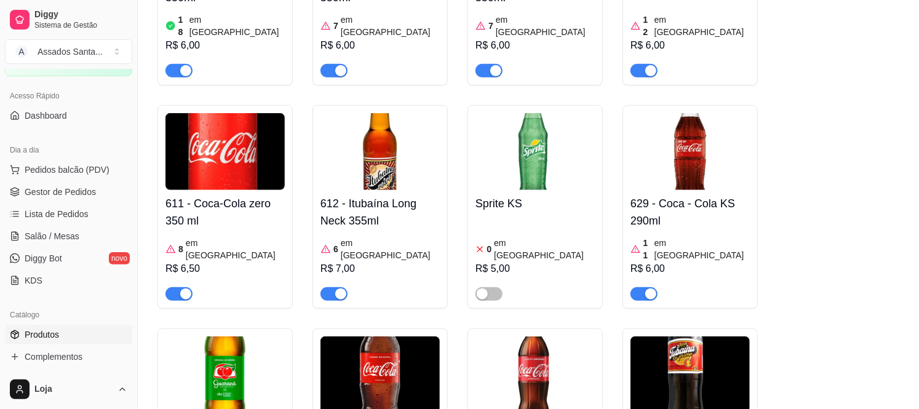
scroll to position [6560, 0]
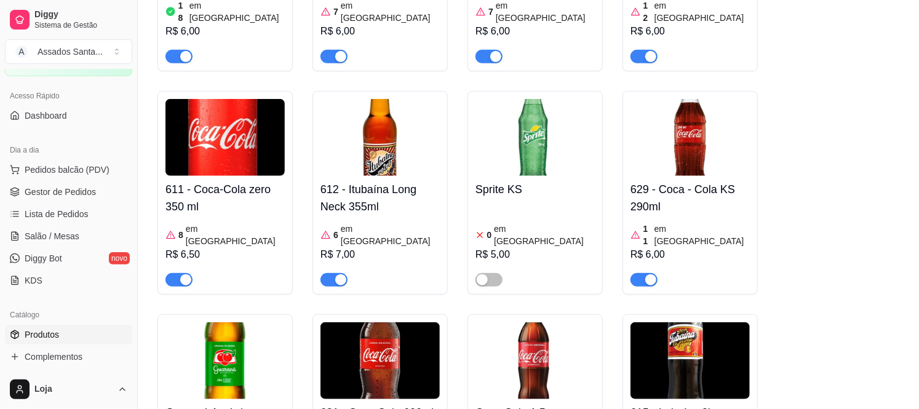
click at [198, 223] on article "em [GEOGRAPHIC_DATA]" at bounding box center [235, 235] width 99 height 25
click at [66, 236] on span "Salão / Mesas" at bounding box center [52, 236] width 55 height 12
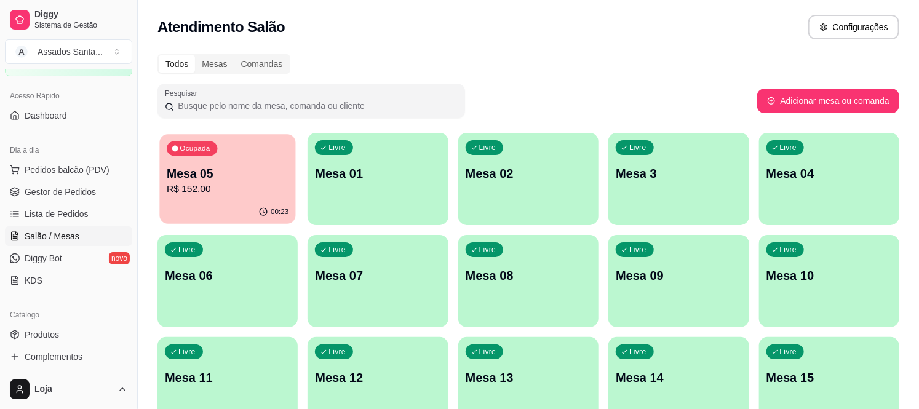
click at [217, 193] on p "R$ 152,00" at bounding box center [228, 189] width 122 height 14
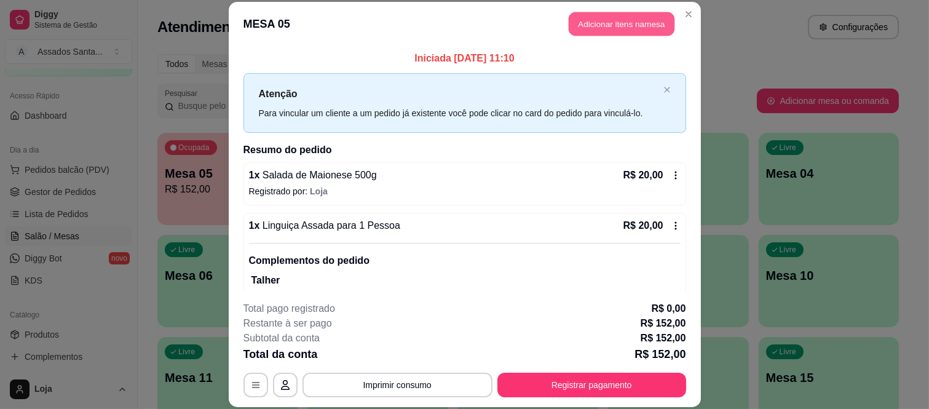
click at [569, 18] on button "Adicionar itens na mesa" at bounding box center [622, 24] width 106 height 24
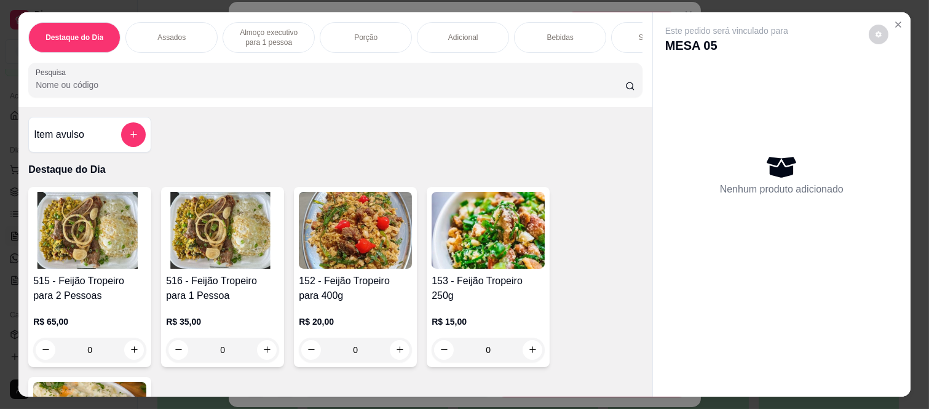
click at [524, 34] on div "Bebidas" at bounding box center [560, 37] width 92 height 31
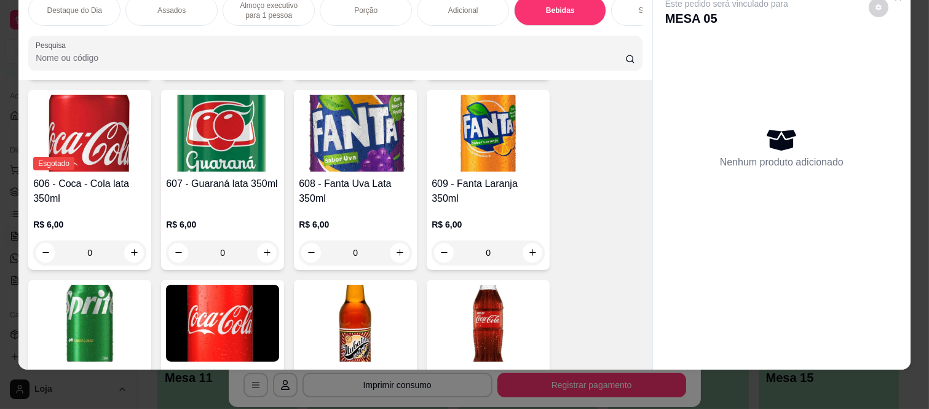
scroll to position [3209, 0]
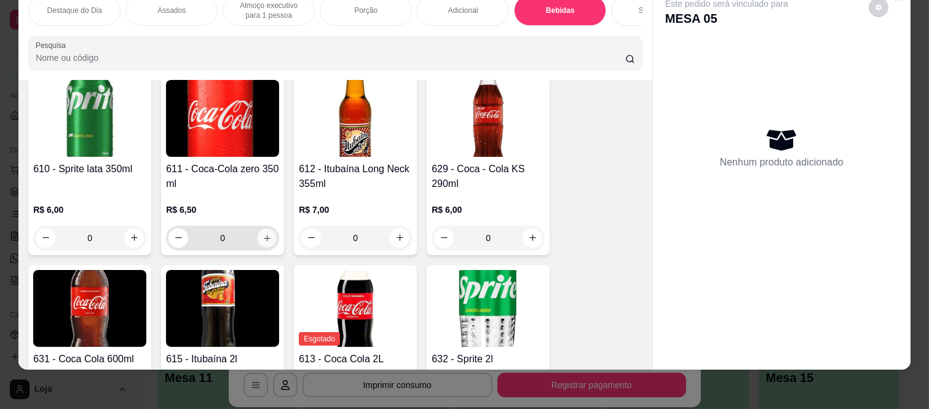
click at [263, 234] on icon "increase-product-quantity" at bounding box center [267, 238] width 9 height 9
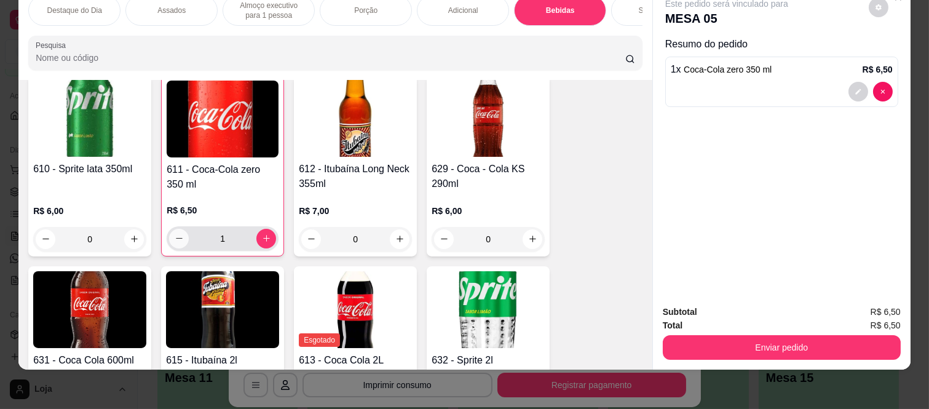
click at [169, 229] on button "decrease-product-quantity" at bounding box center [179, 239] width 20 height 20
type input "0"
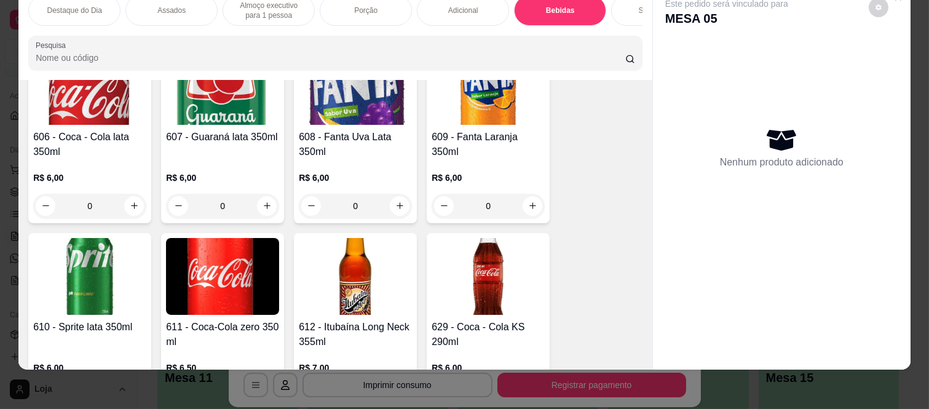
scroll to position [3004, 0]
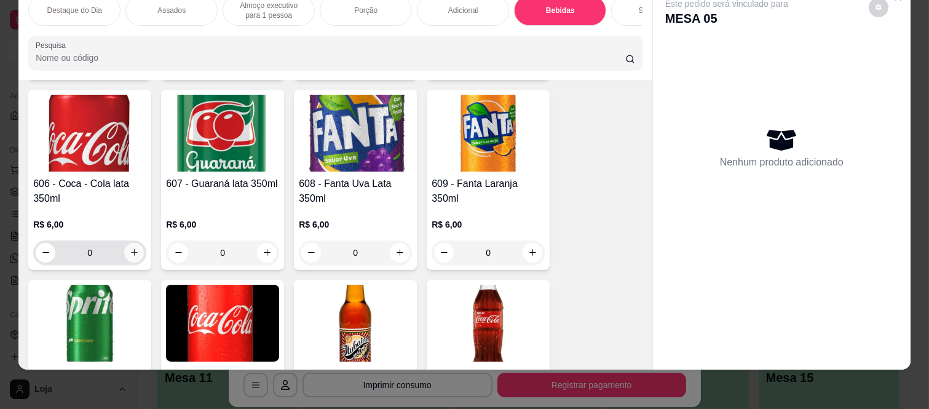
click at [132, 248] on icon "increase-product-quantity" at bounding box center [134, 252] width 9 height 9
type input "1"
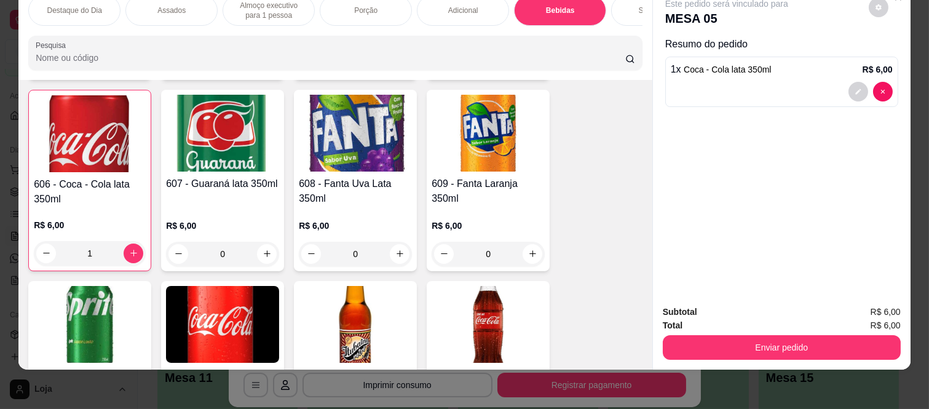
scroll to position [3005, 0]
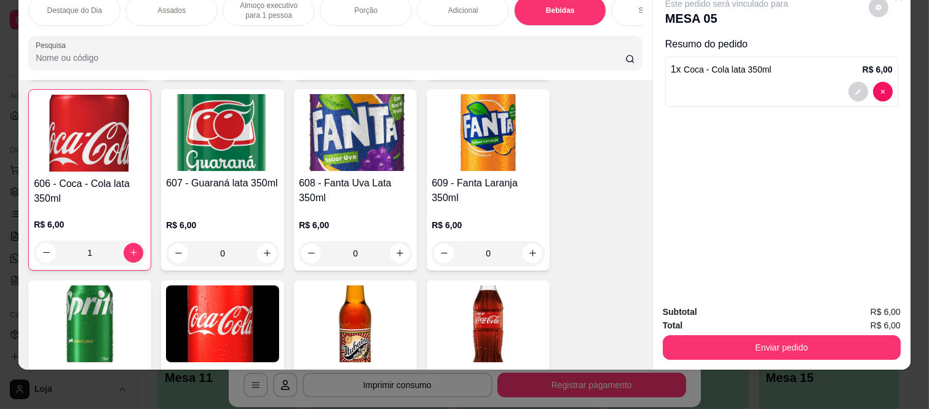
click at [704, 335] on button "Enviar pedido" at bounding box center [782, 347] width 238 height 25
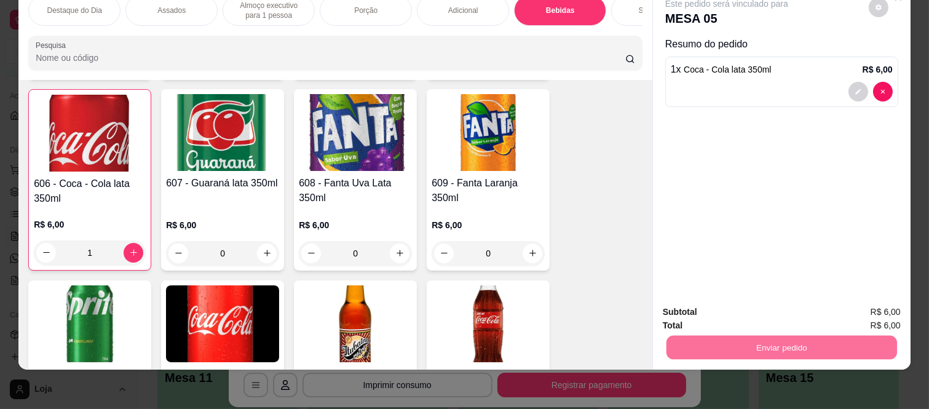
click at [859, 308] on button "Enviar pedido" at bounding box center [868, 307] width 69 height 23
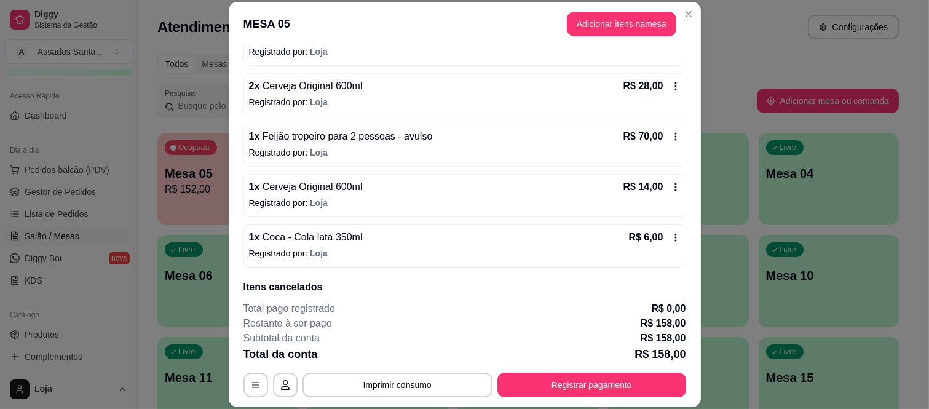
scroll to position [273, 0]
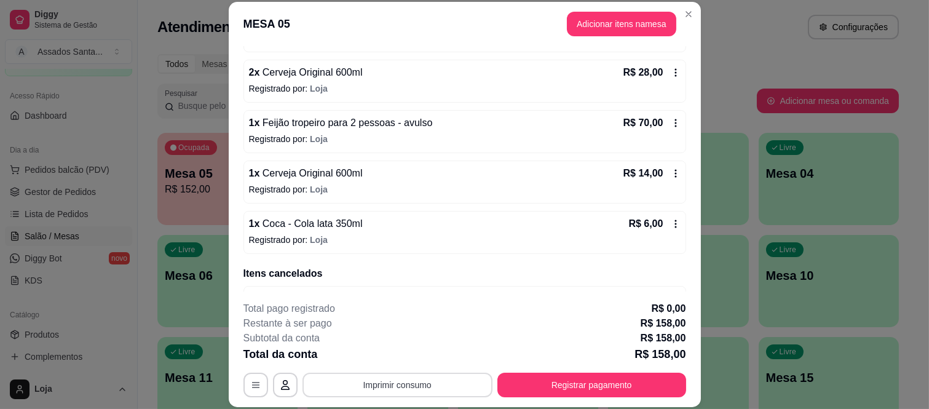
click at [394, 378] on button "Imprimir consumo" at bounding box center [398, 385] width 190 height 25
click at [417, 359] on button "IMPRESSORA caixa" at bounding box center [396, 356] width 86 height 19
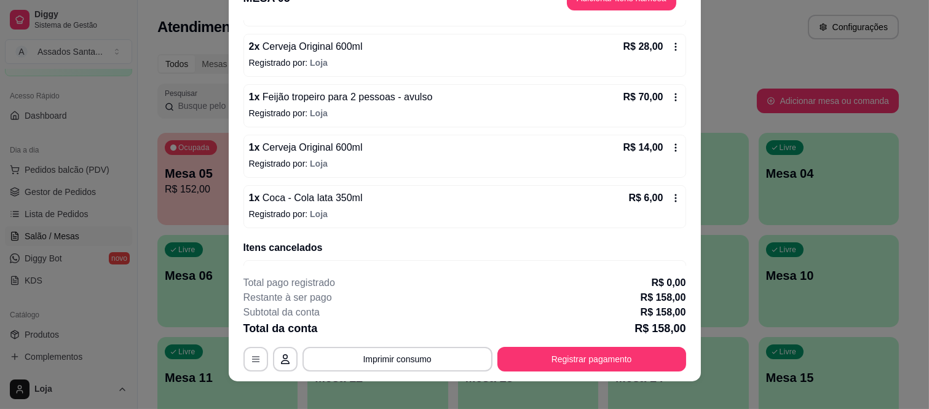
scroll to position [38, 0]
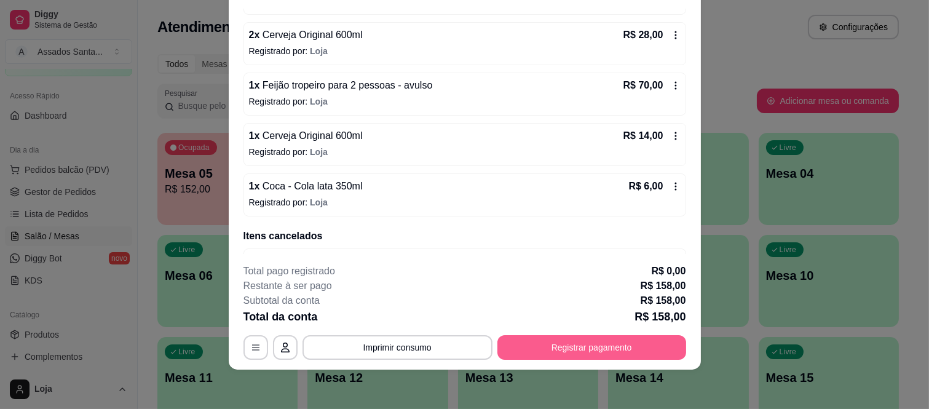
click at [591, 343] on button "Registrar pagamento" at bounding box center [592, 347] width 189 height 25
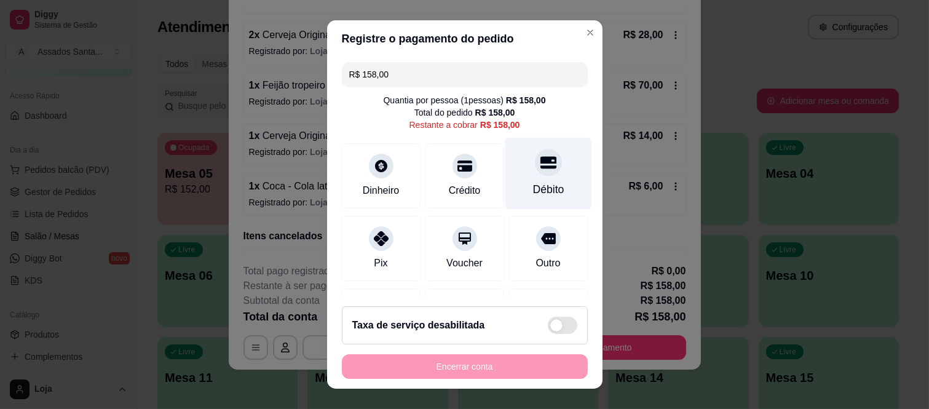
click at [533, 189] on div "Débito" at bounding box center [548, 189] width 31 height 16
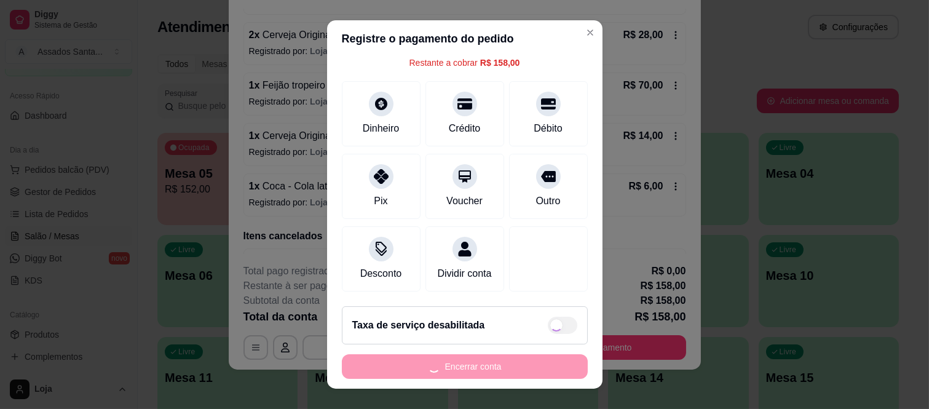
scroll to position [77, 0]
type input "R$ 0,00"
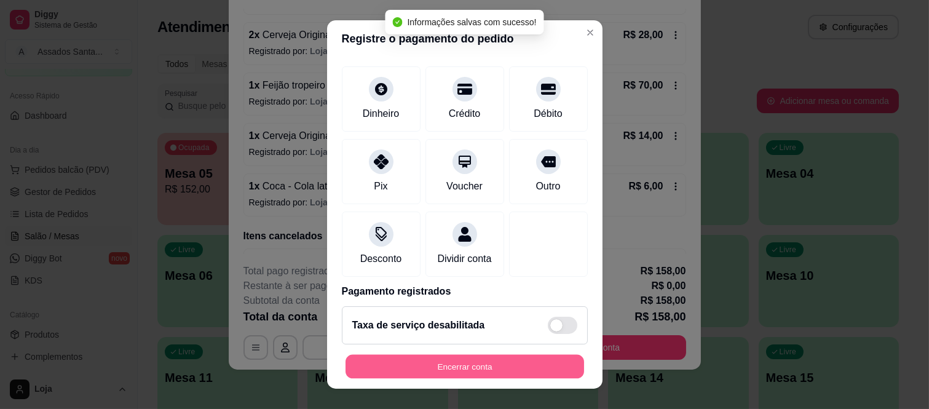
click at [488, 369] on button "Encerrar conta" at bounding box center [465, 366] width 239 height 24
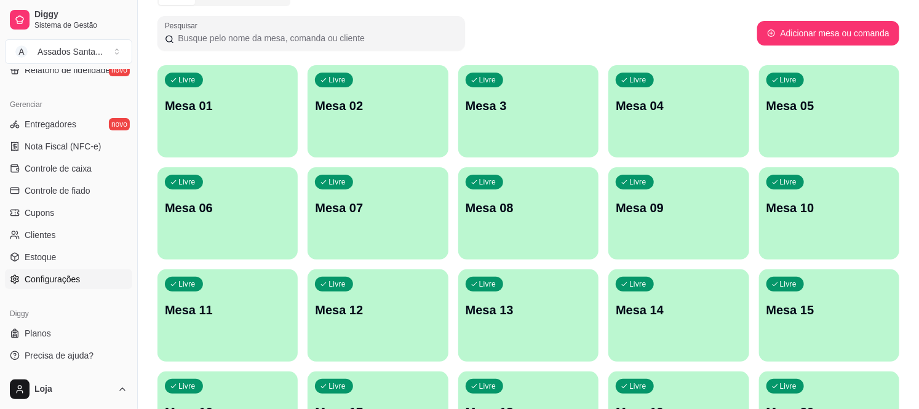
scroll to position [68, 0]
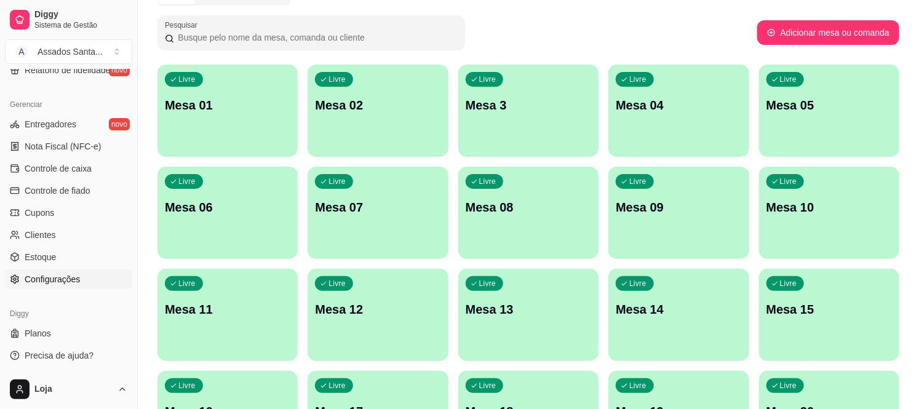
click at [56, 274] on span "Configurações" at bounding box center [52, 279] width 55 height 12
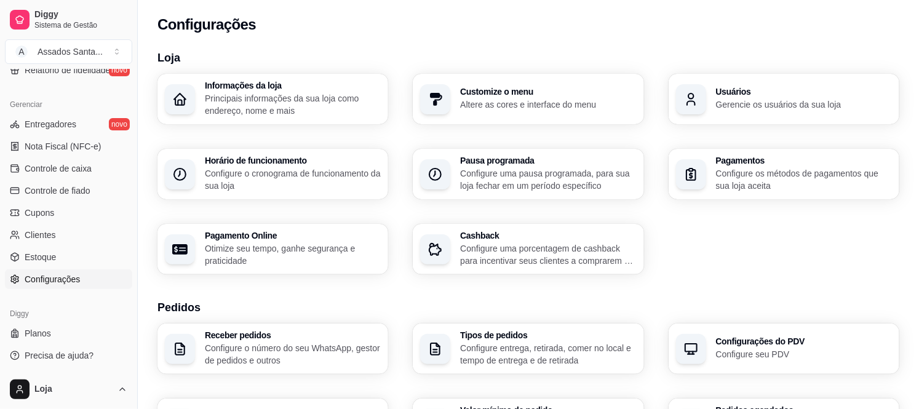
click at [744, 76] on div "Usuários Gerencie os usuários da sua loja" at bounding box center [784, 99] width 231 height 50
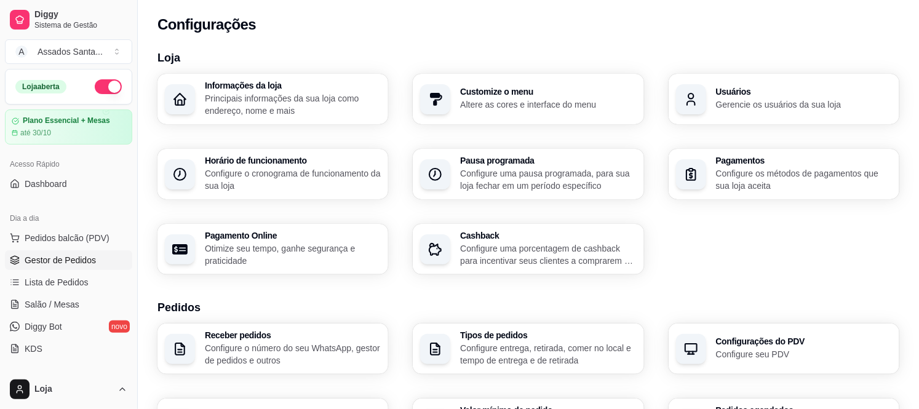
click at [60, 258] on span "Gestor de Pedidos" at bounding box center [60, 260] width 71 height 12
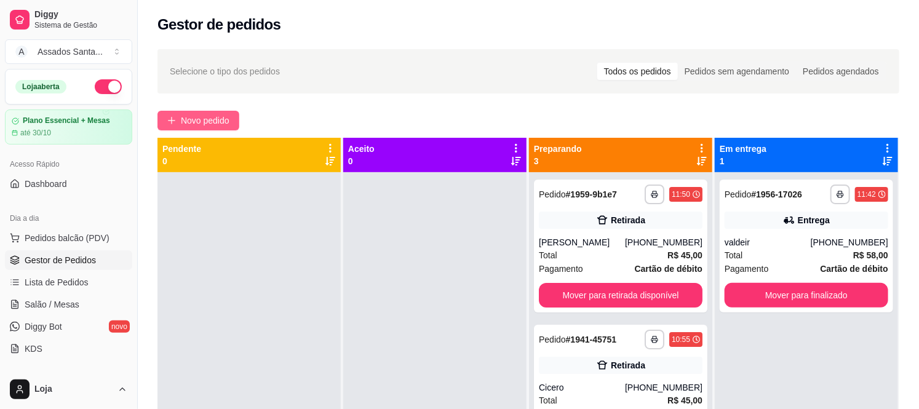
click at [232, 127] on button "Novo pedido" at bounding box center [198, 121] width 82 height 20
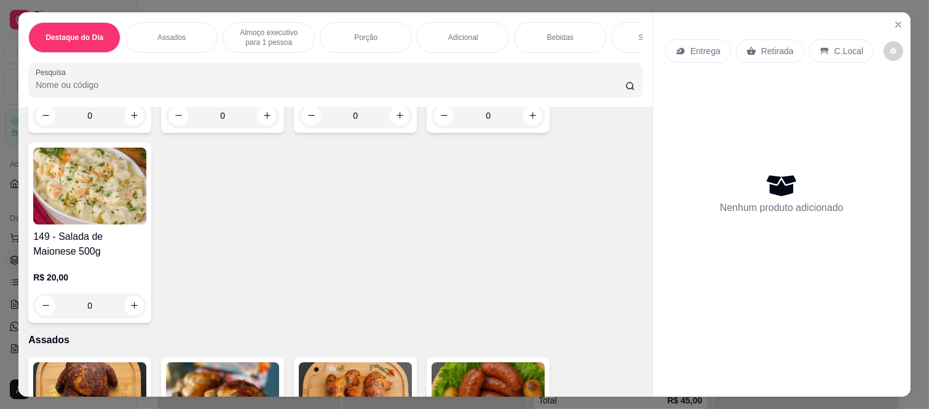
scroll to position [410, 0]
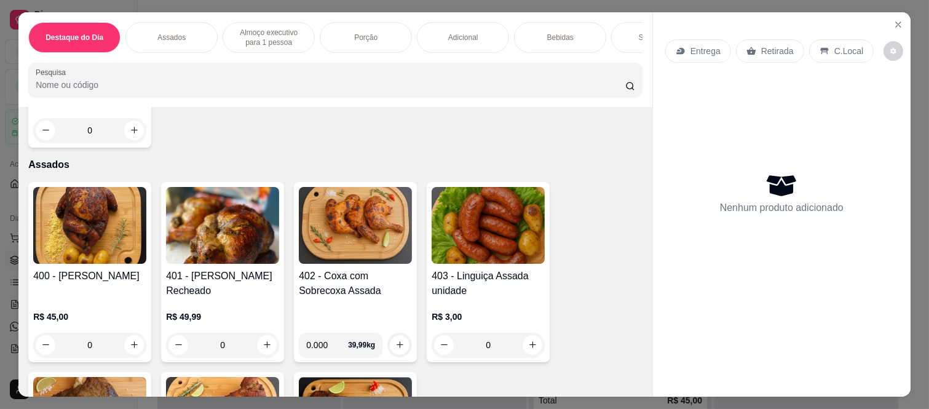
click at [127, 352] on div "0" at bounding box center [89, 345] width 113 height 25
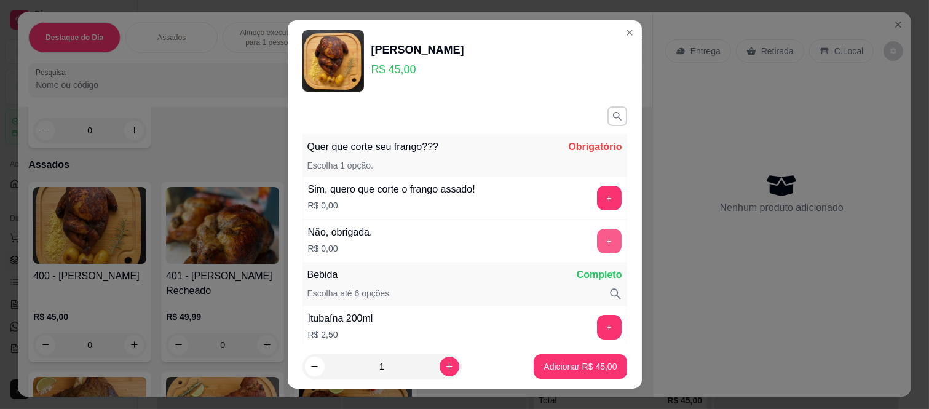
click at [597, 248] on button "+" at bounding box center [609, 241] width 25 height 25
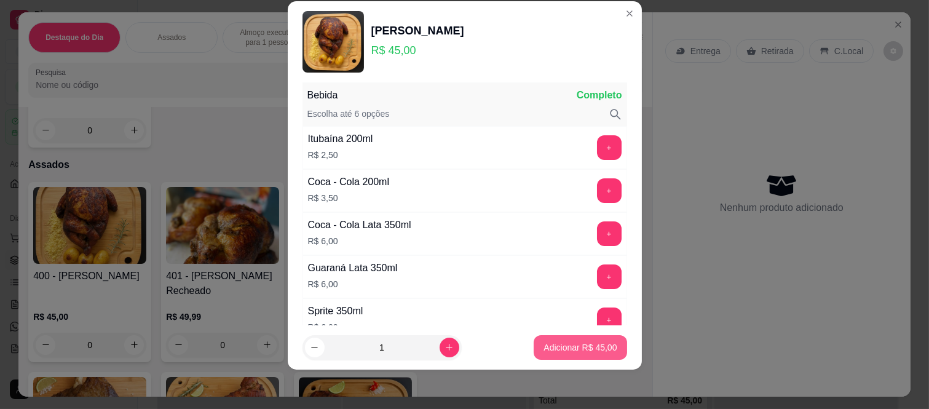
scroll to position [161, 0]
click at [592, 347] on p "Adicionar R$ 45,00" at bounding box center [580, 347] width 71 height 12
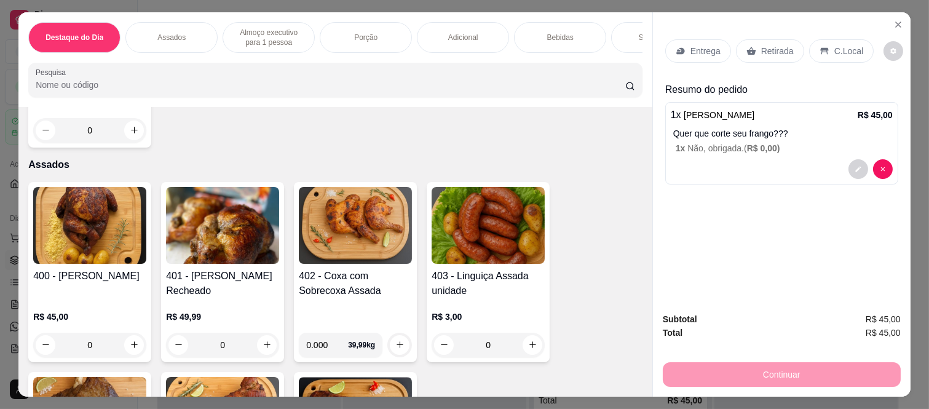
click at [766, 54] on div "Retirada" at bounding box center [770, 50] width 68 height 23
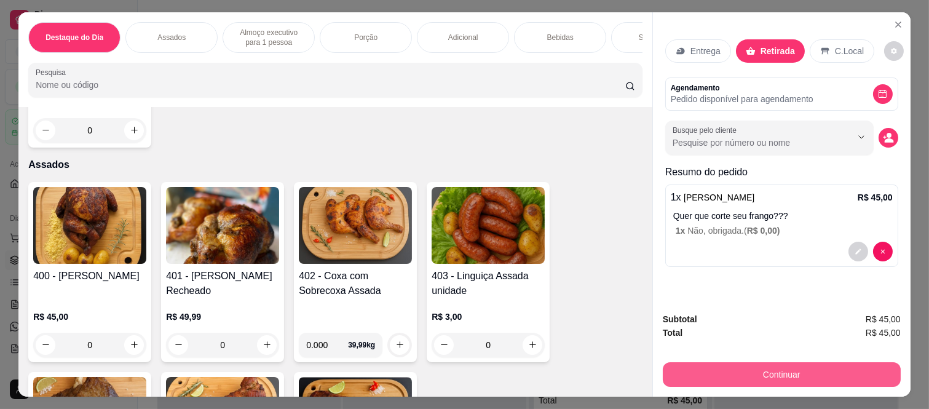
click at [723, 374] on button "Continuar" at bounding box center [782, 374] width 238 height 25
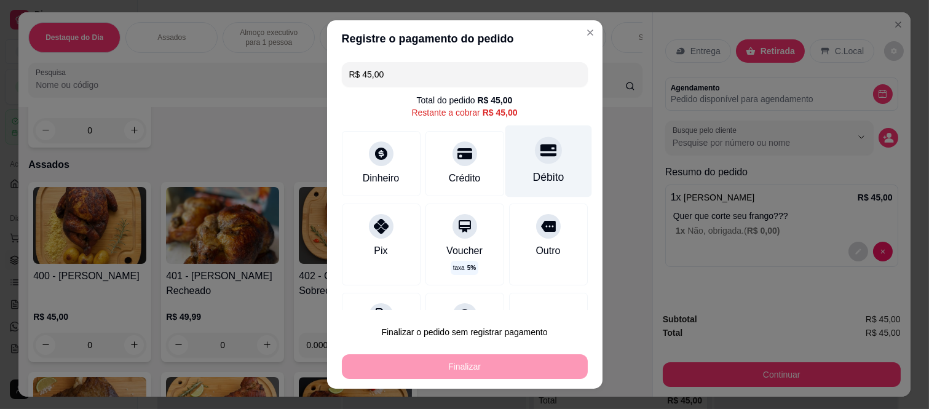
click at [505, 165] on div "Débito" at bounding box center [548, 161] width 87 height 72
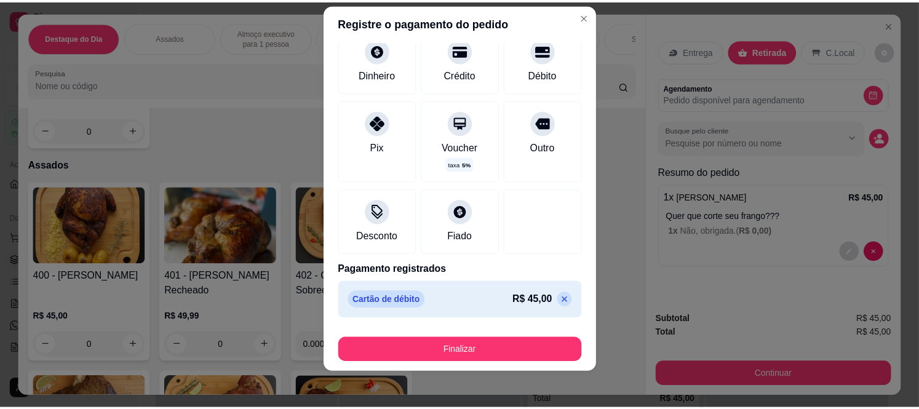
scroll to position [19, 0]
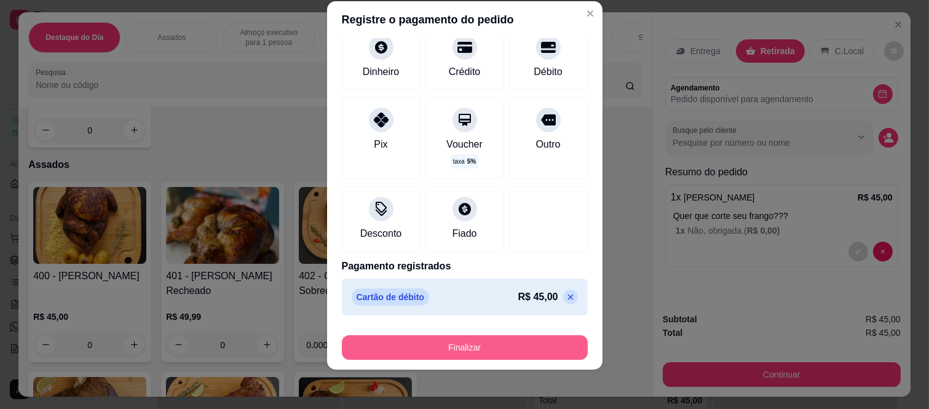
click at [505, 342] on button "Finalizar" at bounding box center [465, 347] width 246 height 25
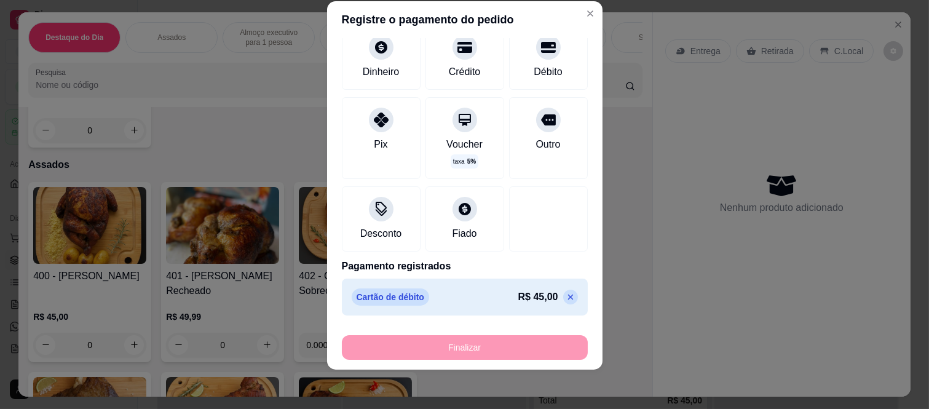
type input "-R$ 45,00"
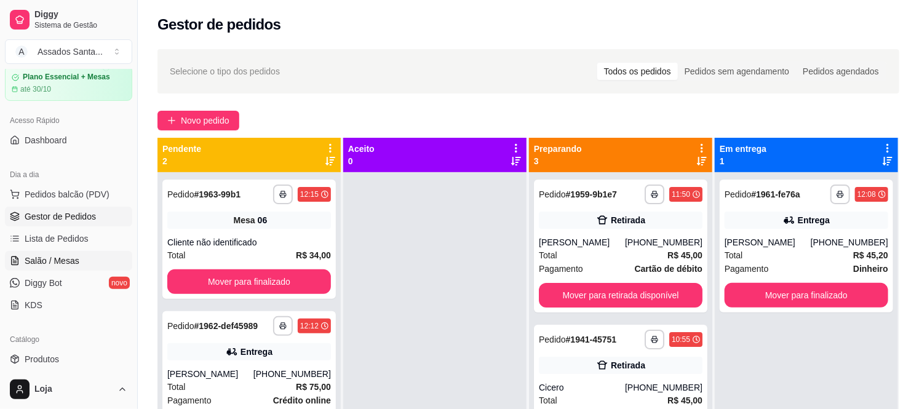
scroll to position [68, 0]
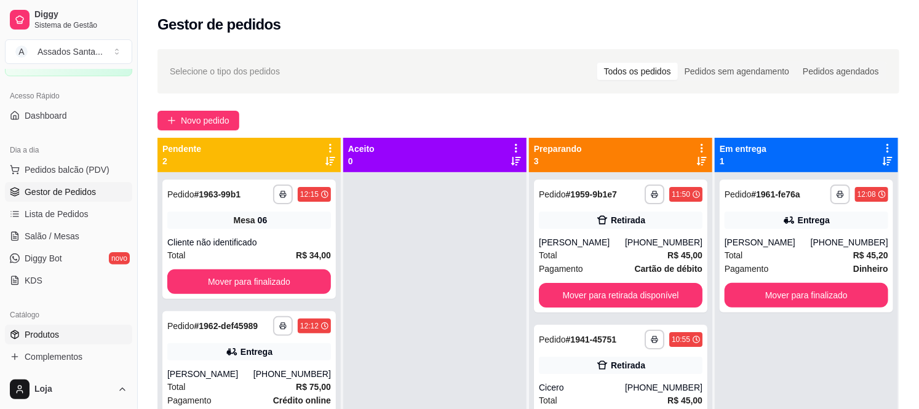
click at [51, 336] on span "Produtos" at bounding box center [42, 334] width 34 height 12
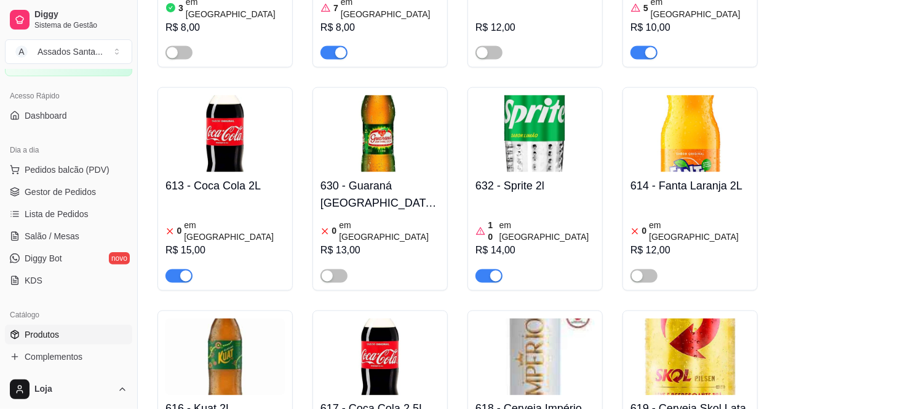
scroll to position [7029, 0]
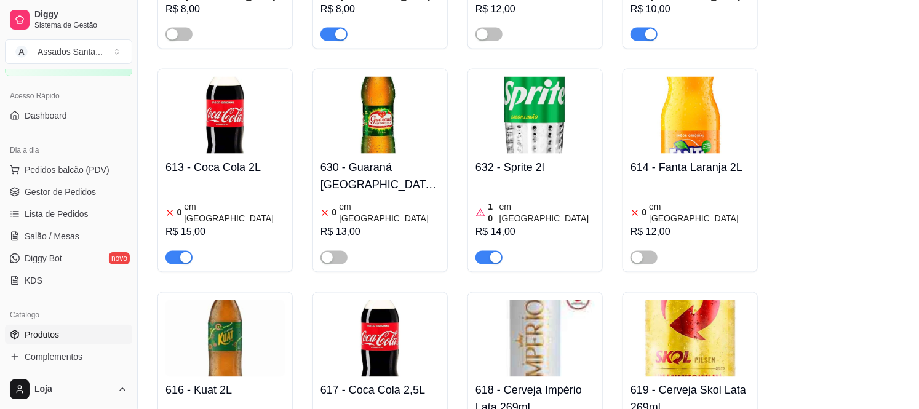
click at [216, 200] on article "em estoque" at bounding box center [234, 212] width 101 height 25
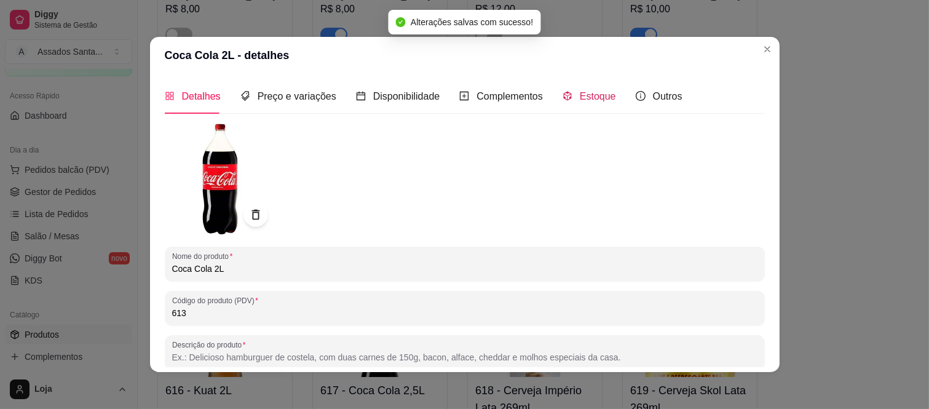
click at [563, 91] on span at bounding box center [568, 96] width 10 height 10
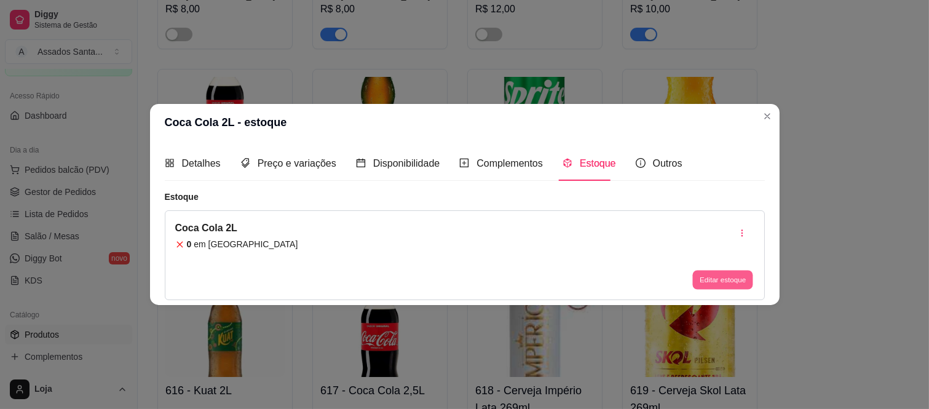
click at [725, 279] on button "Editar estoque" at bounding box center [723, 280] width 60 height 19
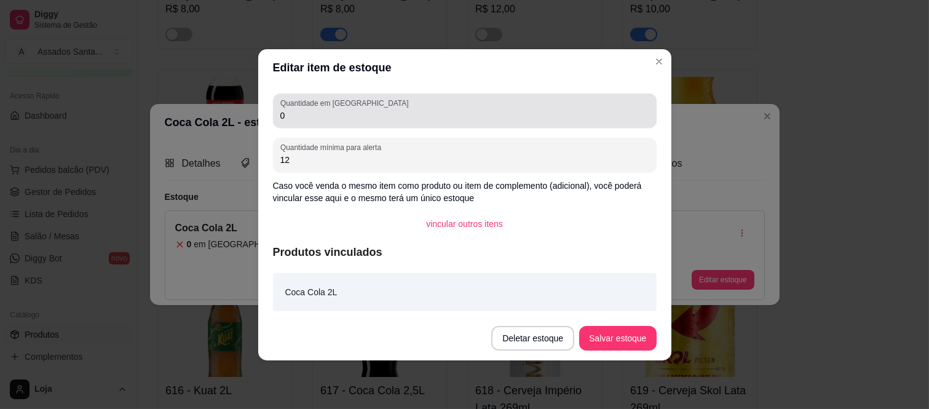
click at [386, 121] on input "0" at bounding box center [464, 115] width 369 height 12
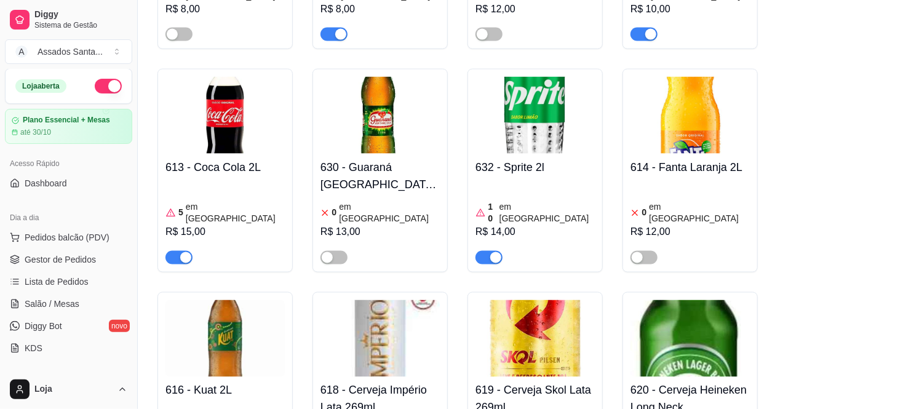
scroll to position [0, 0]
click at [59, 258] on span "Gestor de Pedidos" at bounding box center [60, 260] width 71 height 12
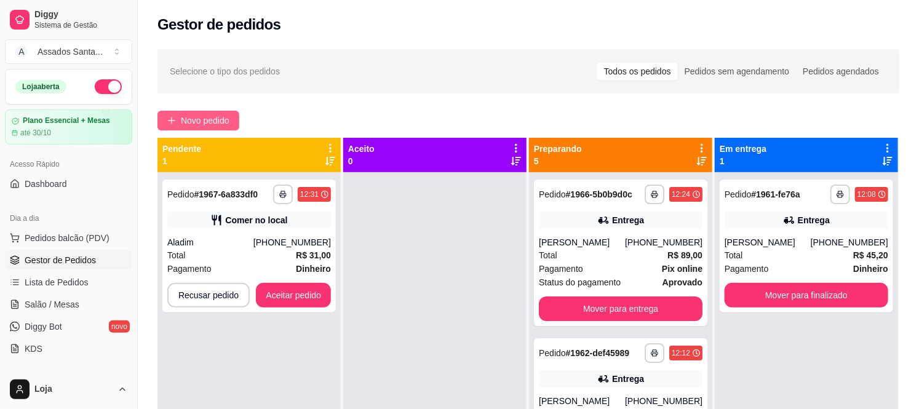
click at [193, 124] on span "Novo pedido" at bounding box center [205, 121] width 49 height 14
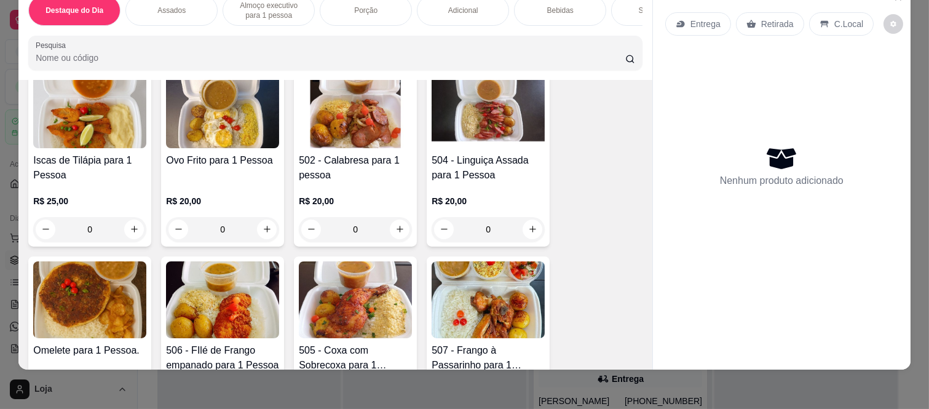
scroll to position [888, 0]
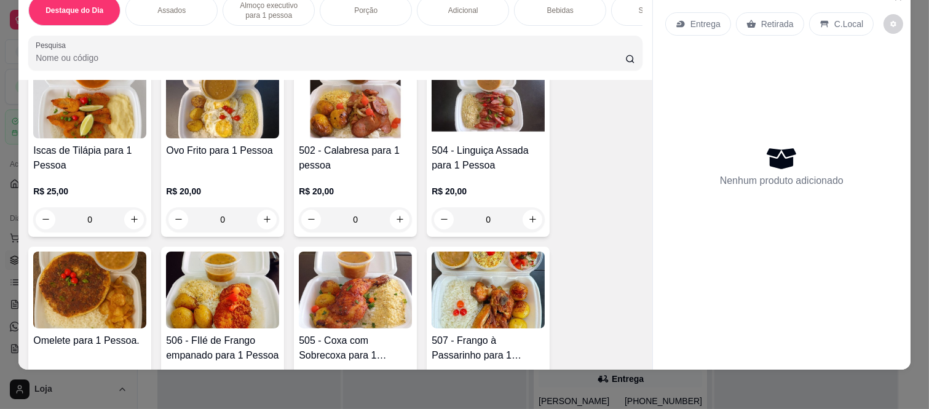
click at [391, 207] on div "0" at bounding box center [355, 219] width 113 height 25
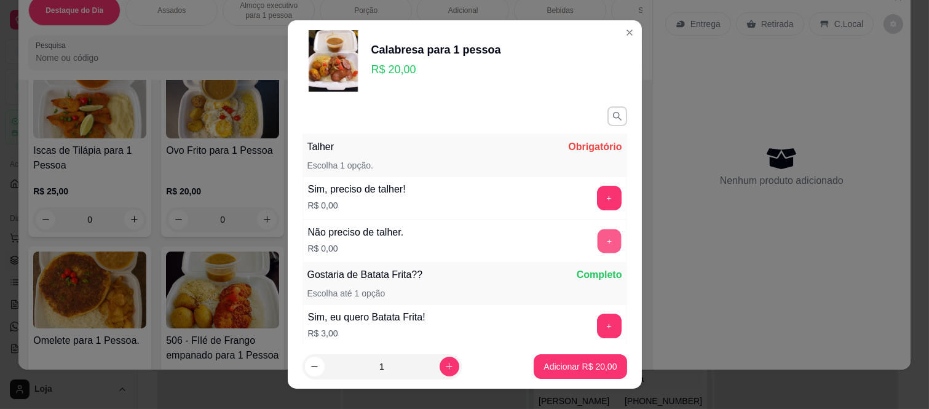
click at [597, 240] on button "+" at bounding box center [609, 241] width 24 height 24
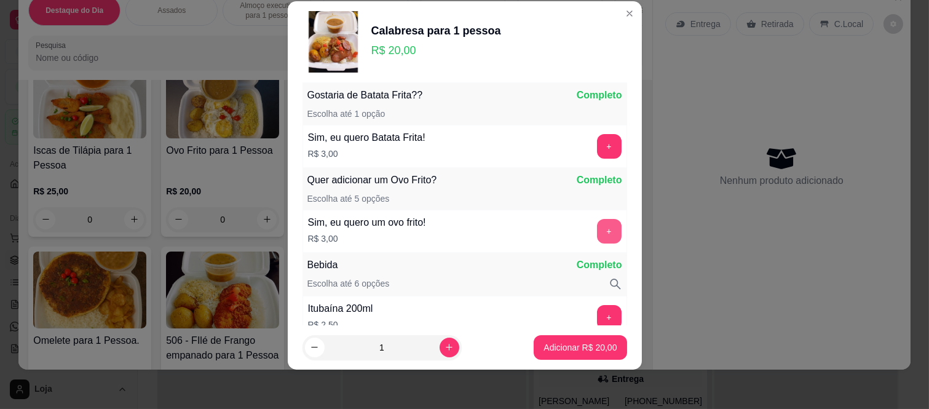
scroll to position [161, 0]
click at [588, 346] on p "Adicionar R$ 20,00" at bounding box center [580, 347] width 73 height 12
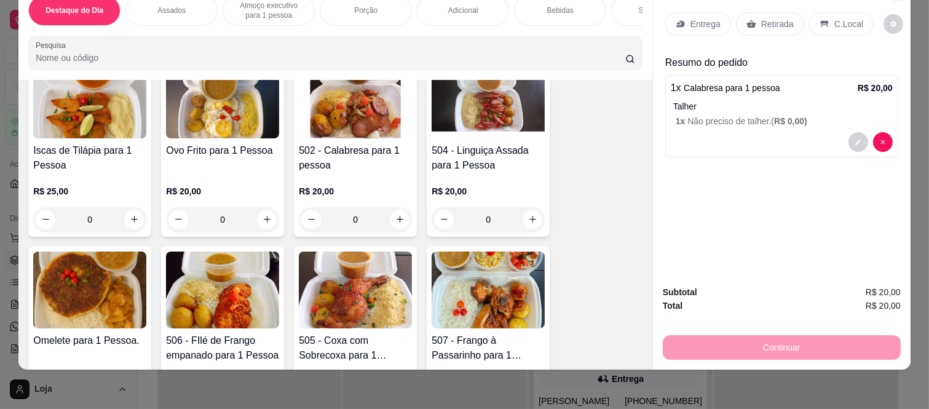
click at [557, 6] on p "Bebidas" at bounding box center [560, 11] width 26 height 10
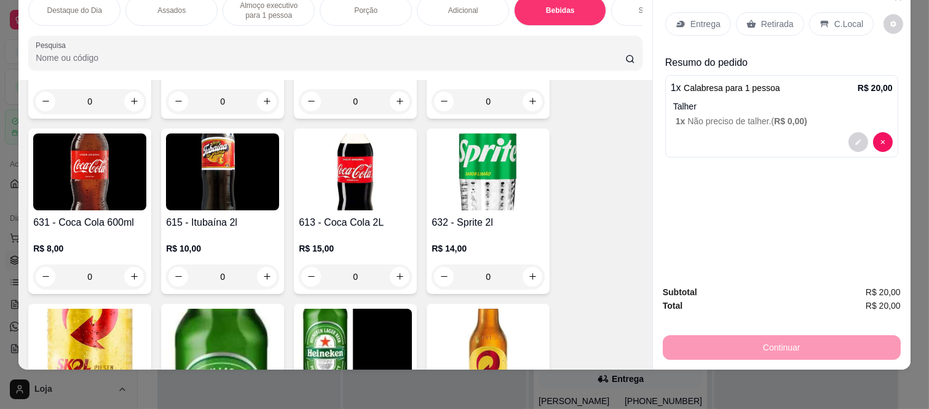
scroll to position [3346, 0]
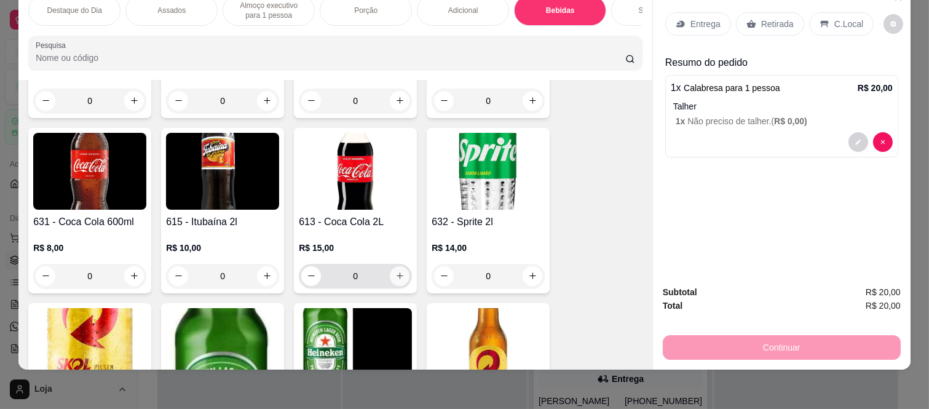
click at [395, 271] on icon "increase-product-quantity" at bounding box center [399, 275] width 9 height 9
type input "1"
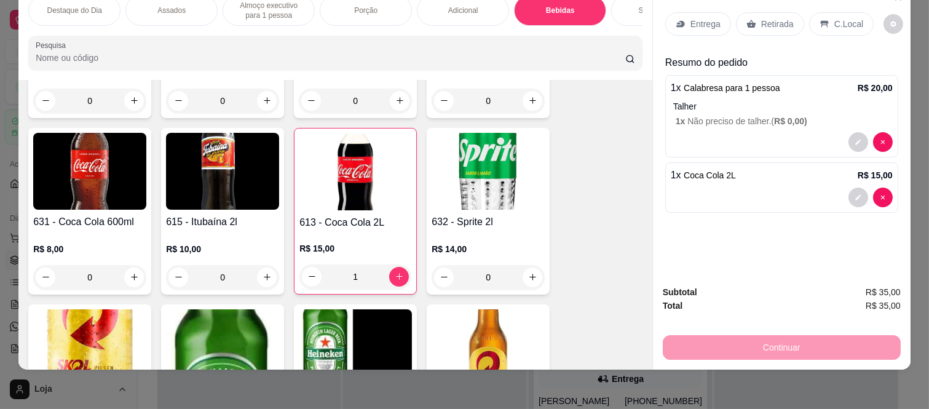
click at [691, 18] on p "Entrega" at bounding box center [706, 24] width 30 height 12
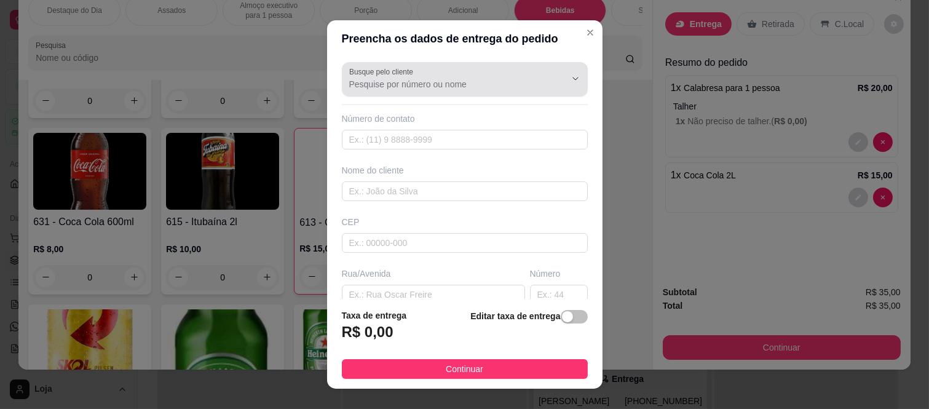
click at [546, 81] on div at bounding box center [565, 78] width 39 height 23
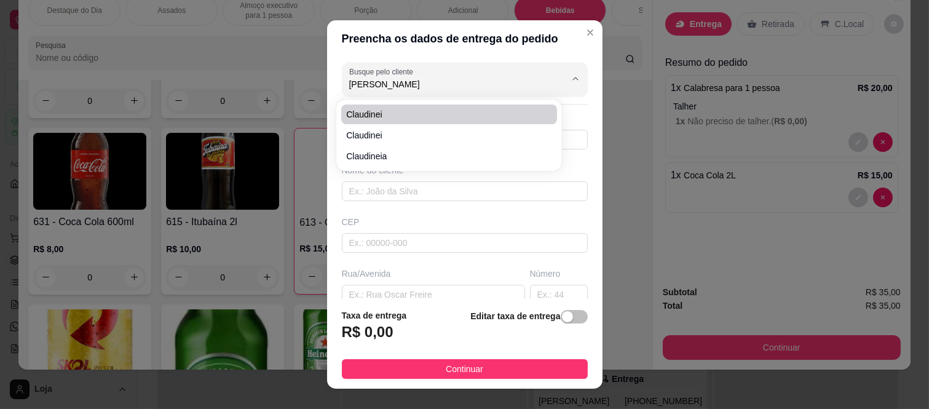
click at [415, 113] on span "Claudinei" at bounding box center [443, 114] width 194 height 12
type input "Claudinei"
type input "11948198130"
type input "Claudinei"
type input "08260000"
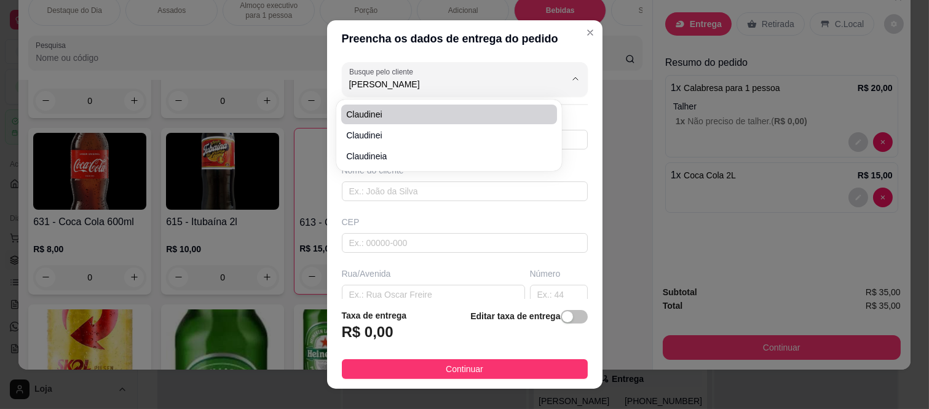
type input "Estrada do Pêssego"
type input "1999"
type input "Colônia (Zona Leste)"
type input "São Paulo"
type input "Portaria do estacionamento"
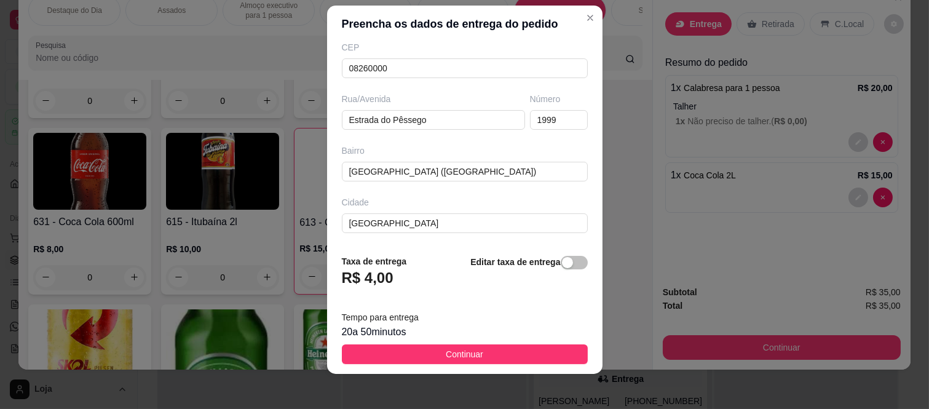
scroll to position [19, 0]
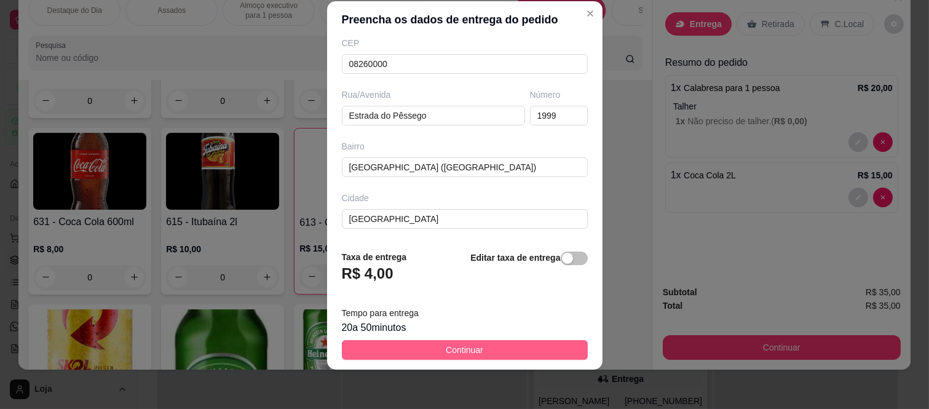
type input "Claudinei"
click at [447, 346] on span "Continuar" at bounding box center [465, 350] width 38 height 14
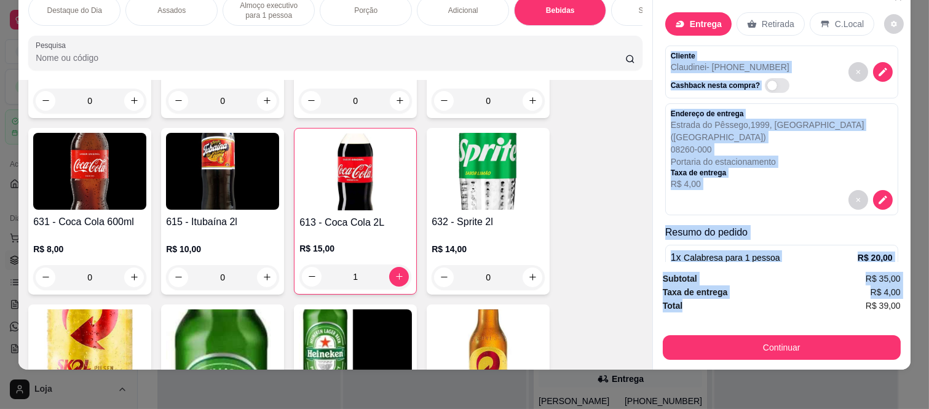
scroll to position [125, 0]
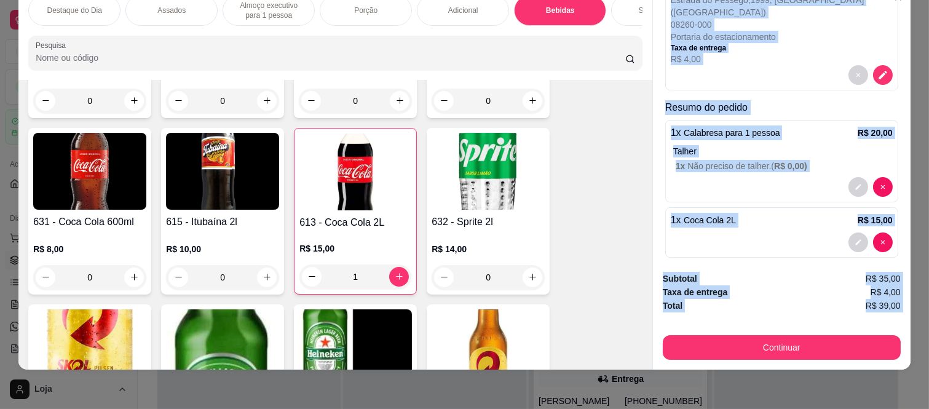
drag, startPoint x: 665, startPoint y: 38, endPoint x: 728, endPoint y: 400, distance: 367.1
click at [728, 400] on div "Destaque do Dia Assados Almoço executivo para 1 pessoa Porção Adicional Bebidas…" at bounding box center [464, 204] width 929 height 409
copy div "Cliente Claudinei - (11) 94819-8130 Cashback nesta compra? Endereço de entrega …"
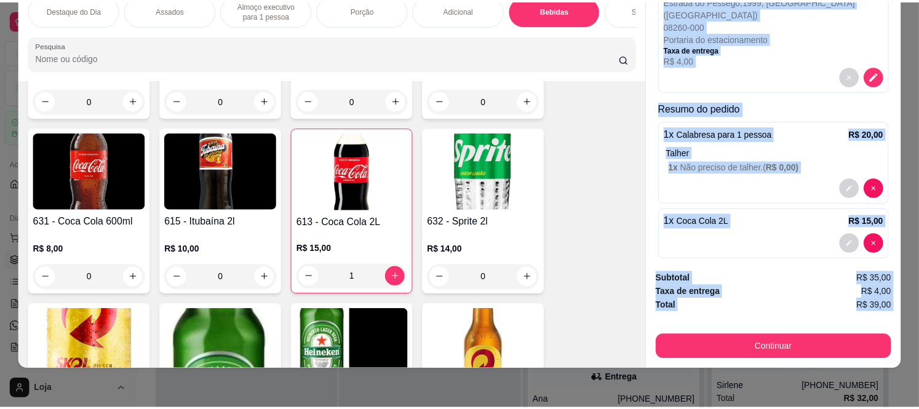
scroll to position [125, 0]
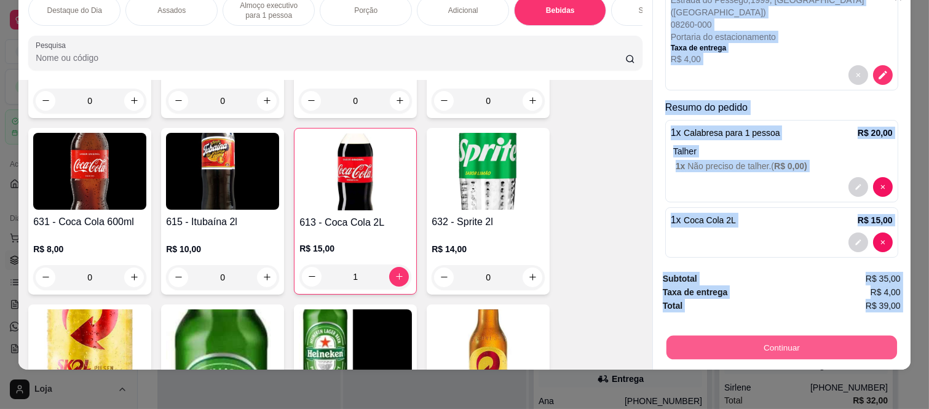
click at [742, 344] on button "Continuar" at bounding box center [782, 348] width 231 height 24
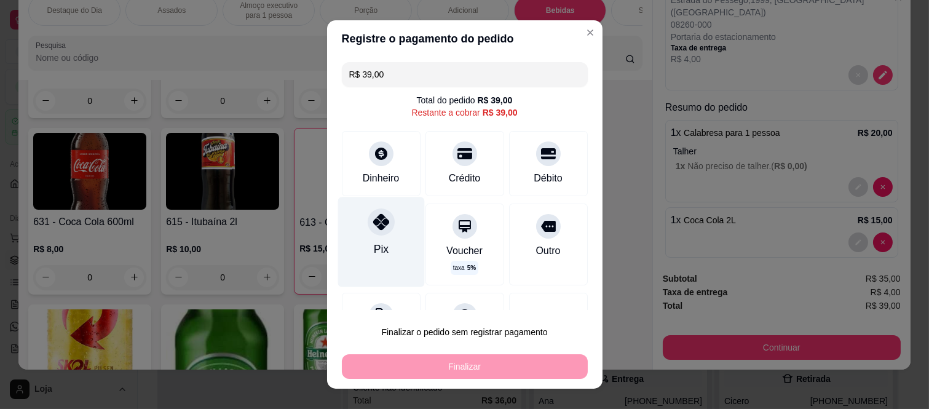
click at [378, 239] on div "Pix" at bounding box center [381, 242] width 87 height 90
type input "R$ 0,00"
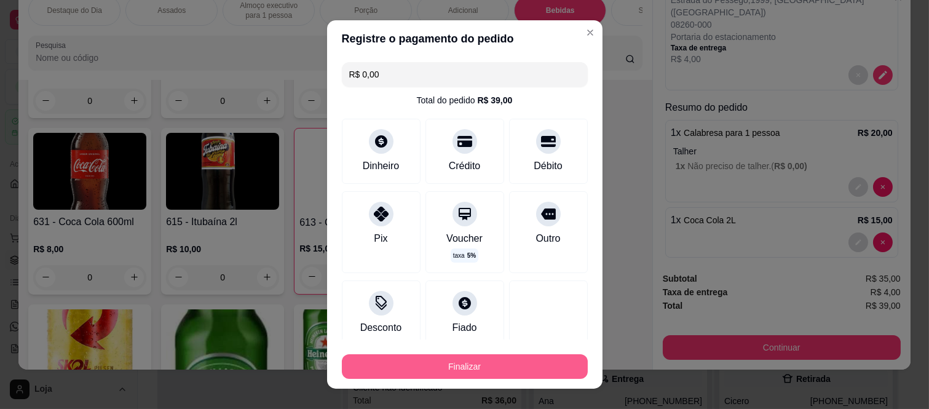
click at [406, 358] on button "Finalizar" at bounding box center [465, 366] width 246 height 25
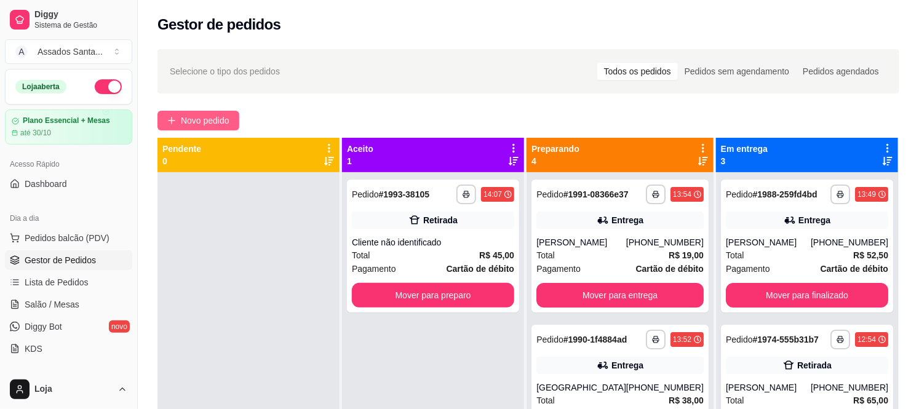
click at [195, 116] on span "Novo pedido" at bounding box center [205, 121] width 49 height 14
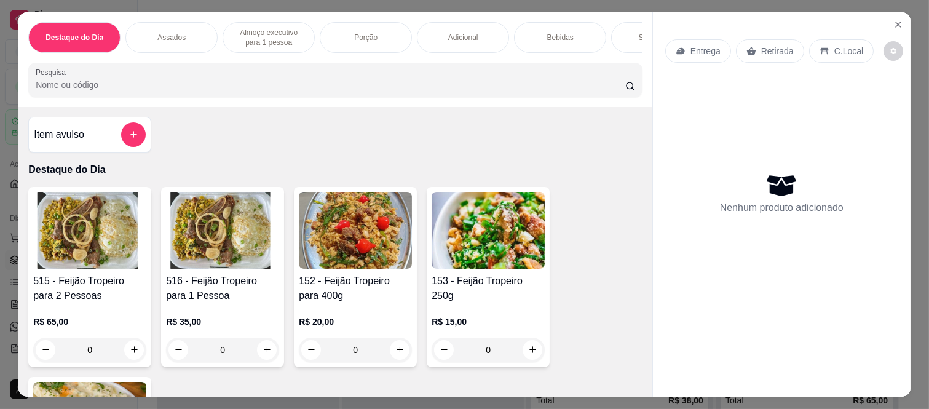
click at [693, 45] on p "Entrega" at bounding box center [706, 51] width 30 height 12
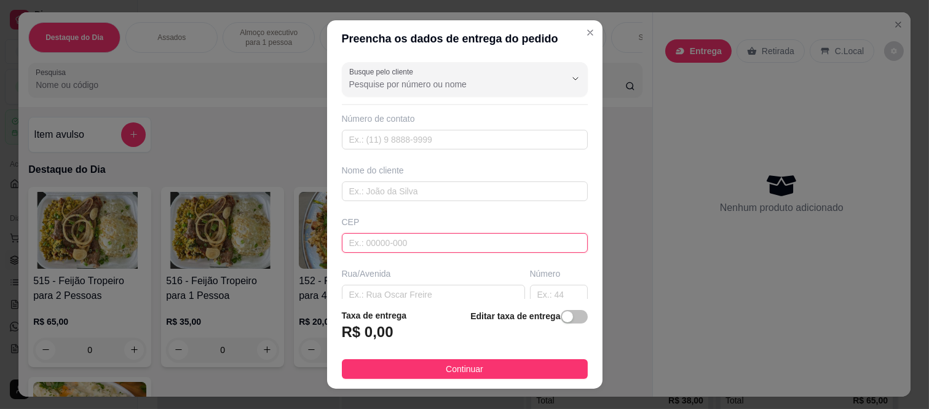
click at [371, 248] on input "text" at bounding box center [465, 243] width 246 height 20
paste input "08260160"
type input "08260160"
type input "Rua Hirovo Kaminobo"
type input "[GEOGRAPHIC_DATA] ([GEOGRAPHIC_DATA])"
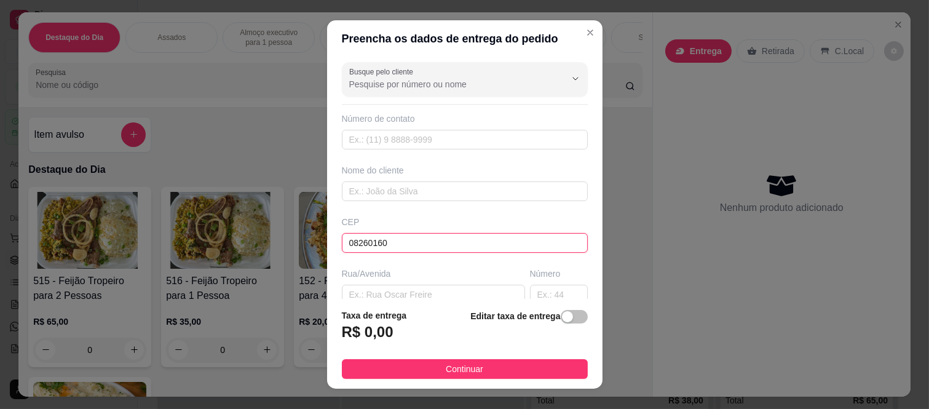
type input "[GEOGRAPHIC_DATA]"
type input "08260160"
click at [540, 292] on input "text" at bounding box center [559, 295] width 58 height 20
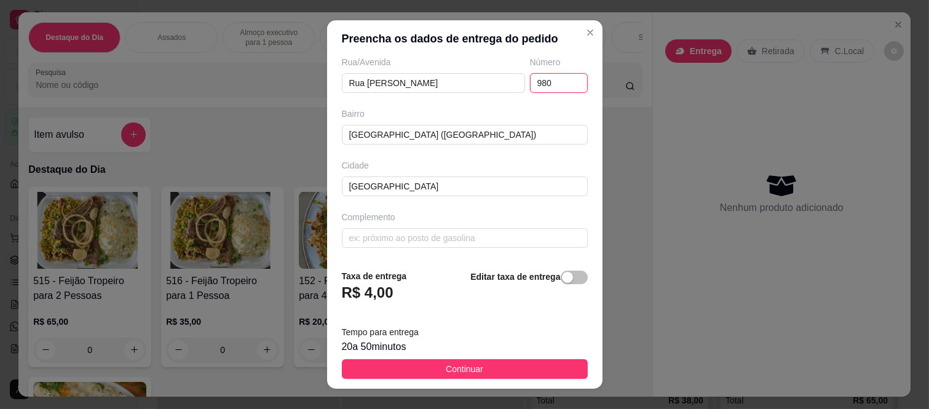
scroll to position [213, 0]
type input "980"
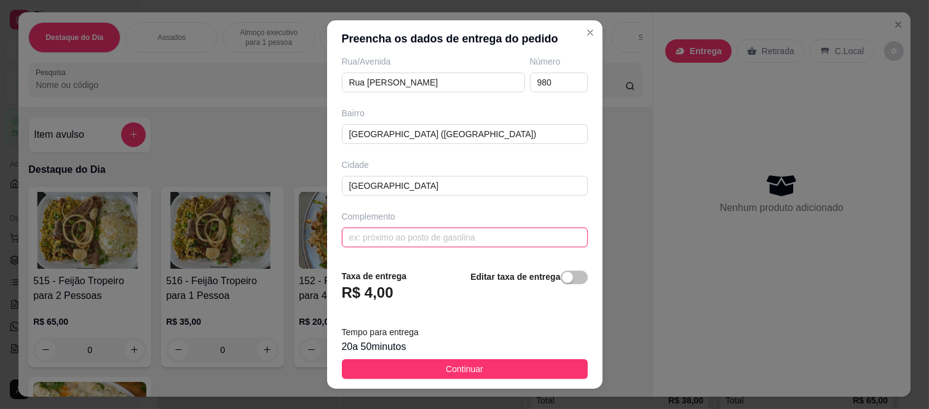
click at [441, 238] on input "text" at bounding box center [465, 238] width 246 height 20
paste input "[14:06, 05/10/2025] +55 11 96046-8260: Torre 2 AP 8 [14:07, 05/10/2025] +55 11 …"
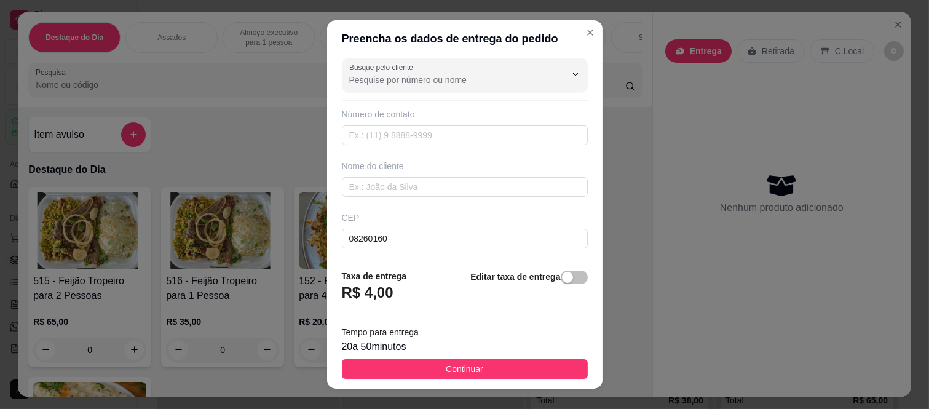
scroll to position [0, 0]
type input "[14:06, 05/10/2025] +55 11 96046-8260: Torre 2 AP 8 [14:07, 05/10/2025] +55 11 …"
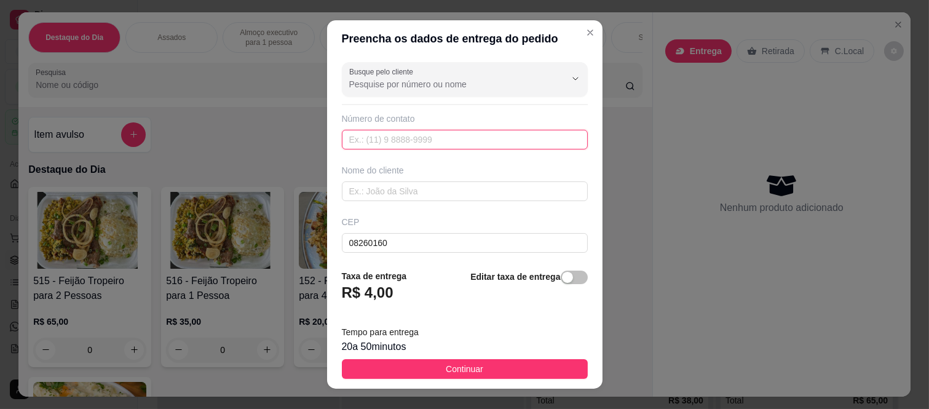
click at [422, 149] on input "text" at bounding box center [465, 140] width 246 height 20
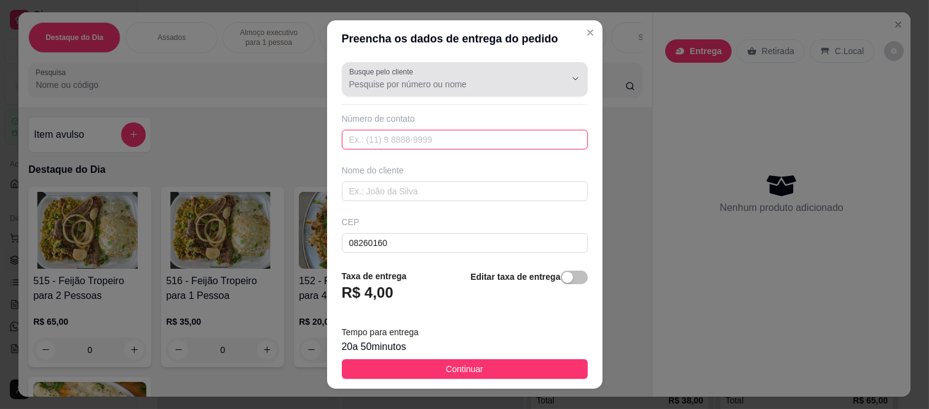
paste input "(11) 96046-8260"
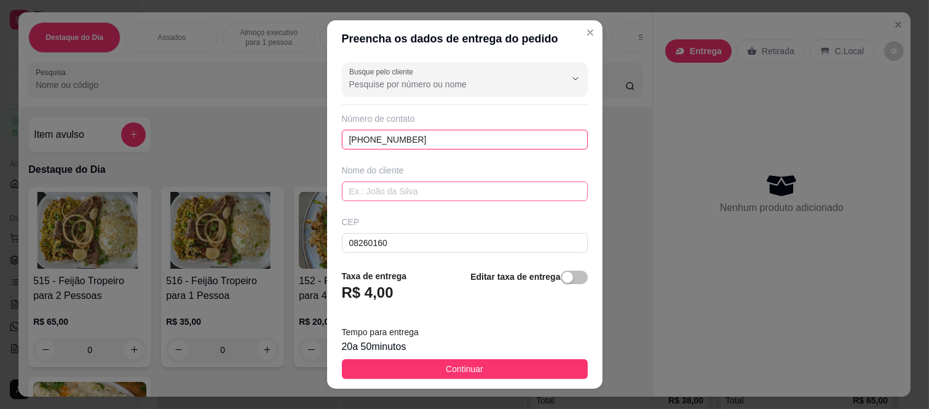
type input "(11) 96046-8260"
click at [378, 191] on input "text" at bounding box center [465, 191] width 246 height 20
paste input "marcinho"
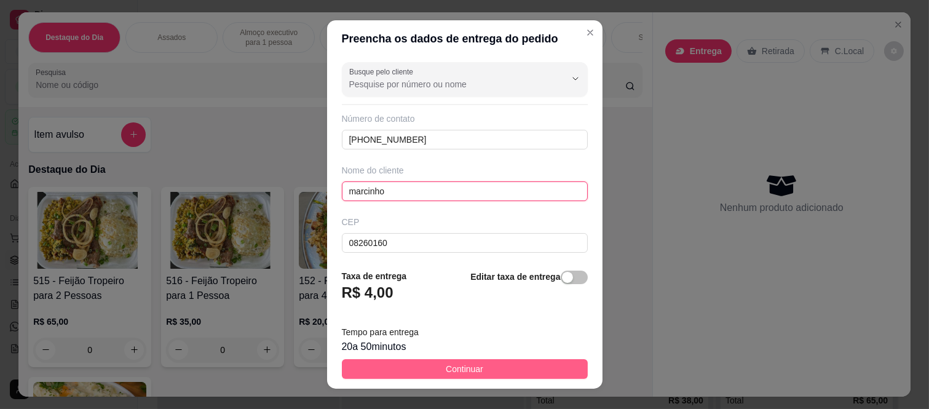
type input "marcinho"
click at [402, 366] on button "Continuar" at bounding box center [465, 369] width 246 height 20
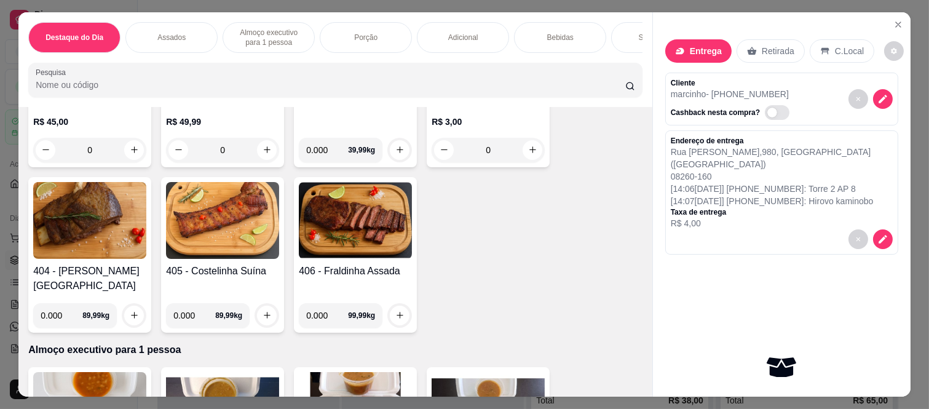
scroll to position [615, 0]
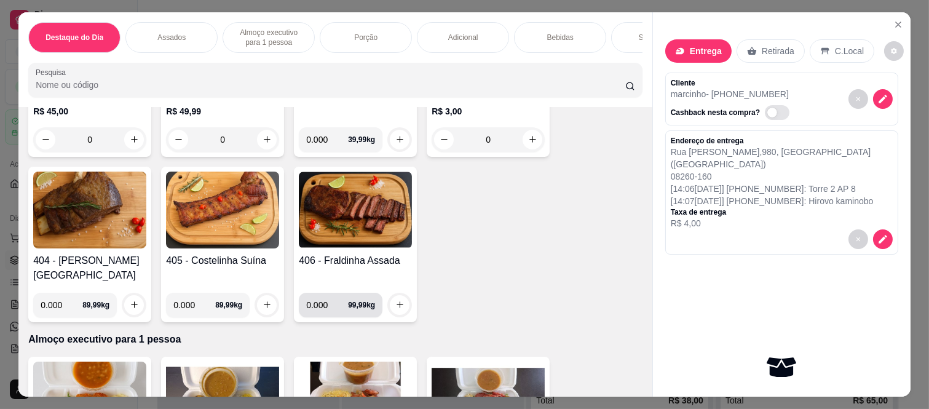
click at [322, 293] on input "0.000" at bounding box center [327, 305] width 42 height 25
type input "0.500"
click at [391, 295] on button "increase-product-quantity" at bounding box center [400, 304] width 19 height 19
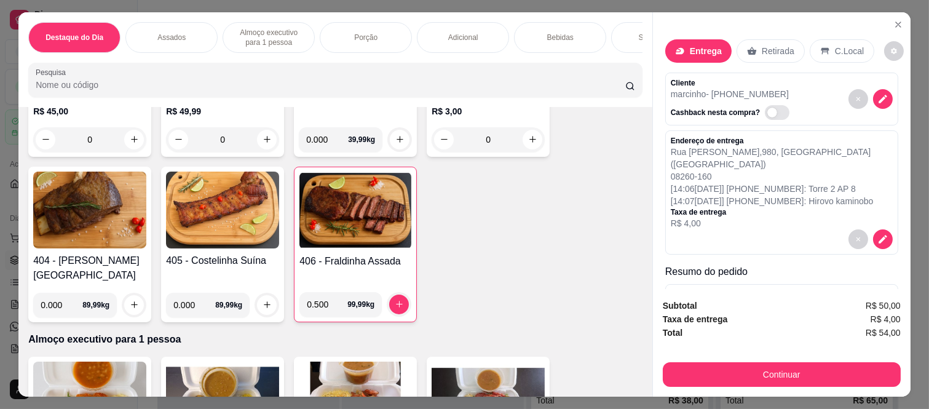
scroll to position [546, 0]
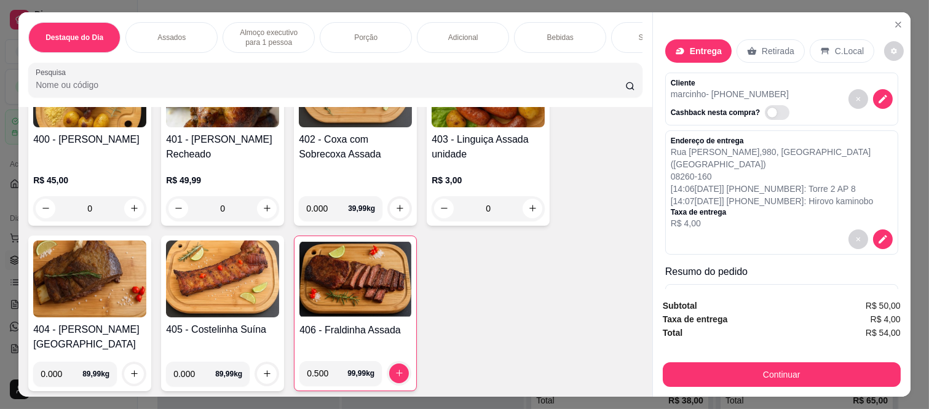
click at [136, 205] on div "0" at bounding box center [89, 208] width 113 height 25
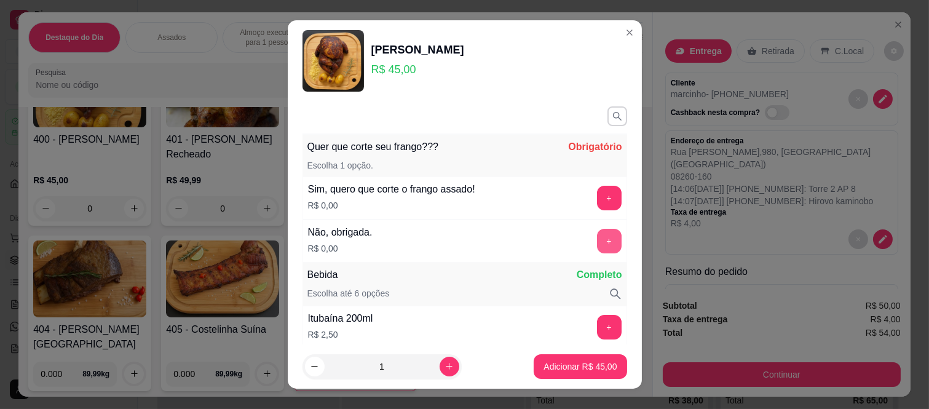
click at [597, 242] on button "+" at bounding box center [609, 241] width 25 height 25
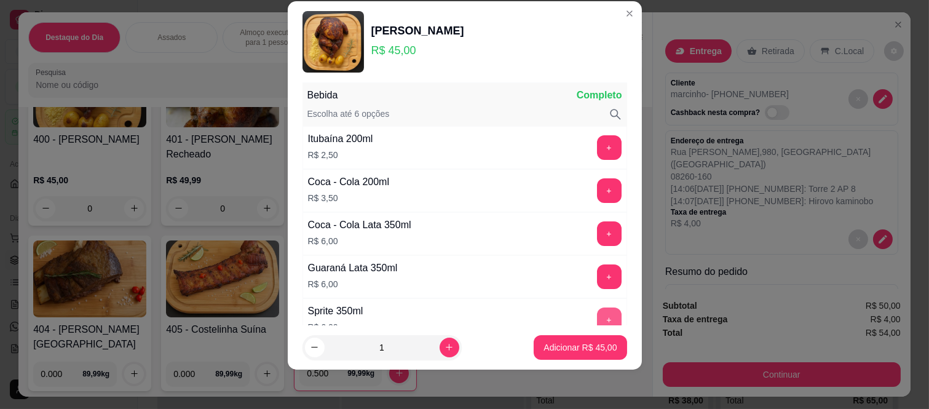
scroll to position [161, 0]
click at [576, 346] on p "Adicionar R$ 45,00" at bounding box center [580, 347] width 71 height 12
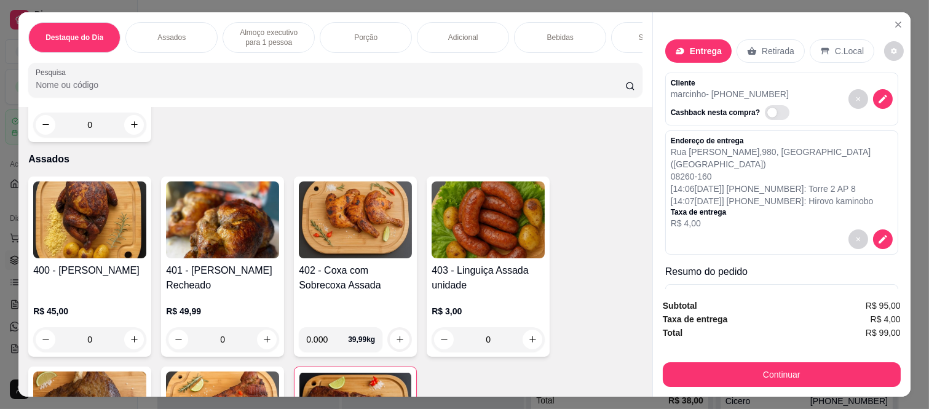
scroll to position [410, 0]
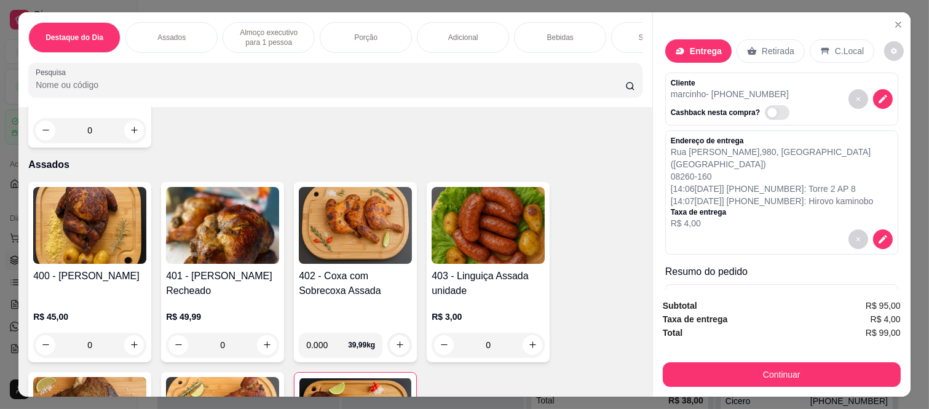
click at [88, 279] on h4 "400 - [PERSON_NAME]" at bounding box center [89, 276] width 113 height 15
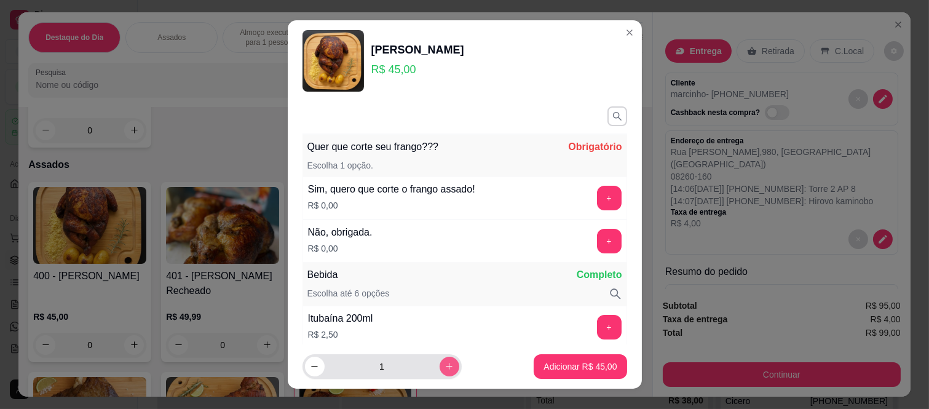
click at [445, 368] on icon "increase-product-quantity" at bounding box center [449, 366] width 9 height 9
type input "2"
click at [597, 238] on button "+" at bounding box center [609, 241] width 24 height 24
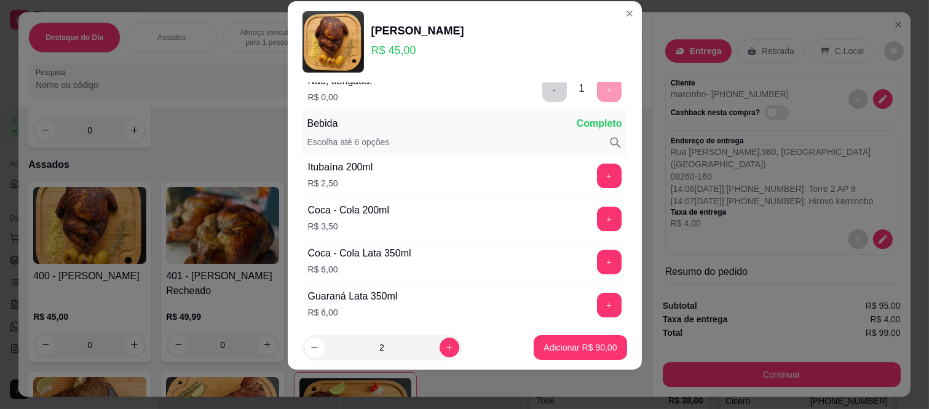
scroll to position [161, 0]
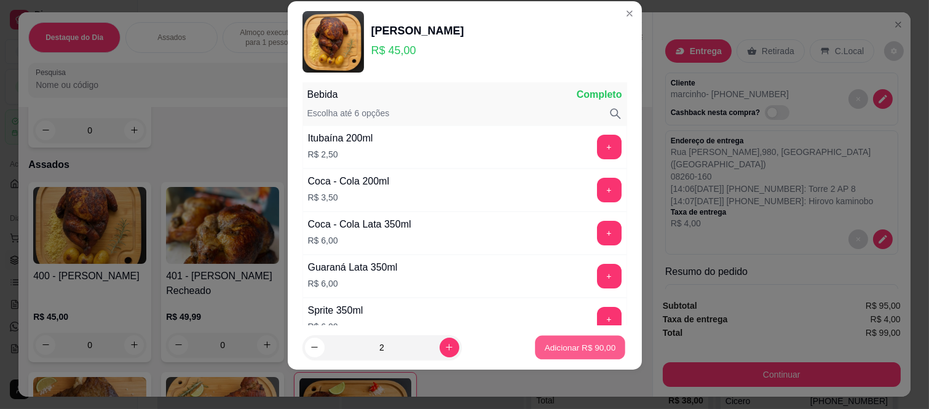
click at [545, 348] on p "Adicionar R$ 90,00" at bounding box center [580, 347] width 71 height 12
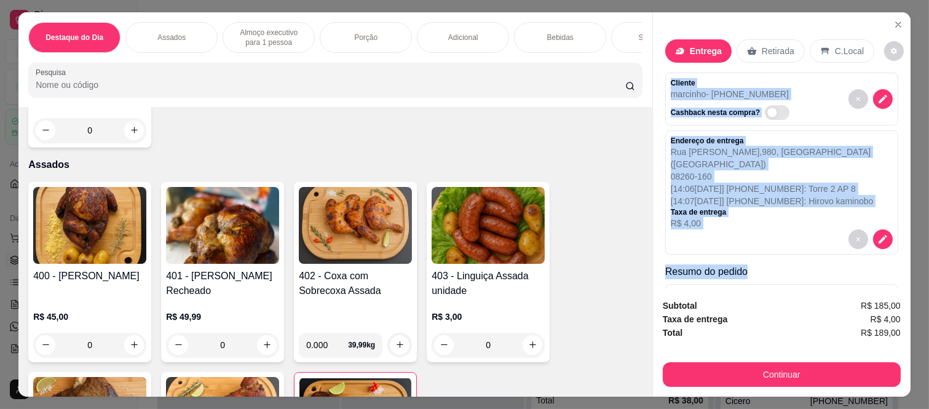
scroll to position [149, 0]
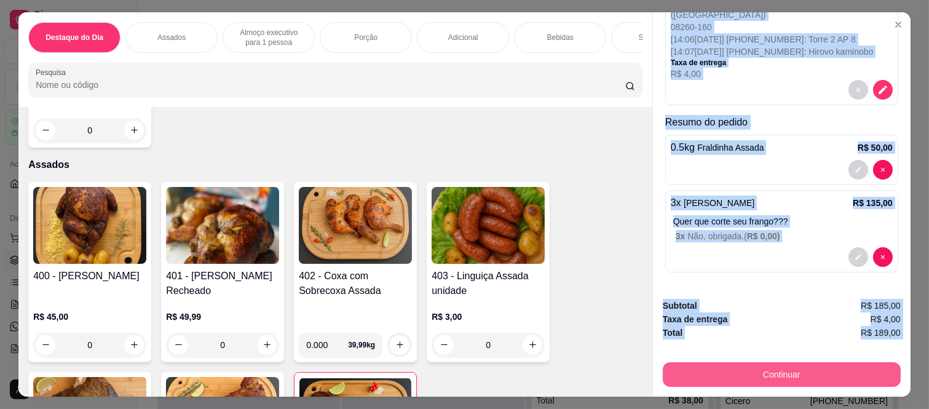
drag, startPoint x: 658, startPoint y: 74, endPoint x: 749, endPoint y: 365, distance: 304.8
click at [749, 365] on div "Entrega Retirada C.Local Cliente marcinho - (11) 96046-8260 Cashback nesta comp…" at bounding box center [782, 204] width 258 height 384
copy div "Cliente marcinho - (11) 96046-8260 Cashback nesta compra? Endereço de entrega R…"
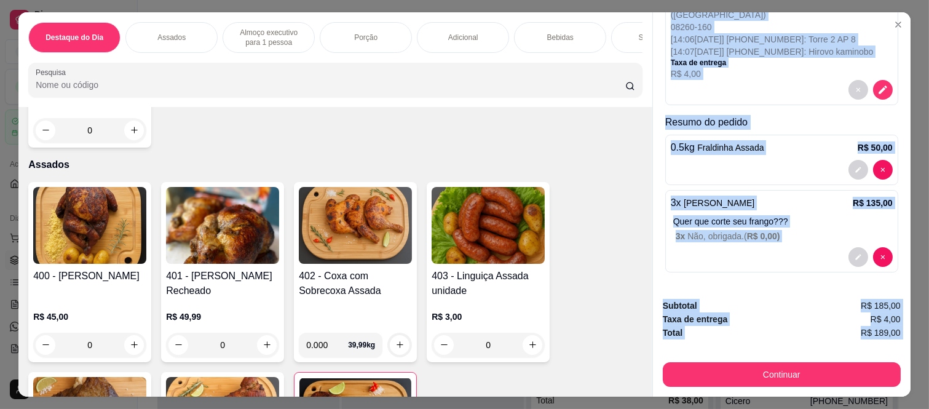
click at [829, 237] on div "3 x Frango Assado R$ 135,00 Quer que corte seu frango??? 3 x Não, obrigada. ( R…" at bounding box center [781, 231] width 233 height 82
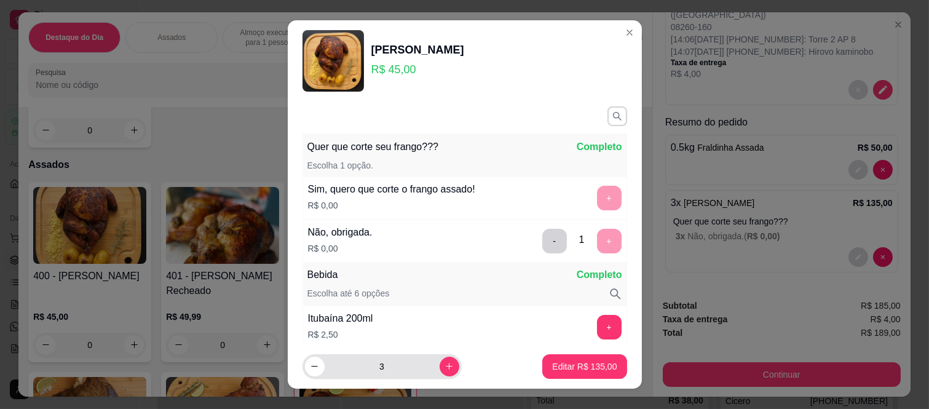
click at [311, 376] on div "3" at bounding box center [382, 366] width 154 height 25
click at [310, 371] on icon "decrease-product-quantity" at bounding box center [314, 366] width 9 height 9
type input "1"
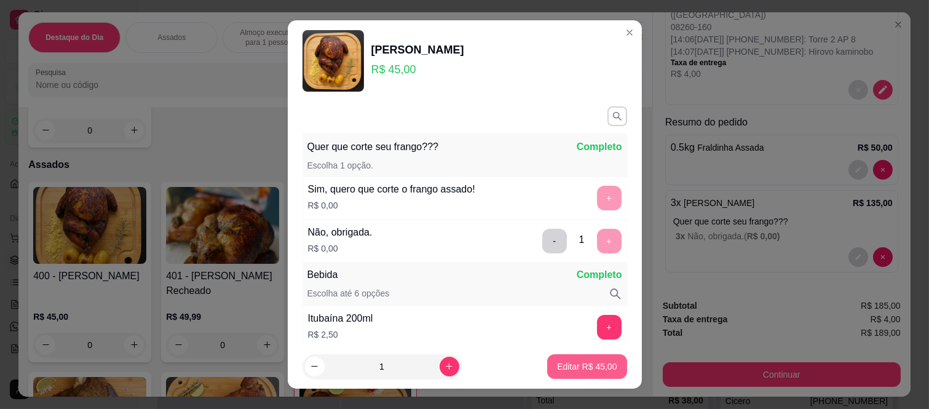
click at [574, 363] on p "Editar R$ 45,00" at bounding box center [587, 366] width 60 height 12
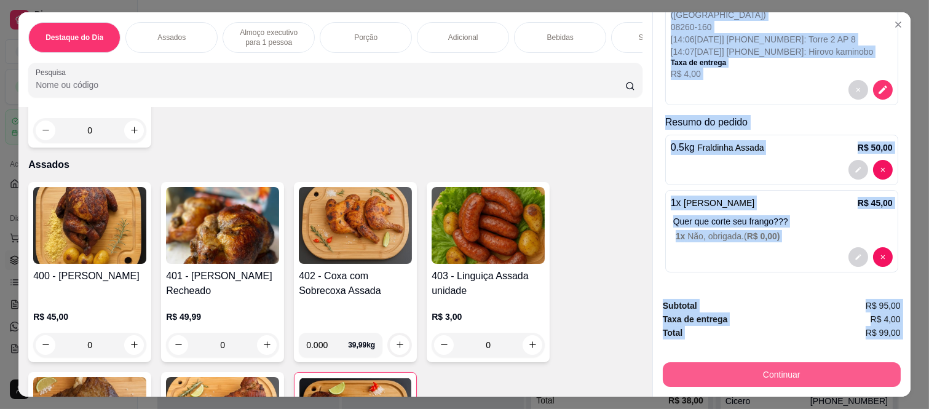
drag, startPoint x: 668, startPoint y: 76, endPoint x: 709, endPoint y: 357, distance: 284.7
click at [709, 357] on div "Entrega Retirada C.Local Cliente marcinho - (11) 96046-8260 Cashback nesta comp…" at bounding box center [782, 204] width 258 height 384
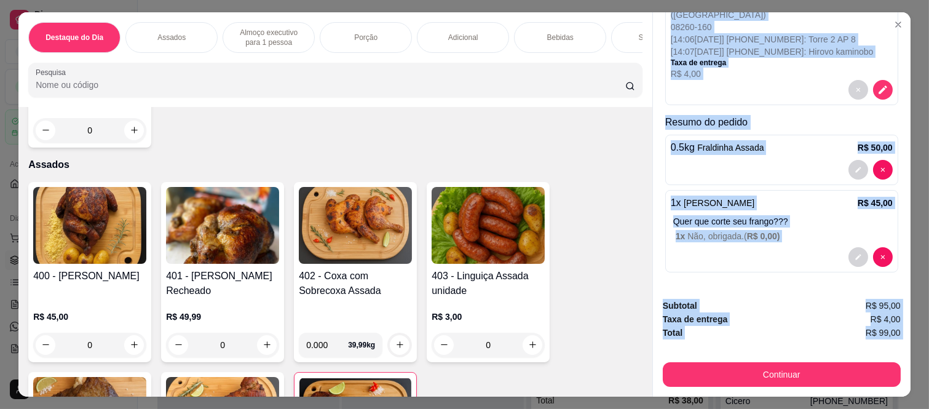
copy div "Cliente marcinho - (11) 96046-8260 Cashback nesta compra? Endereço de entrega R…"
click at [791, 247] on div at bounding box center [782, 257] width 222 height 20
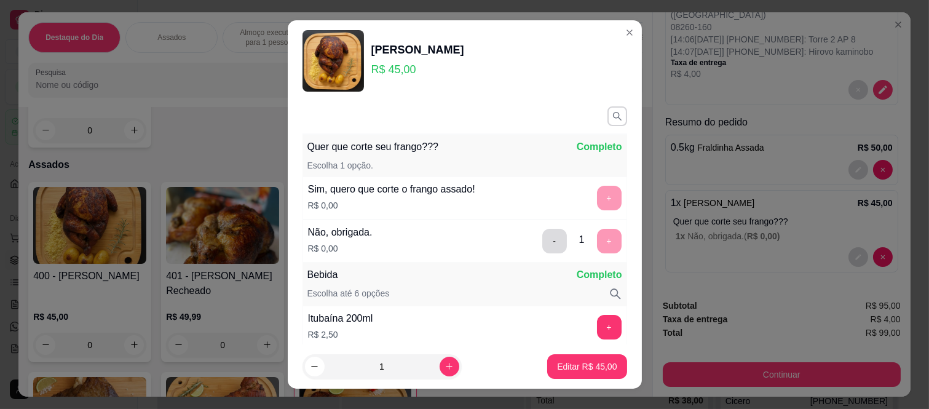
click at [542, 239] on button "-" at bounding box center [554, 241] width 25 height 25
click at [597, 200] on button "+" at bounding box center [609, 198] width 25 height 25
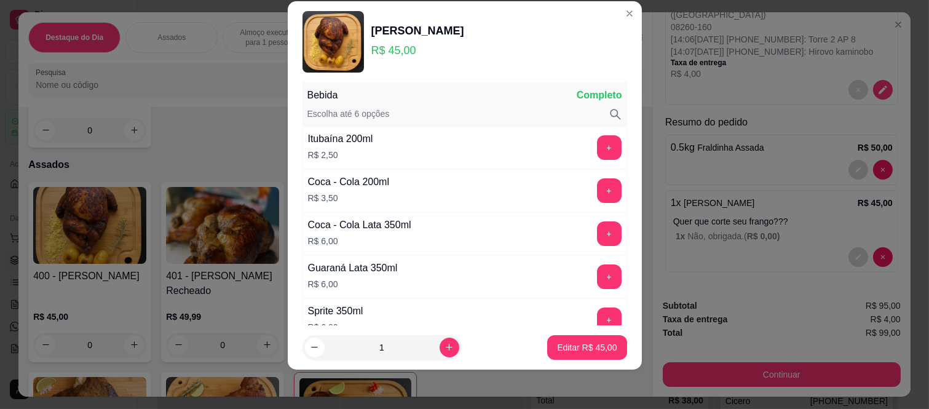
scroll to position [161, 0]
click at [598, 344] on p "Editar R$ 45,00" at bounding box center [587, 347] width 60 height 12
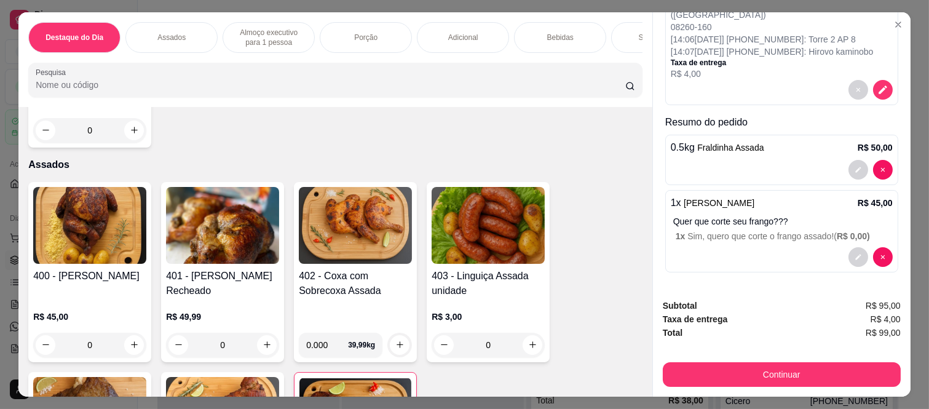
click at [732, 384] on div "Subtotal R$ 95,00 Taxa de entrega R$ 4,00 Total R$ 99,00 Continuar" at bounding box center [782, 343] width 258 height 108
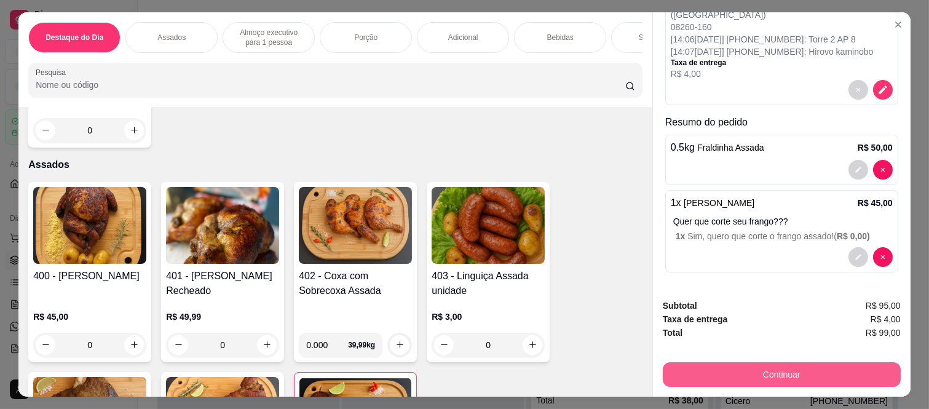
click at [724, 367] on button "Continuar" at bounding box center [782, 374] width 238 height 25
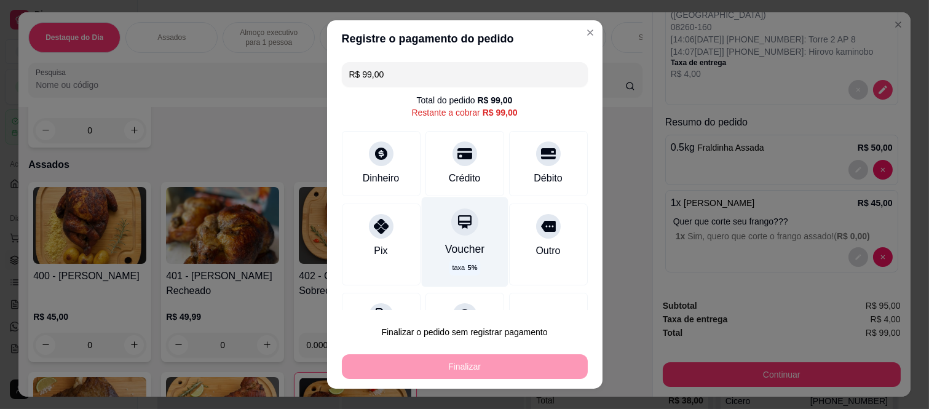
scroll to position [53, 0]
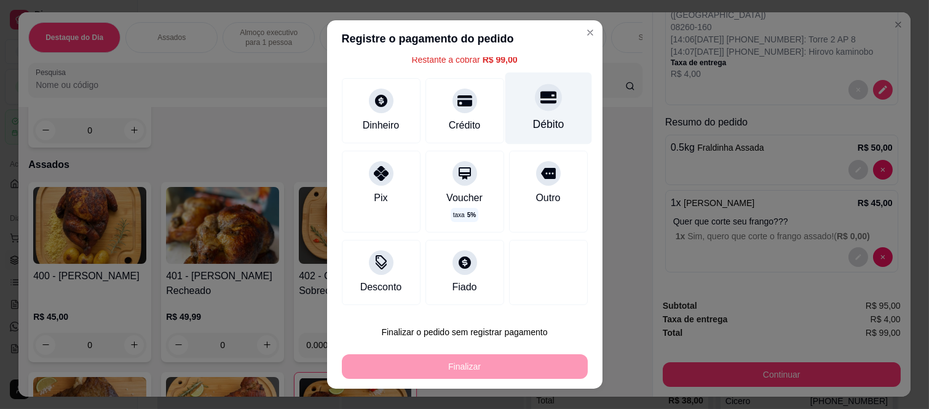
click at [540, 101] on icon at bounding box center [548, 98] width 16 height 12
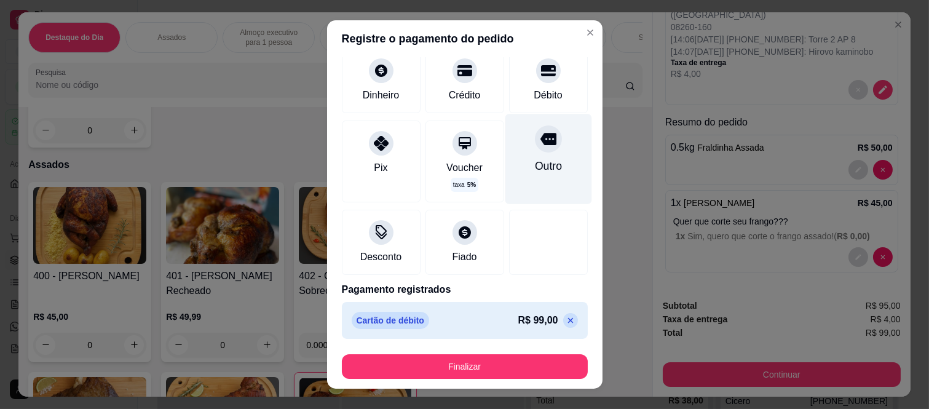
scroll to position [75, 0]
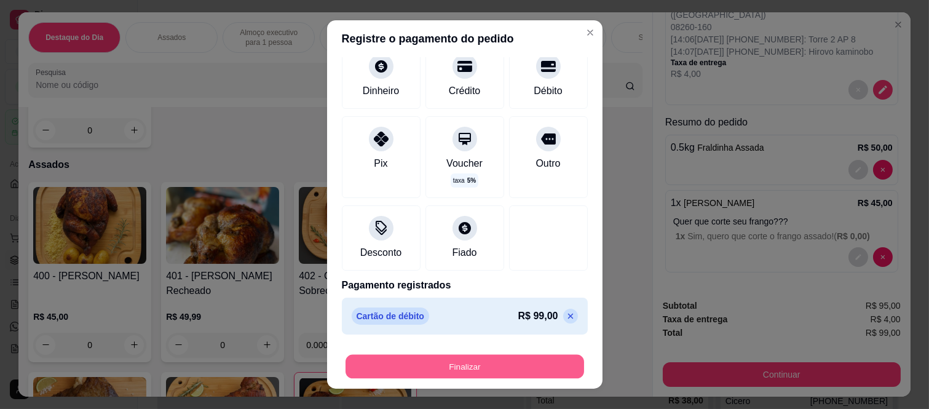
click at [409, 368] on button "Finalizar" at bounding box center [465, 366] width 239 height 24
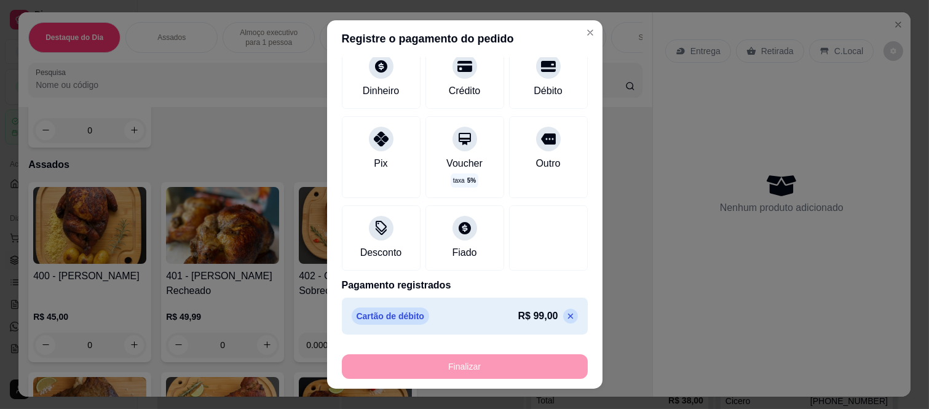
type input "-R$ 99,00"
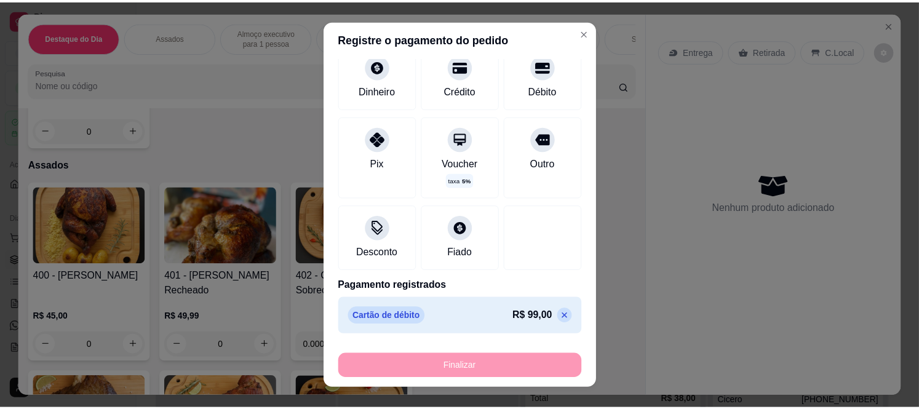
scroll to position [0, 0]
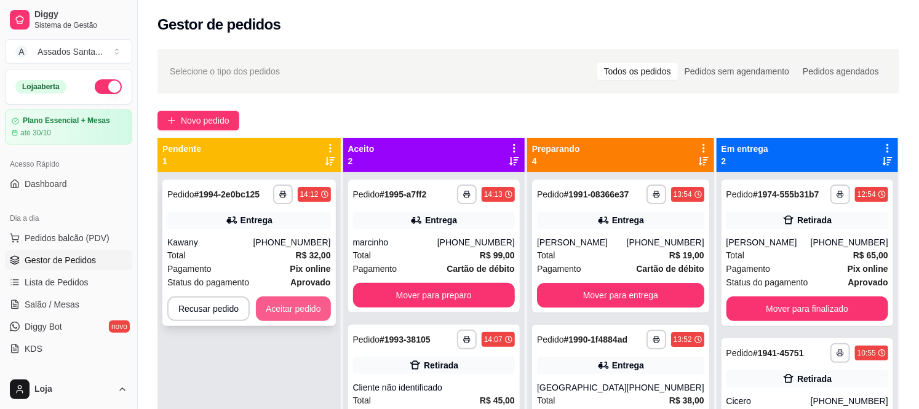
click at [304, 310] on button "Aceitar pedido" at bounding box center [293, 308] width 75 height 25
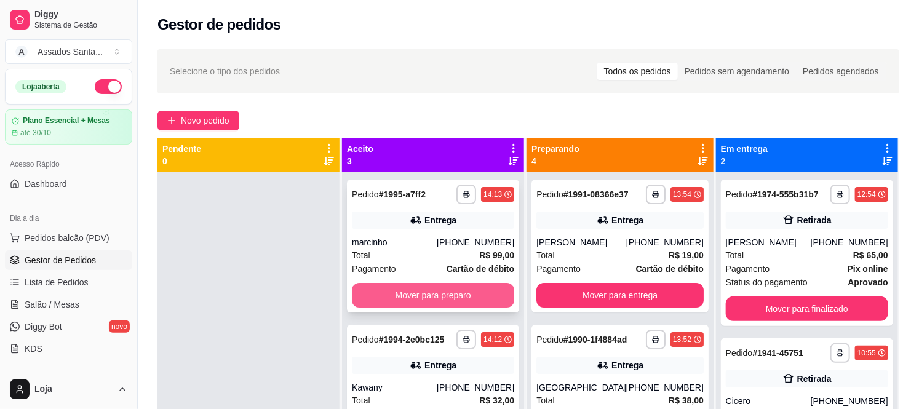
click at [431, 292] on button "Mover para preparo" at bounding box center [433, 295] width 162 height 25
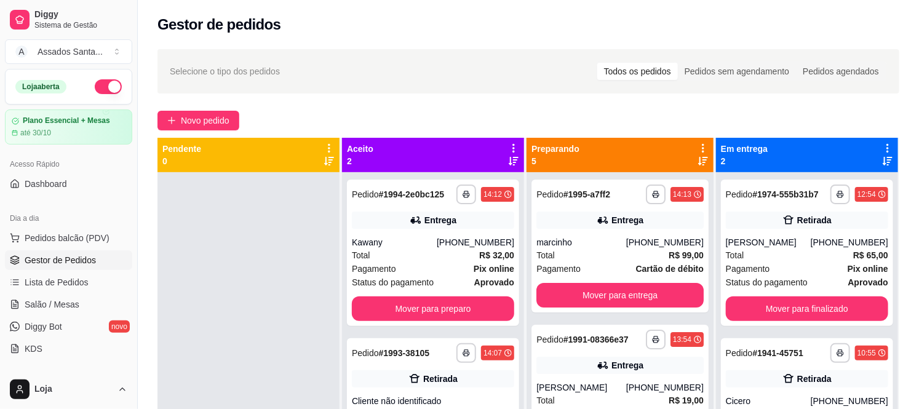
click at [431, 292] on div "**********" at bounding box center [433, 253] width 172 height 146
click at [366, 303] on button "Mover para preparo" at bounding box center [433, 308] width 162 height 25
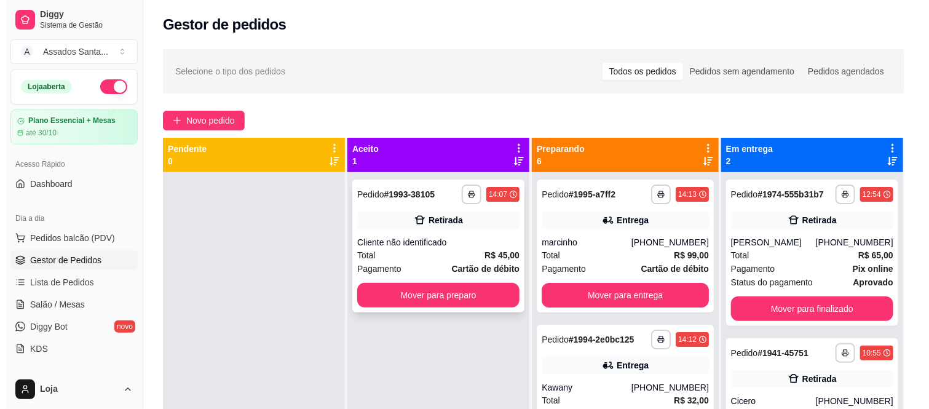
scroll to position [34, 0]
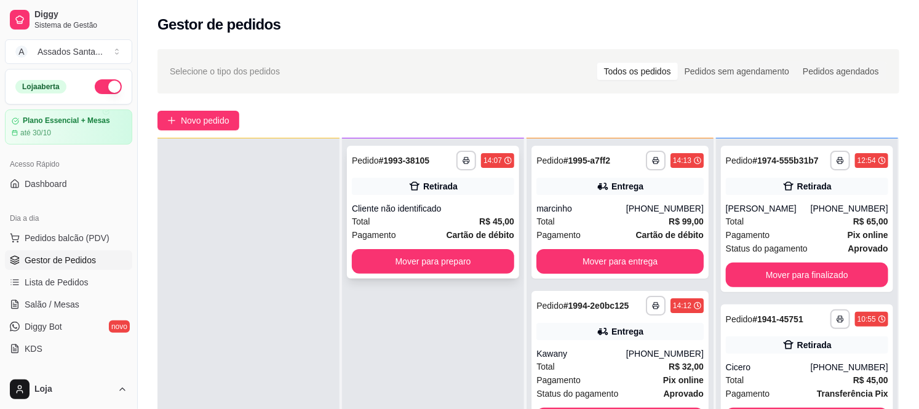
click at [407, 211] on div "Cliente não identificado" at bounding box center [433, 208] width 162 height 12
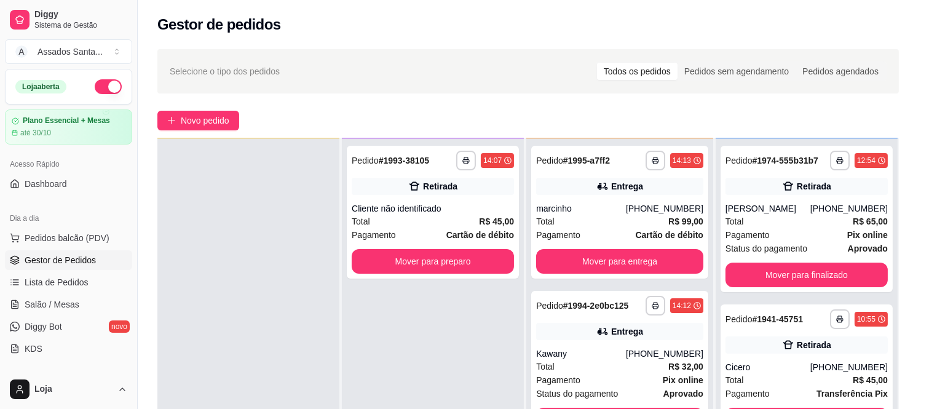
scroll to position [113, 0]
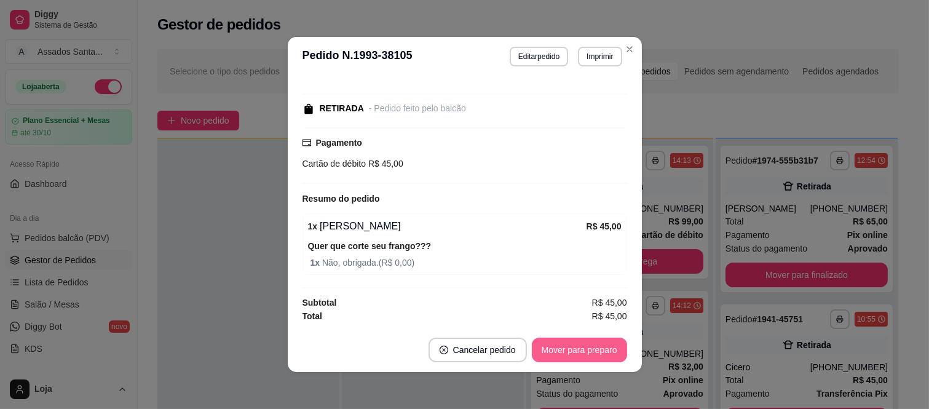
click at [560, 346] on button "Mover para preparo" at bounding box center [579, 350] width 95 height 25
click at [560, 346] on button "Mover para retirada disponível" at bounding box center [559, 350] width 136 height 25
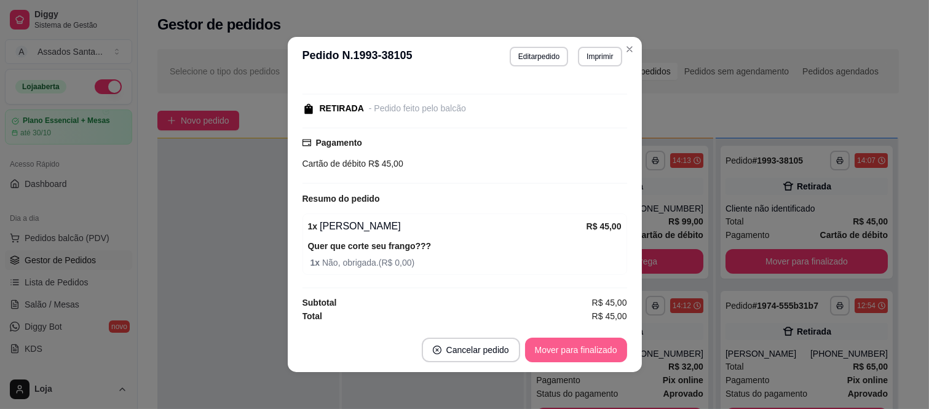
click at [560, 346] on button "Mover para finalizado" at bounding box center [576, 350] width 102 height 25
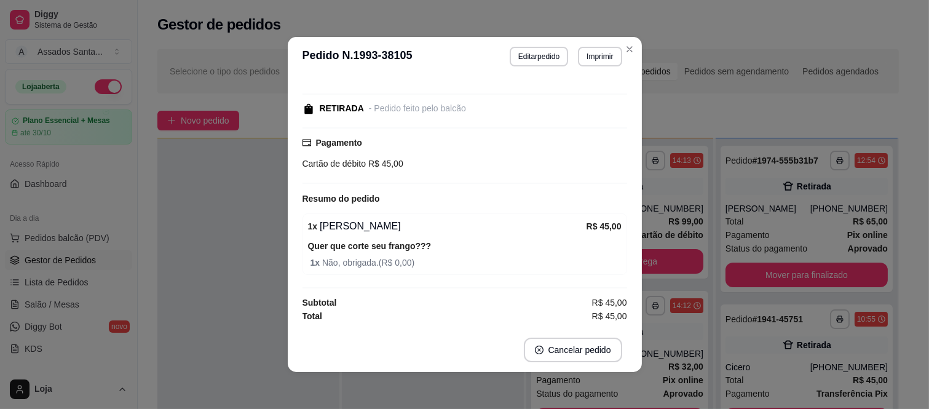
scroll to position [60, 0]
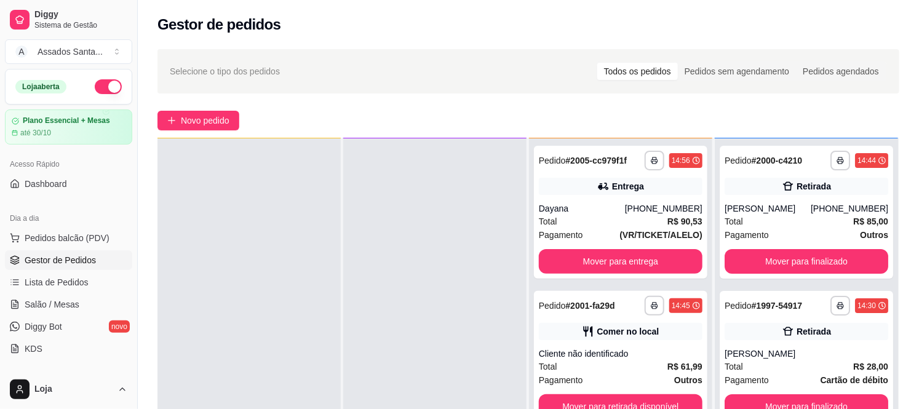
click at [216, 103] on div "**********" at bounding box center [528, 302] width 781 height 520
click at [214, 124] on span "Novo pedido" at bounding box center [205, 121] width 49 height 14
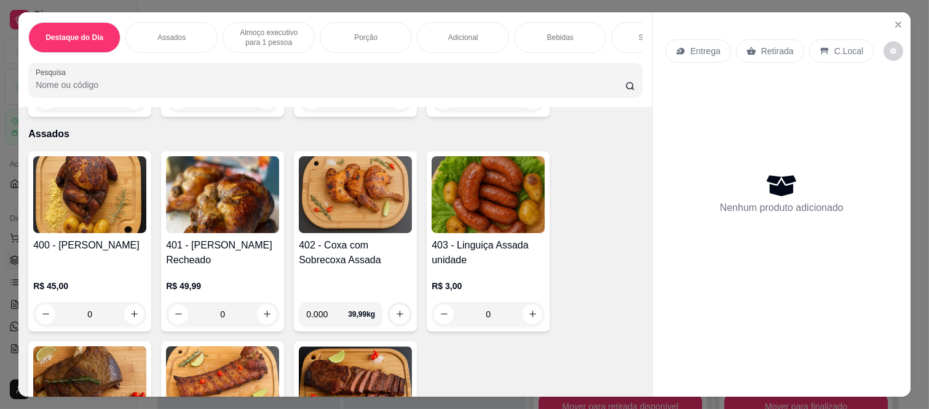
scroll to position [273, 0]
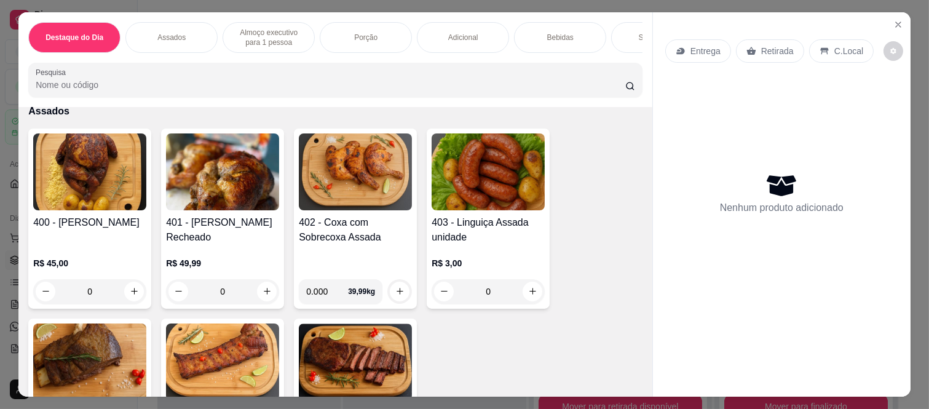
click at [266, 295] on div "0" at bounding box center [222, 291] width 113 height 25
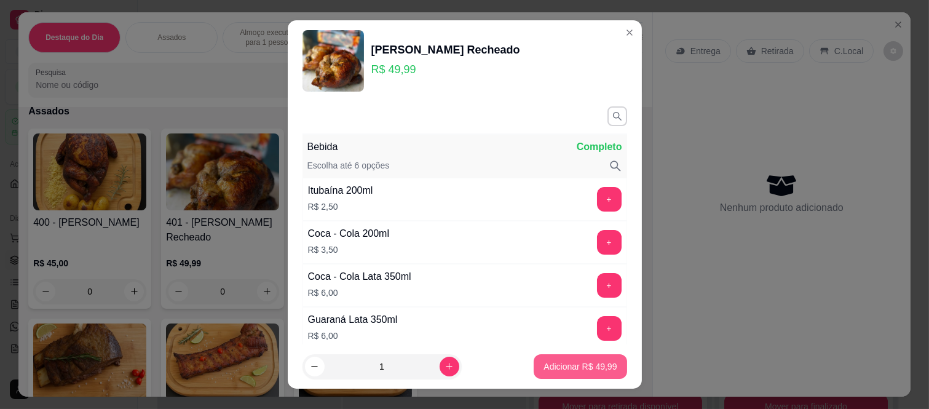
click at [589, 364] on p "Adicionar R$ 49,99" at bounding box center [580, 366] width 73 height 12
type input "1"
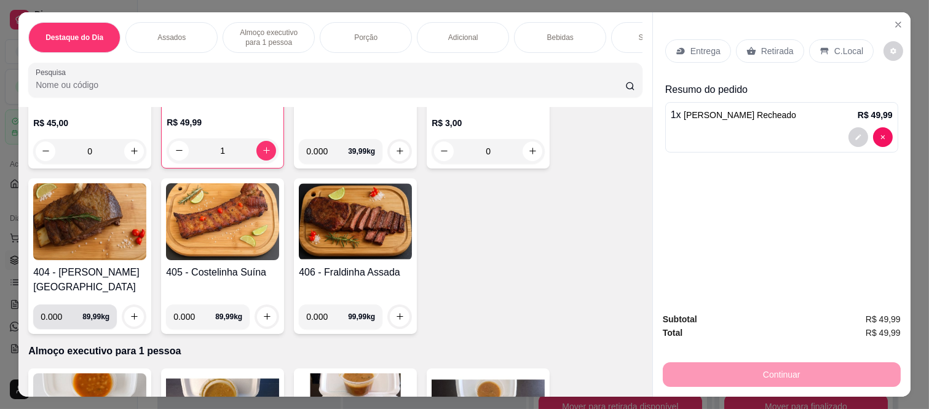
scroll to position [410, 0]
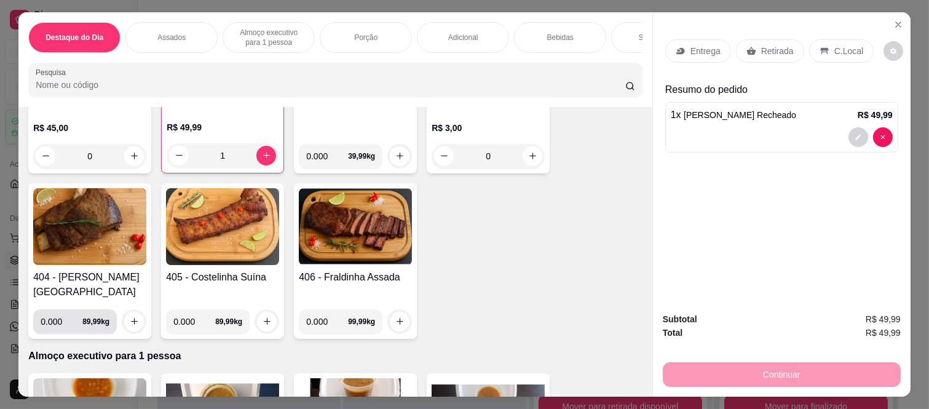
click at [58, 311] on input "0.000" at bounding box center [62, 321] width 42 height 25
type input "1.470"
click at [130, 317] on icon "increase-product-quantity" at bounding box center [134, 321] width 9 height 9
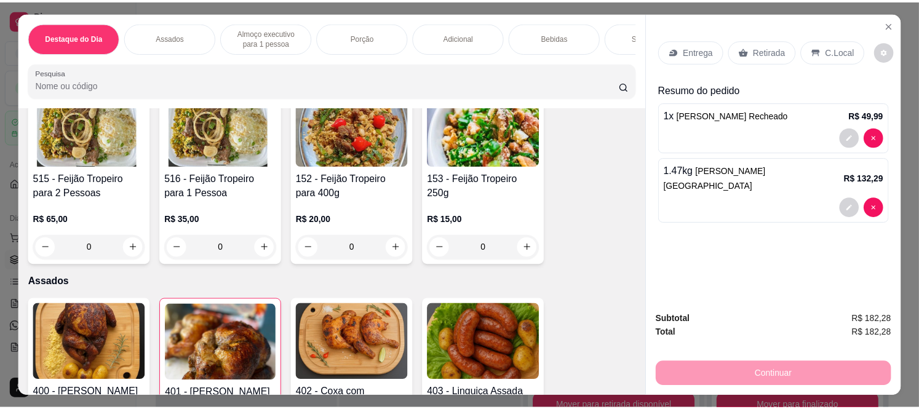
scroll to position [0, 0]
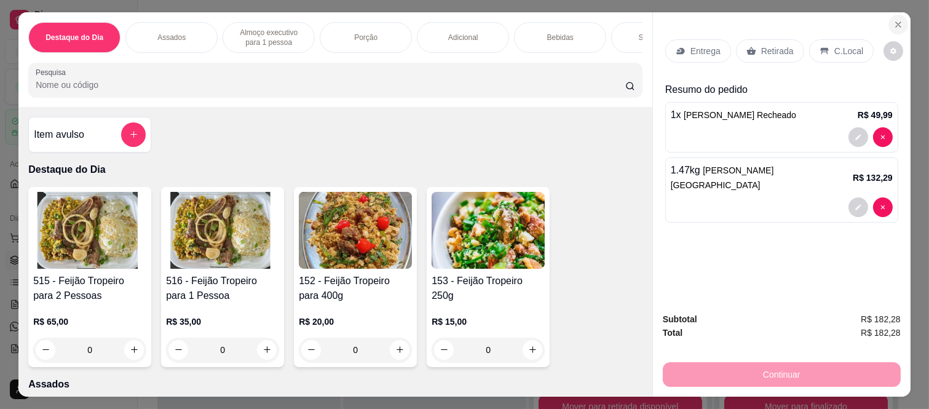
click at [894, 20] on icon "Close" at bounding box center [899, 25] width 10 height 10
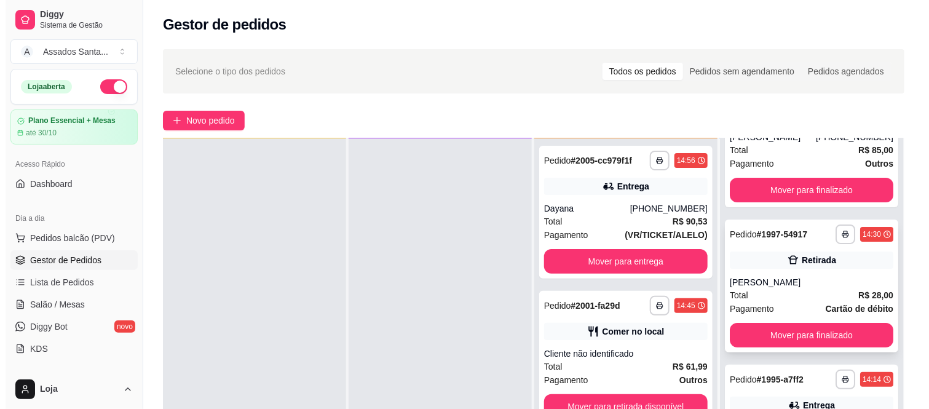
scroll to position [410, 0]
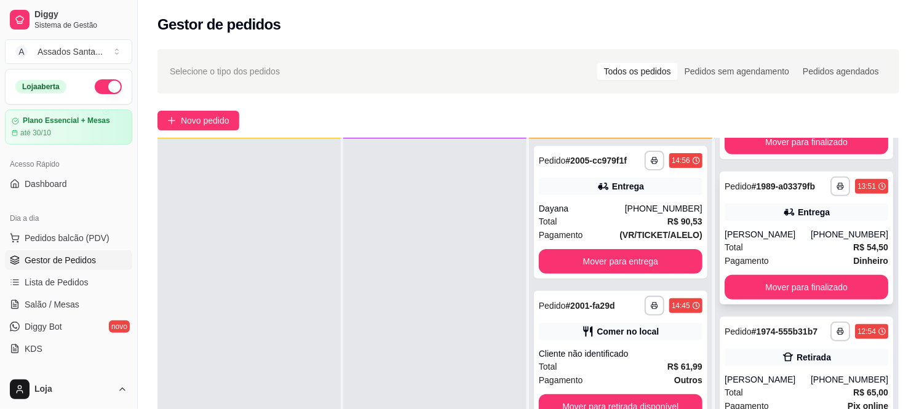
click at [802, 237] on div "[PERSON_NAME]" at bounding box center [768, 234] width 86 height 12
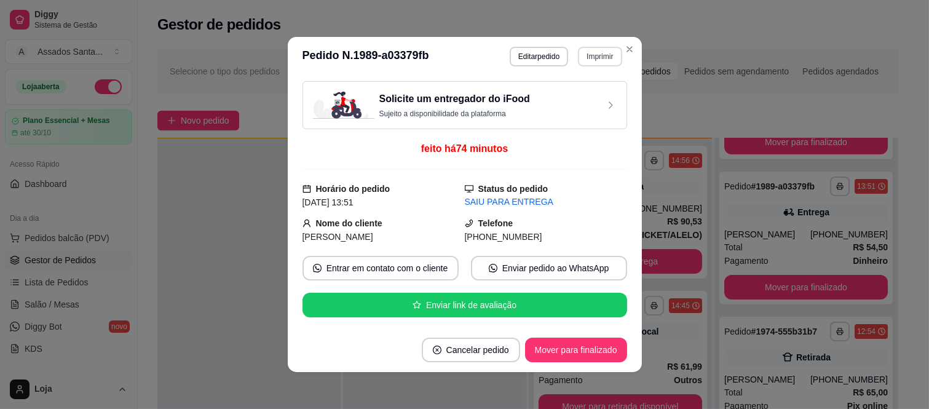
click at [606, 60] on button "Imprimir" at bounding box center [600, 57] width 44 height 20
click at [589, 101] on button "IMPRESSORA caixa" at bounding box center [573, 100] width 89 height 20
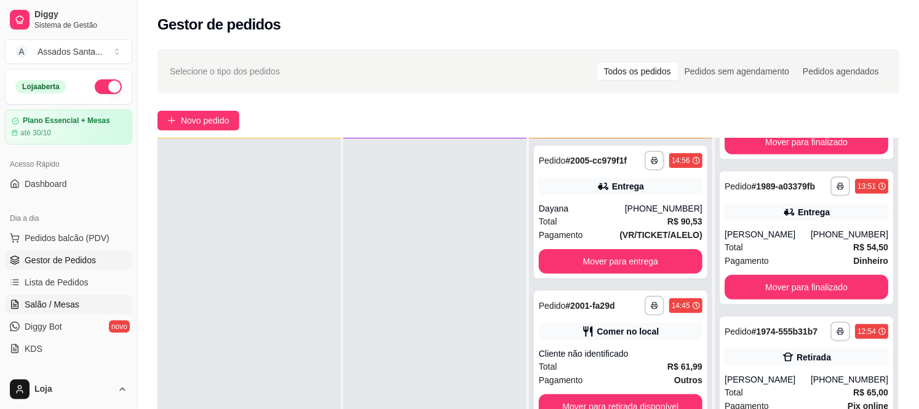
click at [38, 302] on span "Salão / Mesas" at bounding box center [52, 304] width 55 height 12
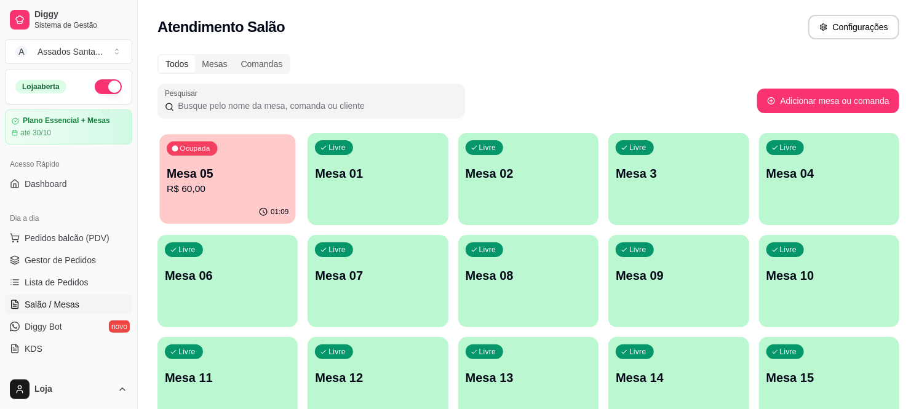
click at [272, 212] on div "01:09" at bounding box center [274, 212] width 30 height 10
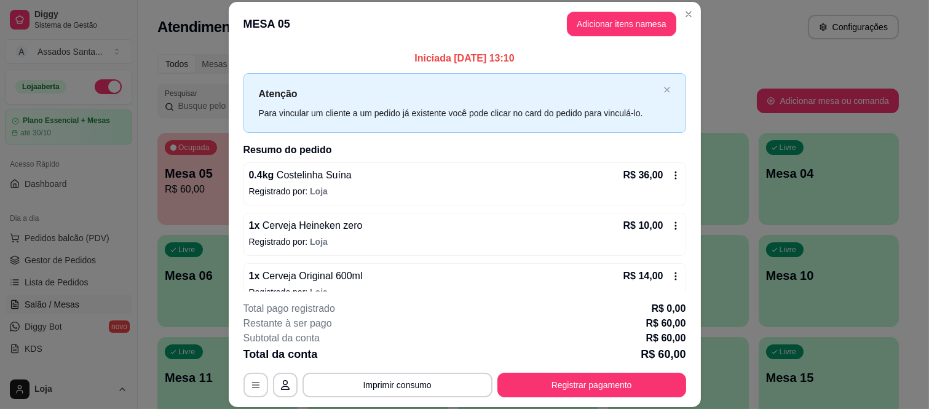
scroll to position [20, 0]
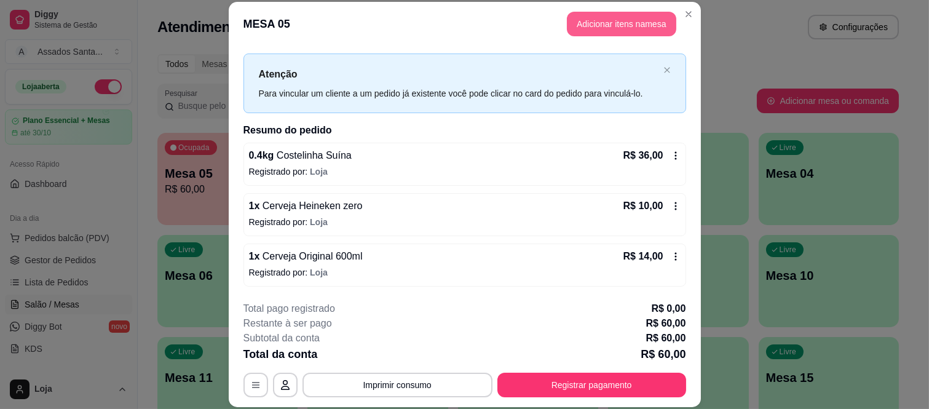
click at [592, 20] on button "Adicionar itens na mesa" at bounding box center [621, 24] width 109 height 25
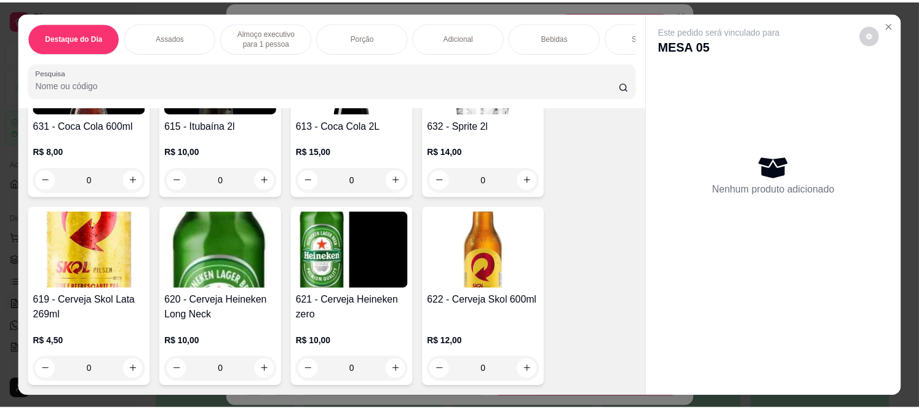
scroll to position [3348, 0]
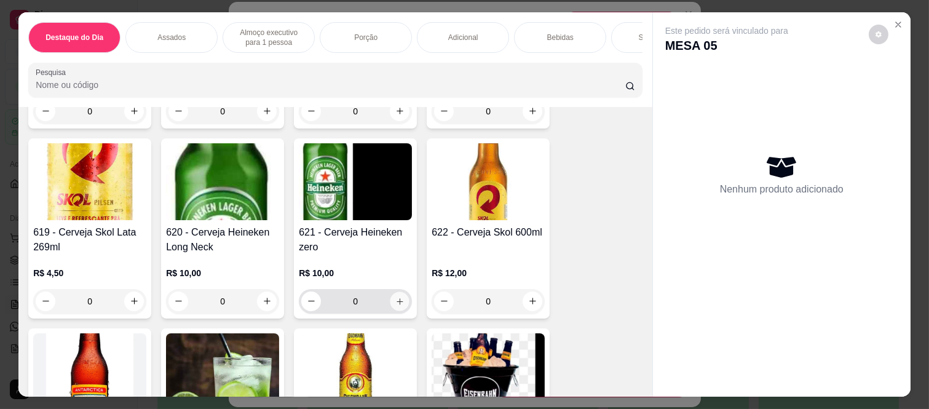
click at [395, 297] on icon "increase-product-quantity" at bounding box center [399, 301] width 9 height 9
type input "1"
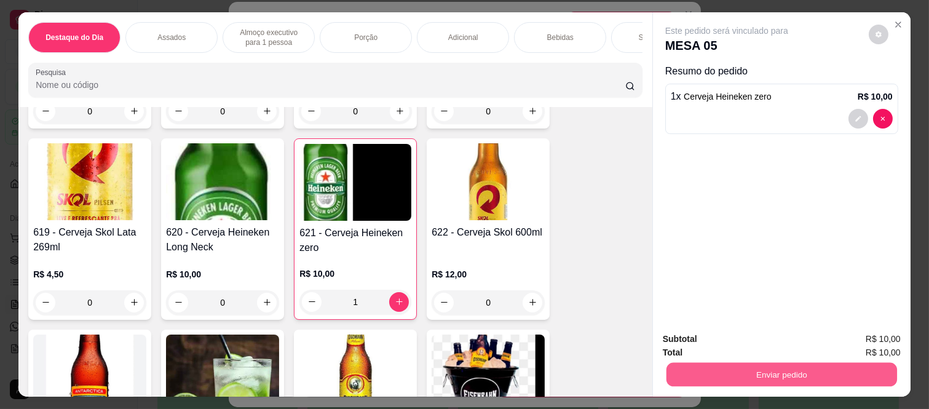
click at [692, 363] on button "Enviar pedido" at bounding box center [782, 375] width 231 height 24
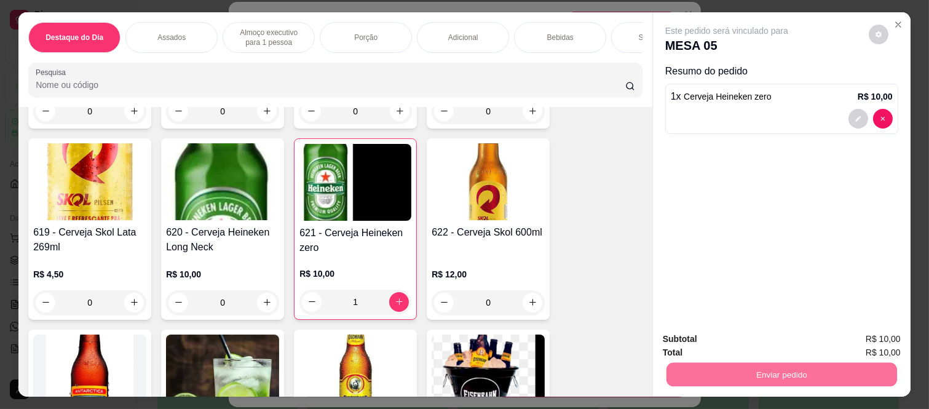
click at [868, 341] on button "Enviar pedido" at bounding box center [868, 339] width 69 height 23
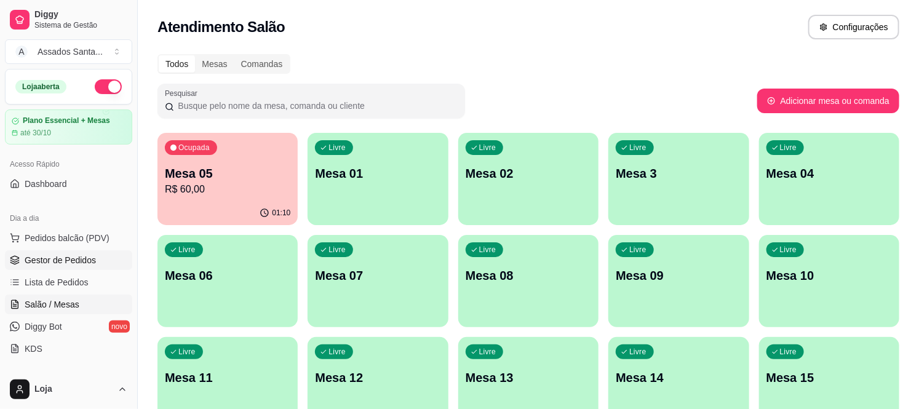
click at [41, 259] on span "Gestor de Pedidos" at bounding box center [60, 260] width 71 height 12
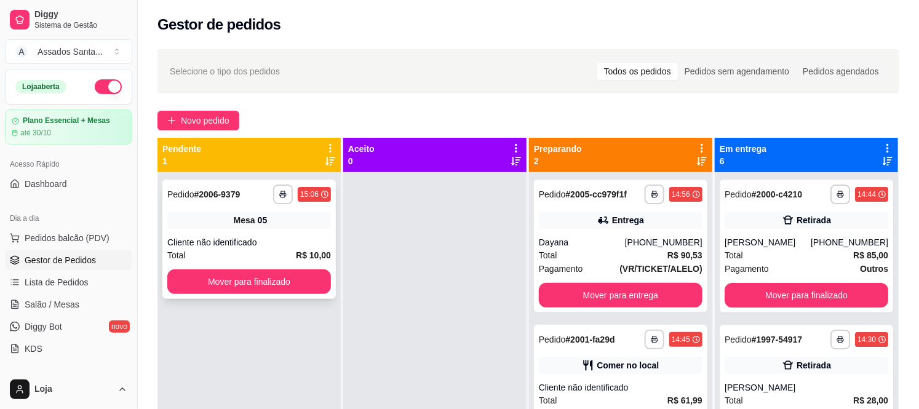
click at [262, 297] on div "**********" at bounding box center [248, 239] width 173 height 119
click at [197, 282] on button "Mover para finalizado" at bounding box center [249, 281] width 164 height 25
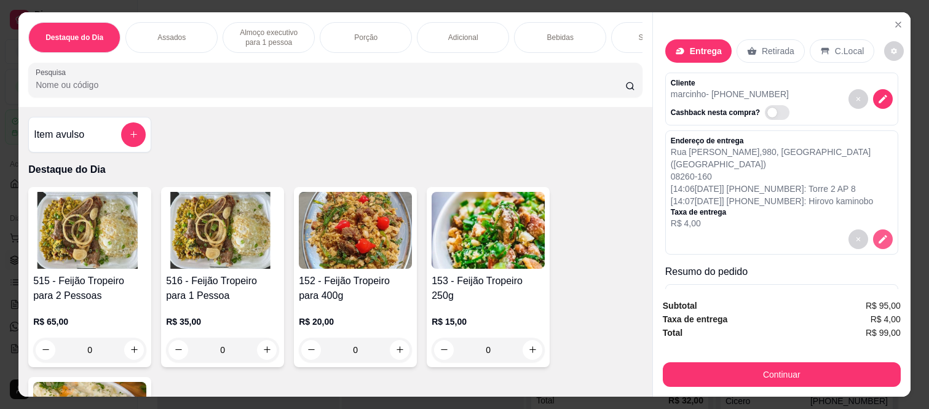
click at [879, 235] on icon "decrease-product-quantity" at bounding box center [883, 239] width 9 height 9
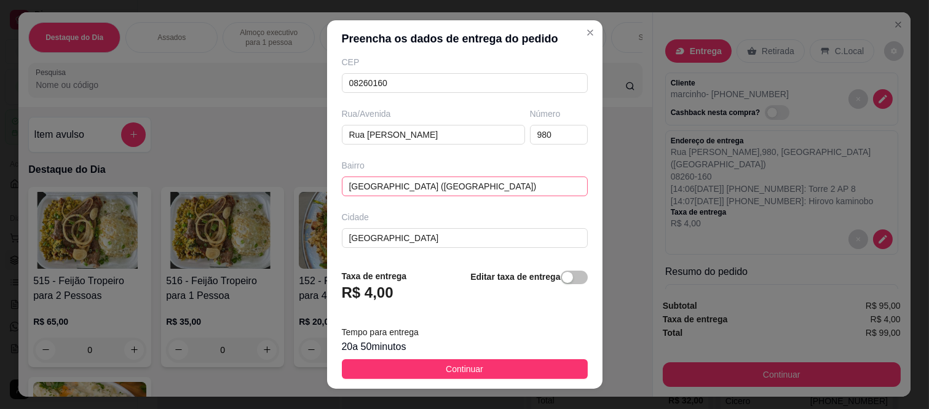
scroll to position [213, 0]
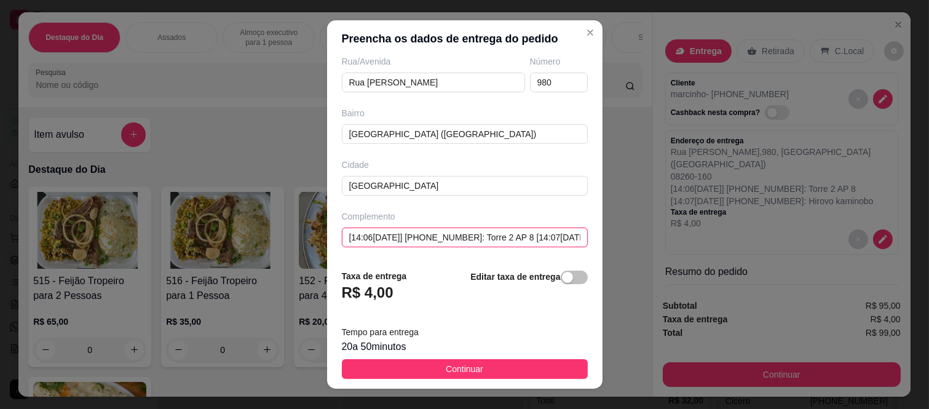
click at [539, 237] on input "[14:06[DATE]] [PHONE_NUMBER]: Torre 2 AP 8 [14:07[DATE]] [PHONE_NUMBER]: Hirovo…" at bounding box center [465, 238] width 246 height 20
click at [503, 229] on input "8 [14:07[DATE]] [PHONE_NUMBER]: [PERSON_NAME]" at bounding box center [465, 238] width 246 height 20
click at [455, 231] on input "[PERSON_NAME]" at bounding box center [465, 238] width 246 height 20
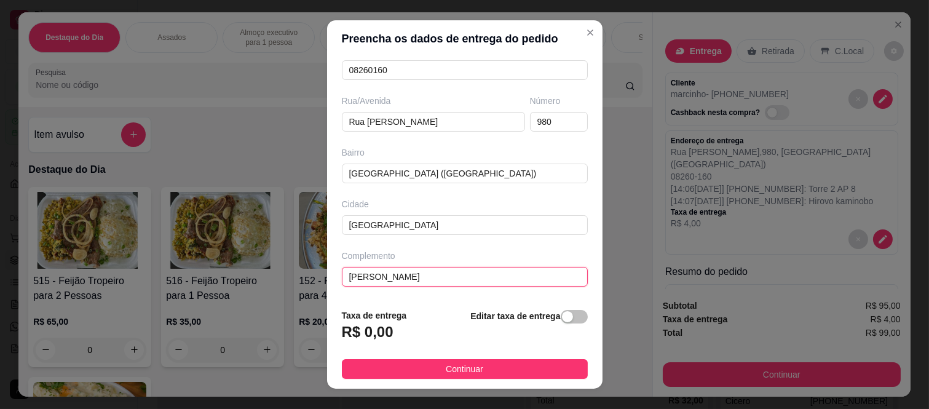
scroll to position [173, 0]
type input "H"
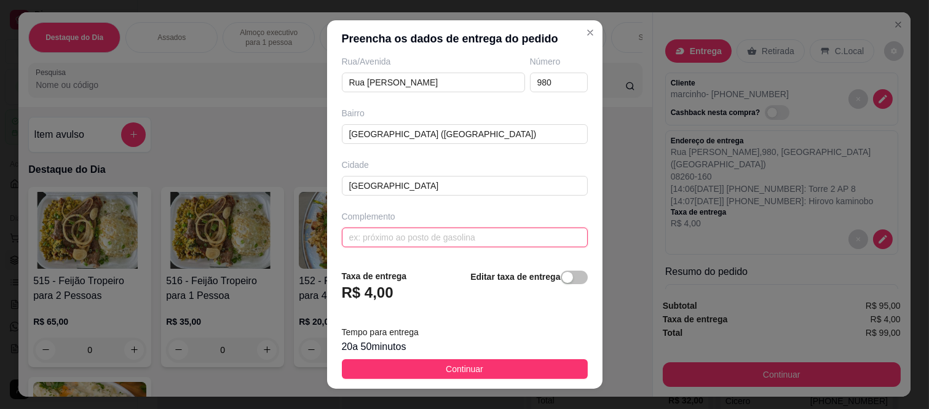
scroll to position [99, 0]
paste input "Torre 2 AP 8"
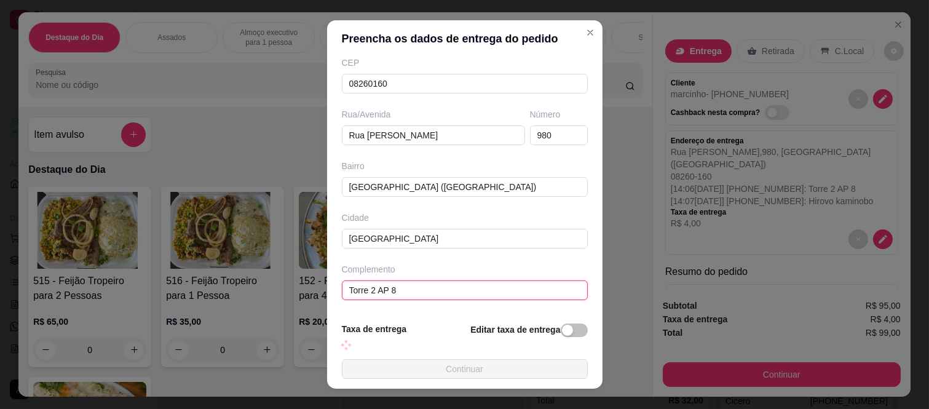
scroll to position [213, 0]
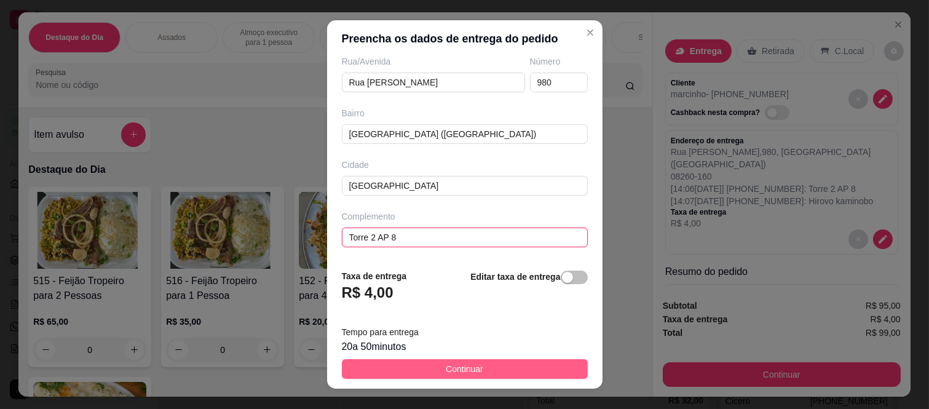
type input "Torre 2 AP 8"
click at [446, 368] on span "Continuar" at bounding box center [465, 369] width 38 height 14
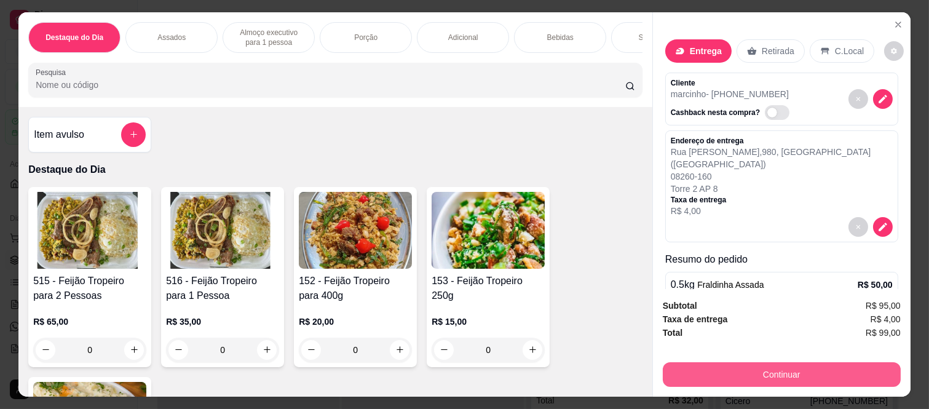
click at [690, 370] on button "Continuar" at bounding box center [782, 374] width 238 height 25
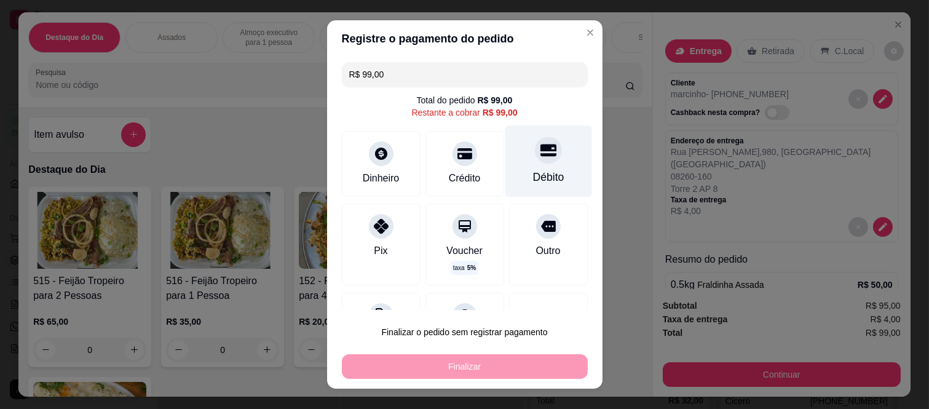
click at [533, 186] on div "Débito" at bounding box center [548, 161] width 87 height 72
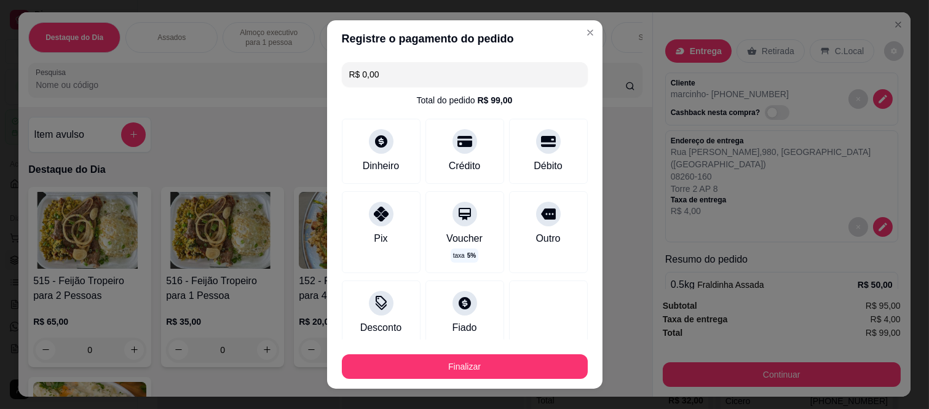
click at [523, 353] on div "Finalizar" at bounding box center [465, 364] width 246 height 30
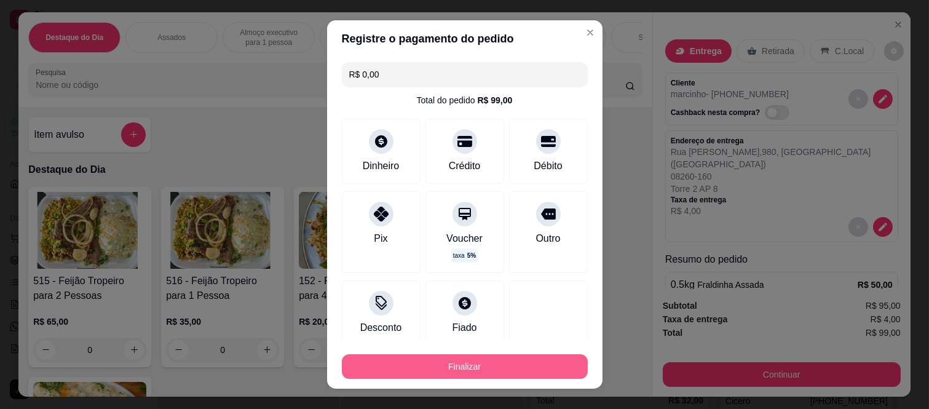
click at [531, 365] on button "Finalizar" at bounding box center [465, 366] width 246 height 25
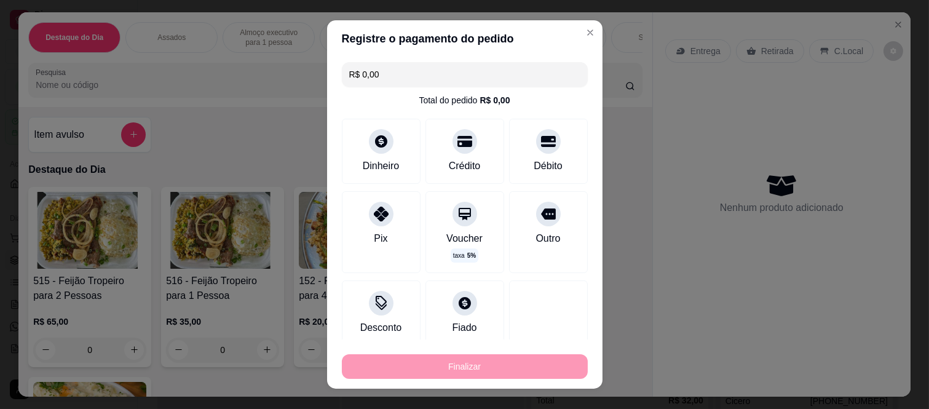
type input "-R$ 99,00"
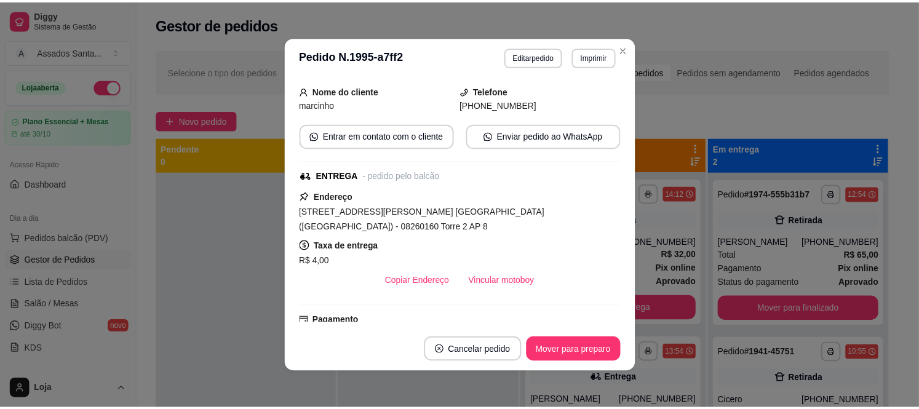
scroll to position [126, 0]
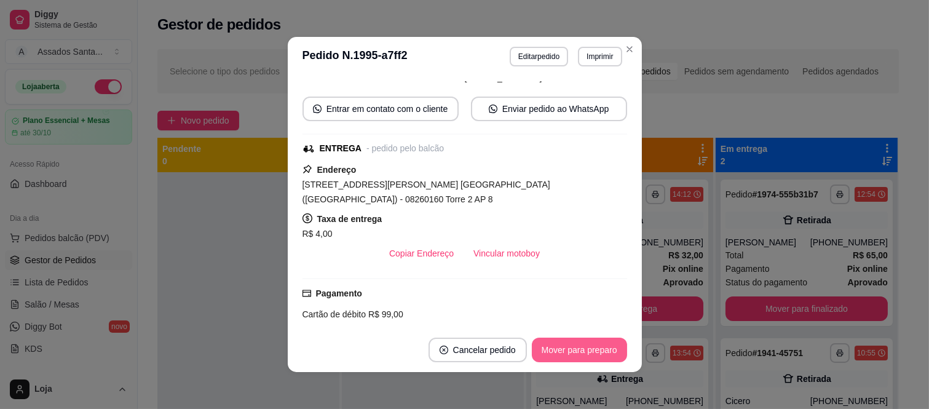
click at [560, 360] on button "Mover para preparo" at bounding box center [579, 350] width 95 height 25
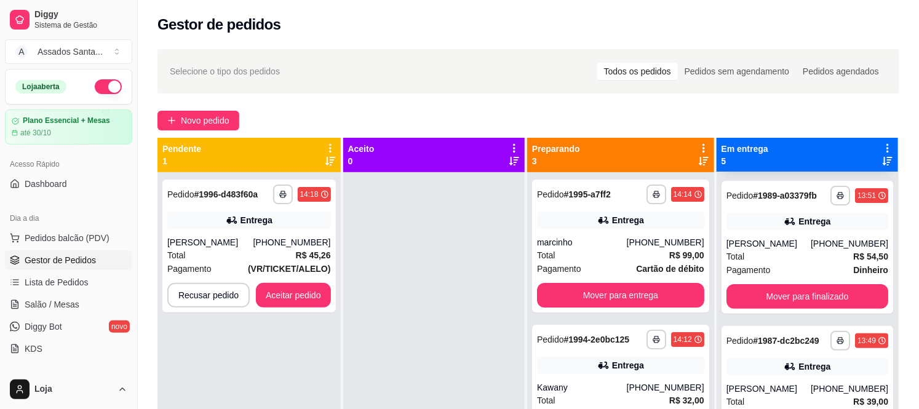
scroll to position [205, 0]
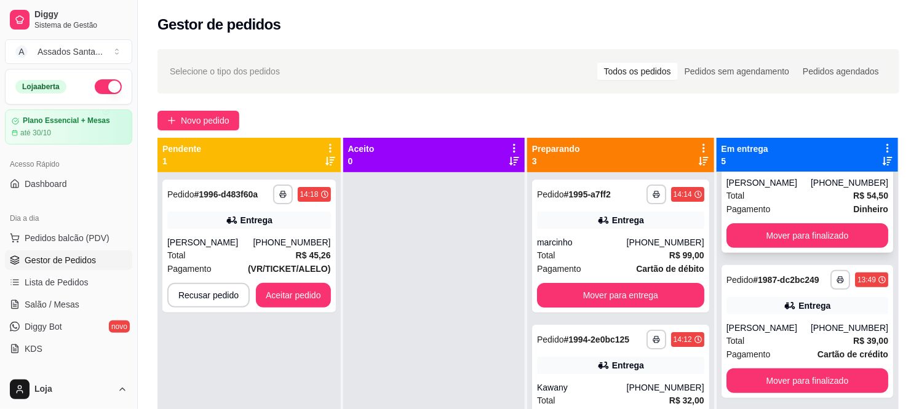
click at [788, 189] on div "Total R$ 54,50" at bounding box center [807, 196] width 162 height 14
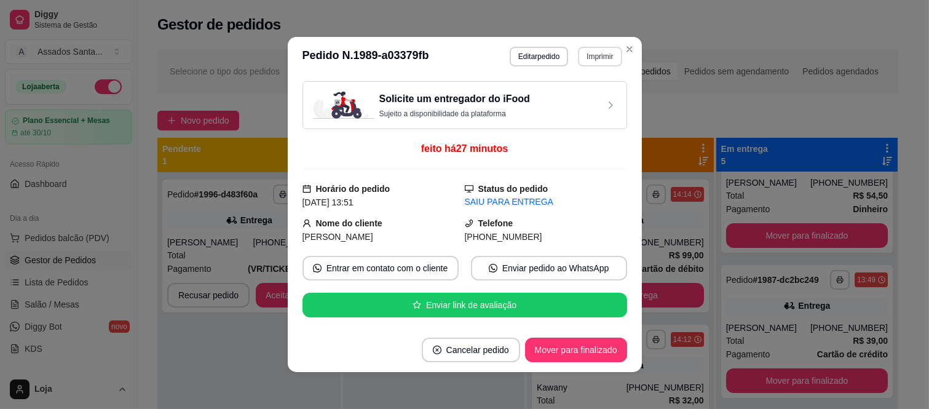
click at [586, 58] on button "Imprimir" at bounding box center [600, 57] width 44 height 20
click at [582, 106] on button "IMPRESSORA caixa" at bounding box center [573, 99] width 86 height 19
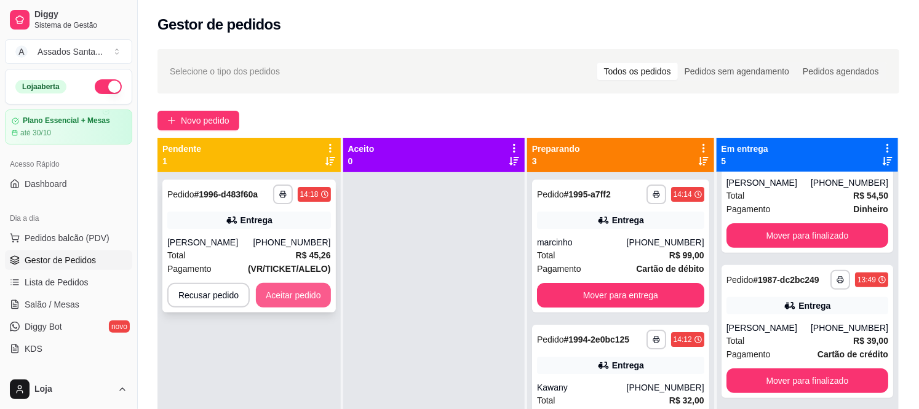
click at [279, 296] on button "Aceitar pedido" at bounding box center [293, 295] width 75 height 25
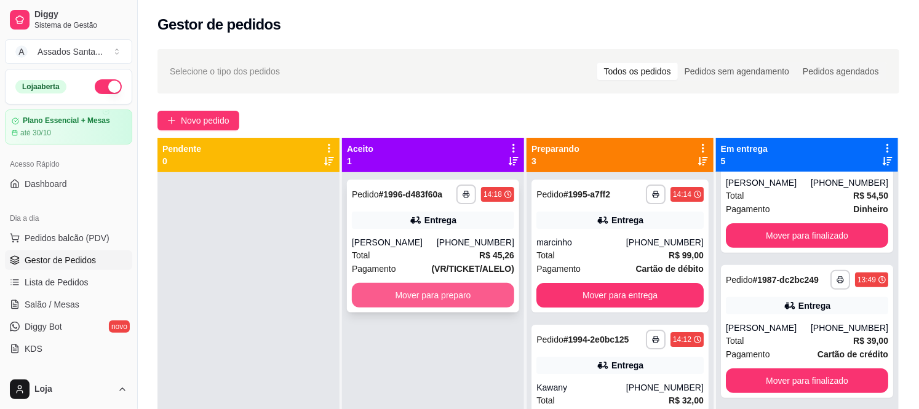
click at [379, 303] on button "Mover para preparo" at bounding box center [433, 295] width 162 height 25
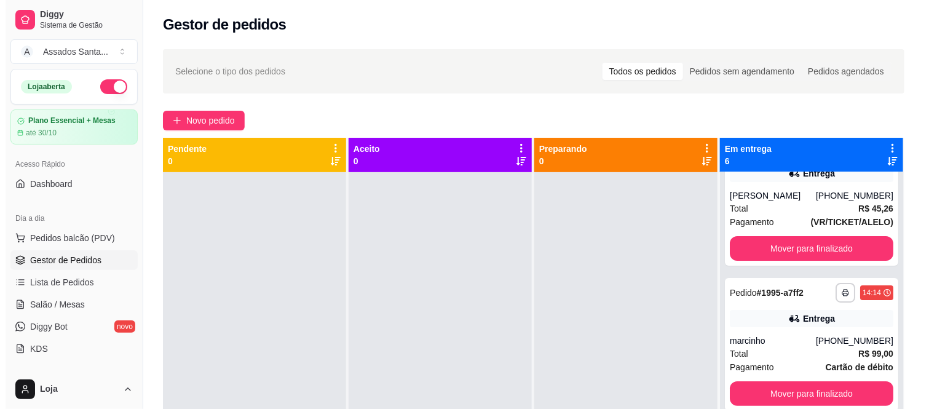
scroll to position [0, 0]
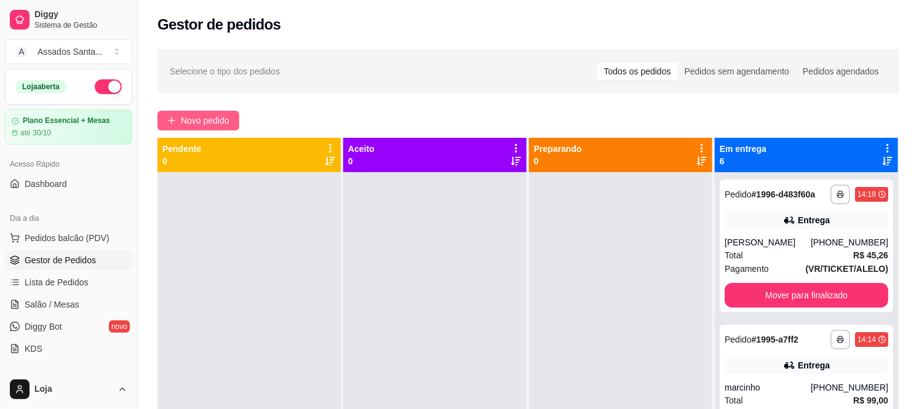
click at [207, 129] on button "Novo pedido" at bounding box center [198, 121] width 82 height 20
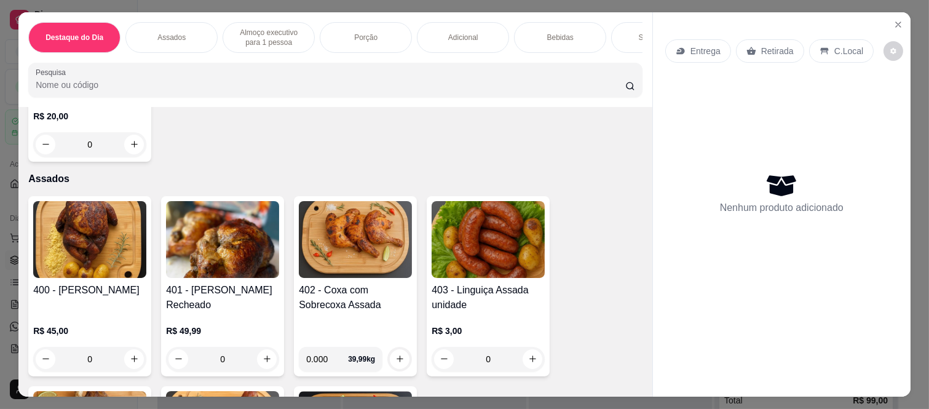
scroll to position [478, 0]
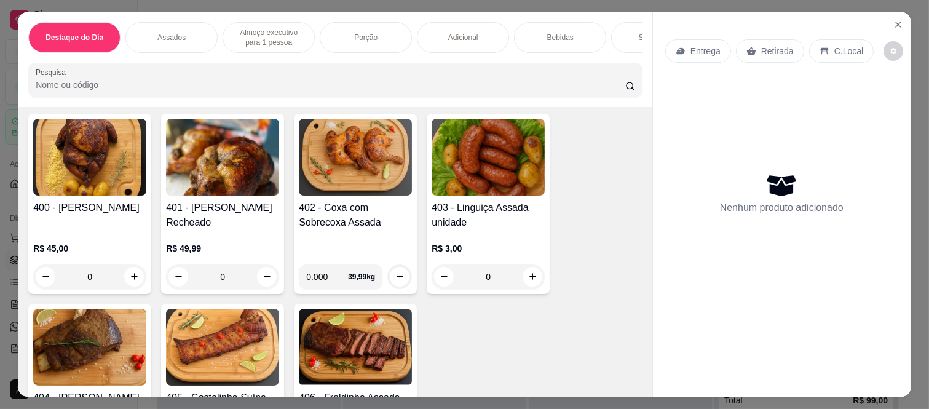
click at [134, 280] on div "0" at bounding box center [89, 276] width 113 height 25
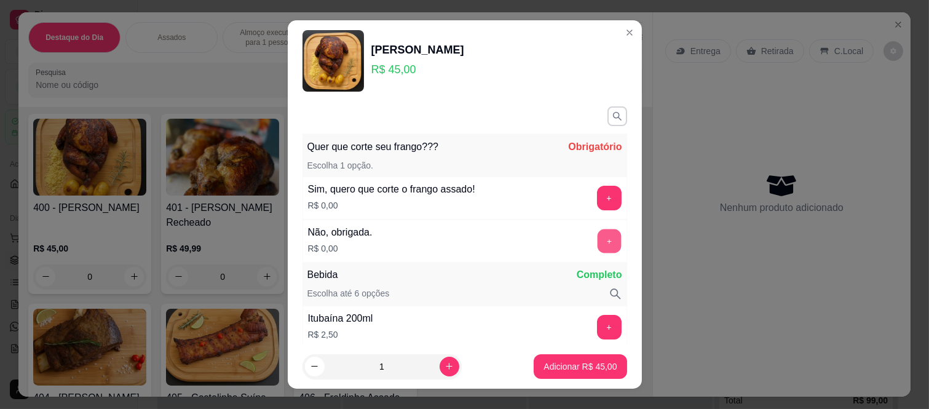
click at [597, 244] on button "+" at bounding box center [609, 241] width 24 height 24
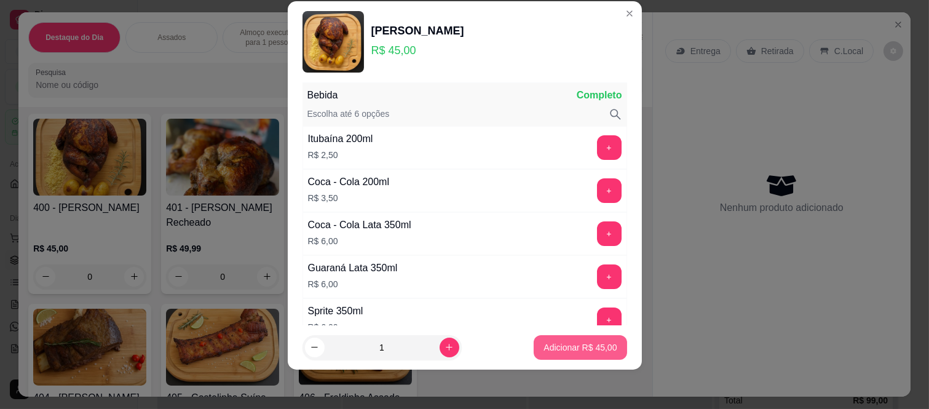
scroll to position [161, 0]
click at [565, 348] on p "Adicionar R$ 45,00" at bounding box center [580, 347] width 73 height 12
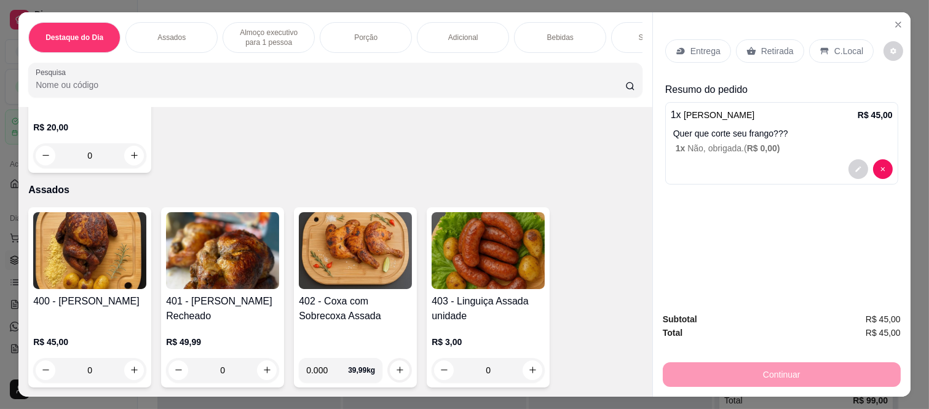
scroll to position [341, 0]
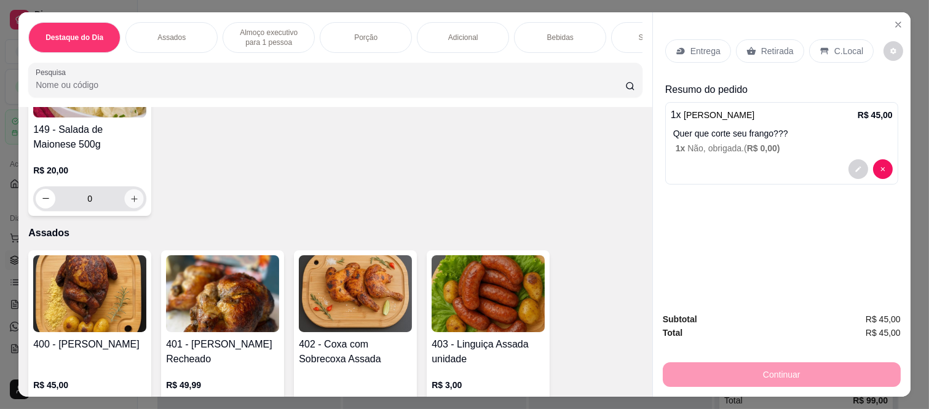
click at [125, 208] on button "increase-product-quantity" at bounding box center [134, 198] width 19 height 19
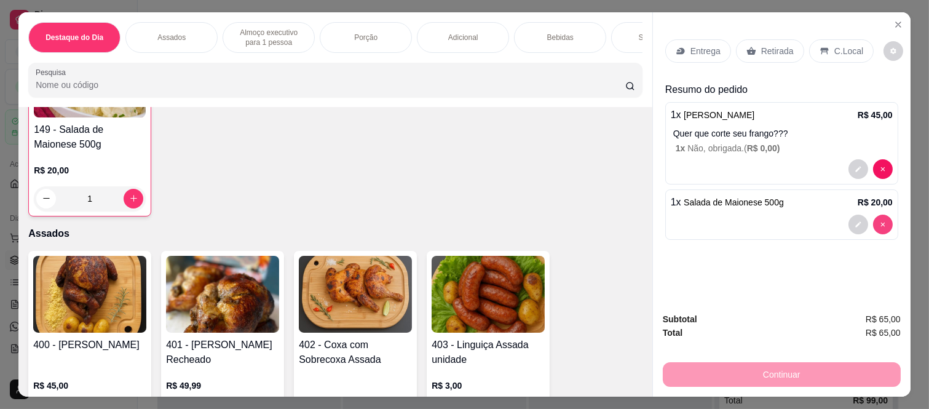
type input "0"
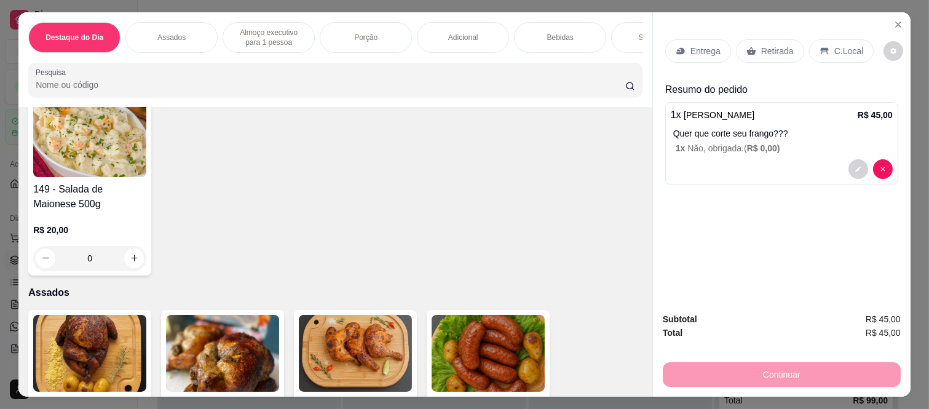
scroll to position [0, 0]
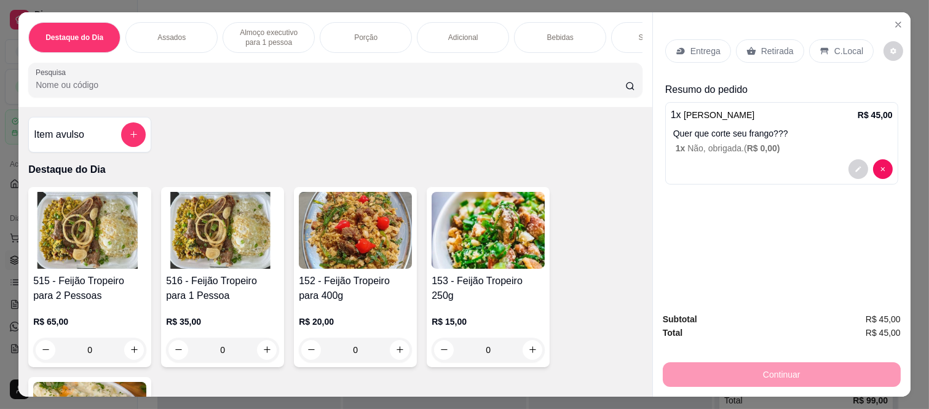
click at [145, 144] on div "Item avulso" at bounding box center [89, 135] width 123 height 36
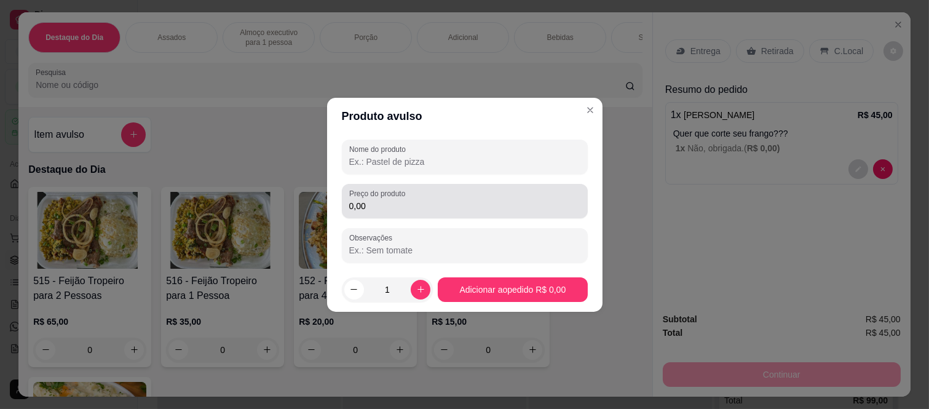
click at [394, 202] on input "0,00" at bounding box center [464, 206] width 231 height 12
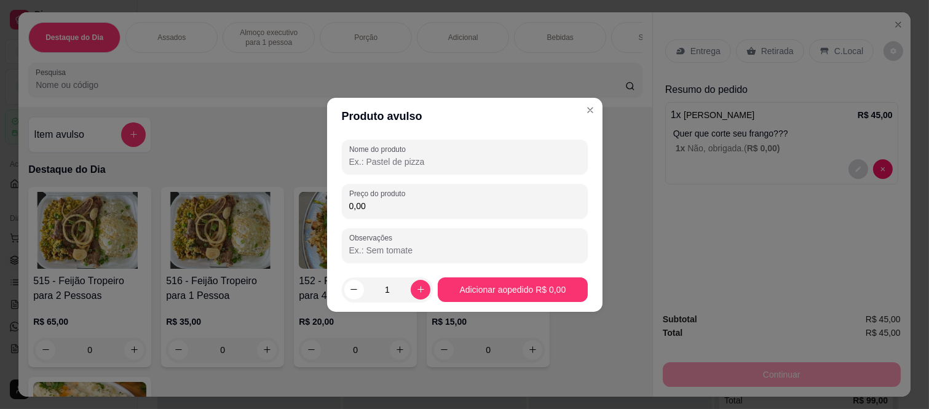
type input "0,02"
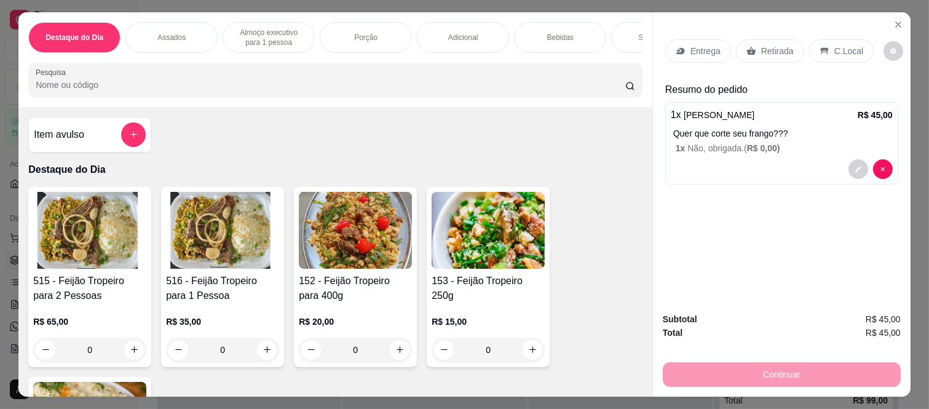
click at [622, 28] on div "Sobremesa" at bounding box center [657, 37] width 92 height 31
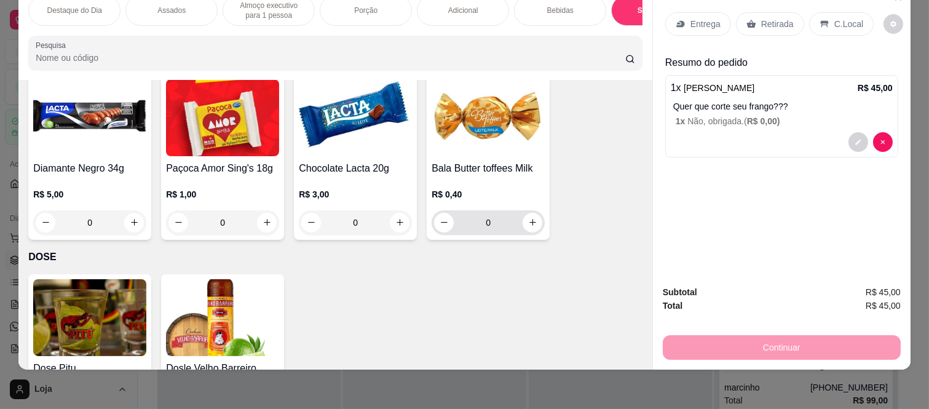
scroll to position [4178, 0]
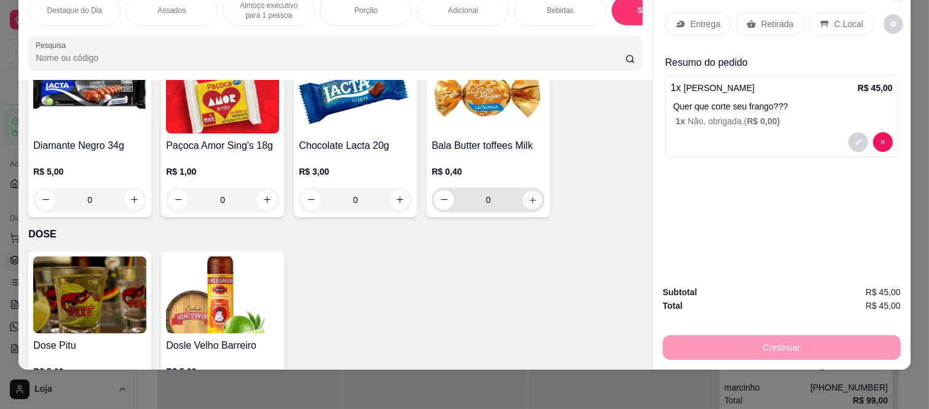
click at [528, 196] on icon "increase-product-quantity" at bounding box center [532, 200] width 9 height 9
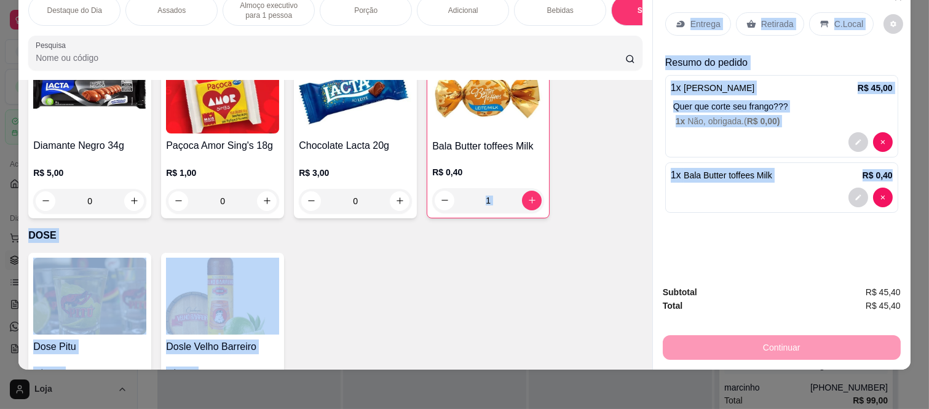
drag, startPoint x: 683, startPoint y: 195, endPoint x: 663, endPoint y: 199, distance: 20.1
click at [664, 199] on div "Destaque do Dia Assados Almoço executivo para 1 pessoa Porção Adicional Bebidas…" at bounding box center [464, 177] width 892 height 384
click at [582, 183] on div "Diamante Negro 34g R$ 5,00 0 Paçoca Amor Sing's 18g R$ 1,00 0 Chocolate Lacta 2…" at bounding box center [335, 135] width 614 height 167
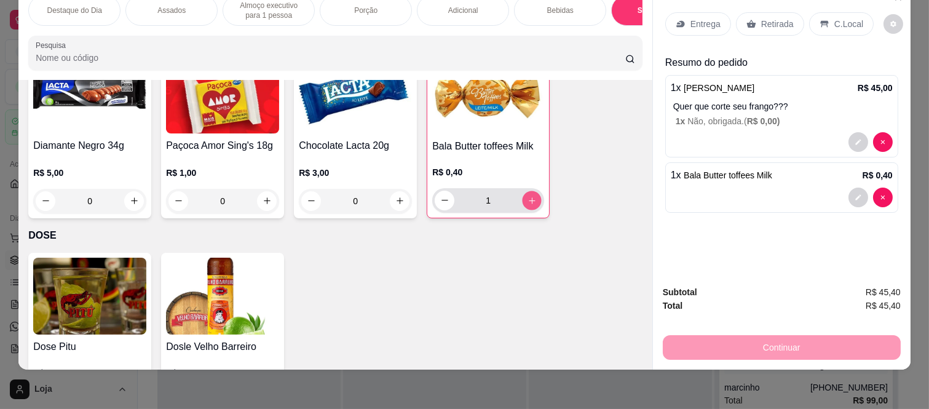
click at [528, 196] on icon "increase-product-quantity" at bounding box center [532, 200] width 9 height 9
type input "5"
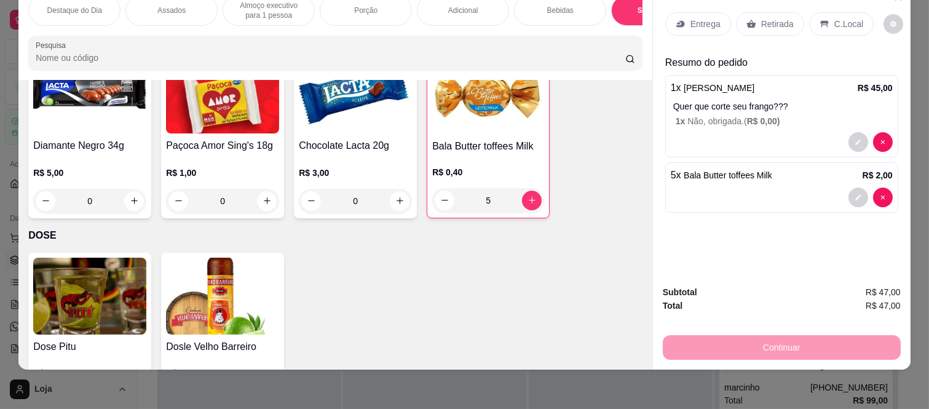
click at [778, 18] on p "Retirada" at bounding box center [777, 24] width 33 height 12
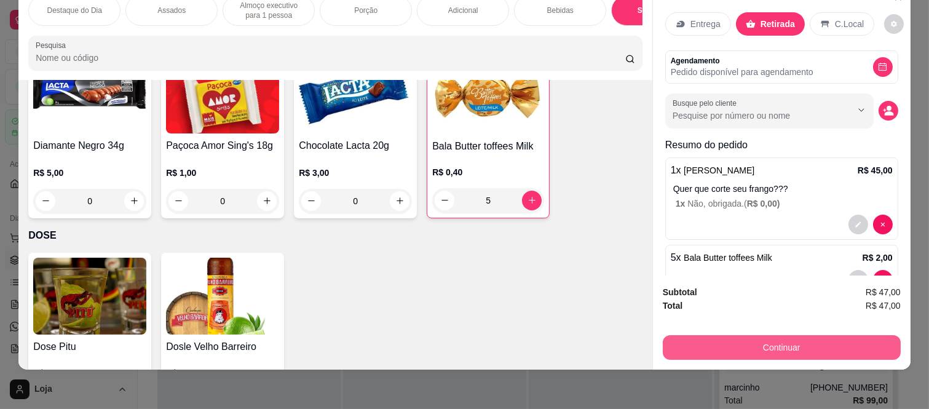
click at [708, 336] on button "Continuar" at bounding box center [782, 347] width 238 height 25
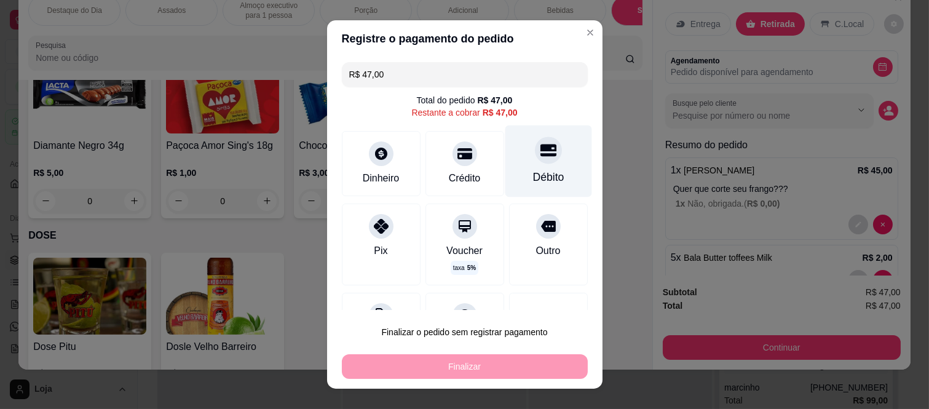
click at [533, 170] on div "Débito" at bounding box center [548, 177] width 31 height 16
type input "R$ 0,00"
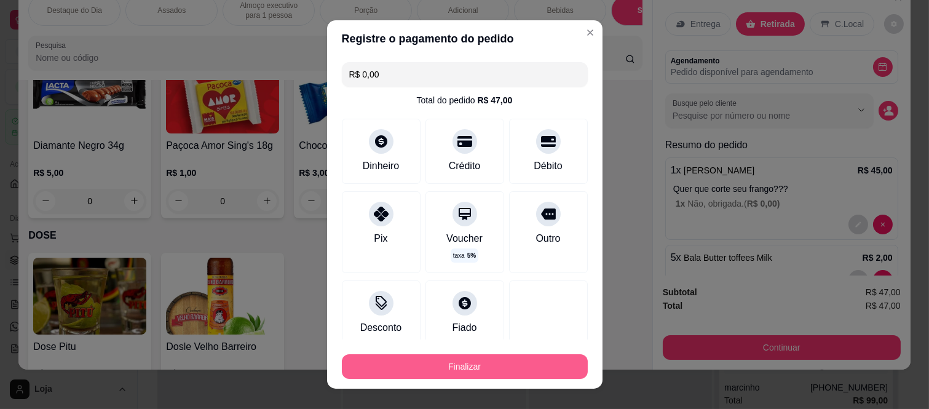
click at [508, 367] on button "Finalizar" at bounding box center [465, 366] width 246 height 25
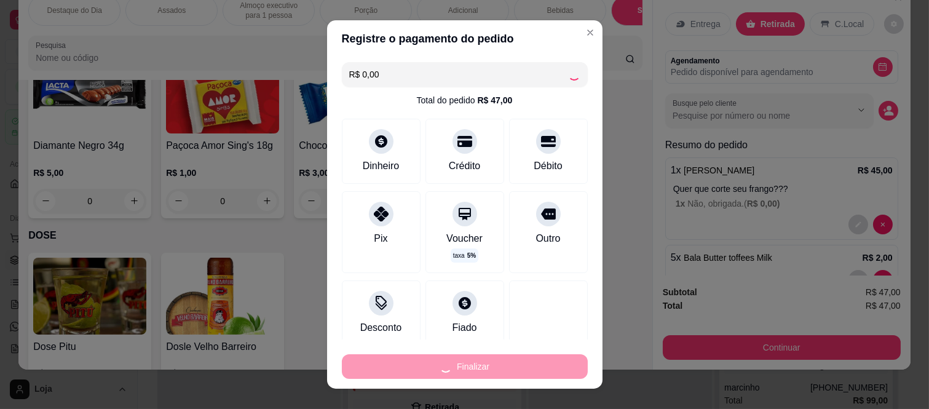
type input "0"
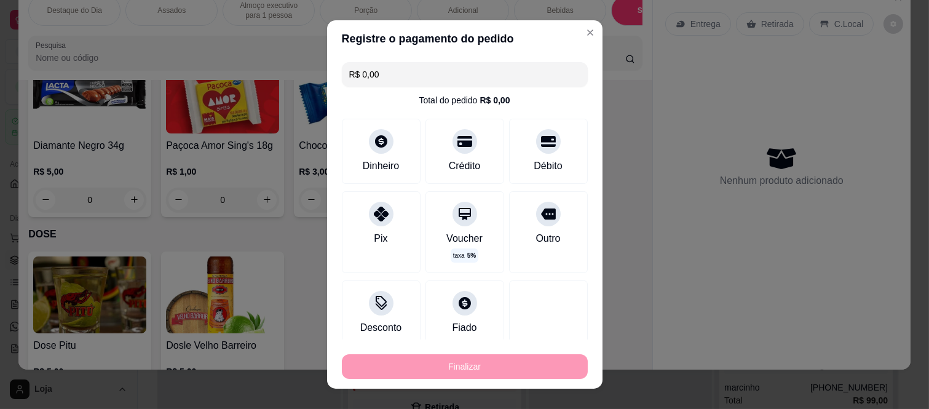
type input "-R$ 47,00"
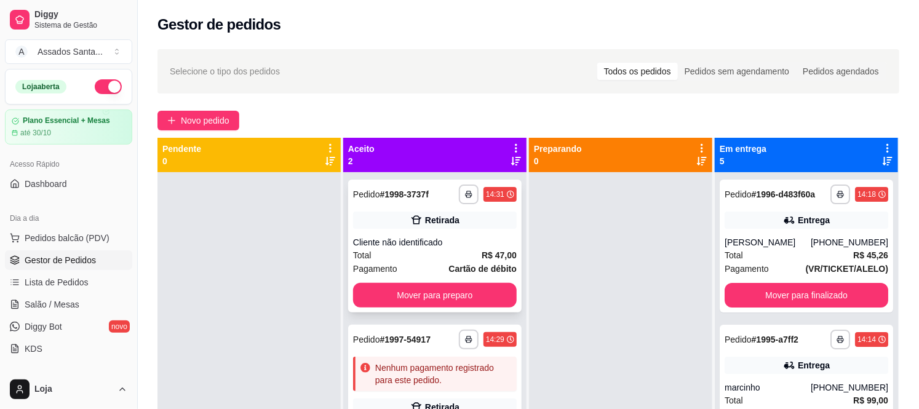
click at [445, 247] on div "Cliente não identificado" at bounding box center [435, 242] width 164 height 12
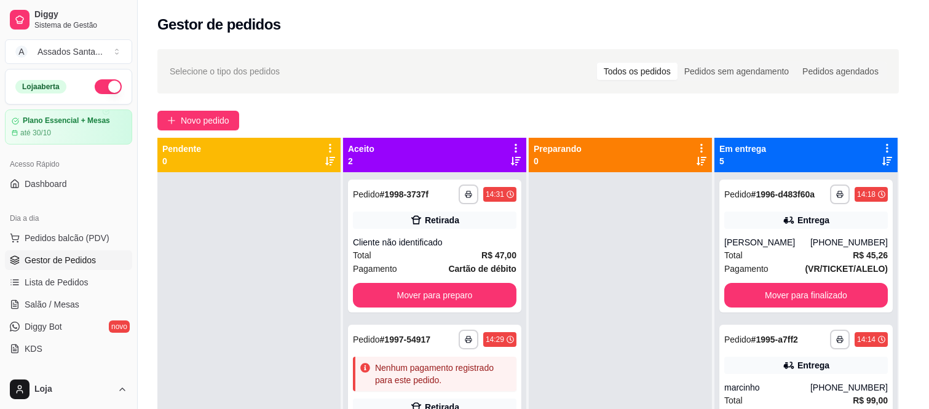
scroll to position [151, 0]
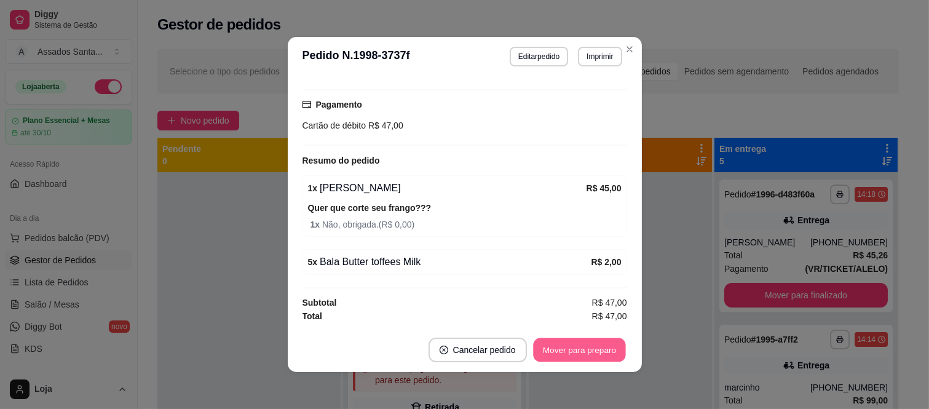
click at [550, 352] on button "Mover para preparo" at bounding box center [579, 350] width 92 height 24
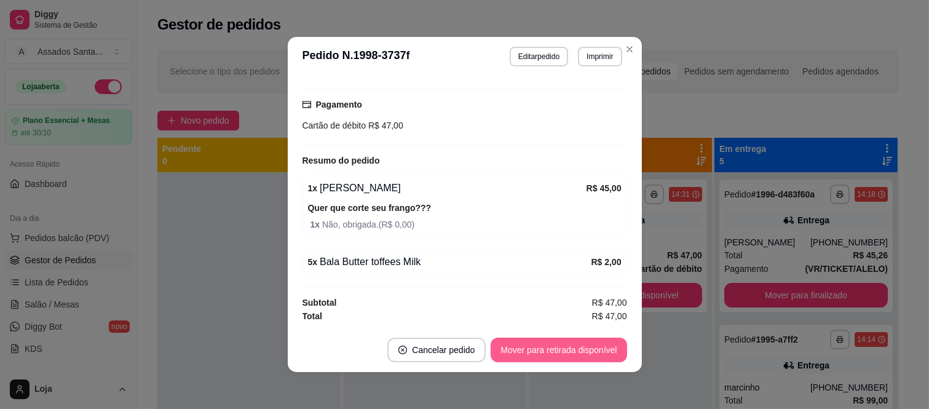
click at [550, 352] on button "Mover para retirada disponível" at bounding box center [559, 350] width 136 height 25
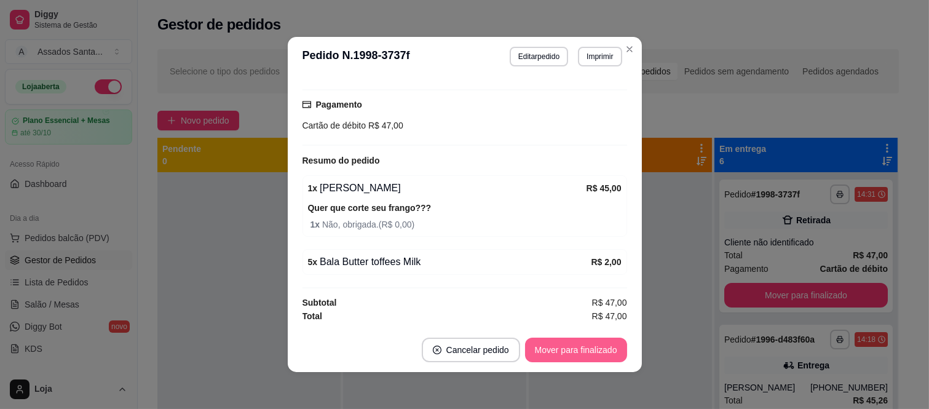
click at [550, 352] on button "Mover para finalizado" at bounding box center [576, 350] width 102 height 25
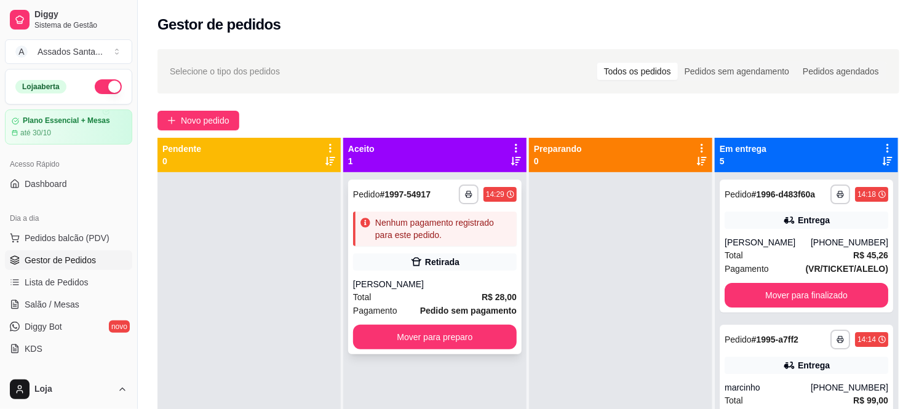
click at [493, 292] on strong "R$ 28,00" at bounding box center [499, 297] width 35 height 10
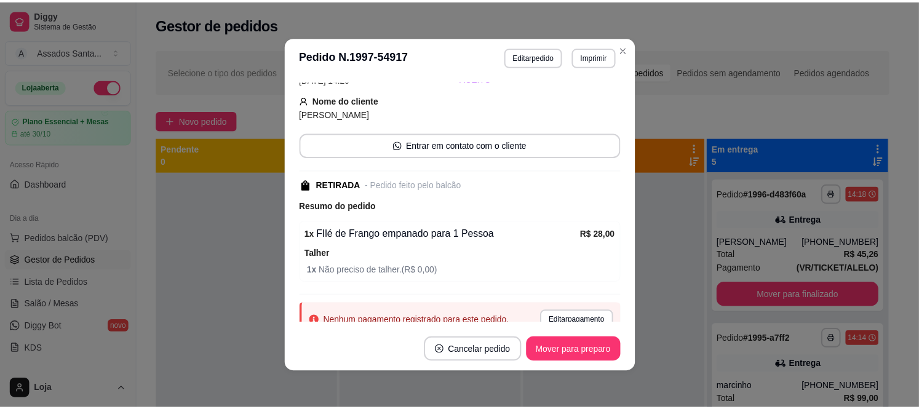
scroll to position [0, 0]
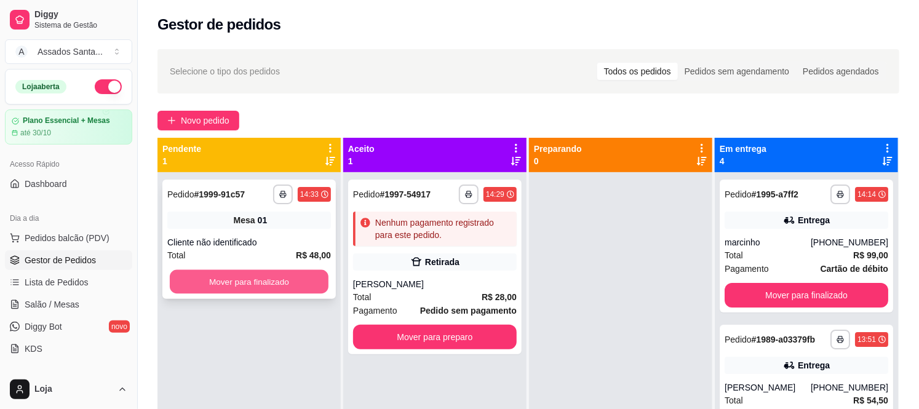
click at [182, 285] on button "Mover para finalizado" at bounding box center [249, 282] width 159 height 24
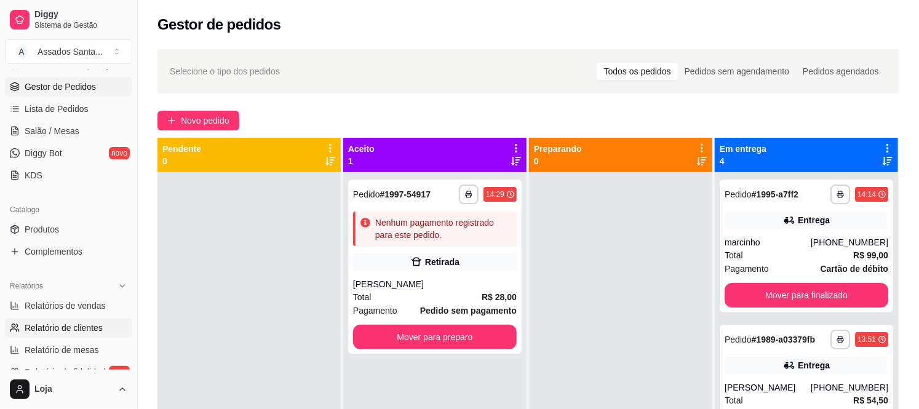
scroll to position [205, 0]
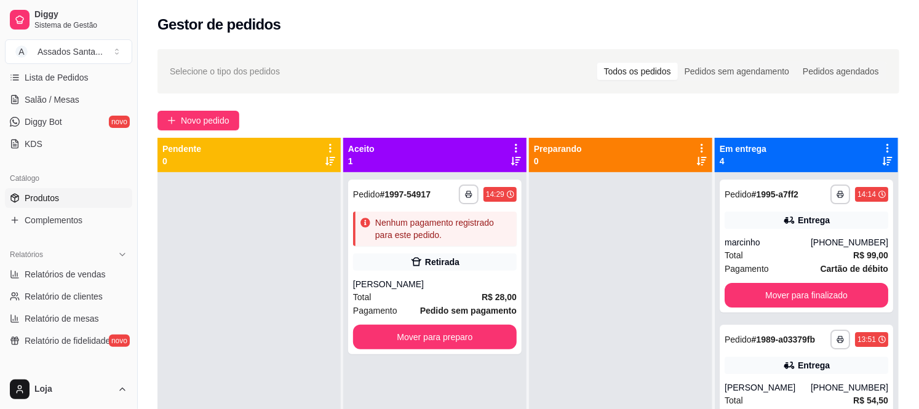
click at [71, 188] on link "Produtos" at bounding box center [68, 198] width 127 height 20
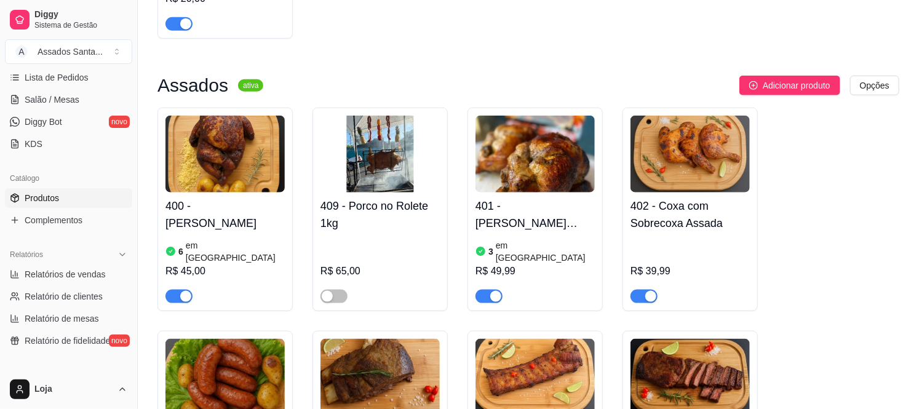
scroll to position [546, 0]
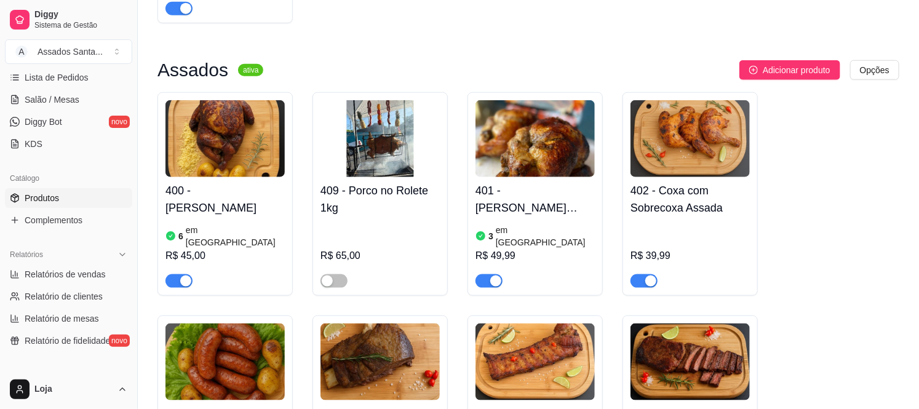
click at [223, 224] on article "em estoque" at bounding box center [235, 236] width 99 height 25
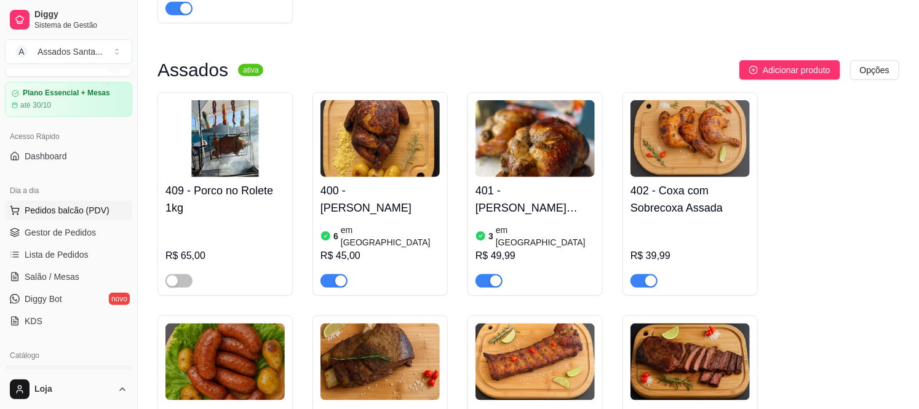
scroll to position [0, 0]
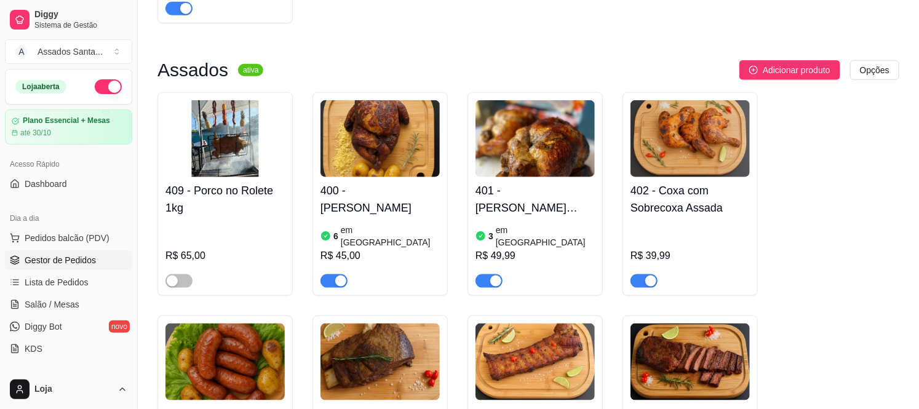
click at [42, 263] on span "Gestor de Pedidos" at bounding box center [60, 260] width 71 height 12
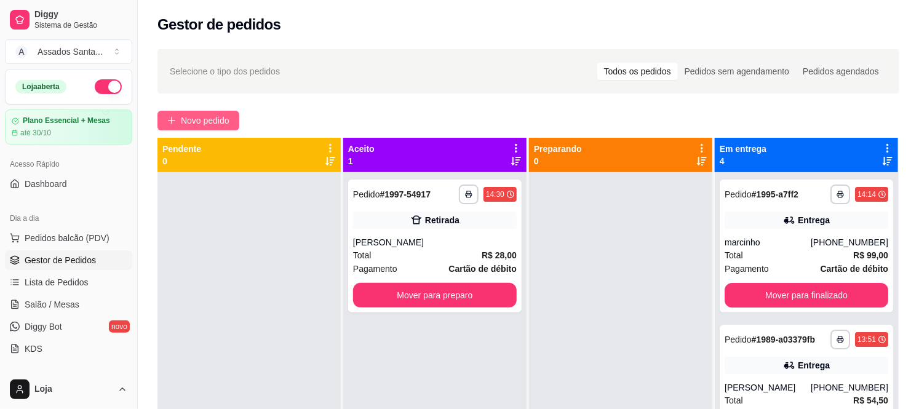
click at [193, 116] on span "Novo pedido" at bounding box center [205, 121] width 49 height 14
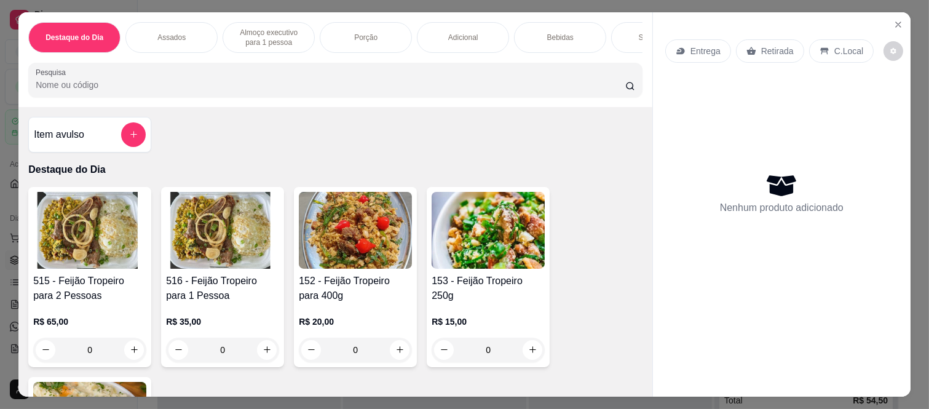
click at [173, 34] on p "Assados" at bounding box center [171, 38] width 28 height 10
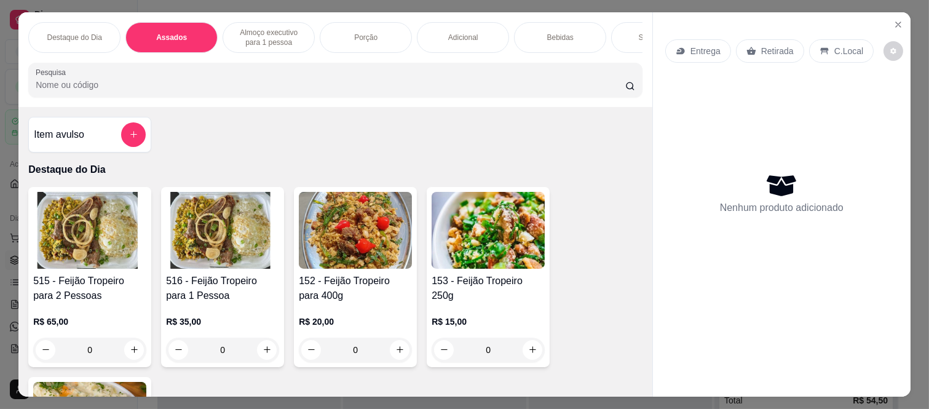
scroll to position [32, 0]
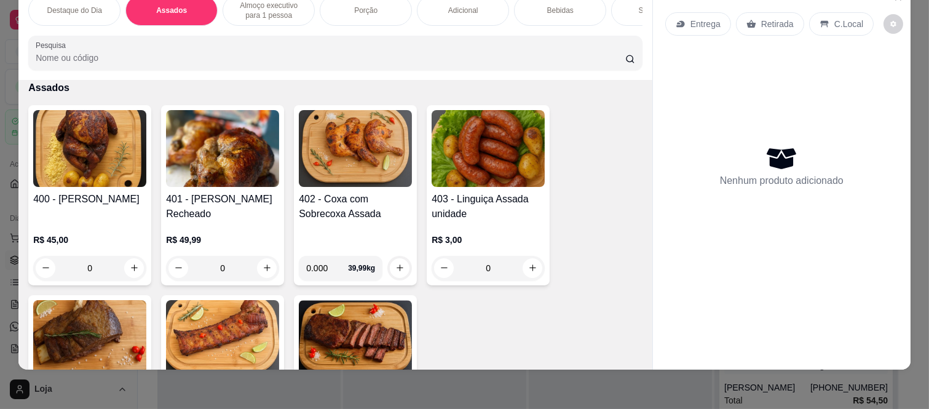
click at [122, 266] on div "0" at bounding box center [89, 268] width 113 height 25
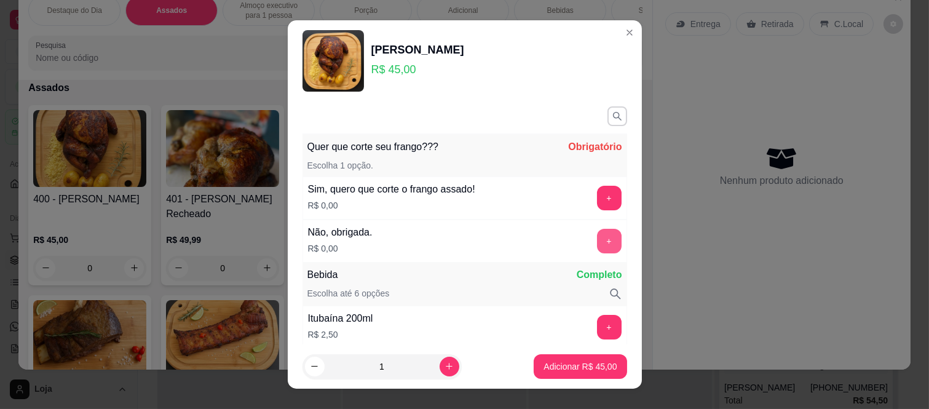
click at [597, 234] on button "+" at bounding box center [609, 241] width 25 height 25
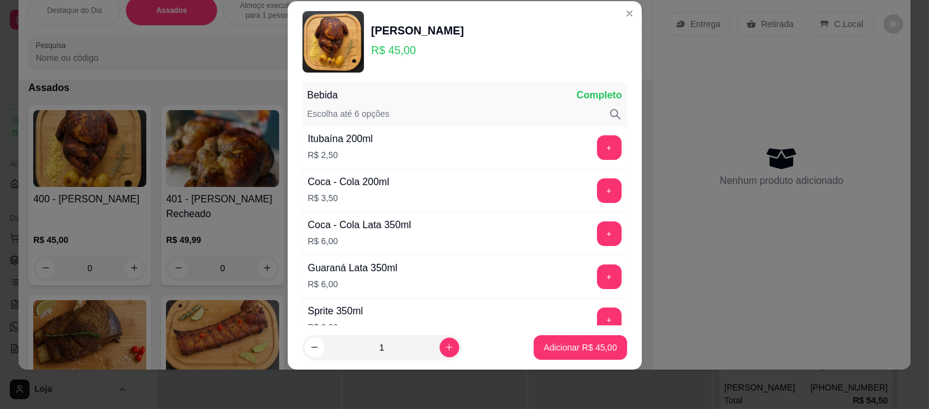
scroll to position [161, 0]
click at [566, 338] on button "Adicionar R$ 45,00" at bounding box center [580, 347] width 93 height 25
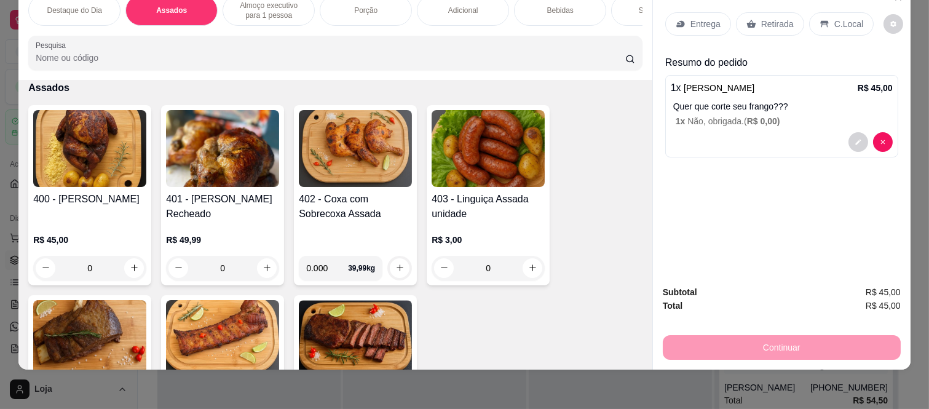
click at [68, 7] on div "Destaque do Dia" at bounding box center [74, 10] width 92 height 31
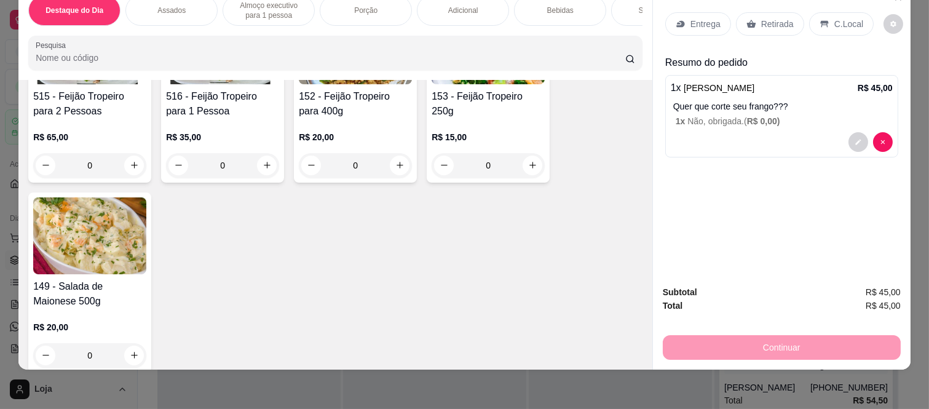
scroll to position [328, 0]
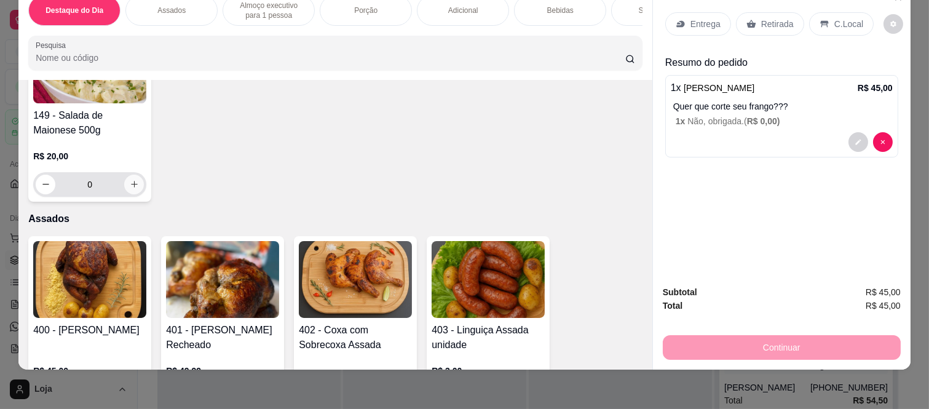
click at [130, 180] on icon "increase-product-quantity" at bounding box center [134, 184] width 9 height 9
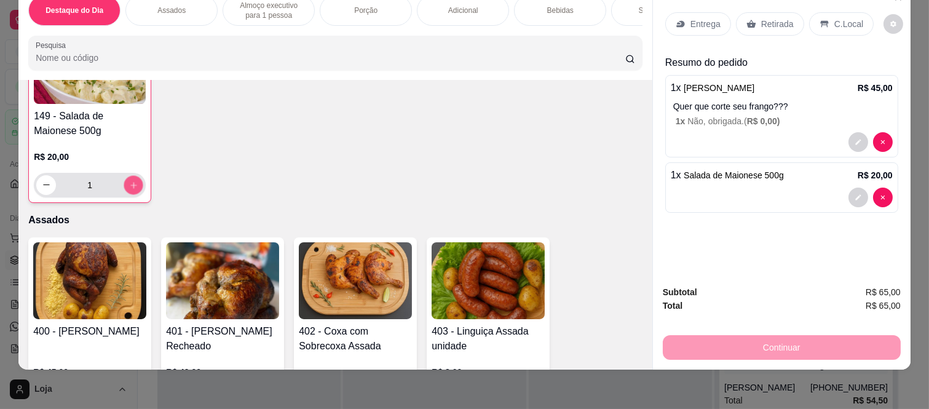
click at [130, 181] on icon "increase-product-quantity" at bounding box center [133, 185] width 9 height 9
type input "2"
drag, startPoint x: 764, startPoint y: 9, endPoint x: 752, endPoint y: 34, distance: 27.2
click at [764, 18] on p "Retirada" at bounding box center [777, 24] width 33 height 12
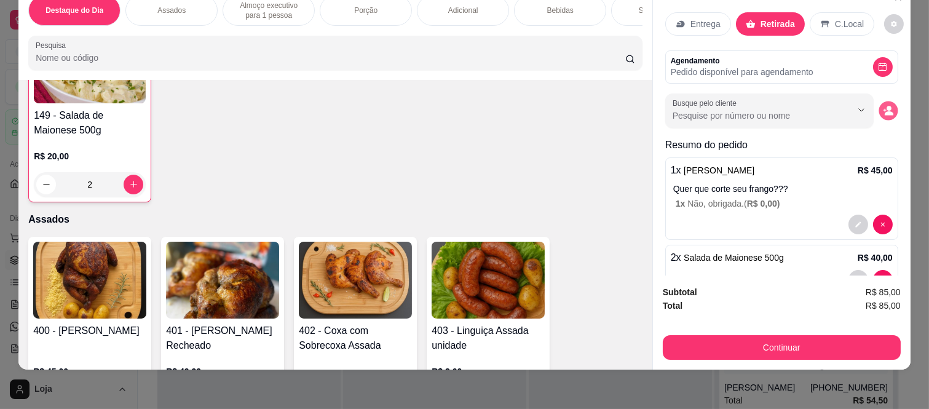
click at [885, 111] on icon "decrease-product-quantity" at bounding box center [889, 113] width 9 height 4
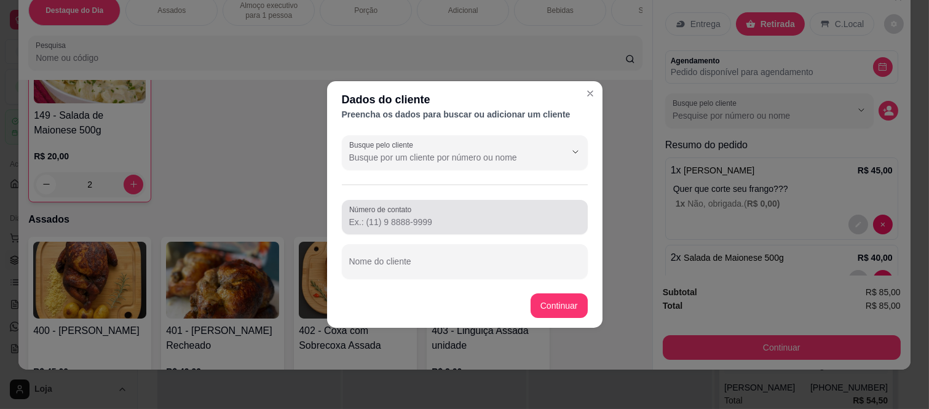
click at [395, 214] on label "Número de contato" at bounding box center [382, 209] width 66 height 10
click at [395, 216] on input "Número de contato" at bounding box center [464, 222] width 231 height 12
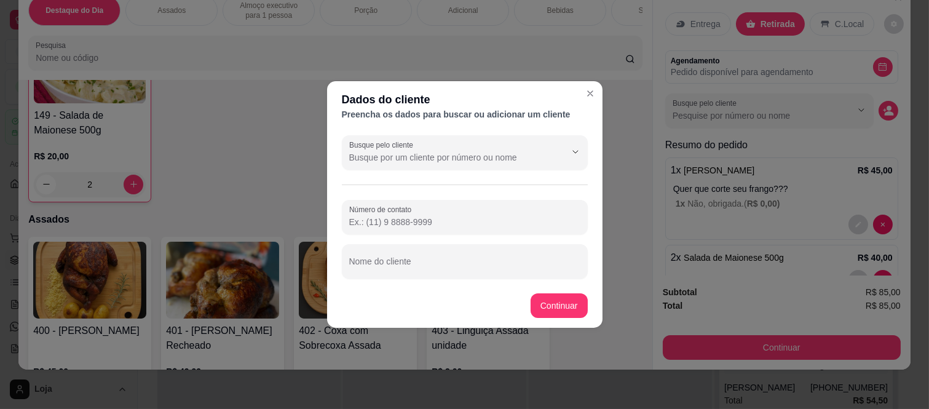
paste input "(11) 95588-3812"
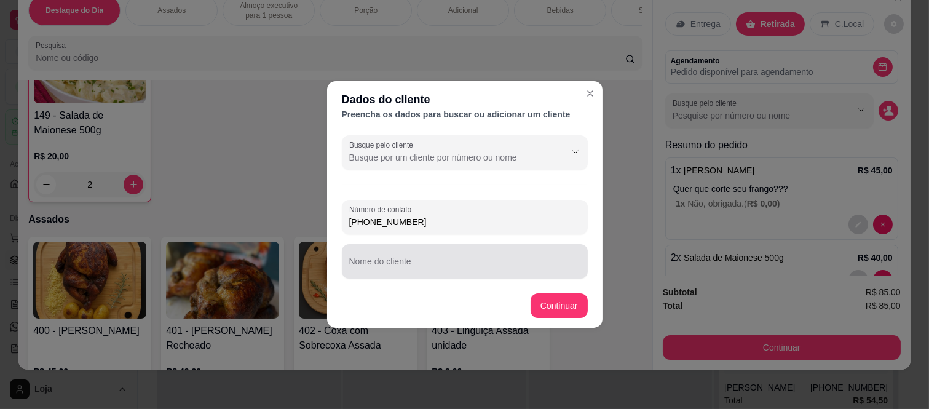
type input "(11) 95588-3812"
click at [370, 271] on input "Nome do cliente" at bounding box center [464, 266] width 231 height 12
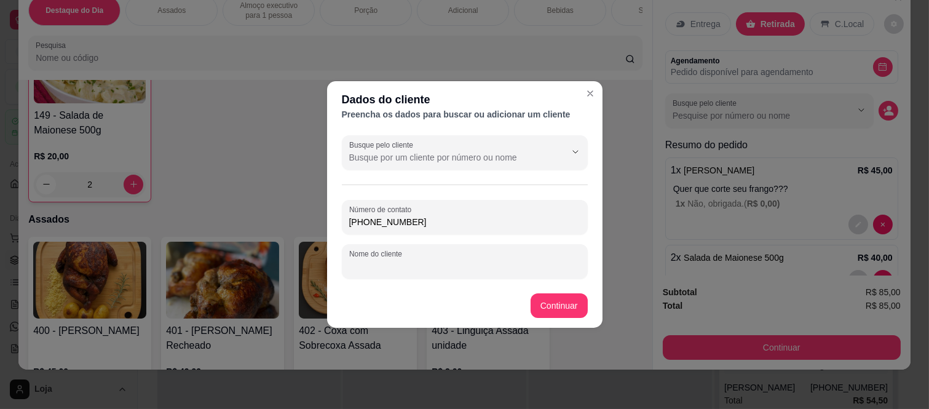
paste input "Andressa Felix"
type input "Andressa Felix"
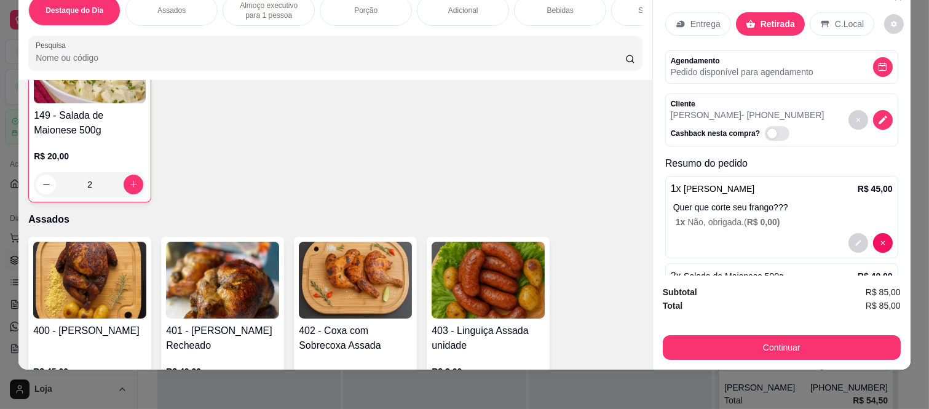
scroll to position [55, 0]
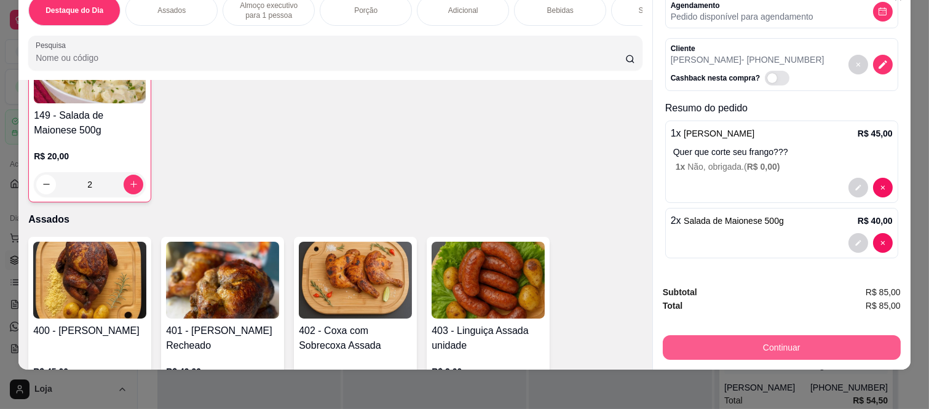
click at [696, 335] on button "Continuar" at bounding box center [782, 347] width 238 height 25
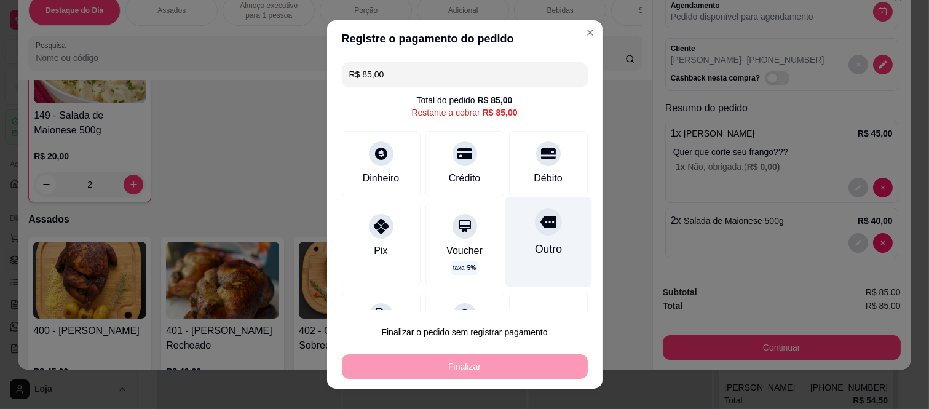
click at [537, 220] on div at bounding box center [548, 221] width 27 height 27
type input "R$ 0,00"
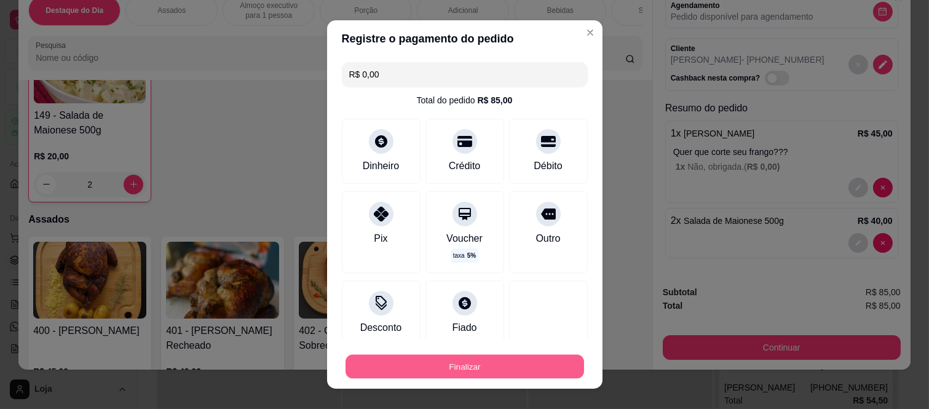
click at [497, 360] on button "Finalizar" at bounding box center [465, 366] width 239 height 24
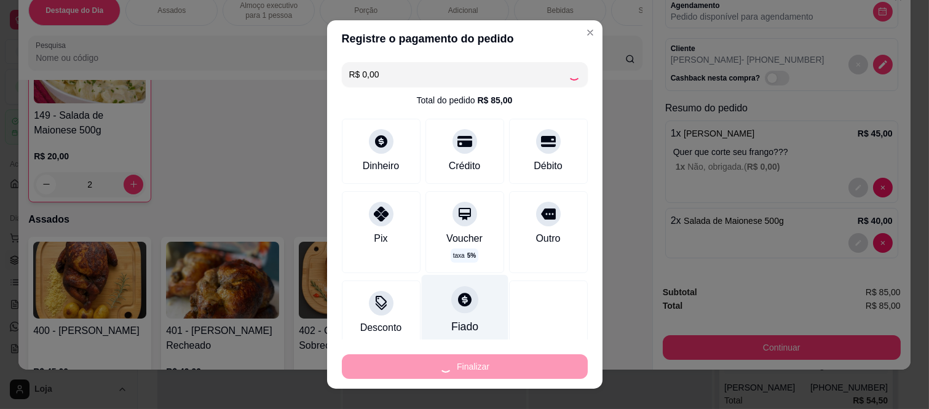
type input "0"
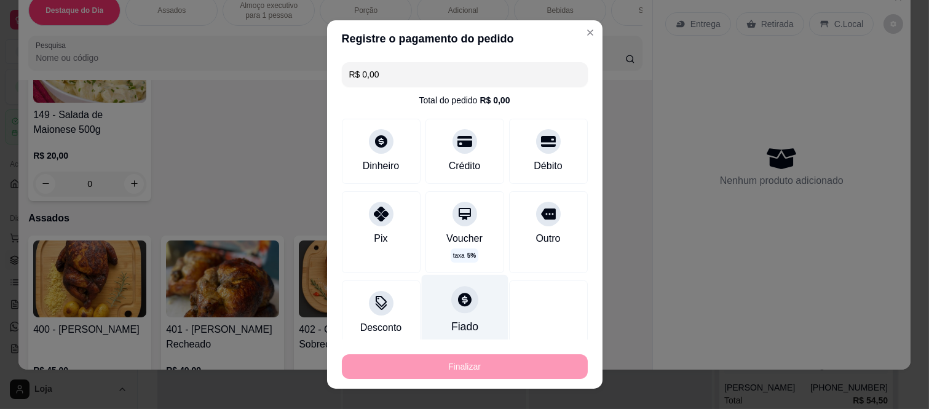
type input "-R$ 85,00"
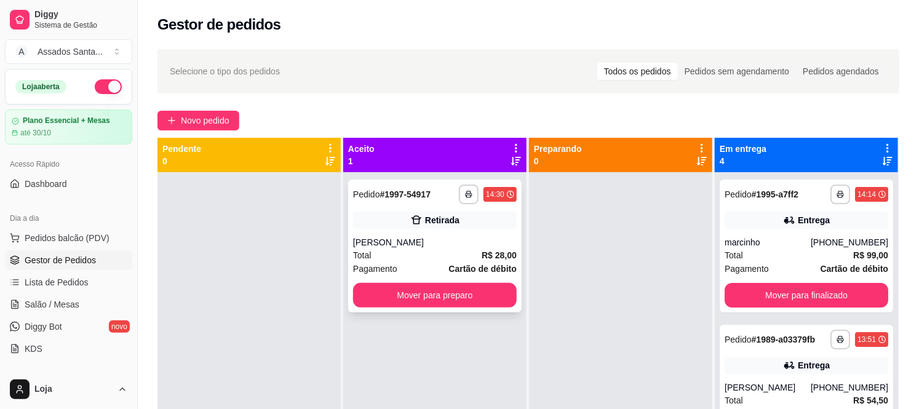
click at [457, 216] on div "Retirada" at bounding box center [435, 220] width 164 height 17
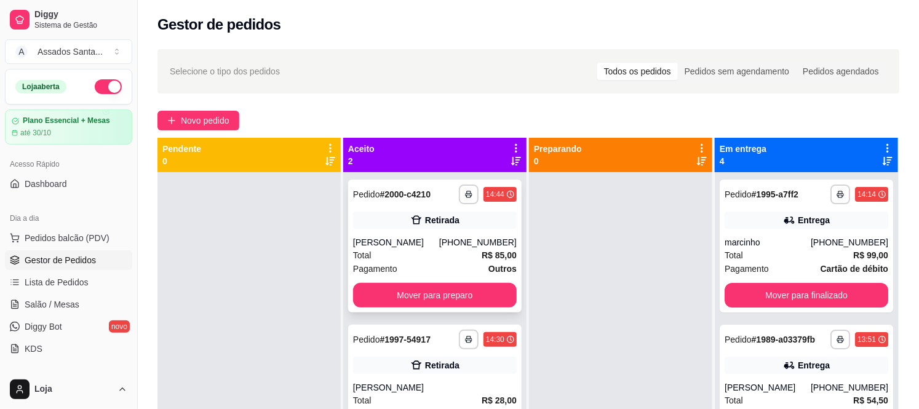
click at [391, 214] on div "Retirada" at bounding box center [435, 220] width 164 height 17
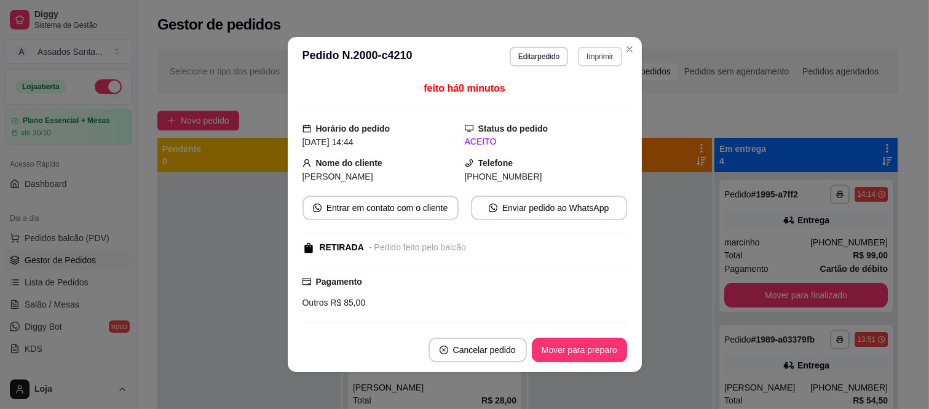
click at [604, 55] on button "Imprimir" at bounding box center [600, 57] width 44 height 20
click at [574, 102] on button "IMPRESSORA caixa" at bounding box center [574, 99] width 86 height 19
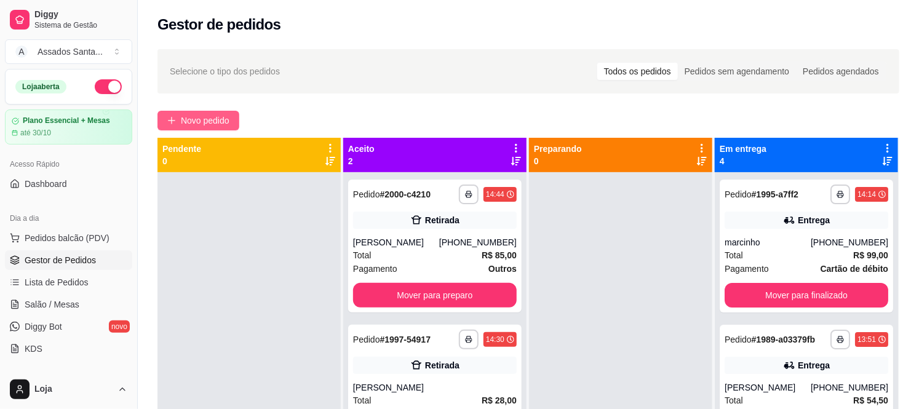
click at [200, 120] on span "Novo pedido" at bounding box center [205, 121] width 49 height 14
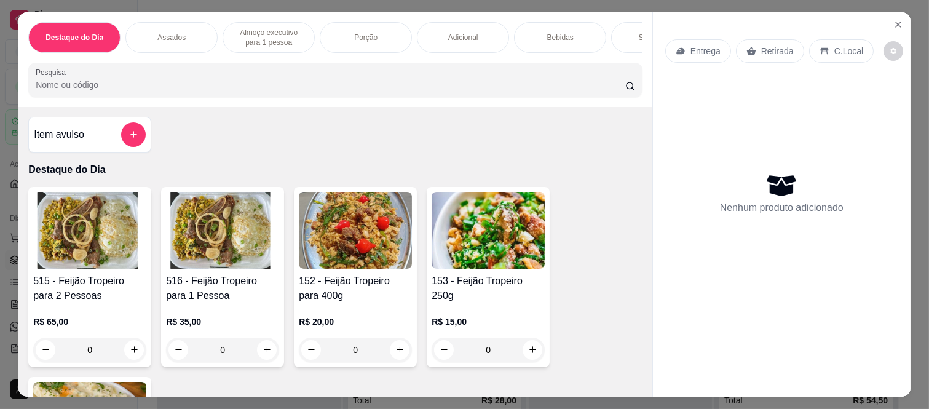
click at [563, 23] on div "Bebidas" at bounding box center [560, 37] width 92 height 31
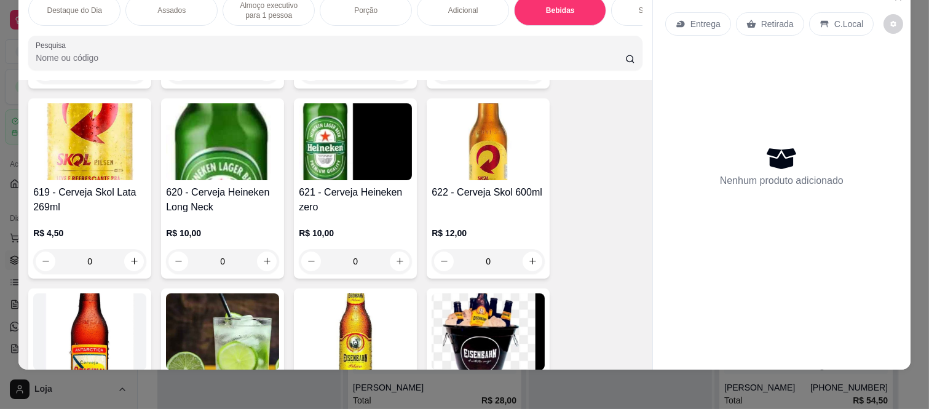
scroll to position [3619, 0]
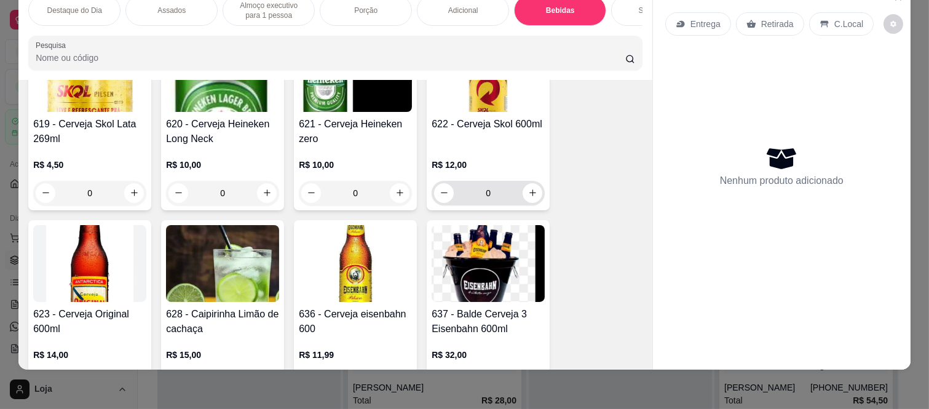
click at [525, 189] on div "0" at bounding box center [488, 193] width 108 height 25
click at [525, 186] on button "increase-product-quantity" at bounding box center [533, 193] width 20 height 20
type input "1"
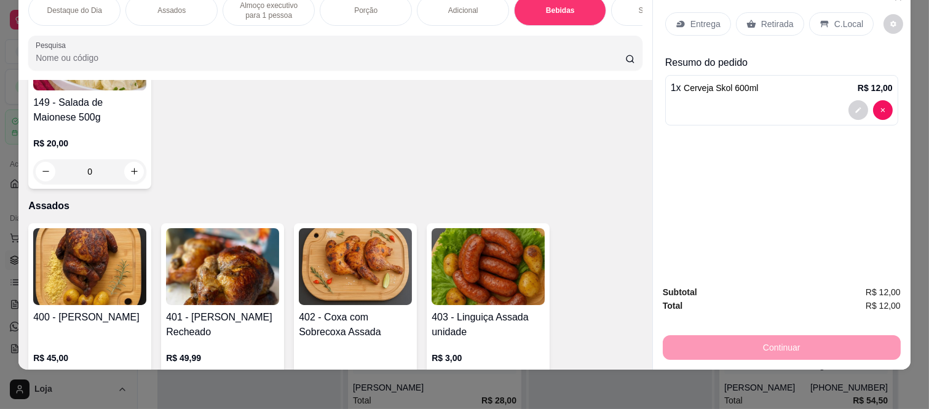
scroll to position [478, 0]
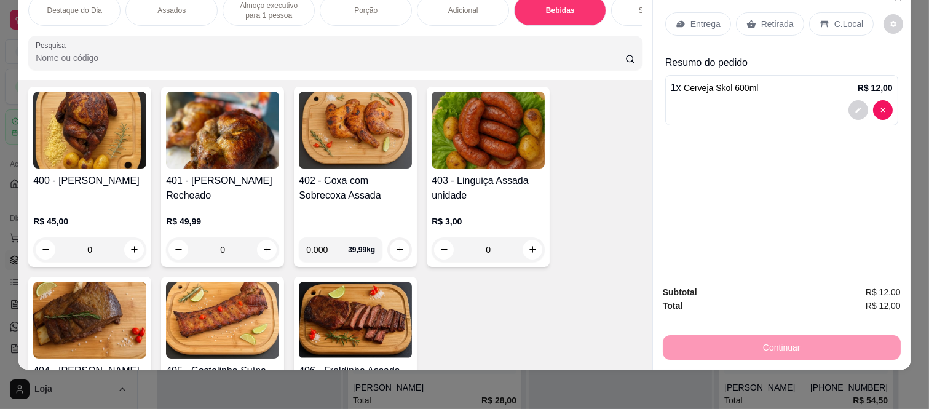
click at [264, 252] on div "0" at bounding box center [222, 249] width 113 height 25
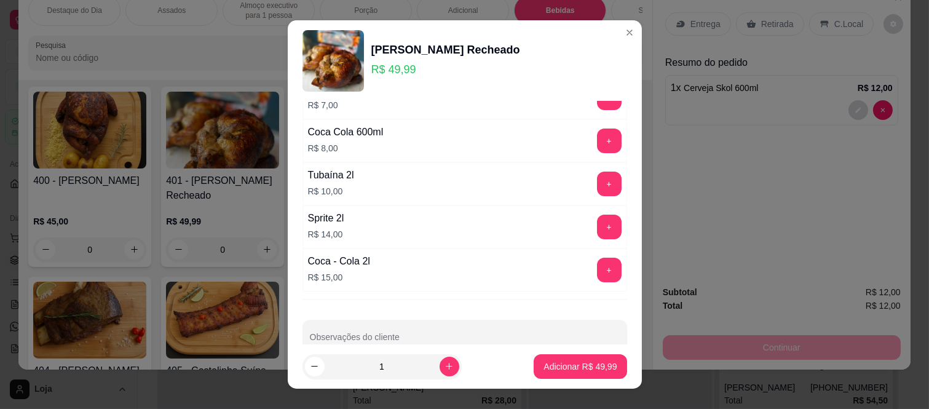
scroll to position [647, 0]
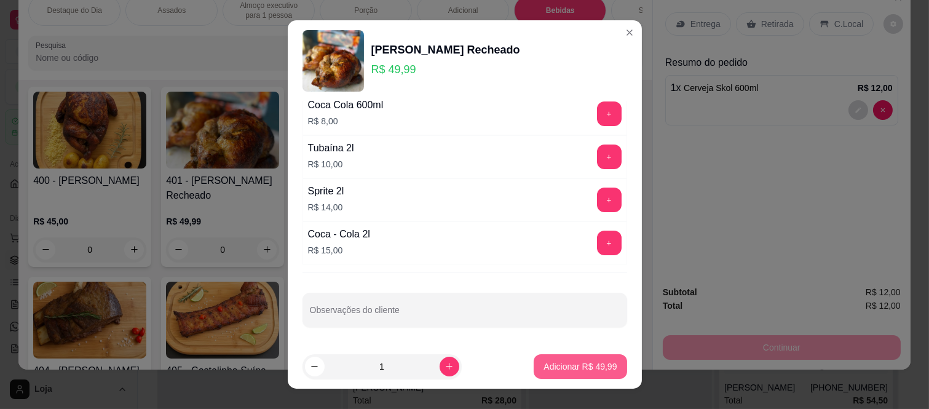
click at [554, 371] on p "Adicionar R$ 49,99" at bounding box center [580, 366] width 73 height 12
type input "1"
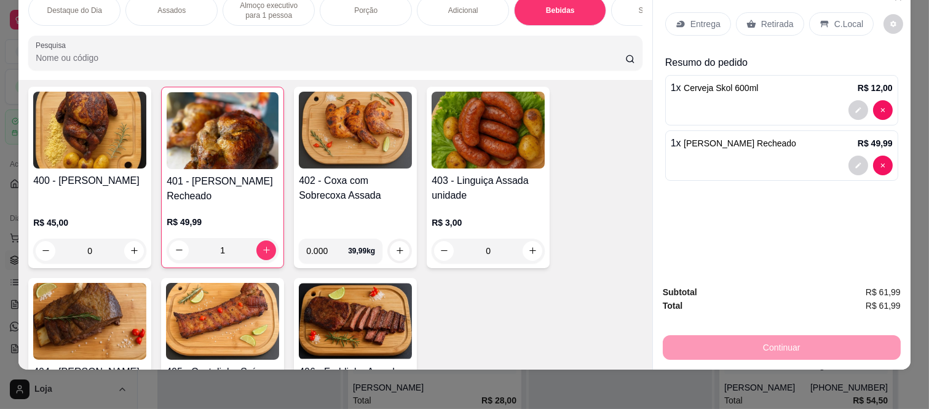
click at [837, 18] on p "C.Local" at bounding box center [849, 24] width 29 height 12
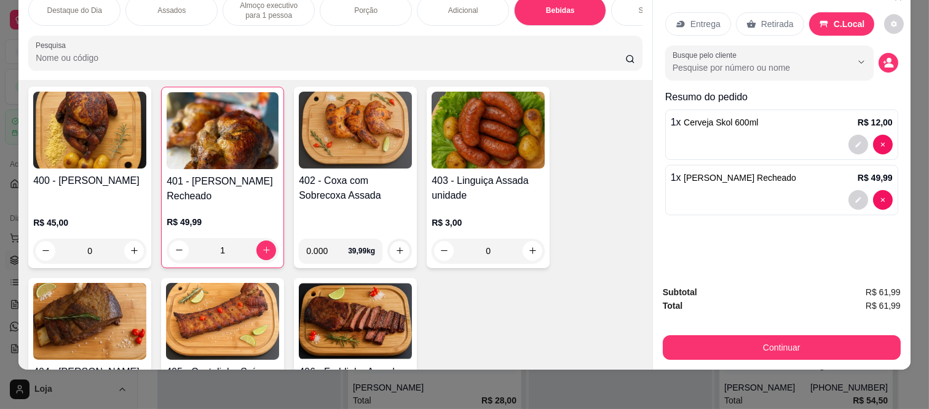
click at [760, 309] on div "Subtotal R$ 61,99 Total R$ 61,99 Continuar" at bounding box center [782, 322] width 238 height 74
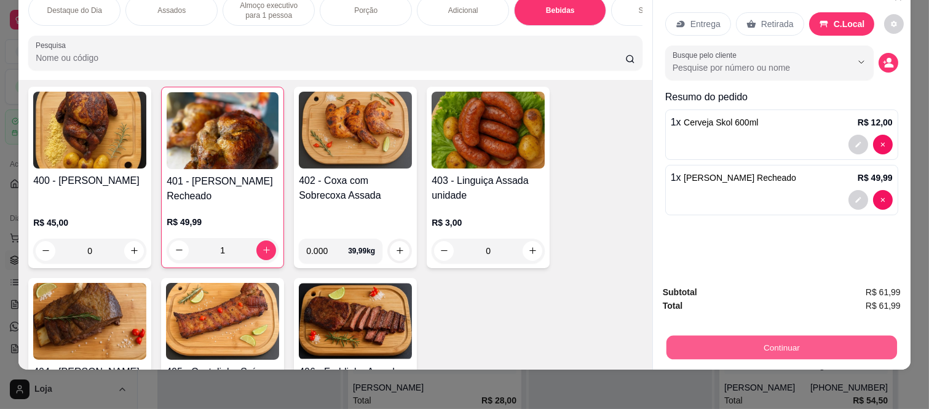
click at [753, 345] on button "Continuar" at bounding box center [782, 348] width 231 height 24
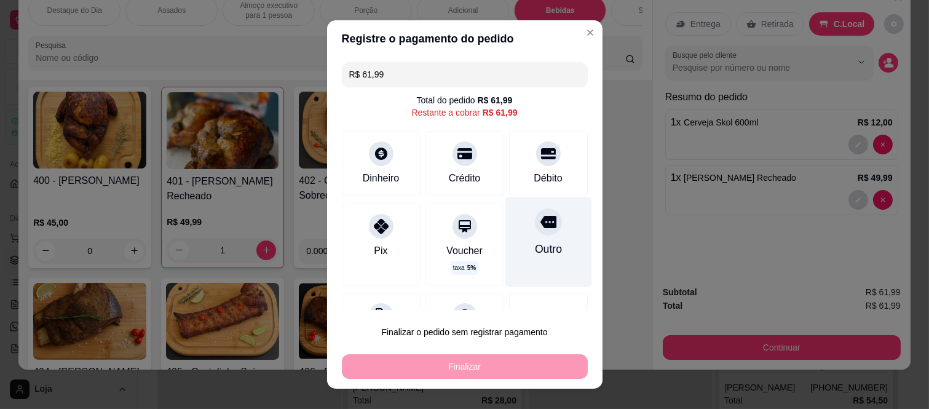
click at [534, 241] on div "Outro" at bounding box center [547, 249] width 27 height 16
type input "R$ 0,00"
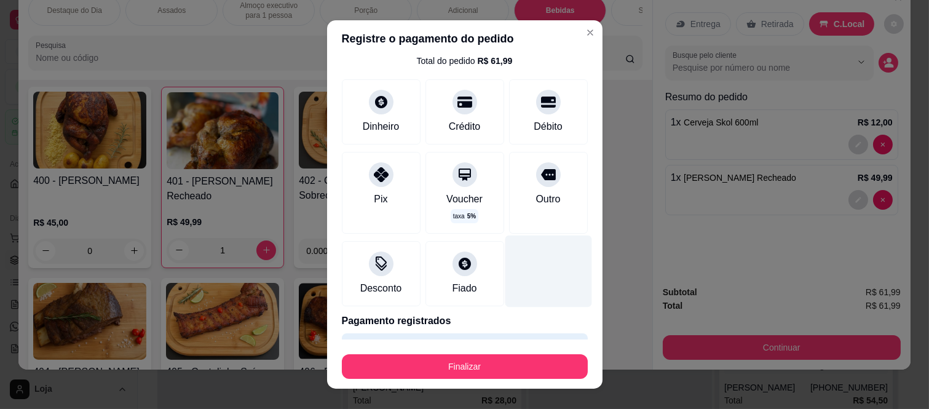
scroll to position [75, 0]
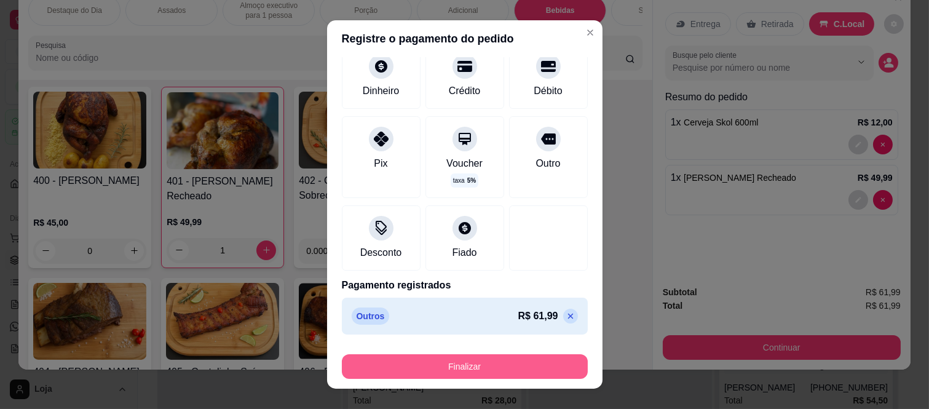
click at [482, 366] on button "Finalizar" at bounding box center [465, 366] width 246 height 25
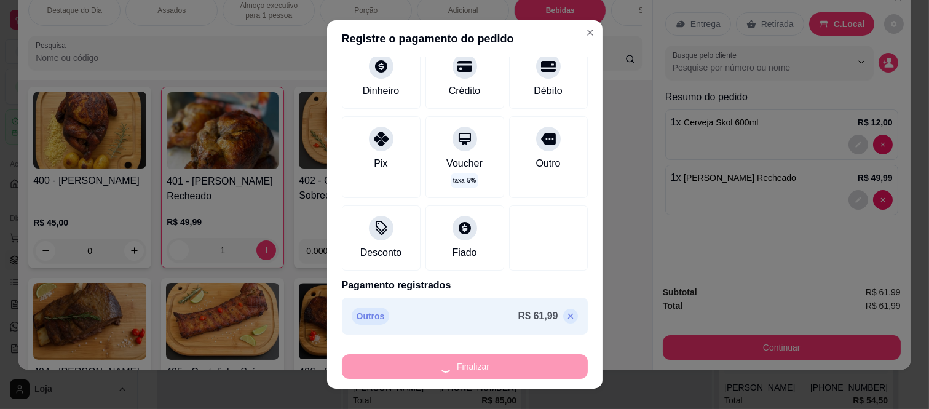
type input "0"
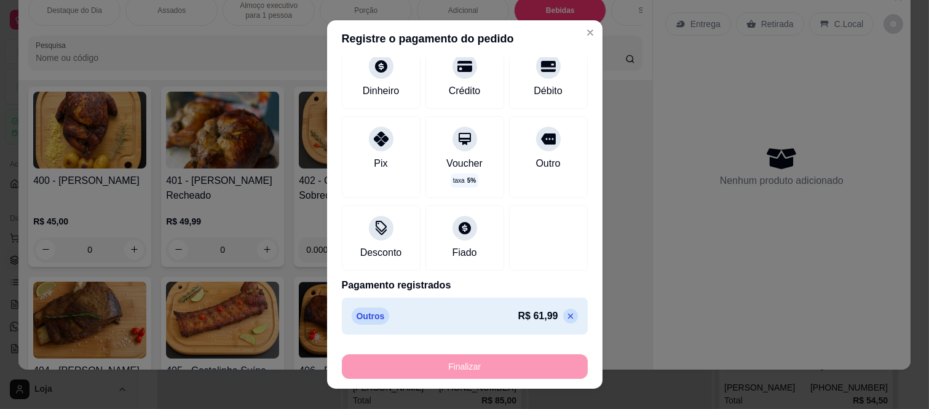
type input "-R$ 61,99"
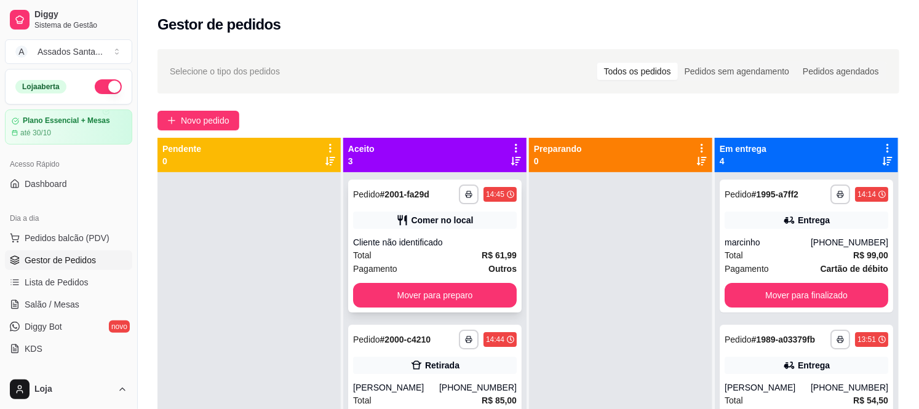
click at [373, 206] on div "**********" at bounding box center [434, 246] width 173 height 133
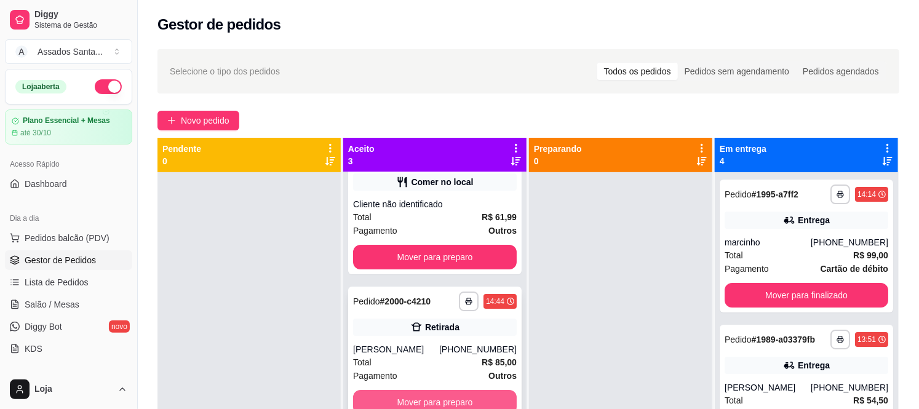
click at [445, 392] on button "Mover para preparo" at bounding box center [435, 402] width 164 height 25
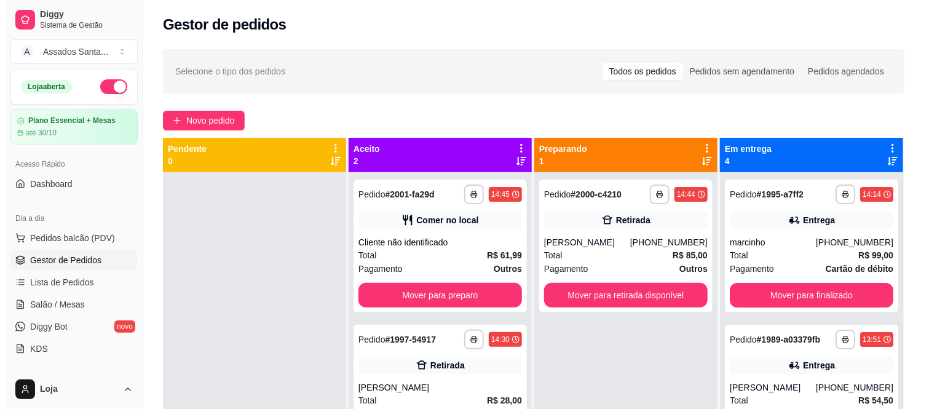
scroll to position [0, 0]
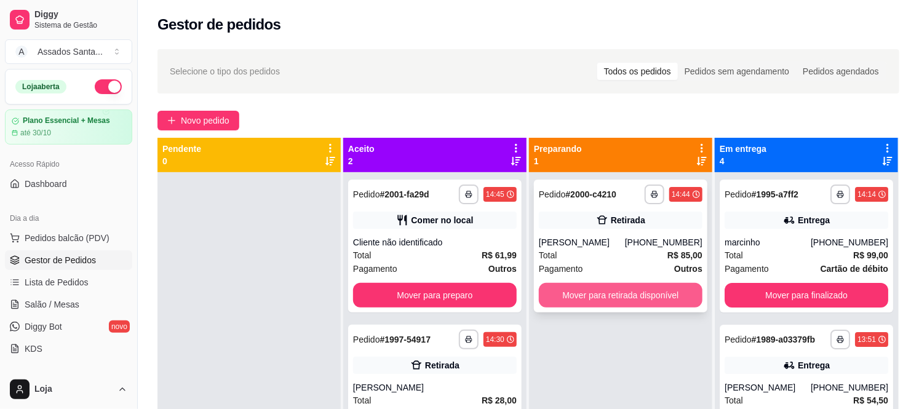
click at [588, 293] on button "Mover para retirada disponível" at bounding box center [621, 295] width 164 height 25
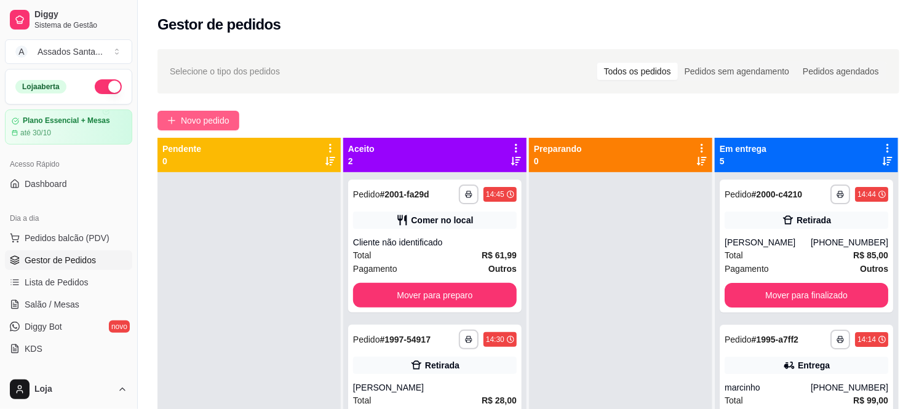
click at [217, 129] on button "Novo pedido" at bounding box center [198, 121] width 82 height 20
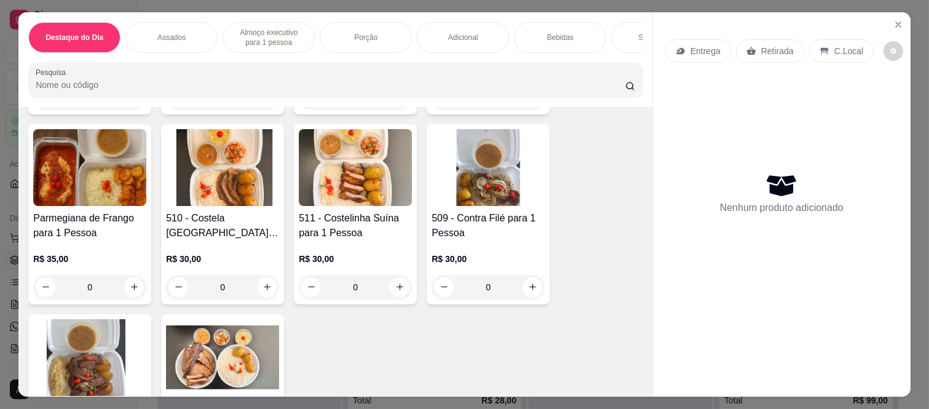
scroll to position [1230, 0]
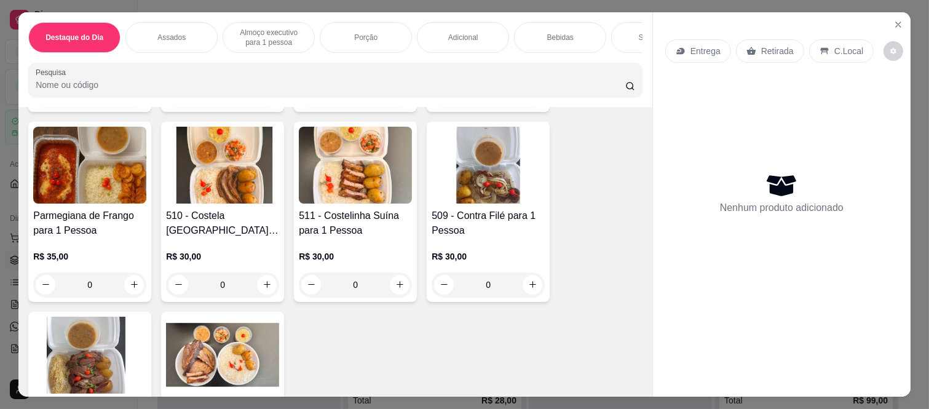
click at [256, 272] on div "0" at bounding box center [222, 284] width 113 height 25
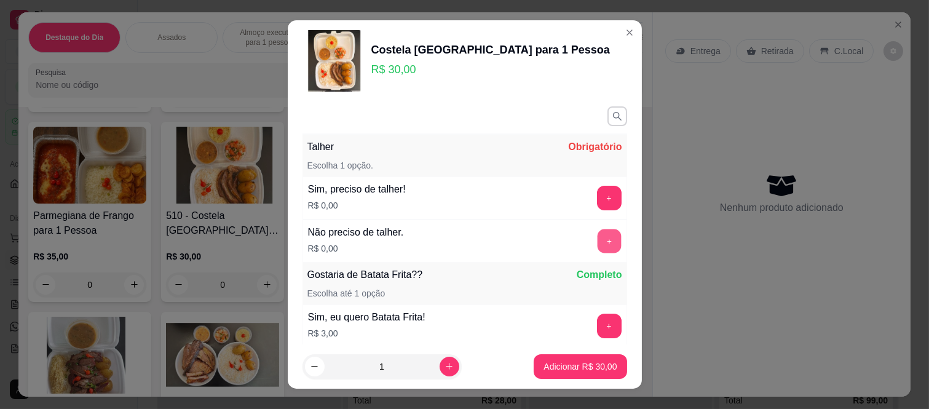
click at [597, 236] on button "+" at bounding box center [609, 241] width 24 height 24
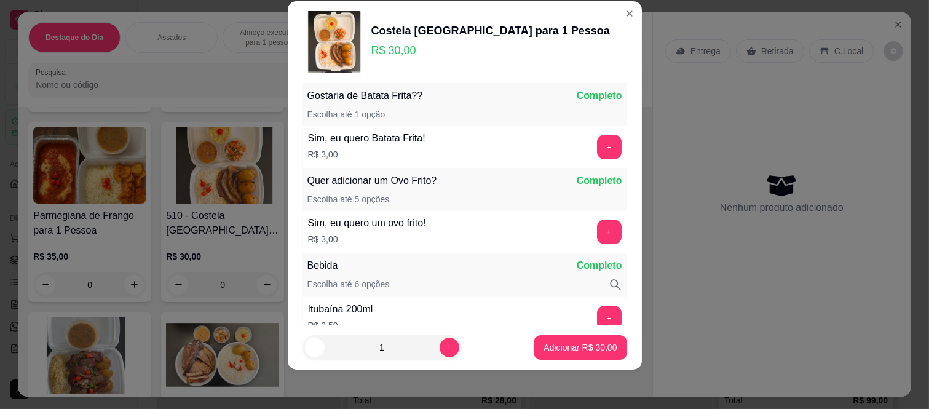
scroll to position [161, 0]
click at [574, 342] on p "Adicionar R$ 30,00" at bounding box center [580, 347] width 73 height 12
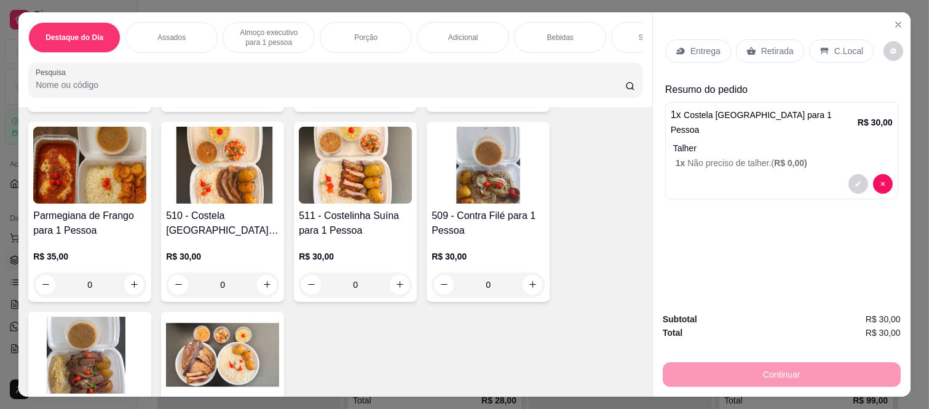
click at [784, 45] on p "Retirada" at bounding box center [777, 51] width 33 height 12
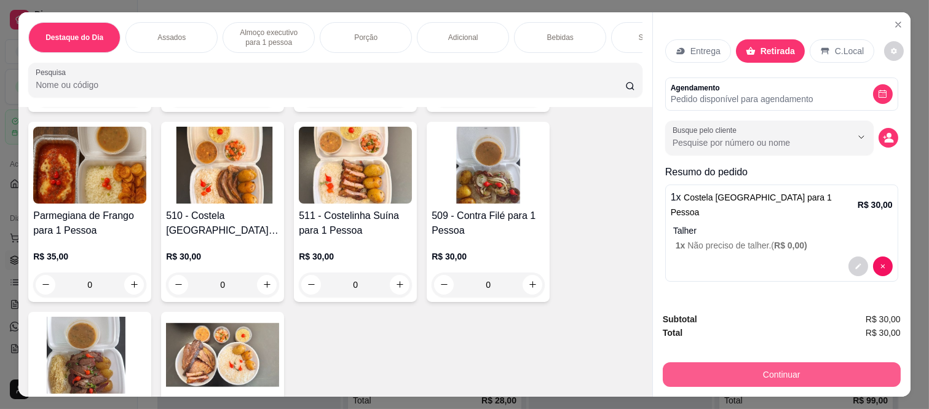
click at [769, 363] on button "Continuar" at bounding box center [782, 374] width 238 height 25
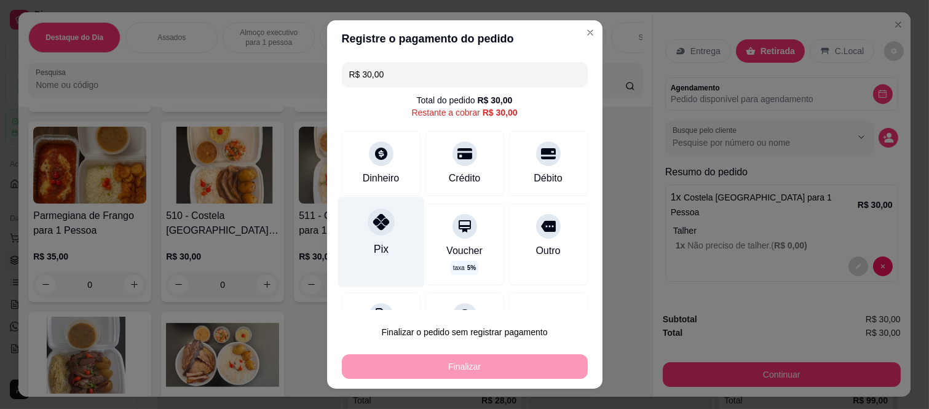
click at [390, 230] on div "Pix" at bounding box center [381, 242] width 87 height 90
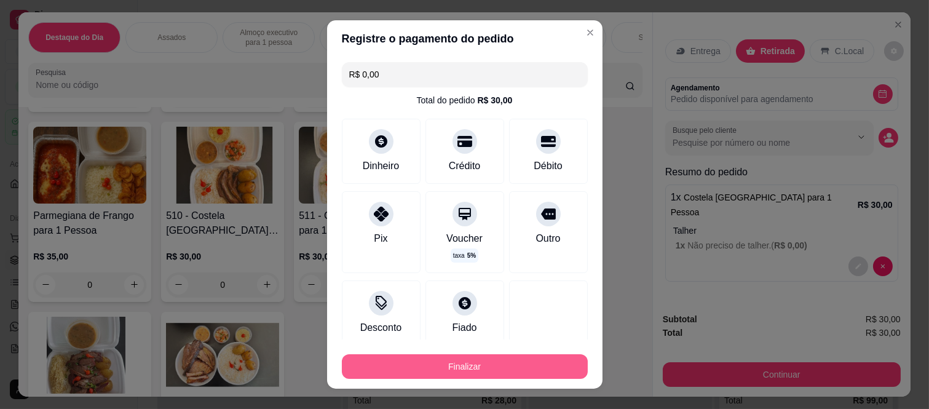
click at [456, 371] on button "Finalizar" at bounding box center [465, 366] width 246 height 25
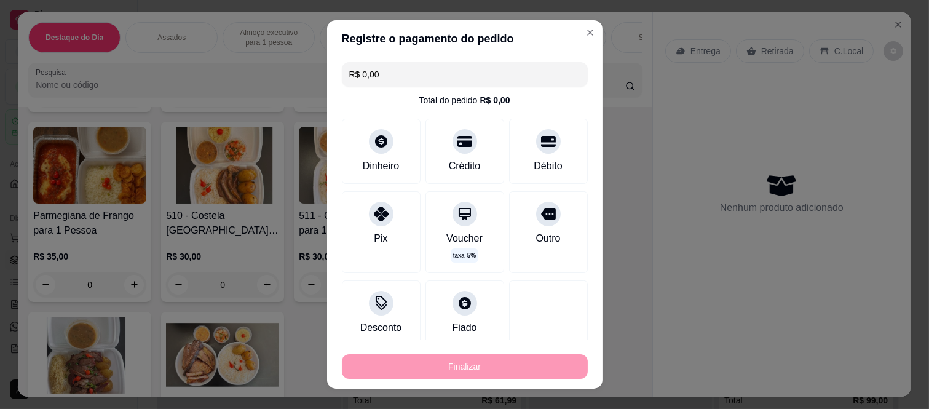
type input "-R$ 30,00"
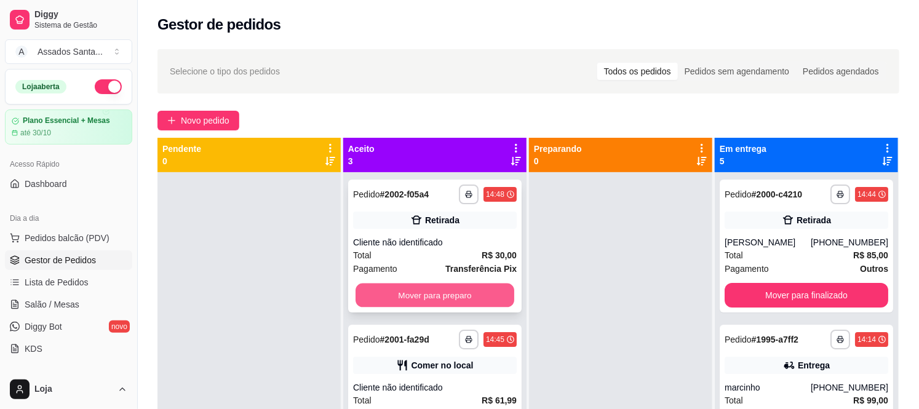
click at [434, 286] on button "Mover para preparo" at bounding box center [434, 296] width 159 height 24
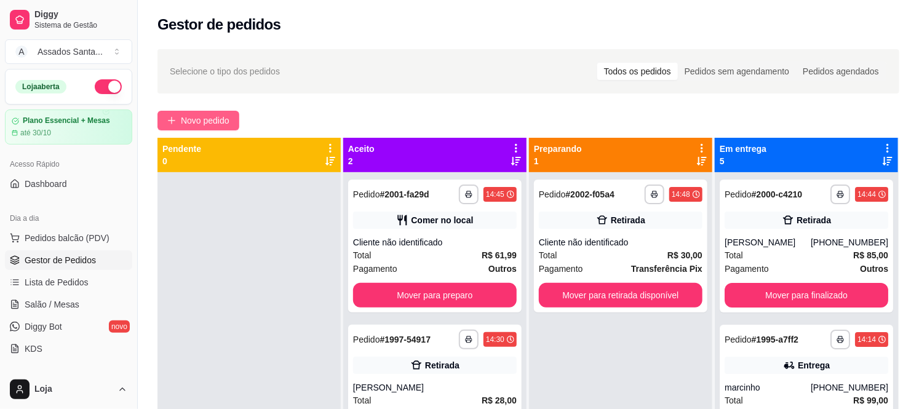
click at [205, 118] on span "Novo pedido" at bounding box center [205, 121] width 49 height 14
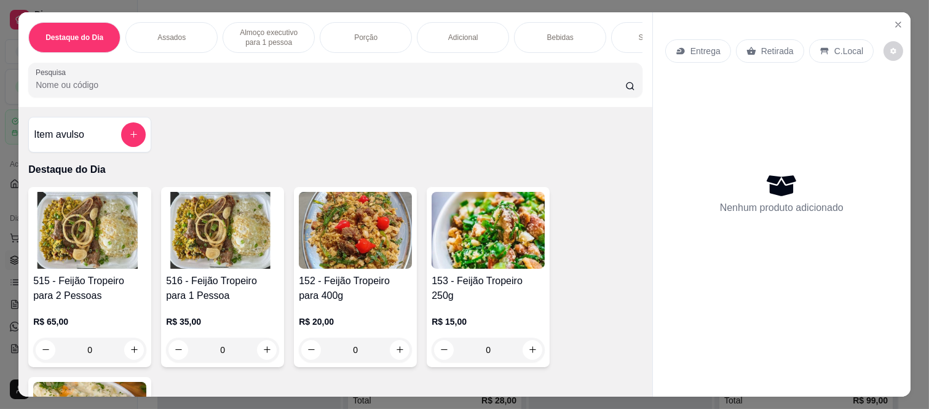
click at [567, 22] on div "Bebidas" at bounding box center [560, 37] width 92 height 31
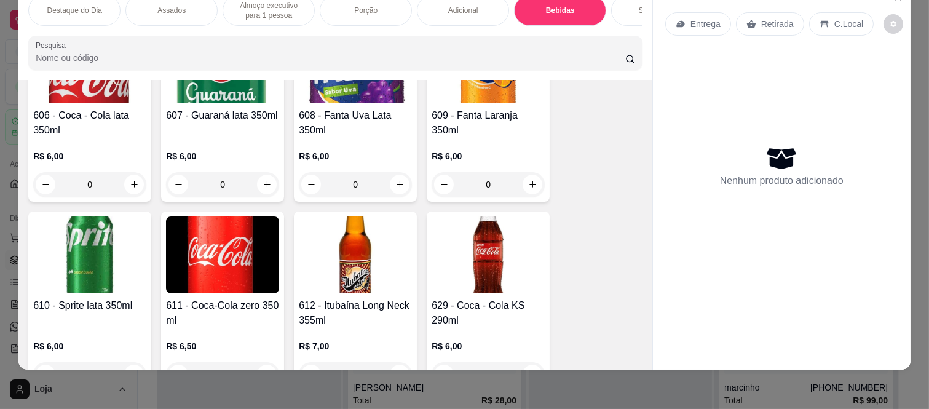
scroll to position [3141, 0]
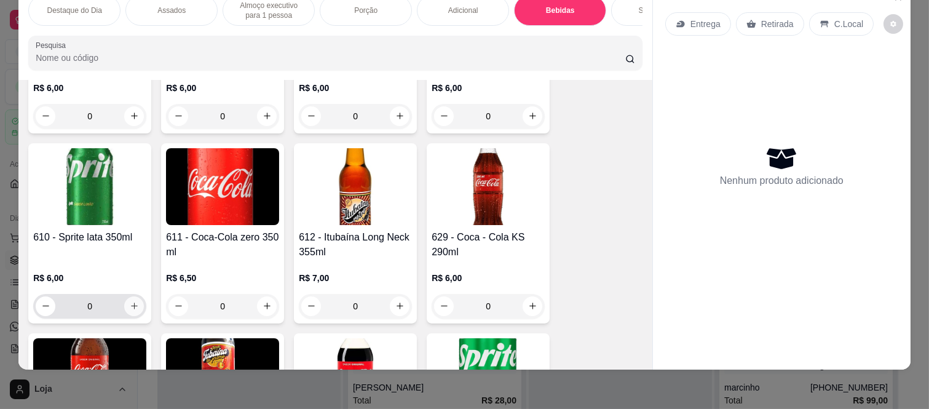
click at [124, 296] on button "increase-product-quantity" at bounding box center [134, 306] width 20 height 20
type input "1"
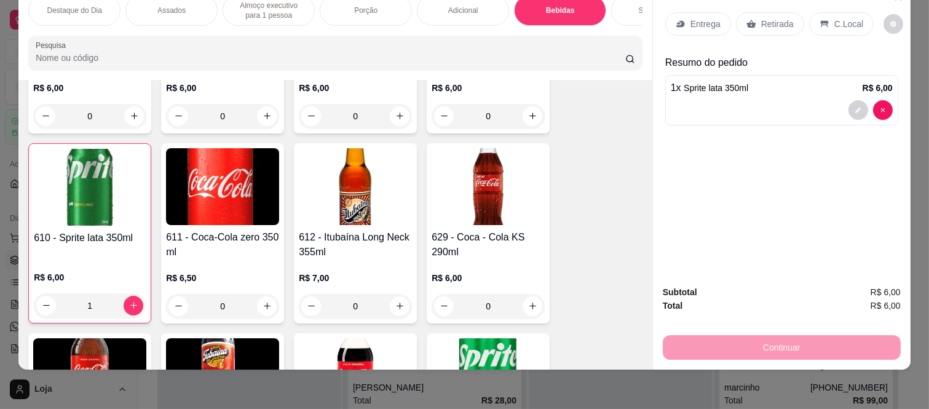
click at [761, 18] on p "Retirada" at bounding box center [777, 24] width 33 height 12
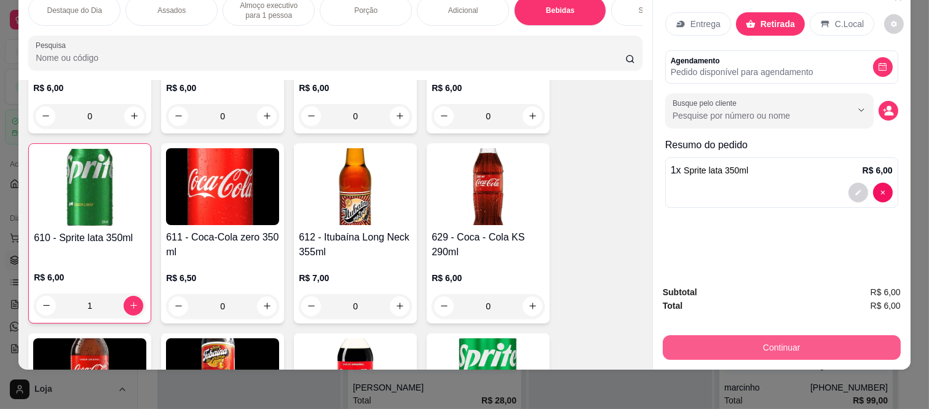
click at [723, 337] on button "Continuar" at bounding box center [782, 347] width 238 height 25
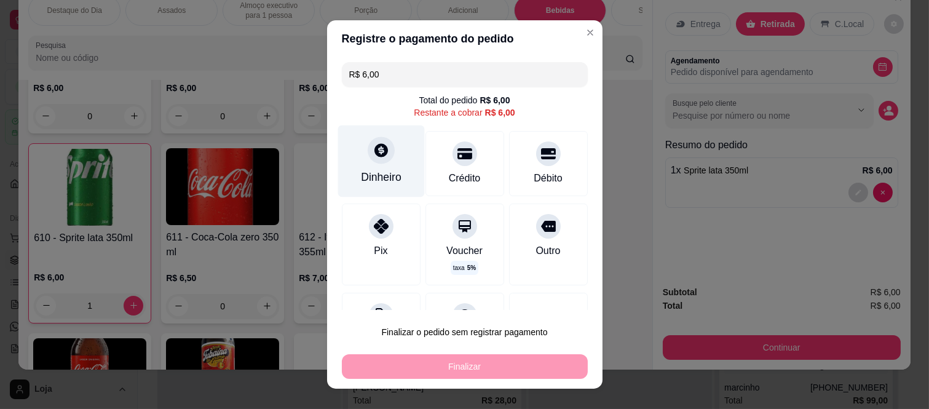
click at [374, 176] on div "Dinheiro" at bounding box center [381, 177] width 41 height 16
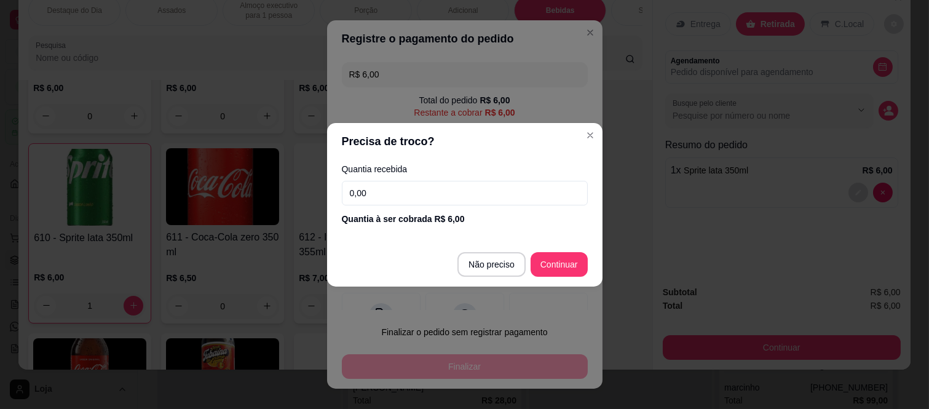
click at [426, 194] on input "0,00" at bounding box center [465, 193] width 246 height 25
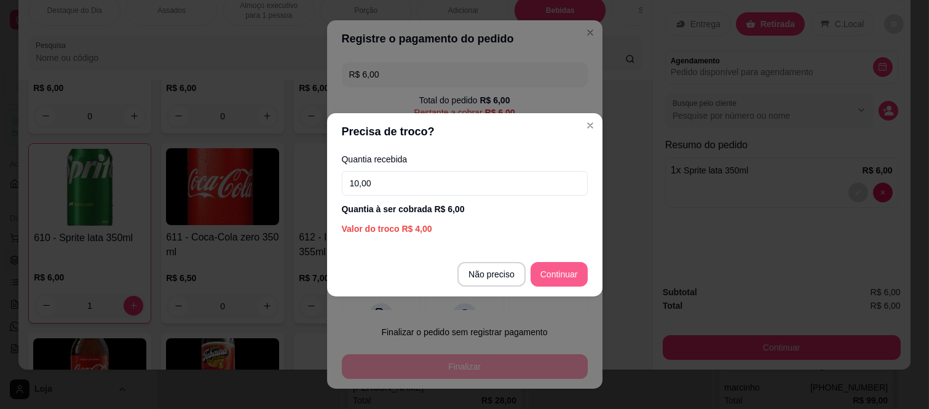
type input "10,00"
type input "R$ 0,00"
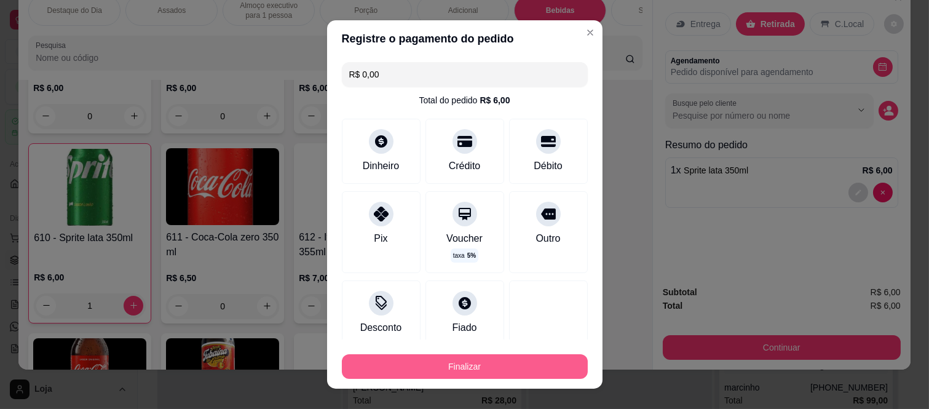
click at [526, 366] on button "Finalizar" at bounding box center [465, 366] width 246 height 25
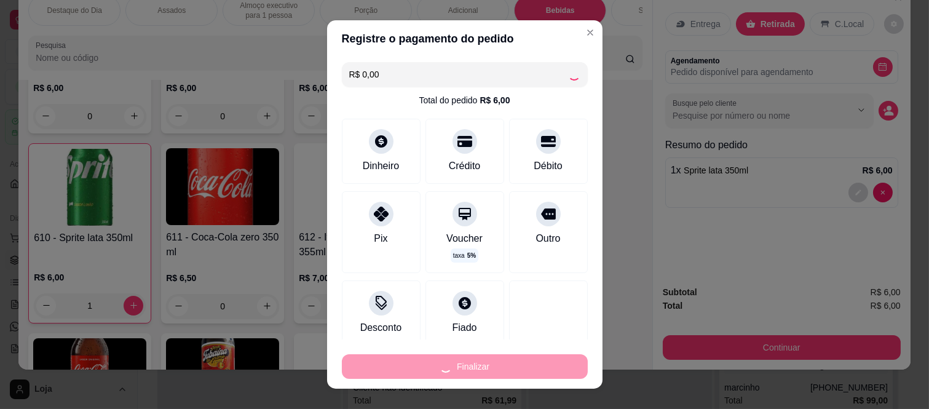
type input "0"
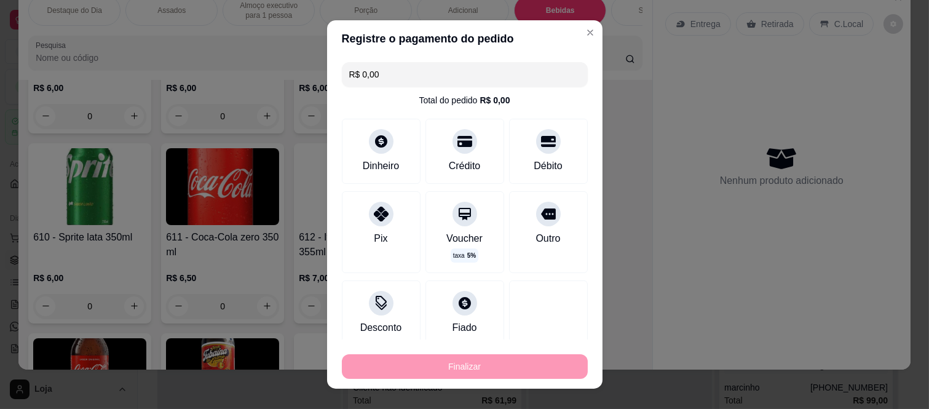
type input "-R$ 6,00"
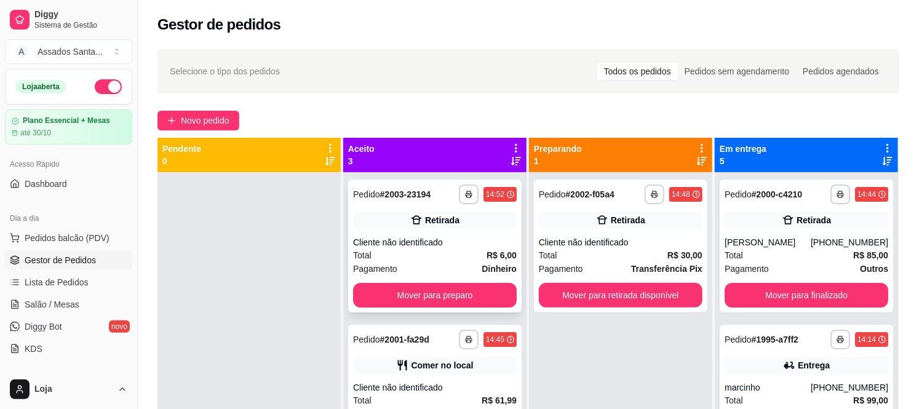
click at [456, 251] on div "Total R$ 6,00" at bounding box center [435, 255] width 164 height 14
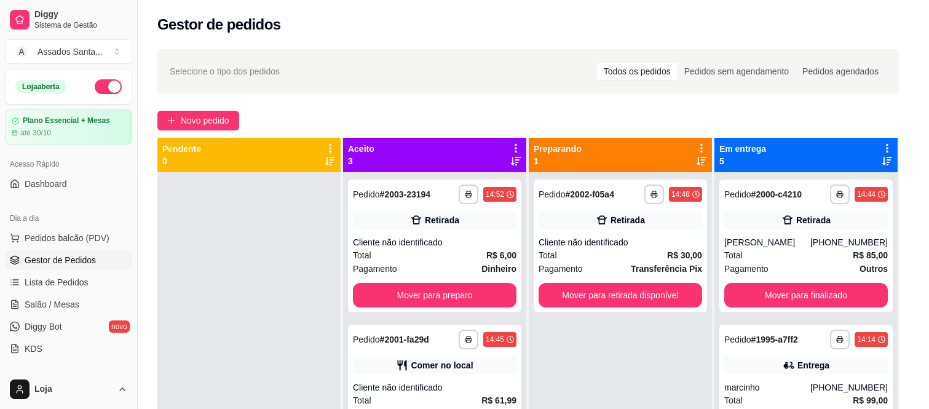
scroll to position [105, 0]
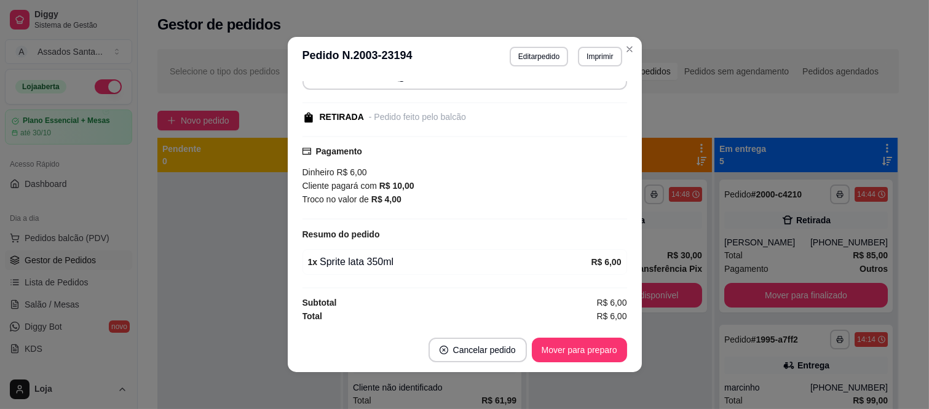
click at [566, 364] on footer "Cancelar pedido Mover para preparo" at bounding box center [465, 350] width 354 height 44
click at [571, 355] on button "Mover para preparo" at bounding box center [579, 350] width 95 height 25
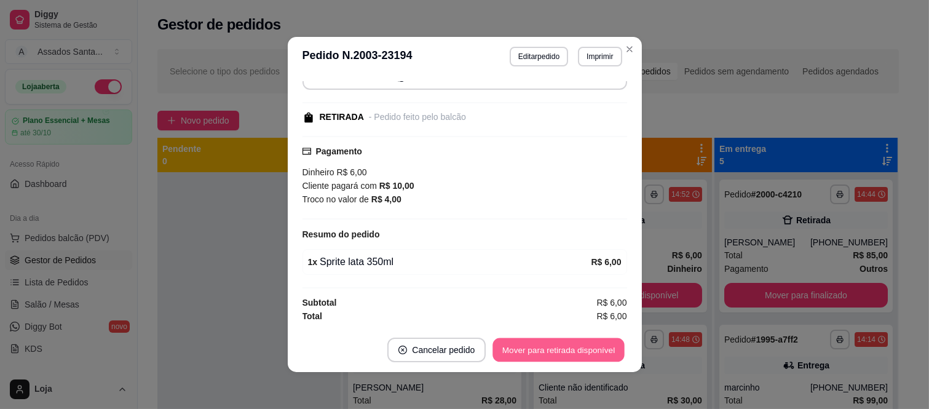
click at [579, 352] on button "Mover para retirada disponível" at bounding box center [559, 350] width 132 height 24
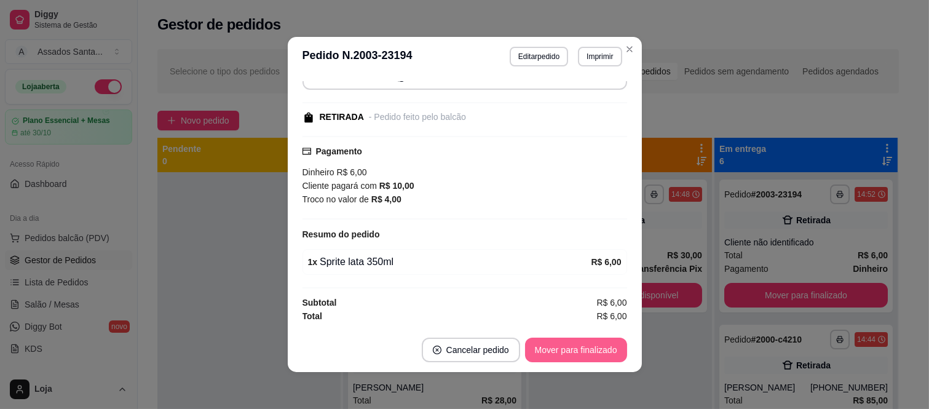
click at [579, 352] on button "Mover para finalizado" at bounding box center [576, 350] width 102 height 25
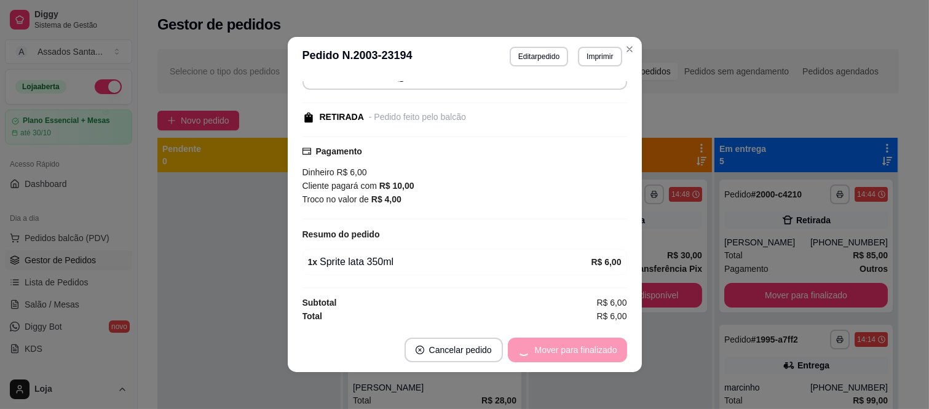
scroll to position [52, 0]
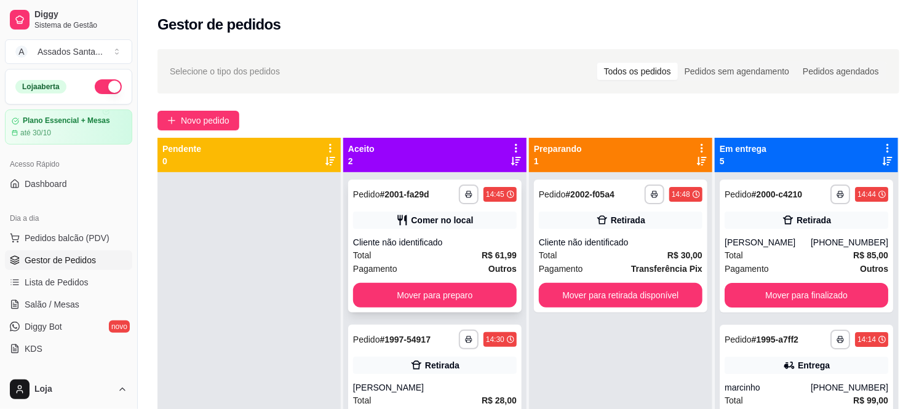
click at [506, 239] on div "Cliente não identificado" at bounding box center [435, 242] width 164 height 12
click at [209, 115] on span "Novo pedido" at bounding box center [205, 121] width 49 height 14
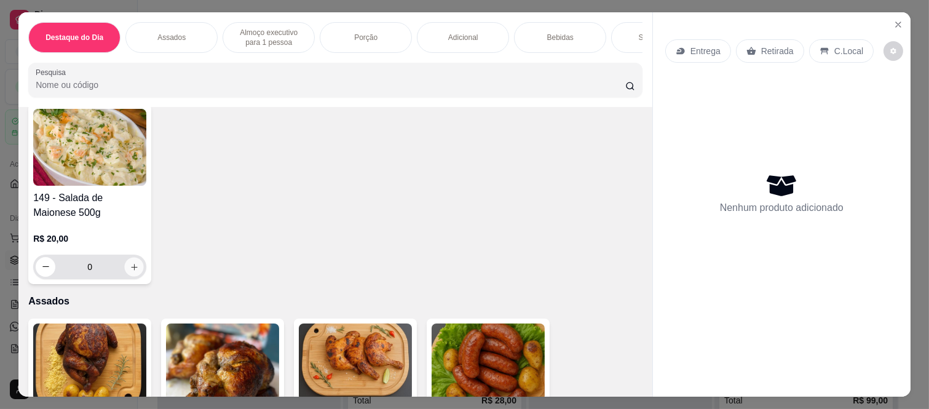
click at [132, 263] on button "increase-product-quantity" at bounding box center [134, 266] width 19 height 19
type input "1"
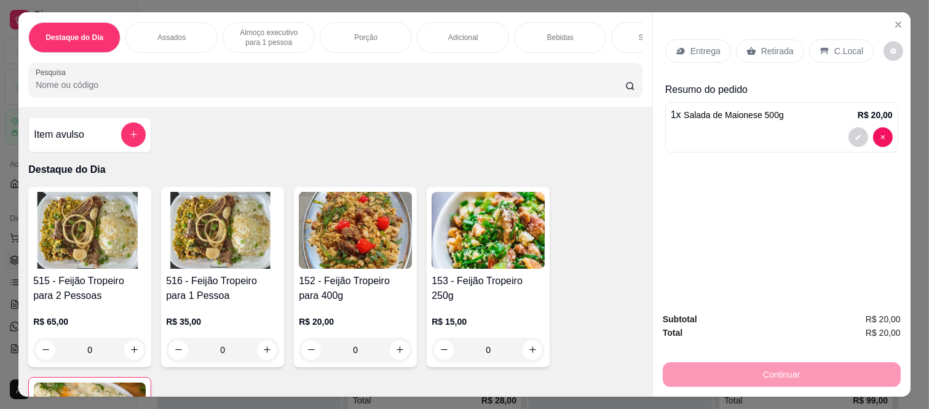
click at [64, 142] on h4 "Item avulso" at bounding box center [59, 134] width 50 height 15
click at [368, 156] on input "Nome do produto" at bounding box center [464, 161] width 231 height 12
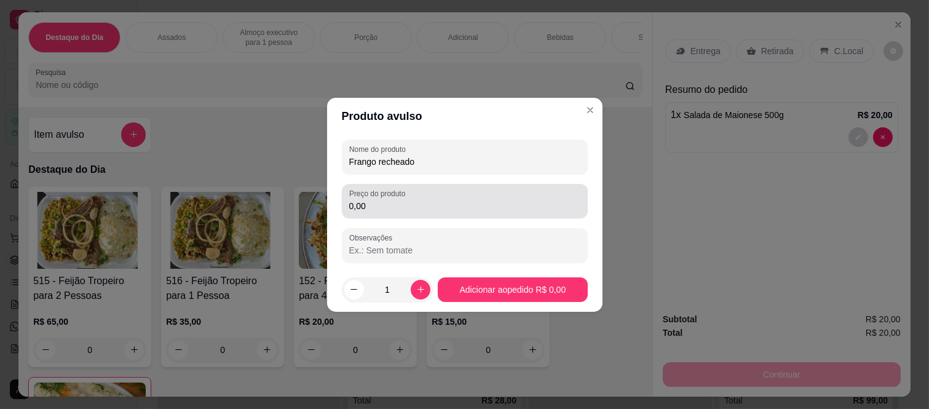
type input "Frango recheado"
click at [416, 206] on input "0,00" at bounding box center [464, 206] width 231 height 12
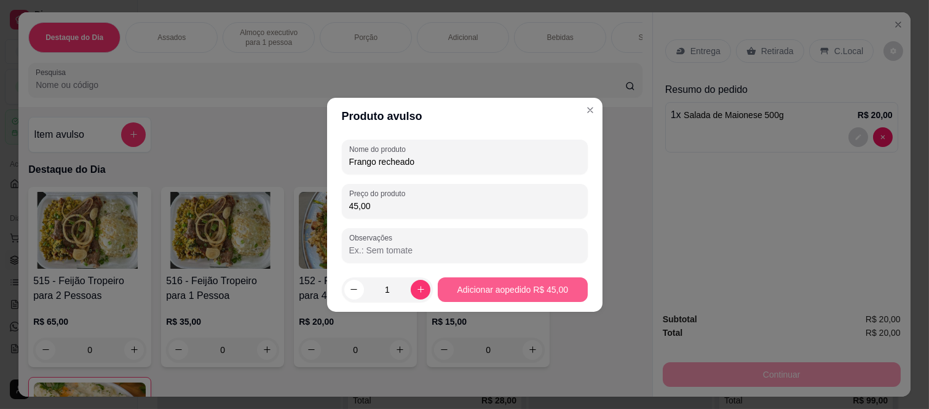
type input "45,00"
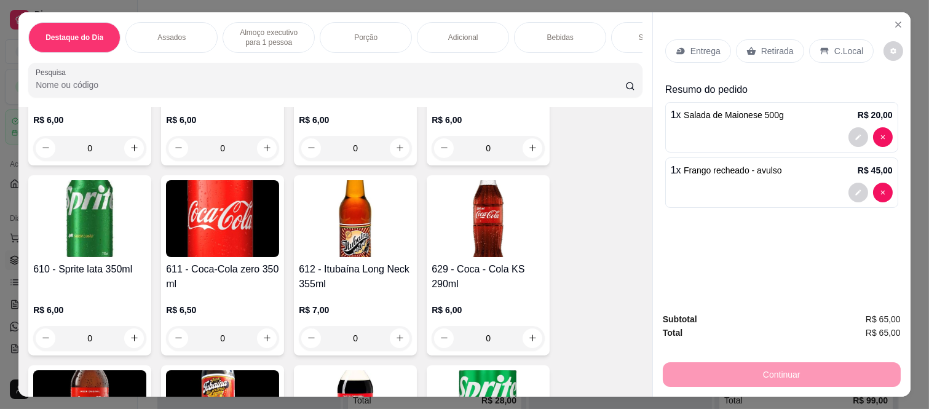
scroll to position [3143, 0]
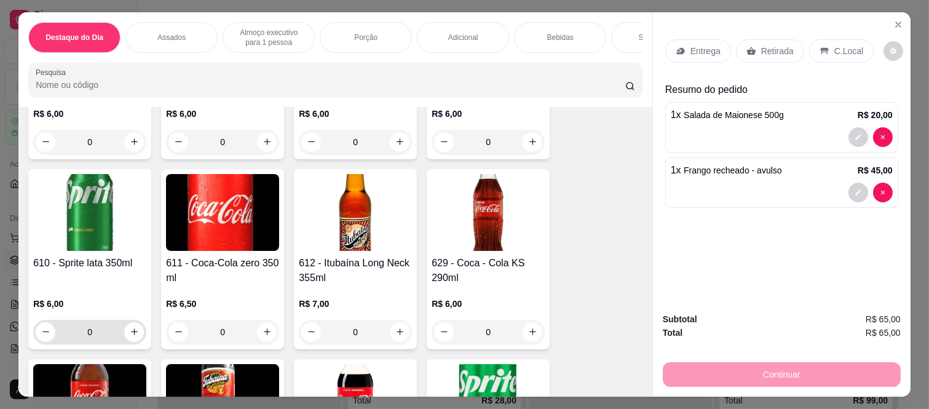
click at [138, 327] on div "0" at bounding box center [90, 332] width 108 height 25
click at [135, 327] on button "increase-product-quantity" at bounding box center [134, 332] width 20 height 20
type input "1"
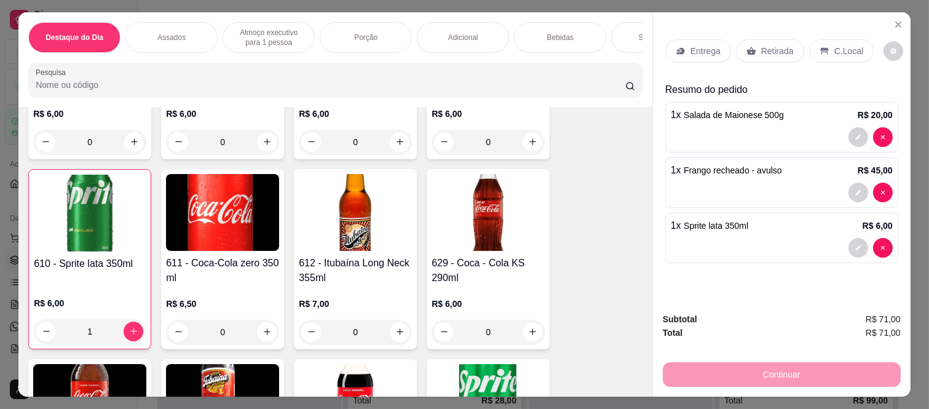
click at [755, 39] on div "Retirada" at bounding box center [770, 50] width 68 height 23
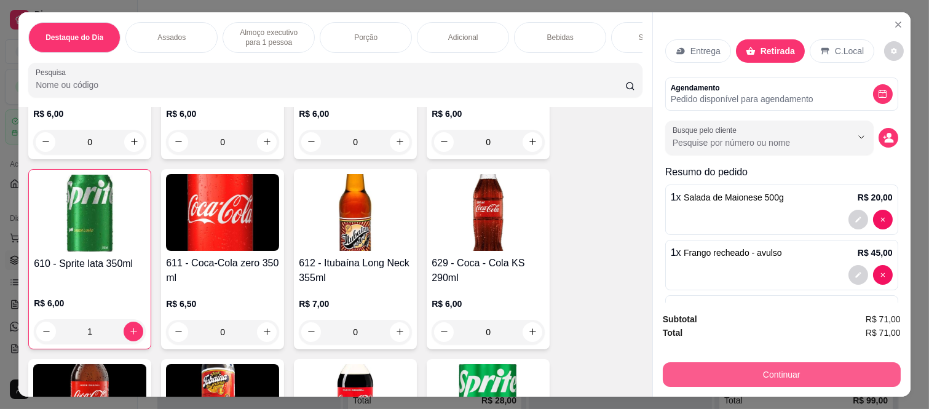
click at [755, 364] on button "Continuar" at bounding box center [782, 374] width 238 height 25
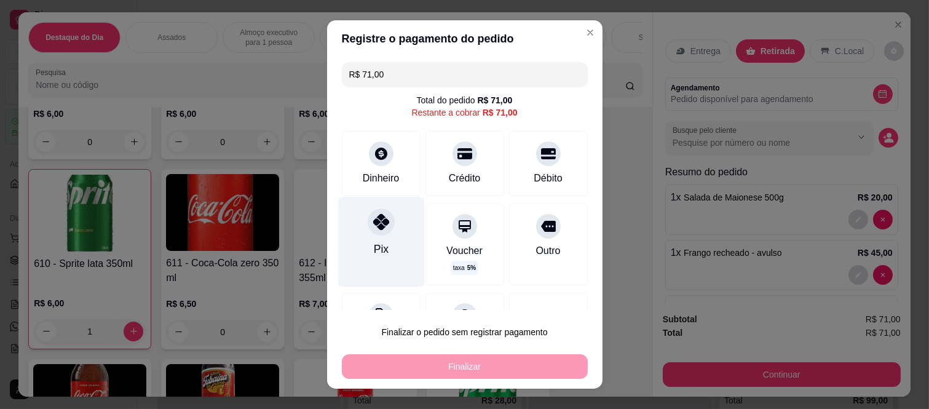
click at [375, 236] on div "Pix" at bounding box center [381, 242] width 87 height 90
type input "R$ 0,00"
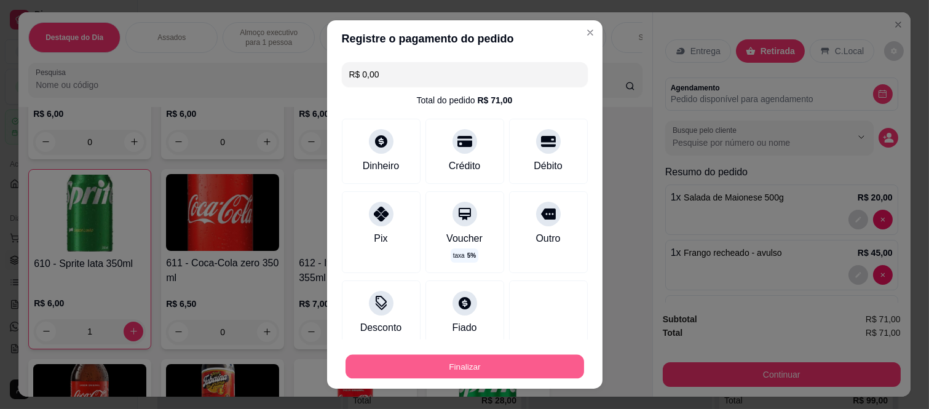
click at [396, 371] on button "Finalizar" at bounding box center [465, 366] width 239 height 24
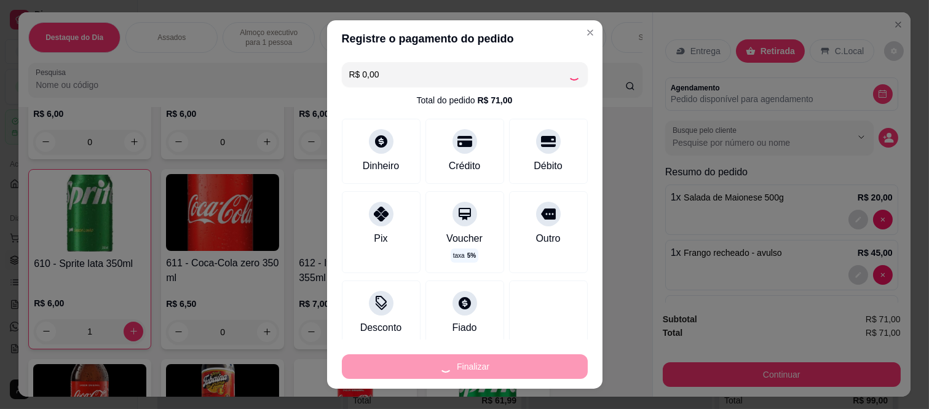
type input "0"
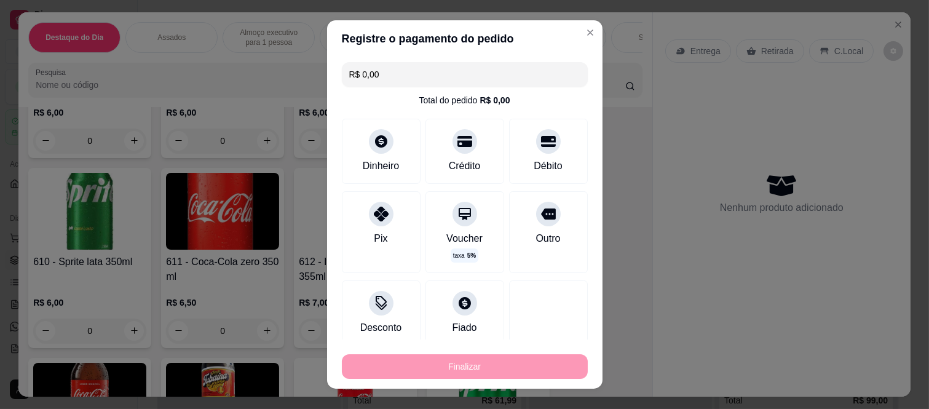
type input "-R$ 71,00"
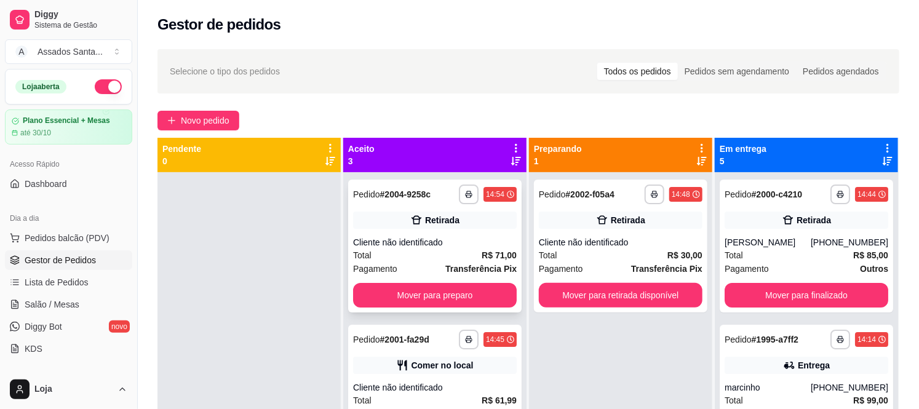
click at [399, 254] on div "Total R$ 71,00" at bounding box center [435, 255] width 164 height 14
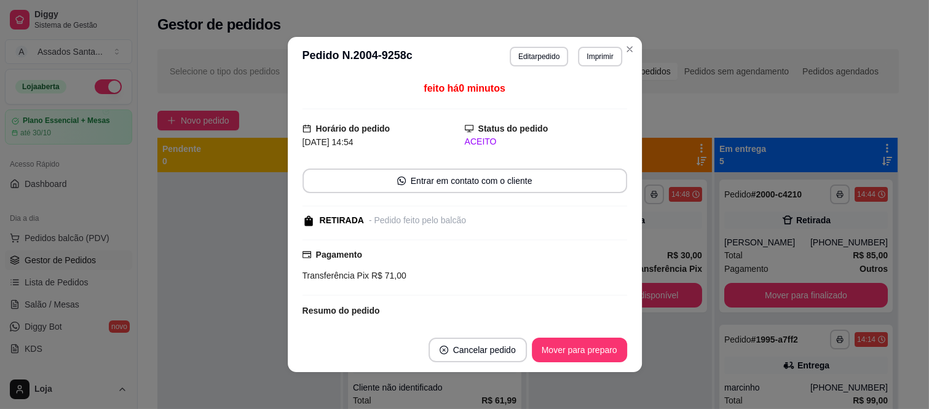
scroll to position [154, 0]
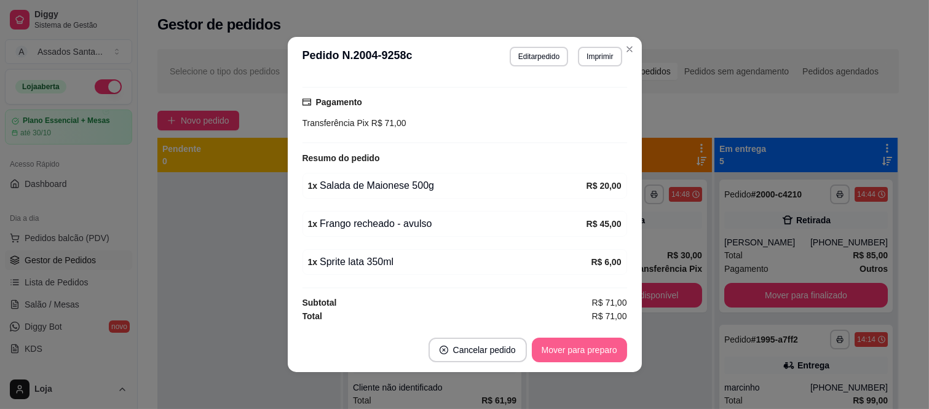
click at [578, 352] on button "Mover para preparo" at bounding box center [579, 350] width 95 height 25
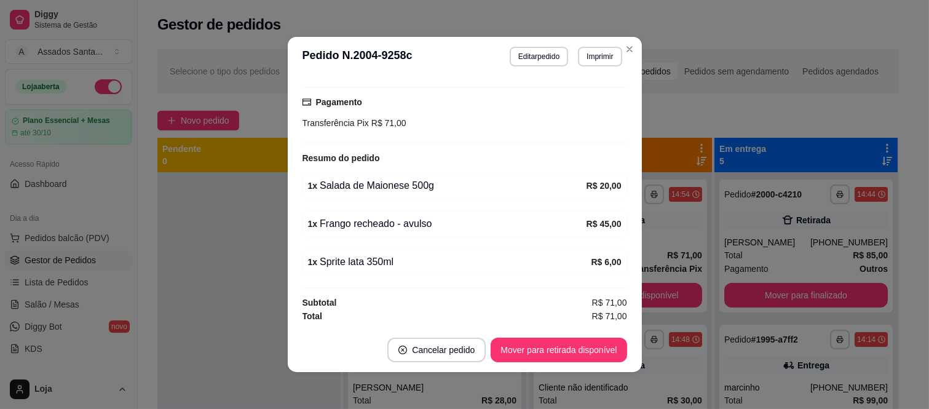
click at [550, 367] on footer "Cancelar pedido Mover para retirada disponível" at bounding box center [465, 350] width 354 height 44
click at [546, 355] on button "Mover para retirada disponível" at bounding box center [559, 350] width 132 height 24
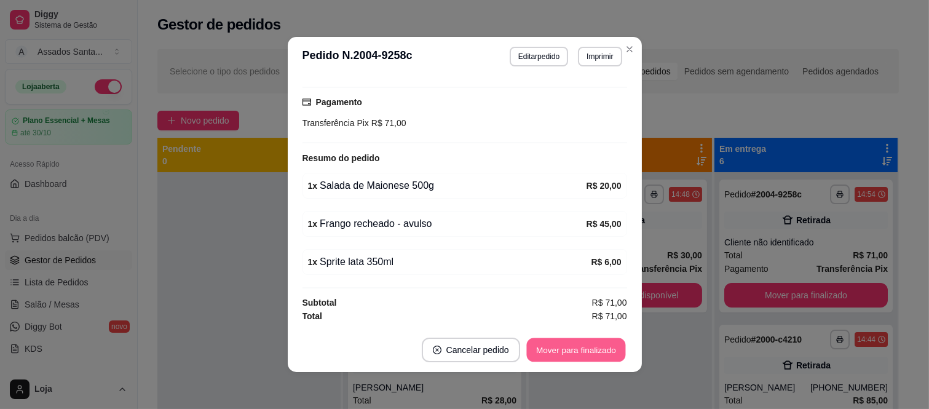
click at [546, 355] on button "Mover para finalizado" at bounding box center [575, 350] width 99 height 24
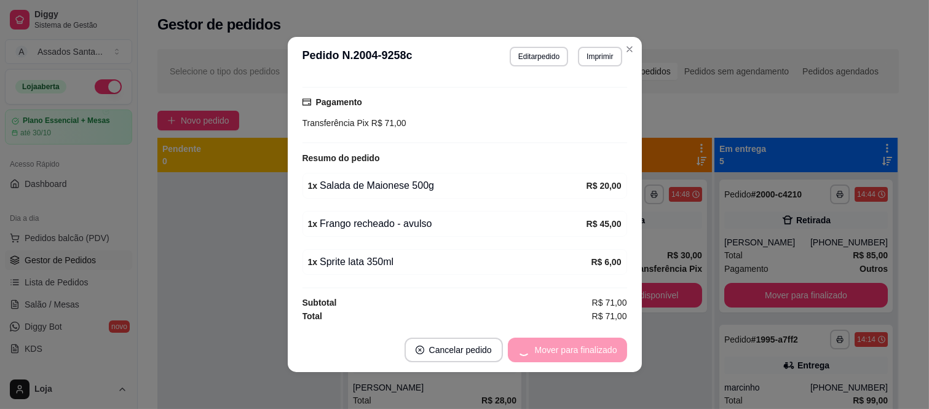
scroll to position [100, 0]
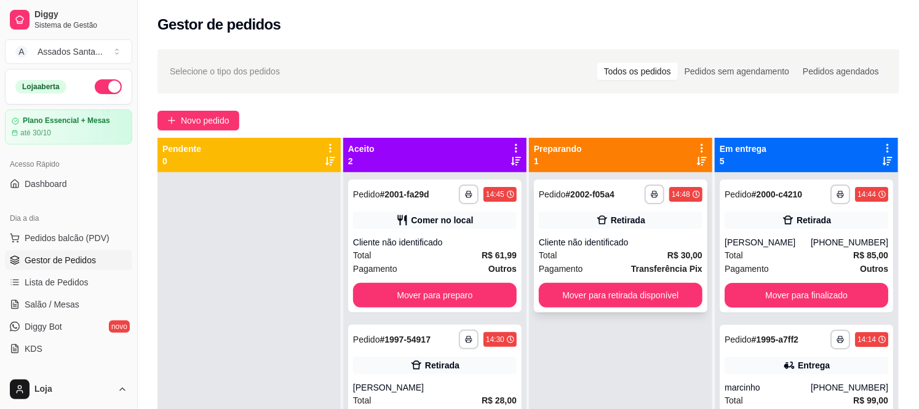
click at [622, 218] on div "Retirada" at bounding box center [628, 220] width 34 height 12
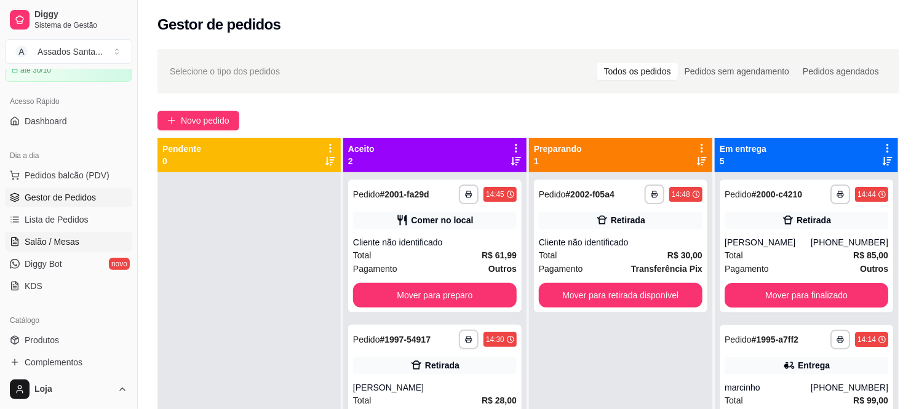
scroll to position [137, 0]
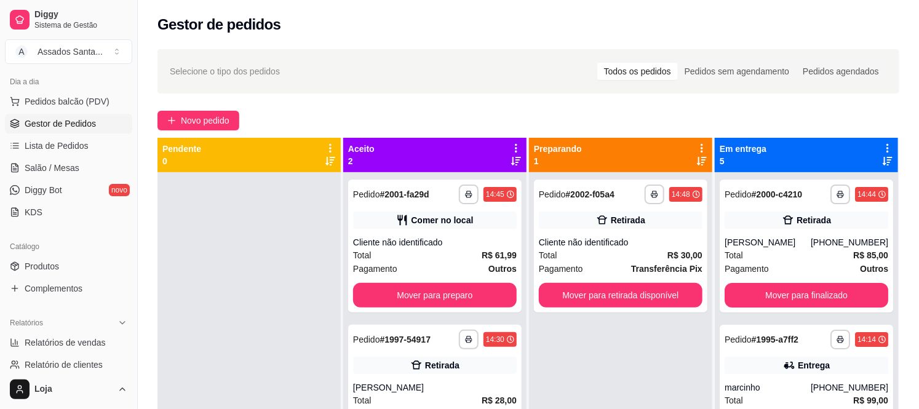
click at [60, 253] on div "Catálogo" at bounding box center [68, 247] width 127 height 20
click at [60, 257] on link "Produtos" at bounding box center [68, 266] width 127 height 20
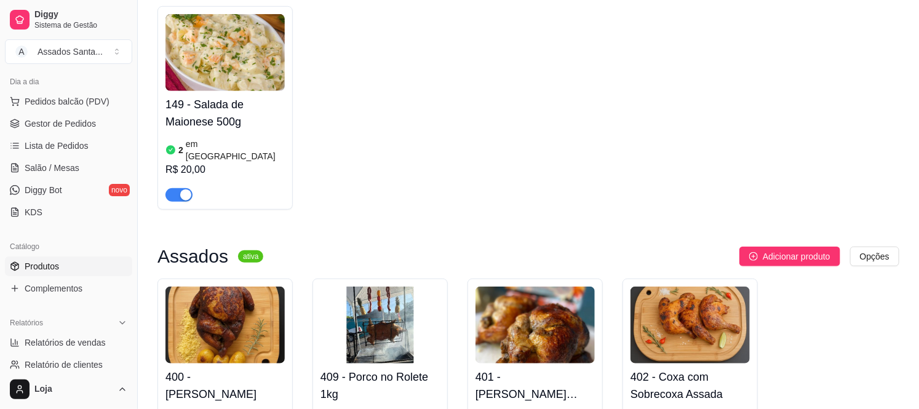
scroll to position [478, 0]
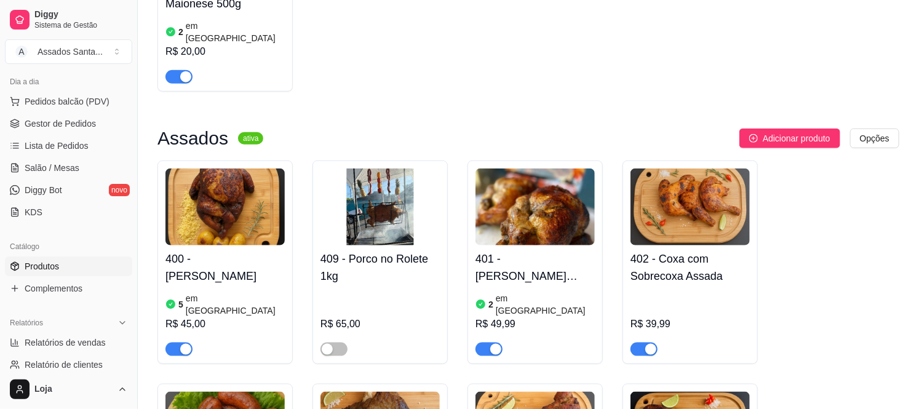
click at [175, 70] on span "button" at bounding box center [178, 77] width 27 height 14
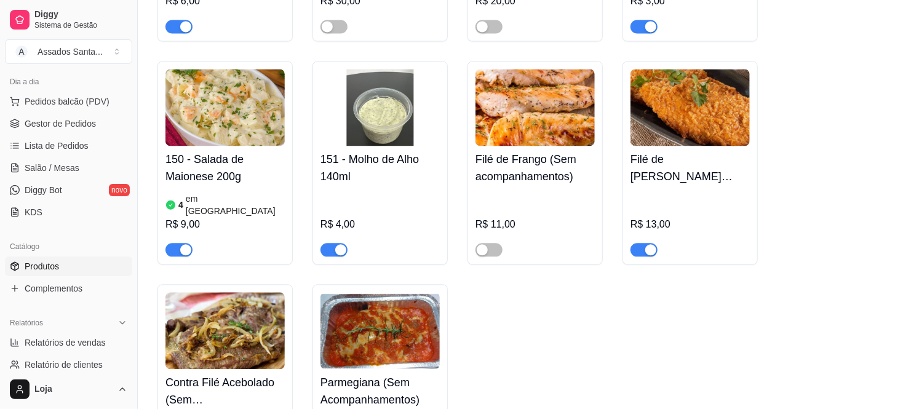
scroll to position [5087, 0]
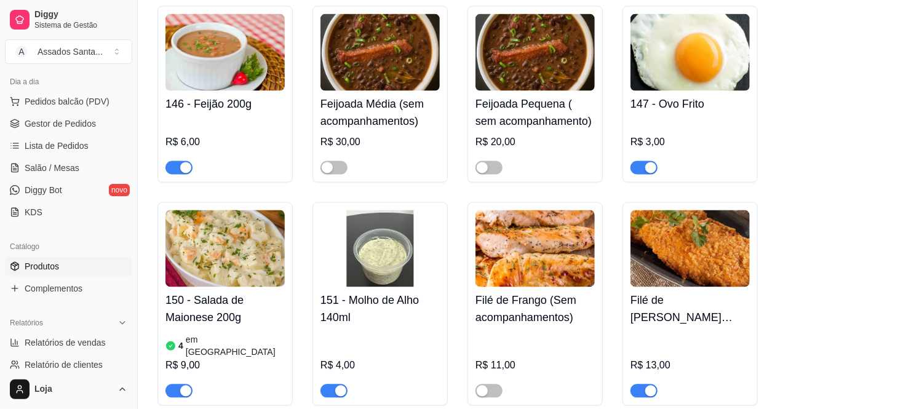
click at [183, 386] on div "button" at bounding box center [185, 391] width 11 height 11
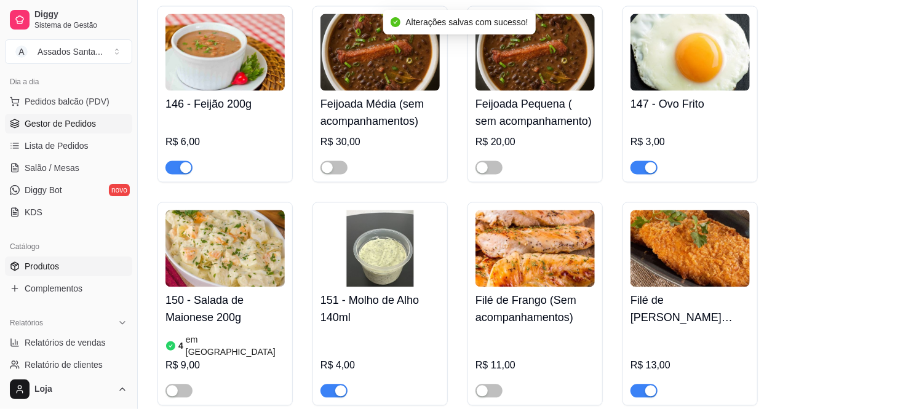
click at [80, 122] on span "Gestor de Pedidos" at bounding box center [60, 123] width 71 height 12
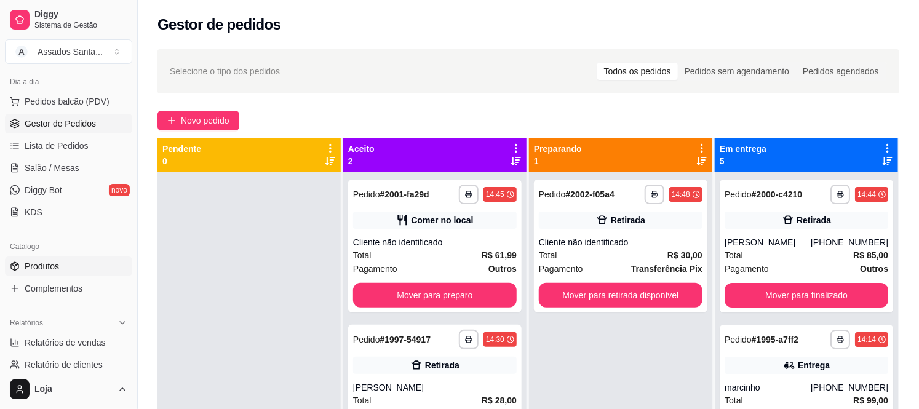
click at [103, 260] on link "Produtos" at bounding box center [68, 266] width 127 height 20
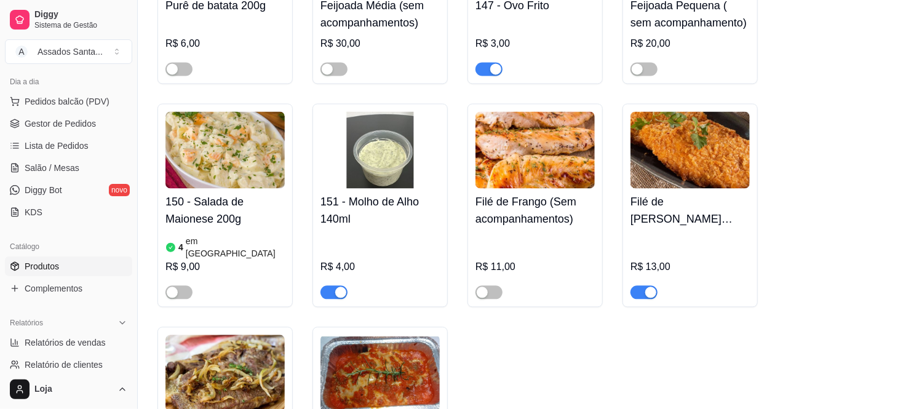
scroll to position [5193, 0]
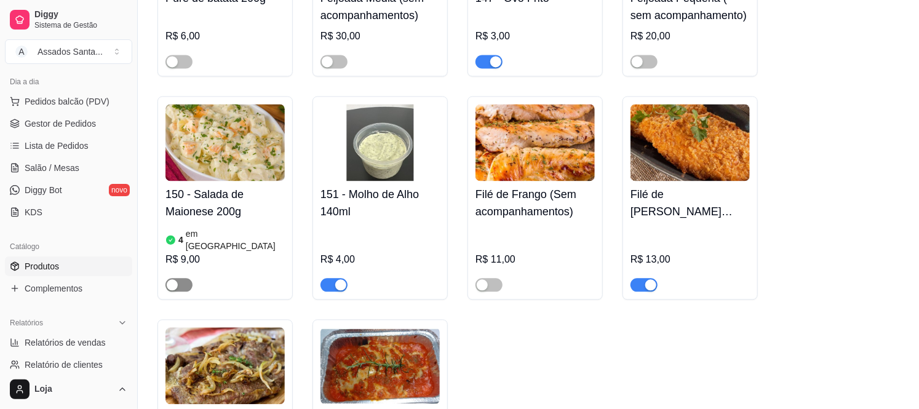
click at [181, 278] on span "button" at bounding box center [178, 285] width 27 height 14
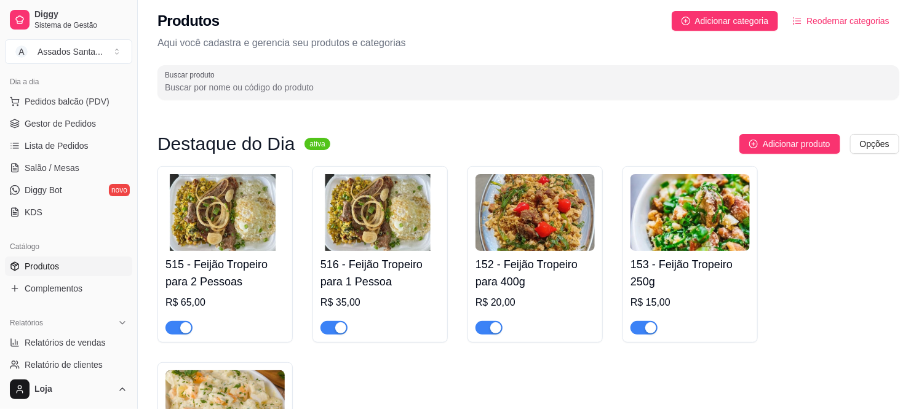
scroll to position [205, 0]
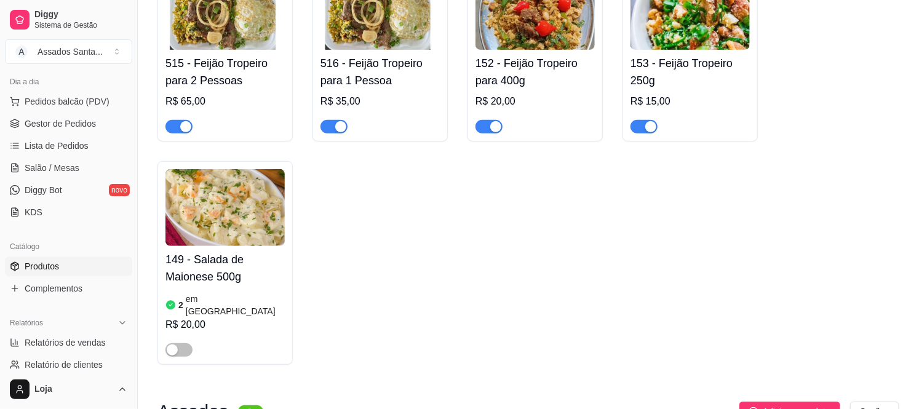
click at [205, 292] on div "2 em estoque R$ 20,00" at bounding box center [224, 323] width 119 height 66
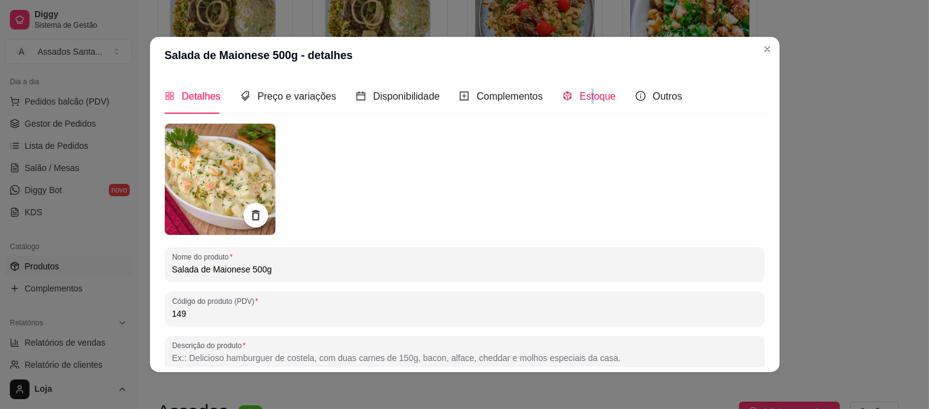
click at [584, 101] on span "Estoque" at bounding box center [598, 96] width 36 height 10
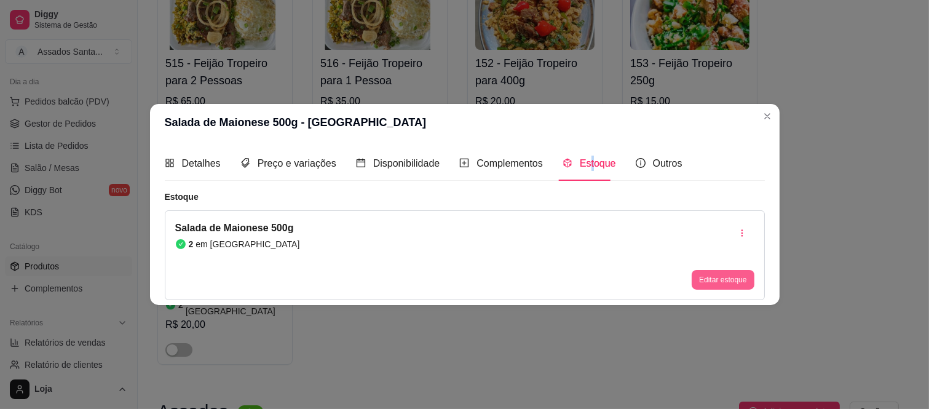
click at [733, 270] on button "Editar estoque" at bounding box center [723, 280] width 62 height 20
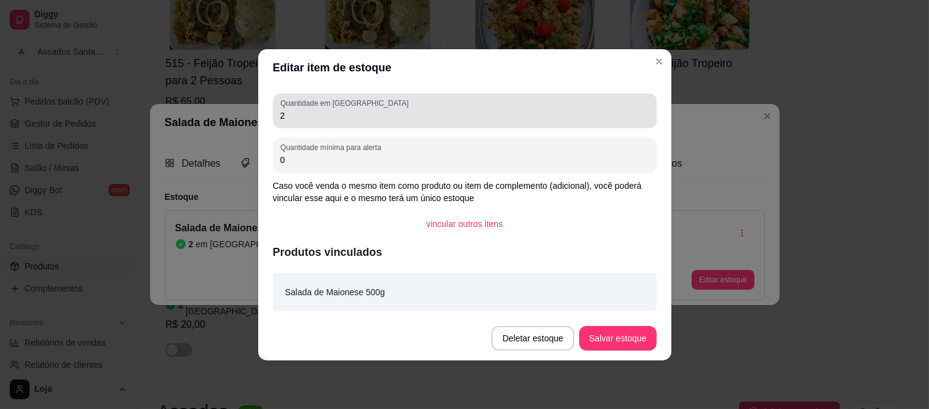
click at [443, 117] on input "2" at bounding box center [464, 115] width 369 height 12
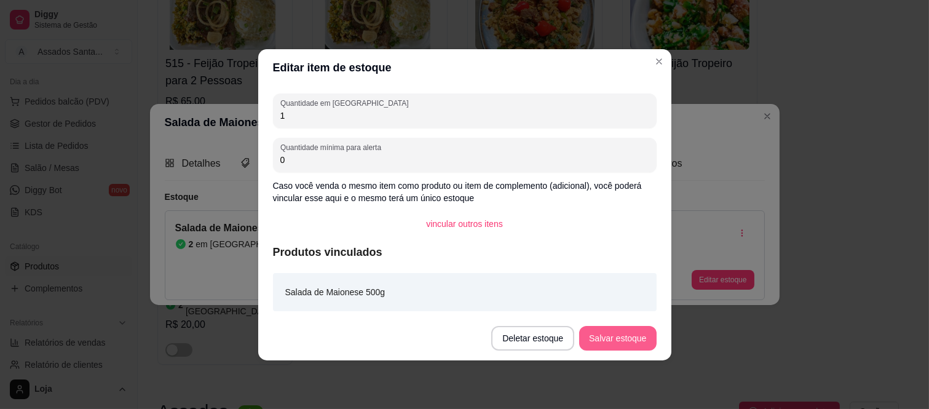
type input "1"
click at [613, 343] on button "Salvar estoque" at bounding box center [618, 338] width 75 height 24
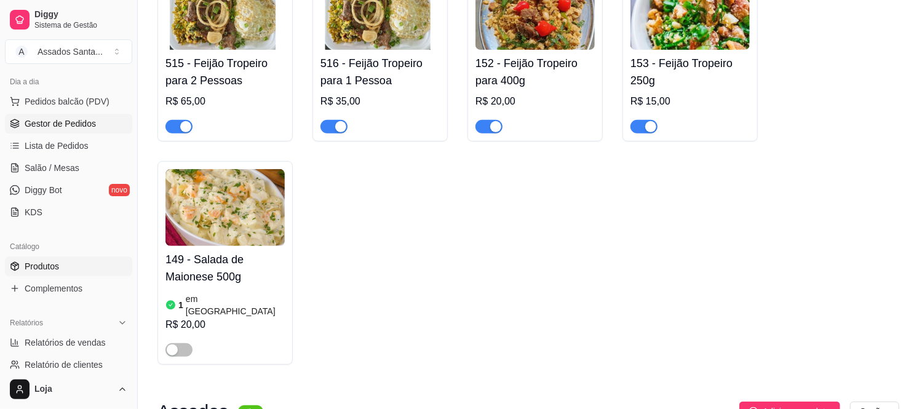
click at [87, 123] on span "Gestor de Pedidos" at bounding box center [60, 123] width 71 height 12
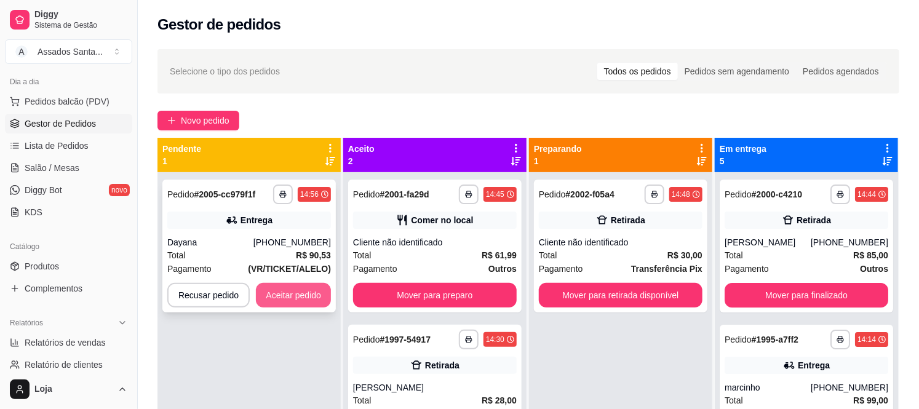
click at [279, 301] on button "Aceitar pedido" at bounding box center [293, 295] width 75 height 25
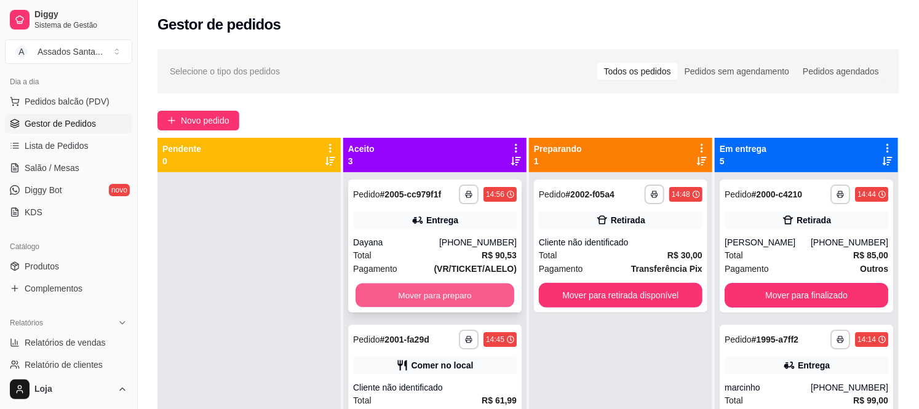
click at [377, 290] on button "Mover para preparo" at bounding box center [434, 296] width 159 height 24
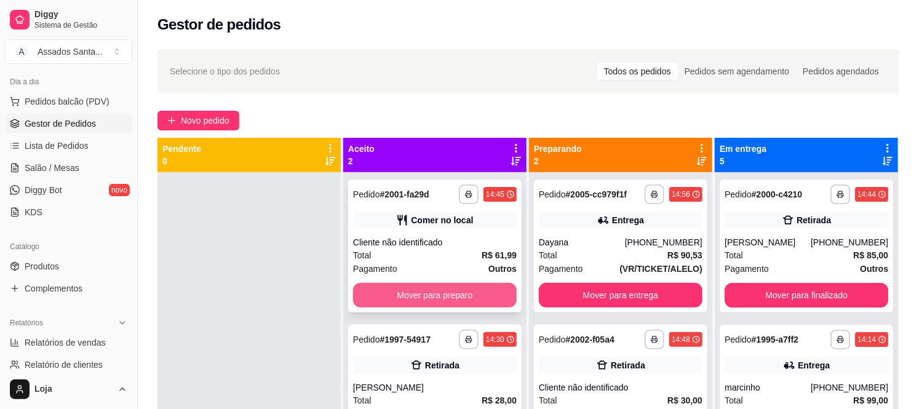
click at [386, 294] on button "Mover para preparo" at bounding box center [435, 295] width 164 height 25
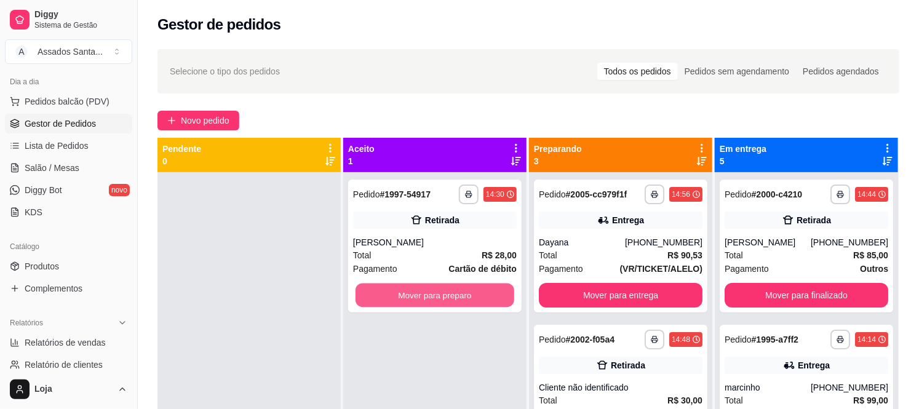
click at [386, 294] on button "Mover para preparo" at bounding box center [434, 296] width 159 height 24
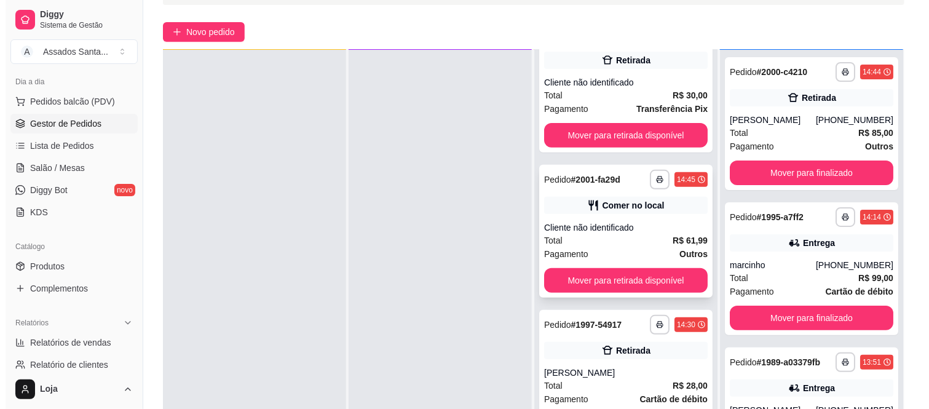
scroll to position [188, 0]
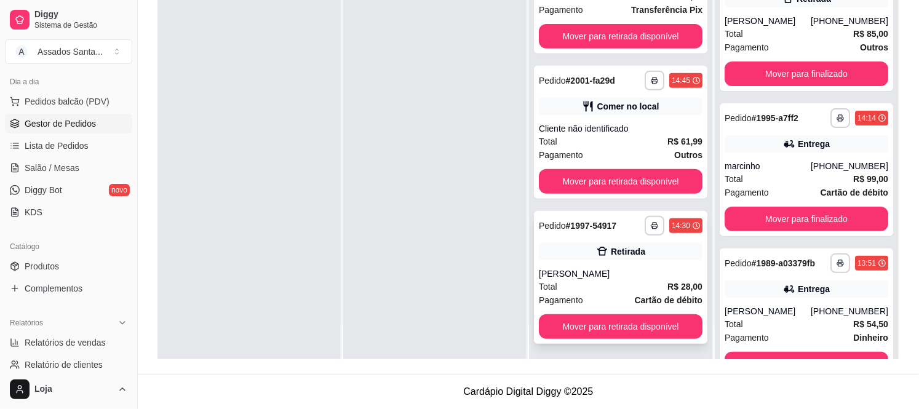
click at [611, 269] on div "Mauricio" at bounding box center [621, 274] width 164 height 12
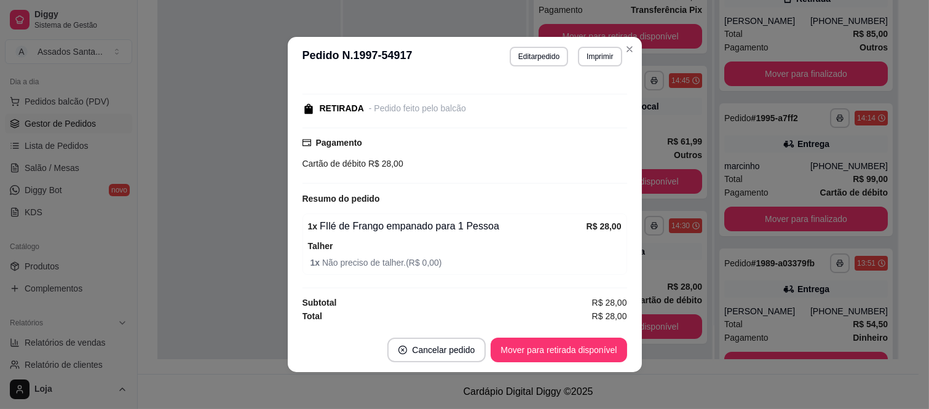
scroll to position [167, 0]
click at [537, 347] on button "Mover para retirada disponível" at bounding box center [559, 350] width 136 height 25
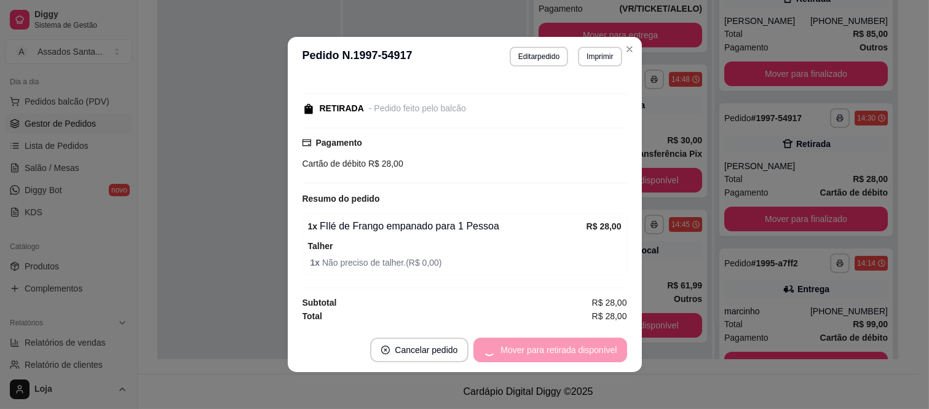
scroll to position [38, 0]
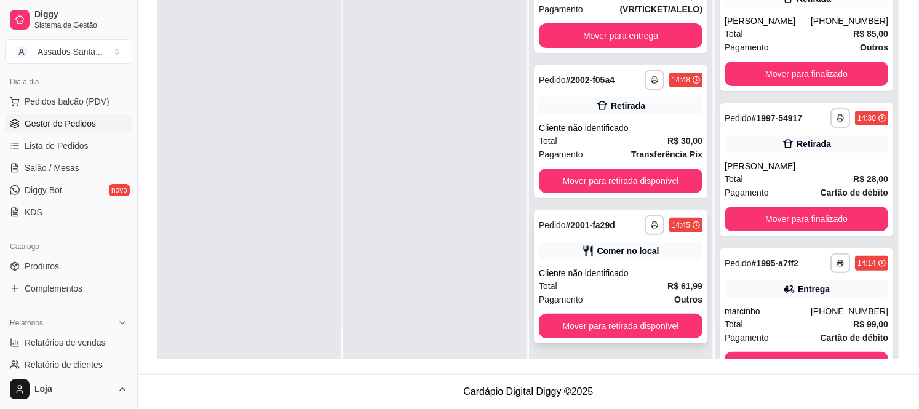
click at [622, 280] on div "Total R$ 61,99" at bounding box center [621, 286] width 164 height 14
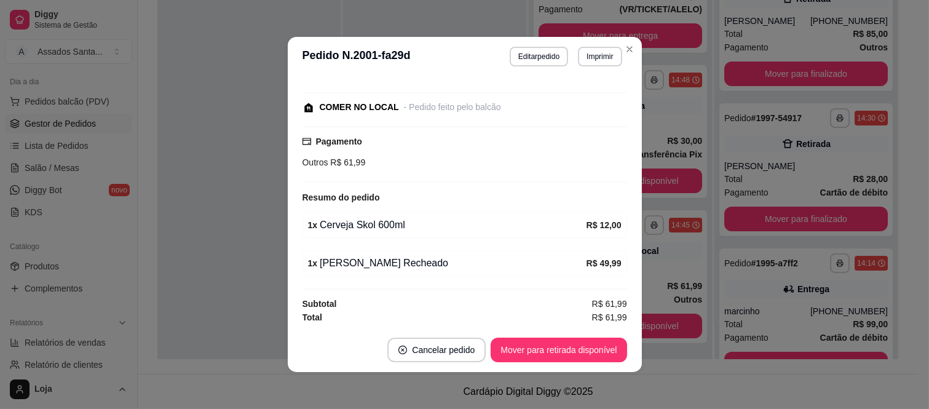
scroll to position [115, 0]
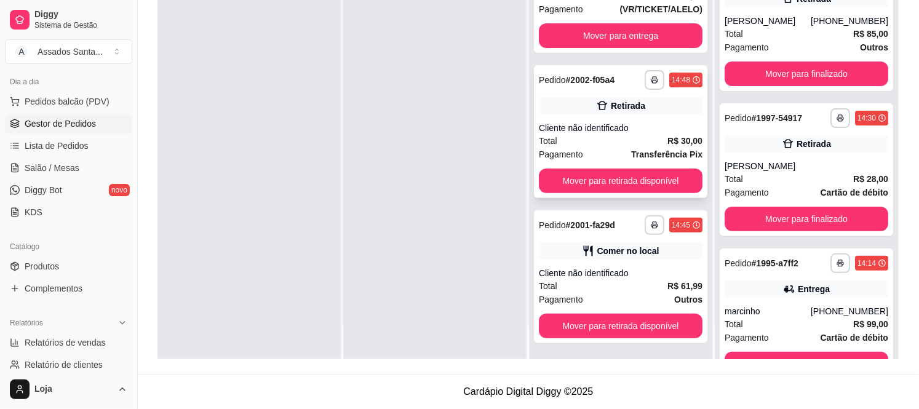
click at [616, 131] on div "Cliente não identificado" at bounding box center [621, 128] width 164 height 12
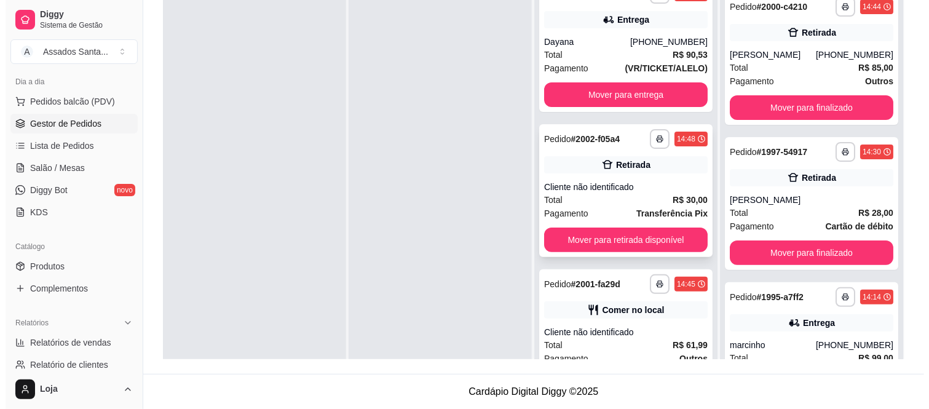
scroll to position [0, 0]
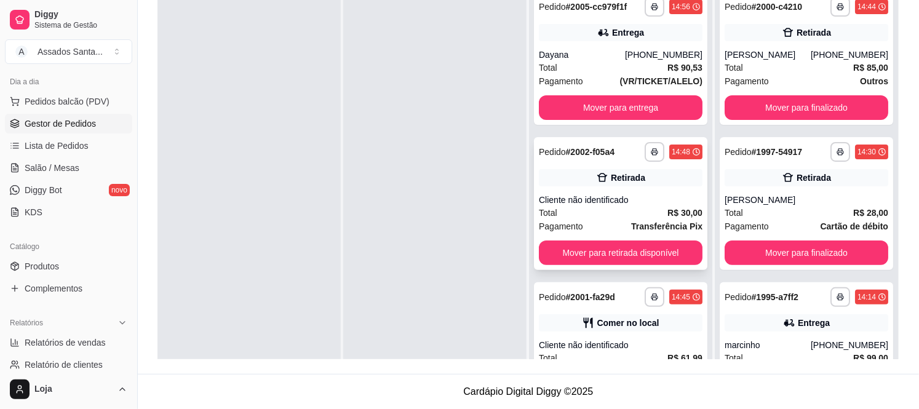
click at [581, 164] on div "**********" at bounding box center [620, 203] width 173 height 133
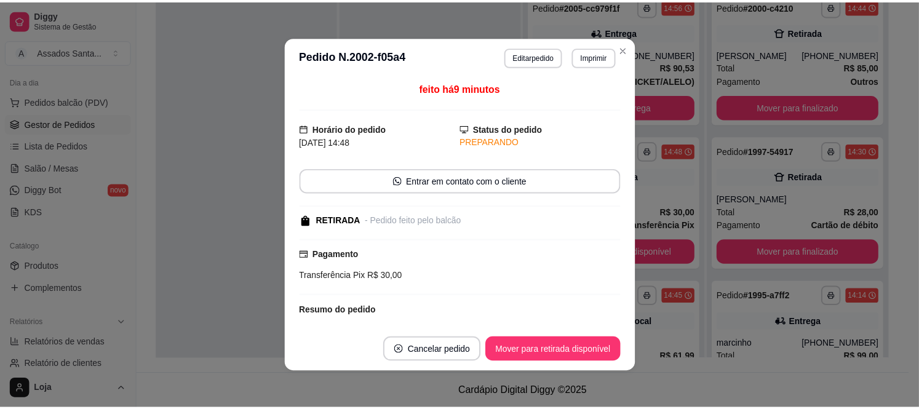
scroll to position [2, 0]
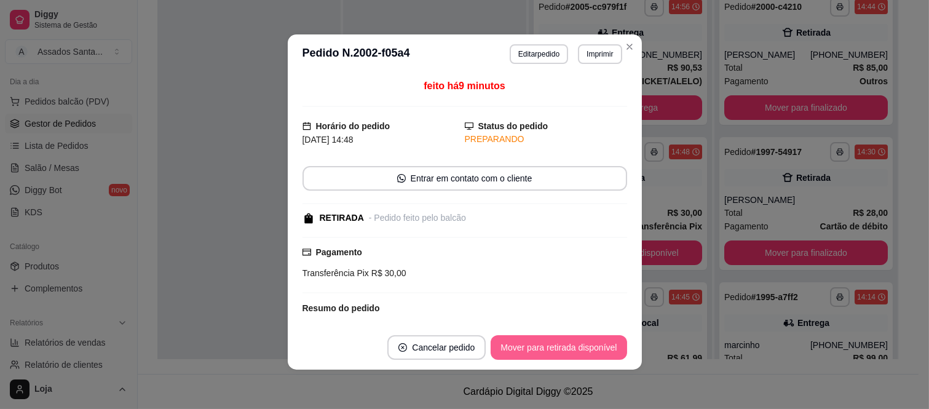
click at [515, 343] on button "Mover para retirada disponível" at bounding box center [559, 347] width 136 height 25
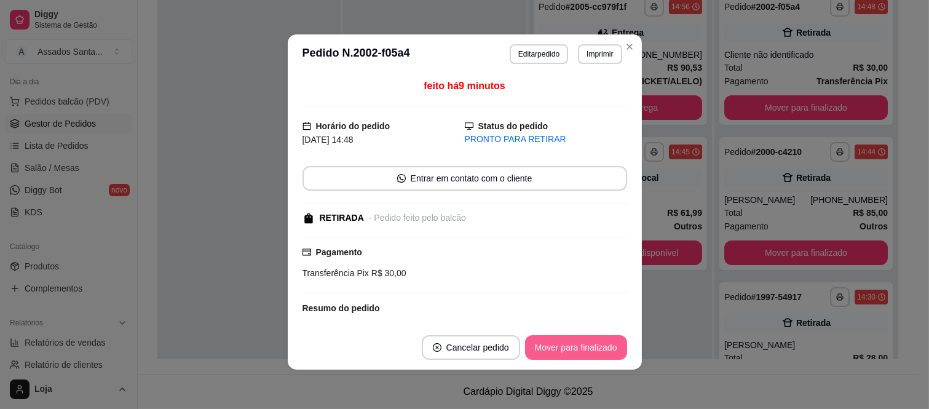
click at [532, 347] on button "Mover para finalizado" at bounding box center [576, 347] width 102 height 25
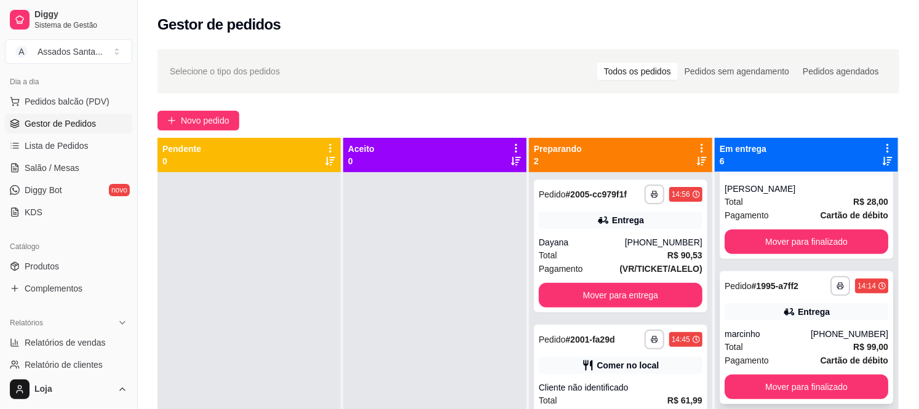
scroll to position [137, 0]
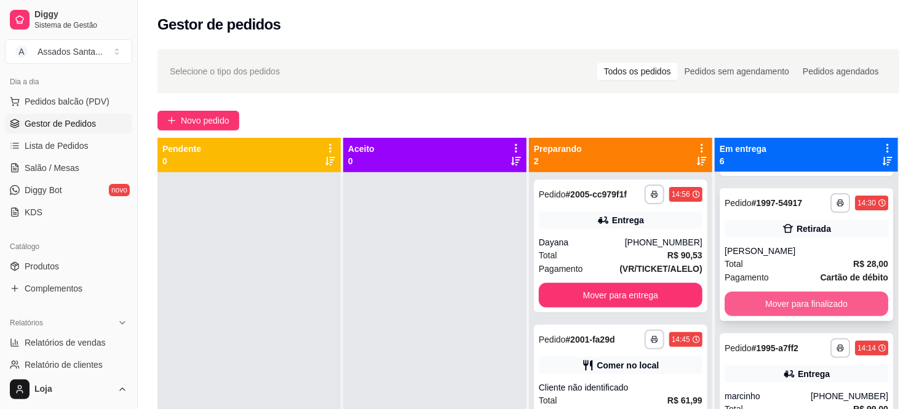
click at [753, 304] on button "Mover para finalizado" at bounding box center [807, 304] width 164 height 25
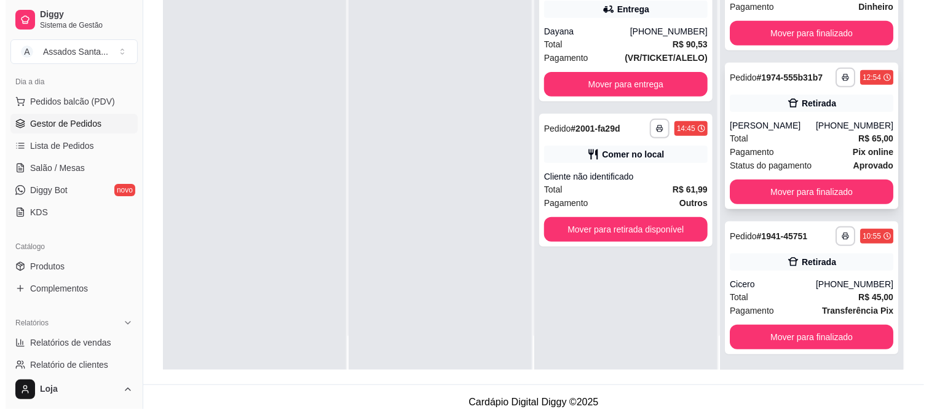
scroll to position [188, 0]
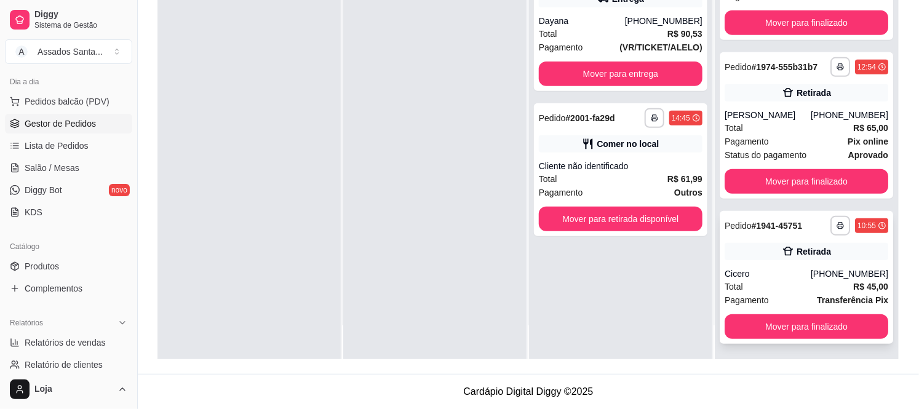
click at [766, 293] on div "Pagamento Transferência Pix" at bounding box center [807, 300] width 164 height 14
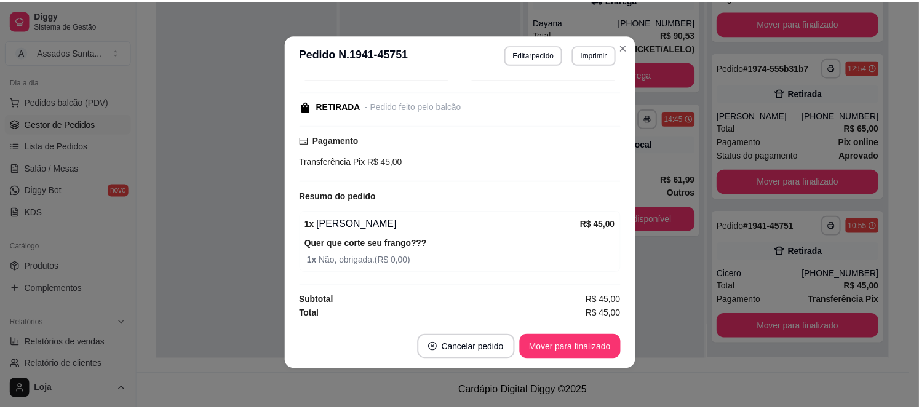
scroll to position [140, 0]
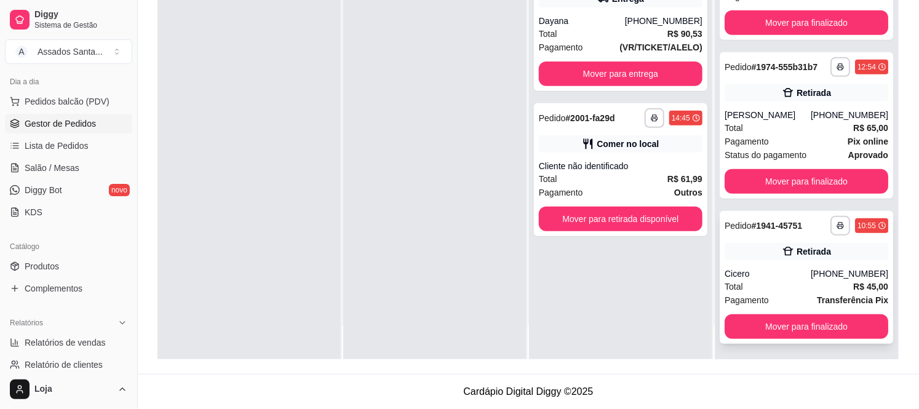
click at [755, 311] on div "**********" at bounding box center [806, 277] width 173 height 133
click at [767, 328] on button "Mover para finalizado" at bounding box center [806, 327] width 159 height 24
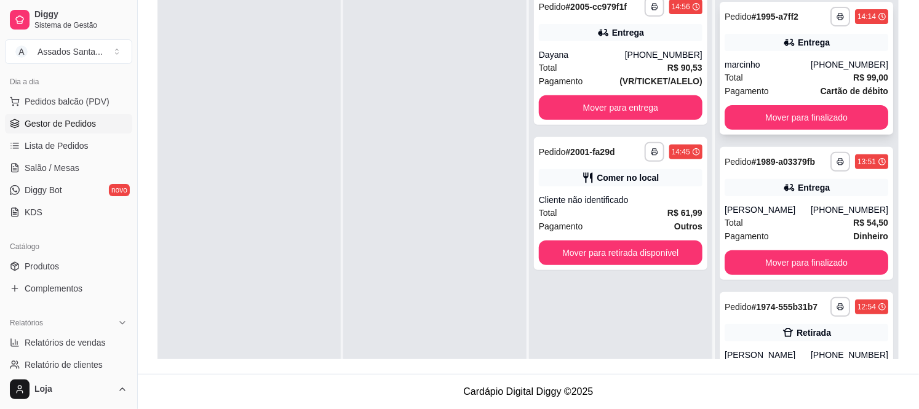
scroll to position [137, 0]
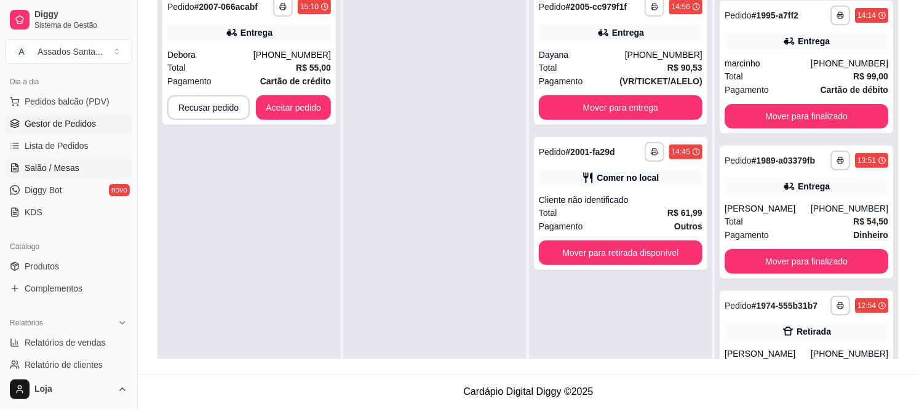
click at [77, 169] on link "Salão / Mesas" at bounding box center [68, 168] width 127 height 20
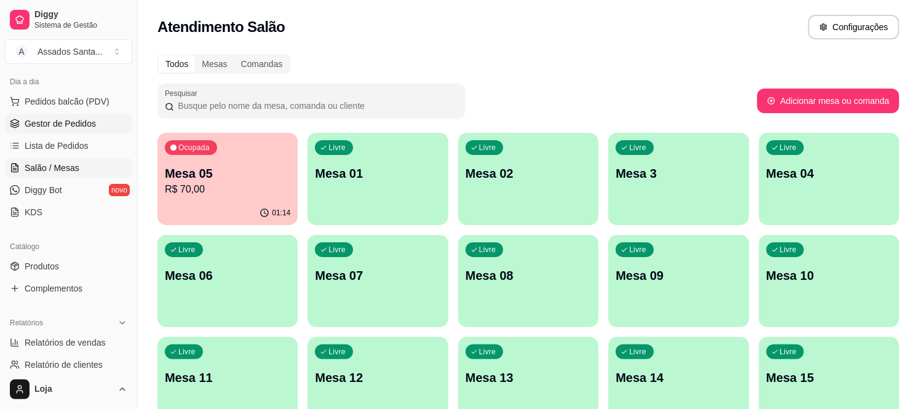
click at [51, 124] on span "Gestor de Pedidos" at bounding box center [60, 123] width 71 height 12
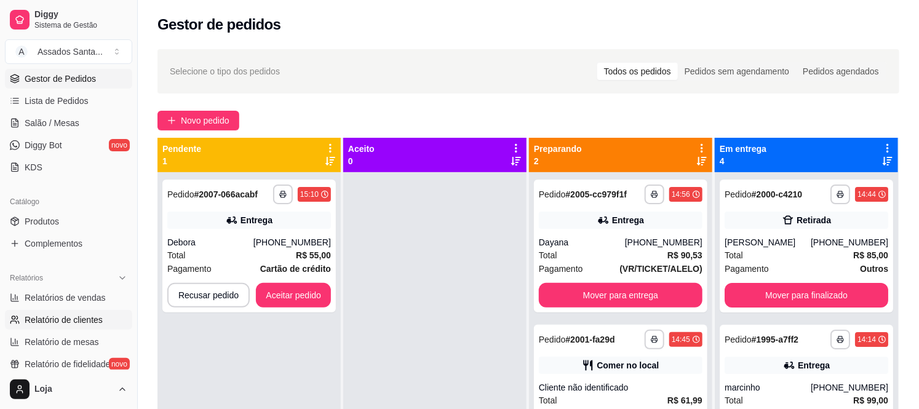
scroll to position [205, 0]
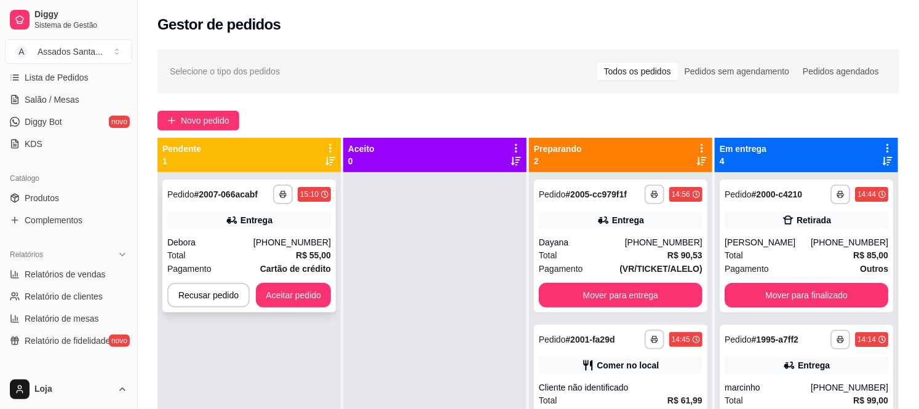
click at [292, 247] on div "(11) 96026-7490" at bounding box center [291, 242] width 77 height 12
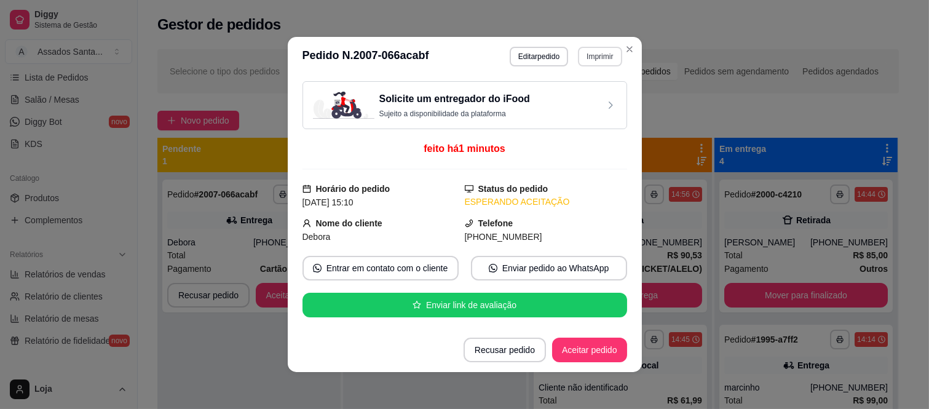
click at [589, 58] on button "Imprimir" at bounding box center [600, 57] width 44 height 20
click at [573, 96] on button "IMPRESSORA caixa" at bounding box center [573, 100] width 89 height 20
click at [570, 344] on button "Aceitar pedido" at bounding box center [590, 350] width 73 height 24
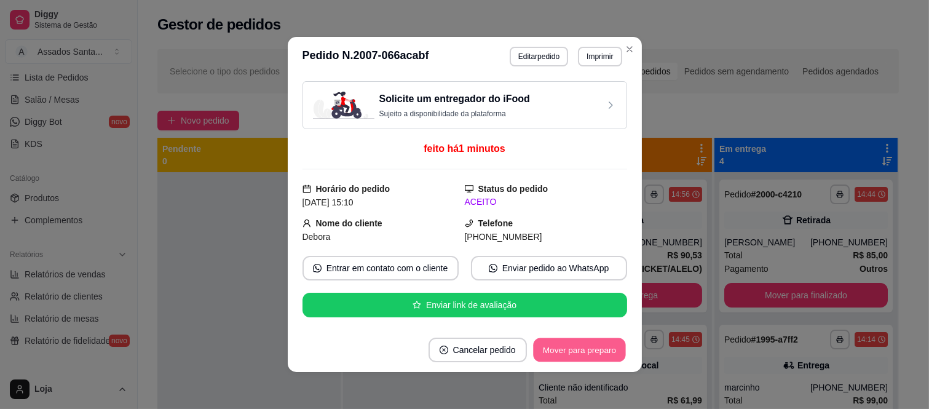
click at [572, 342] on button "Mover para preparo" at bounding box center [579, 350] width 92 height 24
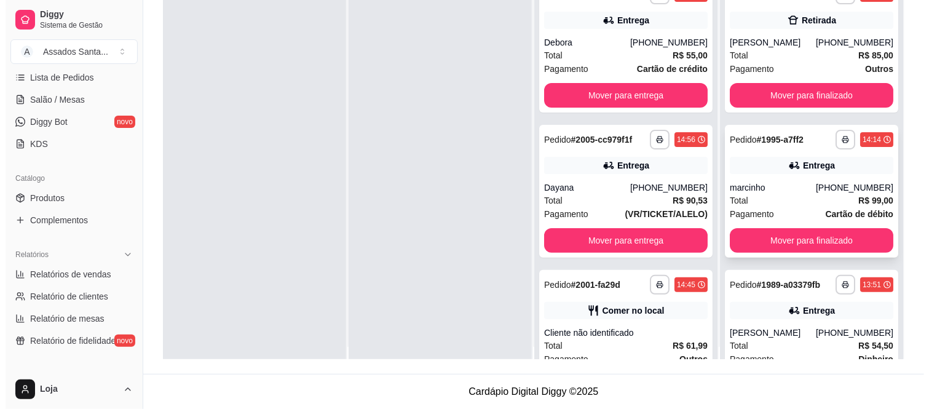
scroll to position [0, 0]
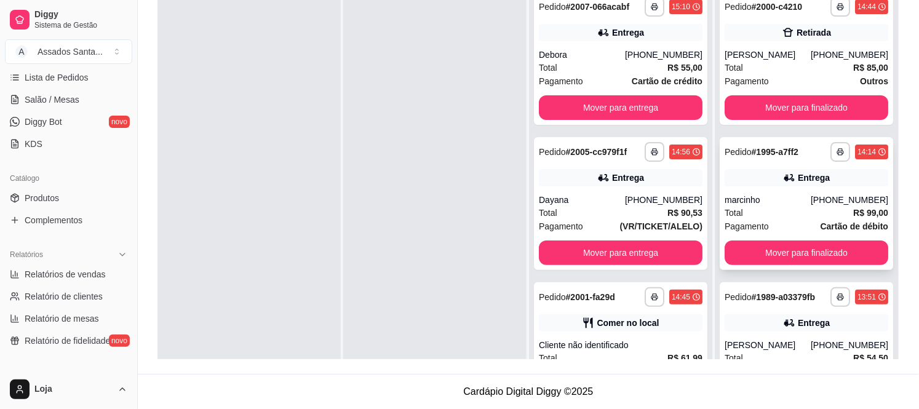
click at [772, 210] on div "Total R$ 99,00" at bounding box center [807, 213] width 164 height 14
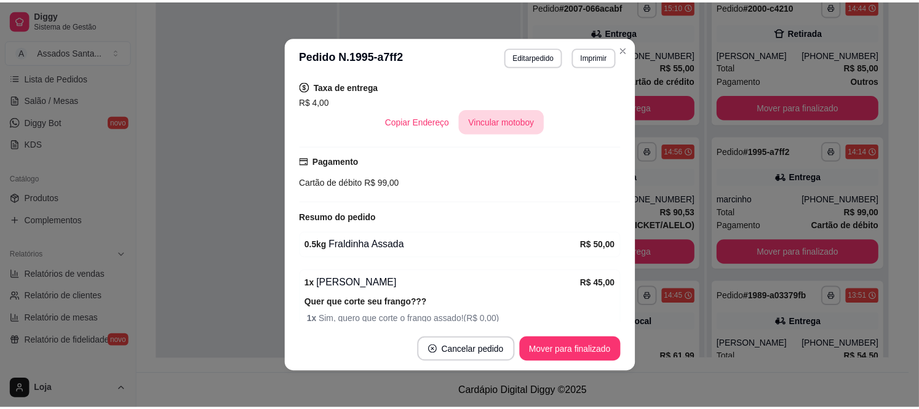
scroll to position [341, 0]
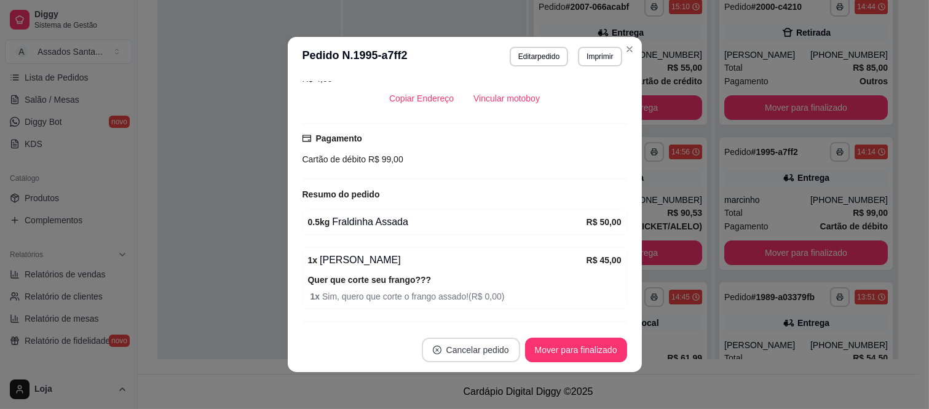
click at [466, 346] on button "Cancelar pedido" at bounding box center [471, 350] width 98 height 25
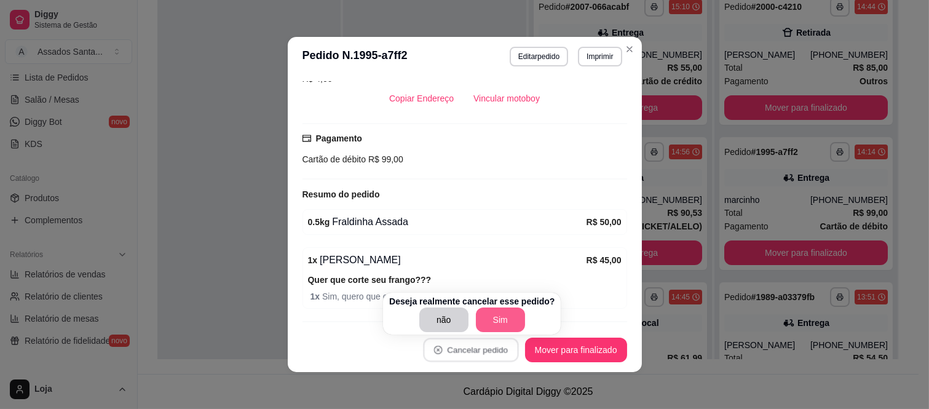
click at [502, 317] on button "Sim" at bounding box center [500, 320] width 49 height 25
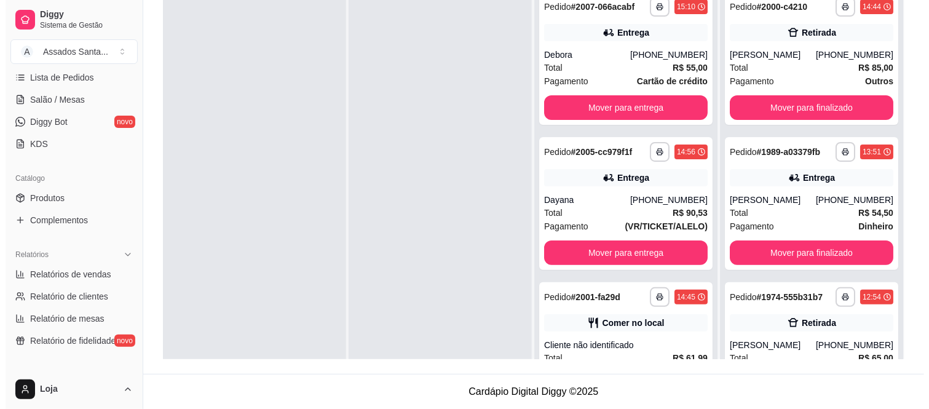
scroll to position [0, 0]
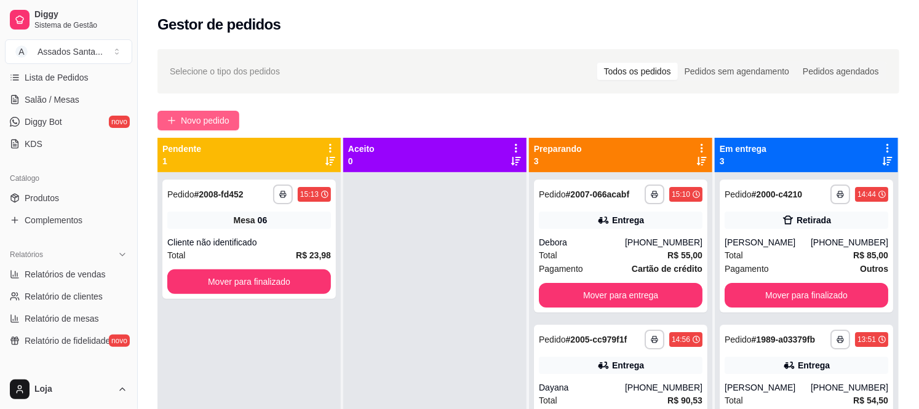
click at [198, 121] on span "Novo pedido" at bounding box center [205, 121] width 49 height 14
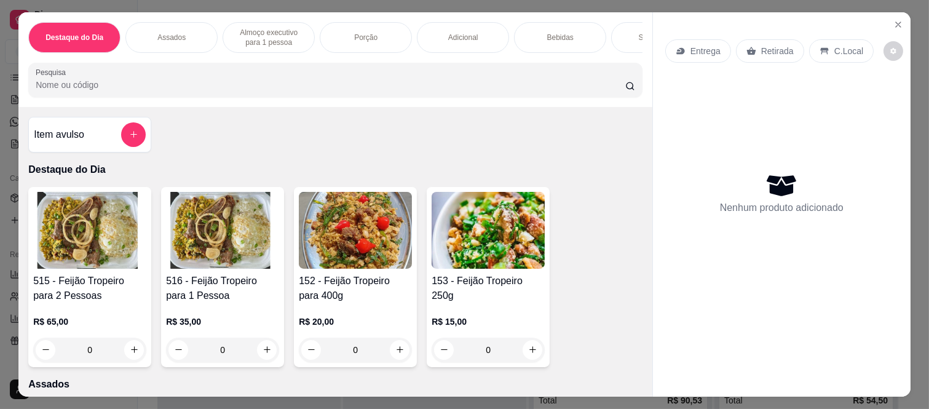
click at [544, 25] on div "Bebidas" at bounding box center [560, 37] width 92 height 31
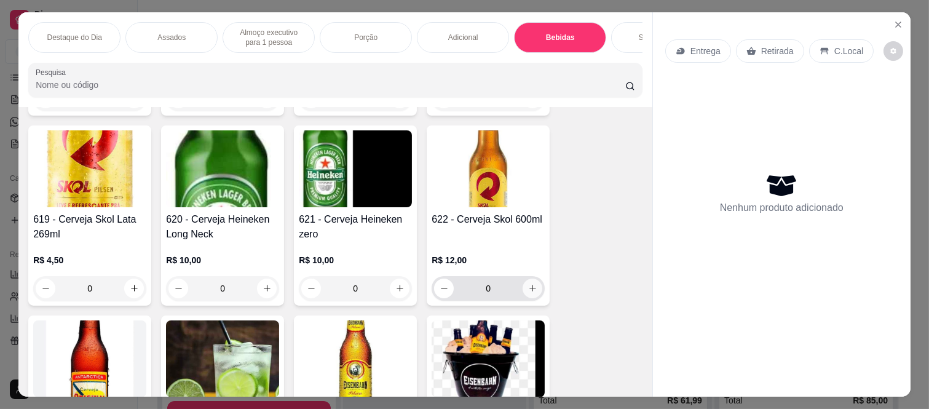
click at [528, 284] on icon "increase-product-quantity" at bounding box center [532, 288] width 9 height 9
type input "1"
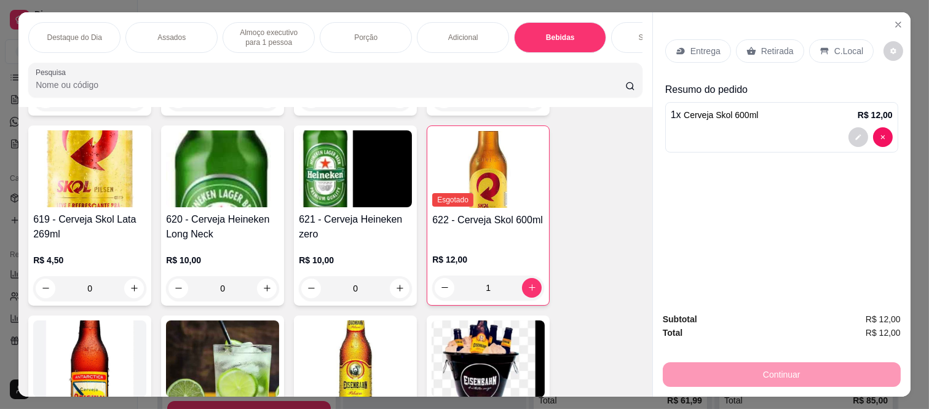
click at [785, 45] on p "Retirada" at bounding box center [777, 51] width 33 height 12
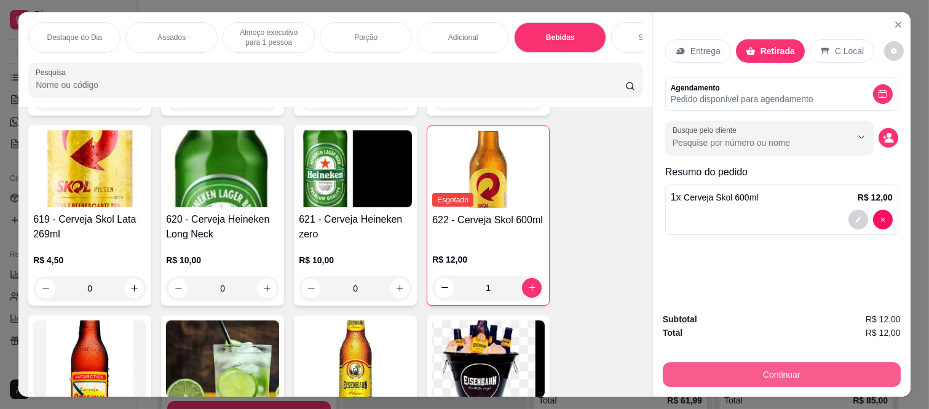
click at [742, 367] on button "Continuar" at bounding box center [782, 374] width 238 height 25
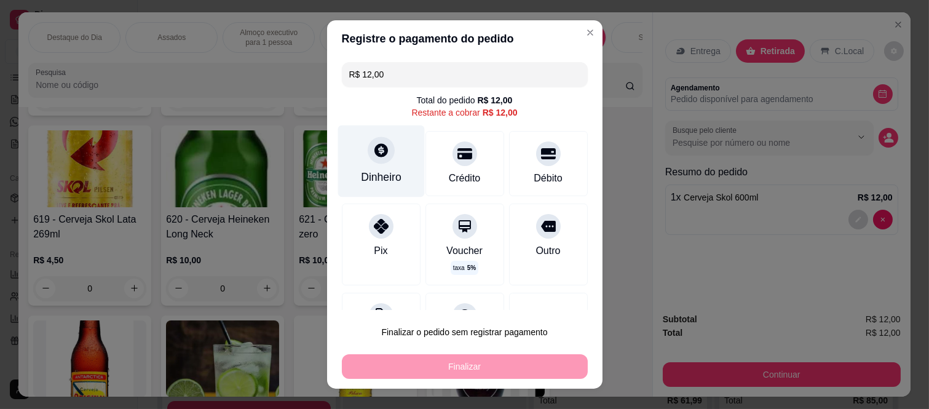
click at [373, 158] on icon at bounding box center [381, 150] width 16 height 16
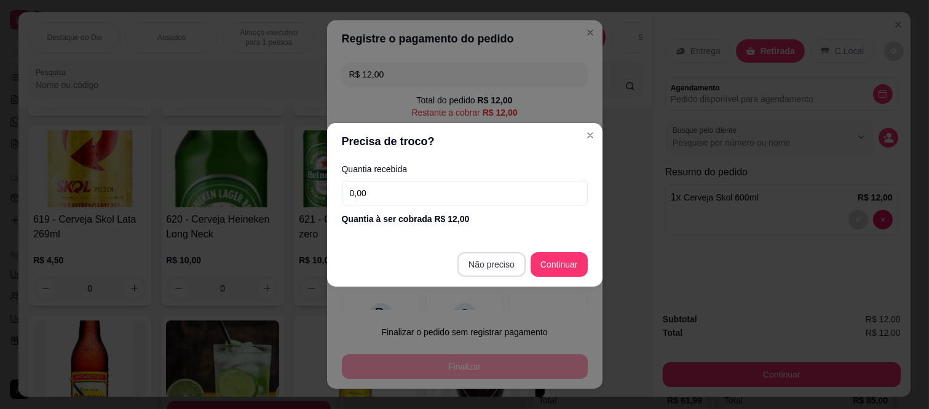
type input "R$ 0,00"
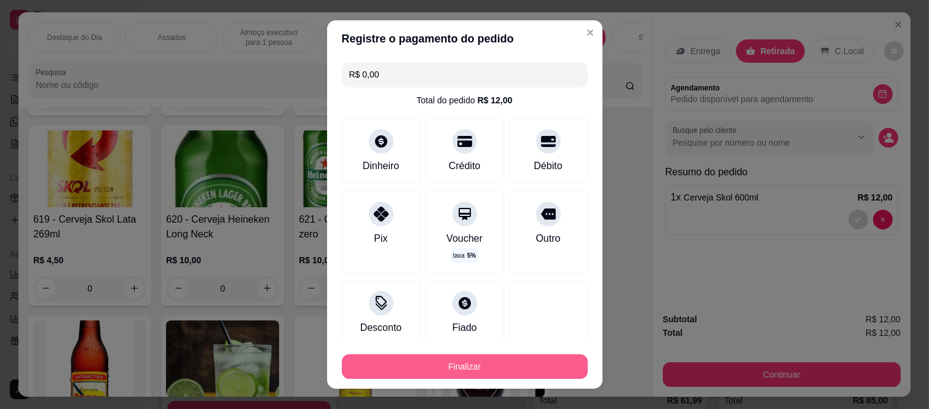
click at [511, 367] on button "Finalizar" at bounding box center [465, 366] width 246 height 25
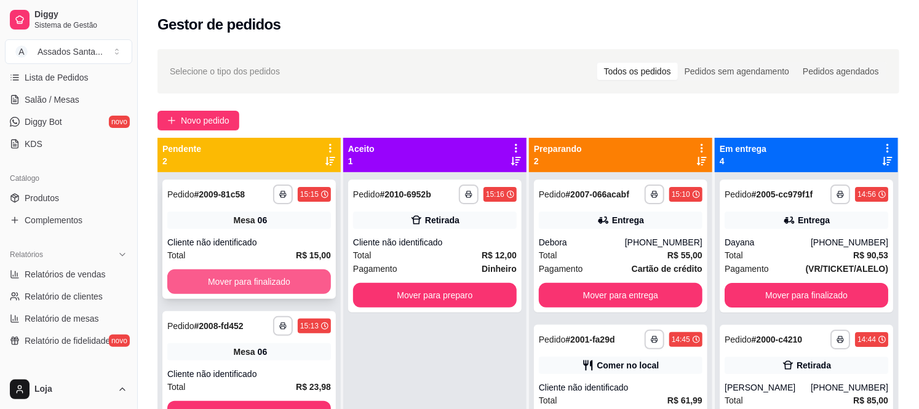
click at [263, 276] on button "Mover para finalizado" at bounding box center [249, 281] width 164 height 25
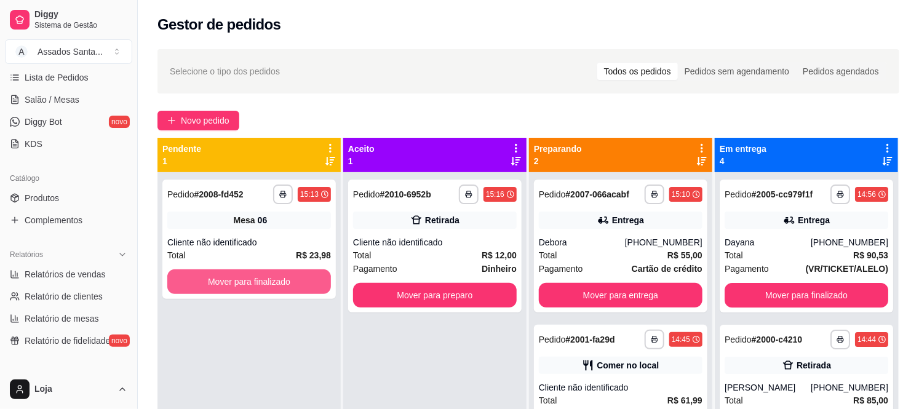
click at [263, 276] on button "Mover para finalizado" at bounding box center [249, 281] width 164 height 25
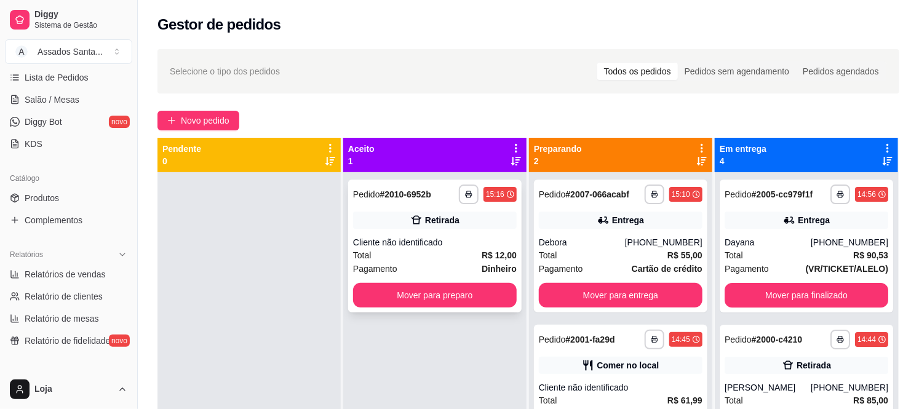
click at [391, 236] on div "Cliente não identificado" at bounding box center [435, 242] width 164 height 12
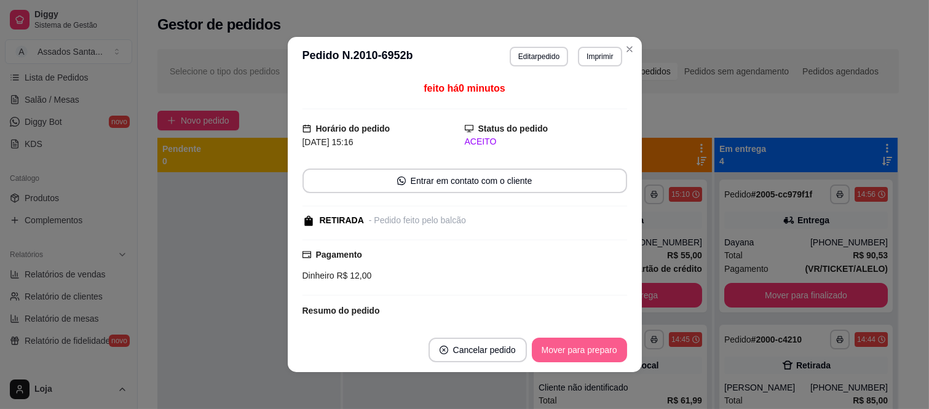
click at [577, 351] on button "Mover para preparo" at bounding box center [579, 350] width 95 height 25
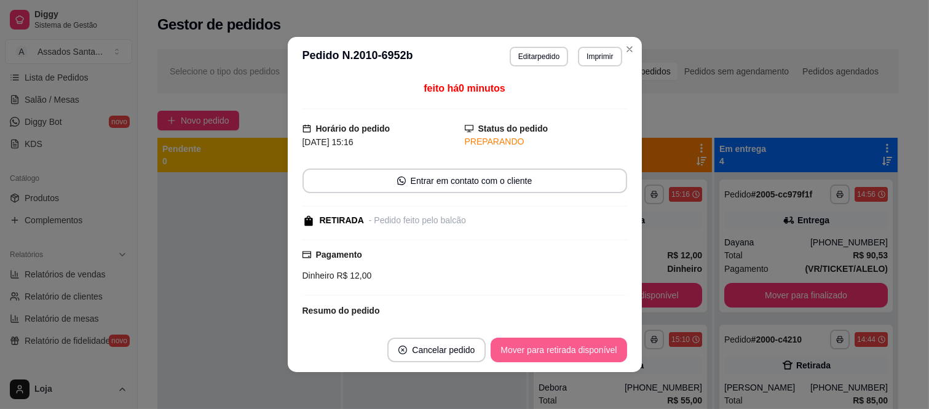
click at [577, 351] on button "Mover para retirada disponível" at bounding box center [559, 350] width 136 height 25
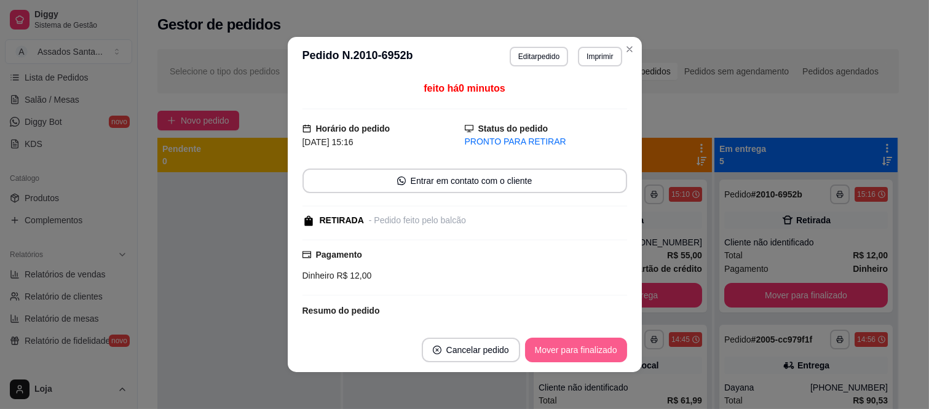
click at [577, 351] on button "Mover para finalizado" at bounding box center [576, 350] width 102 height 25
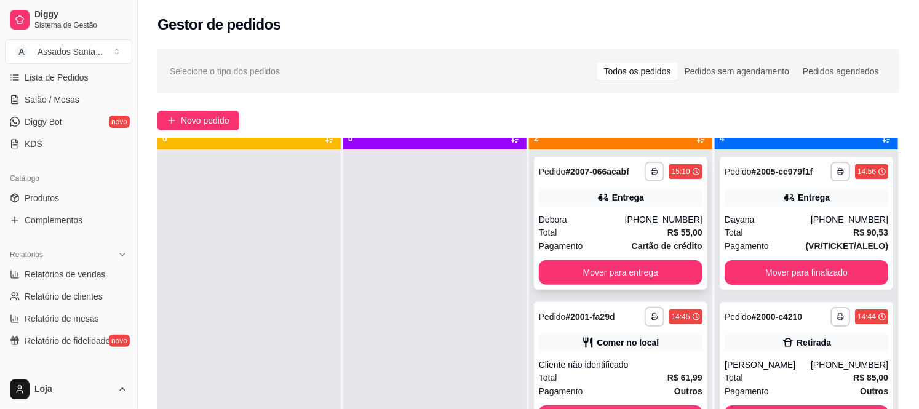
scroll to position [34, 0]
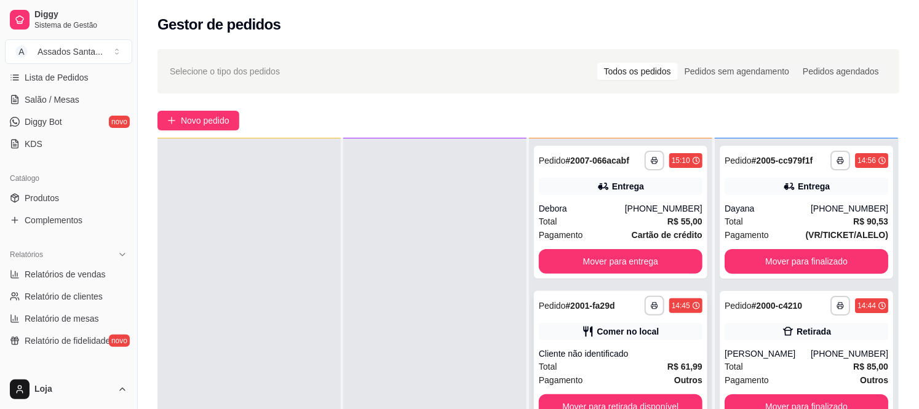
click at [577, 323] on div "**********" at bounding box center [620, 357] width 173 height 133
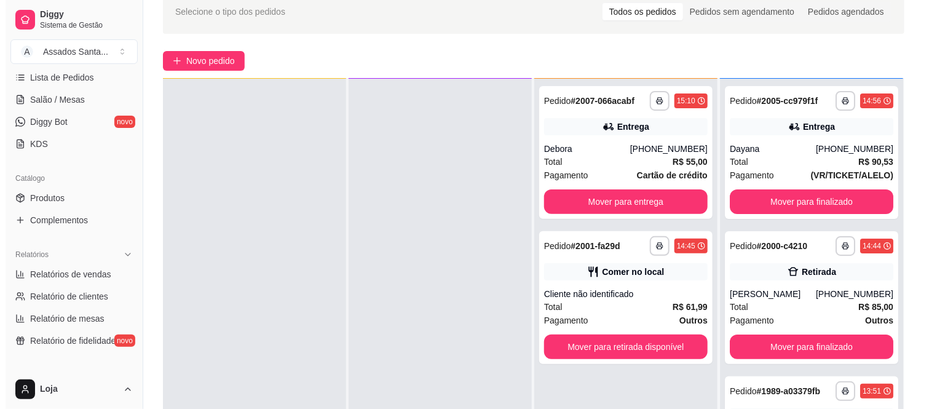
scroll to position [188, 0]
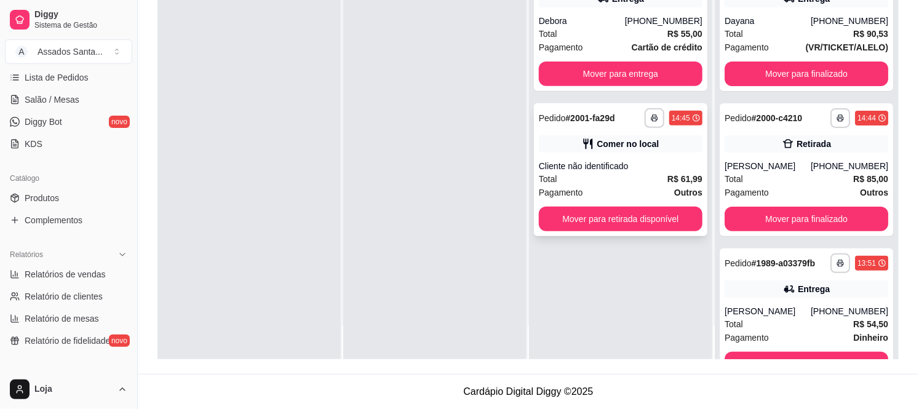
click at [563, 146] on div "Comer no local" at bounding box center [621, 143] width 164 height 17
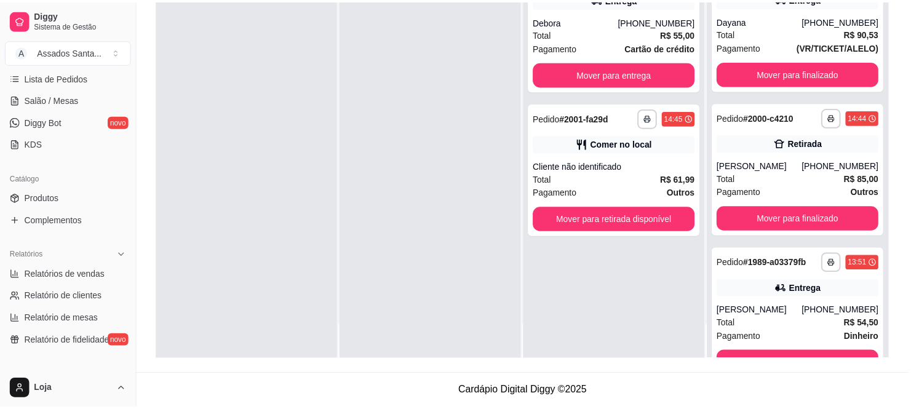
scroll to position [115, 0]
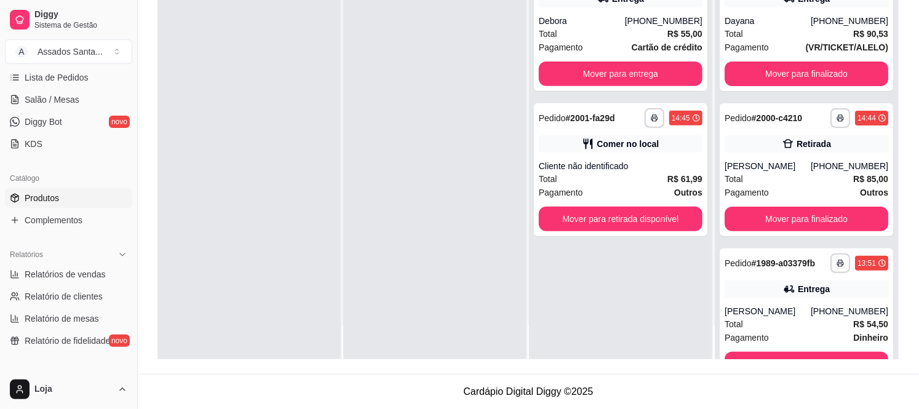
click at [77, 191] on link "Produtos" at bounding box center [68, 198] width 127 height 20
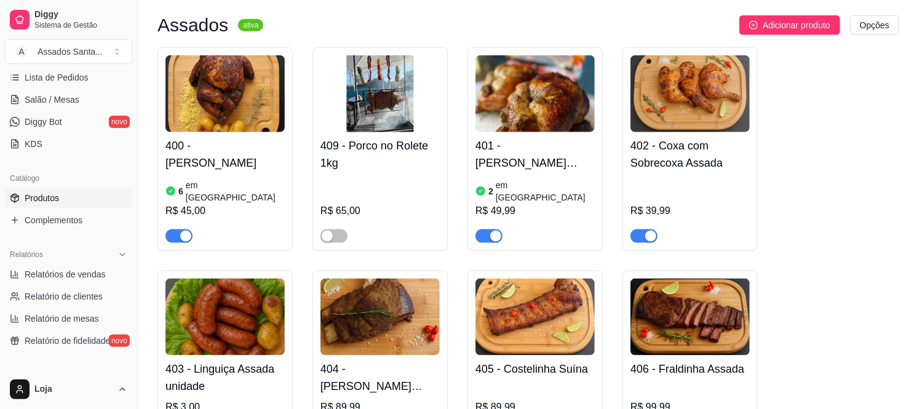
scroll to position [615, 0]
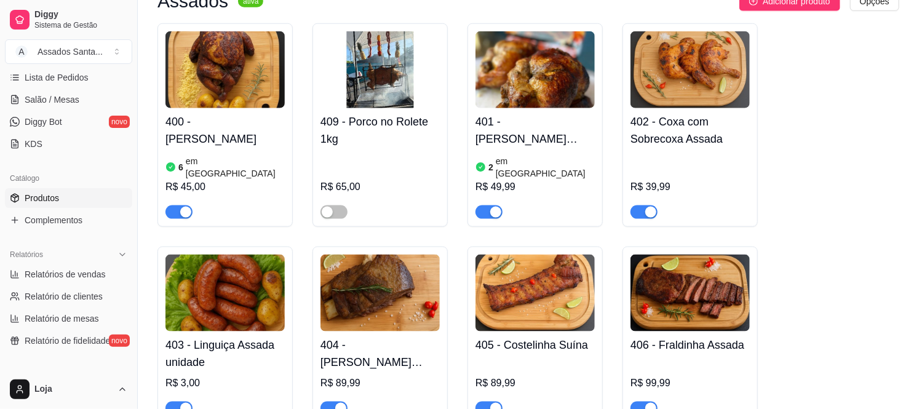
click at [483, 205] on span "button" at bounding box center [488, 212] width 27 height 14
click at [181, 207] on div "button" at bounding box center [185, 212] width 11 height 11
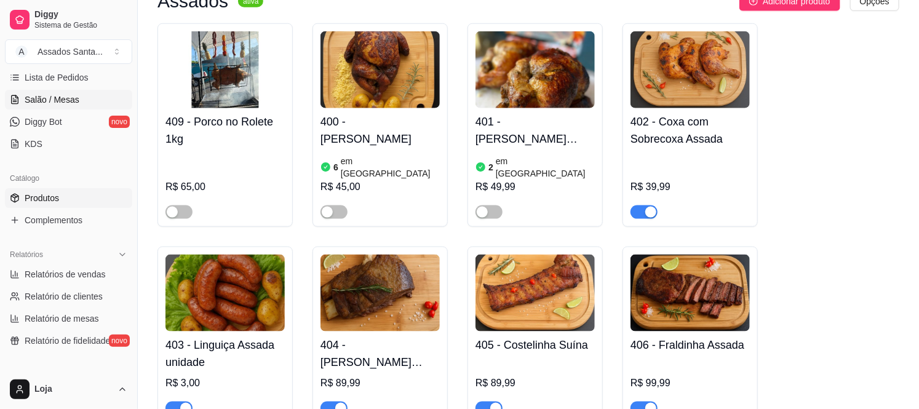
click at [63, 106] on link "Salão / Mesas" at bounding box center [68, 100] width 127 height 20
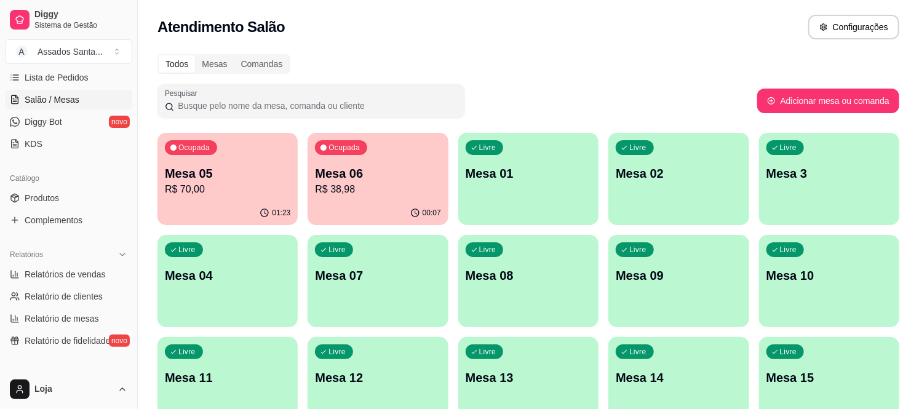
click at [253, 182] on p "R$ 70,00" at bounding box center [227, 189] width 125 height 15
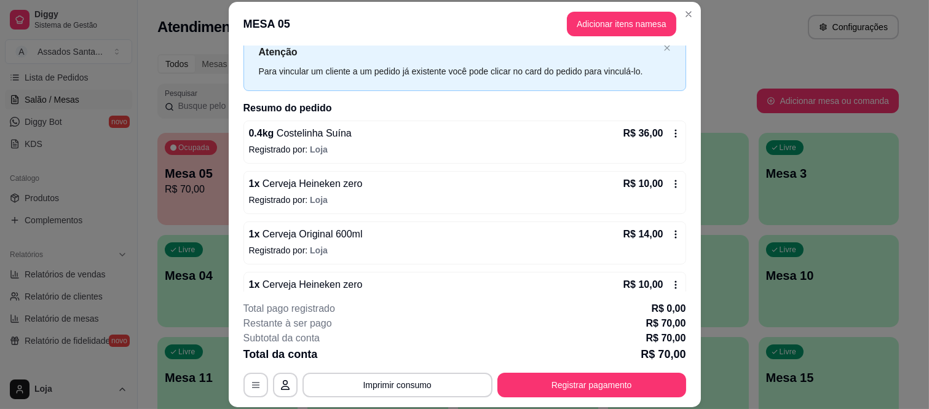
scroll to position [70, 0]
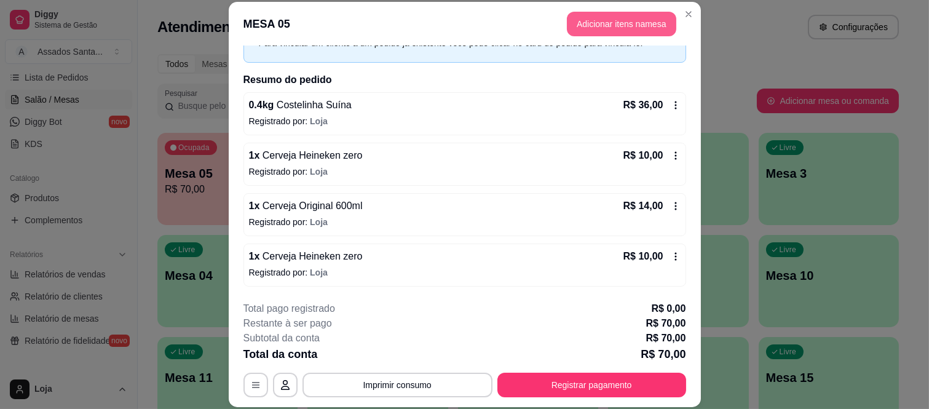
click at [625, 21] on button "Adicionar itens na mesa" at bounding box center [621, 24] width 109 height 25
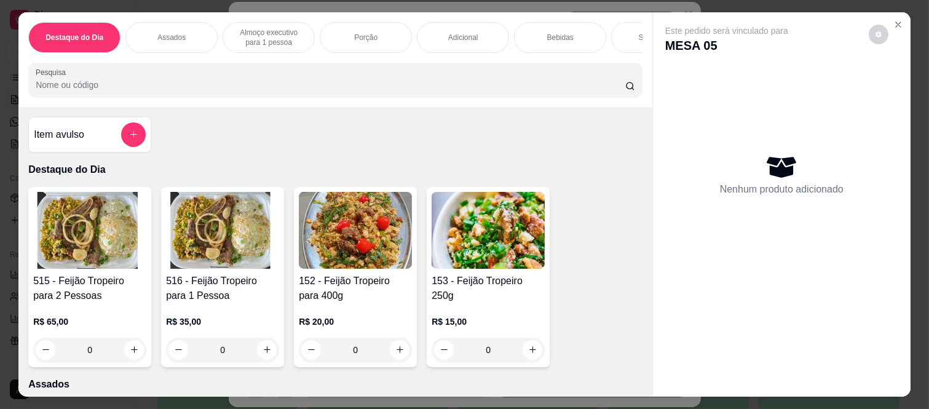
click at [533, 31] on div "Bebidas" at bounding box center [560, 37] width 92 height 31
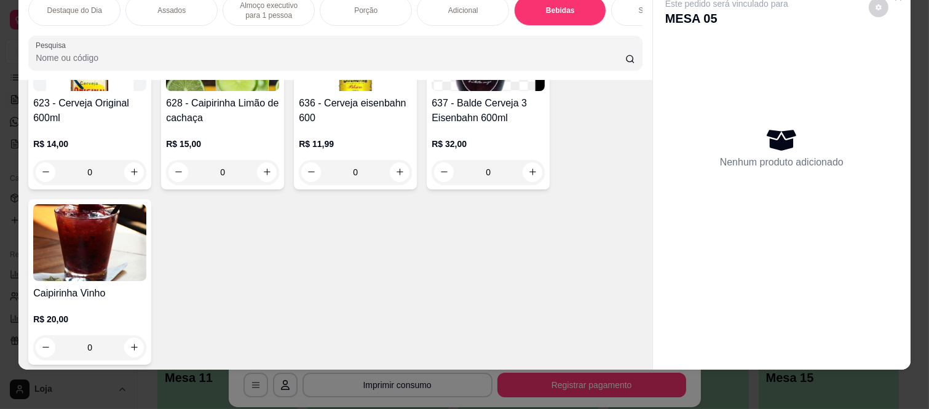
scroll to position [3635, 0]
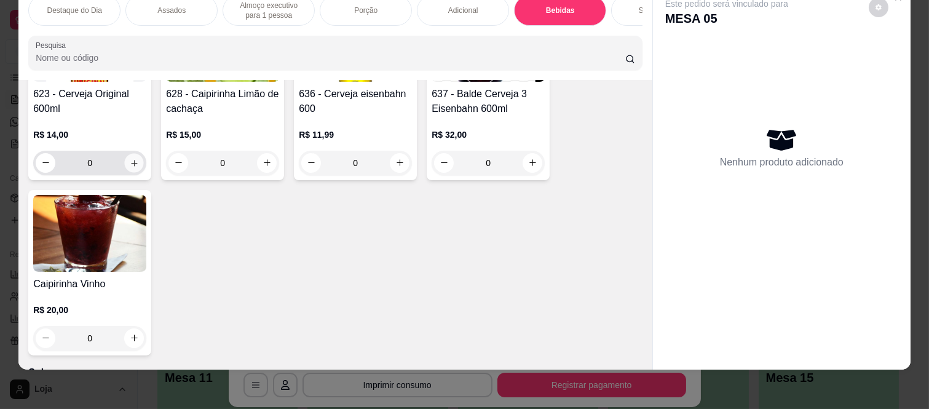
click at [130, 164] on icon "increase-product-quantity" at bounding box center [134, 163] width 9 height 9
type input "1"
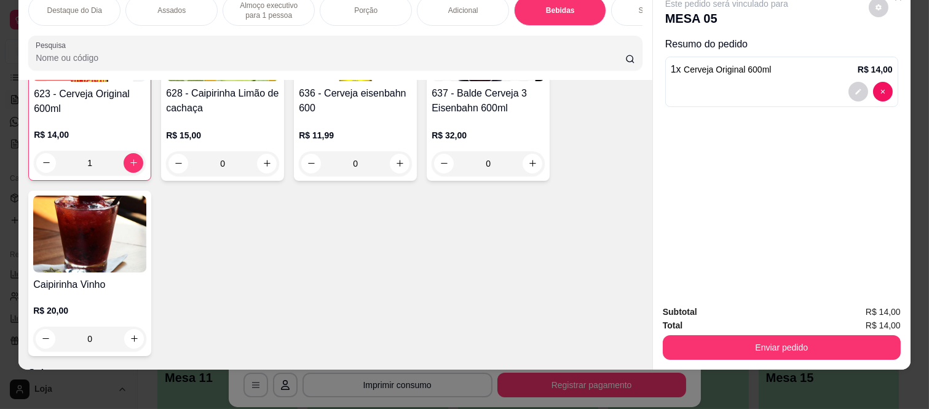
click at [747, 332] on div "Enviar pedido" at bounding box center [782, 346] width 238 height 28
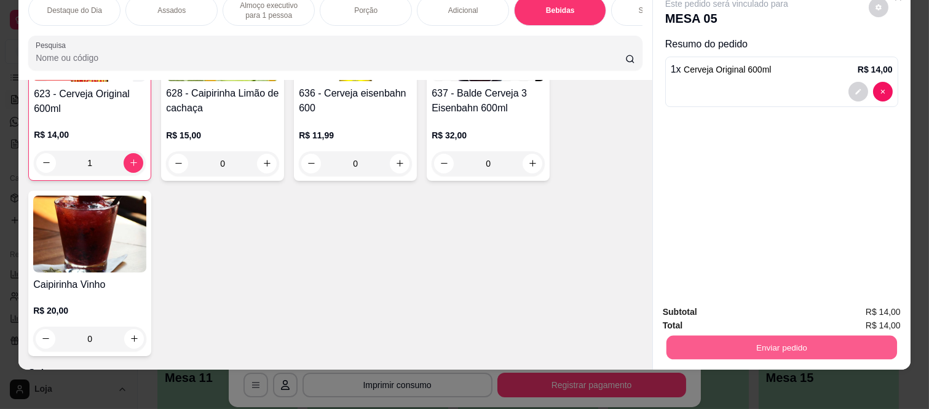
click at [745, 336] on button "Enviar pedido" at bounding box center [782, 348] width 231 height 24
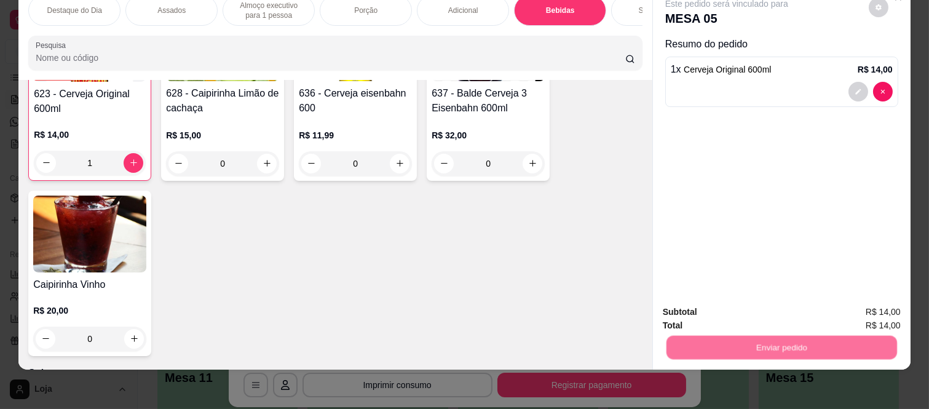
click at [853, 304] on button "Enviar pedido" at bounding box center [868, 307] width 69 height 23
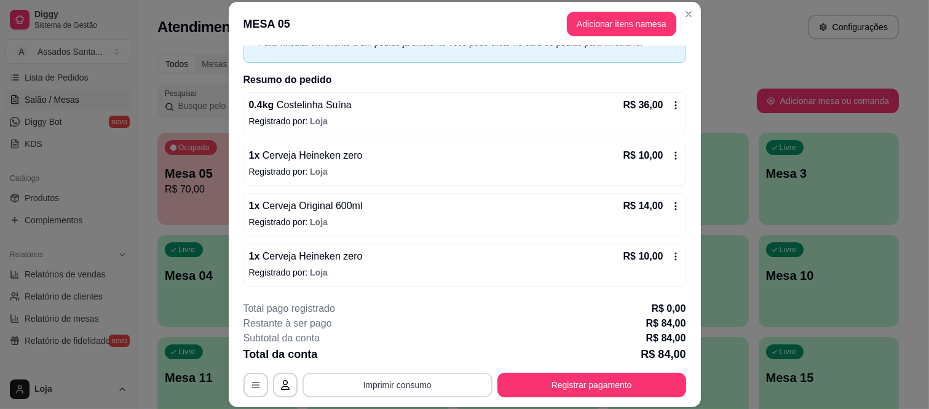
click at [382, 383] on button "Imprimir consumo" at bounding box center [398, 385] width 190 height 25
click at [403, 360] on button "IMPRESSORA caixa" at bounding box center [396, 356] width 86 height 19
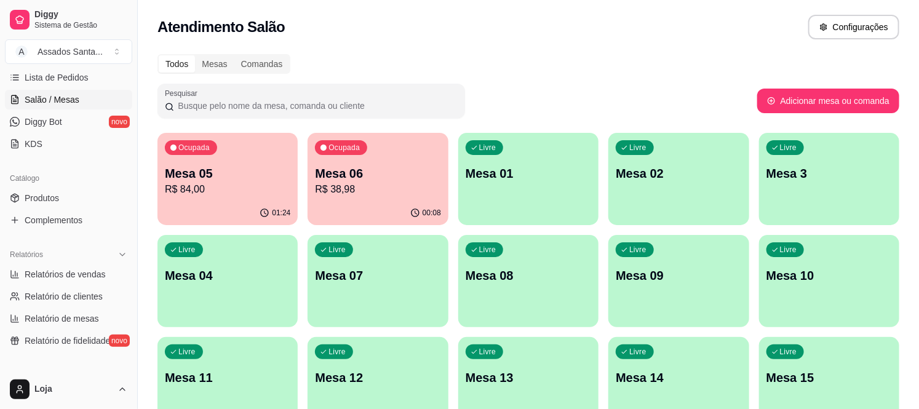
click at [354, 163] on div "Ocupada Mesa 06 R$ 38,98" at bounding box center [378, 167] width 140 height 68
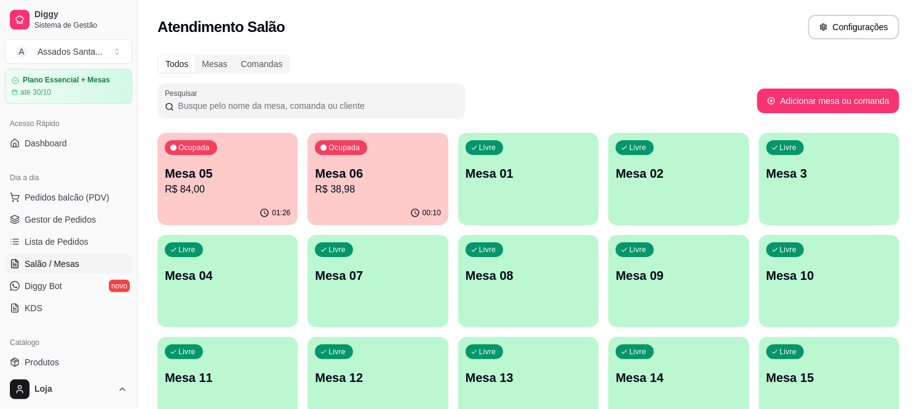
scroll to position [0, 0]
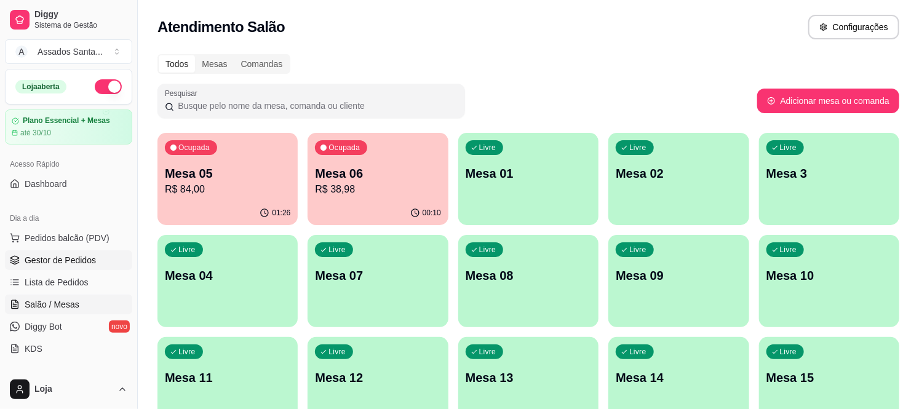
click at [49, 256] on span "Gestor de Pedidos" at bounding box center [60, 260] width 71 height 12
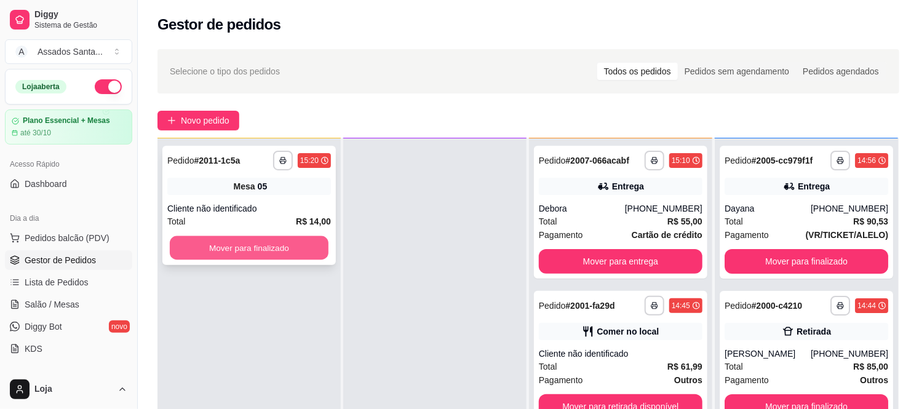
click at [207, 247] on button "Mover para finalizado" at bounding box center [249, 248] width 159 height 24
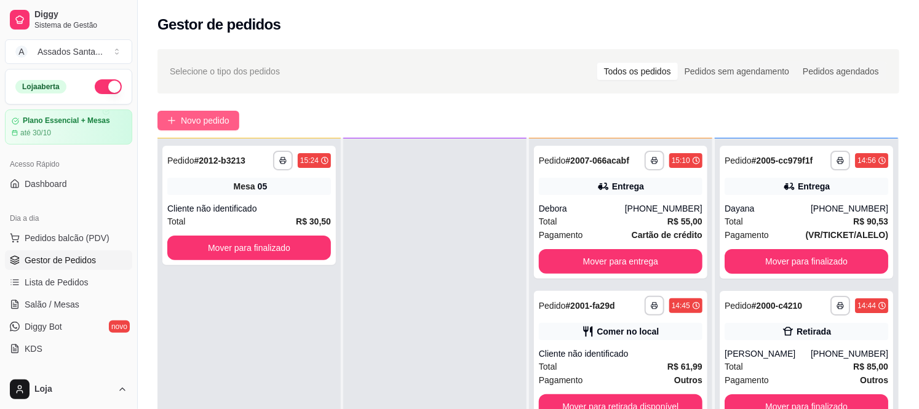
click at [201, 120] on span "Novo pedido" at bounding box center [205, 121] width 49 height 14
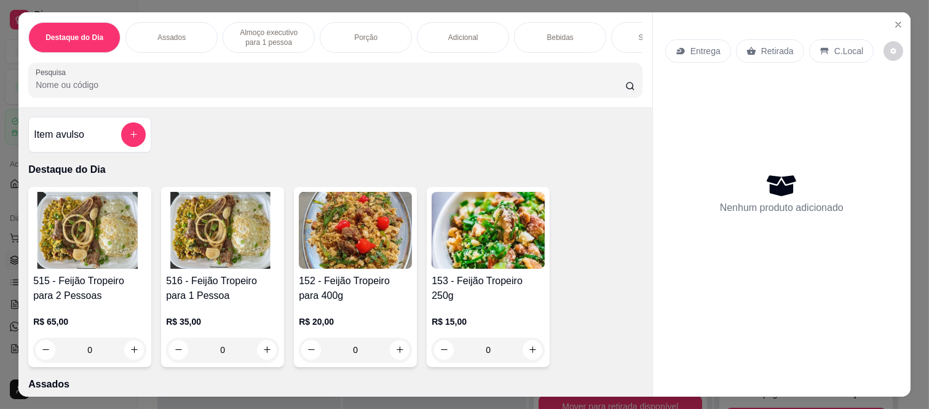
click at [0, 183] on div "Destaque do Dia Assados Almoço executivo para 1 pessoa Porção Adicional Bebidas…" at bounding box center [464, 204] width 929 height 409
click at [717, 39] on div "Entrega" at bounding box center [698, 50] width 66 height 23
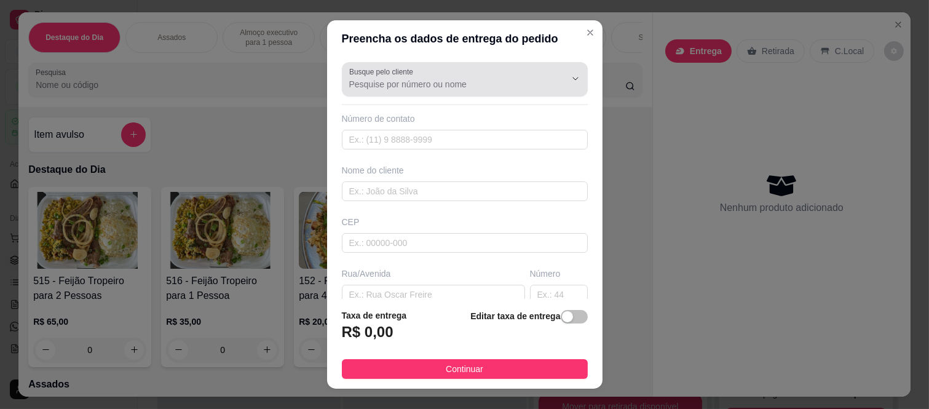
click at [384, 90] on input "Busque pelo cliente" at bounding box center [447, 84] width 197 height 12
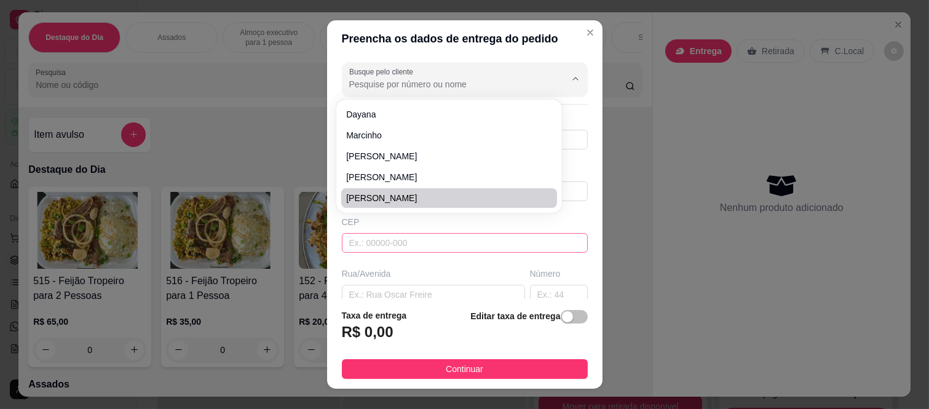
click at [391, 247] on input "text" at bounding box center [465, 243] width 246 height 20
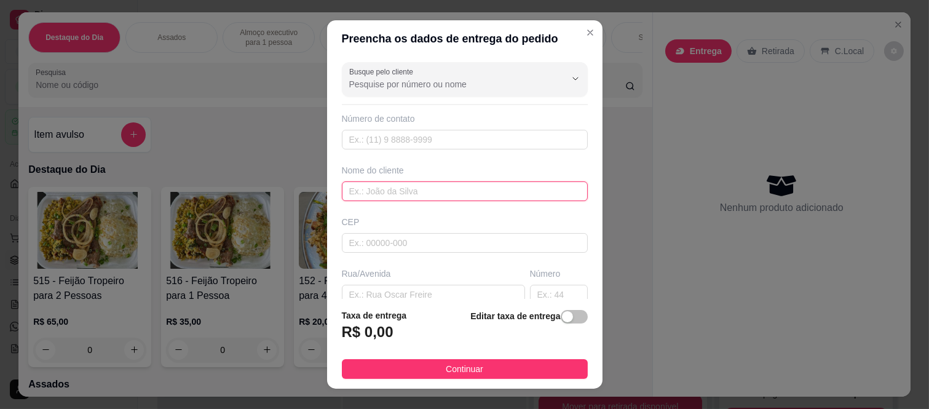
click at [368, 195] on input "text" at bounding box center [465, 191] width 246 height 20
type input "M"
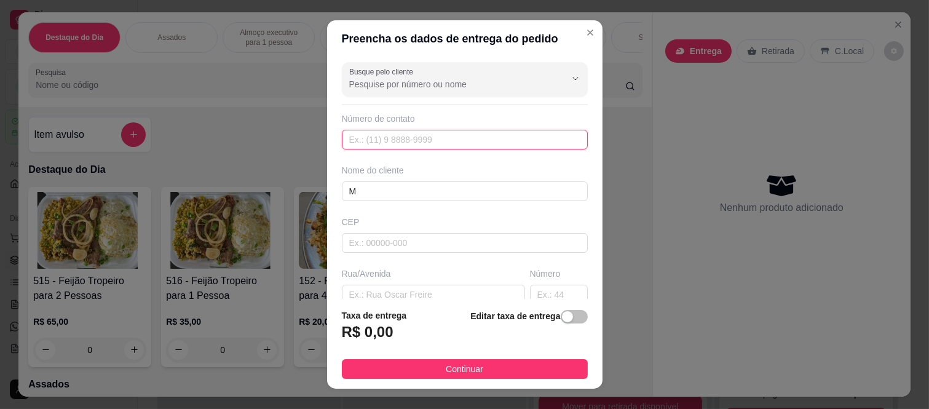
click at [379, 146] on input "text" at bounding box center [465, 140] width 246 height 20
click at [371, 143] on input "text" at bounding box center [465, 140] width 246 height 20
paste input "(11) 96046-8260"
type input "(11) 96046-8260"
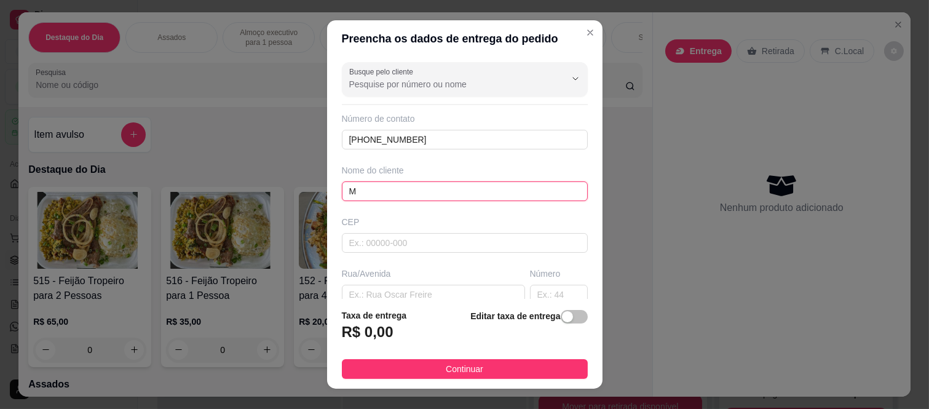
click at [373, 201] on input "M" at bounding box center [465, 191] width 246 height 20
type input "Marcinho"
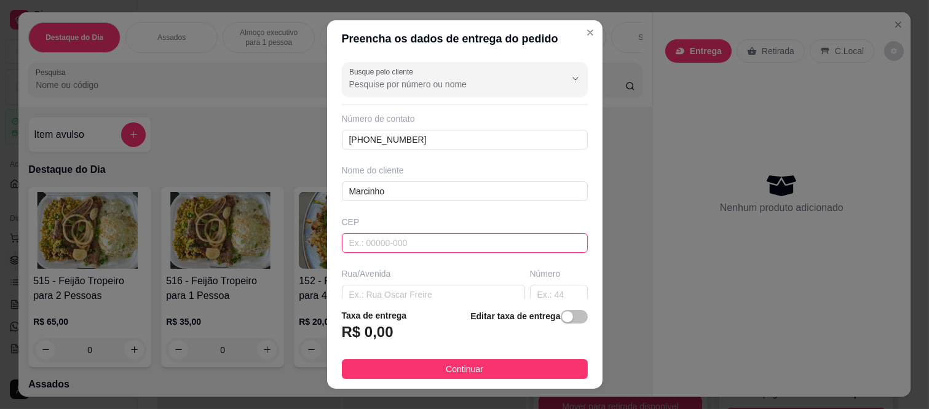
click at [371, 242] on input "text" at bounding box center [465, 243] width 246 height 20
paste input "08260160"
type input "08260160"
type input "Rua Hirovo Kaminobo"
type input "Colônia (Zona Leste)"
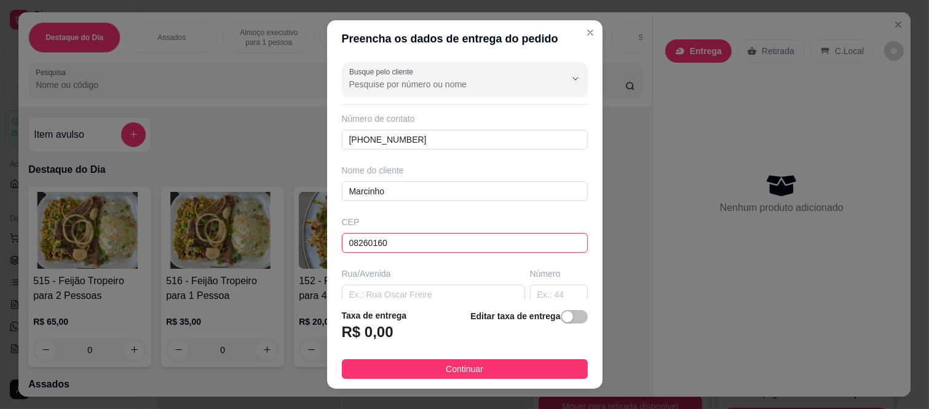
type input "São Paulo"
type input "08260160"
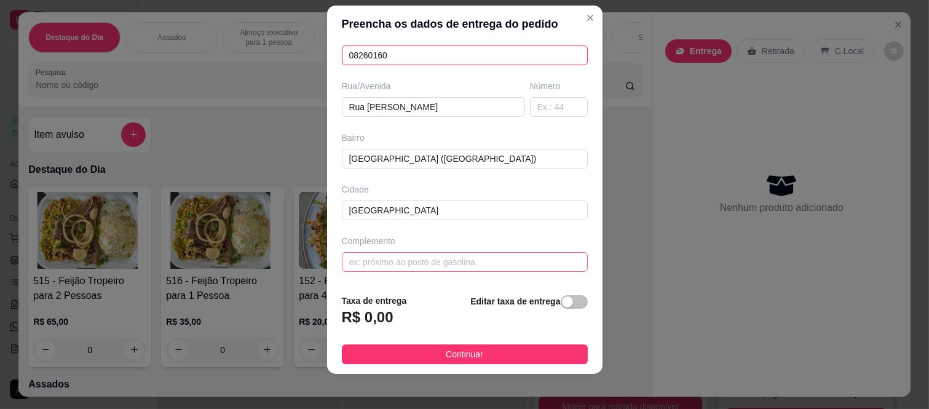
scroll to position [19, 0]
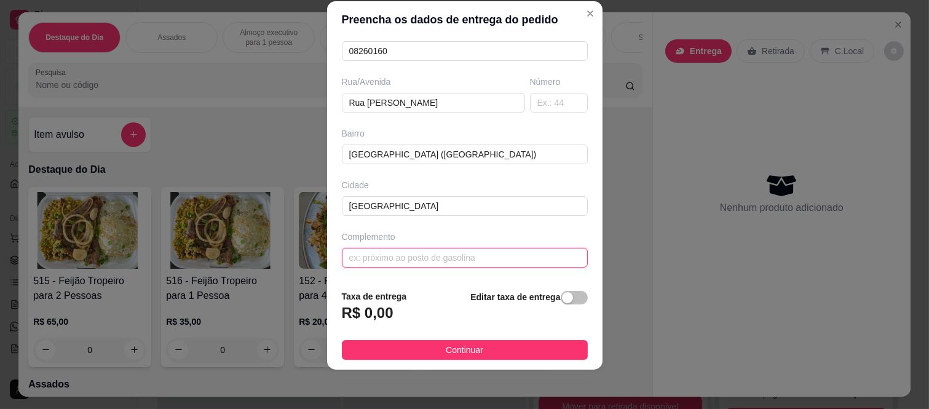
click at [398, 253] on input "text" at bounding box center [465, 258] width 246 height 20
paste input "Torre 2 AP 8"
type input "Torre 2 AP 8"
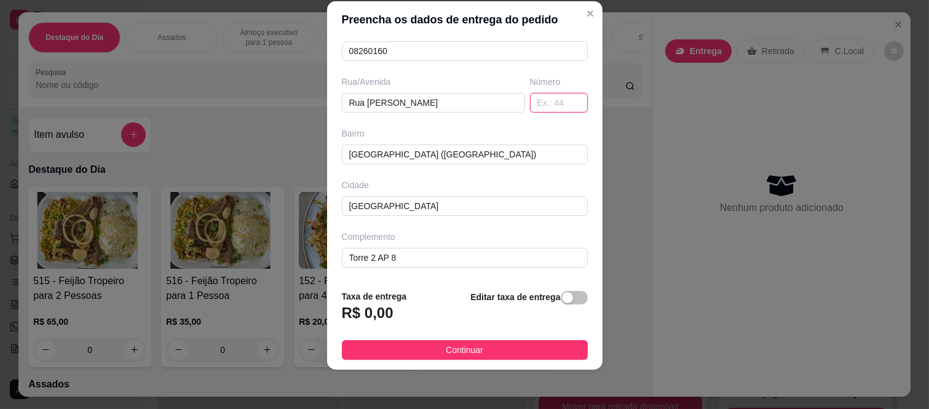
click at [531, 106] on input "text" at bounding box center [559, 103] width 58 height 20
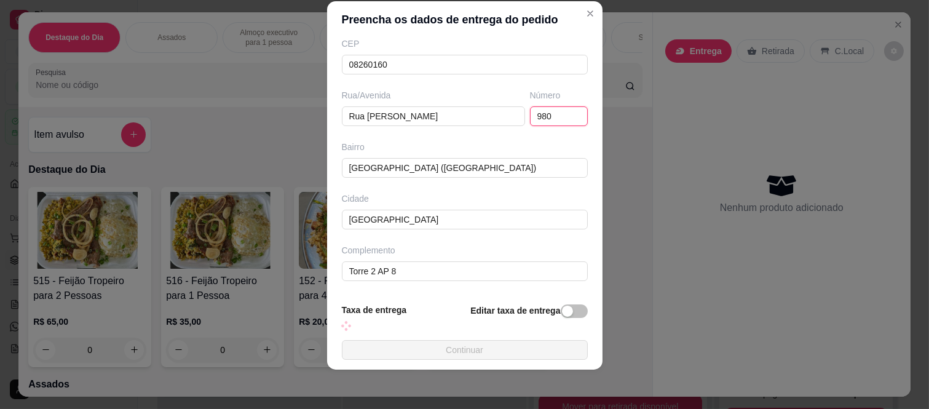
scroll to position [173, 0]
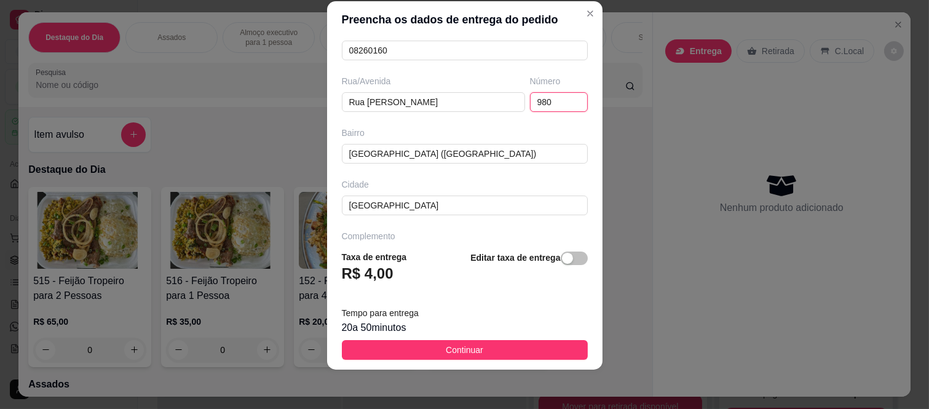
type input "980"
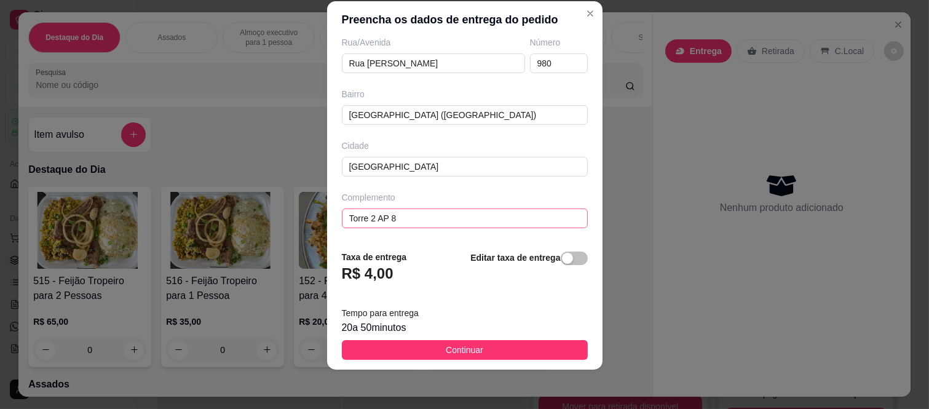
click at [562, 254] on span "button" at bounding box center [574, 259] width 27 height 14
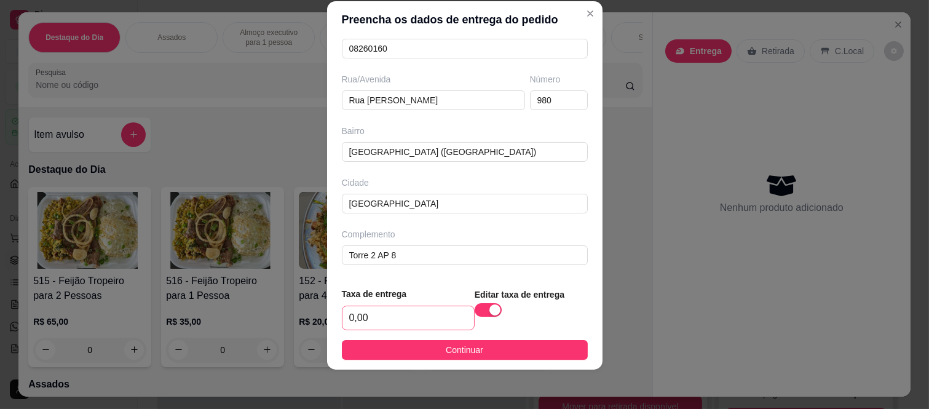
scroll to position [176, 0]
click at [386, 320] on input "0,00" at bounding box center [409, 317] width 132 height 23
type input "8,00"
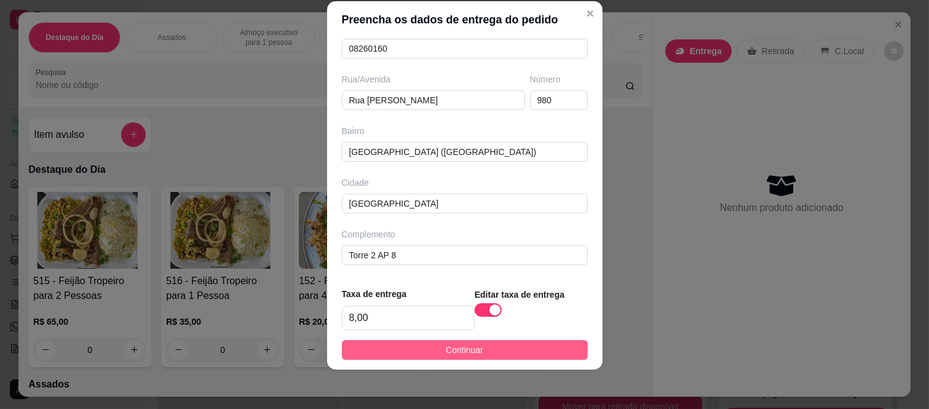
click at [392, 353] on button "Continuar" at bounding box center [465, 350] width 246 height 20
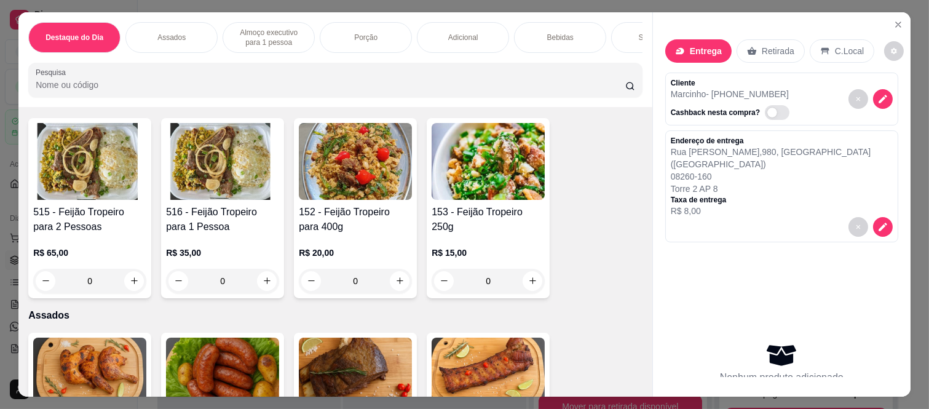
scroll to position [0, 0]
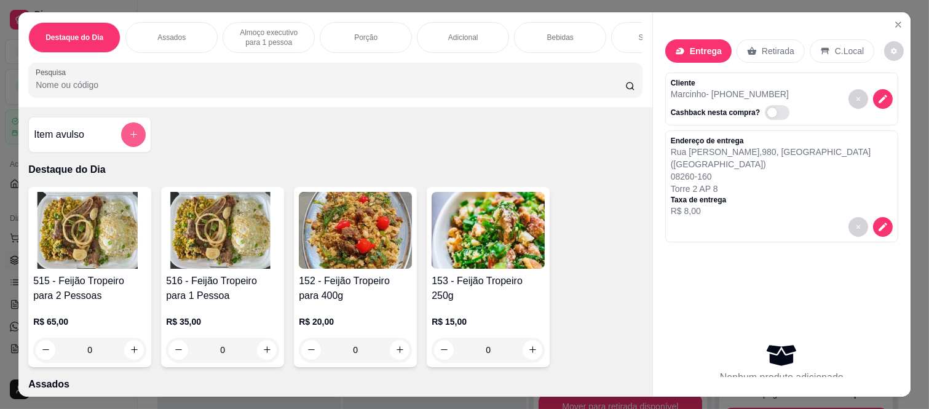
click at [123, 133] on button "add-separate-item" at bounding box center [133, 134] width 25 height 25
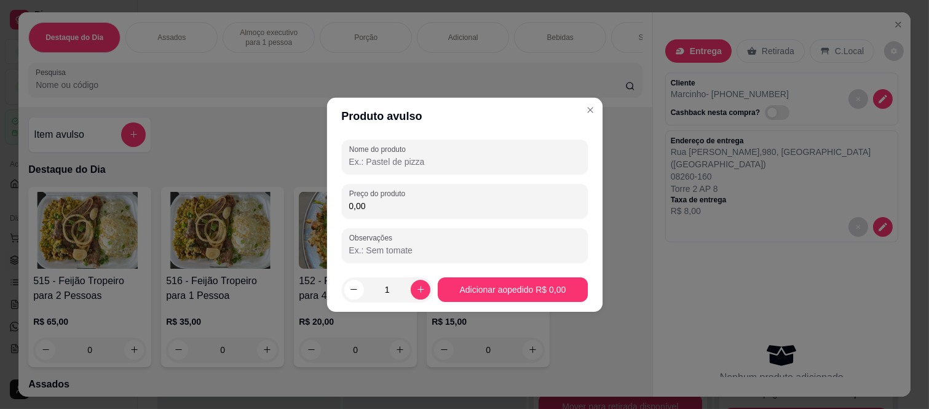
click at [344, 178] on div "Nome do produto Preço do produto 0,00 Observações" at bounding box center [464, 200] width 246 height 123
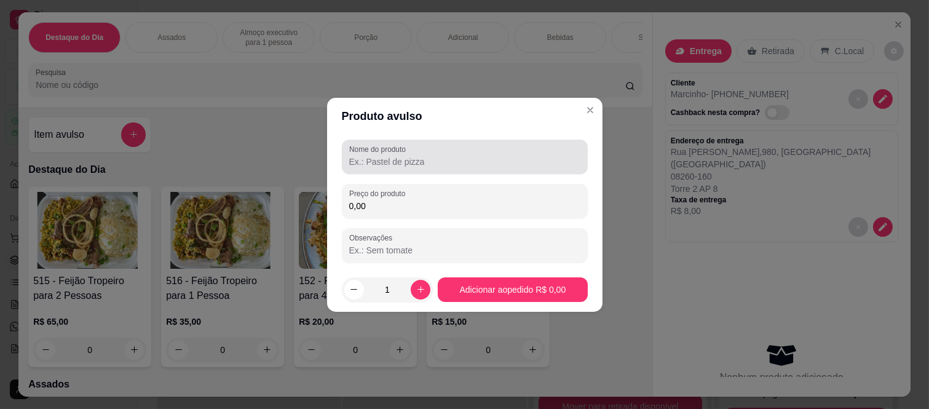
click at [365, 154] on label "Nome do produto" at bounding box center [379, 149] width 61 height 10
click at [365, 156] on input "Nome do produto" at bounding box center [464, 162] width 231 height 12
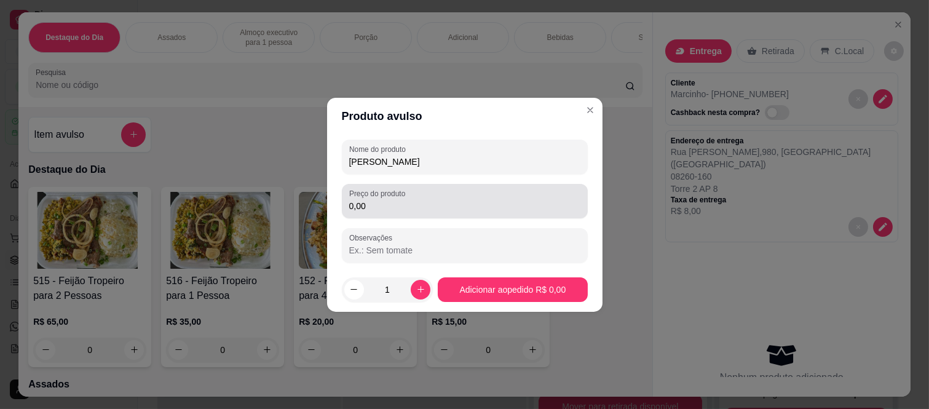
type input "Frango assado"
click at [386, 200] on input "0,00" at bounding box center [464, 206] width 231 height 12
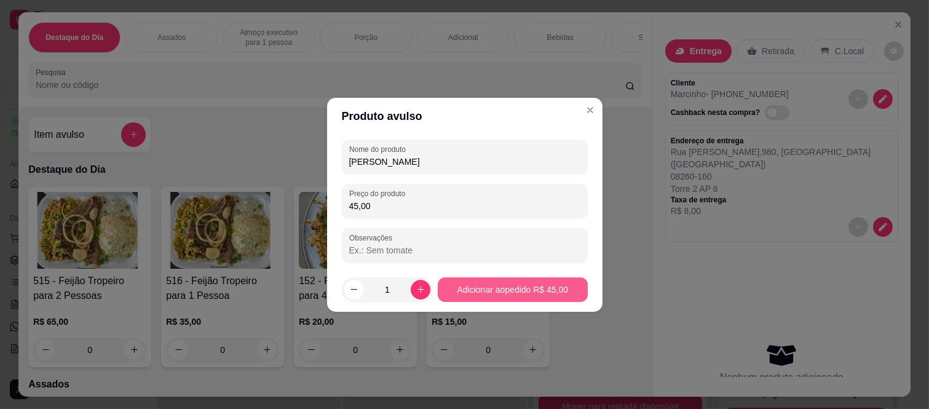
type input "45,00"
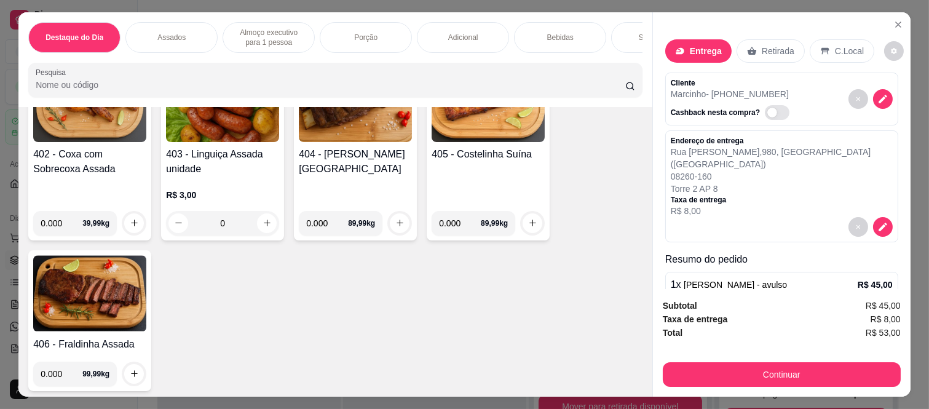
scroll to position [478, 0]
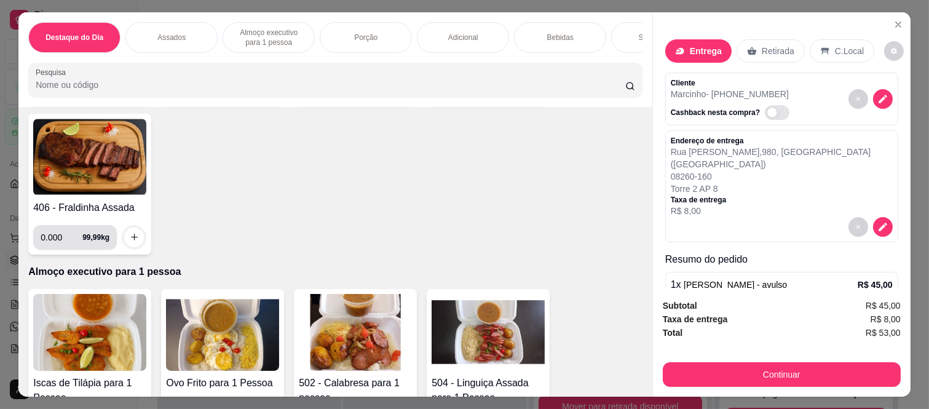
click at [56, 240] on input "0.000" at bounding box center [62, 237] width 42 height 25
type input "0.500"
click at [124, 238] on button "increase-product-quantity" at bounding box center [134, 238] width 20 height 20
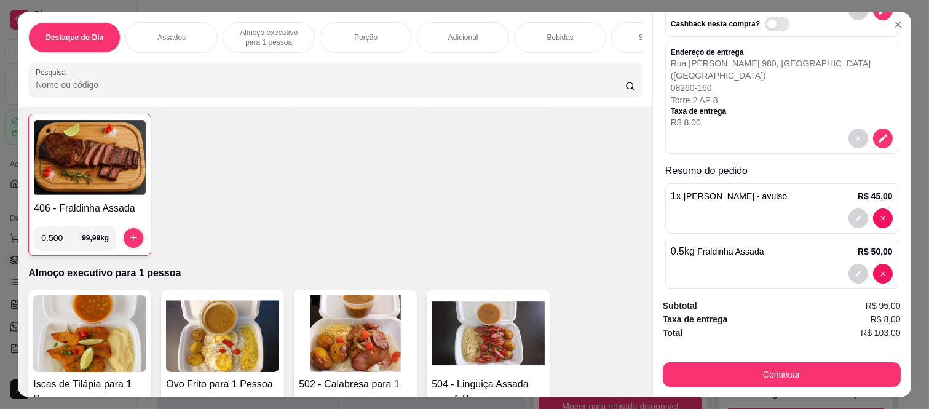
scroll to position [93, 0]
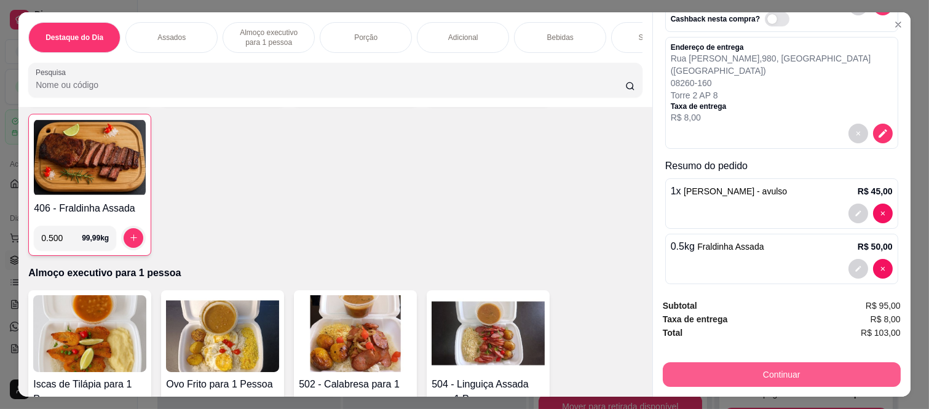
click at [758, 370] on button "Continuar" at bounding box center [782, 374] width 238 height 25
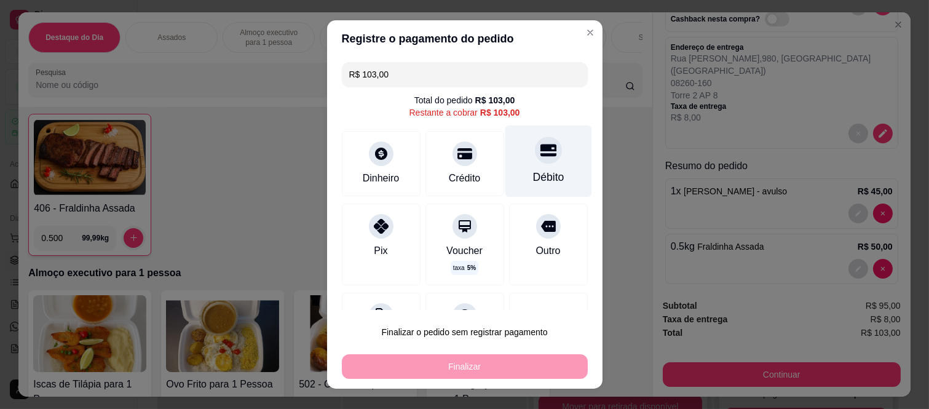
click at [533, 170] on div "Débito" at bounding box center [548, 177] width 31 height 16
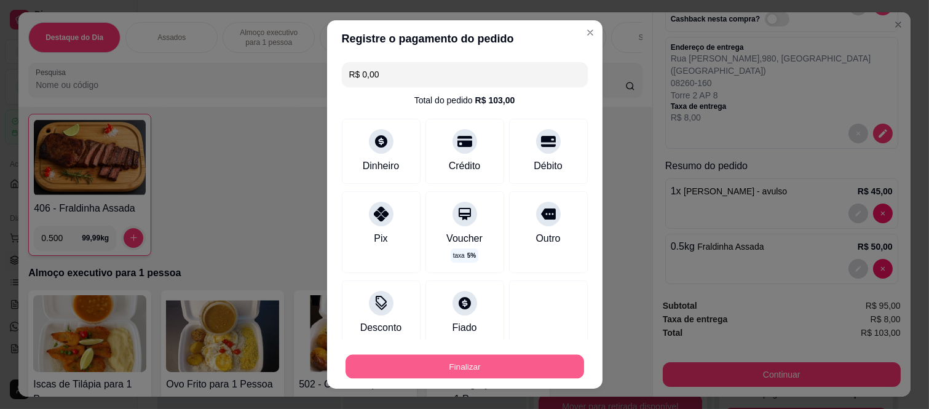
click at [518, 359] on button "Finalizar" at bounding box center [465, 366] width 239 height 24
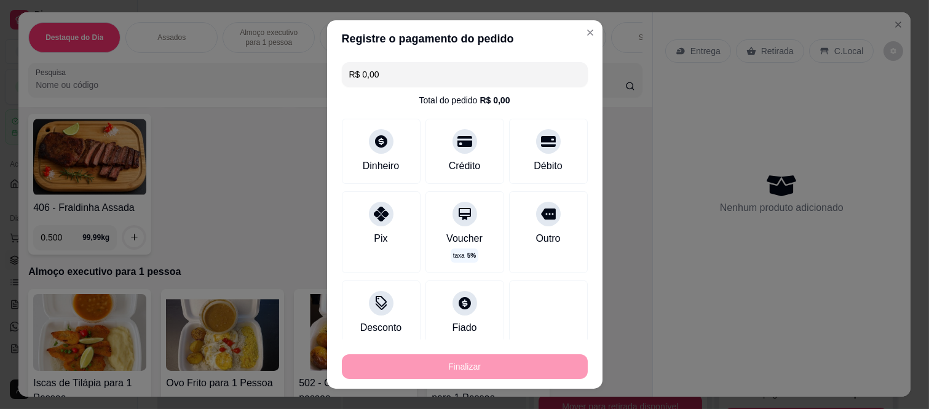
type input "-R$ 103,00"
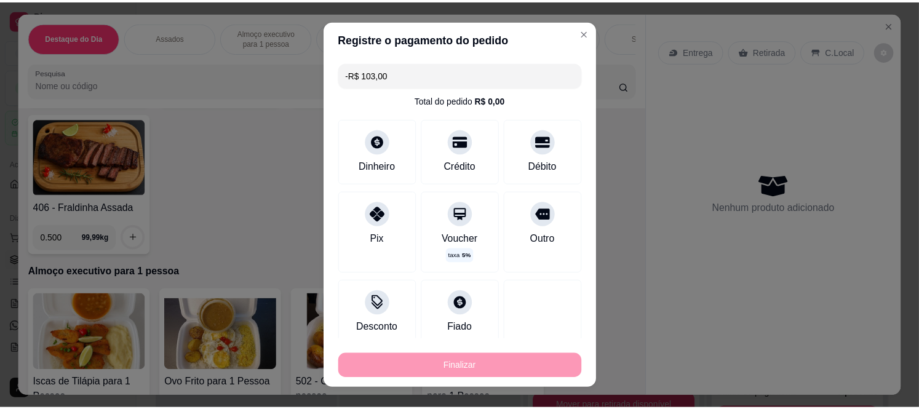
scroll to position [0, 0]
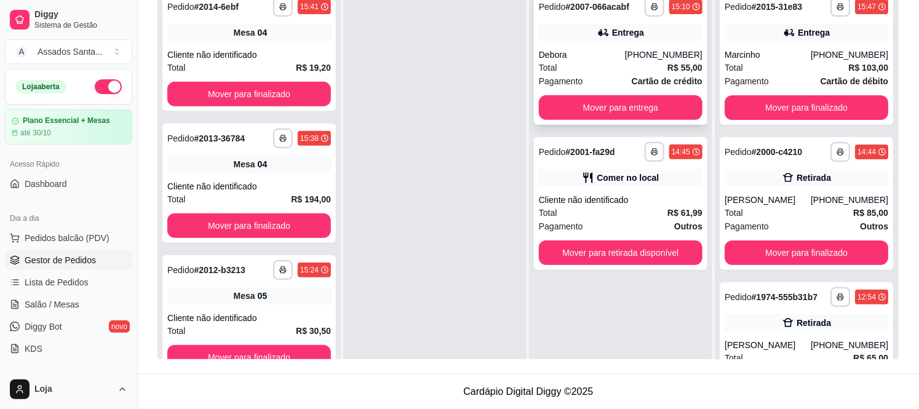
click at [592, 59] on div "Debora" at bounding box center [582, 55] width 86 height 12
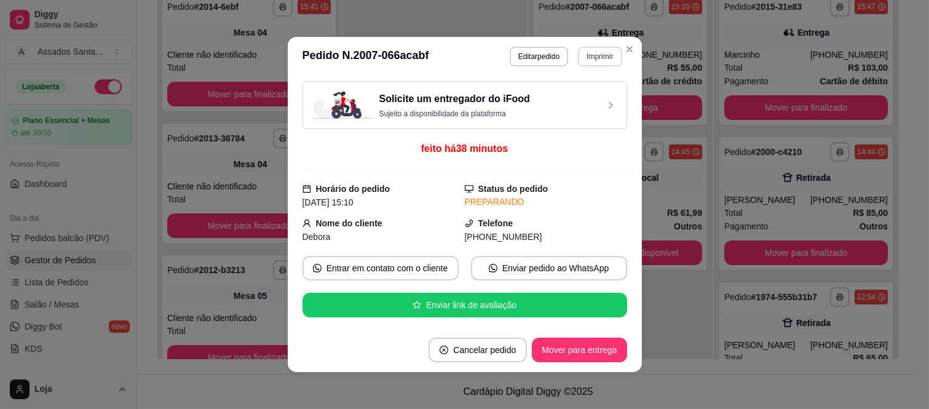
click at [587, 54] on button "Imprimir" at bounding box center [600, 57] width 44 height 20
click at [567, 108] on button "IMPRESSORA caixa" at bounding box center [573, 101] width 89 height 20
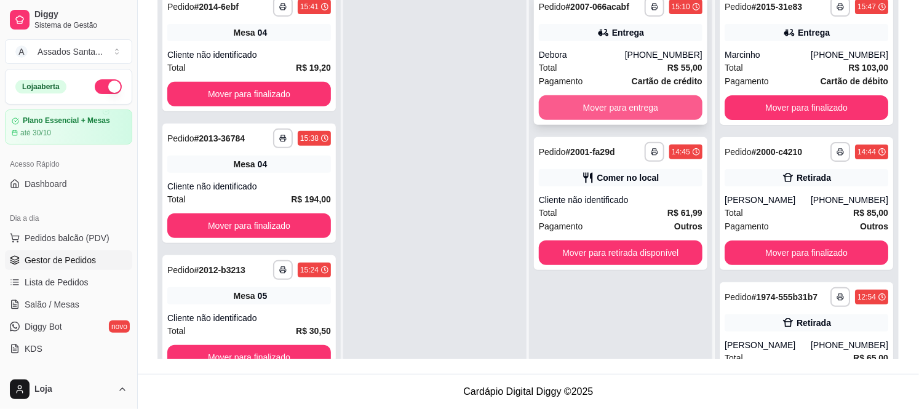
click at [646, 113] on button "Mover para entrega" at bounding box center [621, 107] width 164 height 25
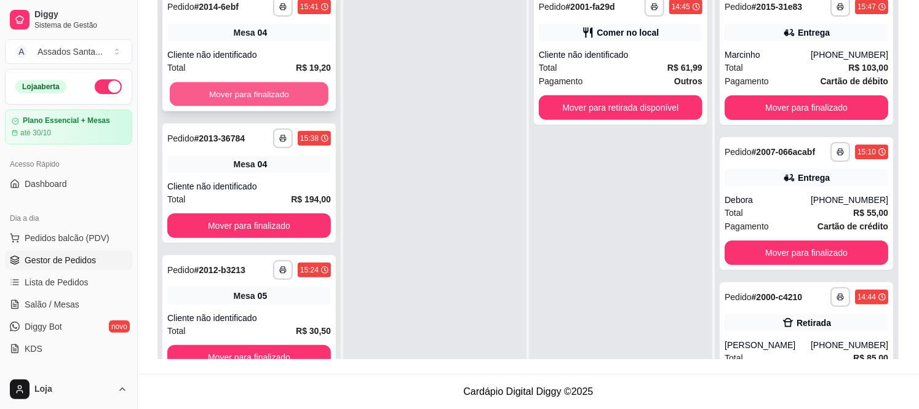
click at [255, 103] on button "Mover para finalizado" at bounding box center [249, 94] width 159 height 24
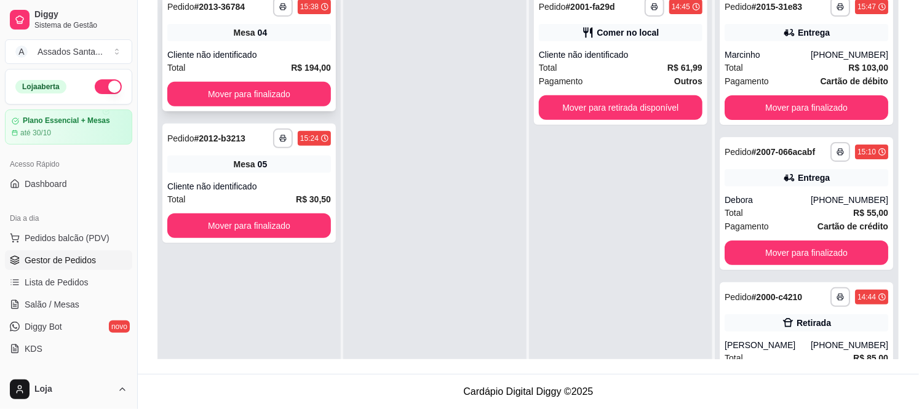
click at [256, 97] on button "Mover para finalizado" at bounding box center [249, 94] width 164 height 25
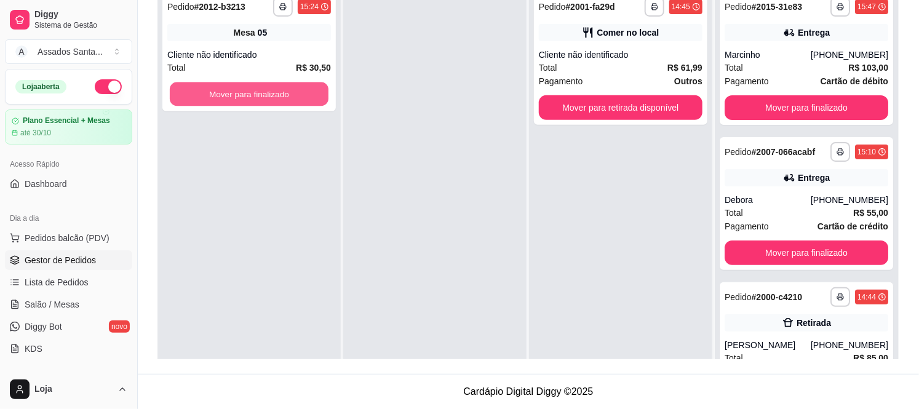
click at [256, 97] on button "Mover para finalizado" at bounding box center [249, 94] width 159 height 24
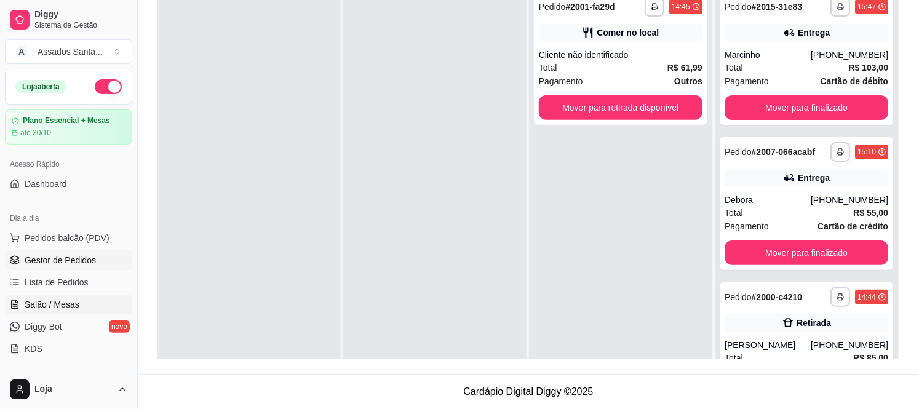
scroll to position [68, 0]
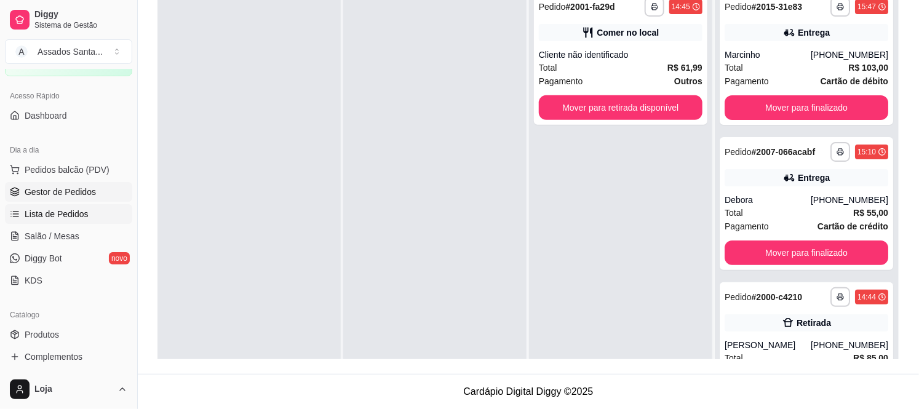
click at [54, 216] on span "Lista de Pedidos" at bounding box center [57, 214] width 64 height 12
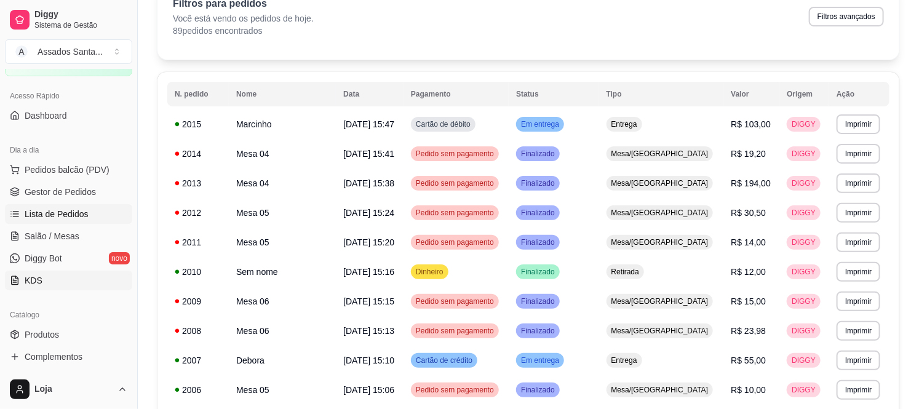
scroll to position [137, 0]
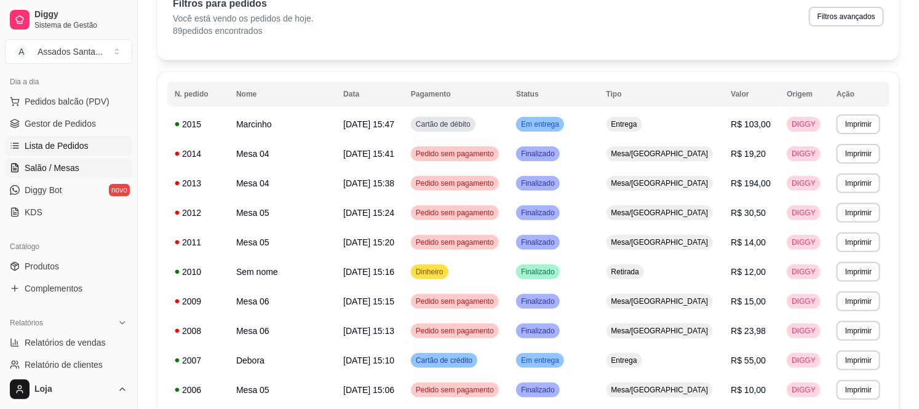
click at [92, 164] on link "Salão / Mesas" at bounding box center [68, 168] width 127 height 20
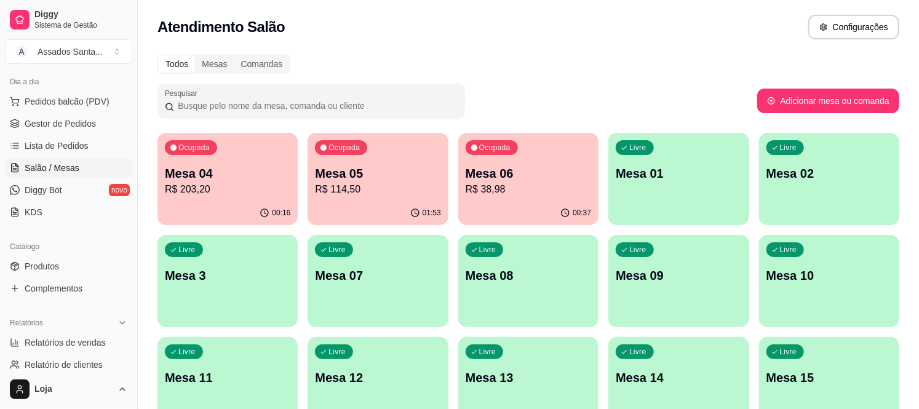
click at [232, 180] on p "Mesa 04" at bounding box center [227, 173] width 125 height 17
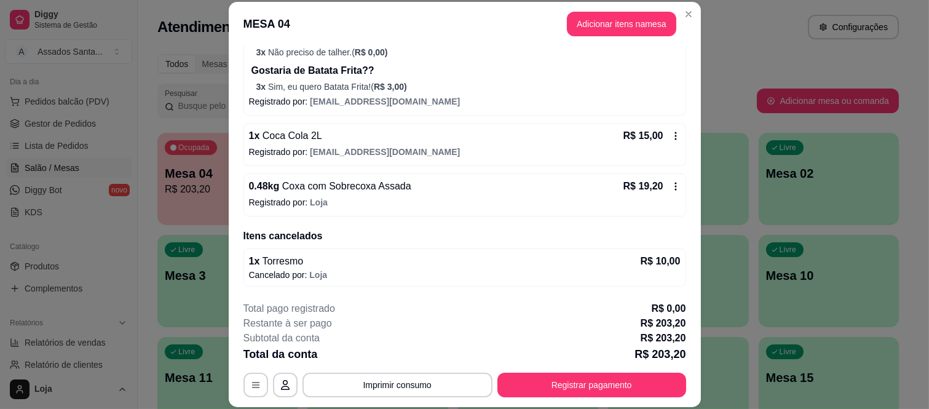
scroll to position [314, 0]
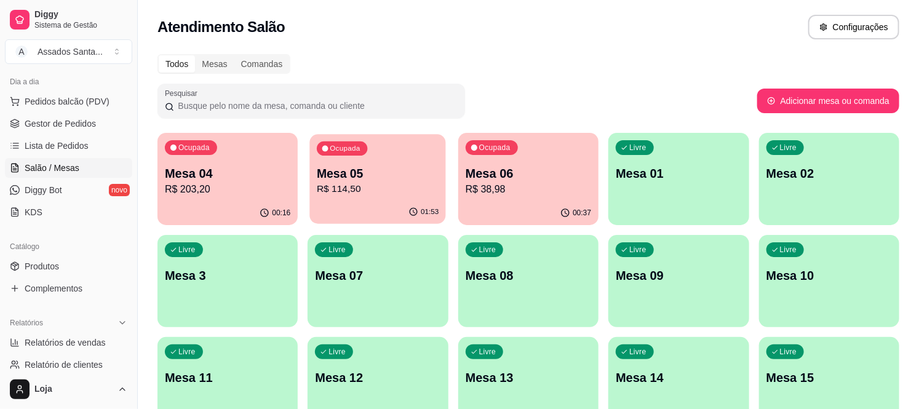
click at [400, 199] on div "Ocupada Mesa 05 R$ 114,50" at bounding box center [378, 167] width 137 height 66
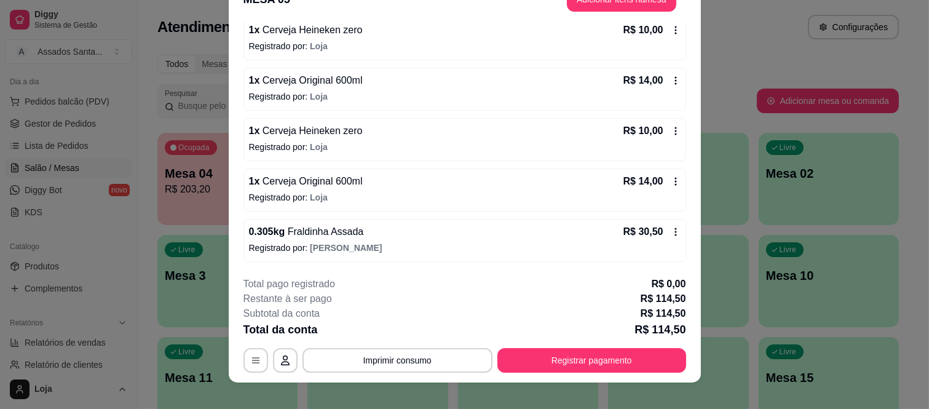
scroll to position [38, 0]
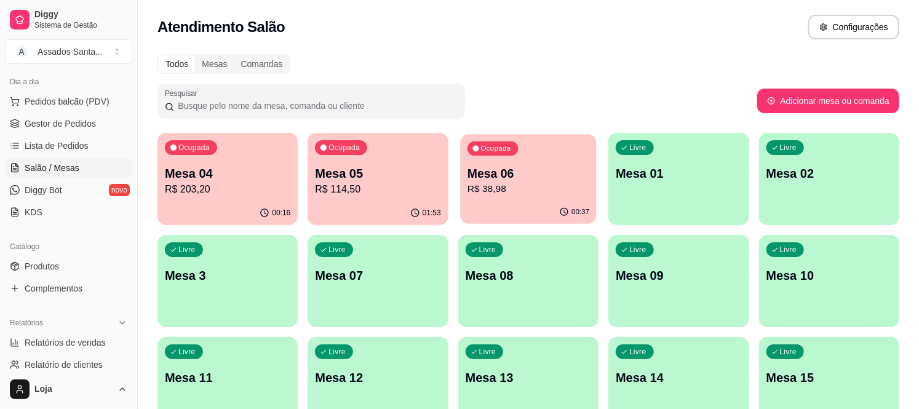
click at [523, 177] on p "Mesa 06" at bounding box center [528, 173] width 122 height 17
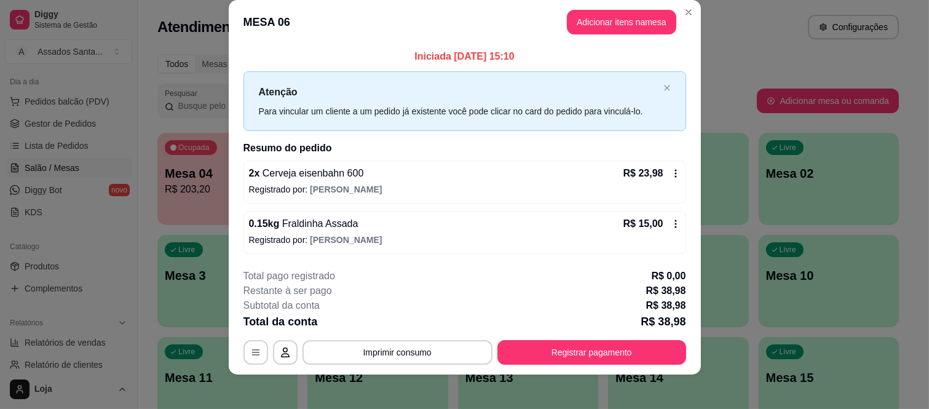
scroll to position [22, 0]
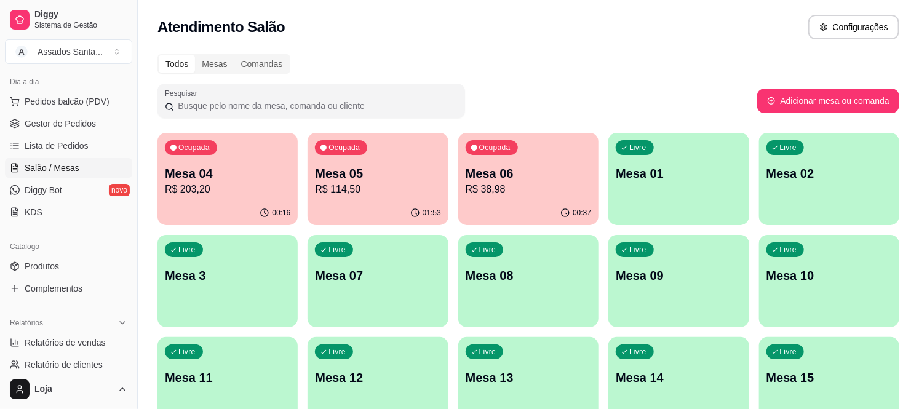
click at [550, 168] on p "Mesa 06" at bounding box center [528, 173] width 125 height 17
click at [362, 163] on div "Ocupada Mesa 05 R$ 114,50" at bounding box center [378, 167] width 140 height 68
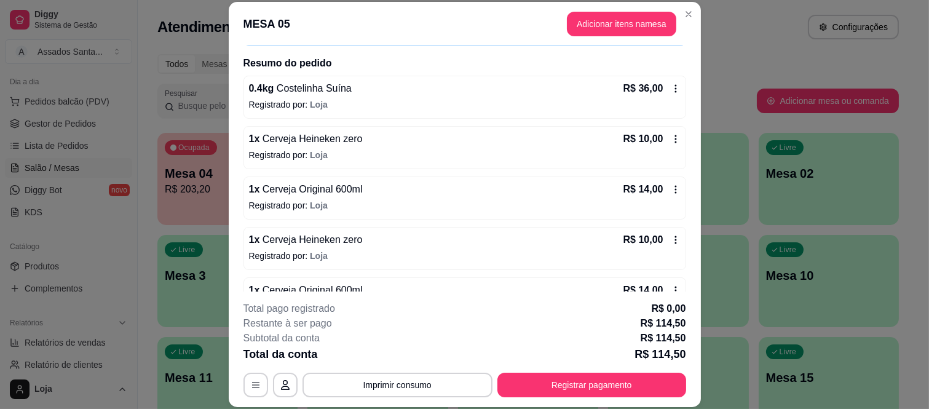
scroll to position [0, 0]
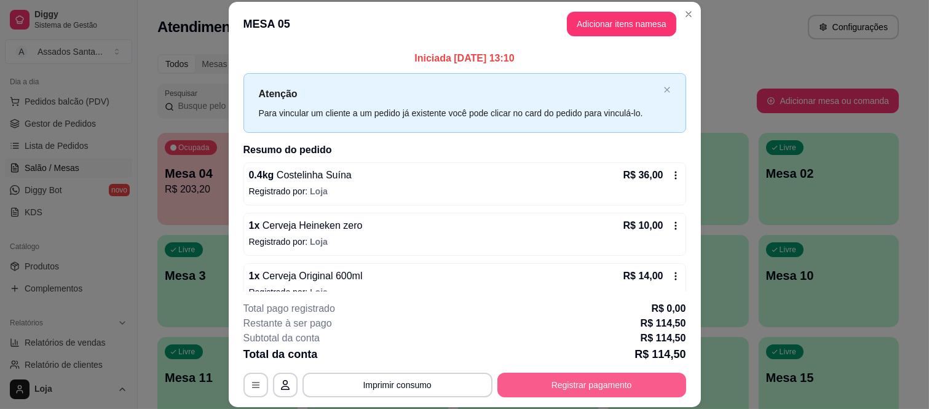
click at [651, 384] on button "Registrar pagamento" at bounding box center [592, 385] width 189 height 25
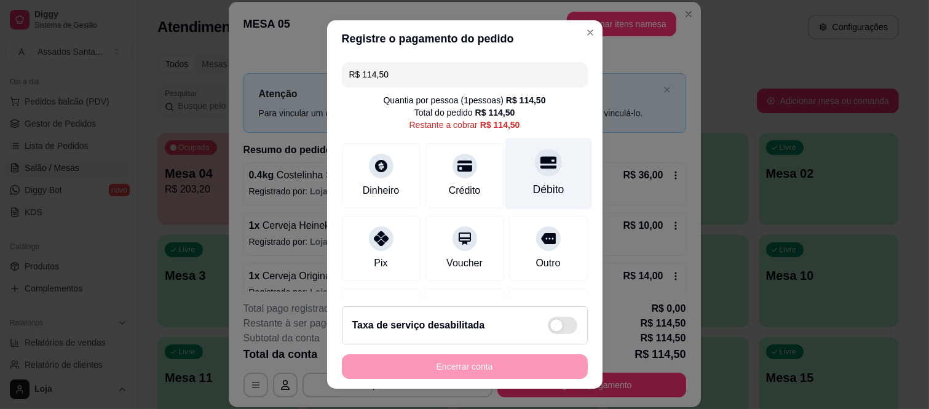
click at [540, 164] on icon at bounding box center [548, 162] width 16 height 16
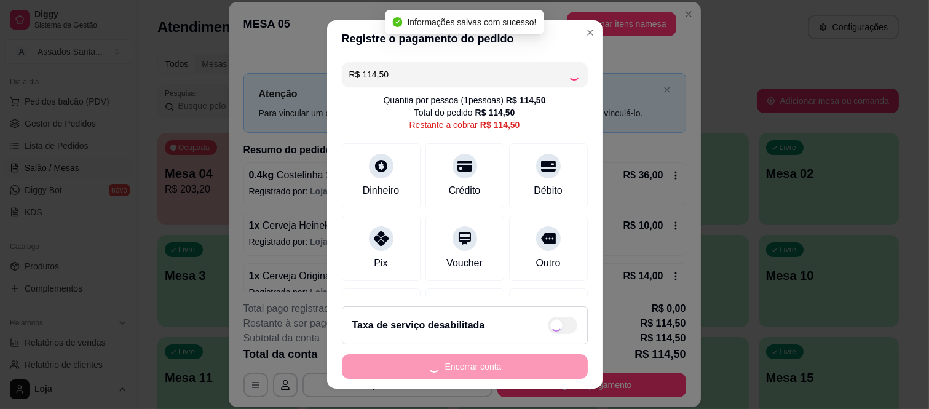
type input "R$ 0,00"
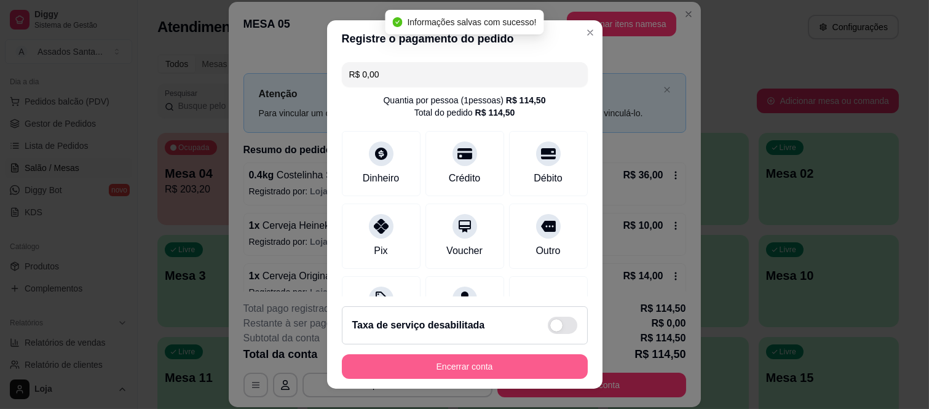
click at [413, 371] on button "Encerrar conta" at bounding box center [465, 366] width 246 height 25
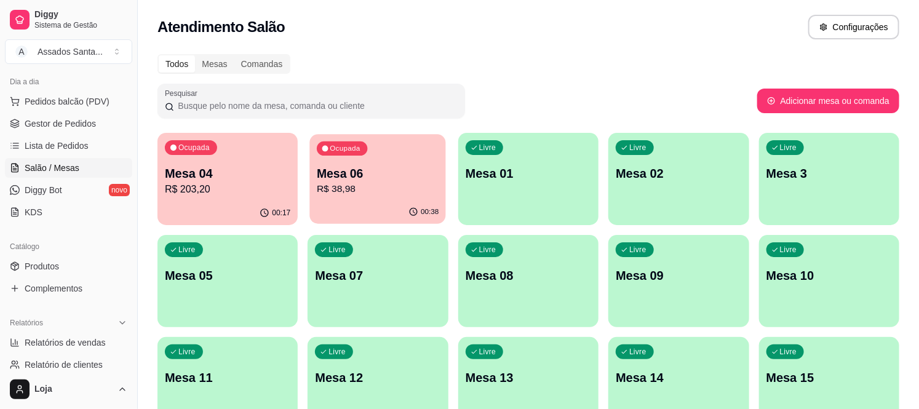
click at [354, 173] on p "Mesa 06" at bounding box center [378, 173] width 122 height 17
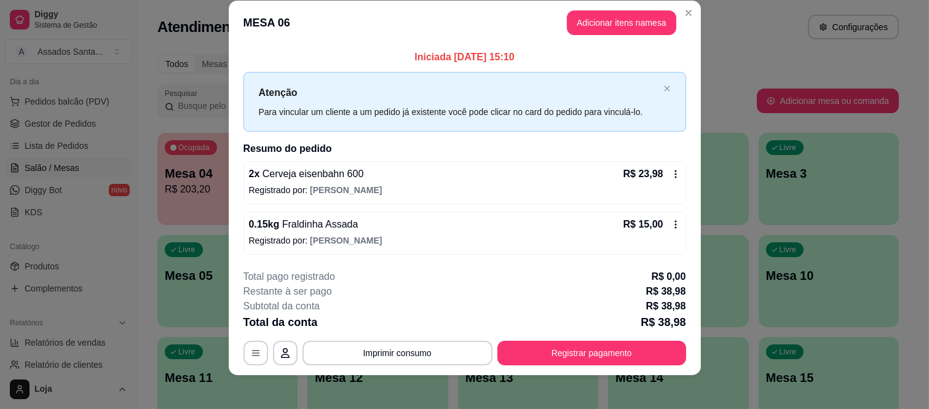
scroll to position [22, 0]
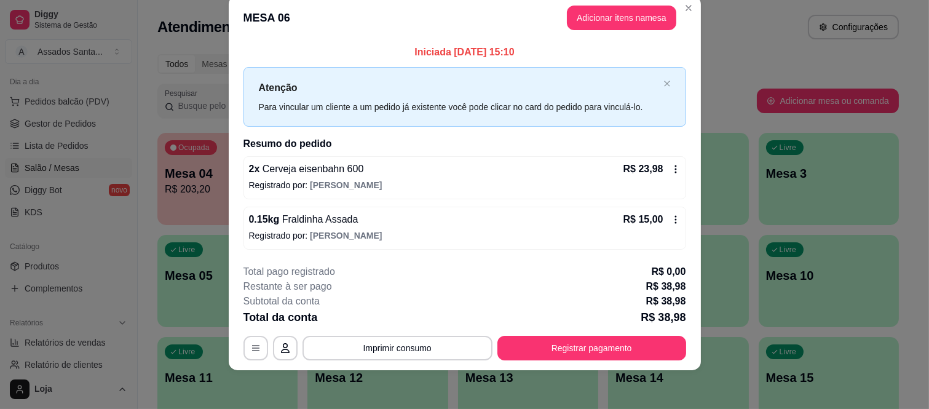
click at [421, 349] on button "Imprimir consumo" at bounding box center [398, 348] width 190 height 25
click at [398, 325] on button "IMPRESSORA caixa" at bounding box center [396, 319] width 86 height 19
drag, startPoint x: 252, startPoint y: 189, endPoint x: 215, endPoint y: 193, distance: 37.1
click at [236, 193] on div "Iniciada 05/10/2025 às 15:10 Atenção Para vincular um cliente a um pedido já ex…" at bounding box center [465, 147] width 472 height 215
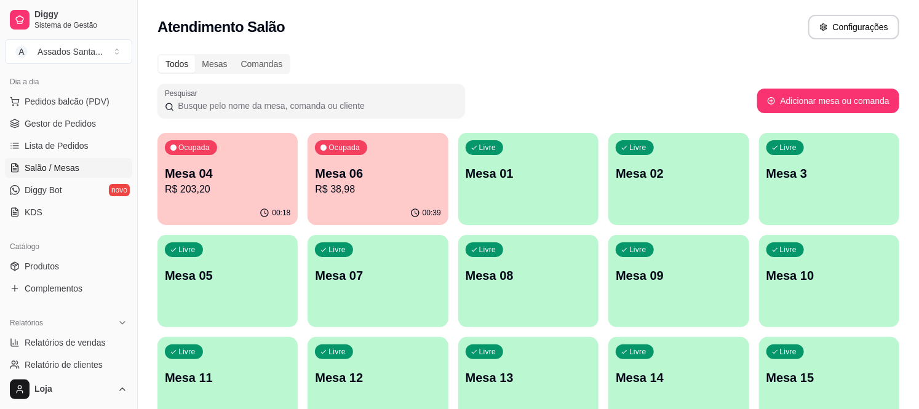
click at [188, 188] on p "R$ 203,20" at bounding box center [227, 189] width 125 height 15
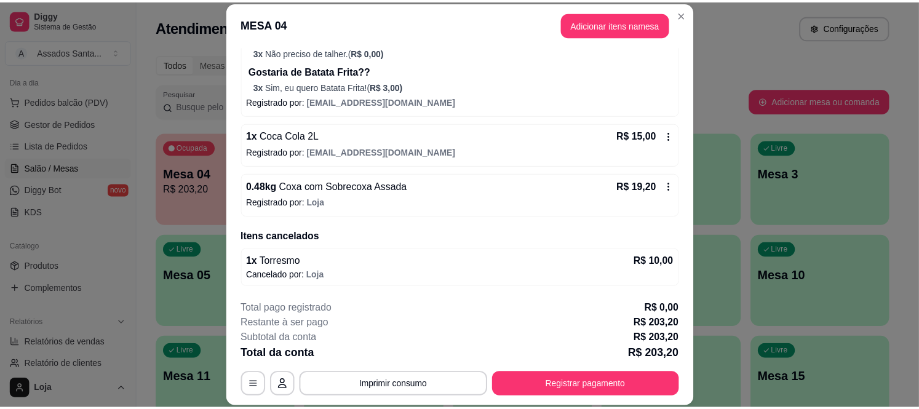
scroll to position [314, 0]
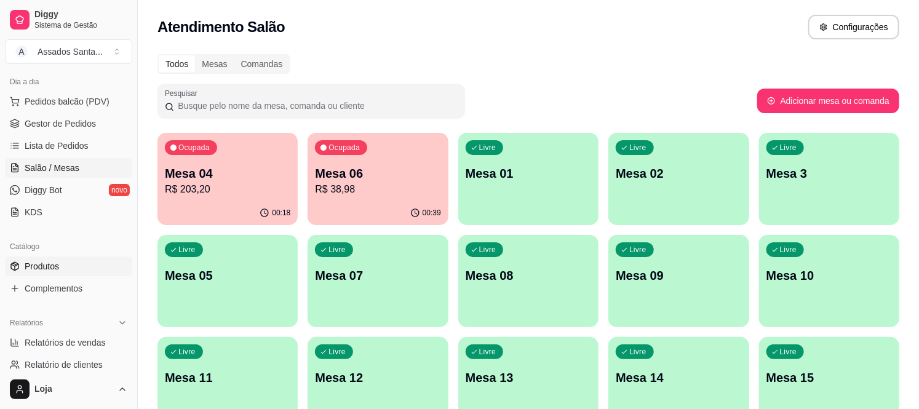
click at [56, 274] on link "Produtos" at bounding box center [68, 266] width 127 height 20
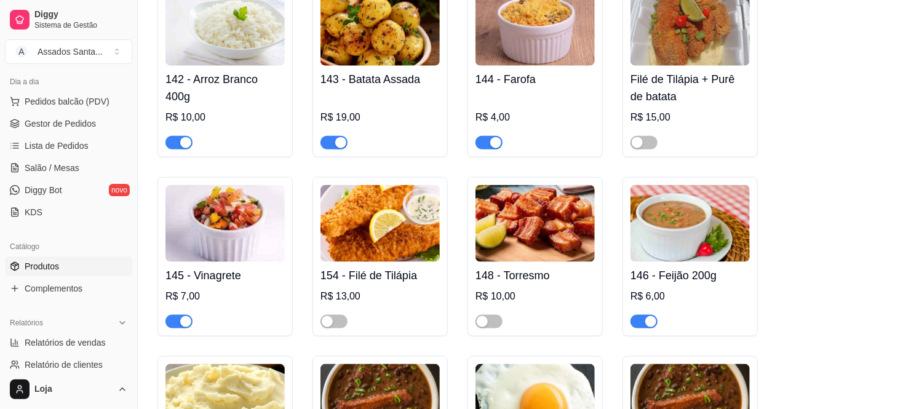
scroll to position [4715, 0]
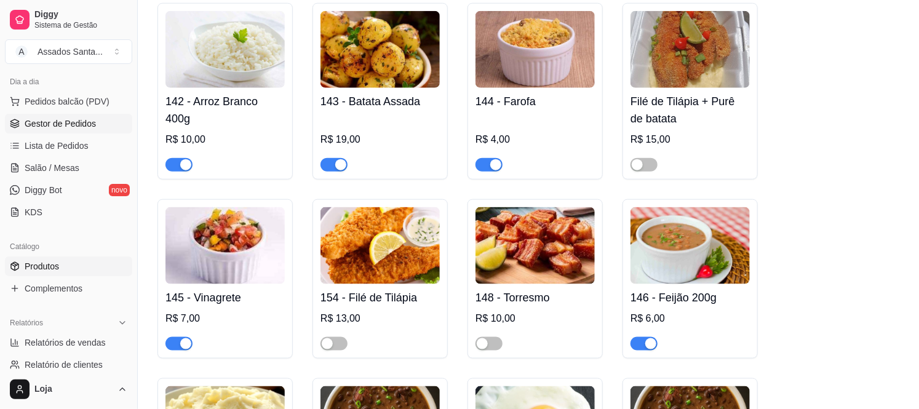
click at [55, 132] on link "Gestor de Pedidos" at bounding box center [68, 124] width 127 height 20
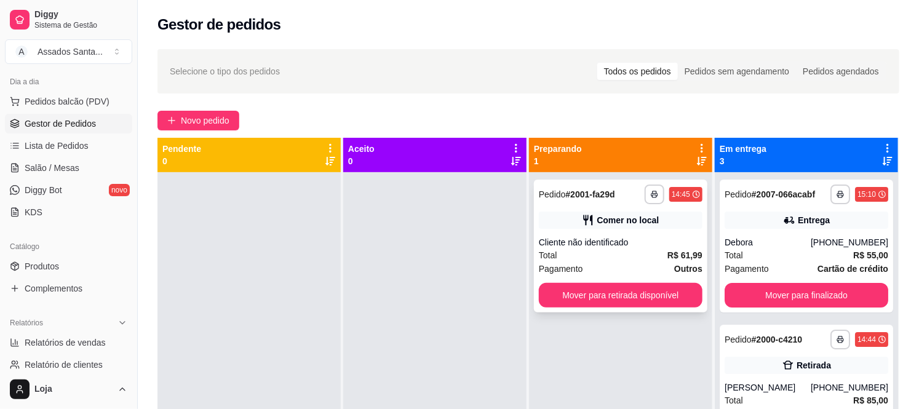
click at [608, 228] on div "Comer no local" at bounding box center [621, 220] width 164 height 17
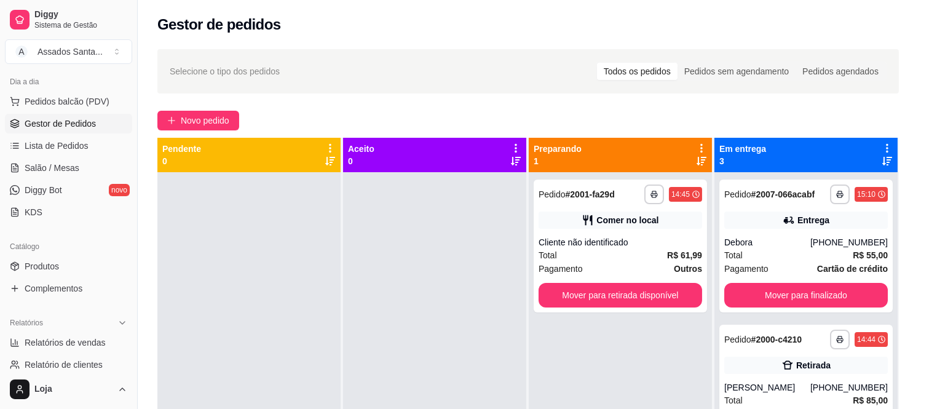
scroll to position [115, 0]
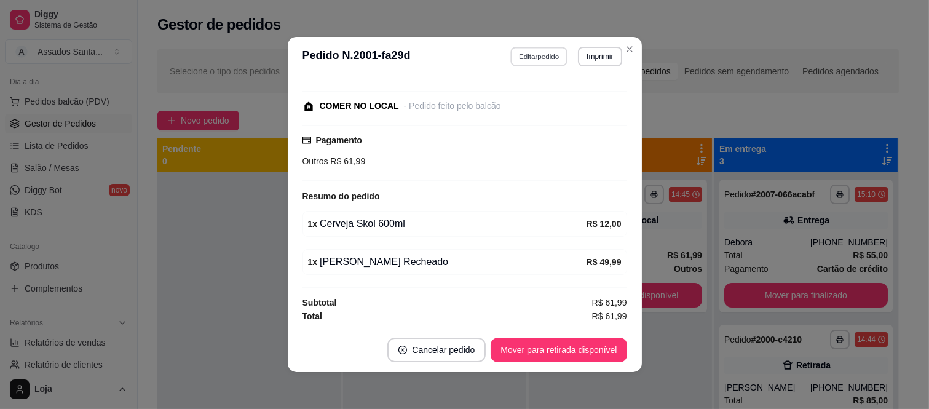
click at [530, 53] on button "Editar pedido" at bounding box center [538, 56] width 57 height 19
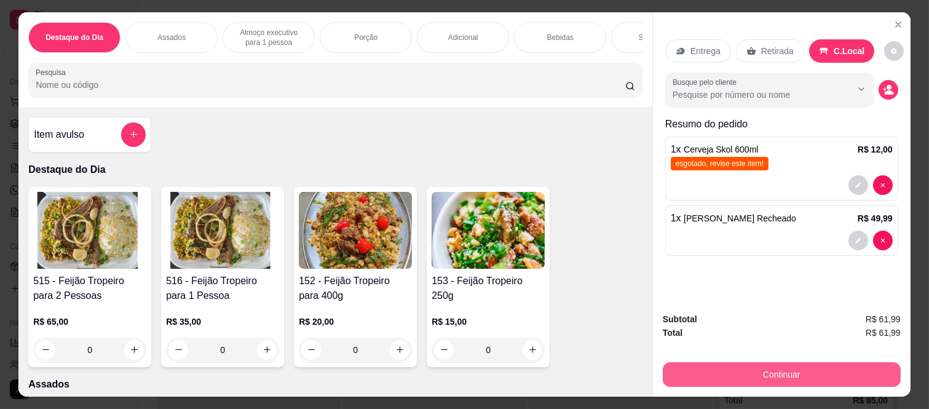
click at [753, 362] on button "Continuar" at bounding box center [782, 374] width 238 height 25
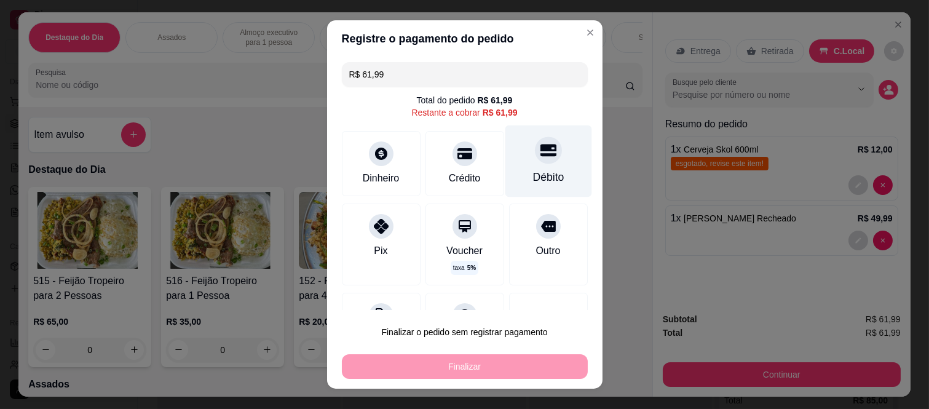
click at [515, 161] on div "Débito" at bounding box center [548, 161] width 87 height 72
type input "R$ 0,00"
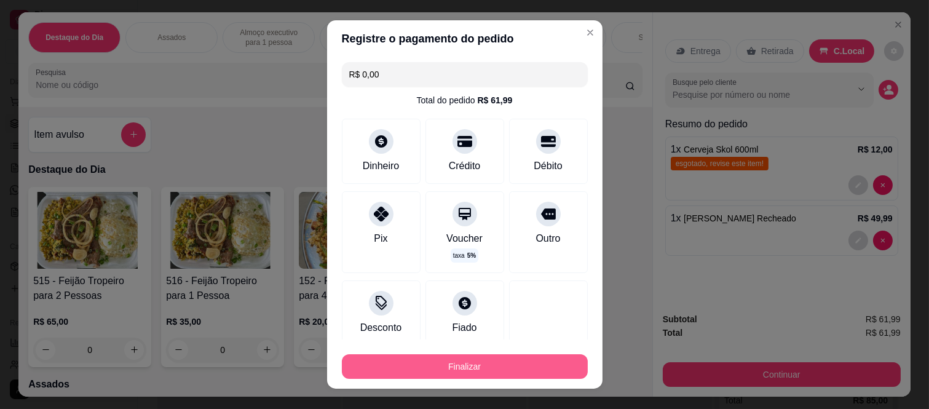
click at [470, 373] on button "Finalizar" at bounding box center [465, 366] width 246 height 25
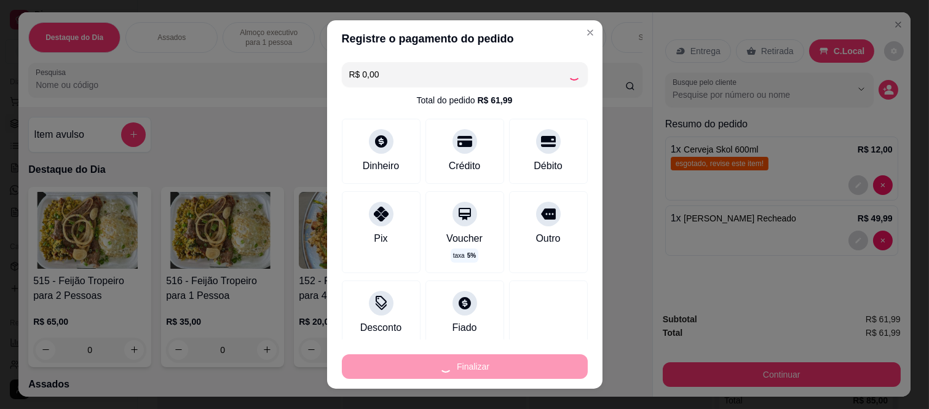
type input "0"
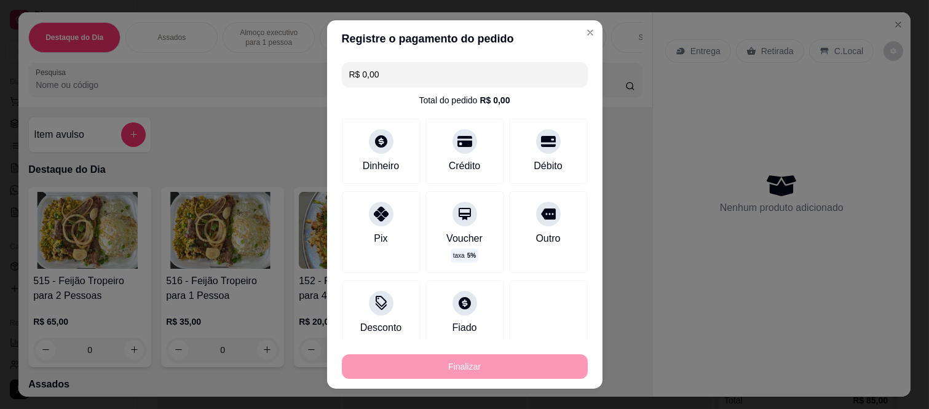
type input "-R$ 61,99"
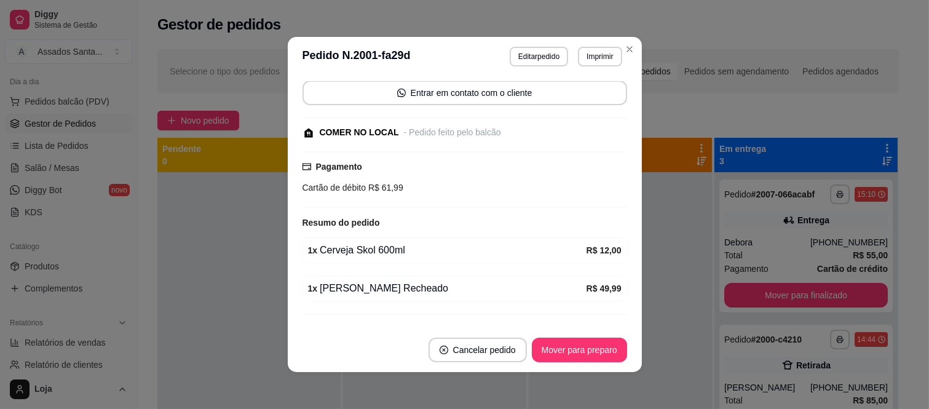
scroll to position [143, 0]
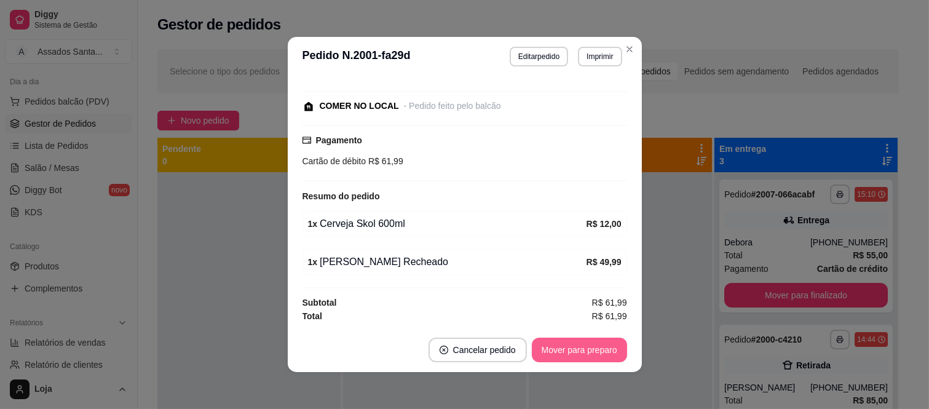
click at [551, 354] on button "Mover para preparo" at bounding box center [579, 350] width 95 height 25
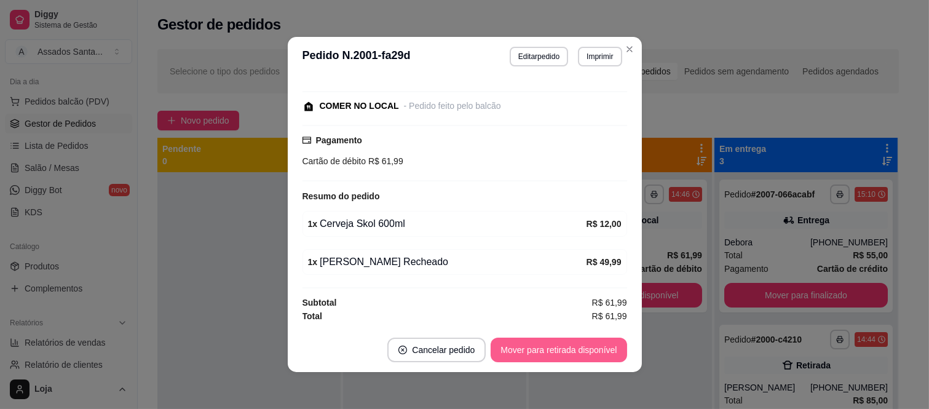
click at [563, 354] on button "Mover para retirada disponível" at bounding box center [559, 350] width 136 height 25
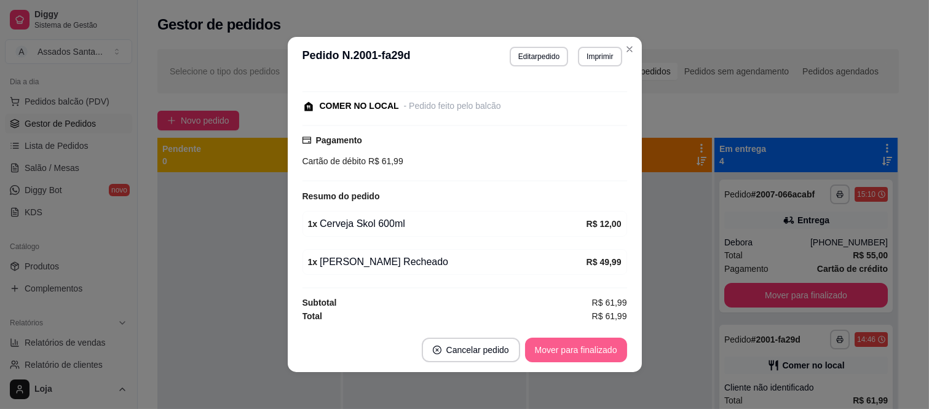
click at [564, 354] on button "Mover para finalizado" at bounding box center [576, 350] width 102 height 25
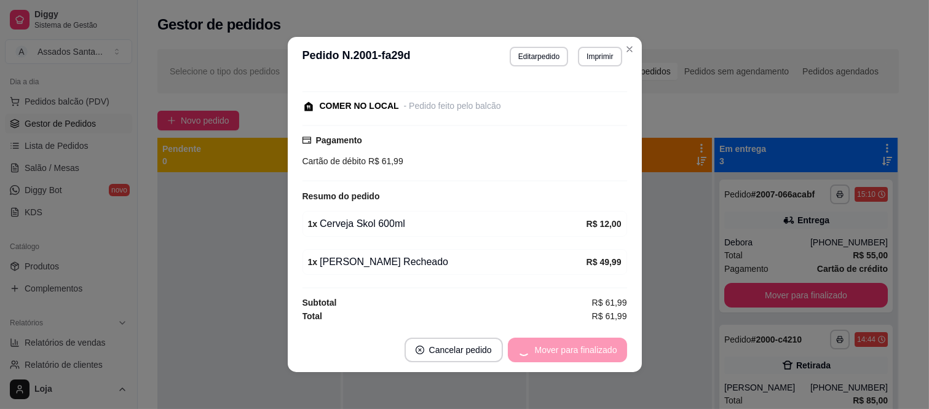
scroll to position [77, 0]
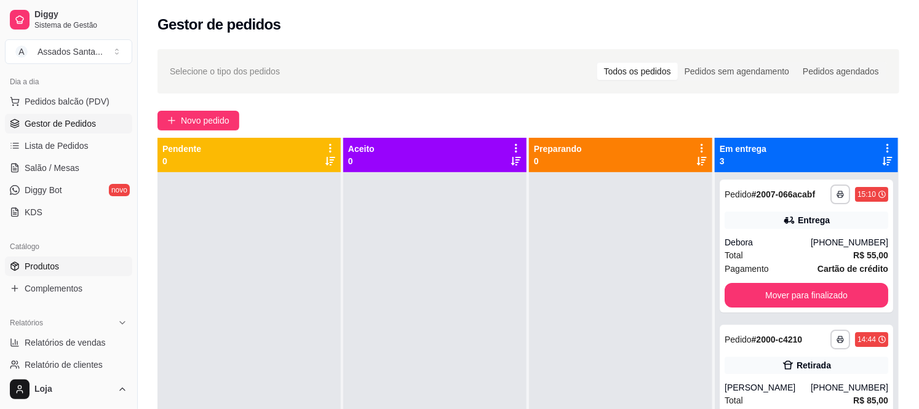
click at [56, 266] on span "Produtos" at bounding box center [42, 266] width 34 height 12
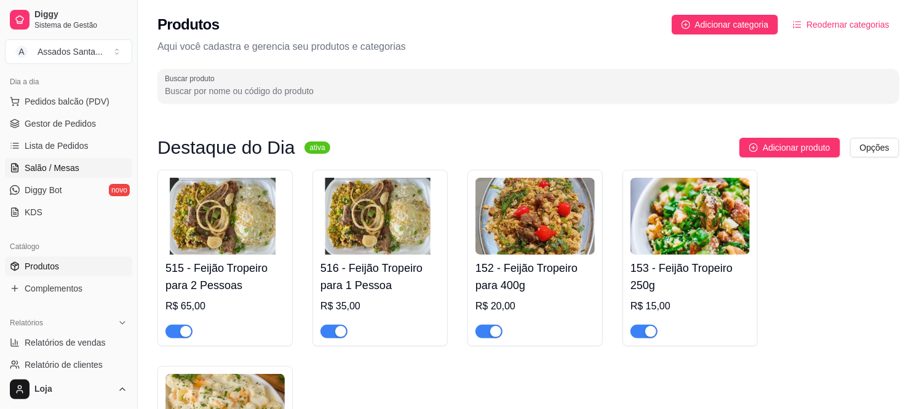
click at [57, 171] on span "Salão / Mesas" at bounding box center [52, 168] width 55 height 12
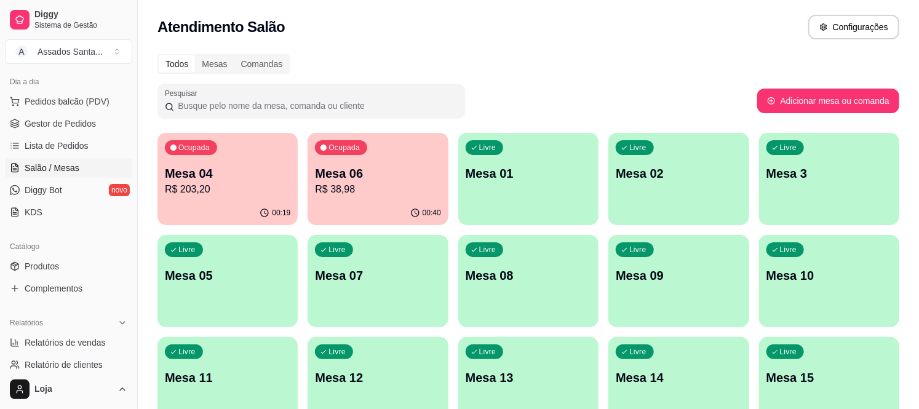
click at [382, 182] on p "R$ 38,98" at bounding box center [377, 189] width 125 height 15
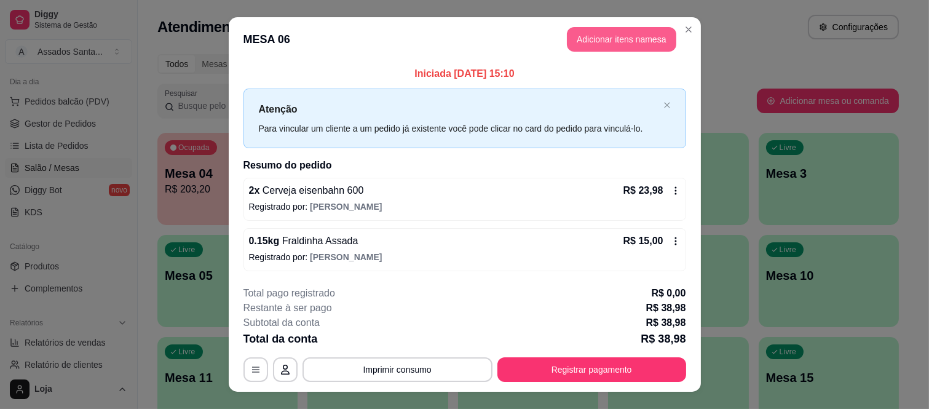
click at [622, 44] on button "Adicionar itens na mesa" at bounding box center [621, 39] width 109 height 25
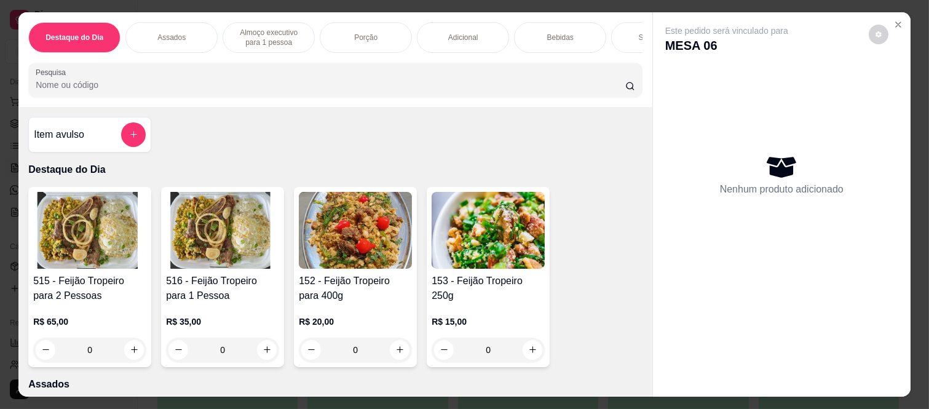
click at [566, 33] on p "Bebidas" at bounding box center [560, 38] width 26 height 10
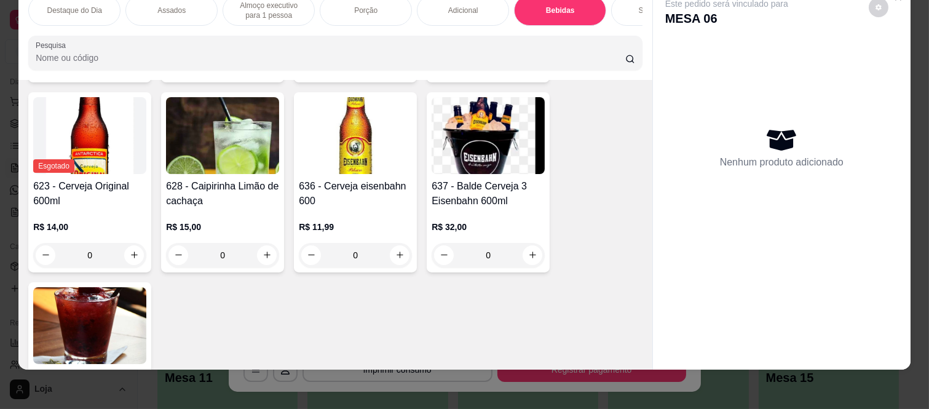
scroll to position [3566, 0]
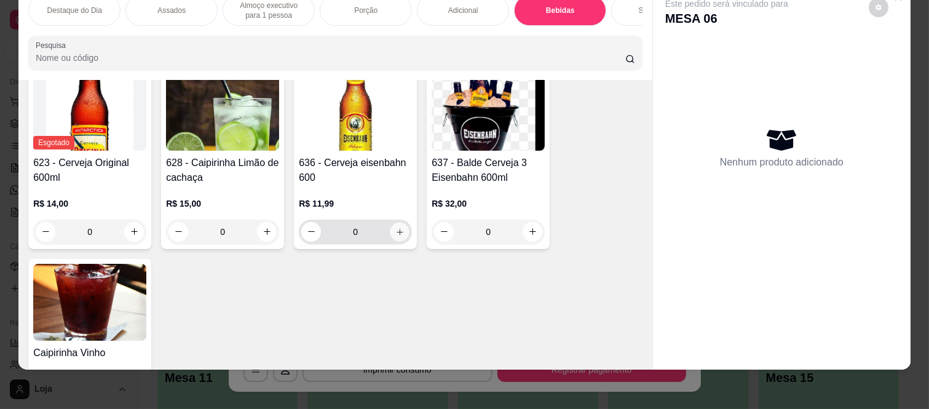
click at [395, 234] on icon "increase-product-quantity" at bounding box center [399, 232] width 9 height 9
type input "1"
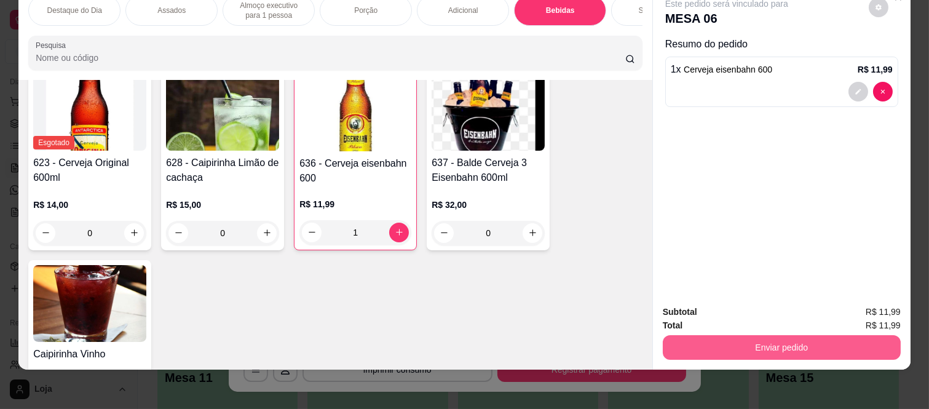
click at [743, 335] on button "Enviar pedido" at bounding box center [782, 347] width 238 height 25
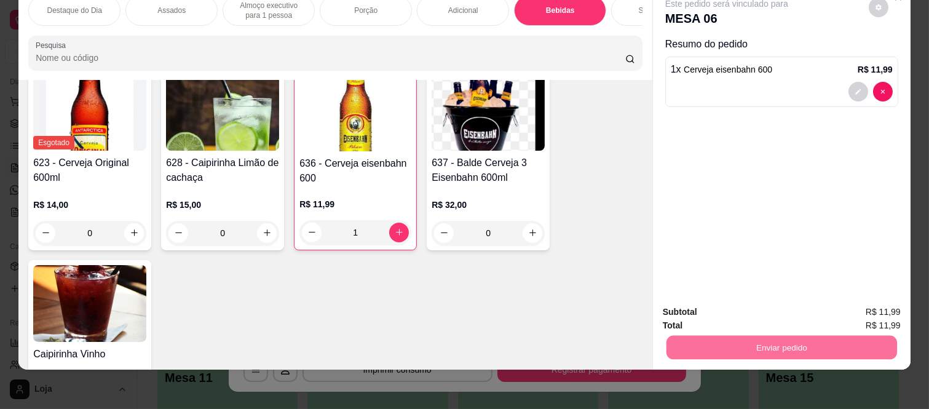
click at [877, 310] on button "Enviar pedido" at bounding box center [869, 307] width 68 height 23
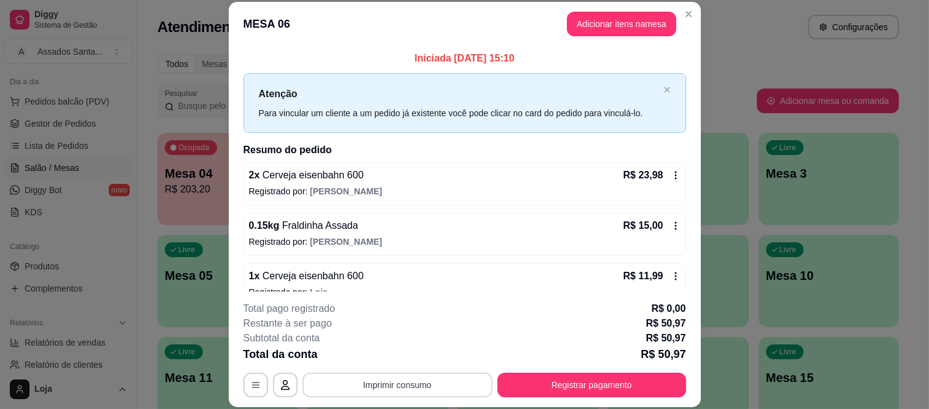
click at [428, 382] on button "Imprimir consumo" at bounding box center [398, 385] width 190 height 25
click at [423, 352] on button "IMPRESSORA caixa" at bounding box center [396, 356] width 86 height 19
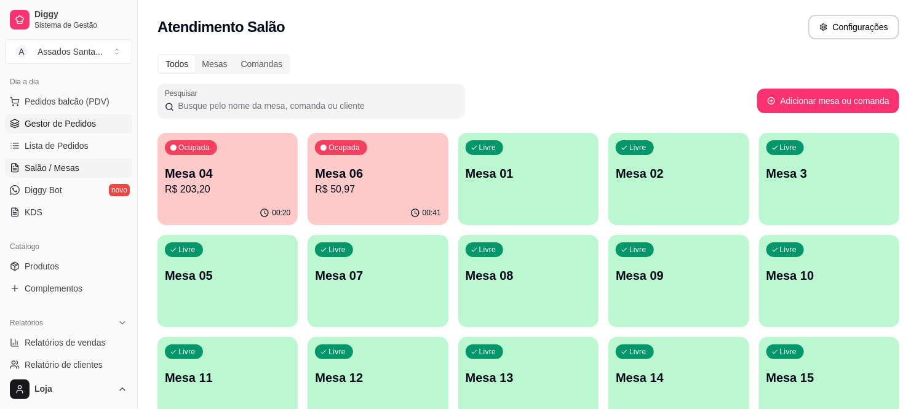
click at [51, 125] on span "Gestor de Pedidos" at bounding box center [60, 123] width 71 height 12
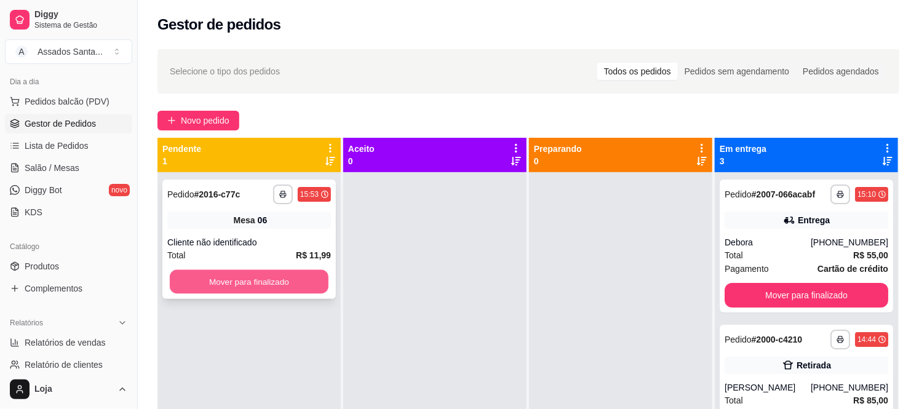
click at [252, 279] on button "Mover para finalizado" at bounding box center [249, 282] width 159 height 24
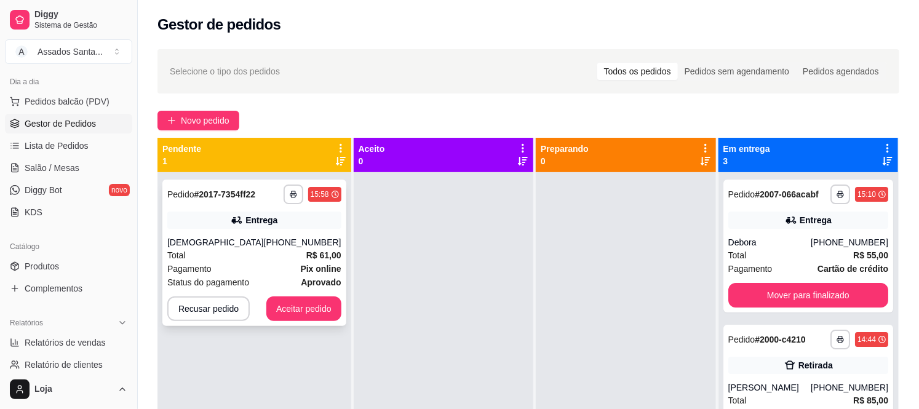
click at [293, 294] on div "**********" at bounding box center [254, 253] width 184 height 146
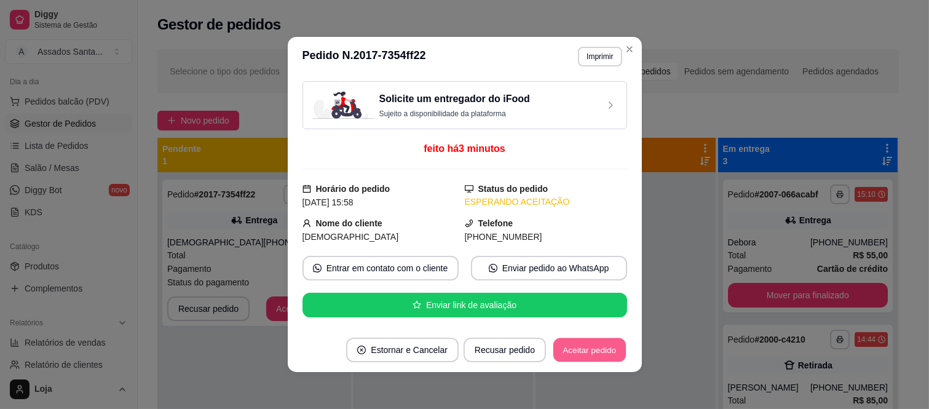
click at [590, 347] on button "Aceitar pedido" at bounding box center [590, 350] width 73 height 24
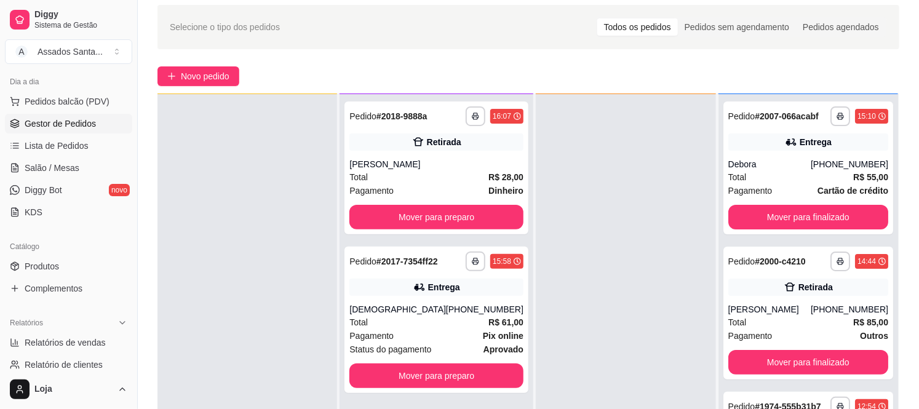
scroll to position [68, 0]
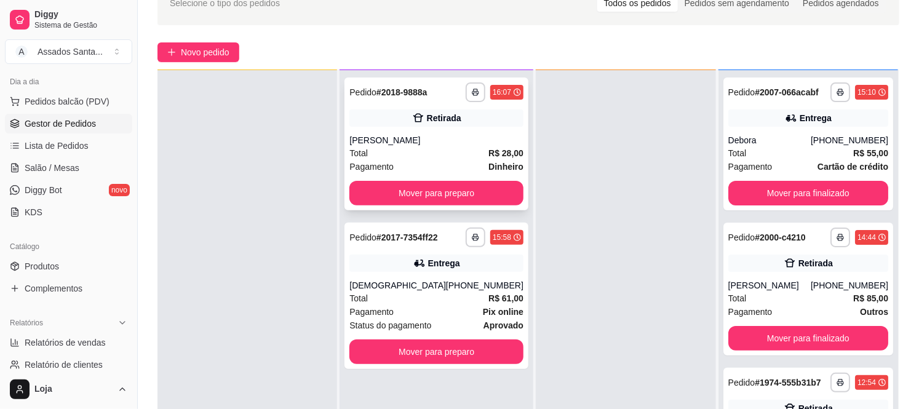
click at [426, 143] on div "Roberto" at bounding box center [436, 140] width 174 height 12
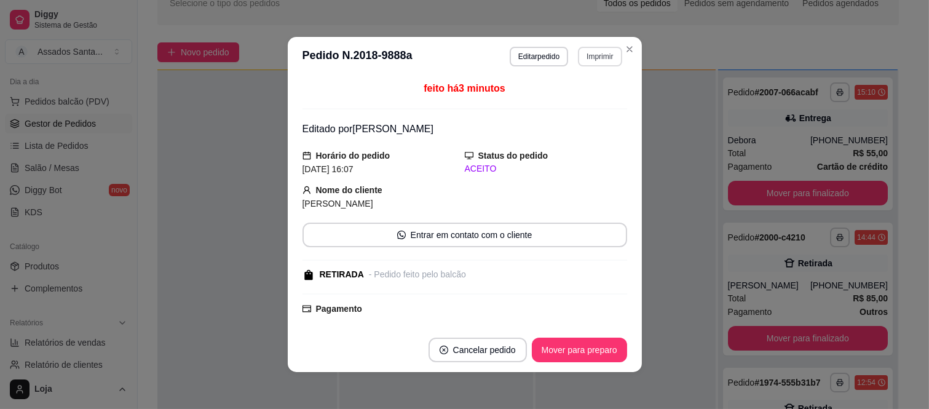
click at [585, 55] on button "Imprimir" at bounding box center [600, 57] width 44 height 20
click at [594, 105] on button "IMPRESSORA caixa" at bounding box center [573, 99] width 86 height 19
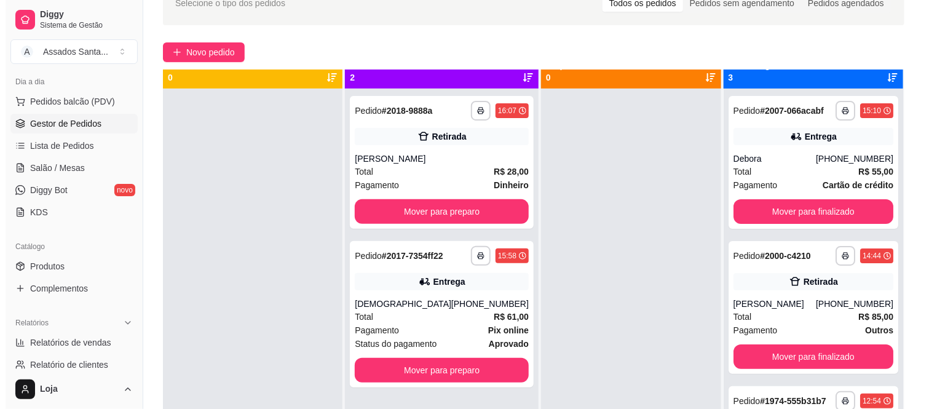
scroll to position [0, 0]
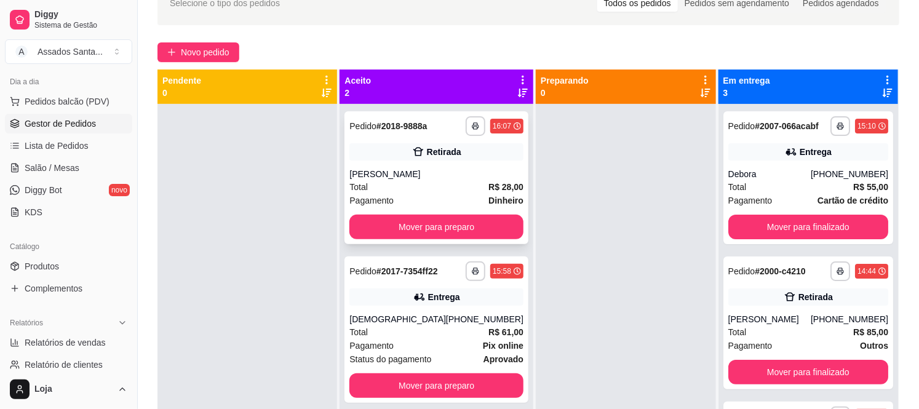
click at [398, 213] on div "**********" at bounding box center [436, 177] width 184 height 133
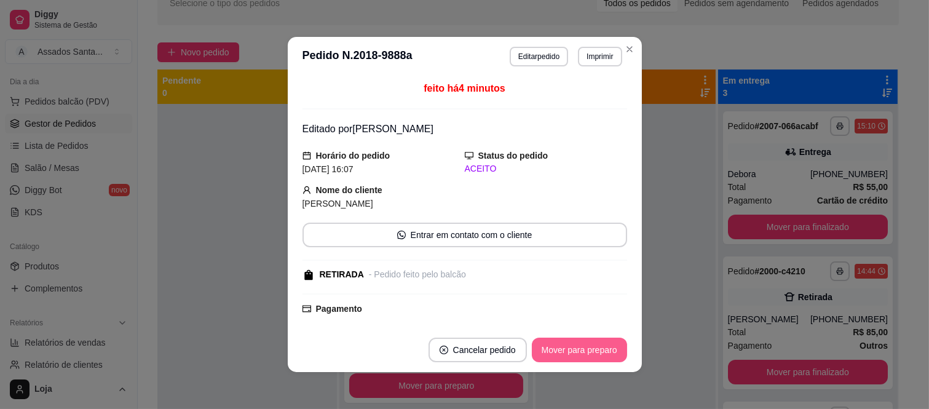
click at [595, 352] on button "Mover para preparo" at bounding box center [579, 350] width 95 height 25
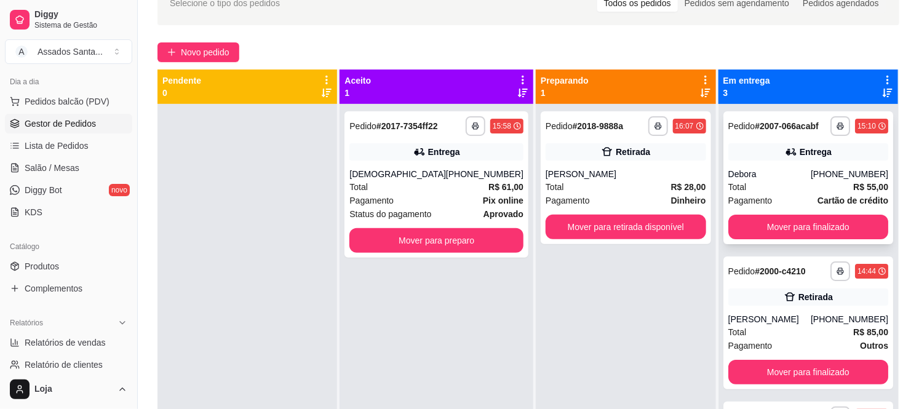
click at [764, 161] on div "**********" at bounding box center [808, 177] width 170 height 133
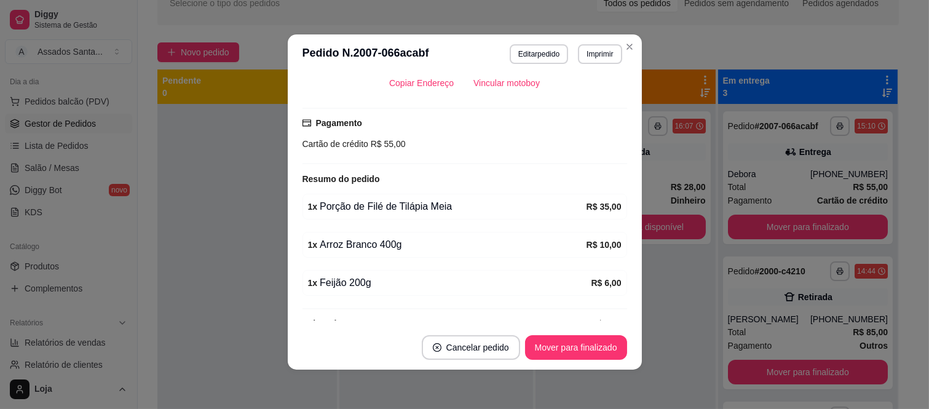
scroll to position [374, 0]
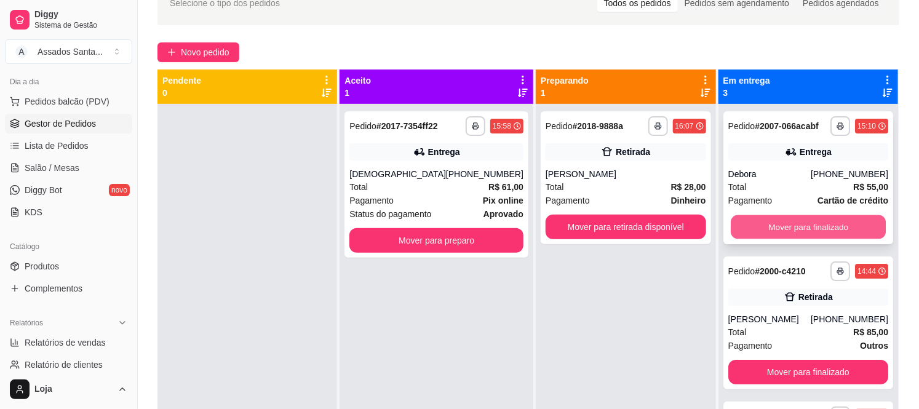
click at [770, 234] on button "Mover para finalizado" at bounding box center [808, 227] width 156 height 24
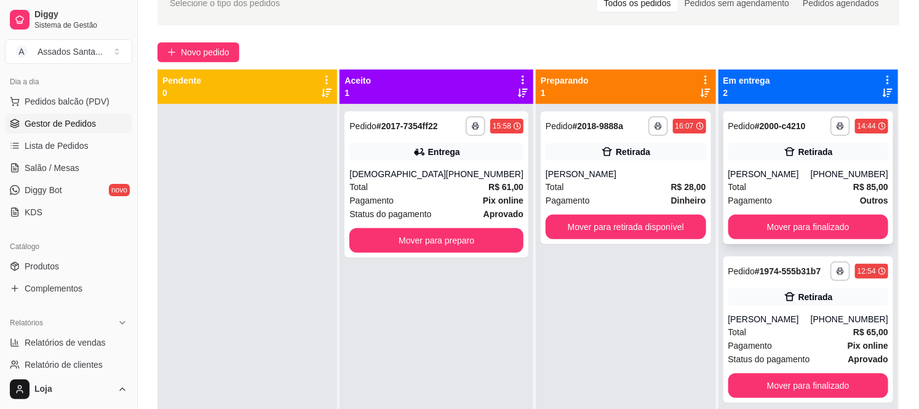
click at [771, 189] on div "Total R$ 85,00" at bounding box center [808, 187] width 160 height 14
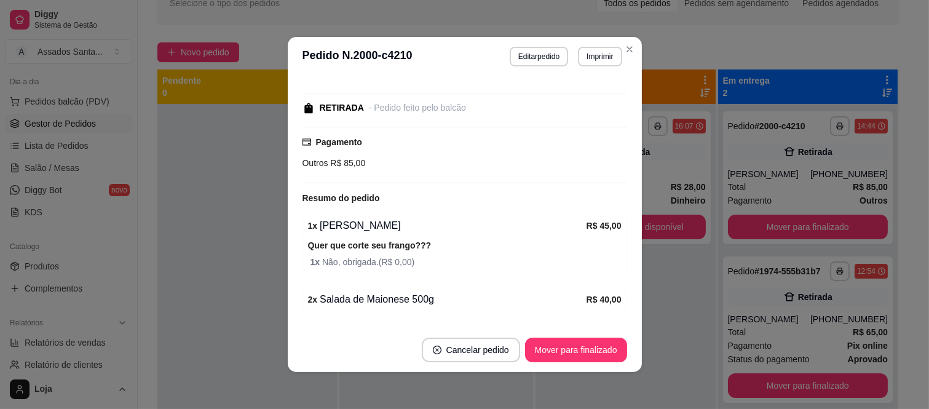
scroll to position [178, 0]
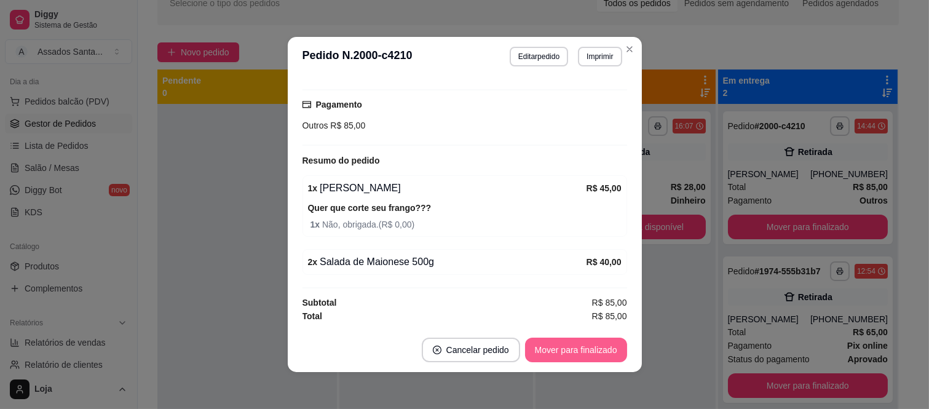
click at [595, 349] on button "Mover para finalizado" at bounding box center [576, 350] width 102 height 25
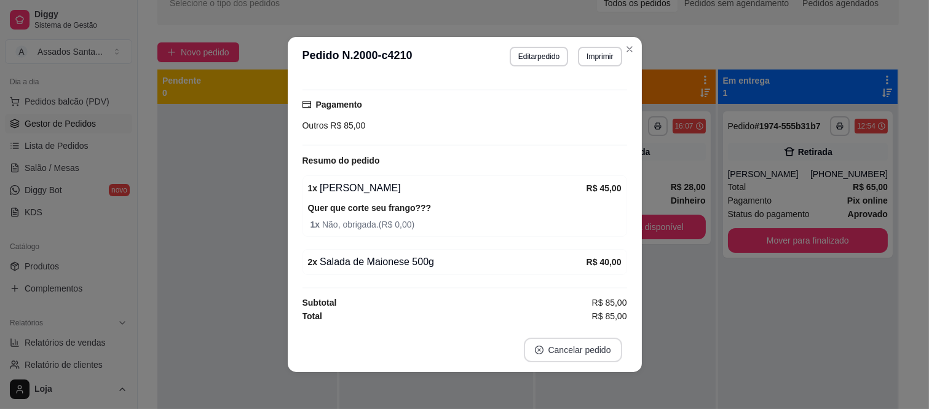
scroll to position [149, 0]
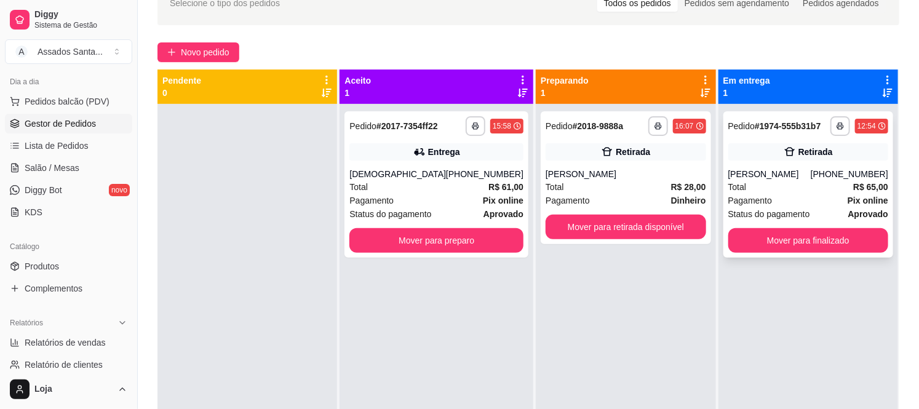
click at [760, 148] on div "Retirada" at bounding box center [808, 151] width 160 height 17
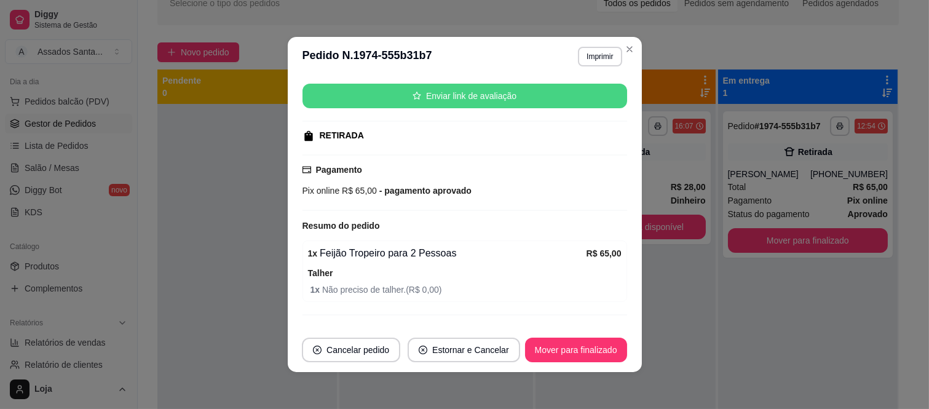
scroll to position [177, 0]
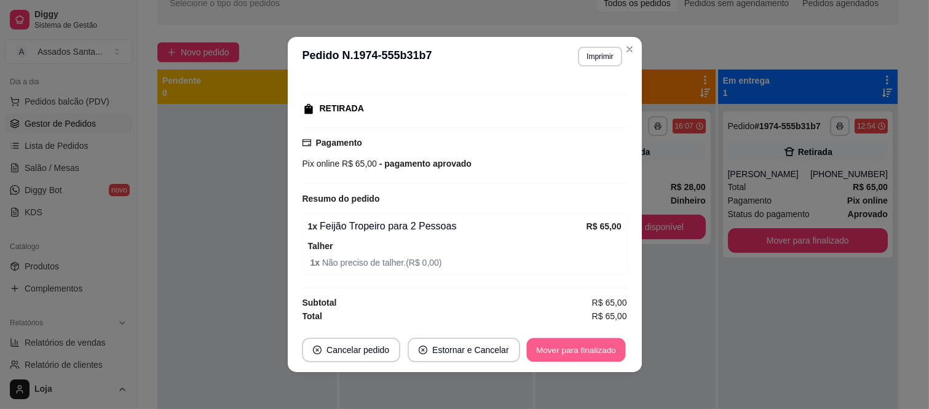
click at [562, 346] on button "Mover para finalizado" at bounding box center [575, 350] width 99 height 24
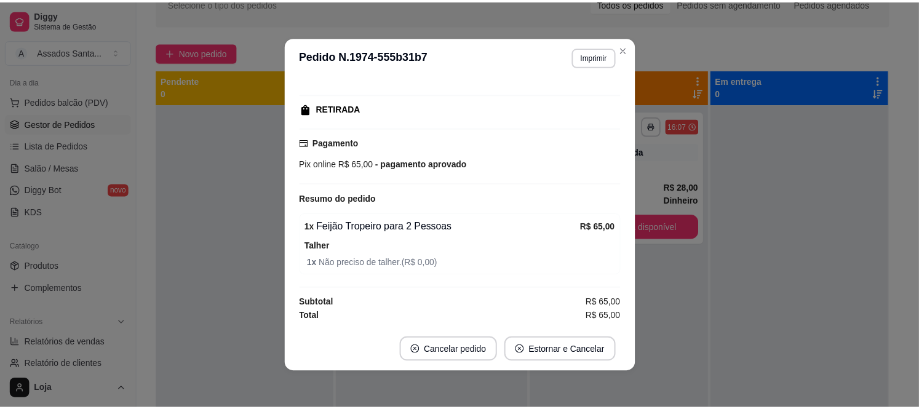
scroll to position [148, 0]
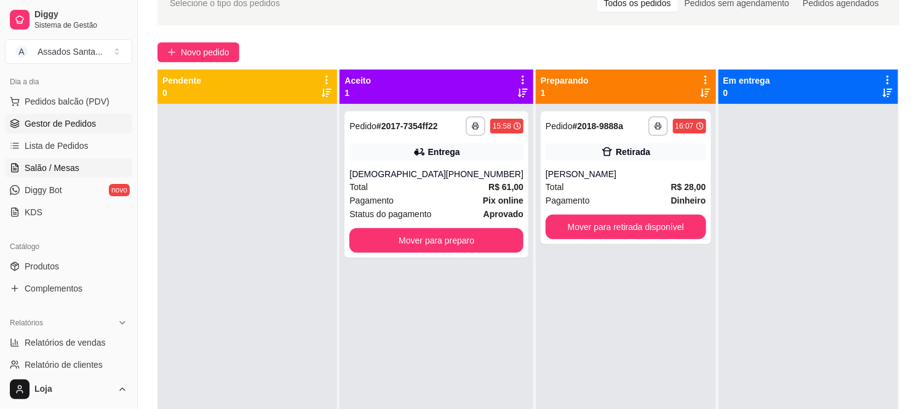
click at [66, 162] on span "Salão / Mesas" at bounding box center [52, 168] width 55 height 12
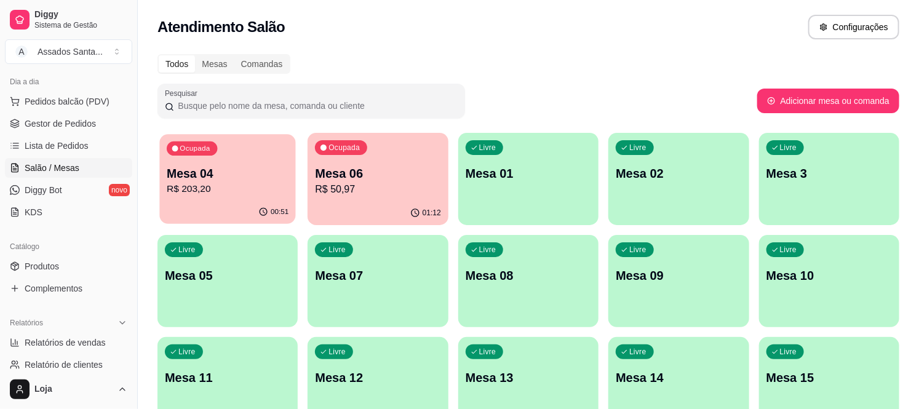
click at [271, 200] on button "Ocupada Mesa 04 R$ 203,20 00:51" at bounding box center [227, 179] width 137 height 90
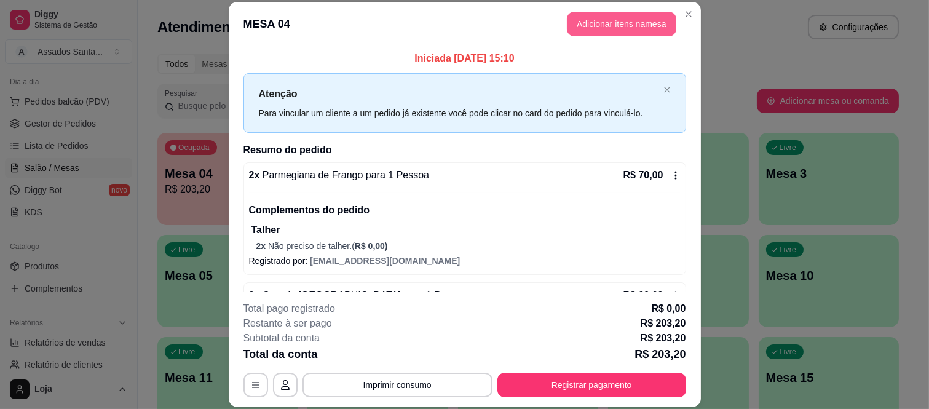
click at [620, 25] on button "Adicionar itens na mesa" at bounding box center [621, 24] width 109 height 25
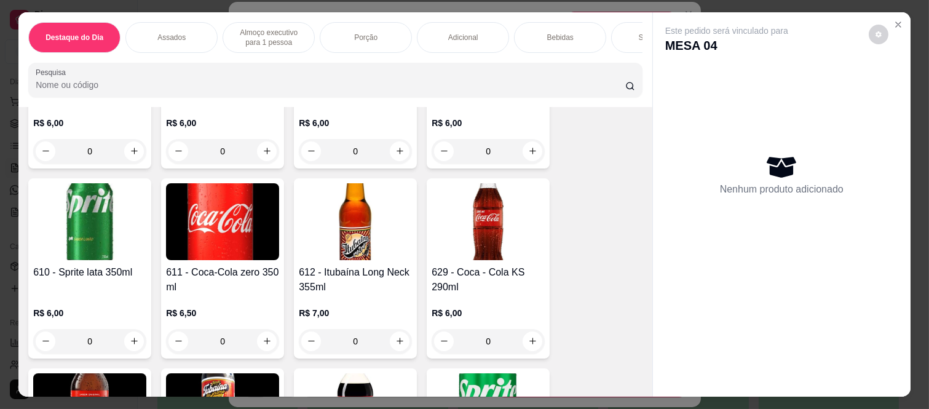
scroll to position [3212, 0]
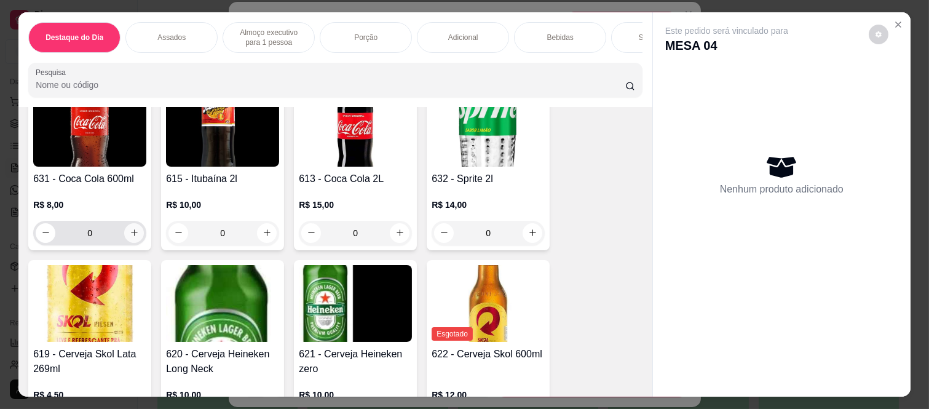
click at [130, 237] on icon "increase-product-quantity" at bounding box center [134, 232] width 9 height 9
type input "1"
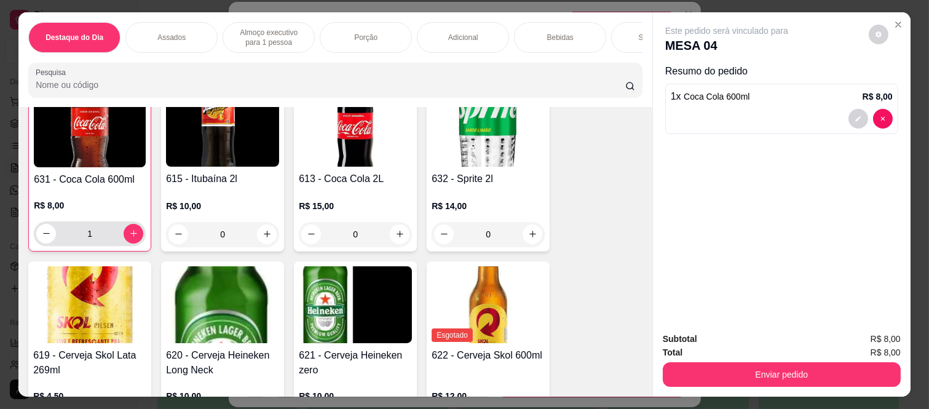
scroll to position [3212, 0]
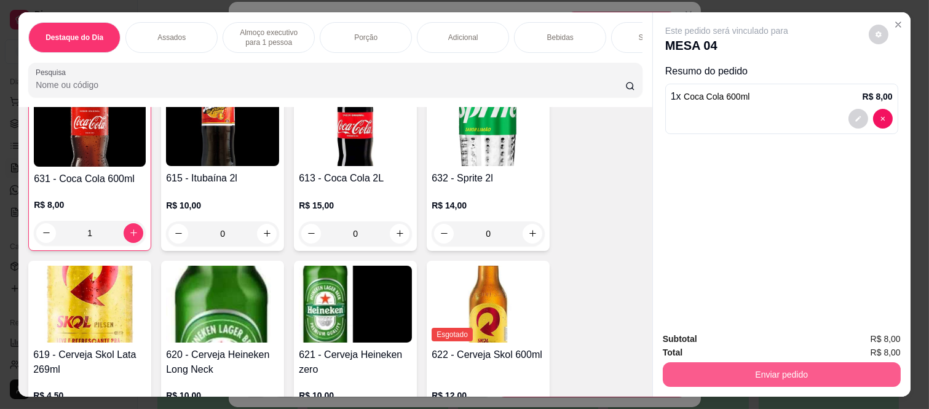
click at [734, 367] on button "Enviar pedido" at bounding box center [782, 374] width 238 height 25
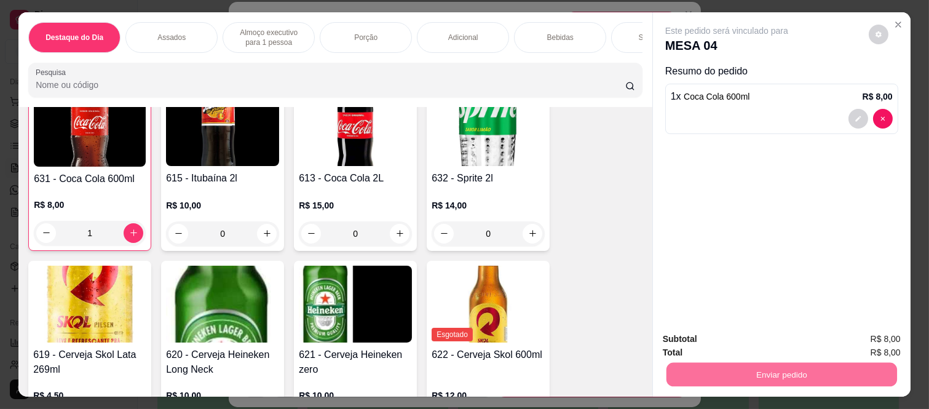
click at [869, 341] on button "Enviar pedido" at bounding box center [868, 339] width 69 height 23
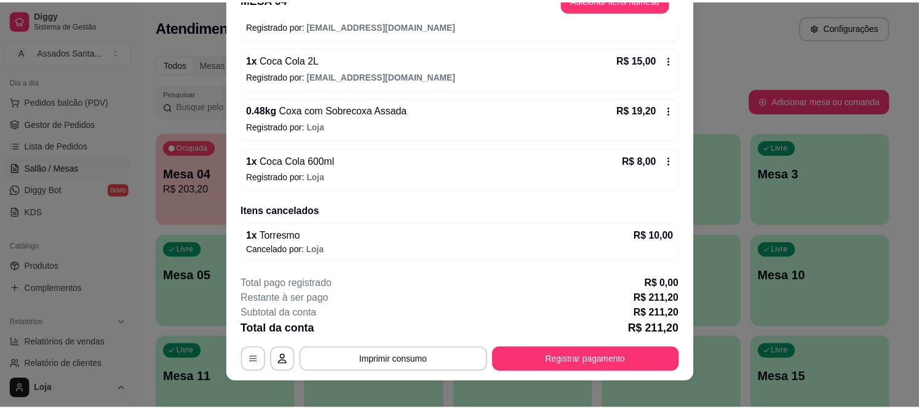
scroll to position [38, 0]
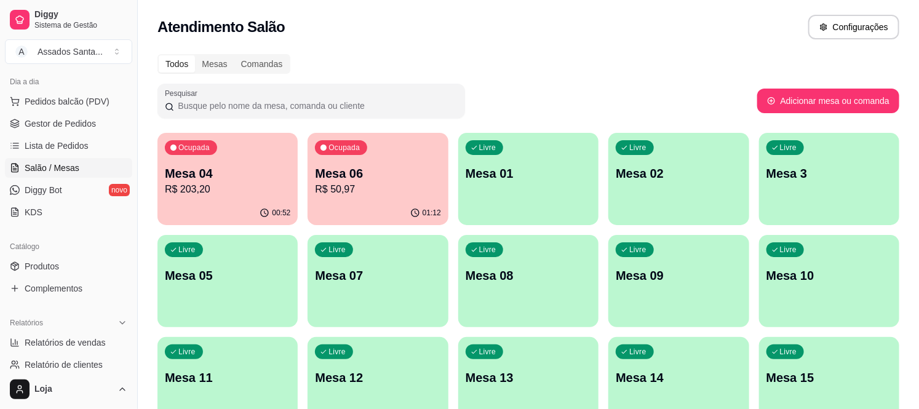
click at [597, 103] on div "Pesquisar" at bounding box center [457, 101] width 600 height 34
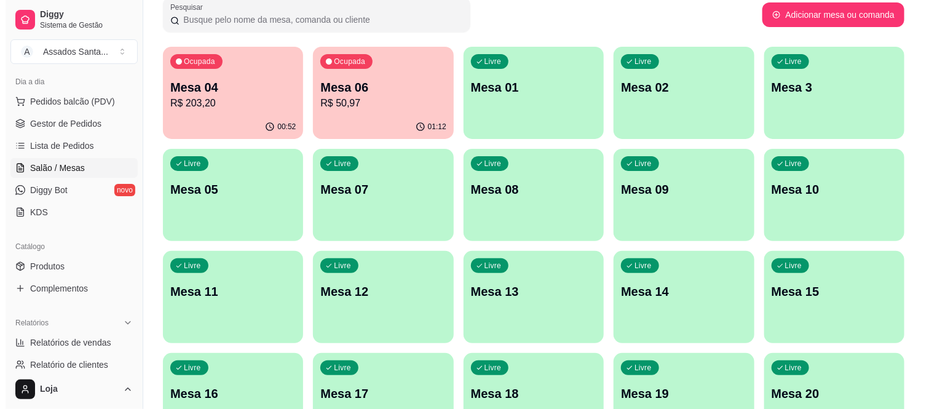
scroll to position [0, 0]
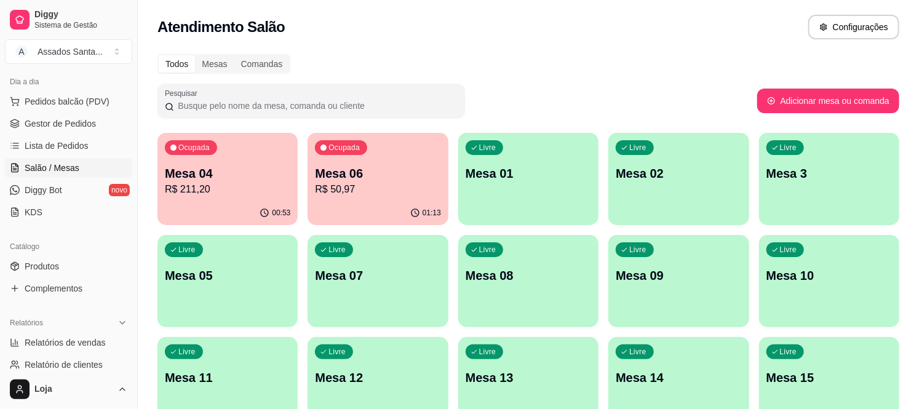
drag, startPoint x: 154, startPoint y: 189, endPoint x: 170, endPoint y: 183, distance: 17.7
click at [164, 187] on div "Todos Mesas Comandas Pesquisar Adicionar mesa ou comanda Ocupada Mesa 04 R$ 211…" at bounding box center [528, 296] width 781 height 499
click at [275, 176] on p "Mesa 04" at bounding box center [227, 173] width 125 height 17
click at [327, 179] on p "Mesa 06" at bounding box center [377, 173] width 125 height 17
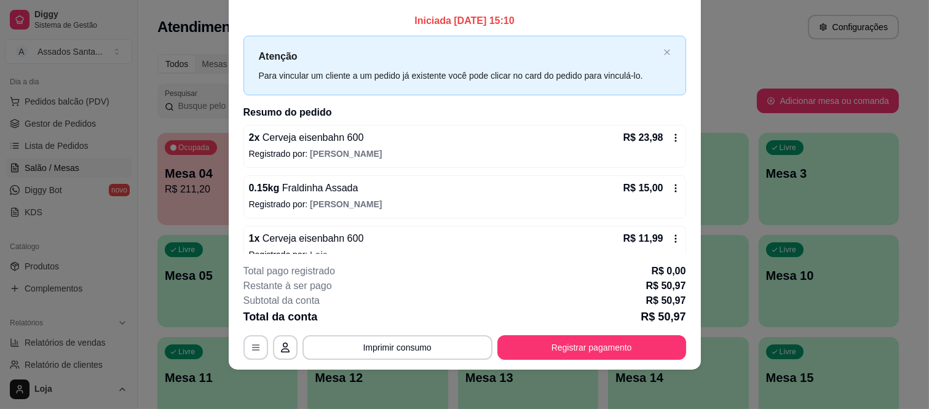
scroll to position [20, 0]
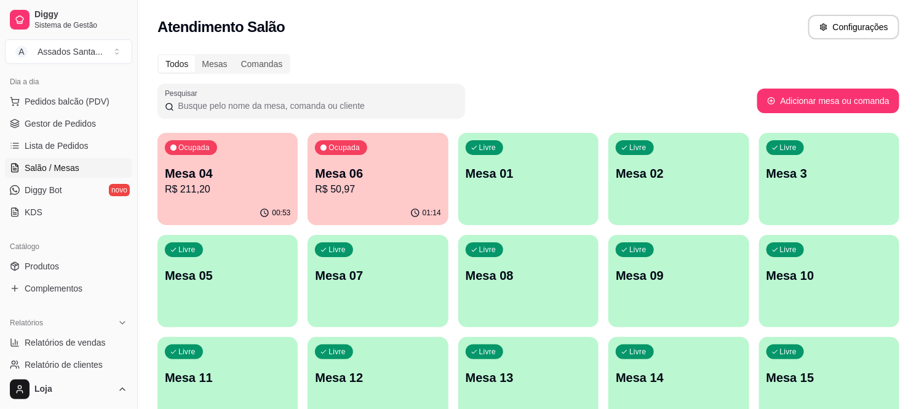
click at [200, 191] on p "R$ 211,20" at bounding box center [227, 189] width 125 height 15
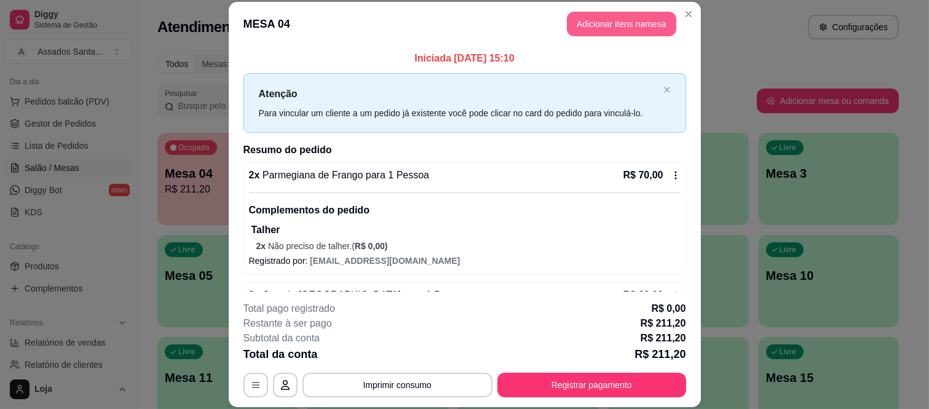
click at [582, 26] on button "Adicionar itens na mesa" at bounding box center [621, 24] width 109 height 25
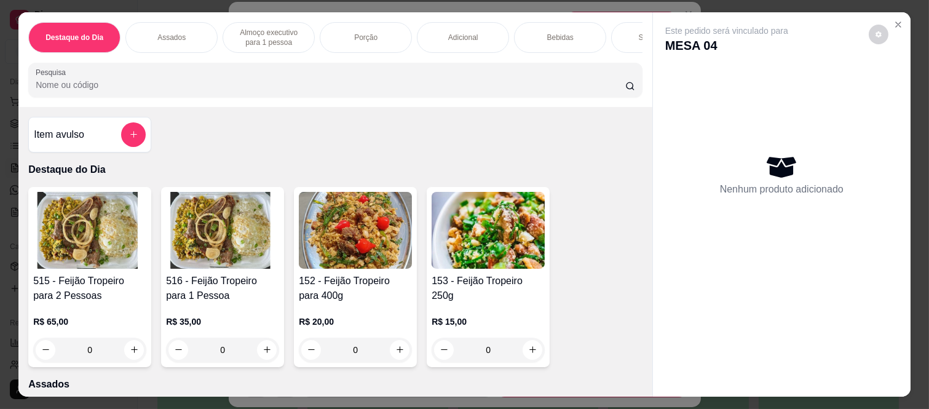
click at [180, 33] on p "Assados" at bounding box center [171, 38] width 28 height 10
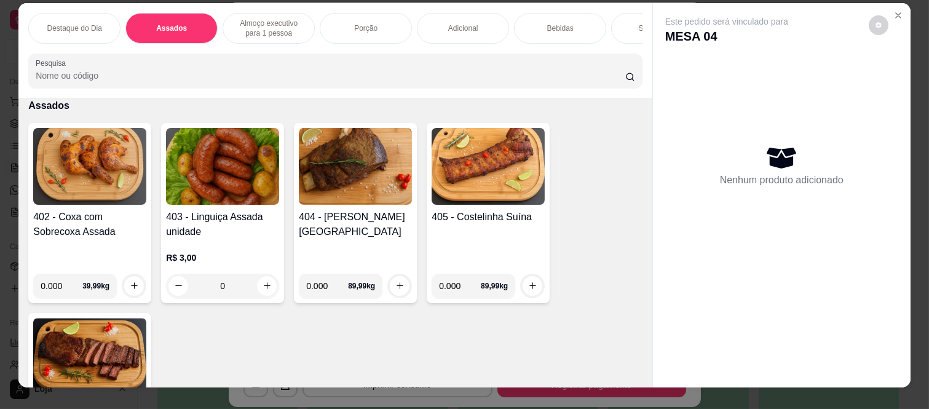
scroll to position [0, 0]
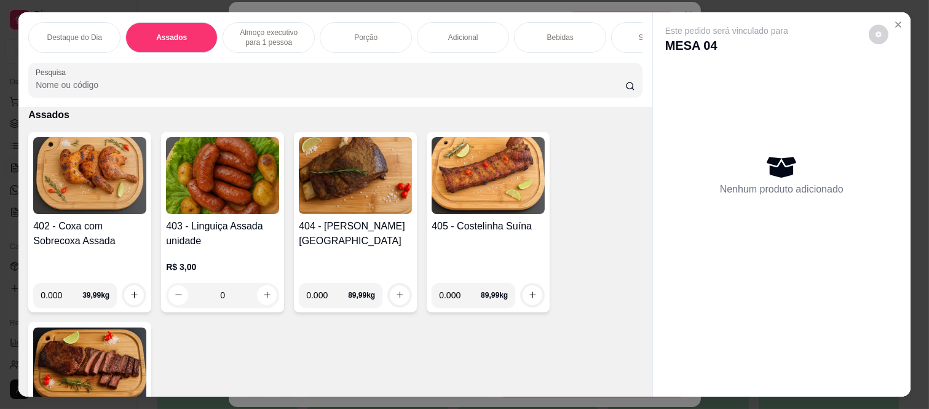
click at [90, 22] on div "Destaque do Dia" at bounding box center [74, 37] width 92 height 31
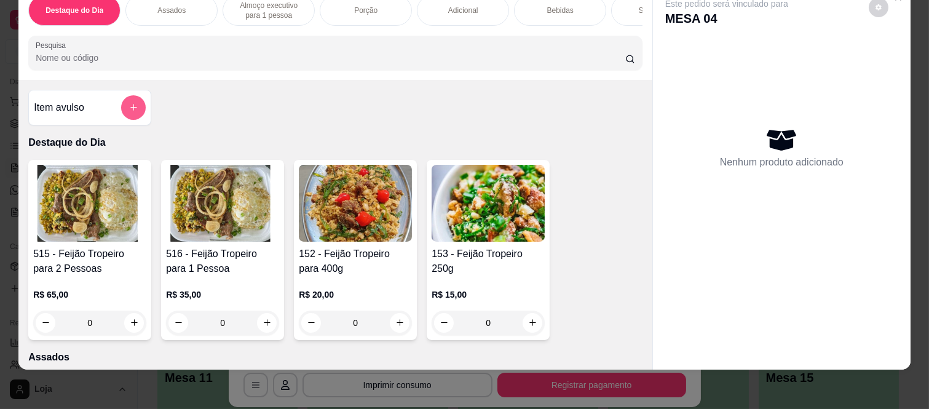
click at [126, 113] on button "add-separate-item" at bounding box center [133, 107] width 25 height 25
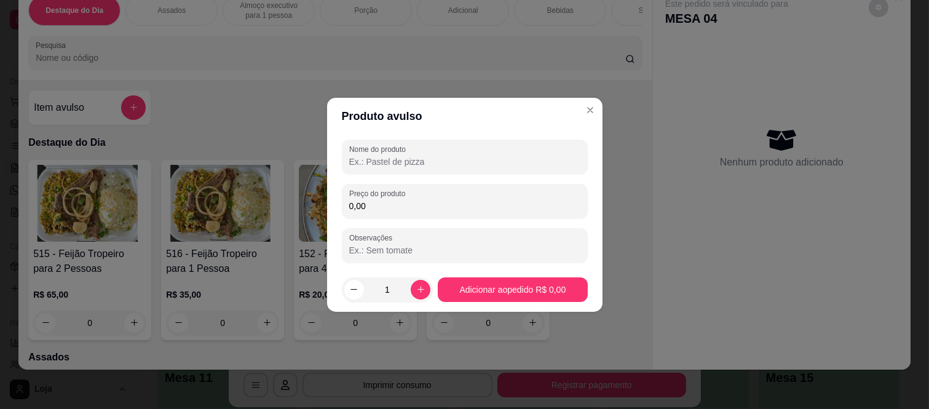
click at [380, 163] on input "Nome do produto" at bounding box center [464, 162] width 231 height 12
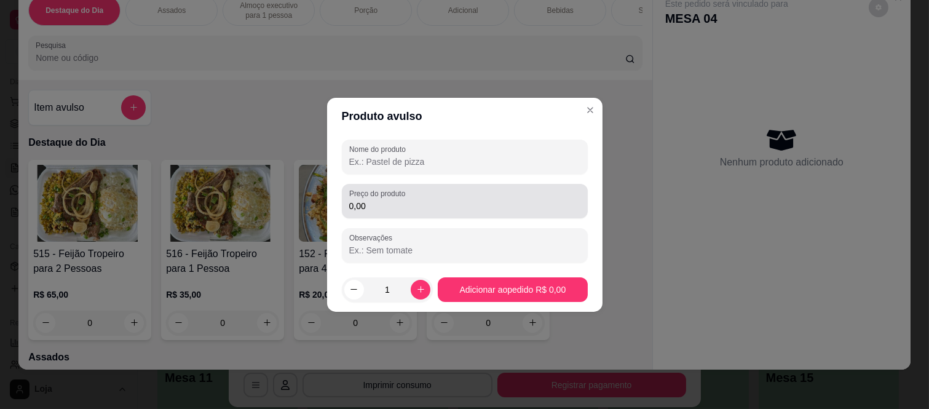
click at [374, 214] on div "Preço do produto 0,00" at bounding box center [465, 201] width 246 height 34
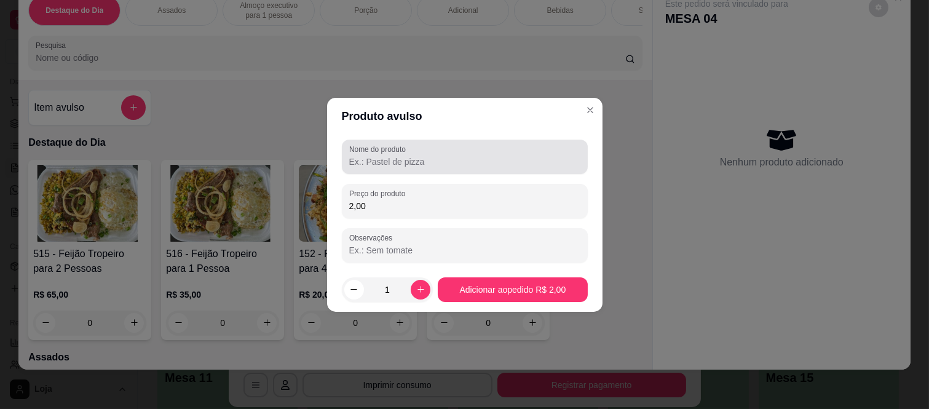
type input "2,00"
click at [384, 157] on input "Nome do produto" at bounding box center [464, 162] width 231 height 12
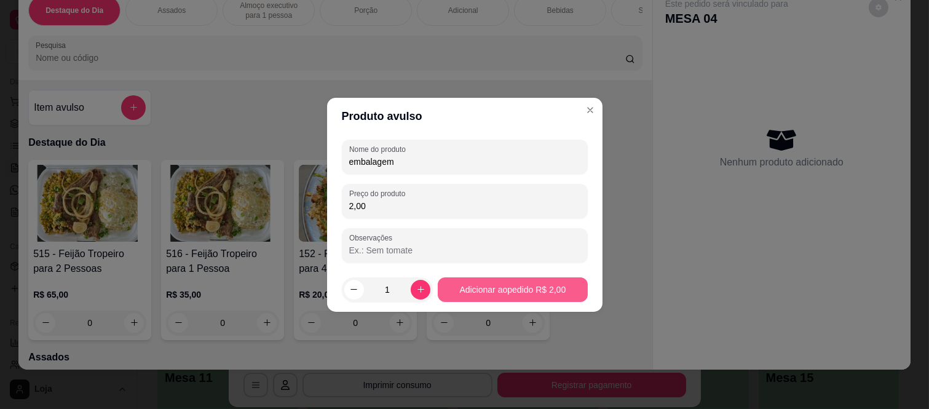
type input "embalagem"
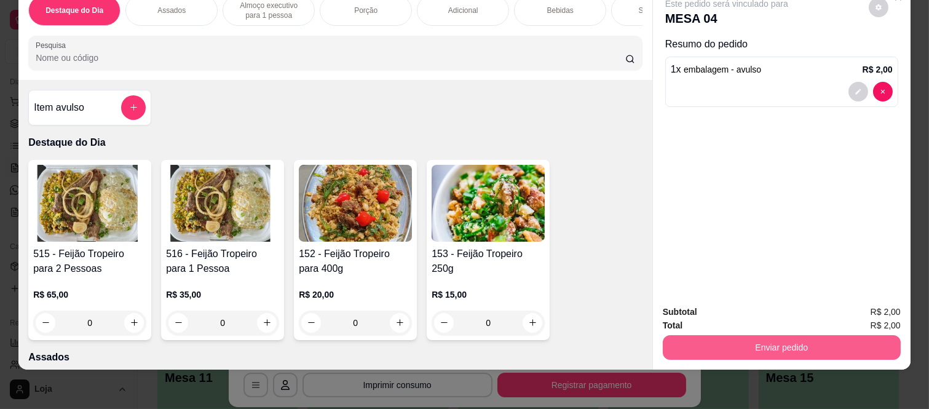
click at [783, 335] on button "Enviar pedido" at bounding box center [782, 347] width 238 height 25
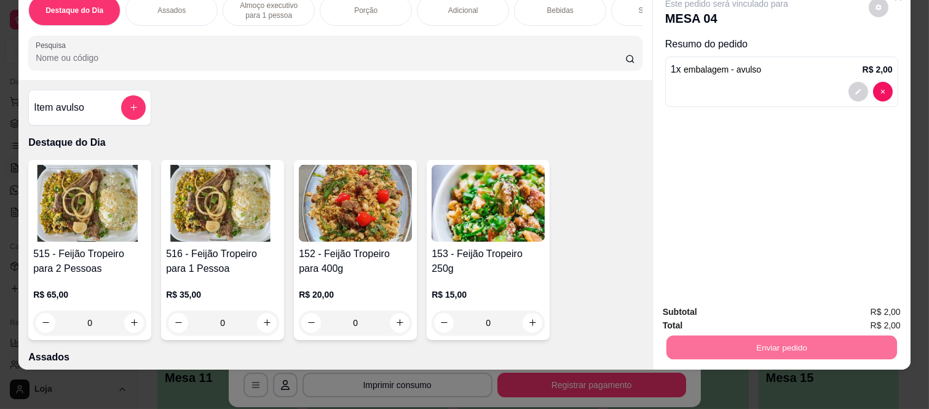
click at [889, 309] on button "Enviar pedido" at bounding box center [868, 307] width 69 height 23
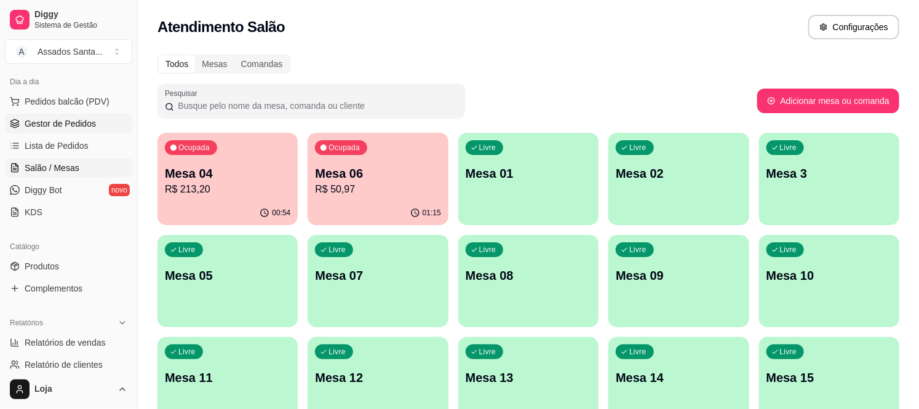
click at [83, 127] on span "Gestor de Pedidos" at bounding box center [60, 123] width 71 height 12
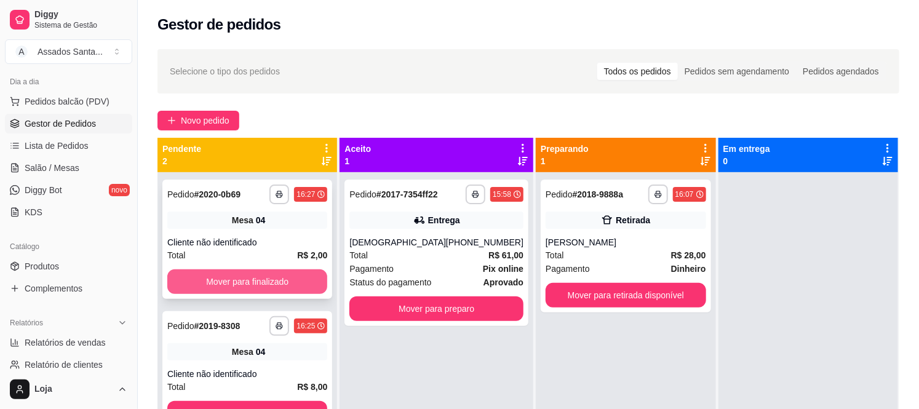
click at [274, 290] on button "Mover para finalizado" at bounding box center [247, 281] width 160 height 25
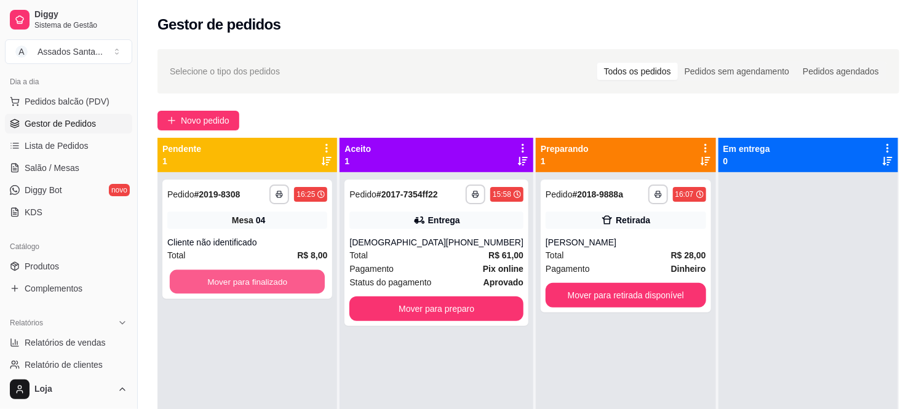
click at [274, 290] on button "Mover para finalizado" at bounding box center [248, 282] width 156 height 24
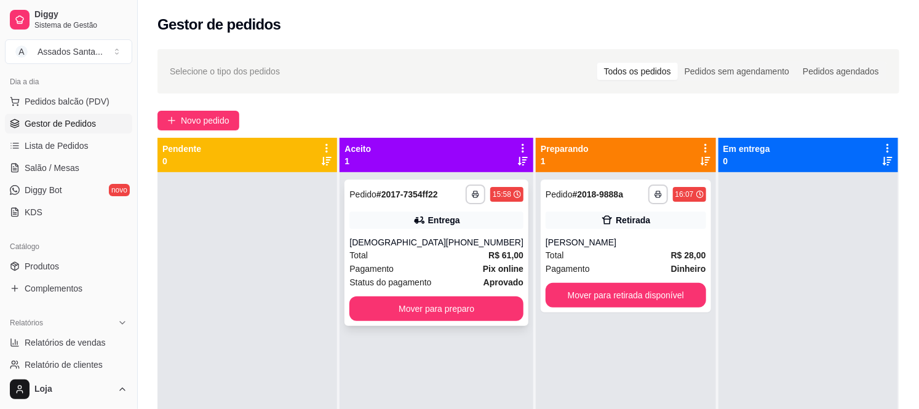
click at [370, 262] on span "Pagamento" at bounding box center [371, 269] width 44 height 14
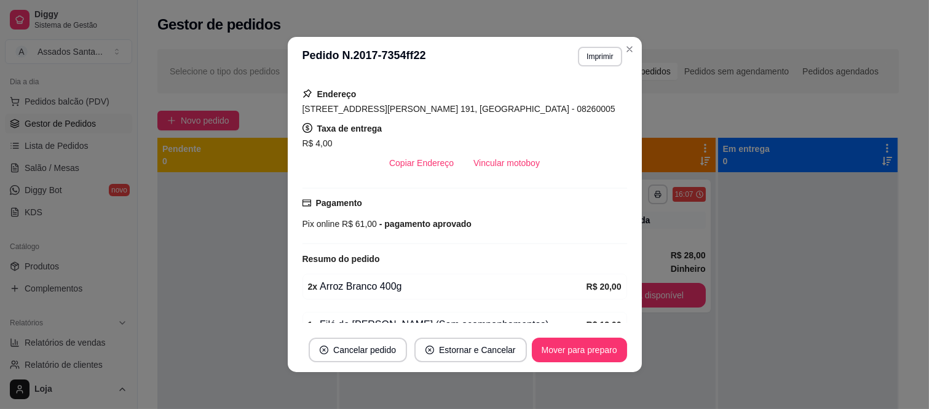
scroll to position [273, 0]
click at [547, 347] on button "Mover para preparo" at bounding box center [579, 350] width 95 height 25
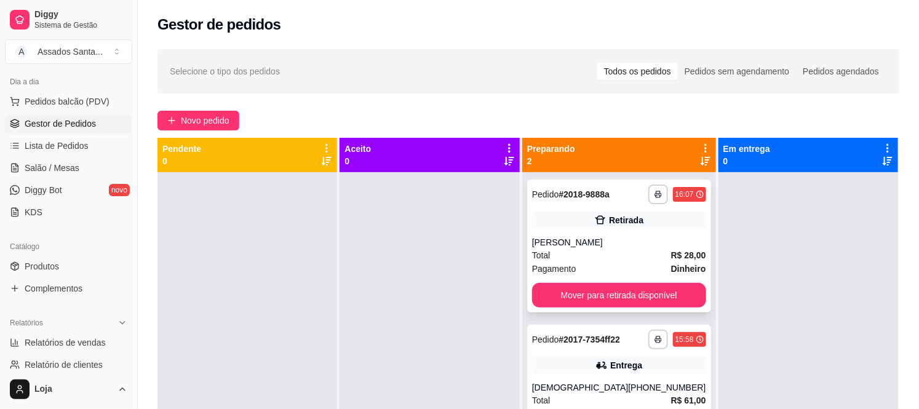
click at [598, 237] on div "Roberto" at bounding box center [619, 242] width 174 height 12
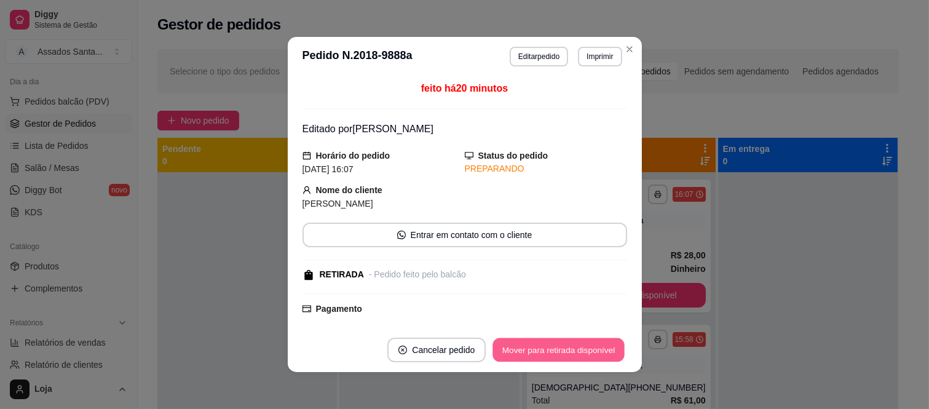
click at [552, 359] on button "Mover para retirada disponível" at bounding box center [559, 350] width 132 height 24
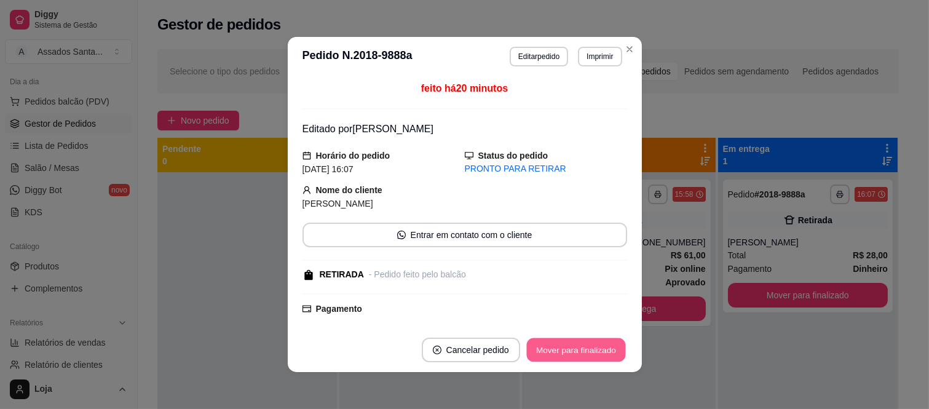
click at [552, 359] on button "Mover para finalizado" at bounding box center [575, 350] width 99 height 24
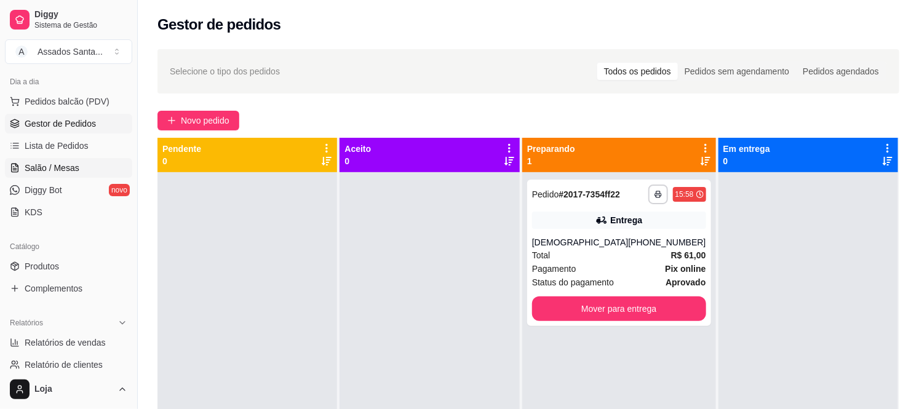
click at [70, 166] on span "Salão / Mesas" at bounding box center [52, 168] width 55 height 12
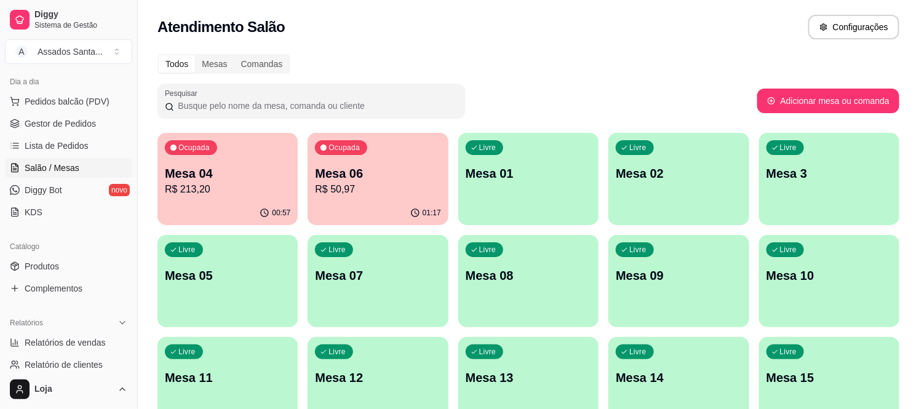
click at [234, 199] on div "Ocupada Mesa 04 R$ 213,20" at bounding box center [227, 167] width 140 height 68
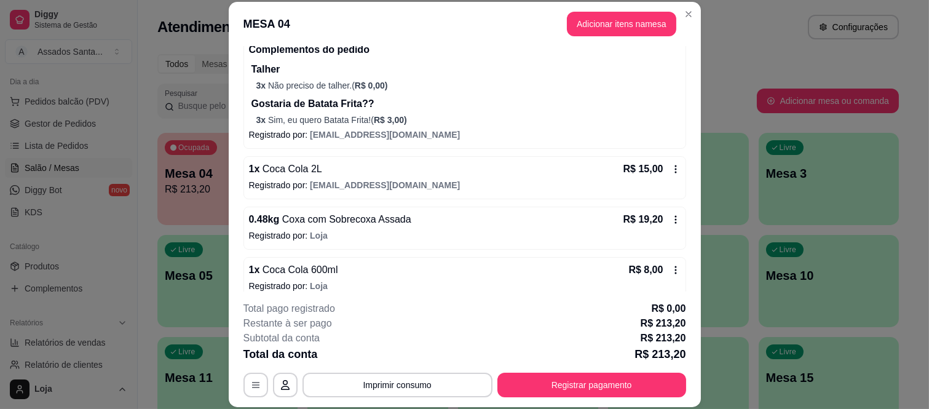
scroll to position [273, 0]
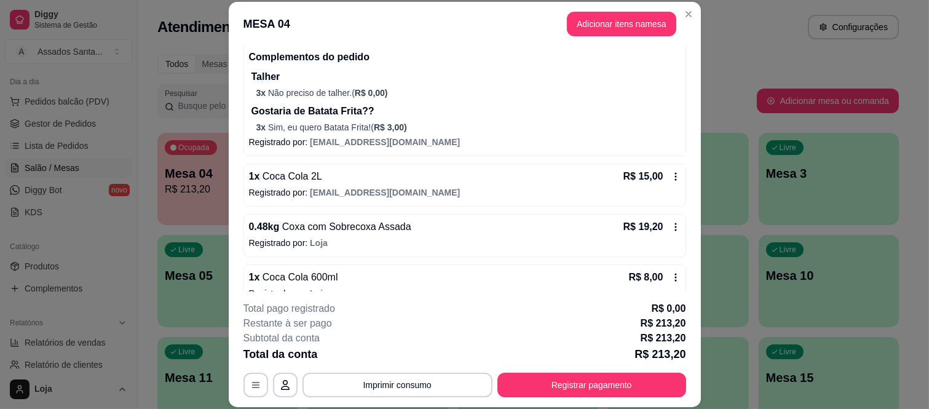
click at [357, 138] on span "assados.santana1@gmail.com" at bounding box center [385, 142] width 150 height 10
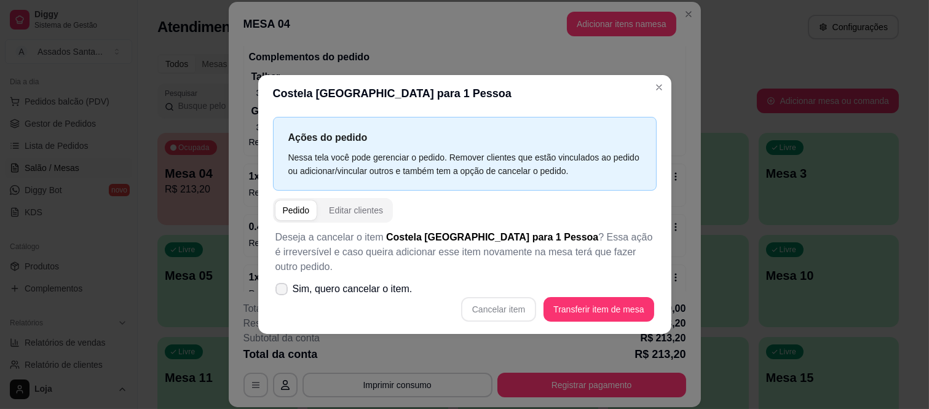
click at [286, 277] on label "Sim, quero cancelar o item." at bounding box center [344, 289] width 147 height 25
click at [283, 291] on input "Sim, quero cancelar o item." at bounding box center [279, 295] width 8 height 8
checkbox input "true"
click at [501, 302] on button "Cancelar item" at bounding box center [498, 309] width 75 height 25
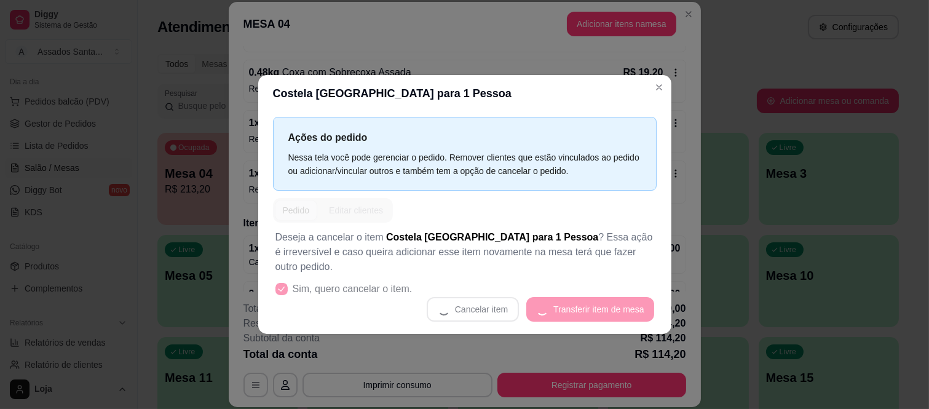
scroll to position [119, 0]
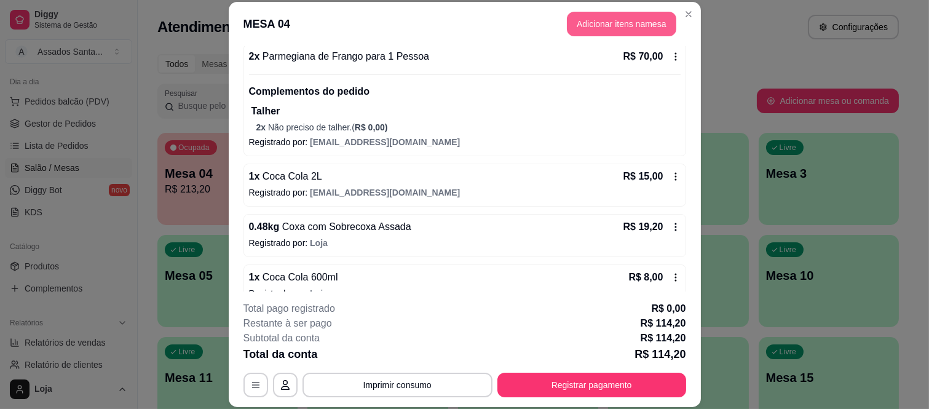
click at [614, 25] on button "Adicionar itens na mesa" at bounding box center [621, 24] width 109 height 25
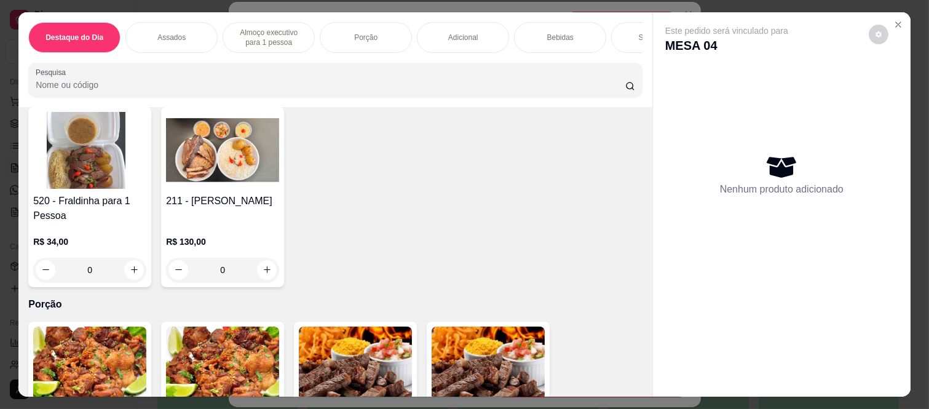
scroll to position [1093, 0]
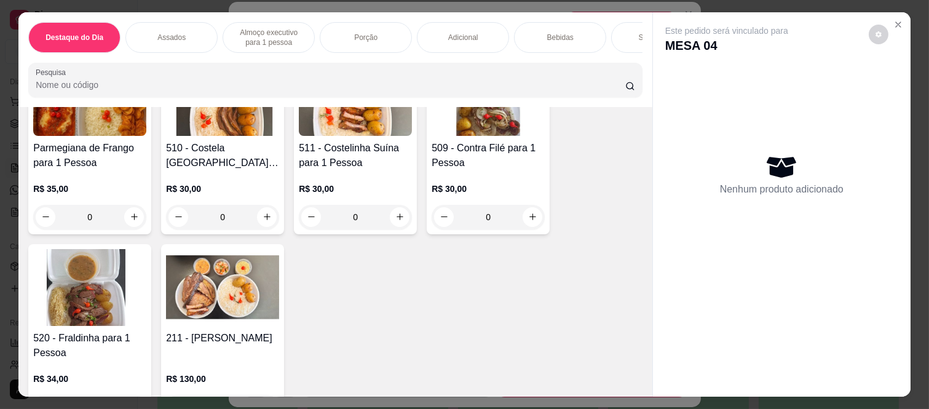
click at [263, 220] on div "0" at bounding box center [222, 217] width 113 height 25
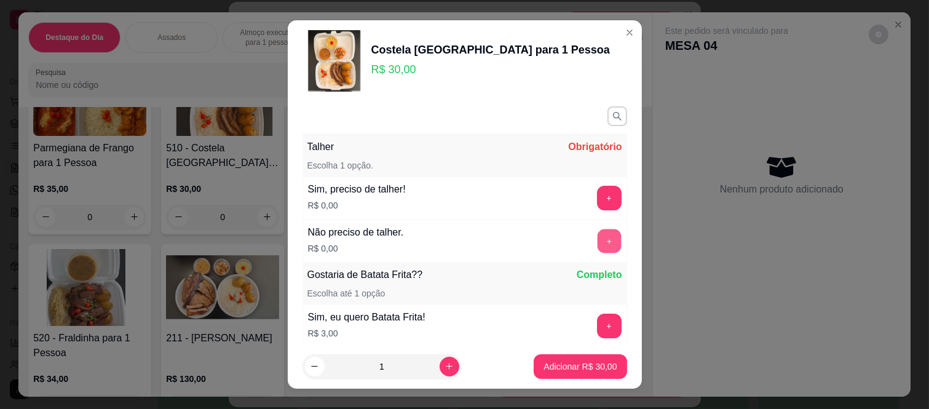
click at [597, 235] on button "+" at bounding box center [609, 241] width 24 height 24
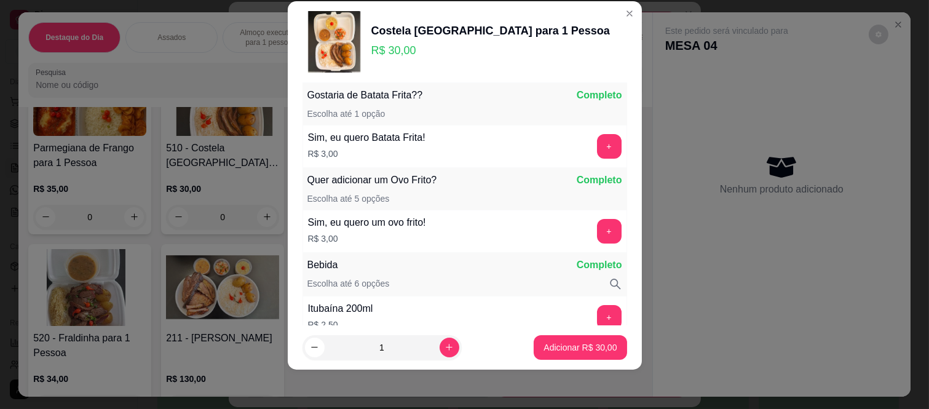
scroll to position [161, 0]
click at [445, 351] on icon "increase-product-quantity" at bounding box center [449, 347] width 9 height 9
type input "3"
click at [544, 348] on p "Adicionar R$ 90,00" at bounding box center [580, 347] width 73 height 12
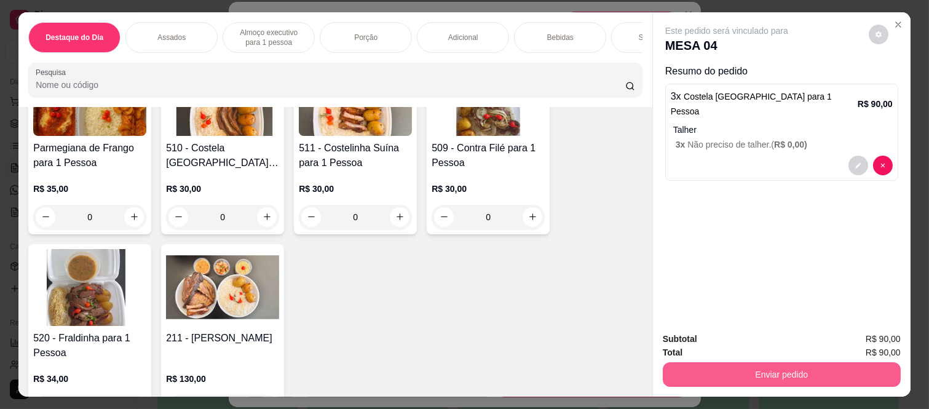
click at [705, 367] on button "Enviar pedido" at bounding box center [782, 374] width 238 height 25
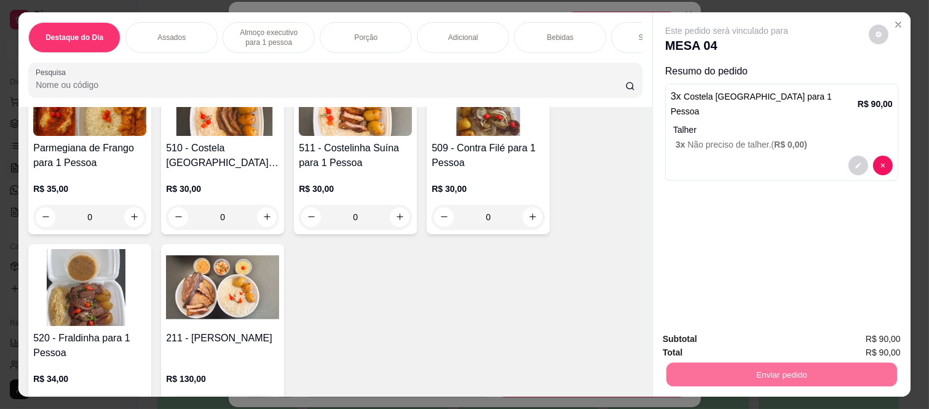
click at [871, 332] on button "Enviar pedido" at bounding box center [869, 339] width 68 height 23
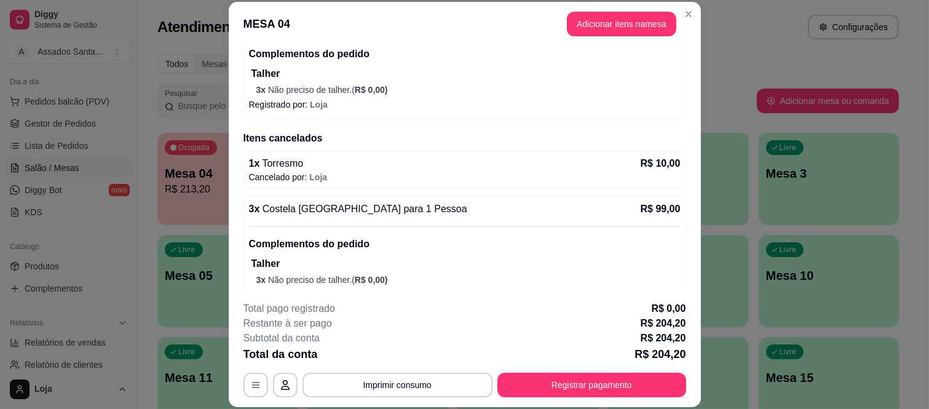
scroll to position [530, 0]
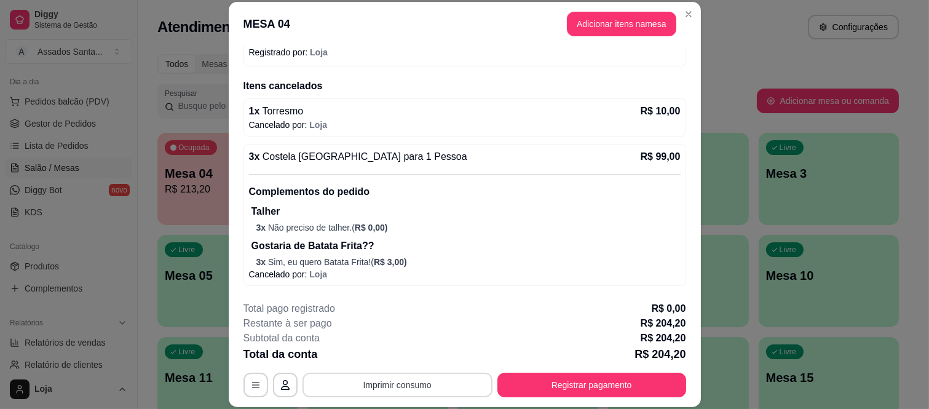
click at [396, 376] on button "Imprimir consumo" at bounding box center [398, 385] width 190 height 25
click at [413, 357] on button "IMPRESSORA caixa" at bounding box center [396, 356] width 86 height 19
click at [587, 34] on button "Adicionar itens na mesa" at bounding box center [621, 24] width 109 height 25
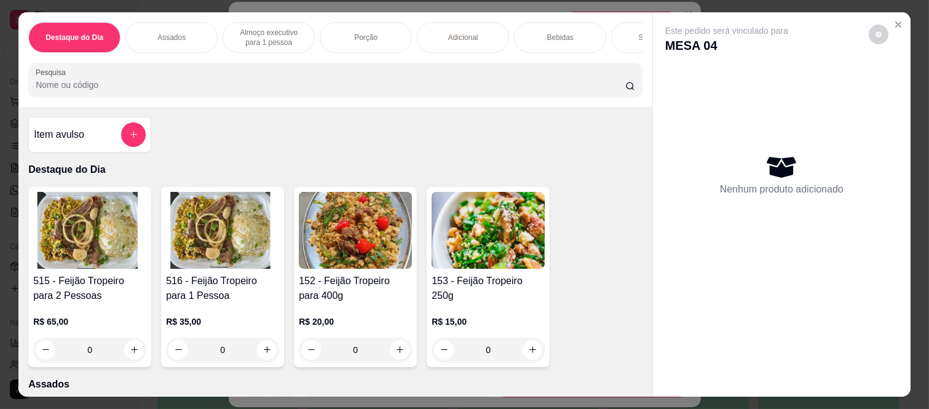
click at [552, 33] on p "Bebidas" at bounding box center [560, 38] width 26 height 10
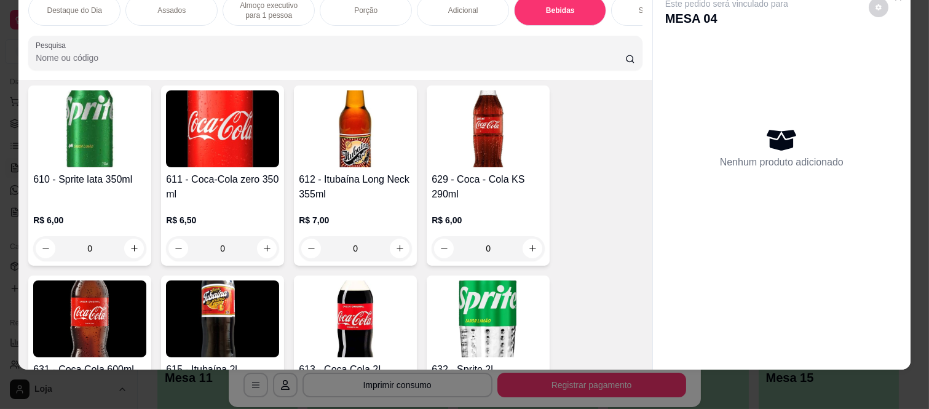
scroll to position [3156, 0]
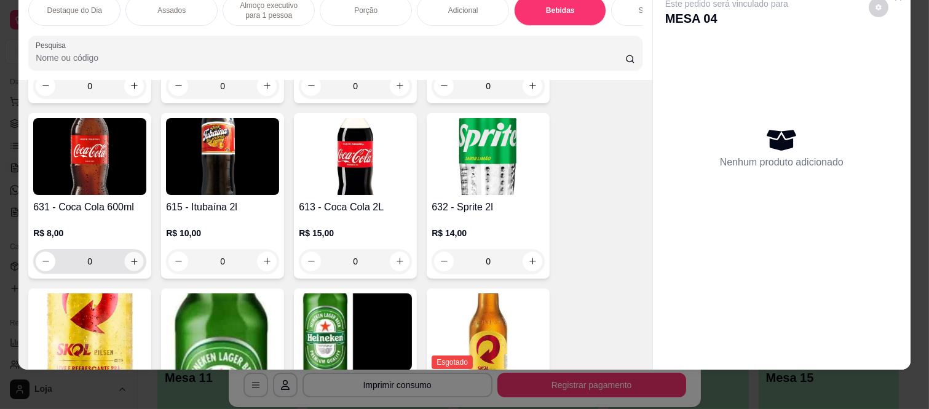
click at [125, 260] on button "increase-product-quantity" at bounding box center [134, 261] width 19 height 19
type input "1"
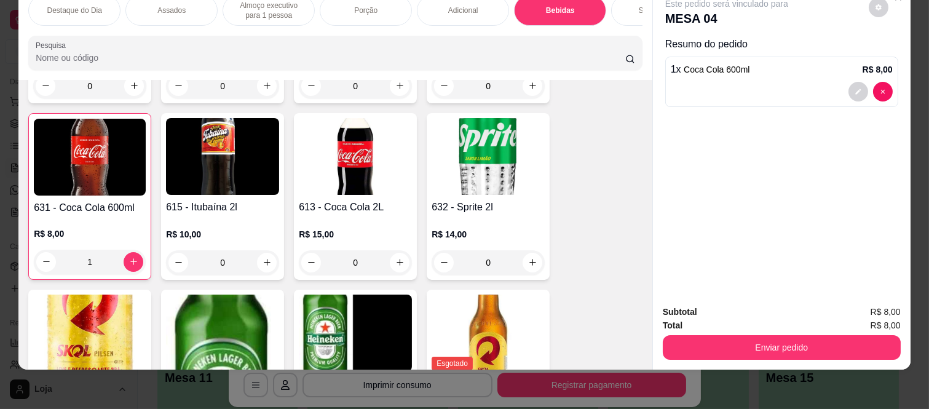
drag, startPoint x: 744, startPoint y: 322, endPoint x: 739, endPoint y: 336, distance: 15.2
click at [744, 332] on div "Enviar pedido" at bounding box center [782, 346] width 238 height 28
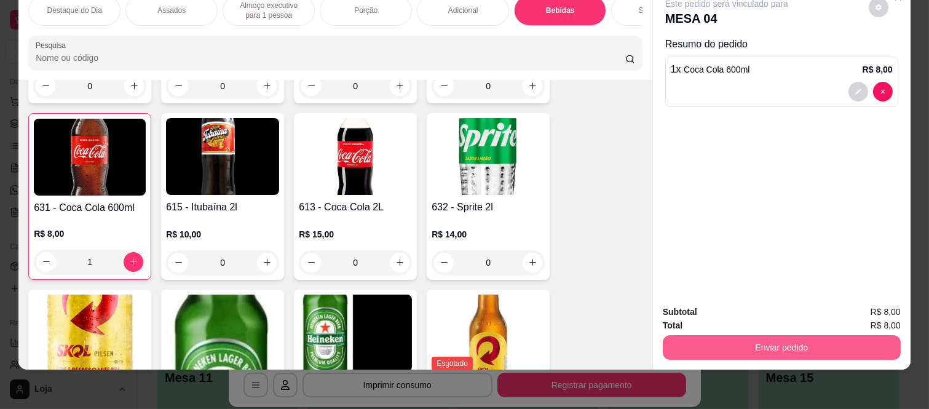
click at [739, 338] on button "Enviar pedido" at bounding box center [782, 347] width 238 height 25
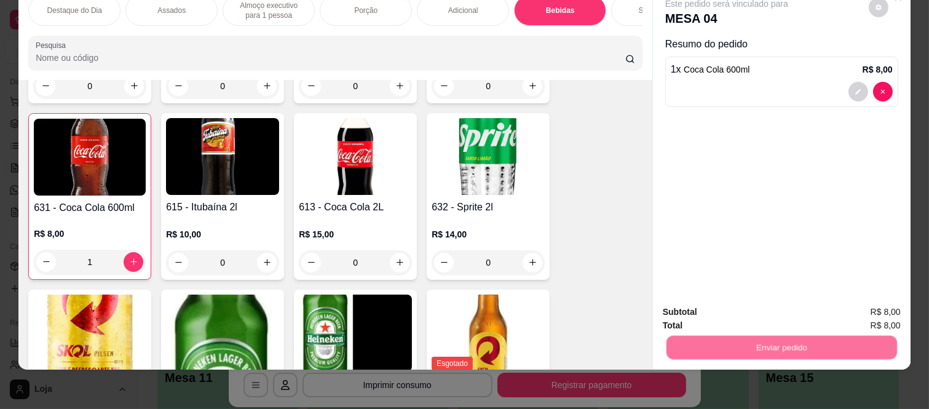
click at [855, 306] on button "Enviar pedido" at bounding box center [869, 307] width 68 height 23
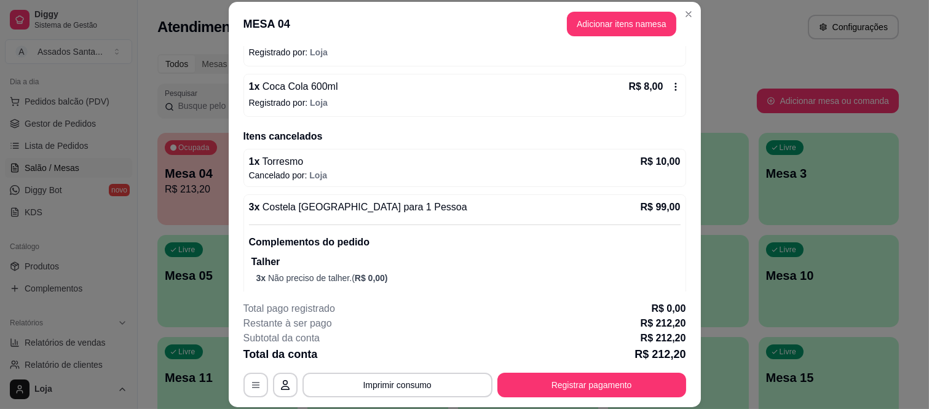
click at [394, 382] on button "Imprimir consumo" at bounding box center [398, 385] width 190 height 25
click at [398, 353] on button "IMPRESSORA caixa" at bounding box center [395, 357] width 89 height 20
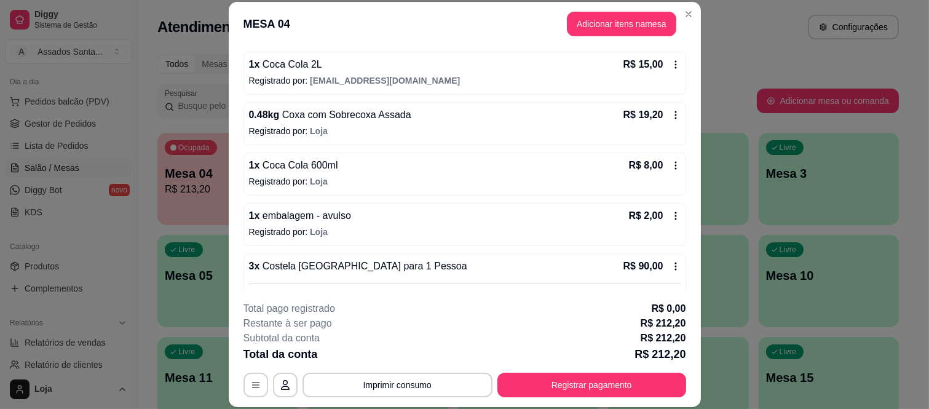
scroll to position [239, 0]
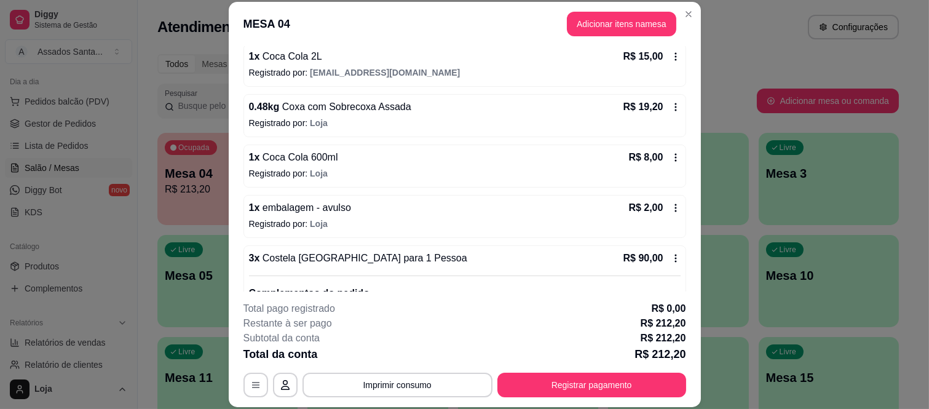
click at [312, 156] on span "Coca Cola 600ml" at bounding box center [299, 157] width 78 height 10
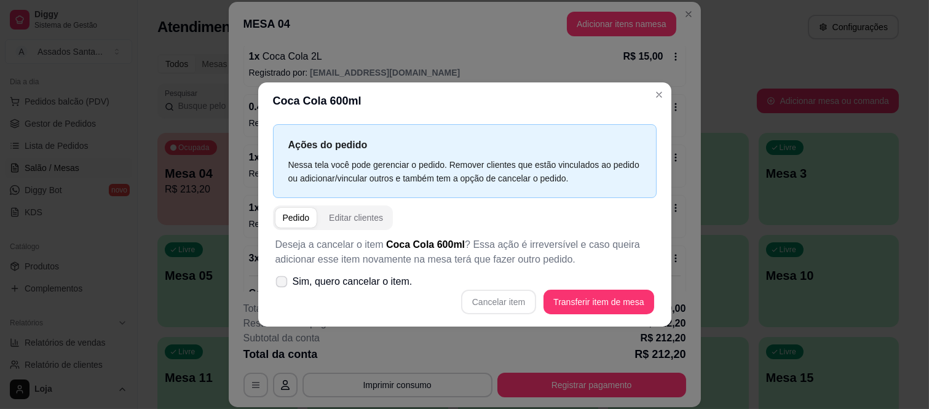
click at [284, 279] on icon at bounding box center [281, 281] width 9 height 7
click at [283, 284] on input "Sim, quero cancelar o item." at bounding box center [279, 288] width 8 height 8
checkbox input "true"
click at [499, 306] on button "Cancelar item" at bounding box center [498, 302] width 75 height 25
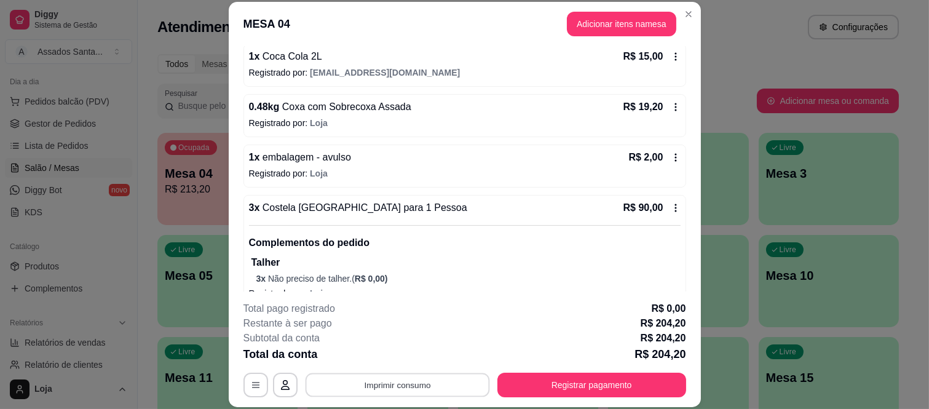
click at [419, 383] on button "Imprimir consumo" at bounding box center [397, 385] width 185 height 24
click at [398, 355] on button "IMPRESSORA caixa" at bounding box center [395, 357] width 89 height 20
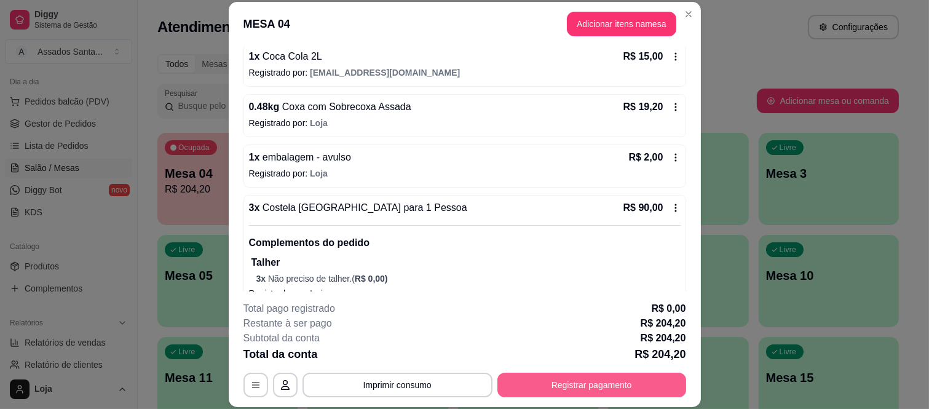
click at [613, 381] on button "Registrar pagamento" at bounding box center [592, 385] width 189 height 25
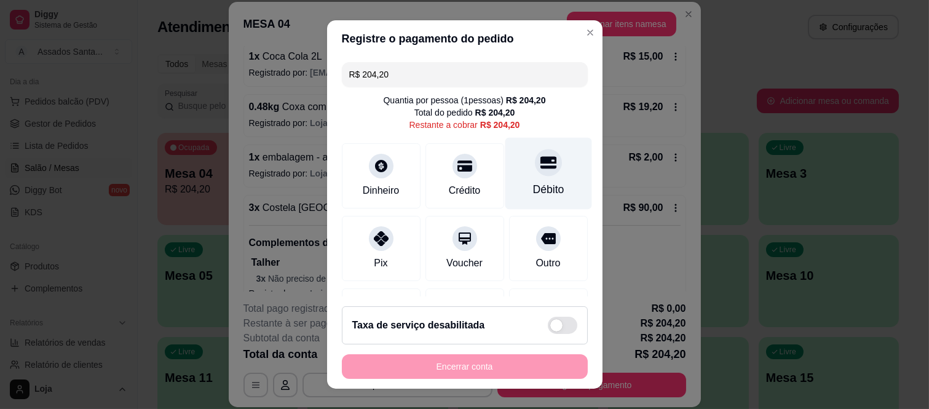
click at [535, 173] on div at bounding box center [548, 162] width 27 height 27
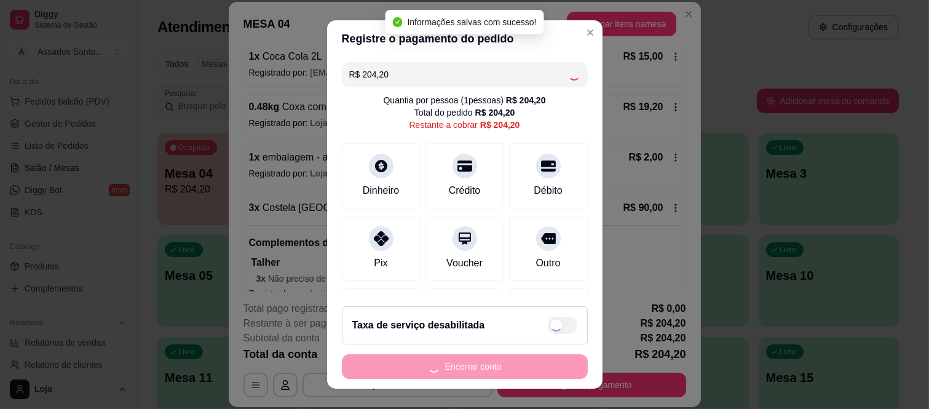
type input "R$ 0,00"
click at [509, 359] on button "Encerrar conta" at bounding box center [465, 366] width 246 height 25
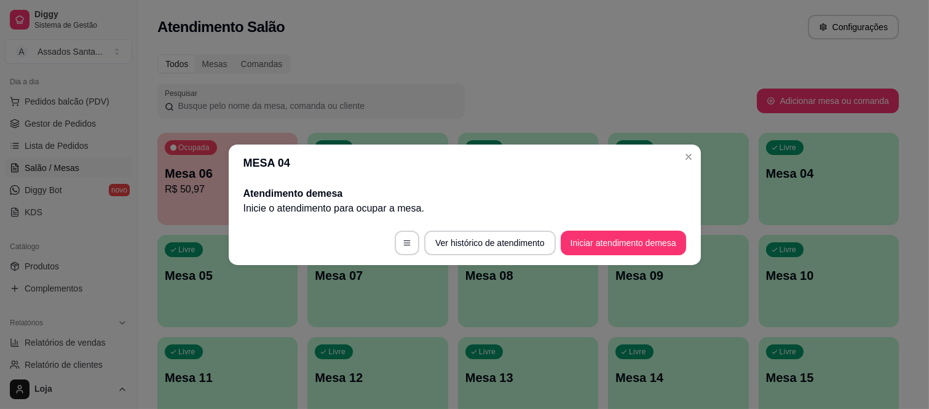
scroll to position [0, 0]
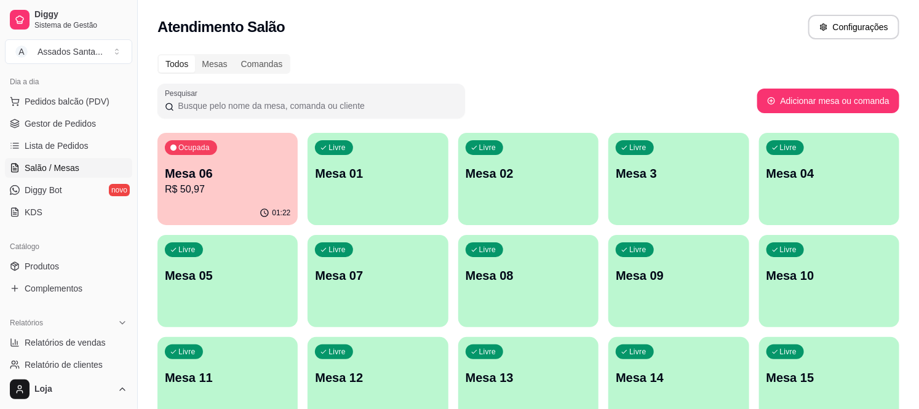
click at [232, 180] on p "Mesa 06" at bounding box center [227, 173] width 125 height 17
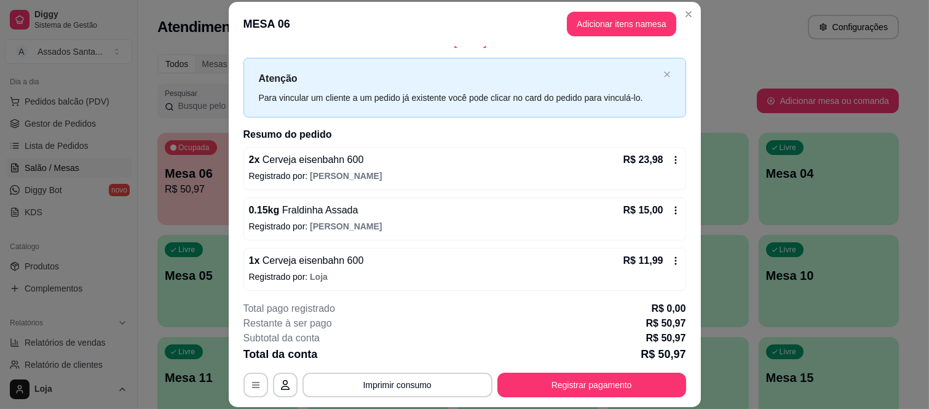
scroll to position [20, 0]
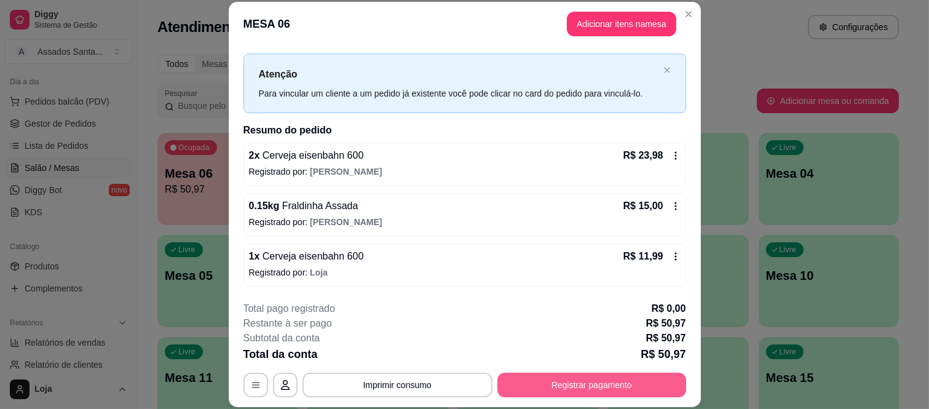
click at [625, 383] on button "Registrar pagamento" at bounding box center [592, 385] width 189 height 25
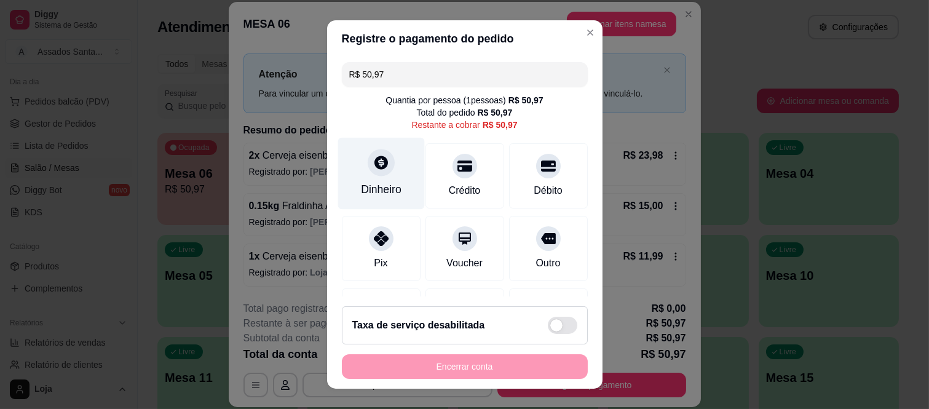
click at [378, 181] on div "Dinheiro" at bounding box center [381, 174] width 87 height 72
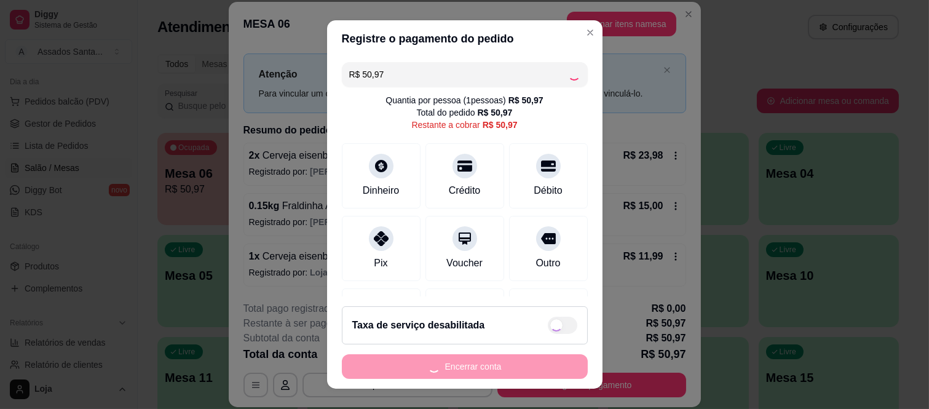
type input "R$ 0,00"
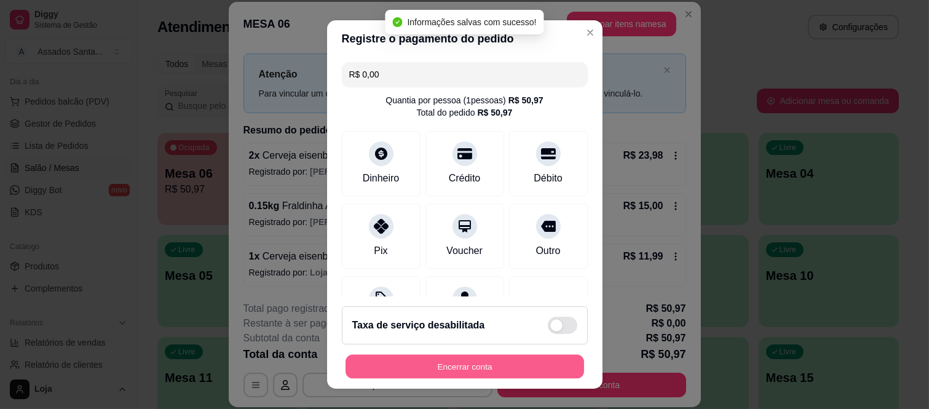
click at [544, 377] on button "Encerrar conta" at bounding box center [465, 366] width 239 height 24
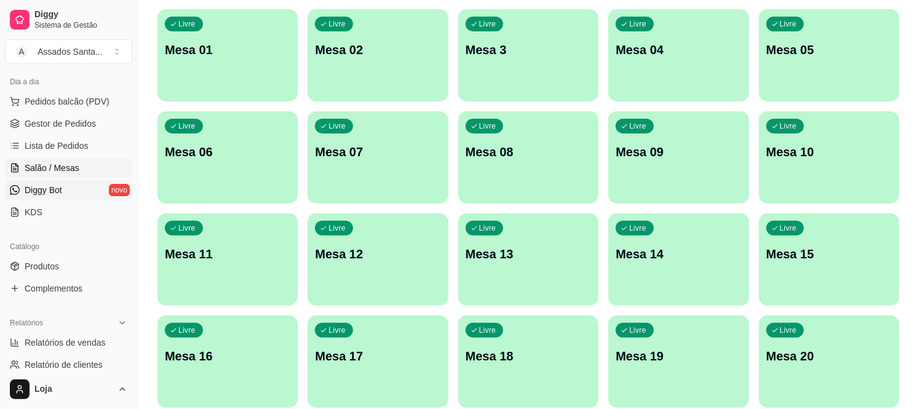
scroll to position [0, 0]
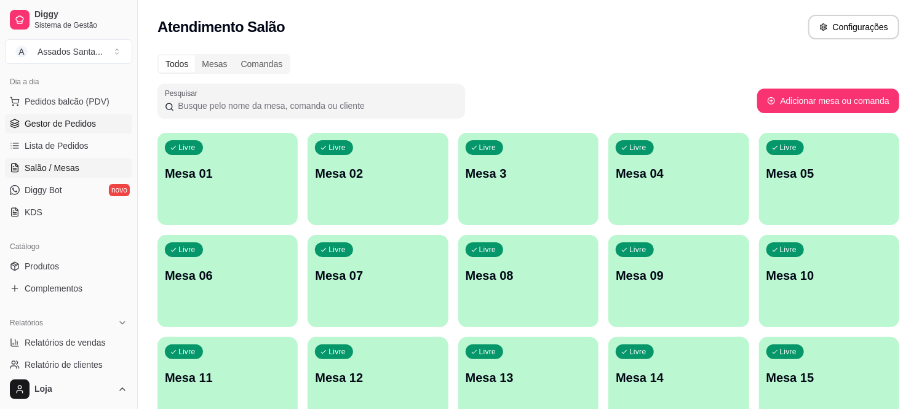
click at [45, 116] on link "Gestor de Pedidos" at bounding box center [68, 124] width 127 height 20
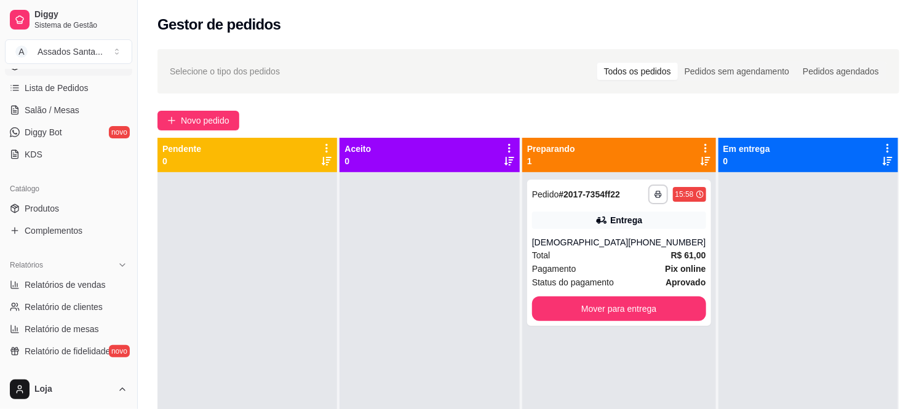
scroll to position [273, 0]
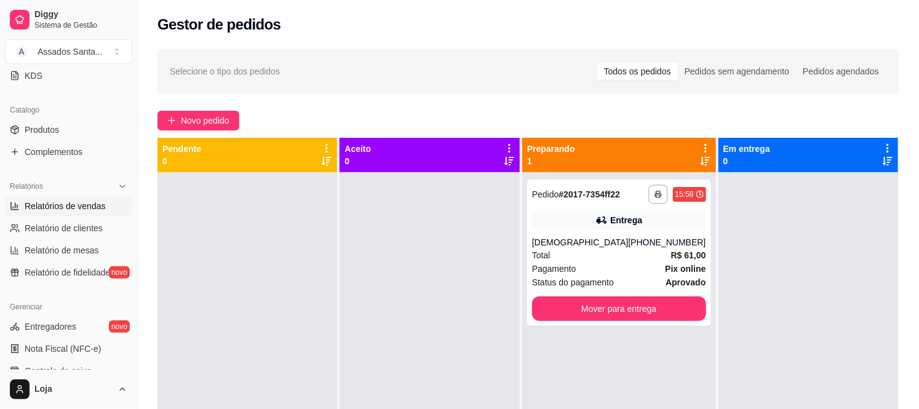
click at [74, 210] on span "Relatórios de vendas" at bounding box center [65, 206] width 81 height 12
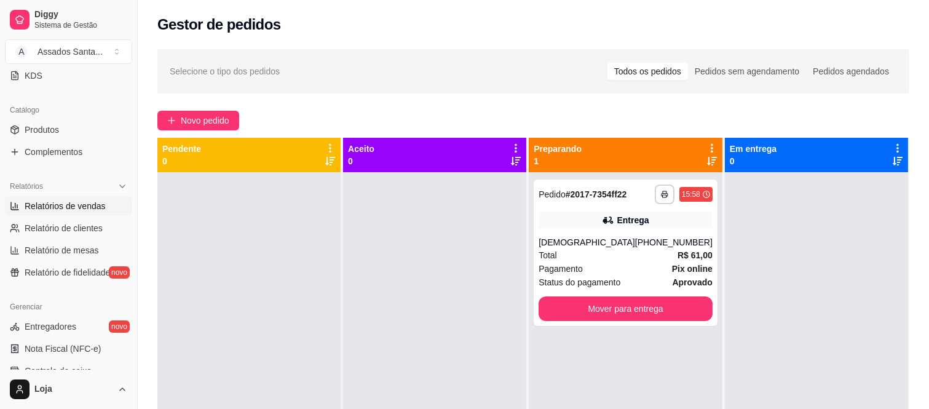
select select "ALL"
select select "0"
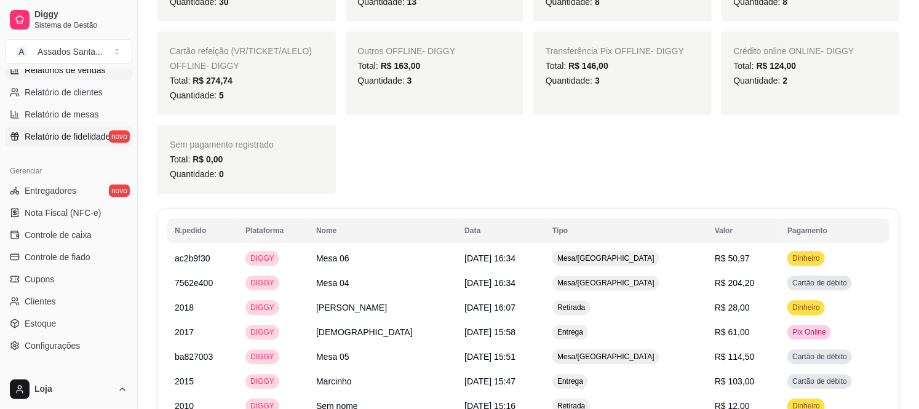
scroll to position [410, 0]
click at [68, 343] on span "Configurações" at bounding box center [52, 345] width 55 height 12
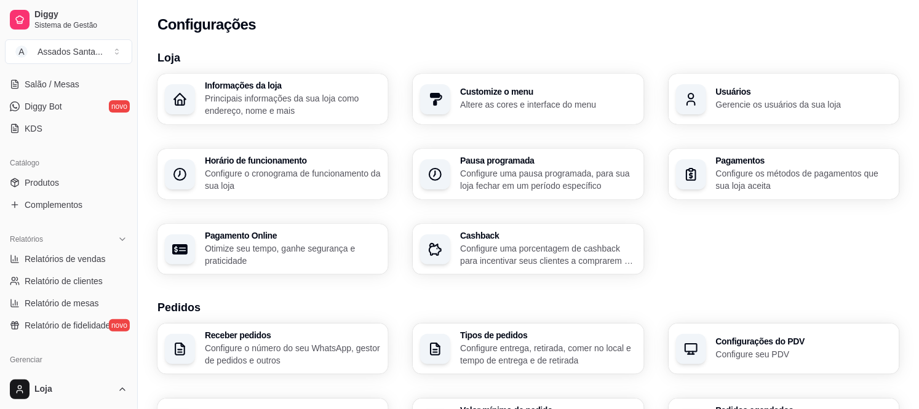
scroll to position [137, 0]
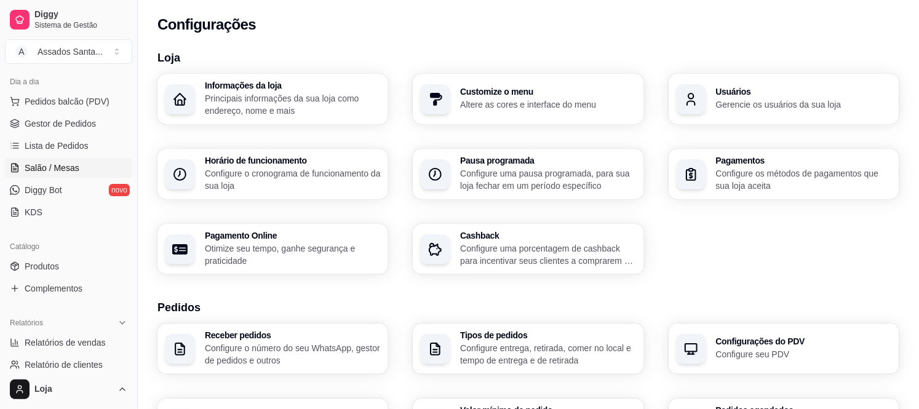
click at [52, 165] on span "Salão / Mesas" at bounding box center [52, 168] width 55 height 12
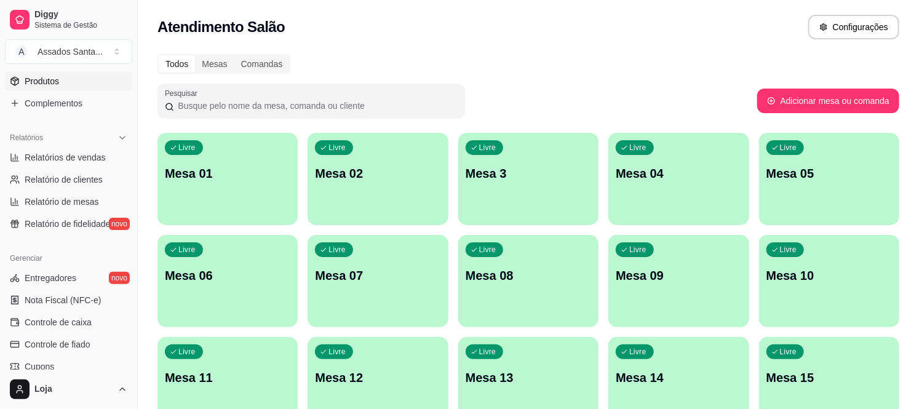
scroll to position [341, 0]
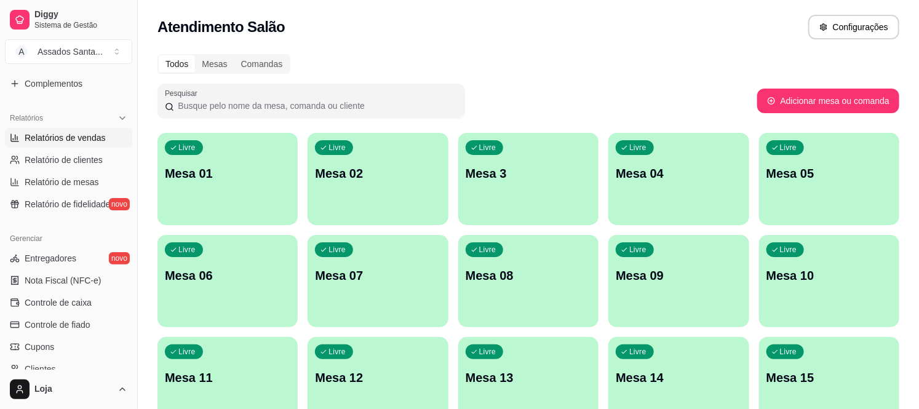
click at [72, 135] on span "Relatórios de vendas" at bounding box center [65, 138] width 81 height 12
select select "ALL"
select select "0"
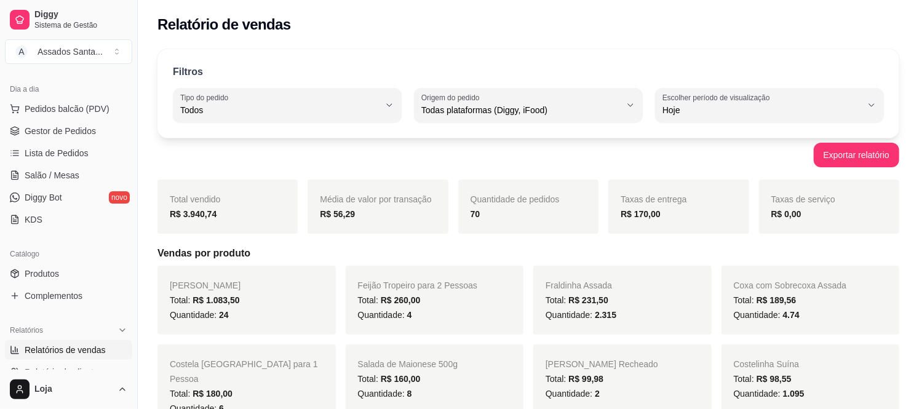
scroll to position [68, 0]
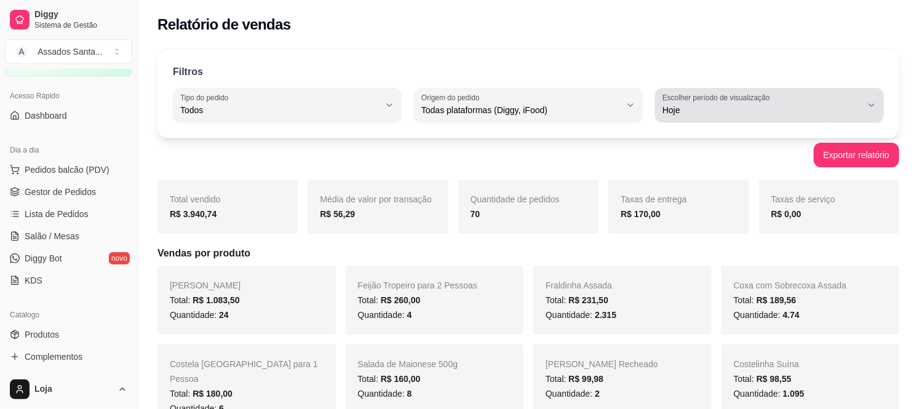
click at [693, 103] on div "Hoje" at bounding box center [761, 105] width 199 height 25
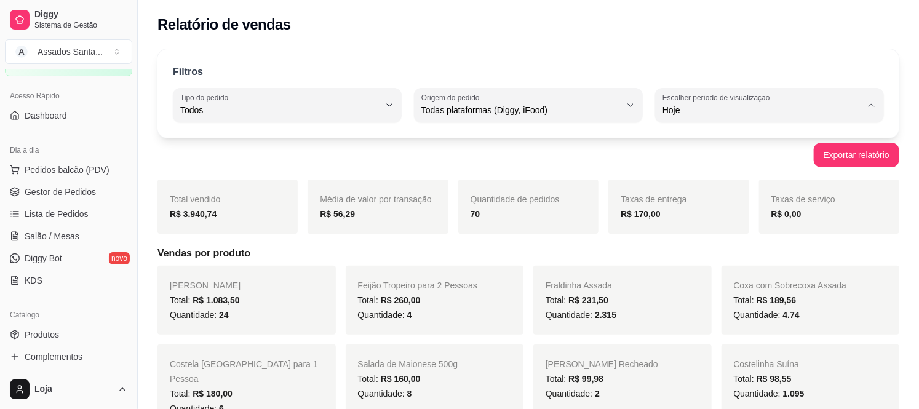
click at [691, 266] on span "Customizado" at bounding box center [763, 260] width 189 height 12
type input "-1"
select select "-1"
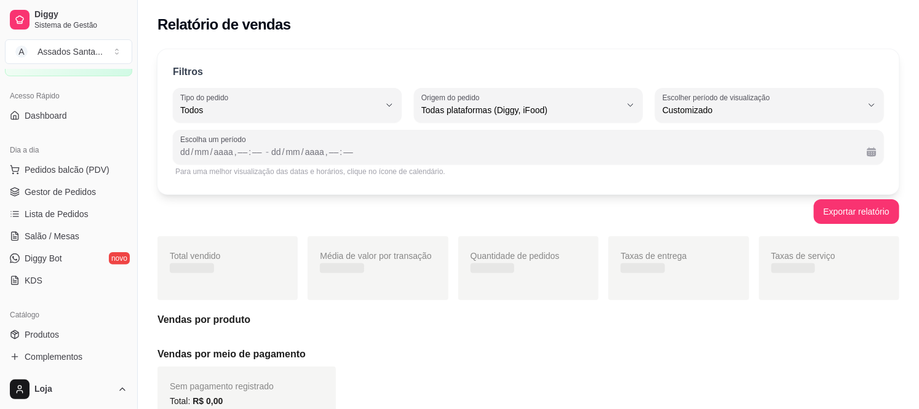
scroll to position [11, 0]
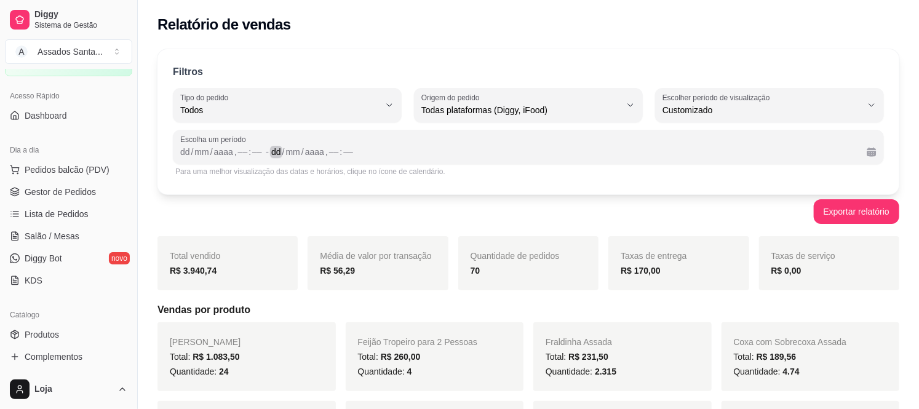
click at [646, 152] on div "dd / mm / aaaa , –– : ––" at bounding box center [564, 152] width 586 height 15
click at [183, 153] on div "dd" at bounding box center [185, 152] width 12 height 12
click at [185, 156] on div "dd" at bounding box center [185, 152] width 12 height 12
click at [188, 153] on div "dd" at bounding box center [185, 152] width 12 height 12
click at [188, 152] on div "dd" at bounding box center [185, 152] width 12 height 12
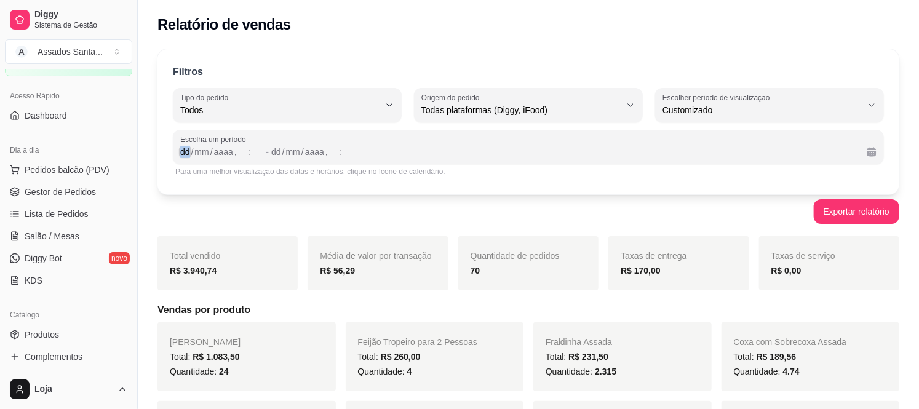
click at [188, 152] on div "dd" at bounding box center [185, 152] width 12 height 12
click at [212, 163] on div "Escolha um período dd / mm / aaaa , –– : –– - dd / mm / aaaa , –– : ––" at bounding box center [528, 147] width 711 height 34
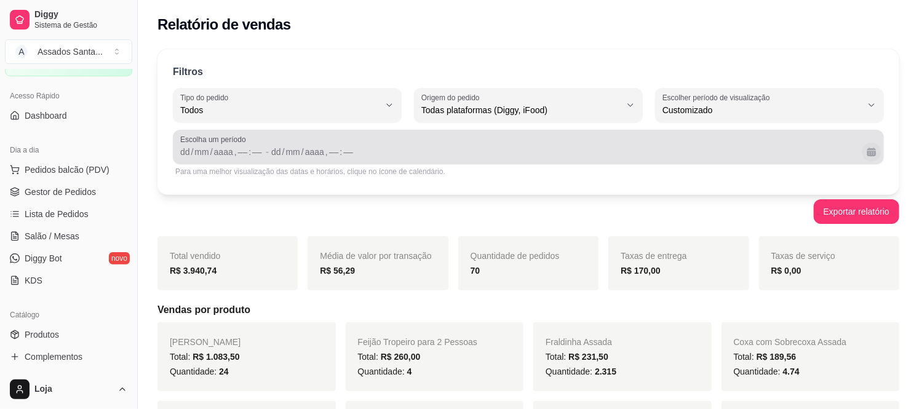
click at [877, 153] on button "Calendário" at bounding box center [871, 151] width 19 height 19
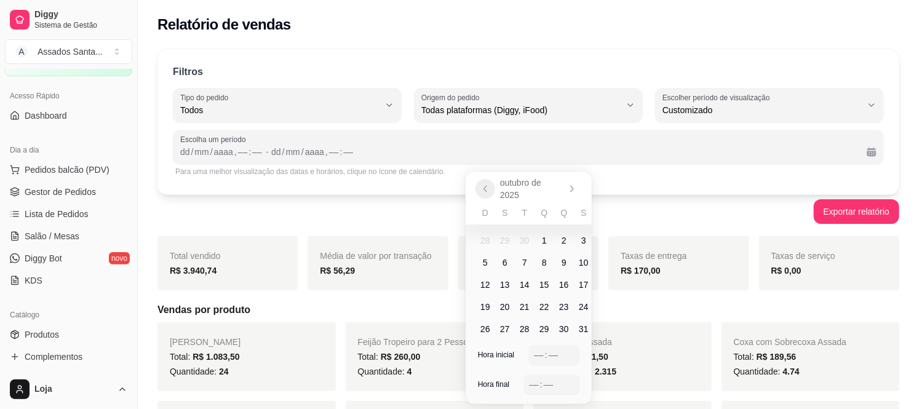
click at [486, 188] on icon "Anterior" at bounding box center [485, 189] width 10 height 10
click at [524, 327] on span "30" at bounding box center [525, 329] width 10 height 12
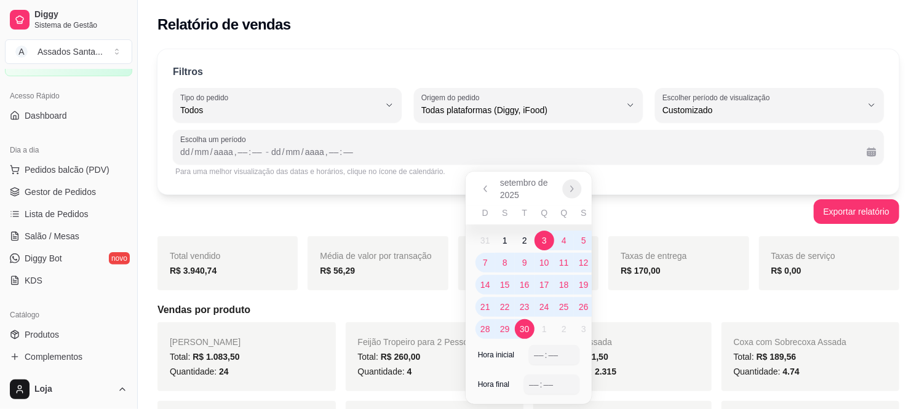
click at [574, 182] on button "Próximo" at bounding box center [571, 188] width 19 height 19
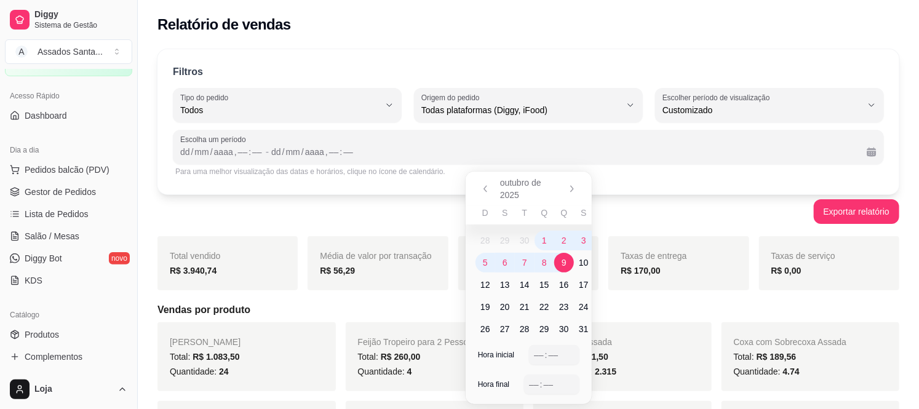
click at [564, 261] on span "9" at bounding box center [564, 262] width 5 height 12
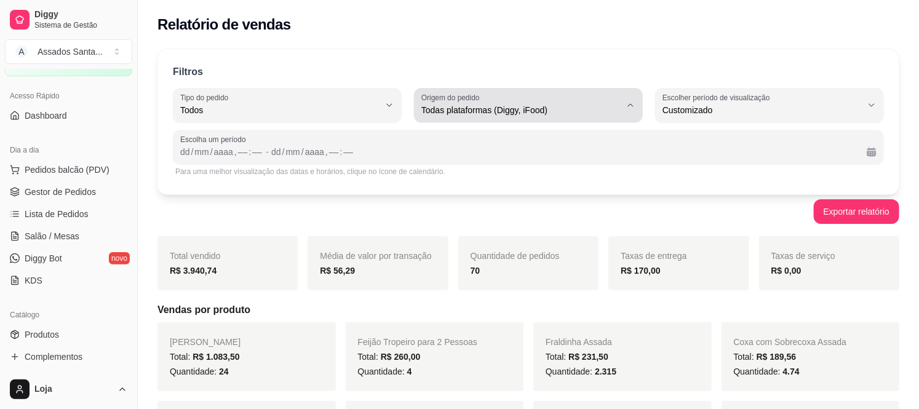
click at [633, 97] on button "Origem do pedido Todas plataformas (Diggy, iFood)" at bounding box center [528, 105] width 229 height 34
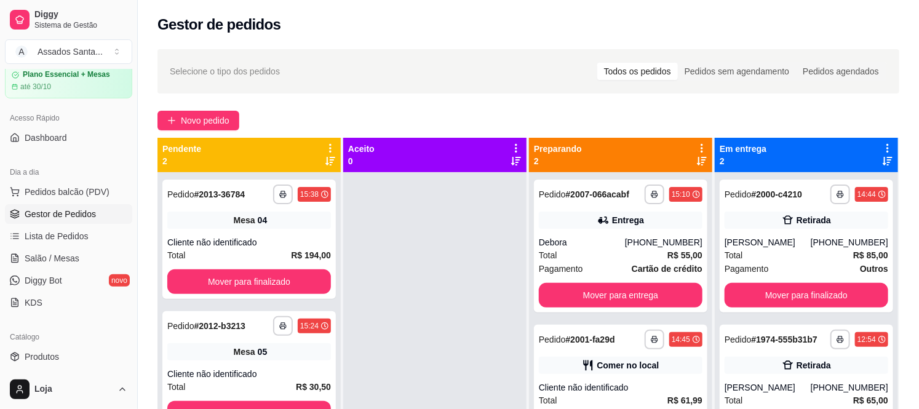
scroll to position [68, 0]
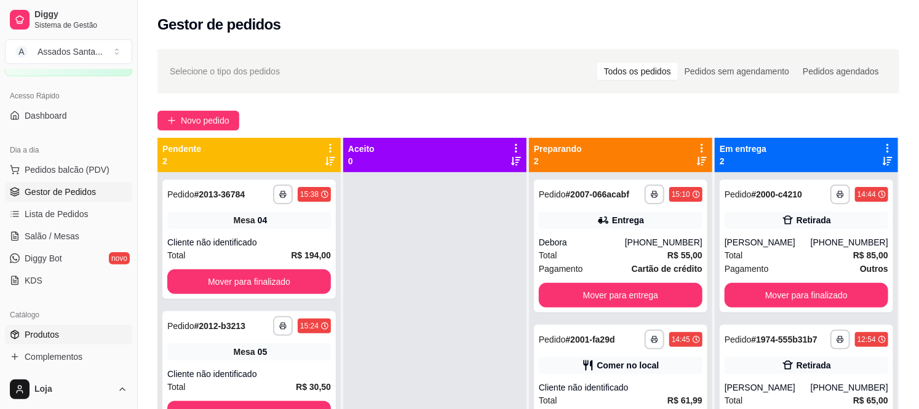
click at [55, 333] on span "Produtos" at bounding box center [42, 334] width 34 height 12
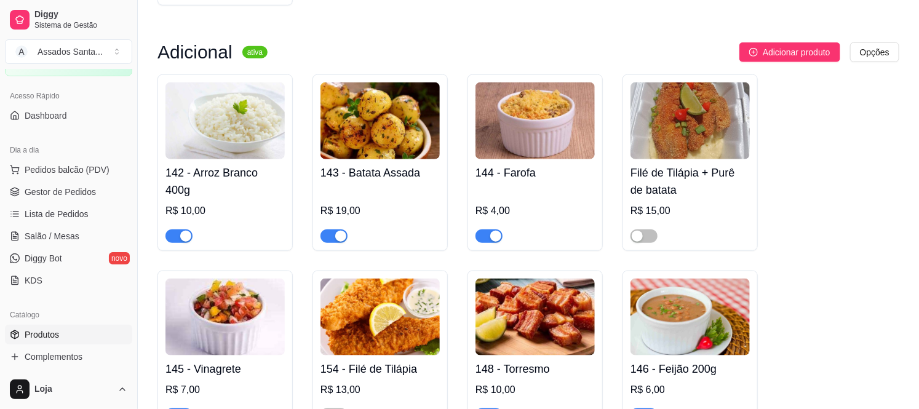
scroll to position [4647, 0]
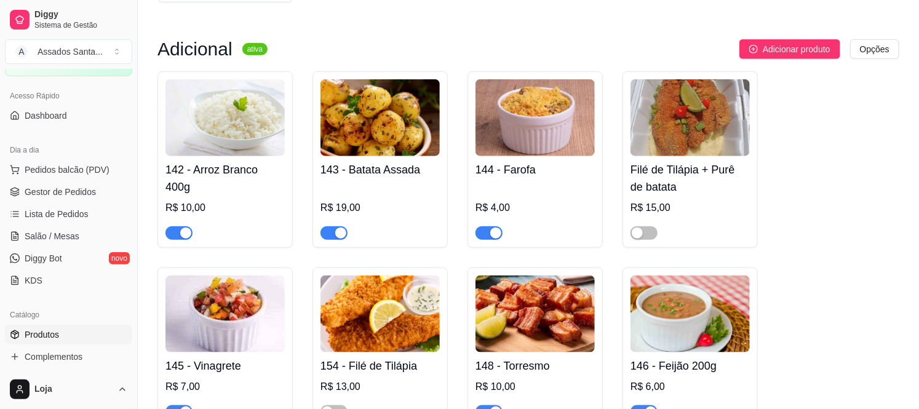
click at [490, 407] on div "button" at bounding box center [495, 412] width 11 height 11
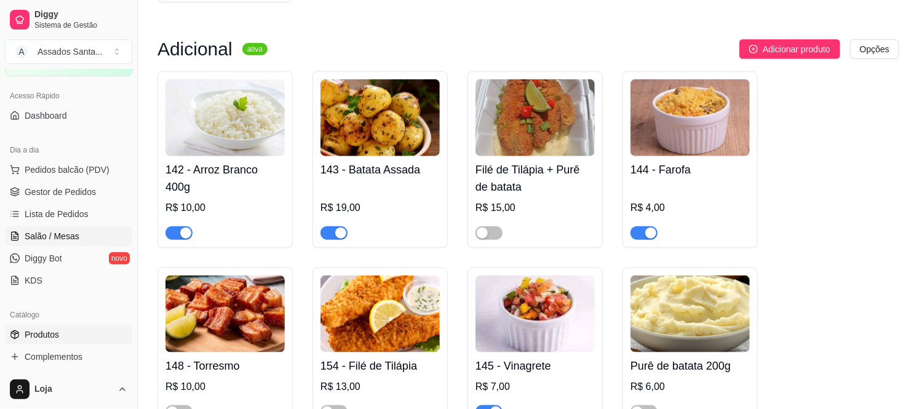
click at [66, 232] on span "Salão / Mesas" at bounding box center [52, 236] width 55 height 12
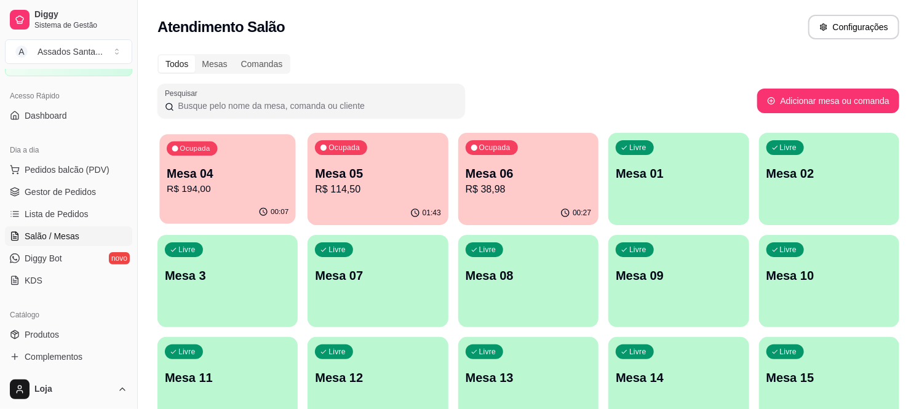
click at [271, 173] on p "Mesa 04" at bounding box center [228, 173] width 122 height 17
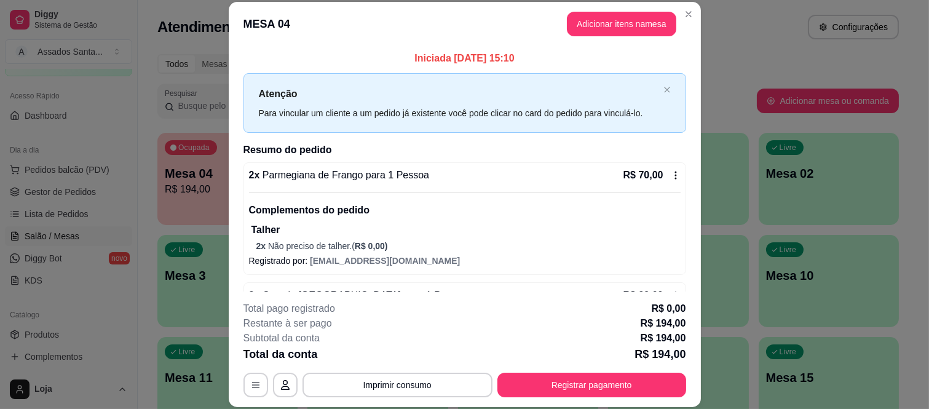
scroll to position [244, 0]
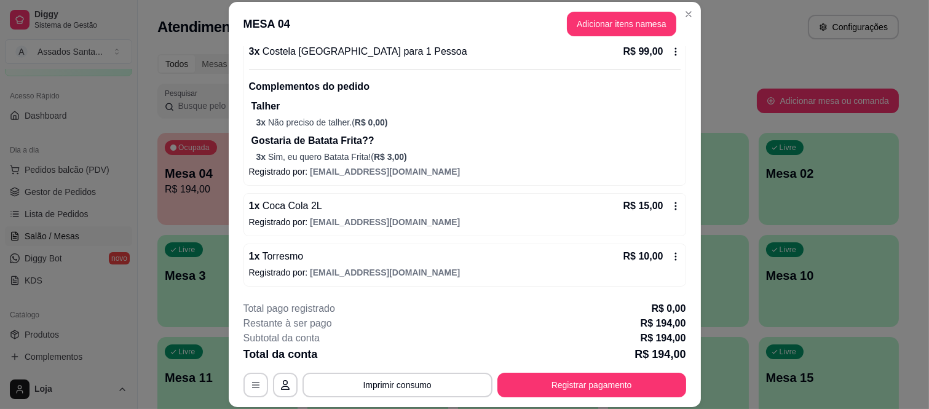
click at [372, 272] on span "[EMAIL_ADDRESS][DOMAIN_NAME]" at bounding box center [385, 273] width 150 height 10
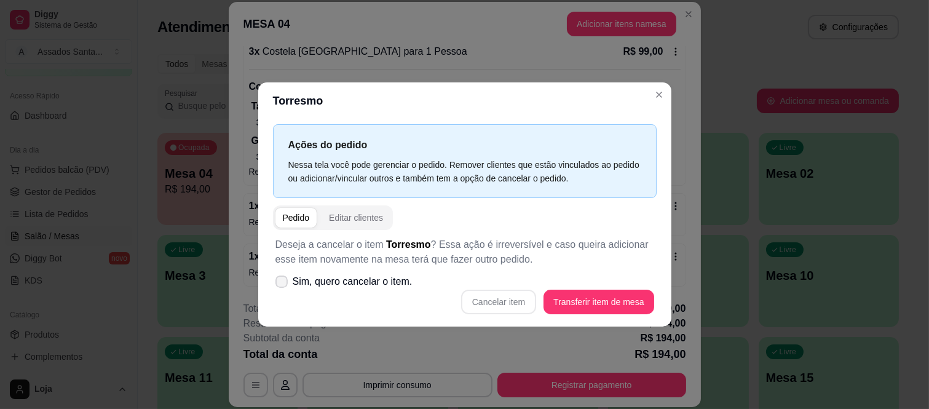
click at [280, 279] on icon at bounding box center [282, 281] width 10 height 7
click at [280, 284] on input "Sim, quero cancelar o item." at bounding box center [279, 288] width 8 height 8
checkbox input "true"
click at [505, 308] on button "Cancelar item" at bounding box center [498, 302] width 75 height 25
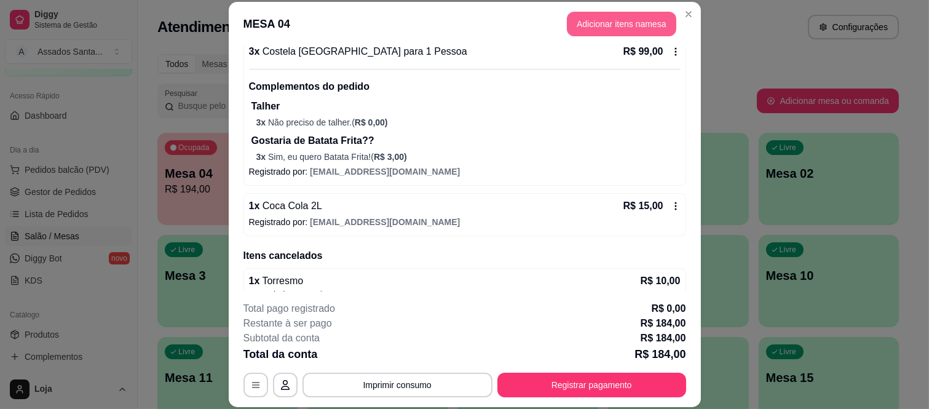
click at [587, 28] on button "Adicionar itens na mesa" at bounding box center [621, 24] width 109 height 25
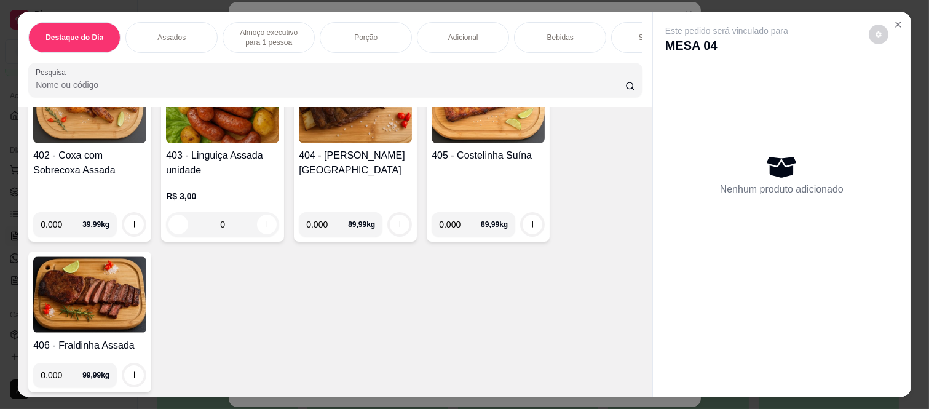
scroll to position [341, 0]
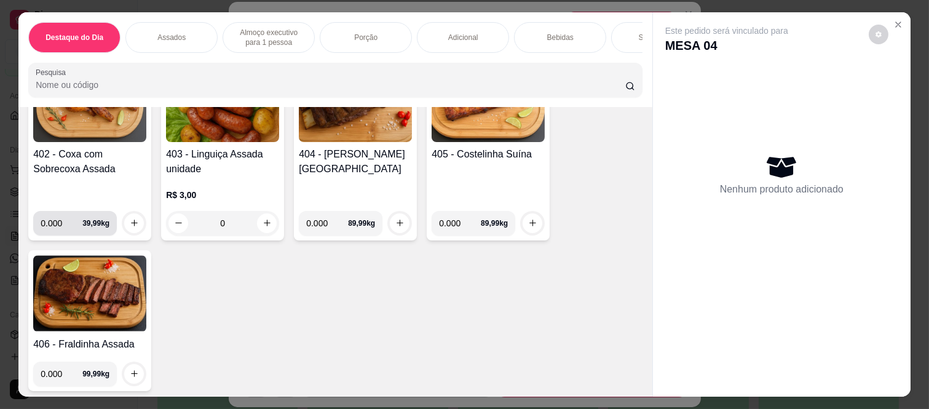
click at [62, 234] on input "0.000" at bounding box center [62, 223] width 42 height 25
type input "0.480"
click at [125, 226] on button "increase-product-quantity" at bounding box center [134, 222] width 19 height 19
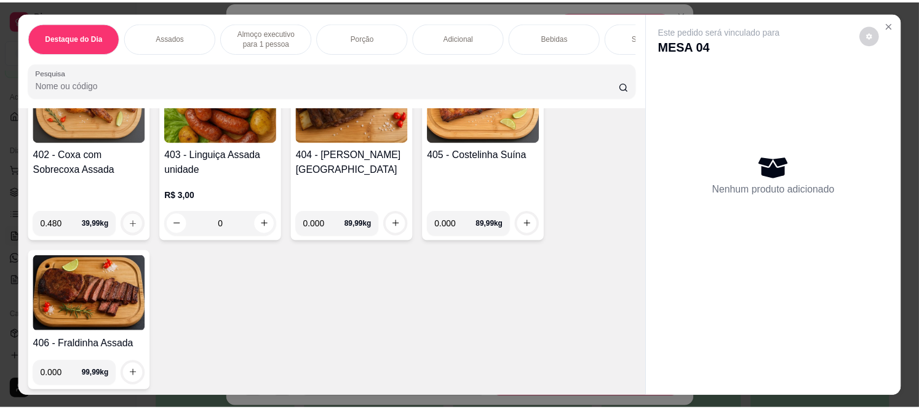
scroll to position [342, 0]
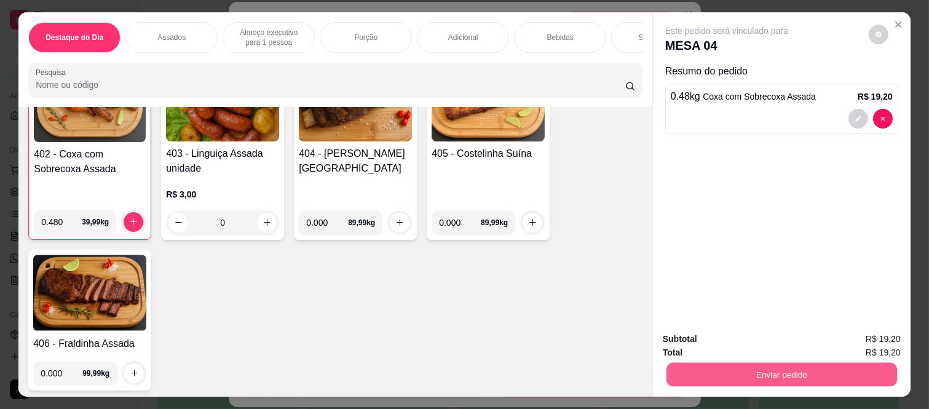
click at [692, 363] on button "Enviar pedido" at bounding box center [782, 375] width 231 height 24
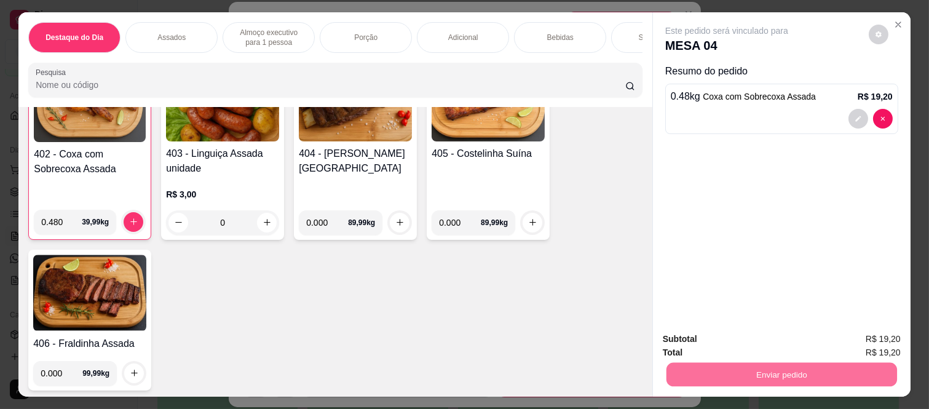
click at [865, 336] on button "Enviar pedido" at bounding box center [868, 339] width 69 height 23
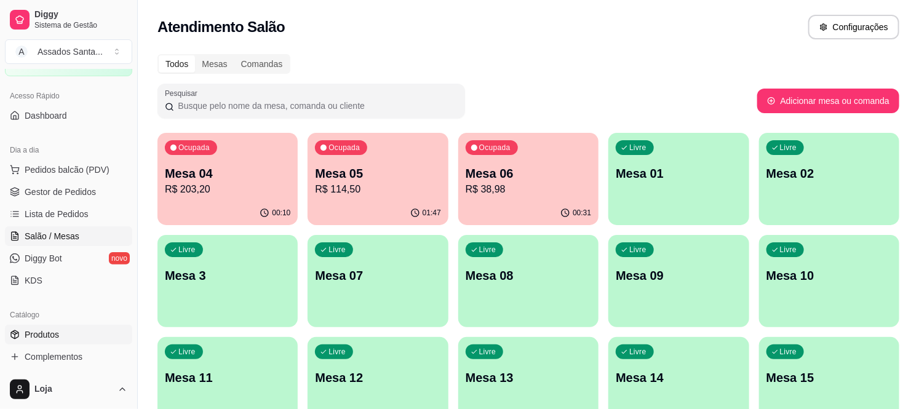
click at [76, 330] on link "Produtos" at bounding box center [68, 335] width 127 height 20
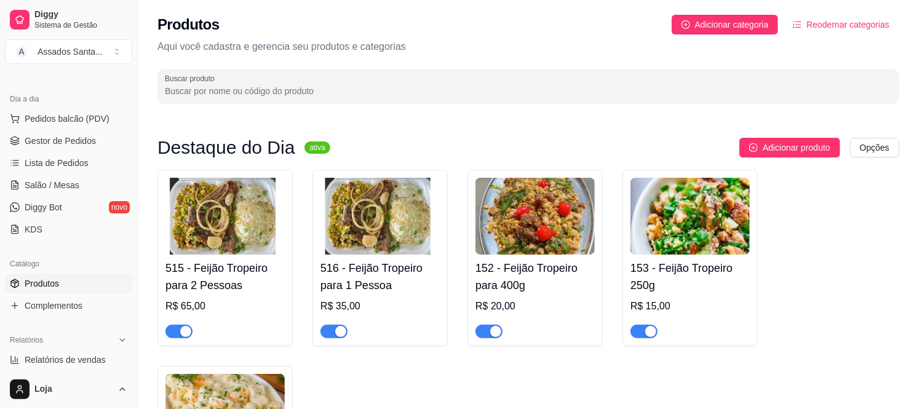
scroll to position [137, 0]
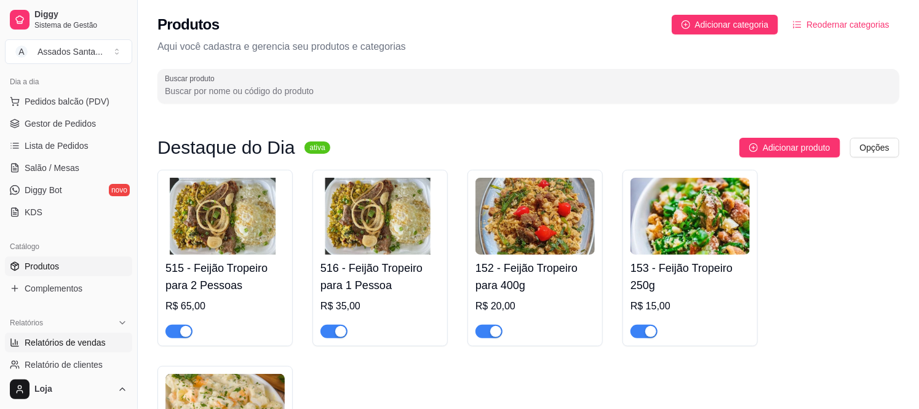
click at [57, 347] on span "Relatórios de vendas" at bounding box center [65, 342] width 81 height 12
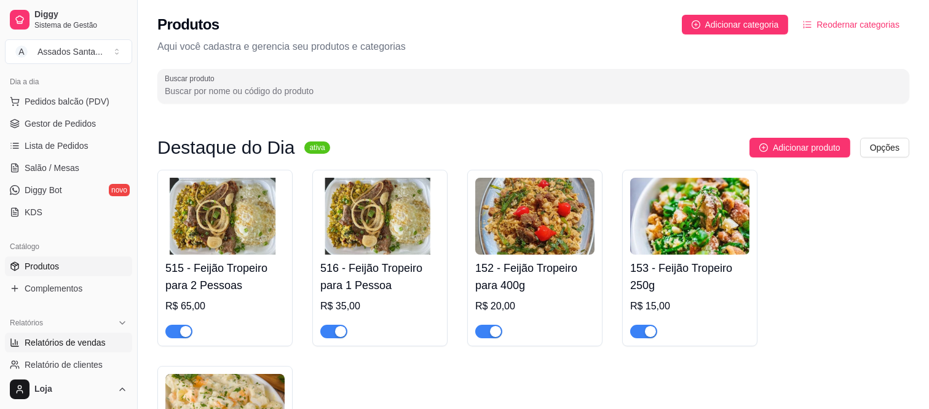
select select "ALL"
select select "0"
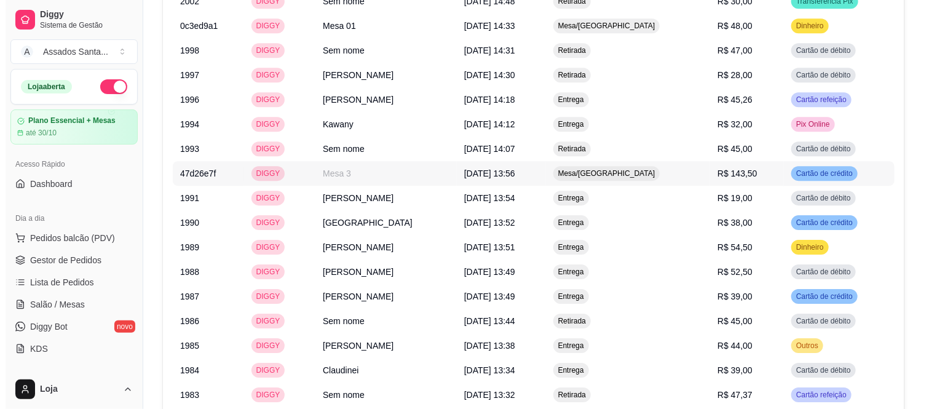
scroll to position [1608, 0]
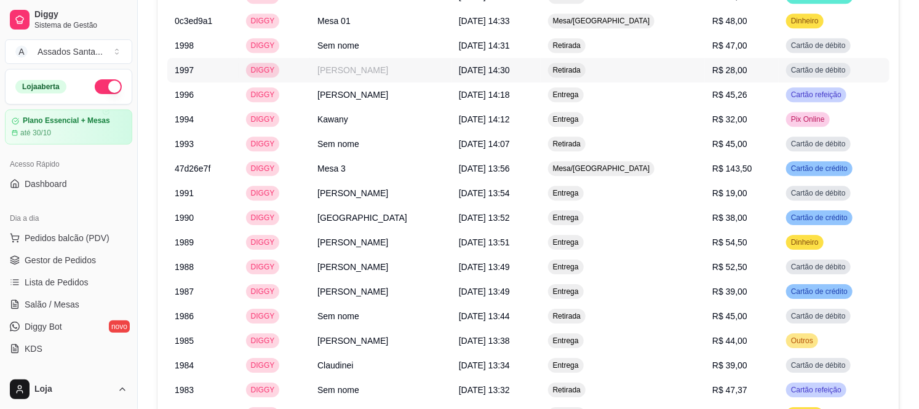
click at [357, 58] on td "[PERSON_NAME]" at bounding box center [380, 70] width 141 height 25
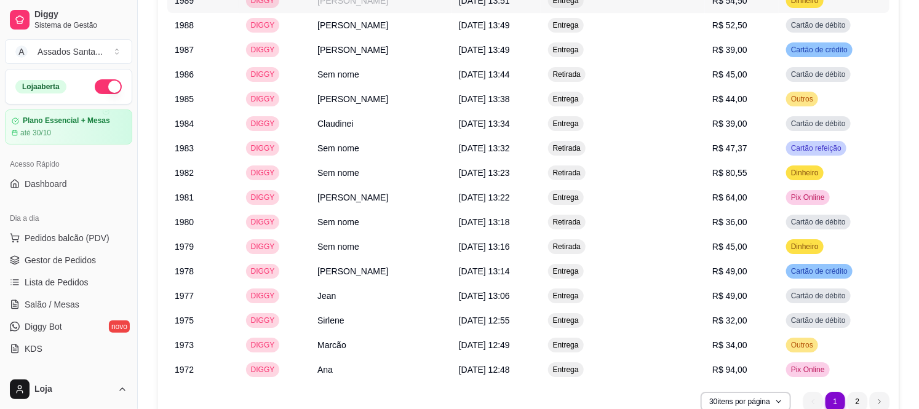
scroll to position [1882, 0]
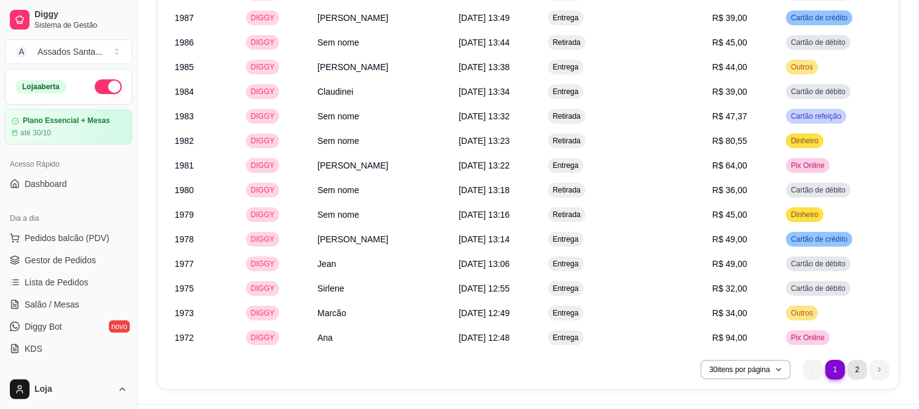
click at [857, 360] on li "2" at bounding box center [858, 370] width 20 height 20
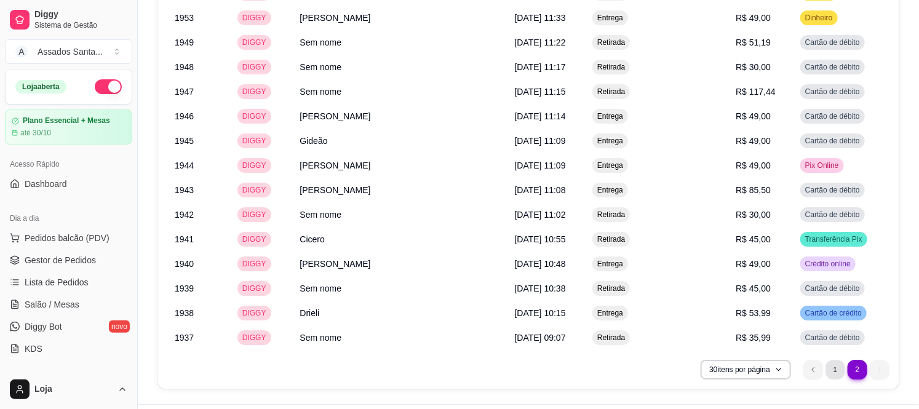
click at [841, 360] on li "1" at bounding box center [834, 369] width 19 height 19
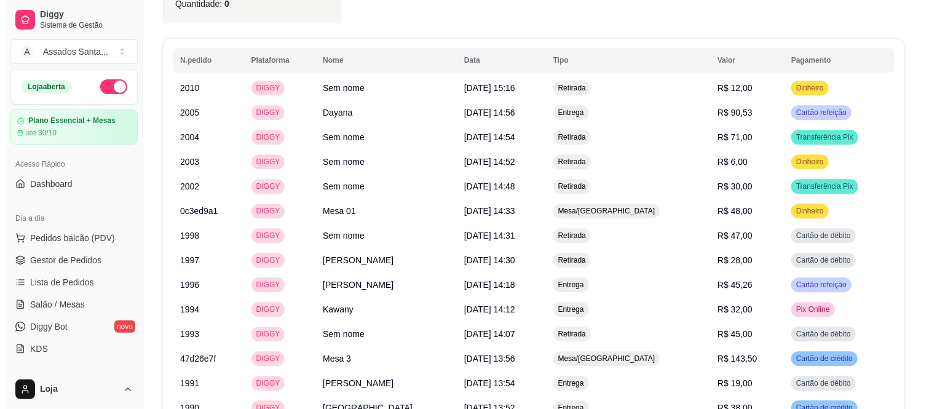
scroll to position [1403, 0]
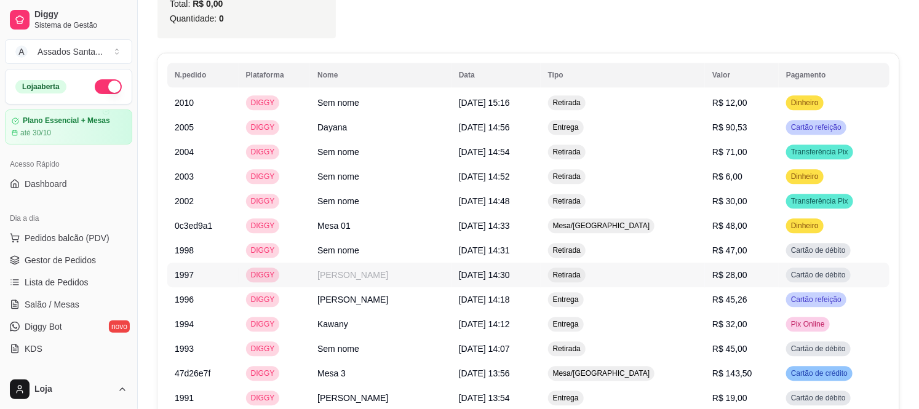
click at [349, 263] on td "[PERSON_NAME]" at bounding box center [380, 275] width 141 height 25
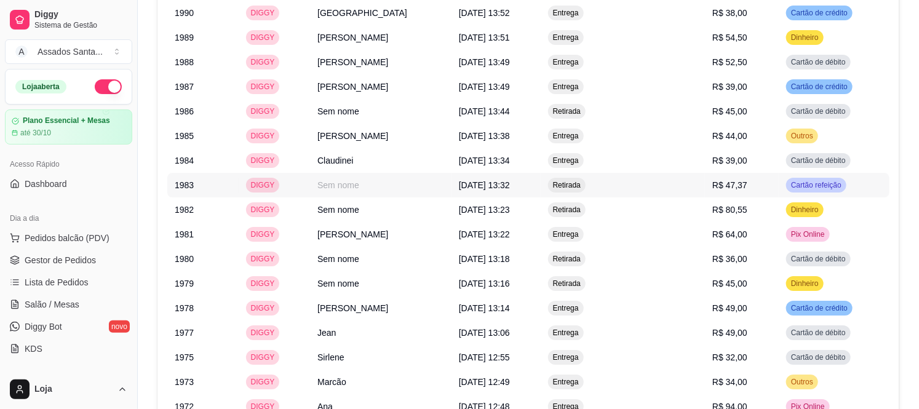
scroll to position [1882, 0]
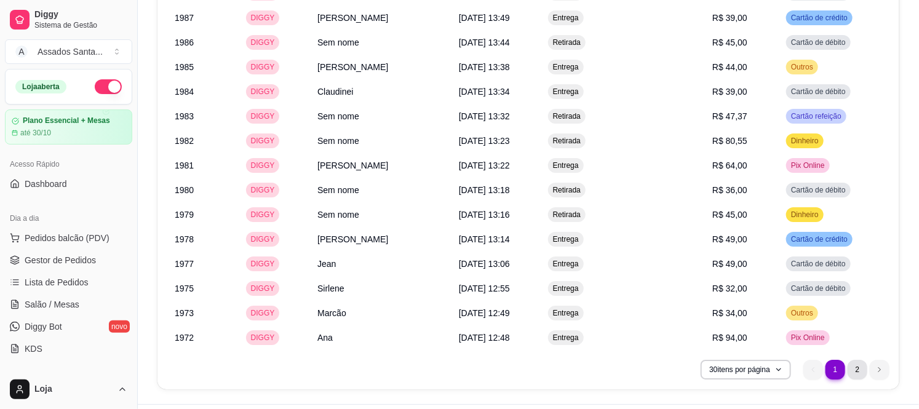
click at [858, 360] on li "2" at bounding box center [858, 370] width 20 height 20
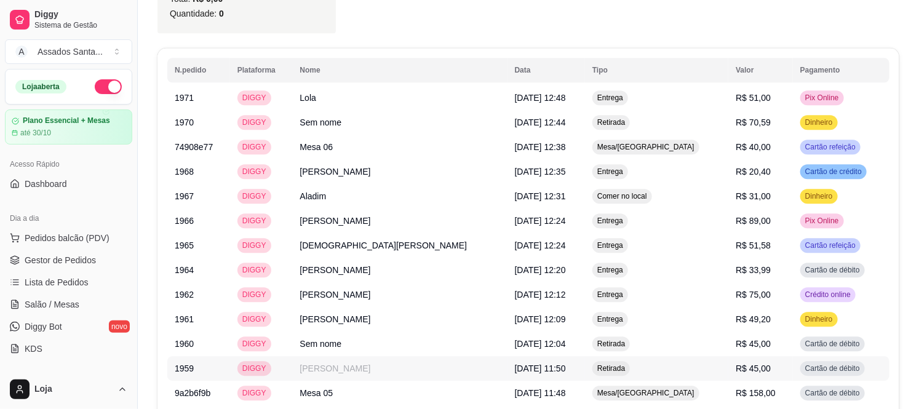
scroll to position [1335, 0]
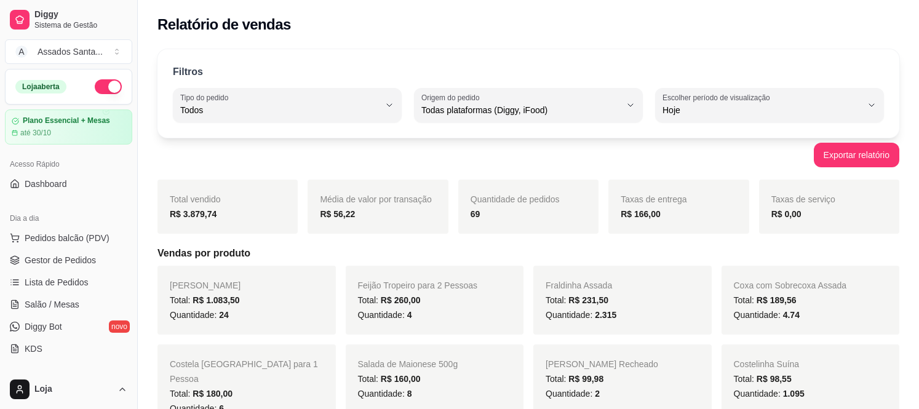
select select "ALL"
select select "0"
